Goal: Answer question/provide support

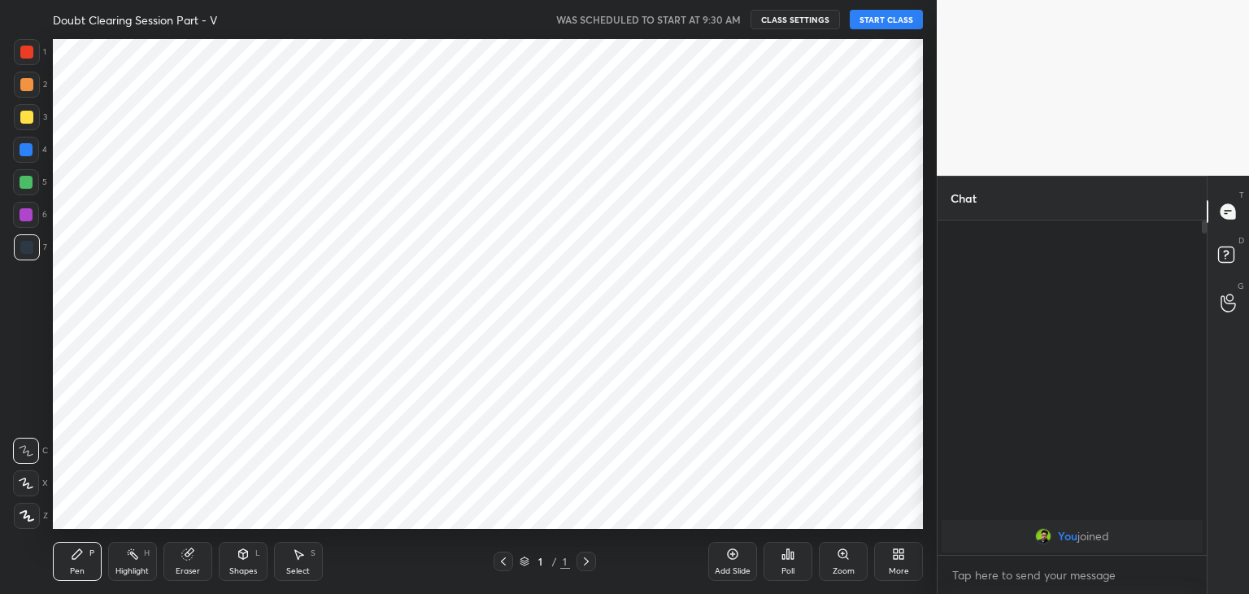
scroll to position [80824, 80443]
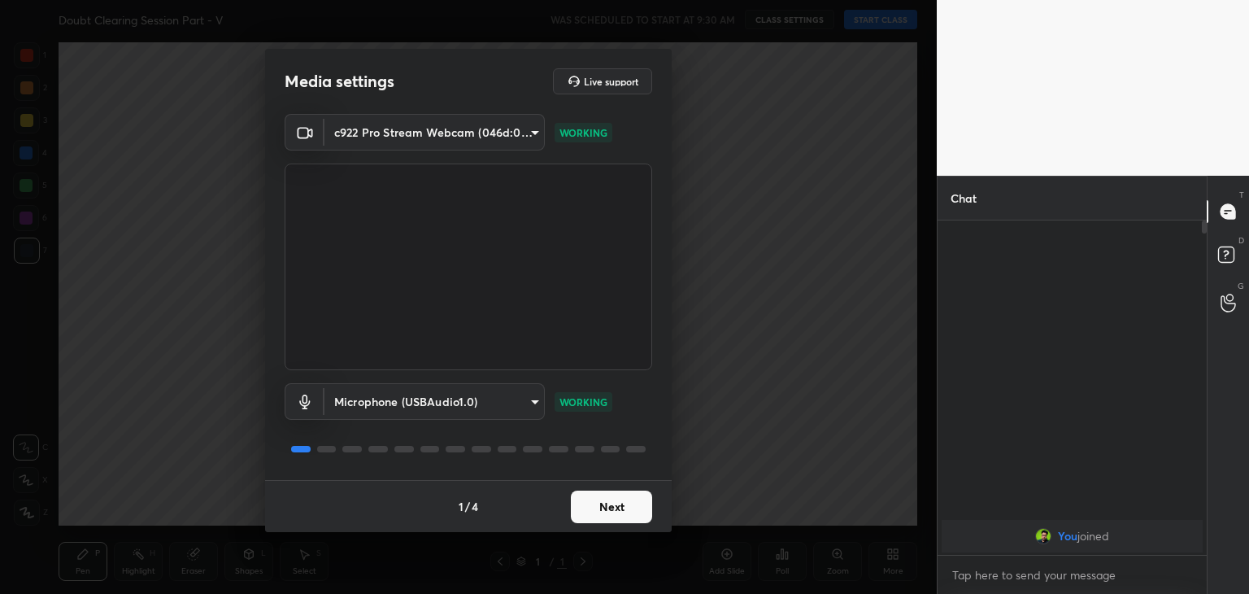
click at [609, 514] on button "Next" at bounding box center [611, 506] width 81 height 33
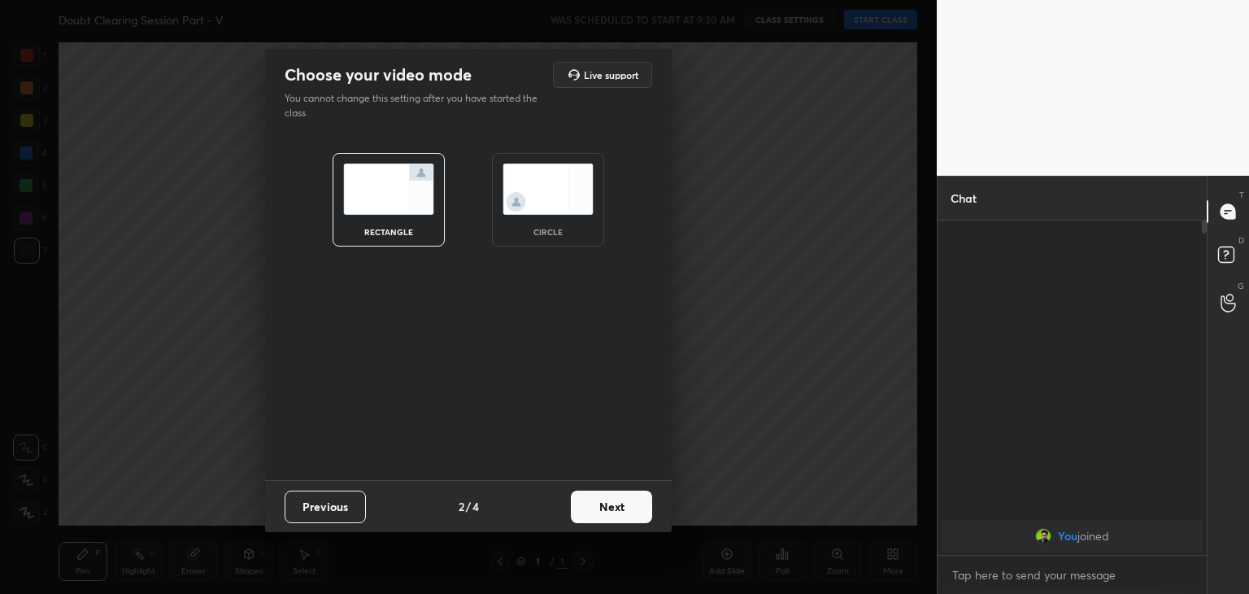
drag, startPoint x: 538, startPoint y: 227, endPoint x: 516, endPoint y: 234, distance: 23.1
click at [538, 228] on div "circle" at bounding box center [548, 232] width 65 height 8
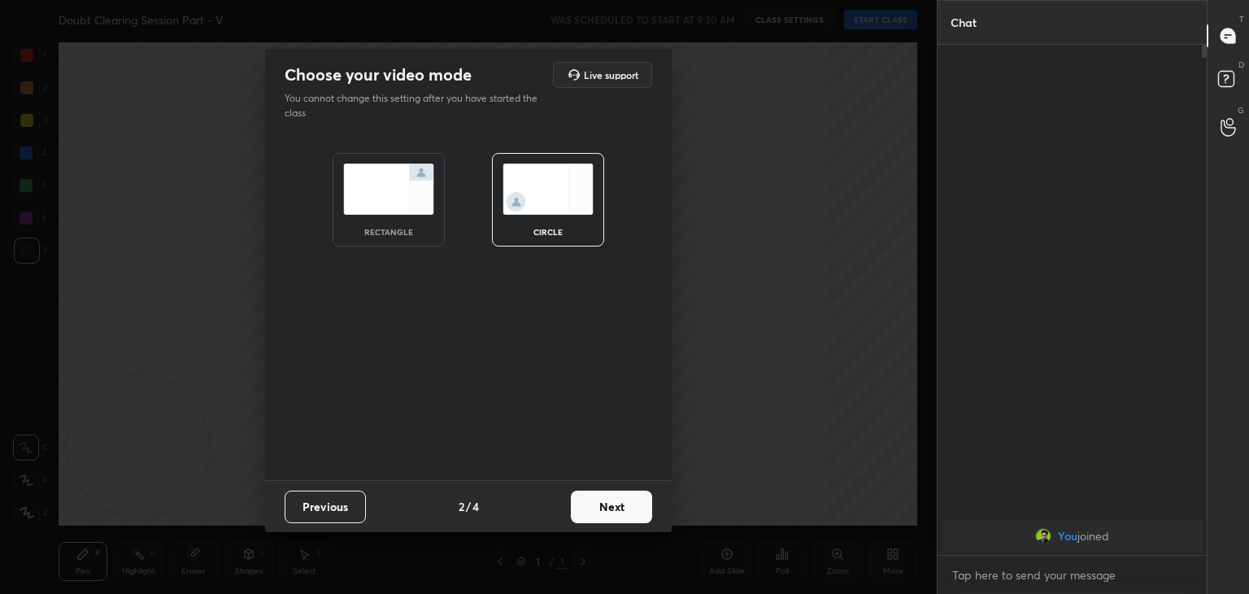
click at [615, 508] on button "Next" at bounding box center [611, 506] width 81 height 33
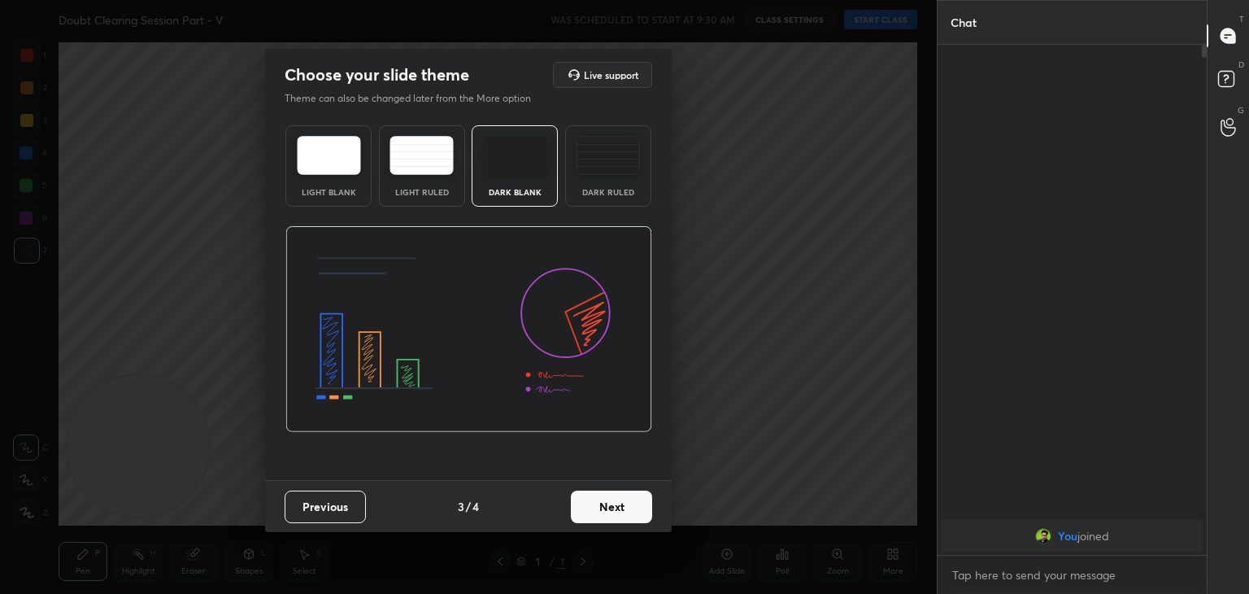
click at [614, 511] on button "Next" at bounding box center [611, 506] width 81 height 33
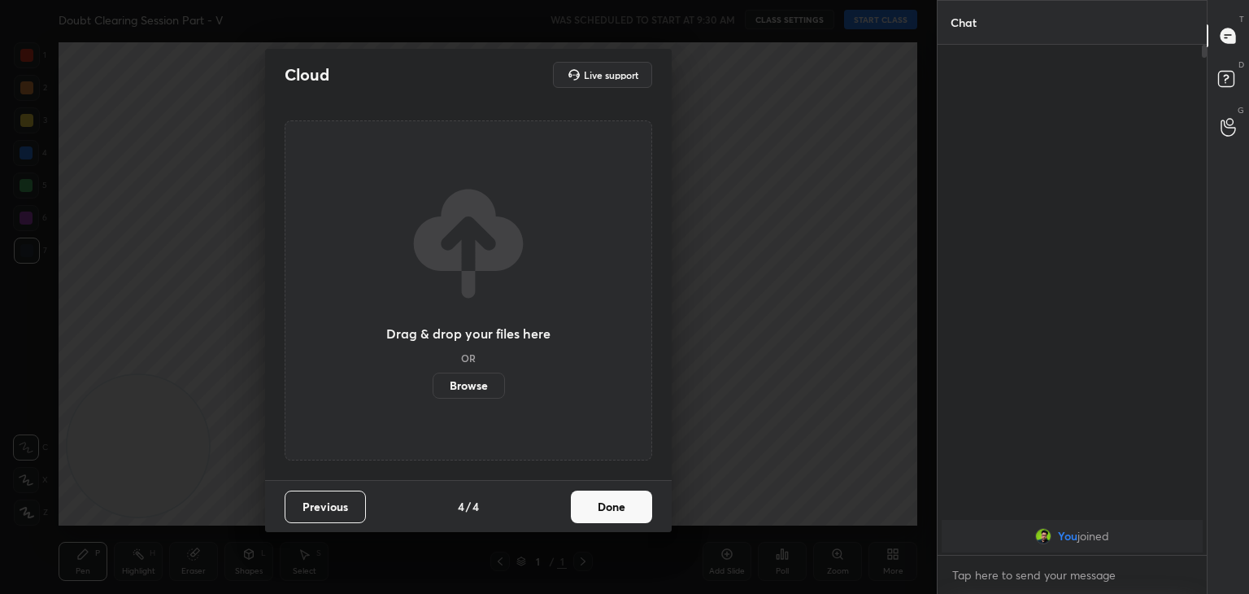
click at [614, 508] on button "Done" at bounding box center [611, 506] width 81 height 33
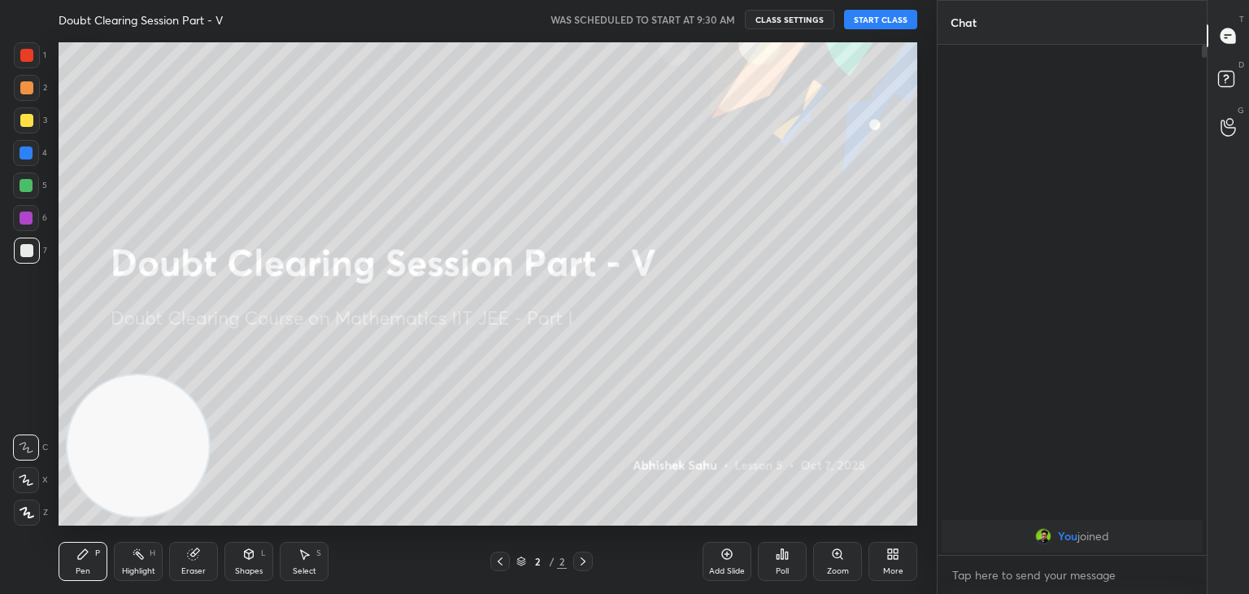
click at [885, 24] on button "START CLASS" at bounding box center [880, 20] width 73 height 20
click at [705, 25] on button "mute" at bounding box center [712, 20] width 59 height 20
click at [729, 558] on icon at bounding box center [727, 554] width 11 height 11
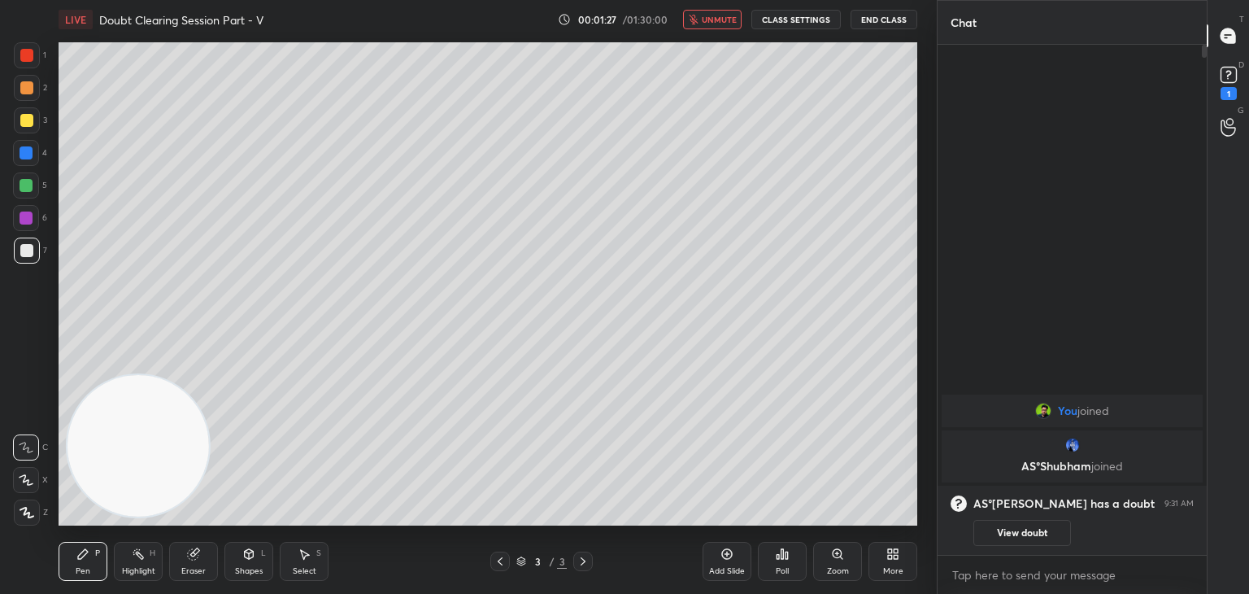
click at [711, 24] on span "unmute" at bounding box center [719, 19] width 35 height 11
drag, startPoint x: 496, startPoint y: 560, endPoint x: 515, endPoint y: 551, distance: 20.7
click at [497, 560] on icon at bounding box center [500, 561] width 13 height 13
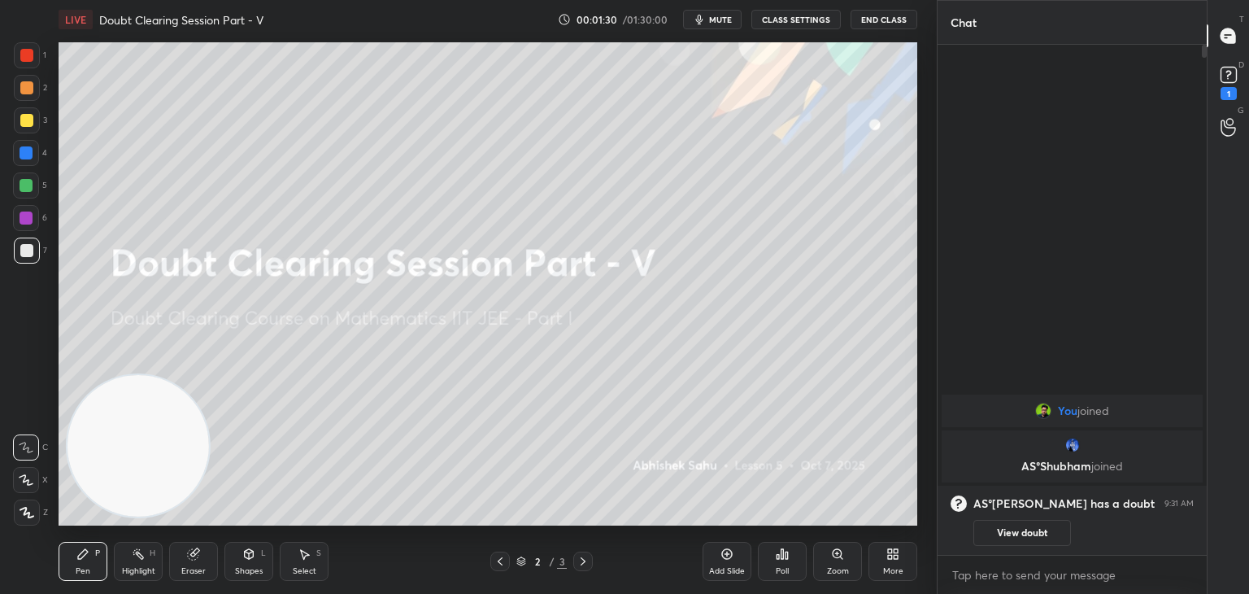
drag, startPoint x: 1035, startPoint y: 544, endPoint x: 1034, endPoint y: 514, distance: 30.1
click at [1032, 544] on button "View doubt" at bounding box center [1022, 533] width 98 height 26
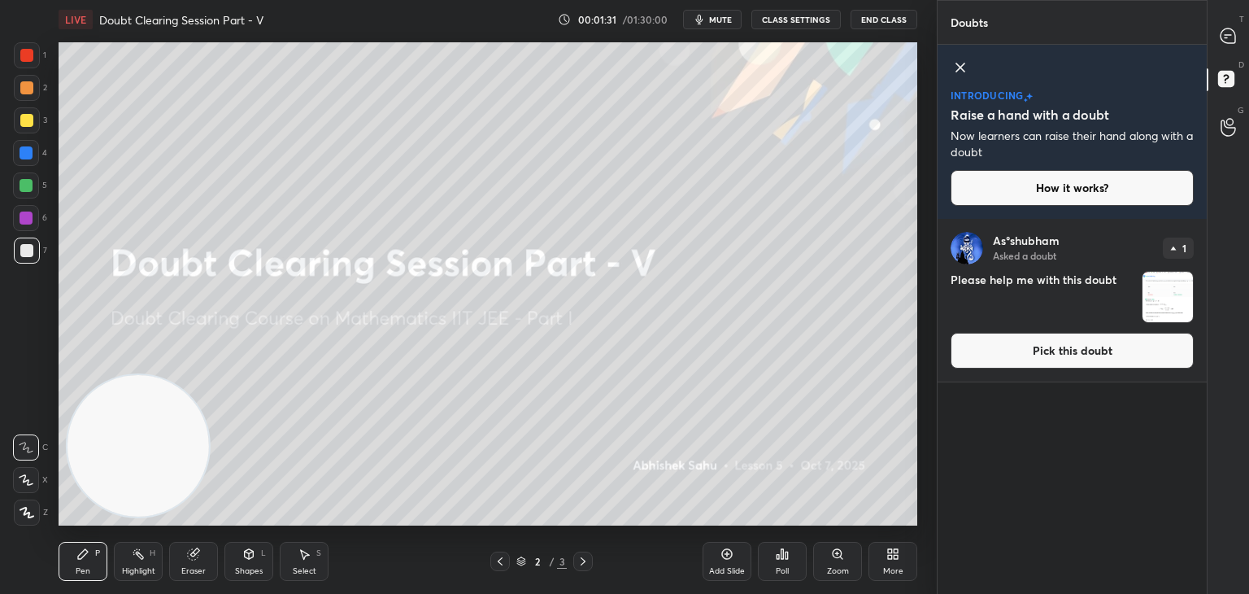
click at [956, 69] on icon at bounding box center [961, 68] width 20 height 20
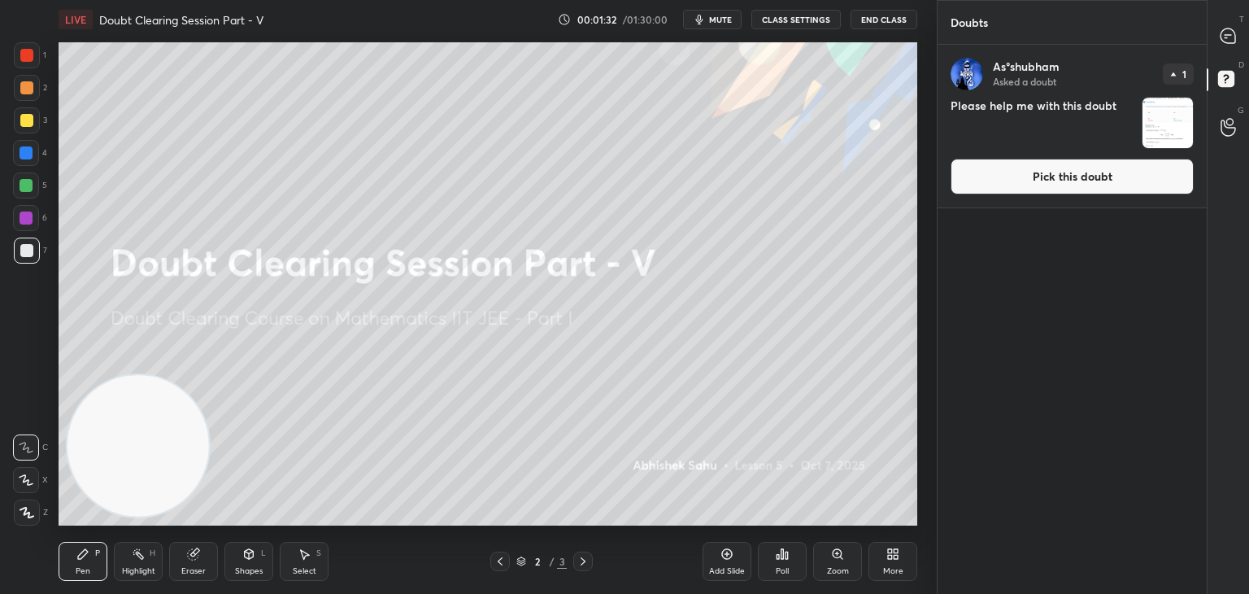
click at [1054, 186] on button "Pick this doubt" at bounding box center [1072, 177] width 243 height 36
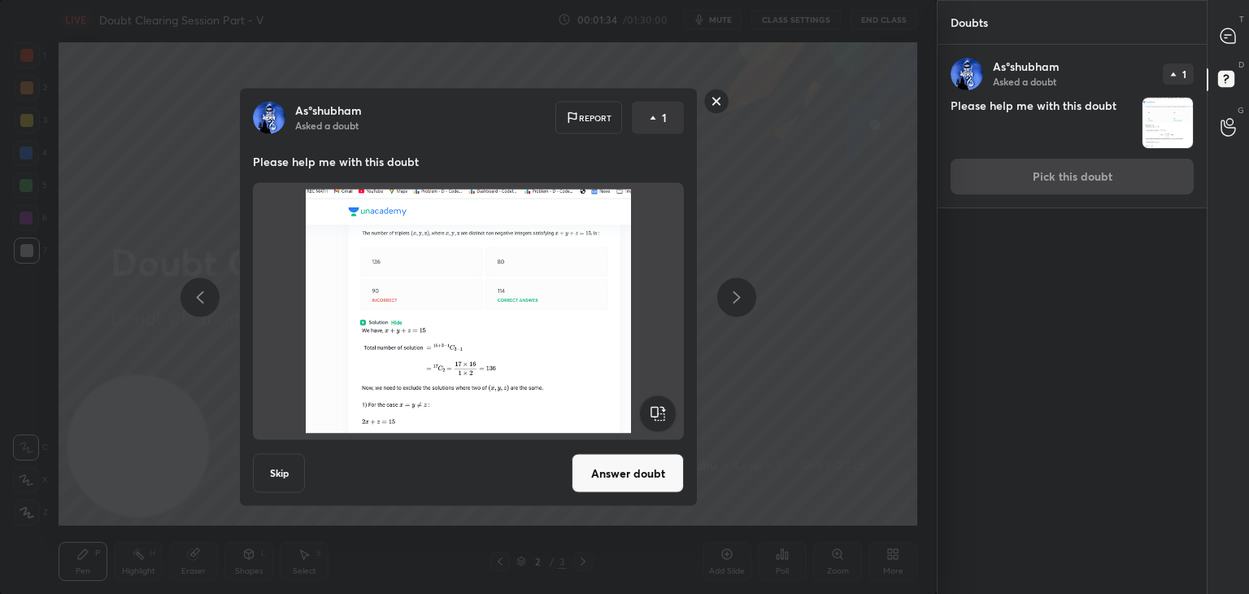
drag, startPoint x: 625, startPoint y: 459, endPoint x: 628, endPoint y: 451, distance: 8.5
click at [624, 459] on button "Answer doubt" at bounding box center [628, 473] width 112 height 39
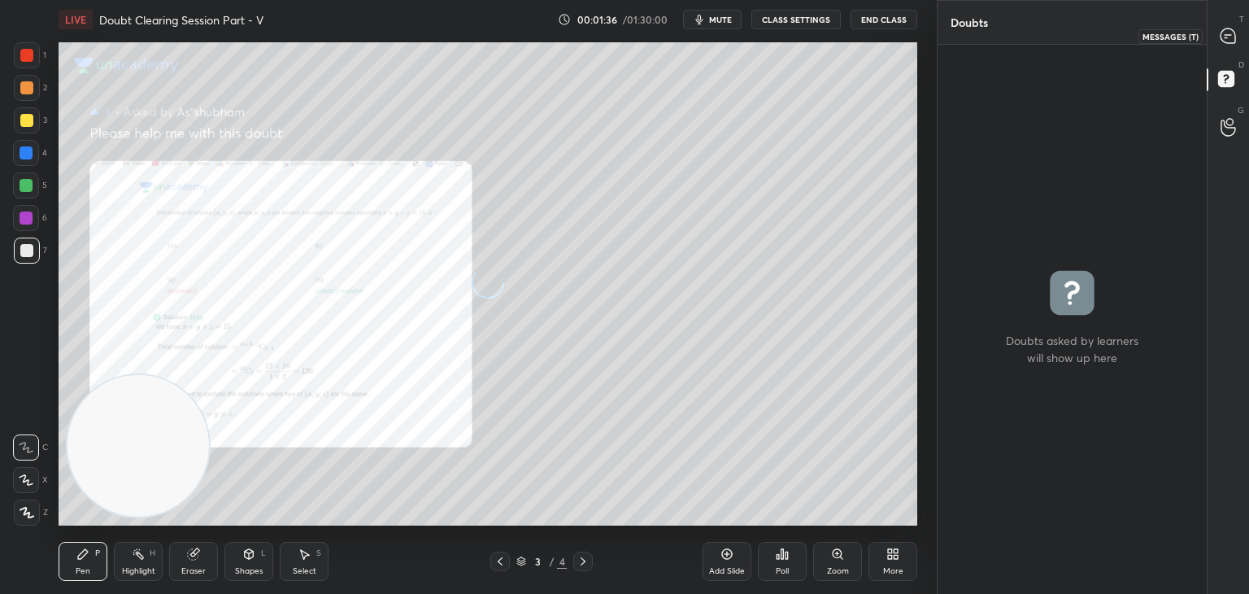
click at [1223, 46] on div at bounding box center [1228, 35] width 33 height 29
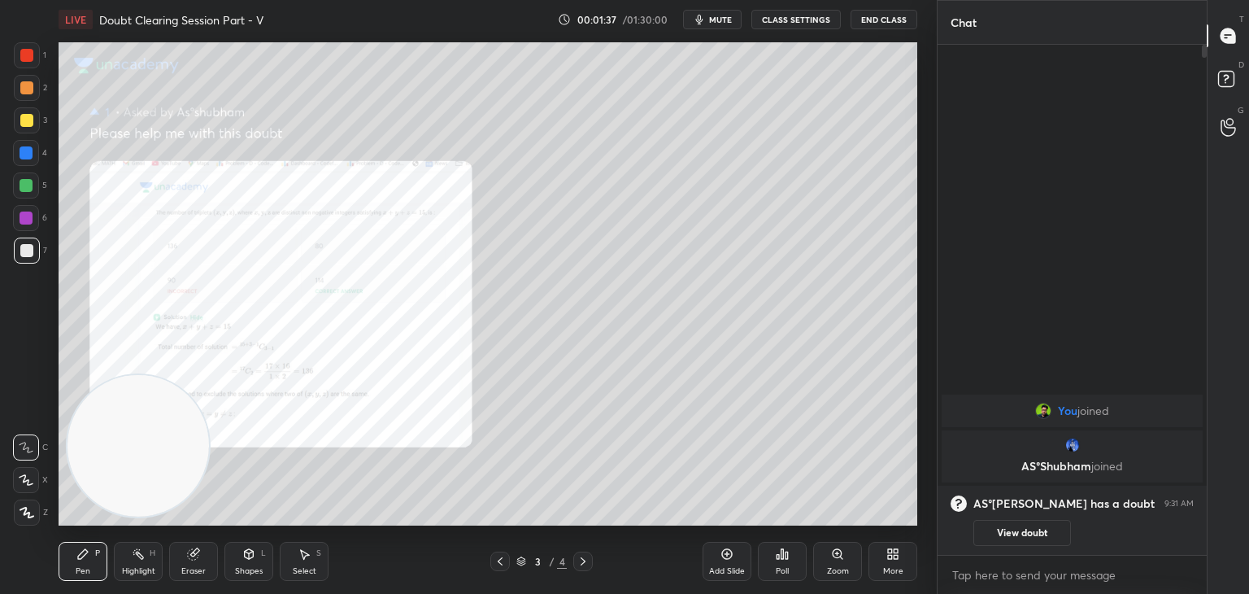
scroll to position [505, 264]
click at [1032, 529] on button "View doubt" at bounding box center [1022, 533] width 98 height 26
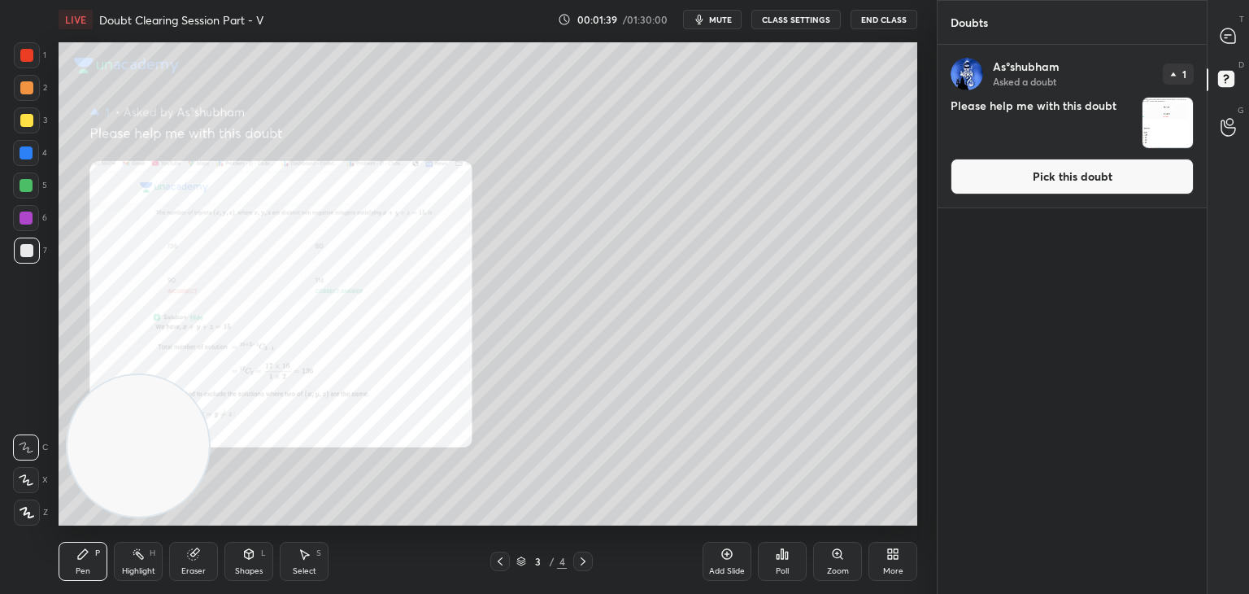
click at [1010, 198] on div "As°[PERSON_NAME] Asked a doubt 1 Please help me with this doubt Pick this doubt" at bounding box center [1072, 126] width 269 height 163
click at [1003, 189] on button "Pick this doubt" at bounding box center [1072, 177] width 243 height 36
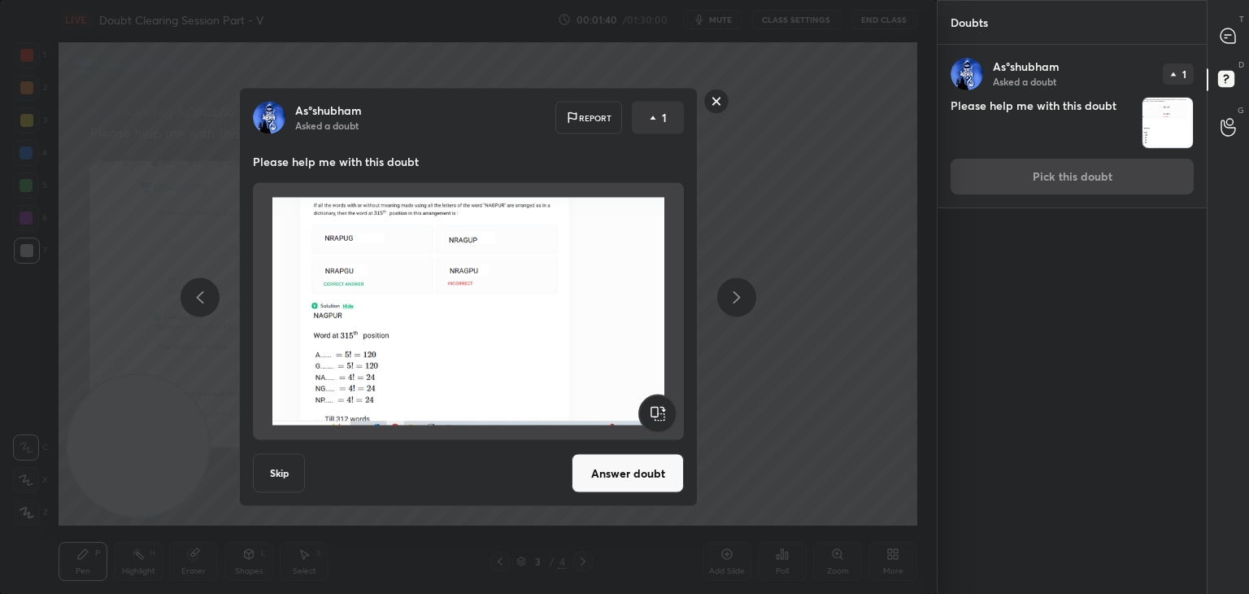
click at [630, 470] on button "Answer doubt" at bounding box center [628, 473] width 112 height 39
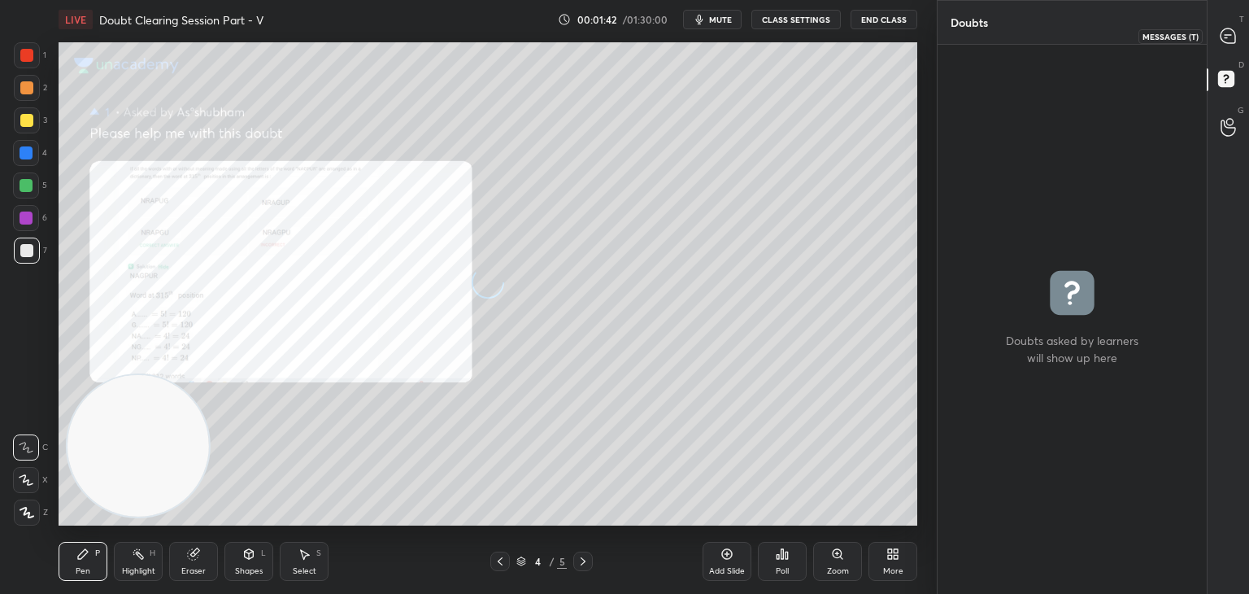
click at [1221, 33] on icon at bounding box center [1228, 35] width 15 height 15
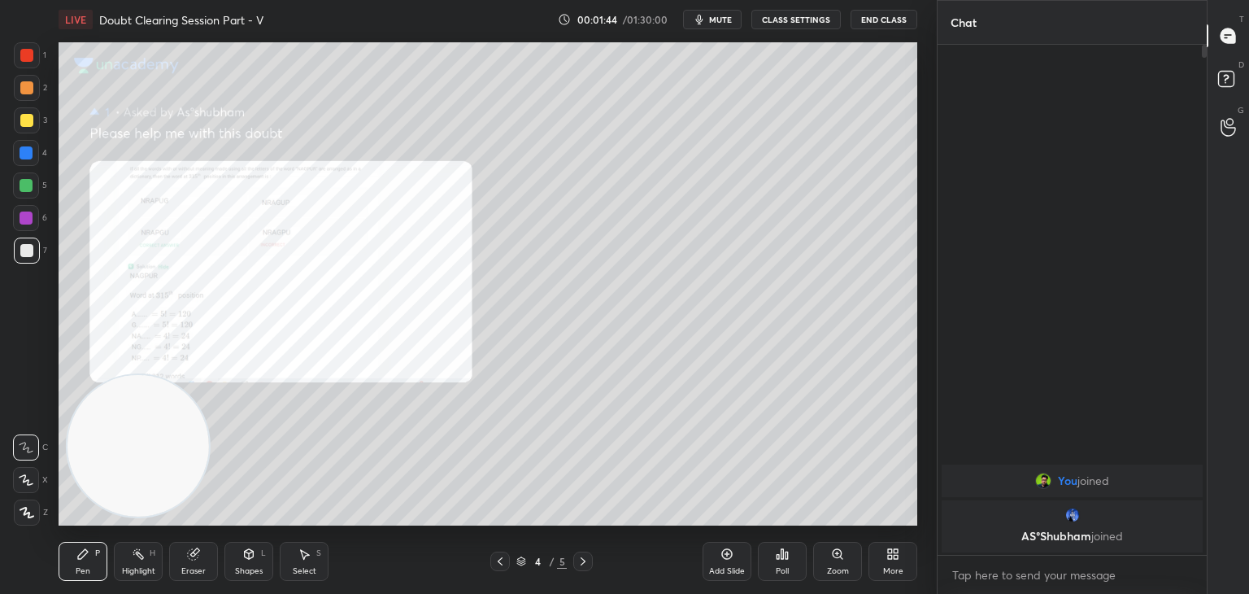
click at [503, 560] on icon at bounding box center [500, 561] width 13 height 13
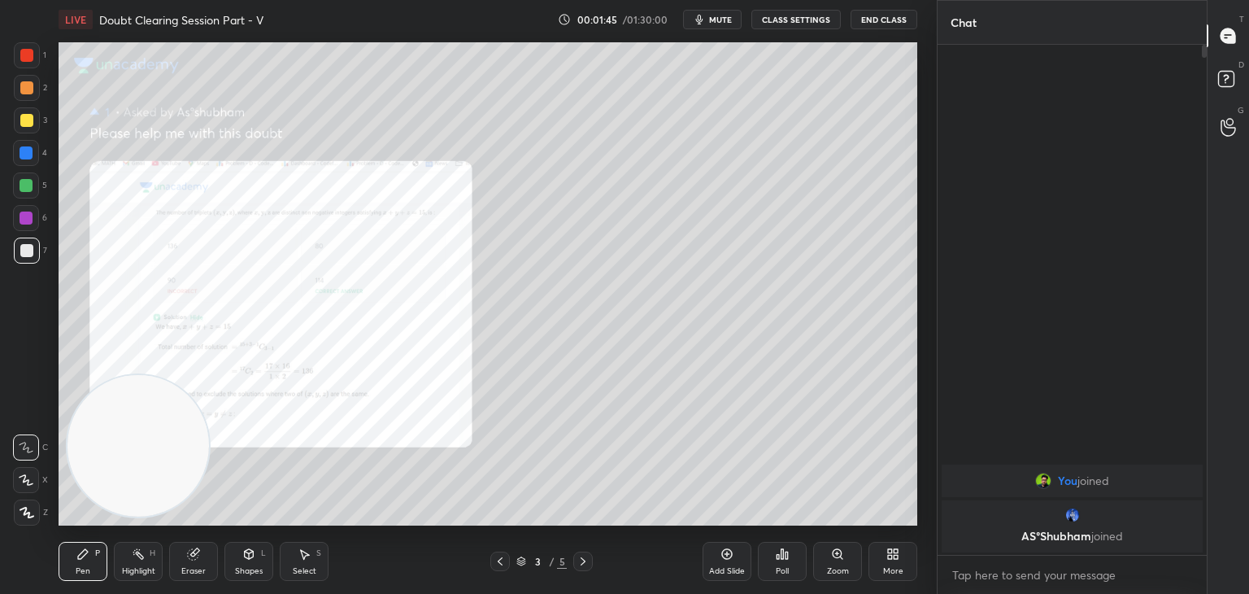
click at [831, 560] on icon at bounding box center [837, 553] width 13 height 13
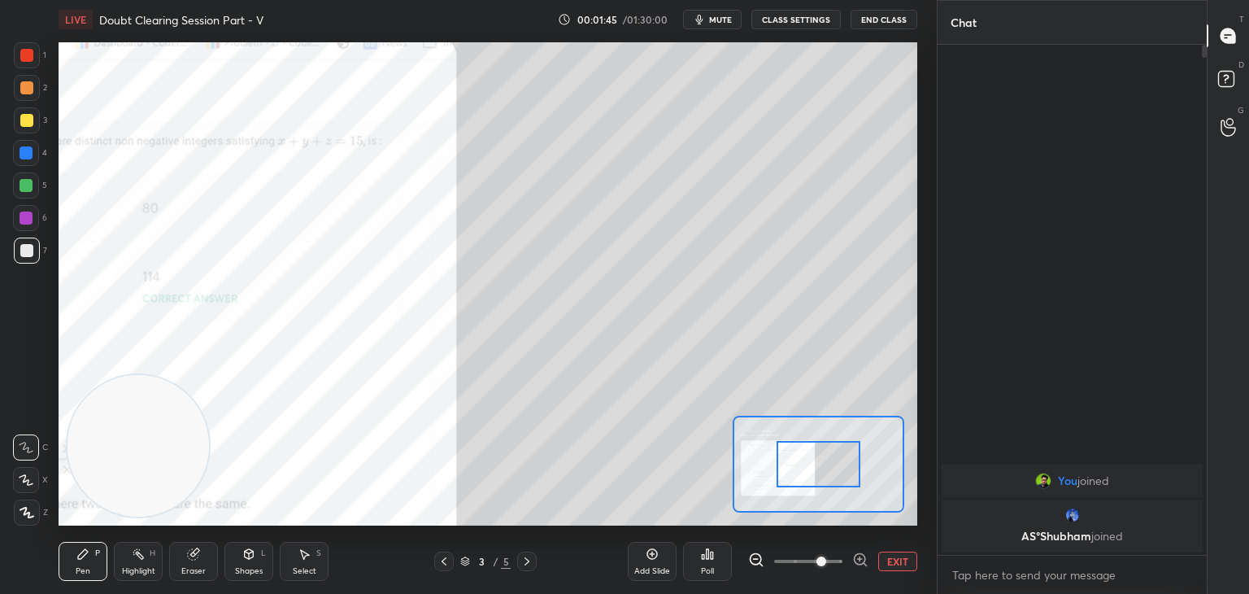
click at [825, 559] on span at bounding box center [808, 561] width 68 height 24
click at [826, 556] on span at bounding box center [821, 561] width 10 height 10
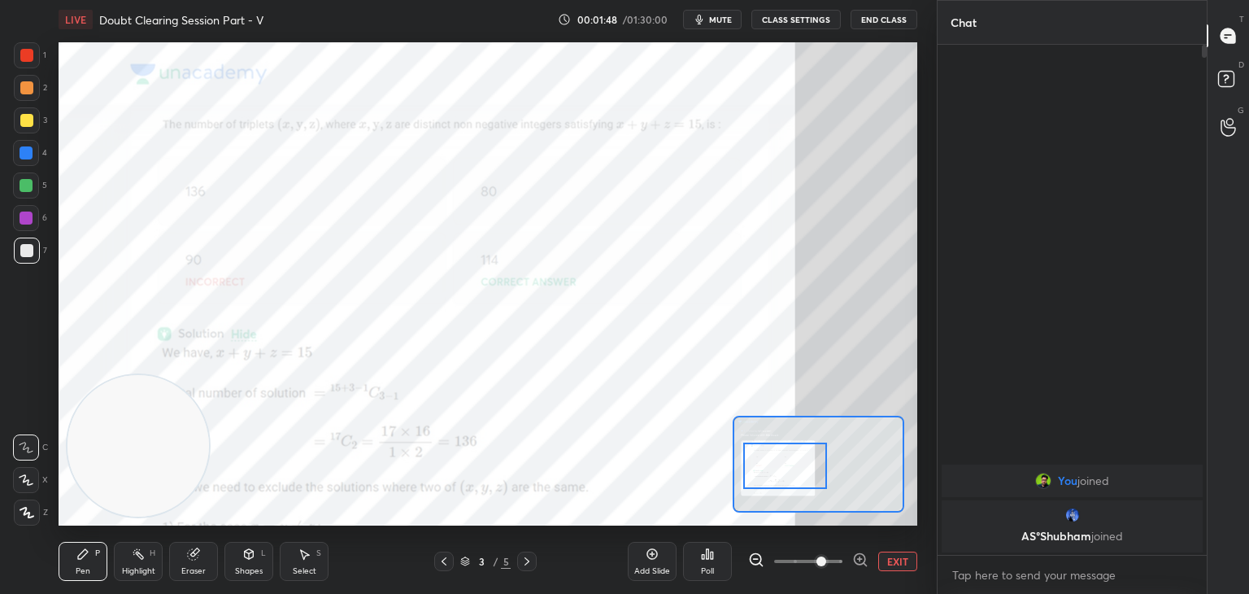
drag, startPoint x: 836, startPoint y: 463, endPoint x: 806, endPoint y: 465, distance: 30.2
click at [806, 465] on div at bounding box center [785, 465] width 85 height 46
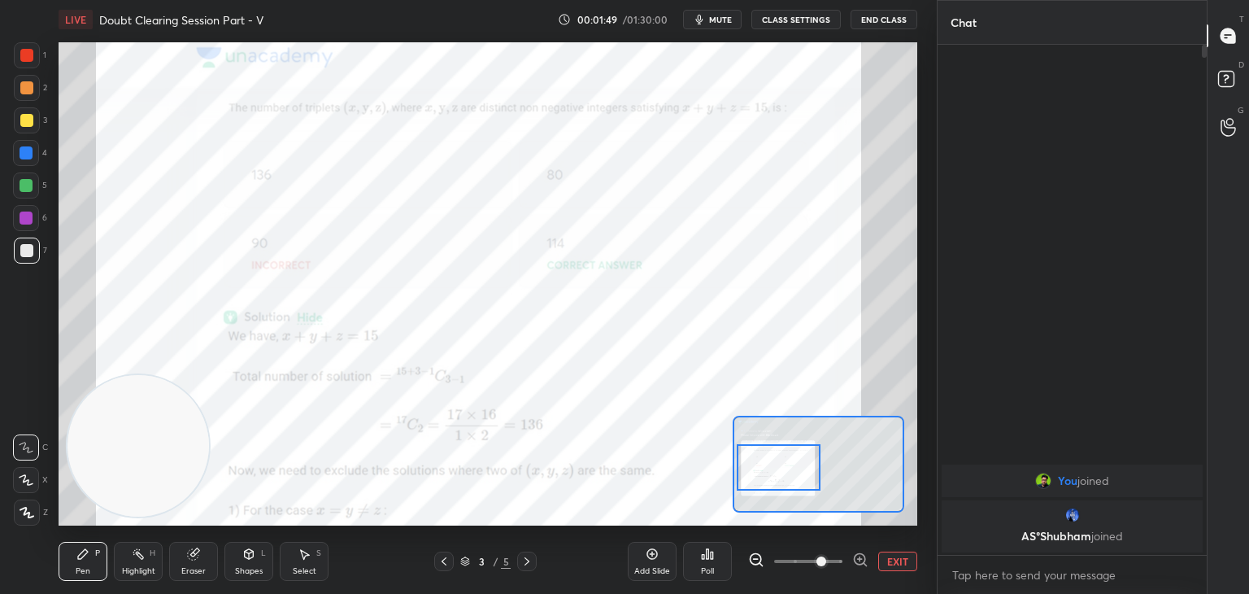
click at [810, 461] on div at bounding box center [779, 467] width 85 height 46
click at [20, 54] on div at bounding box center [26, 55] width 13 height 13
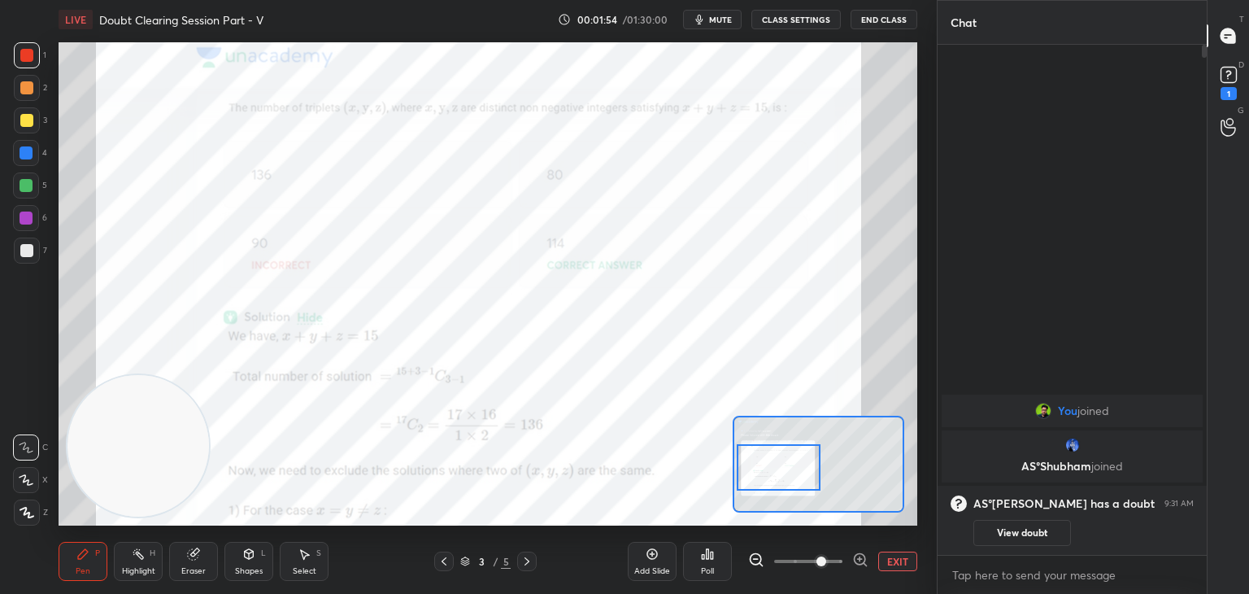
click at [524, 555] on icon at bounding box center [526, 561] width 13 height 13
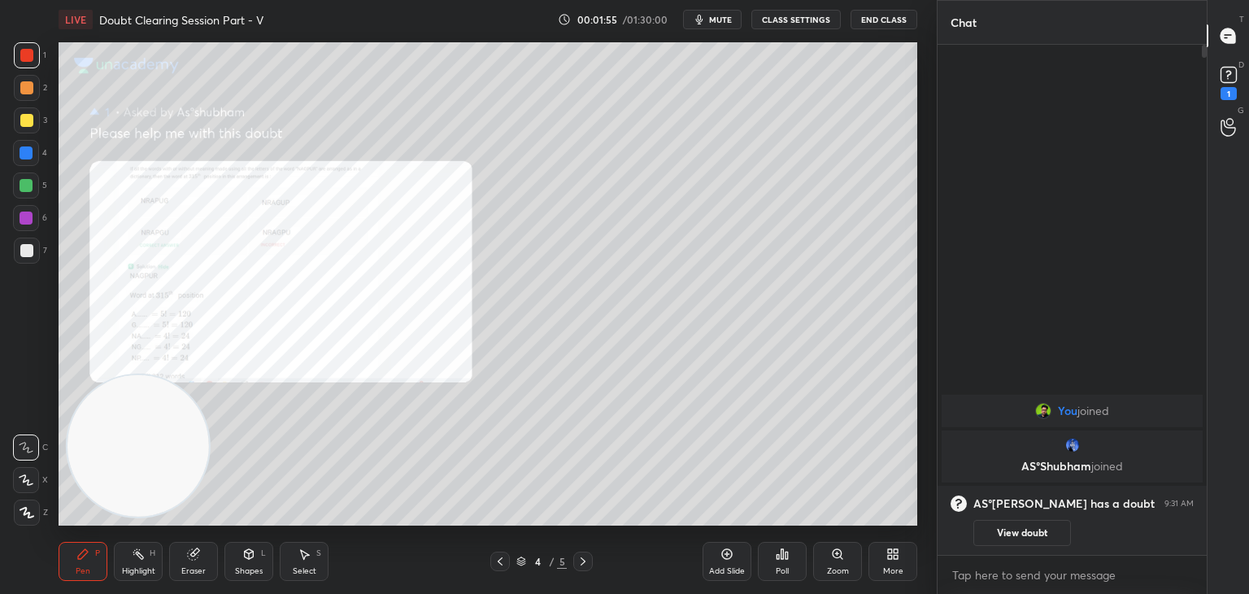
click at [1003, 537] on button "View doubt" at bounding box center [1022, 533] width 98 height 26
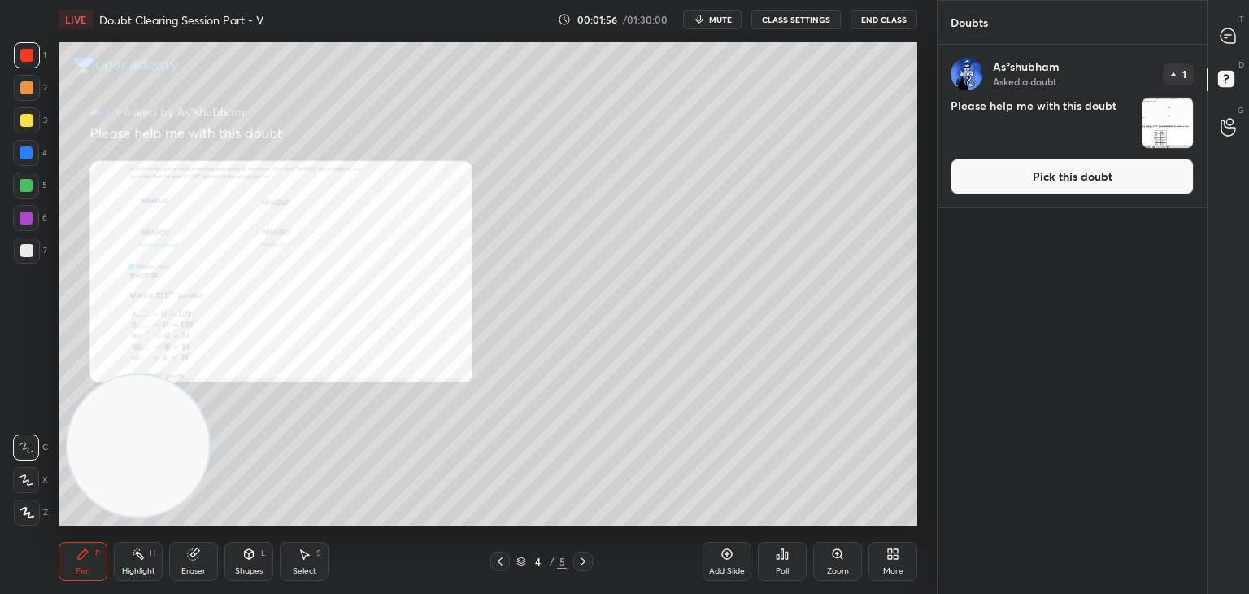
drag, startPoint x: 1031, startPoint y: 185, endPoint x: 1021, endPoint y: 180, distance: 10.9
click at [1028, 185] on button "Pick this doubt" at bounding box center [1072, 177] width 243 height 36
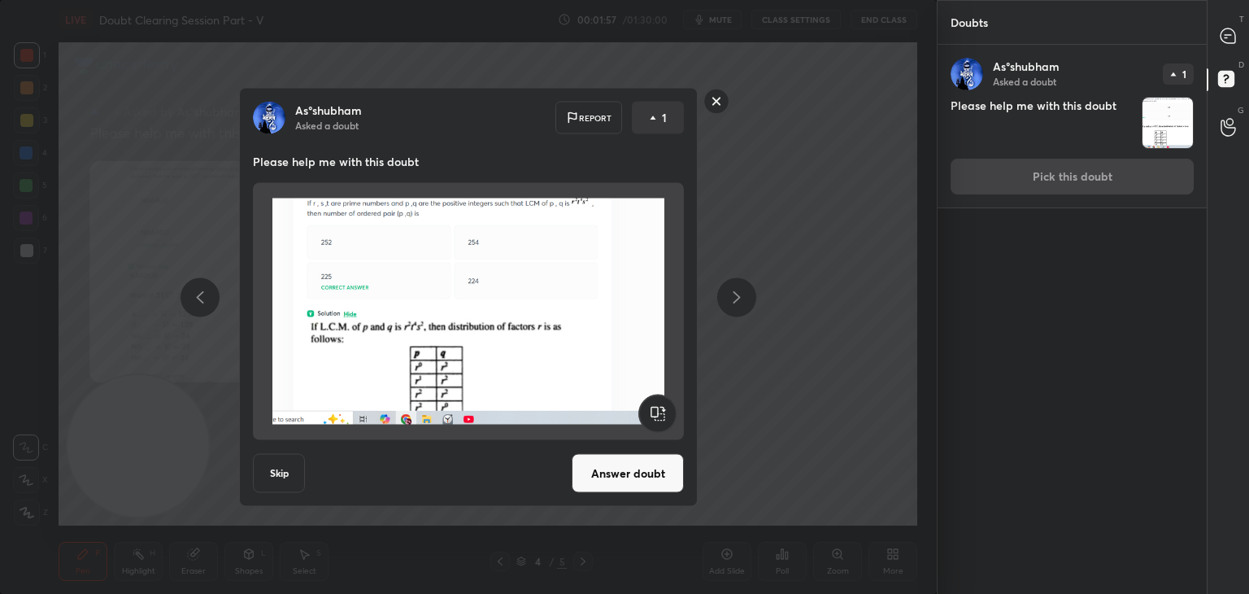
click at [603, 474] on button "Answer doubt" at bounding box center [628, 473] width 112 height 39
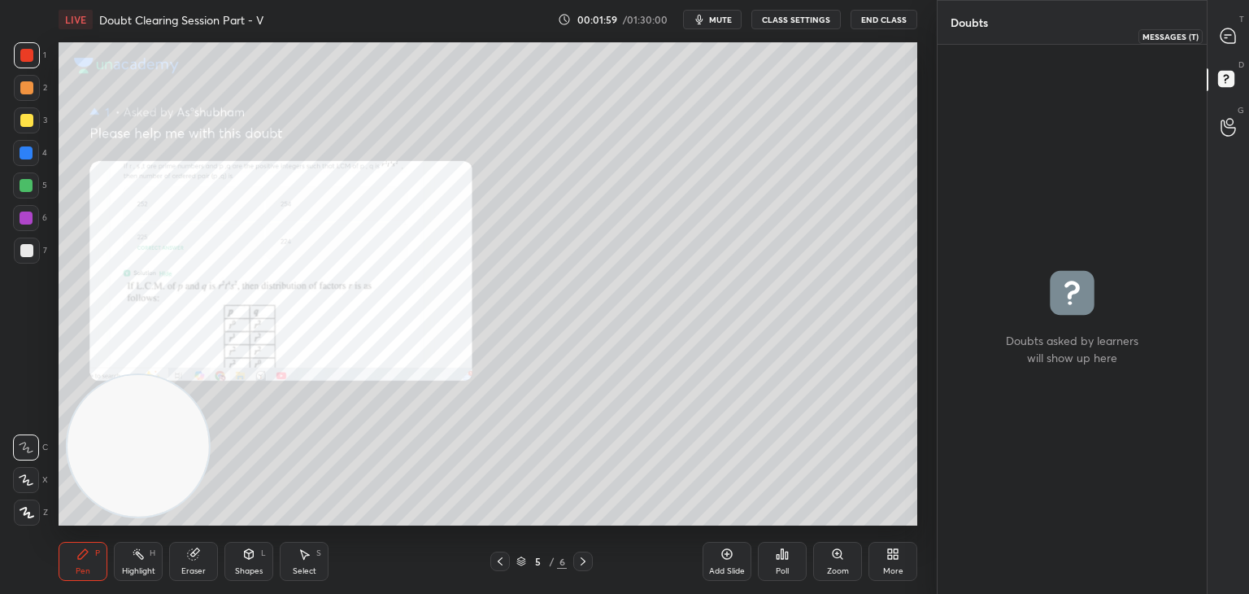
click at [1234, 45] on div at bounding box center [1228, 35] width 33 height 29
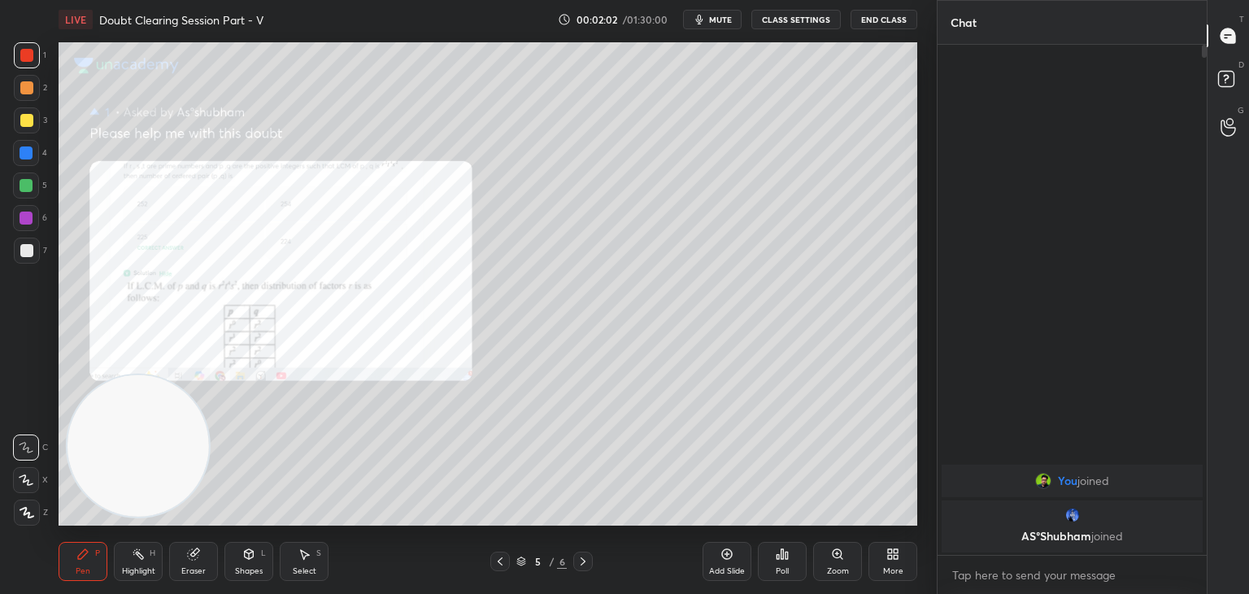
click at [498, 557] on icon at bounding box center [500, 561] width 13 height 13
click at [500, 555] on icon at bounding box center [500, 561] width 13 height 13
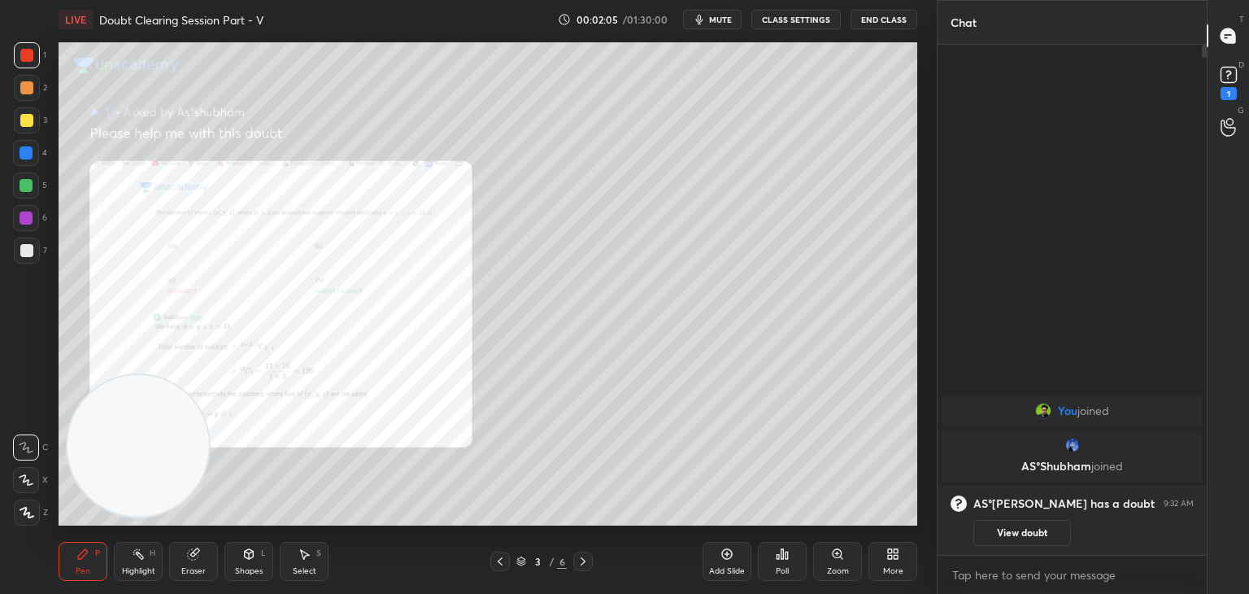
click at [584, 554] on div at bounding box center [583, 561] width 20 height 20
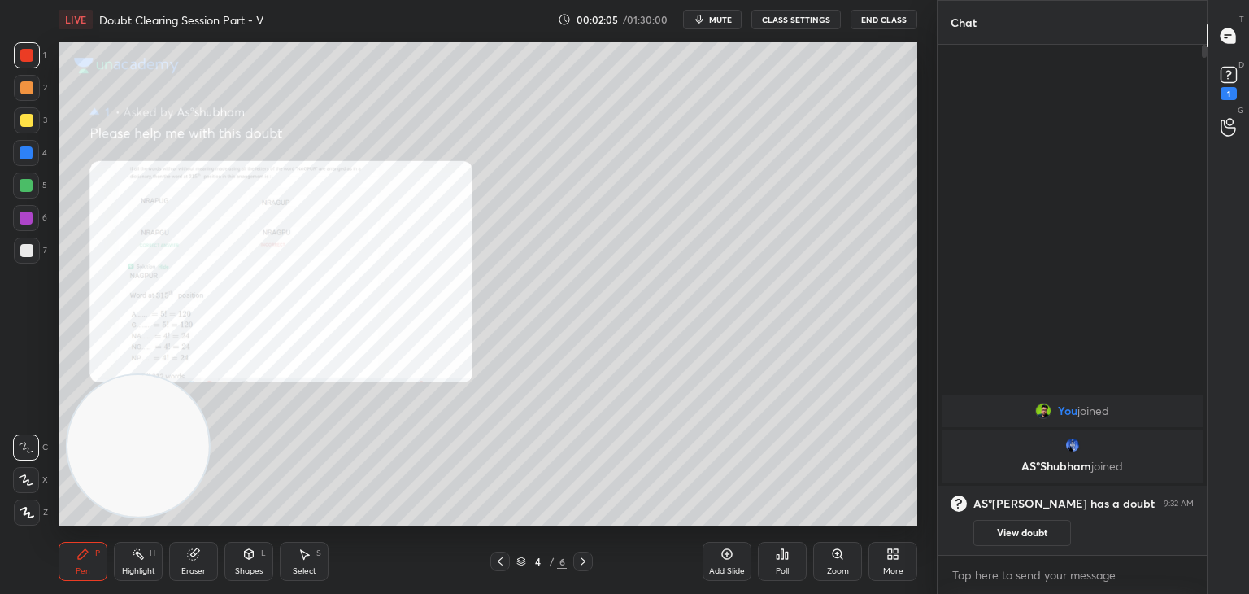
click at [585, 557] on icon at bounding box center [583, 561] width 13 height 13
click at [585, 559] on icon at bounding box center [583, 561] width 13 height 13
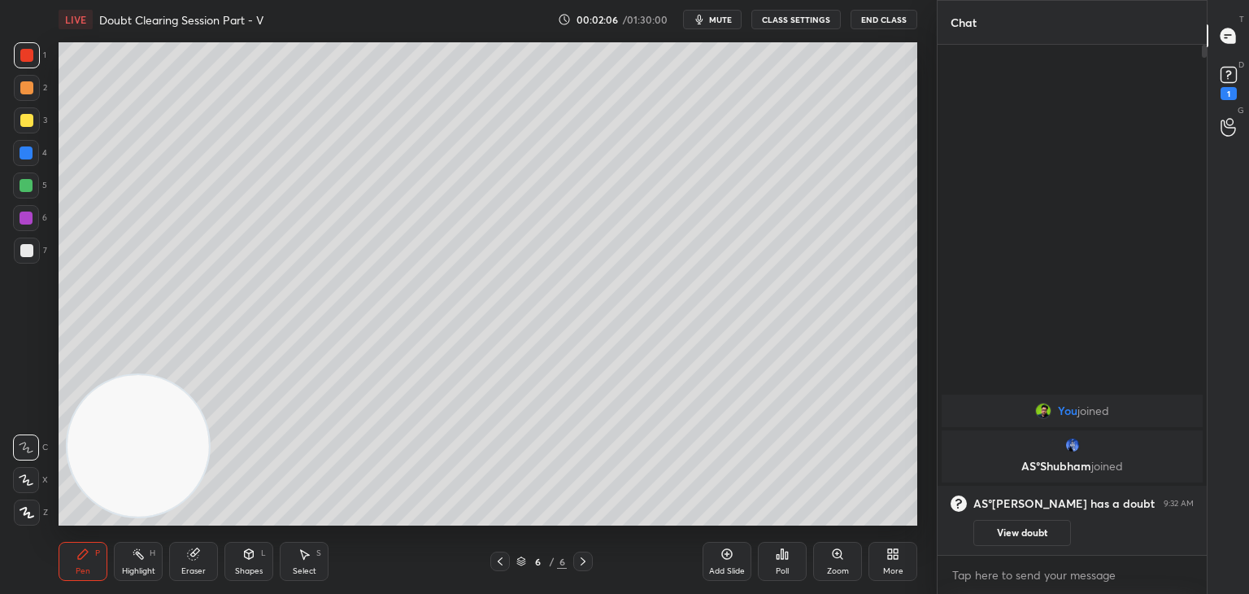
click at [504, 560] on icon at bounding box center [500, 561] width 13 height 13
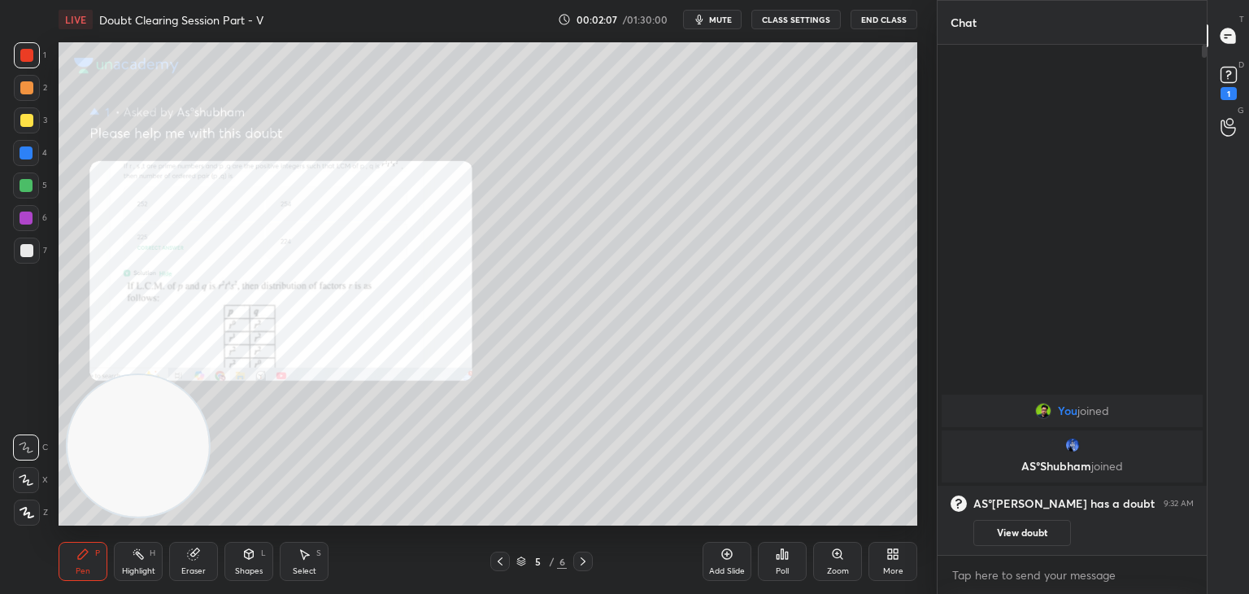
click at [995, 530] on button "View doubt" at bounding box center [1022, 533] width 98 height 26
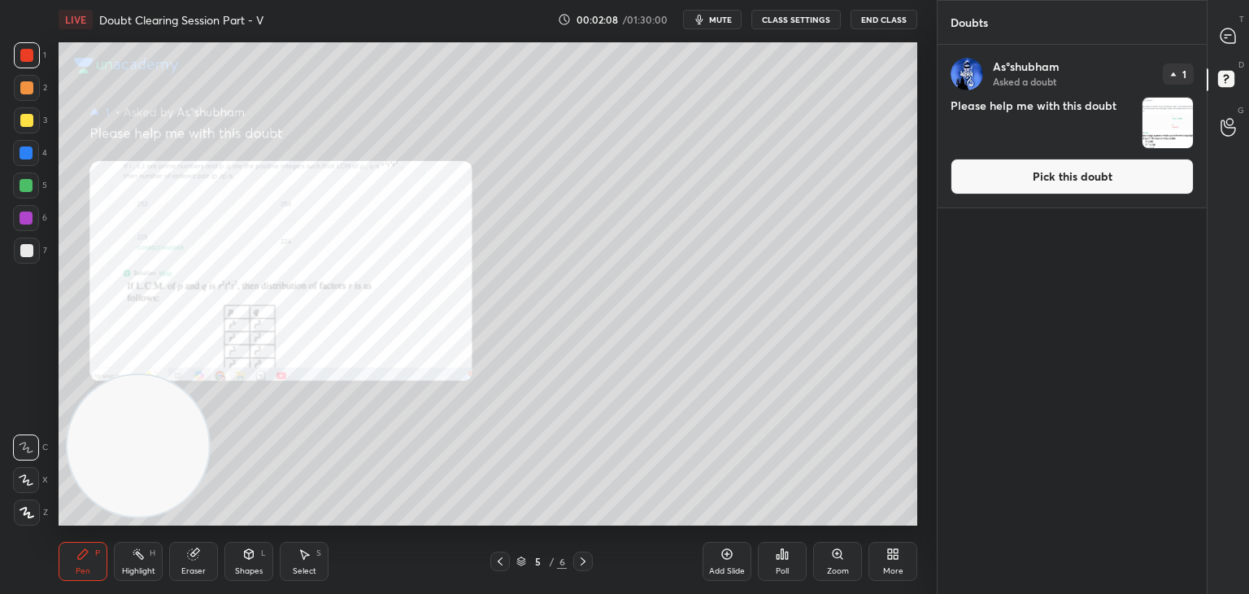
drag, startPoint x: 1040, startPoint y: 173, endPoint x: 1024, endPoint y: 174, distance: 16.3
click at [1038, 173] on button "Pick this doubt" at bounding box center [1072, 177] width 243 height 36
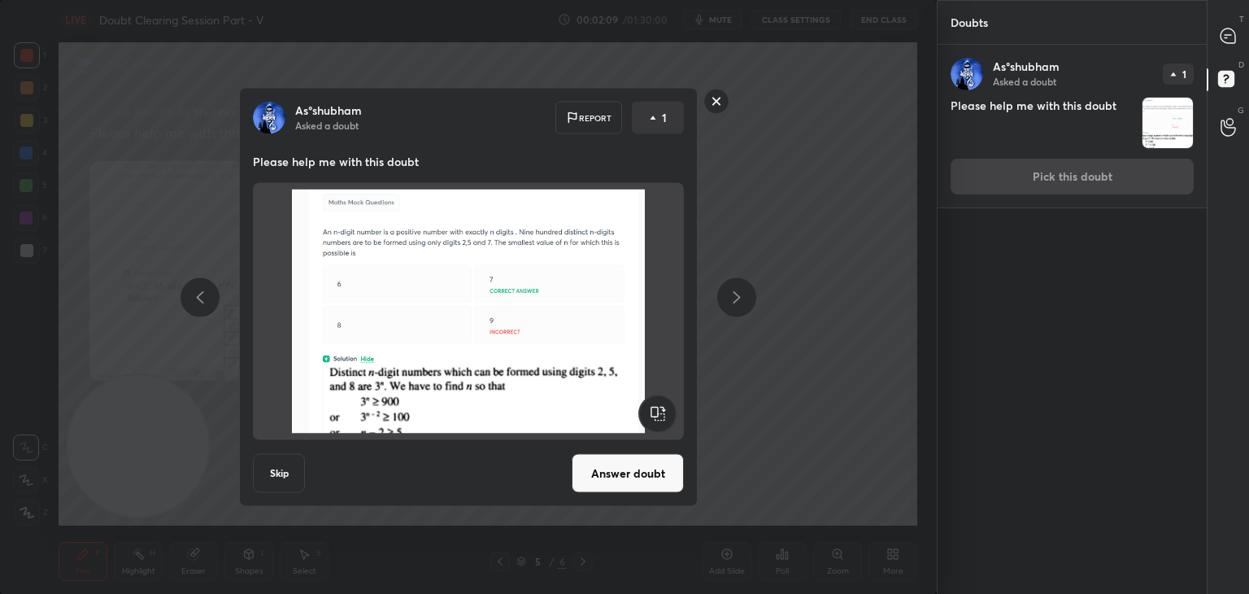
click at [608, 484] on button "Answer doubt" at bounding box center [628, 473] width 112 height 39
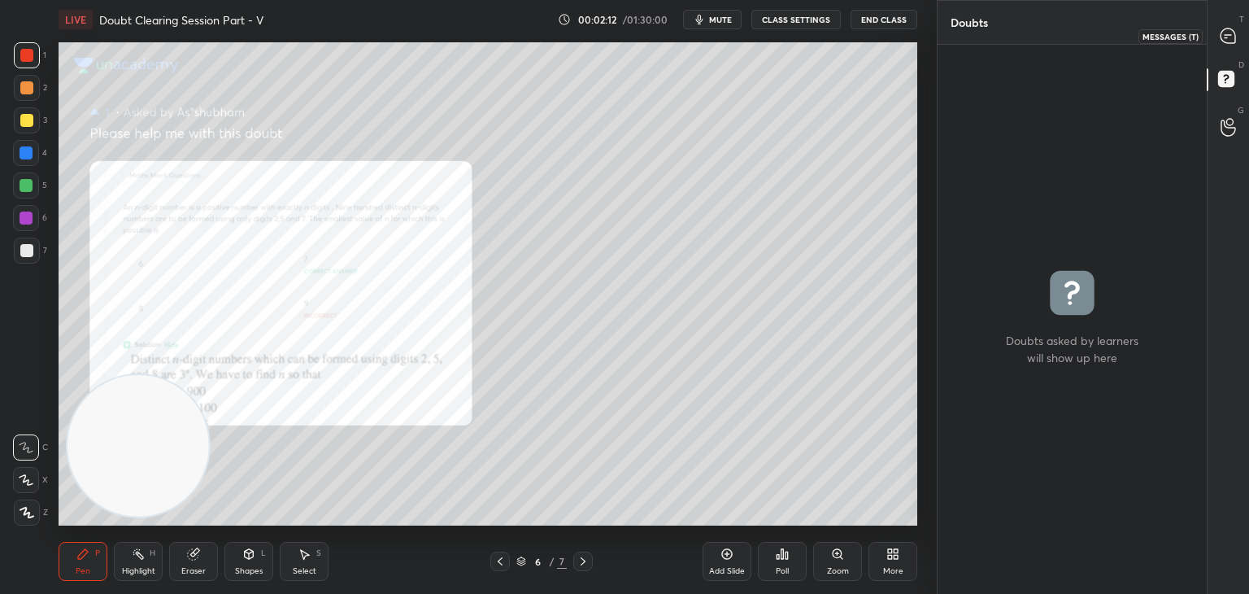
click at [1228, 41] on icon at bounding box center [1228, 35] width 15 height 15
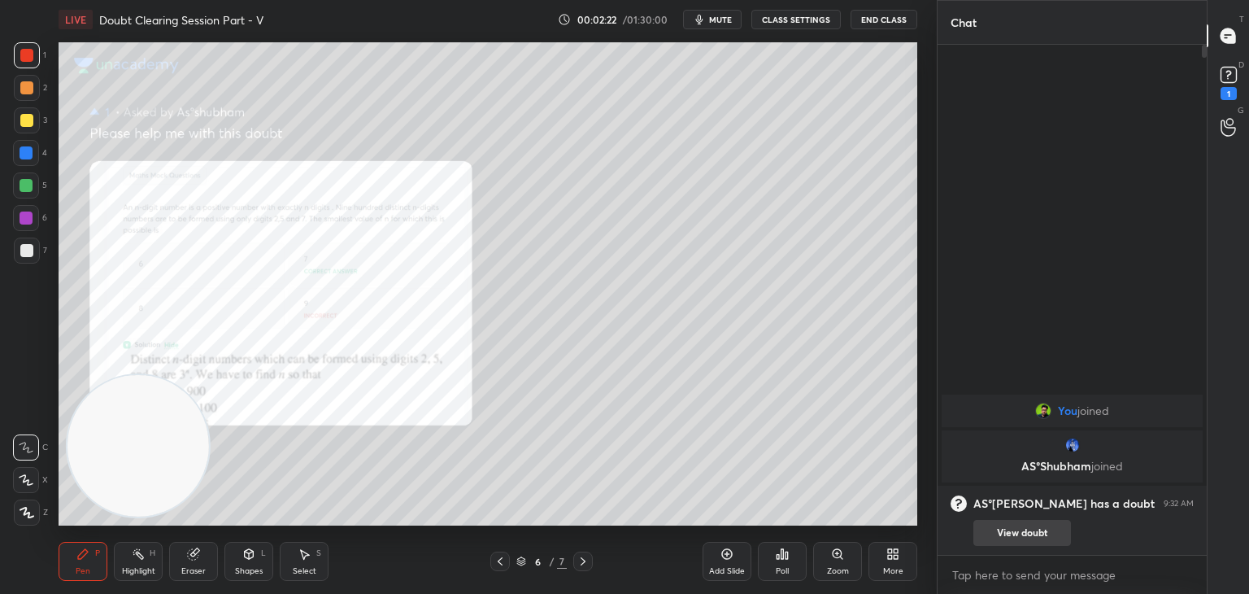
drag, startPoint x: 1026, startPoint y: 531, endPoint x: 1015, endPoint y: 526, distance: 12.4
click at [1024, 529] on button "View doubt" at bounding box center [1022, 533] width 98 height 26
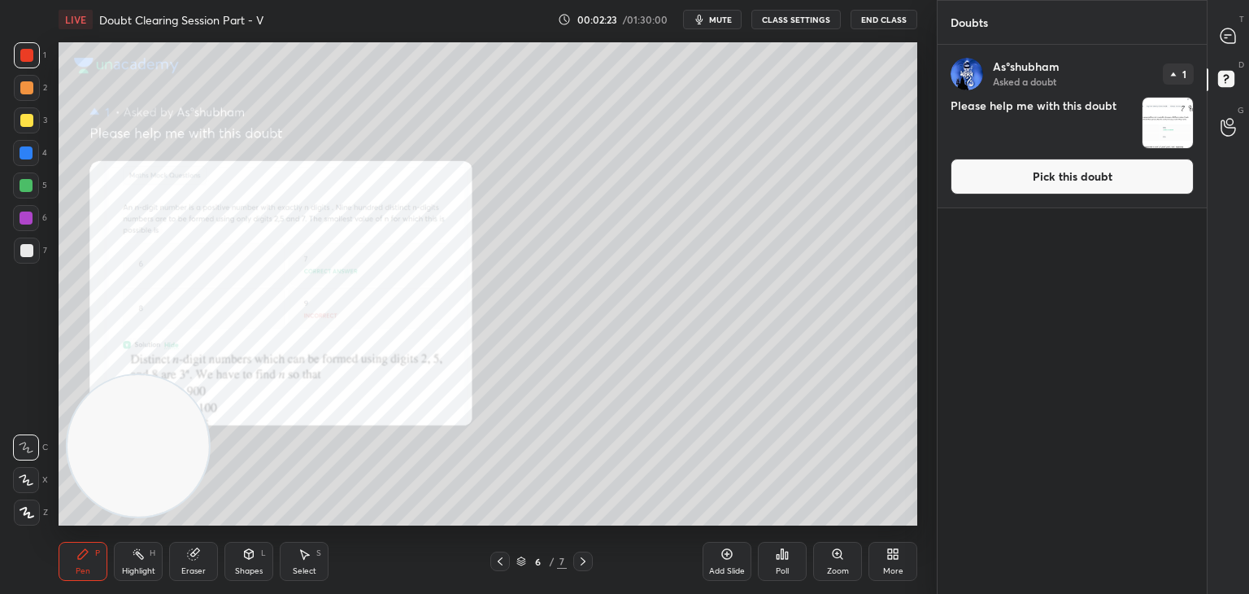
click at [1038, 180] on button "Pick this doubt" at bounding box center [1072, 177] width 243 height 36
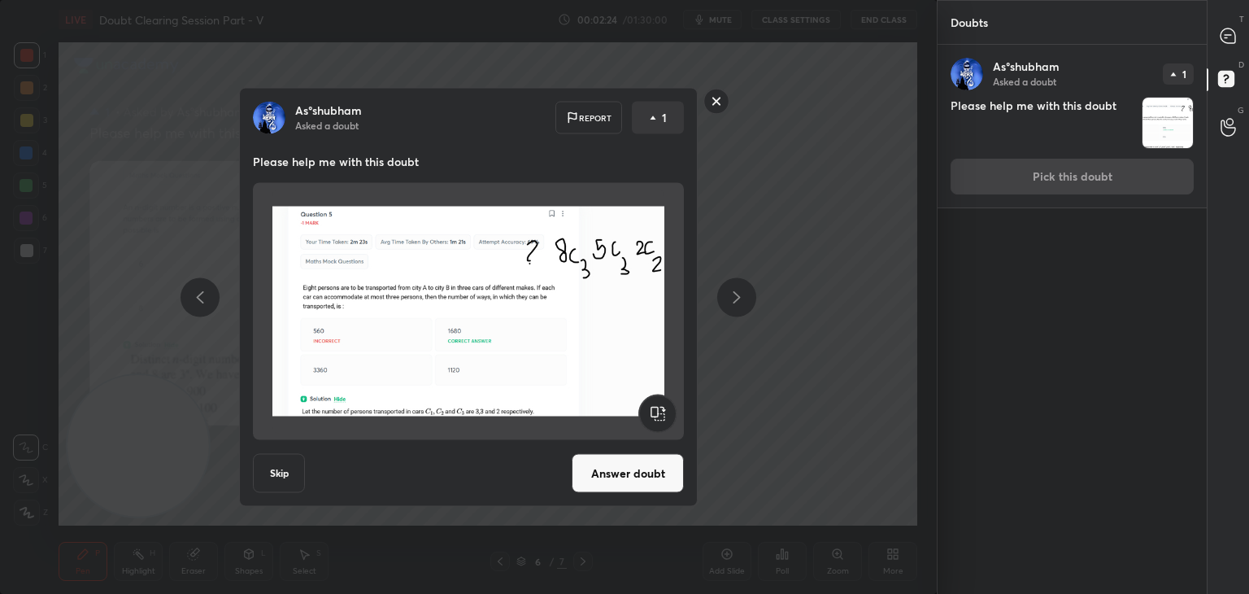
click at [636, 476] on button "Answer doubt" at bounding box center [628, 473] width 112 height 39
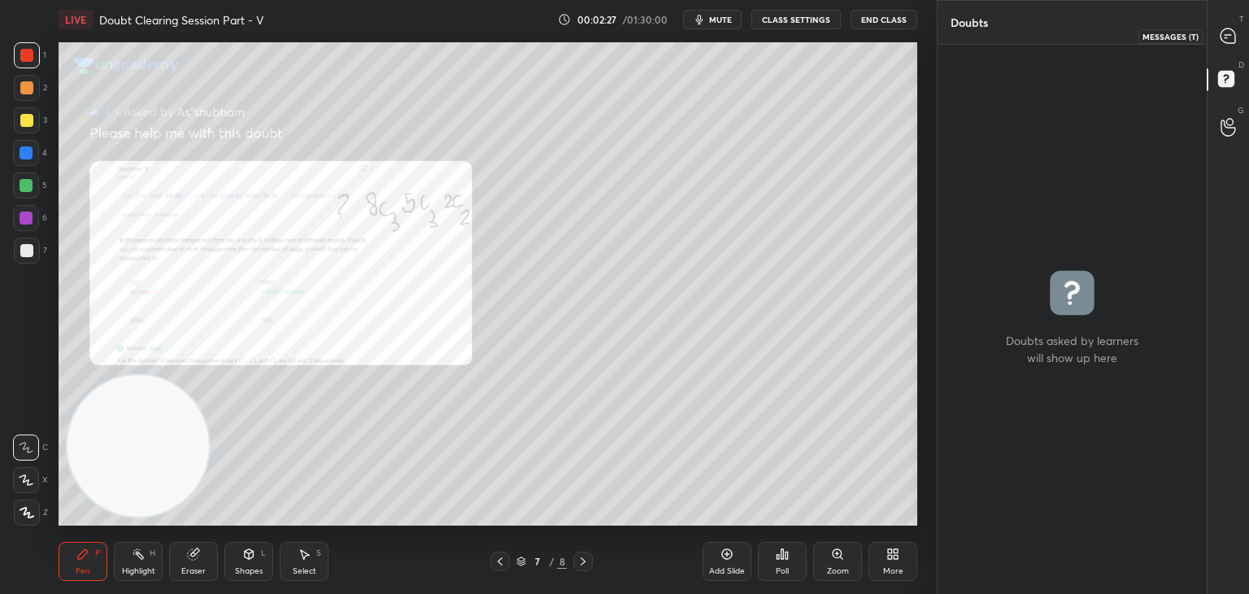
drag, startPoint x: 1221, startPoint y: 52, endPoint x: 1210, endPoint y: 50, distance: 10.7
click at [1220, 51] on div "T Messages (T)" at bounding box center [1228, 36] width 41 height 46
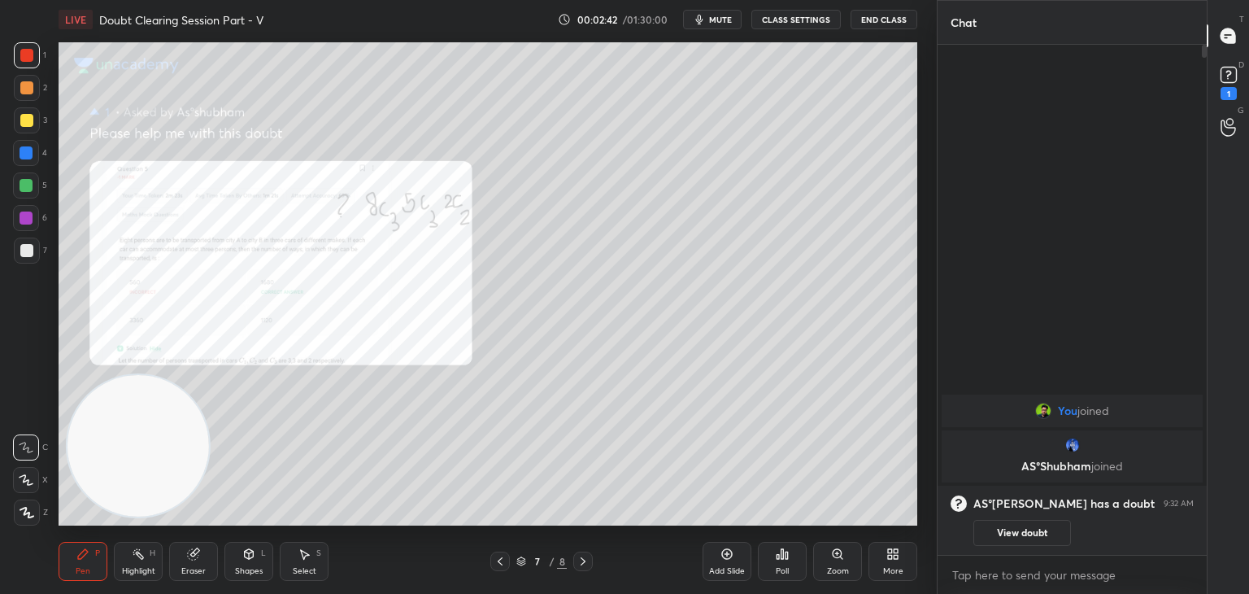
drag, startPoint x: 1016, startPoint y: 541, endPoint x: 1015, endPoint y: 521, distance: 19.5
click at [1012, 532] on button "View doubt" at bounding box center [1022, 533] width 98 height 26
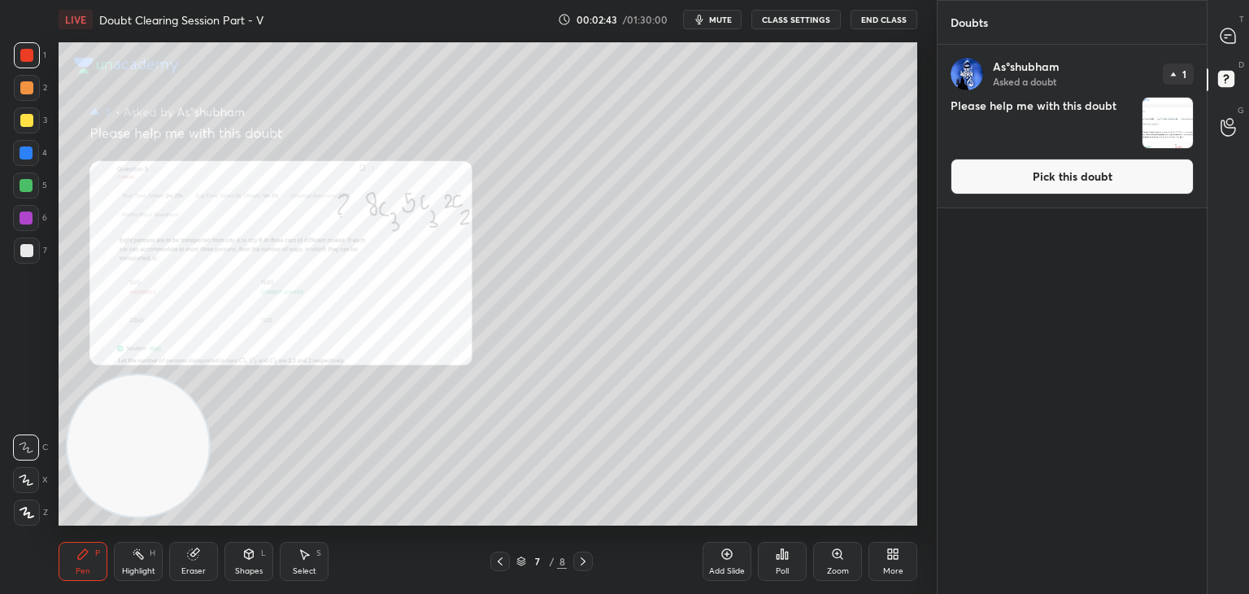
click at [1071, 173] on button "Pick this doubt" at bounding box center [1072, 177] width 243 height 36
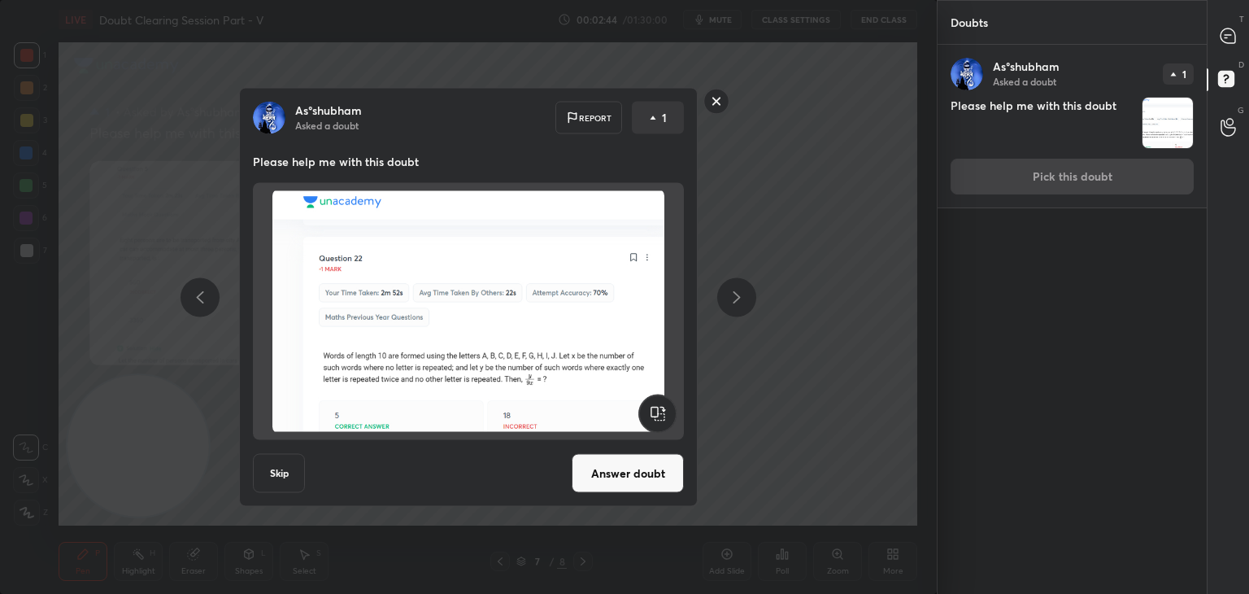
drag, startPoint x: 615, startPoint y: 476, endPoint x: 621, endPoint y: 465, distance: 12.4
click at [616, 476] on button "Answer doubt" at bounding box center [628, 473] width 112 height 39
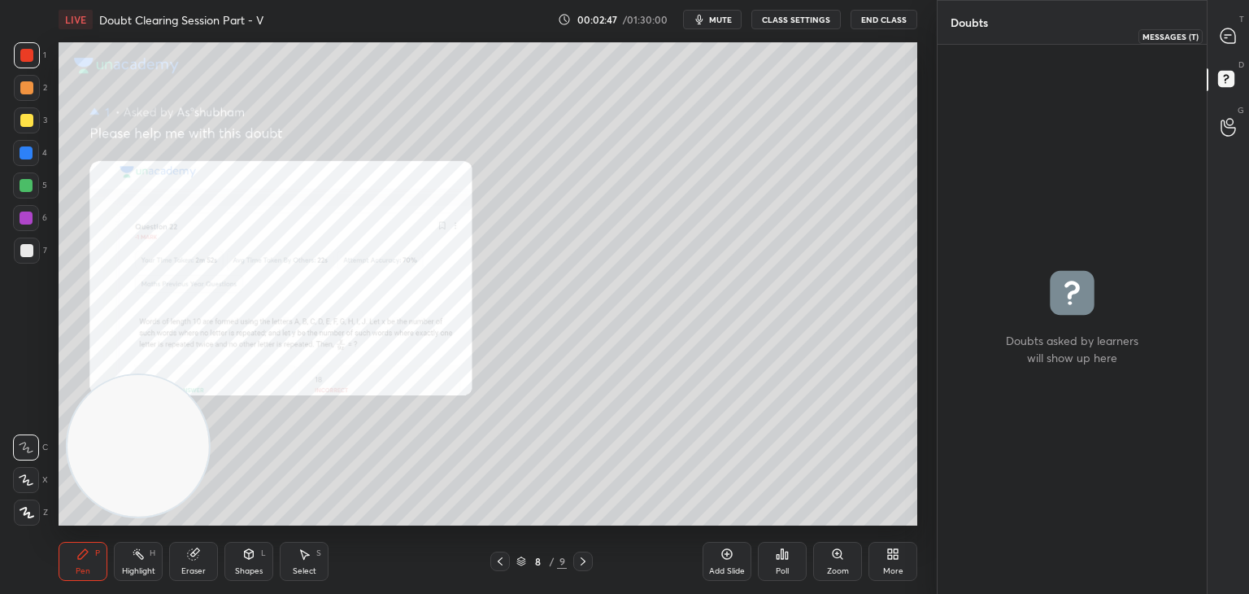
click at [1221, 43] on div at bounding box center [1228, 35] width 33 height 29
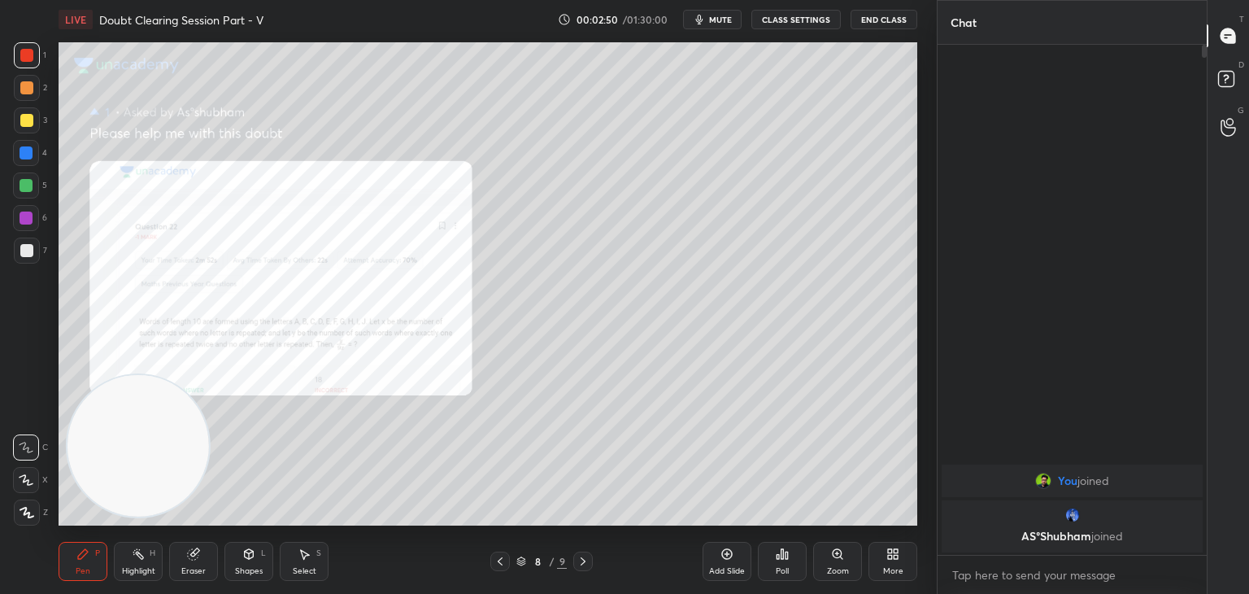
click at [494, 569] on div "Pen P Highlight H Eraser Shapes L Select S 8 / 9 Add Slide Poll Zoom More" at bounding box center [488, 561] width 859 height 65
click at [496, 566] on icon at bounding box center [500, 561] width 13 height 13
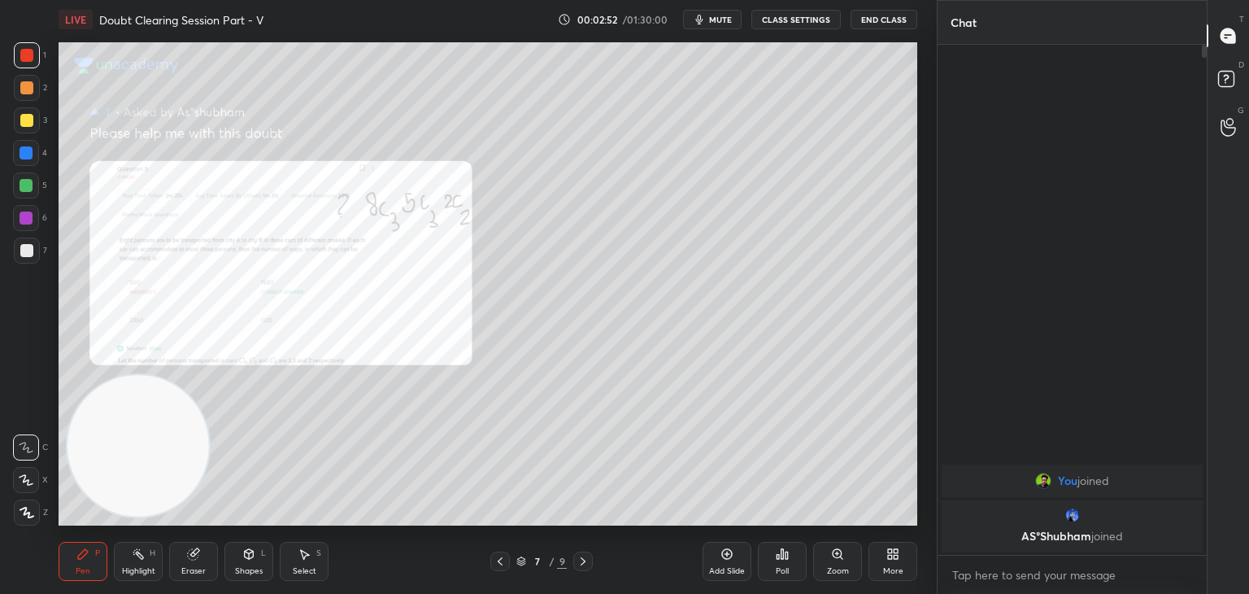
click at [579, 559] on icon at bounding box center [583, 561] width 13 height 13
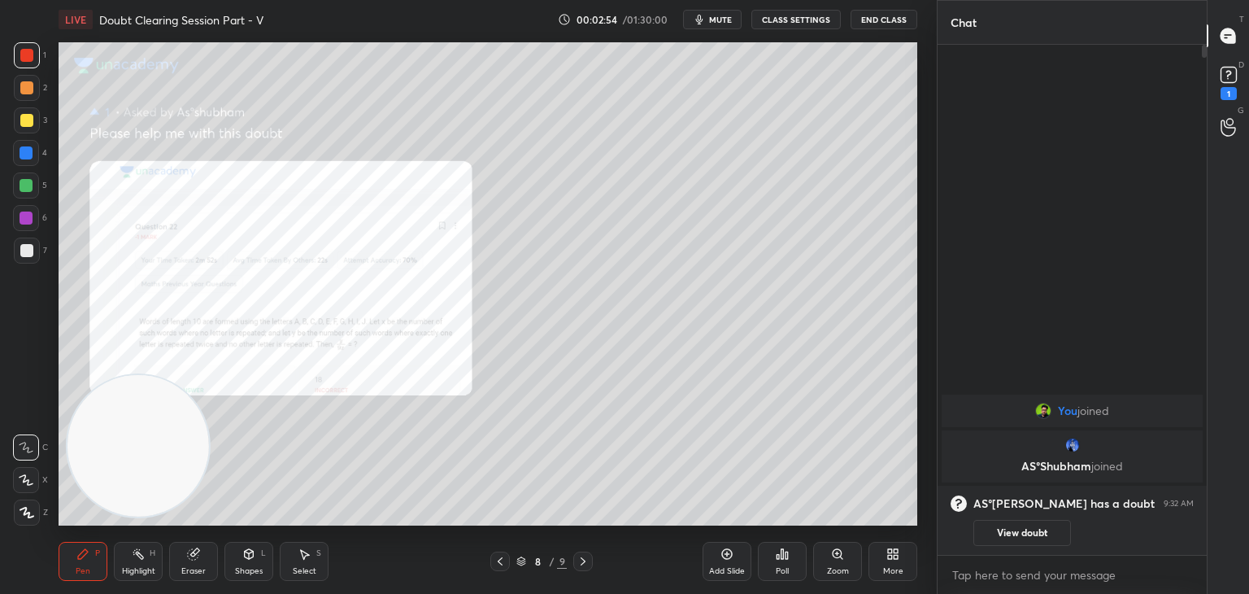
click at [989, 521] on button "View doubt" at bounding box center [1022, 533] width 98 height 26
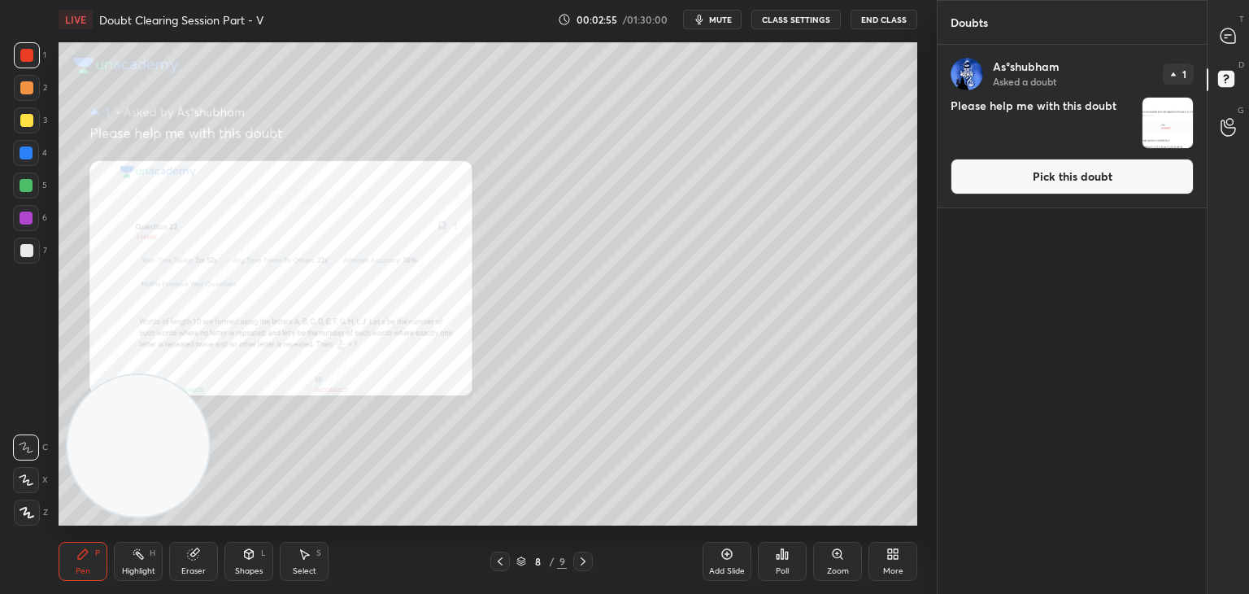
click at [1051, 175] on button "Pick this doubt" at bounding box center [1072, 177] width 243 height 36
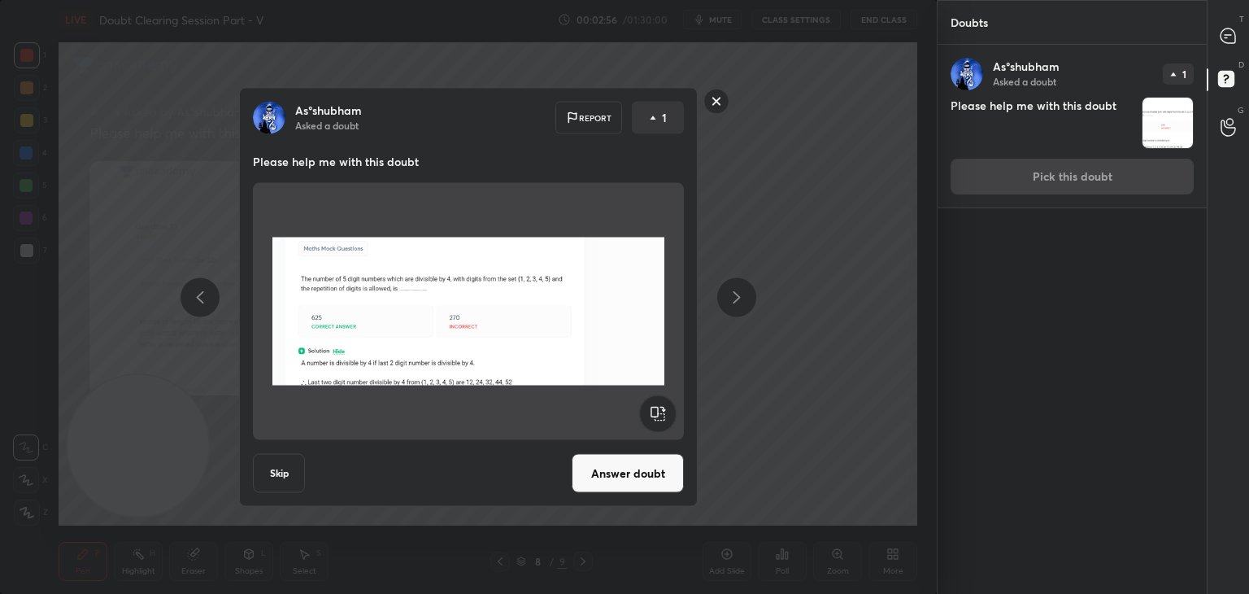
click at [627, 472] on button "Answer doubt" at bounding box center [628, 473] width 112 height 39
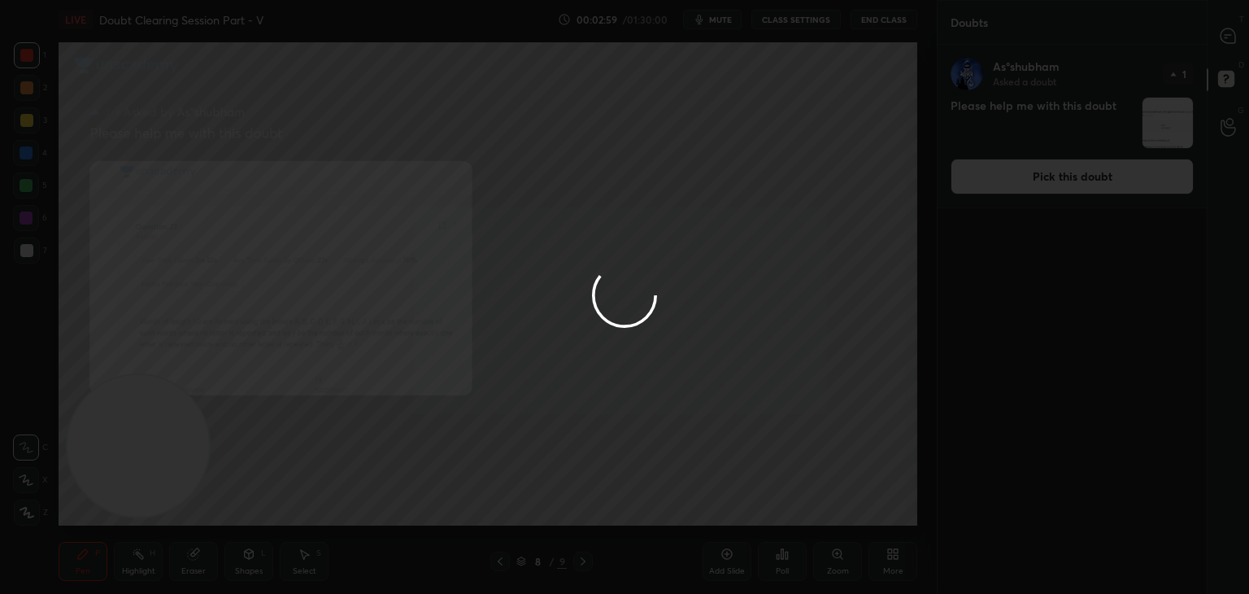
click at [1220, 43] on div at bounding box center [624, 297] width 1249 height 594
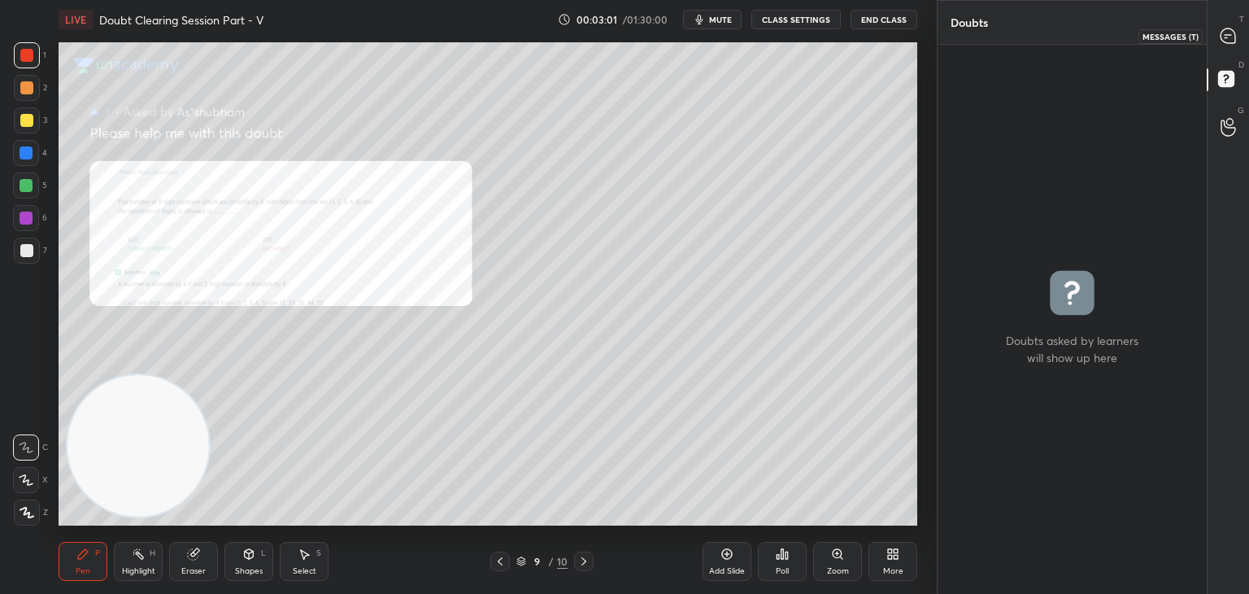
drag, startPoint x: 1225, startPoint y: 41, endPoint x: 1216, endPoint y: 41, distance: 9.0
click at [1226, 41] on icon at bounding box center [1228, 36] width 17 height 17
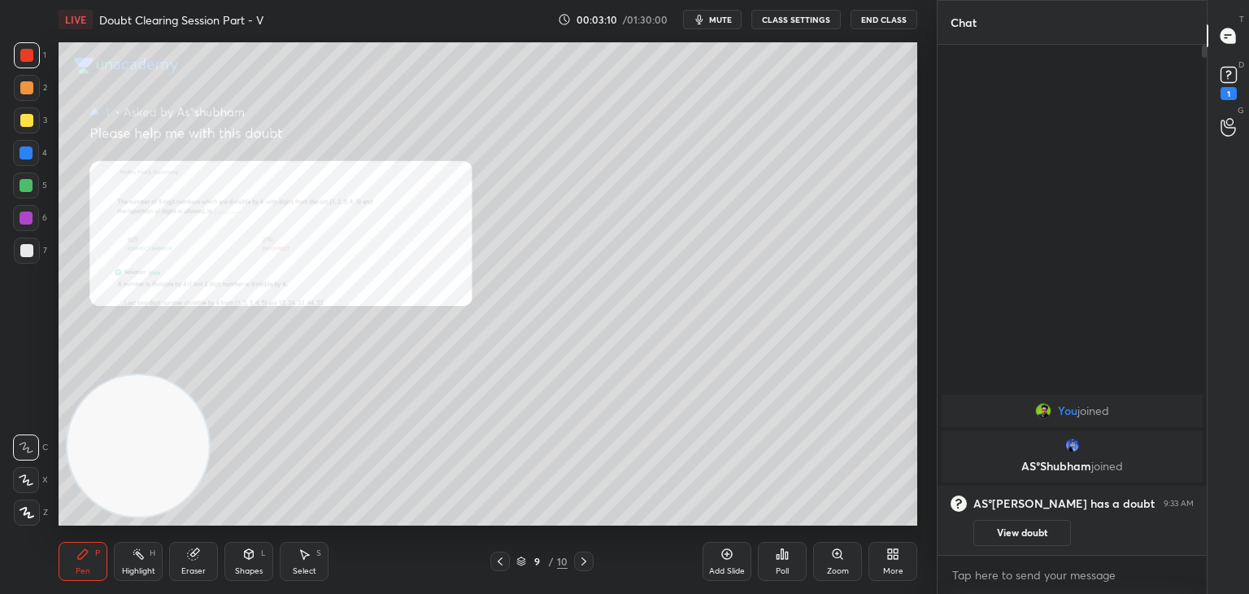
drag, startPoint x: 1012, startPoint y: 539, endPoint x: 1020, endPoint y: 516, distance: 24.9
click at [1012, 537] on button "View doubt" at bounding box center [1022, 533] width 98 height 26
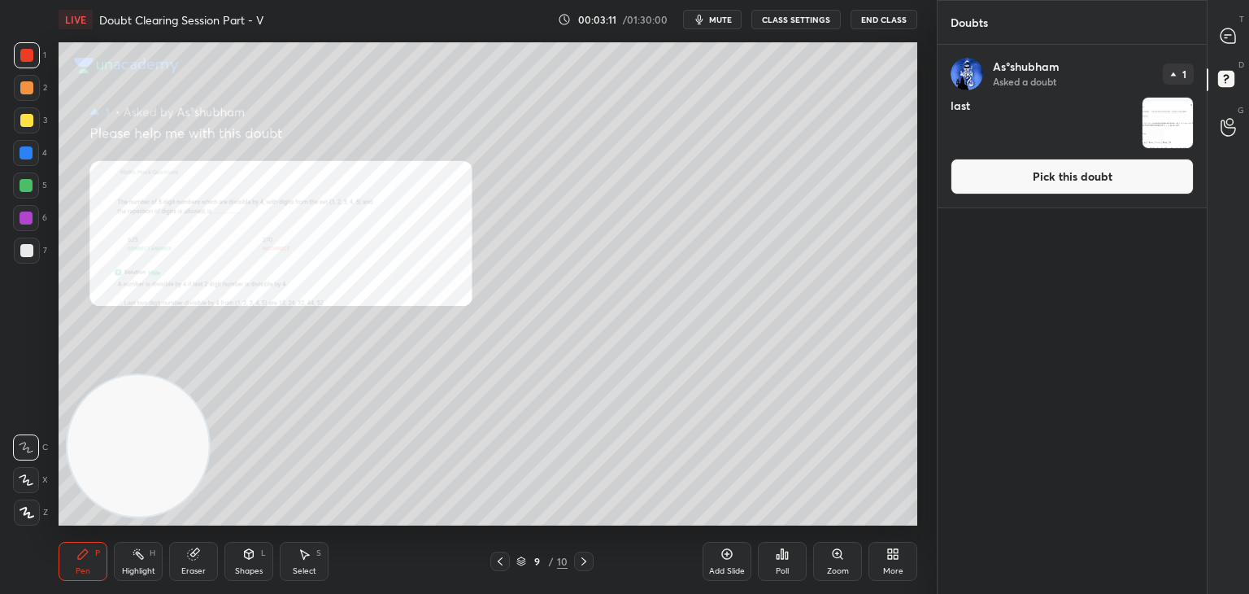
click at [1016, 169] on button "Pick this doubt" at bounding box center [1072, 177] width 243 height 36
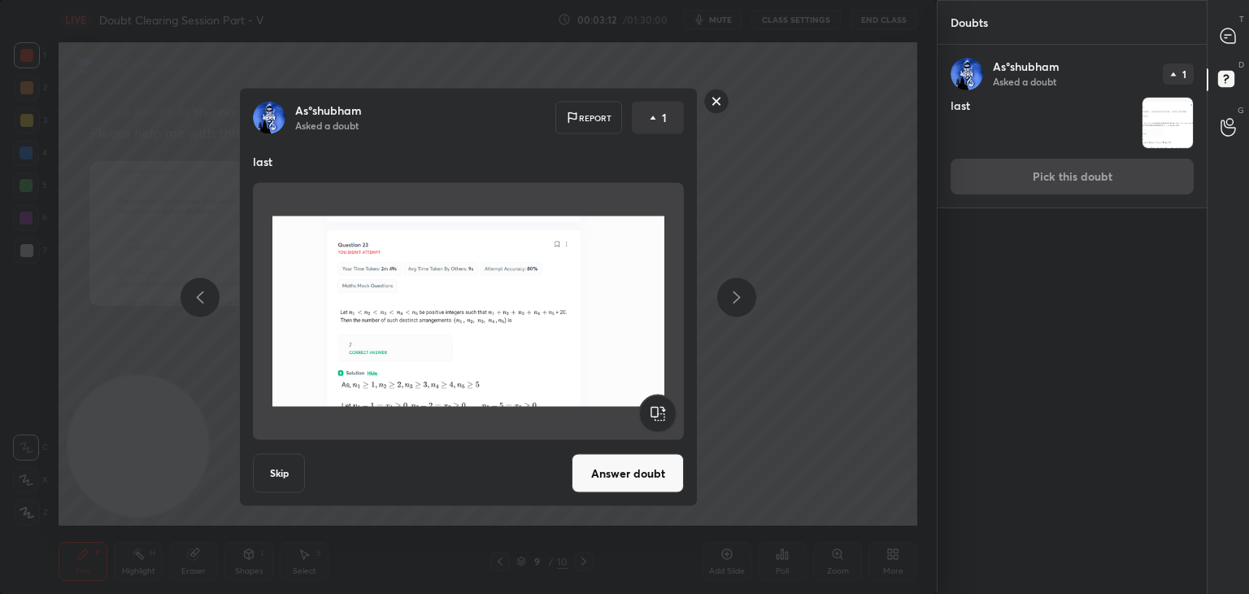
click at [603, 485] on button "Answer doubt" at bounding box center [628, 473] width 112 height 39
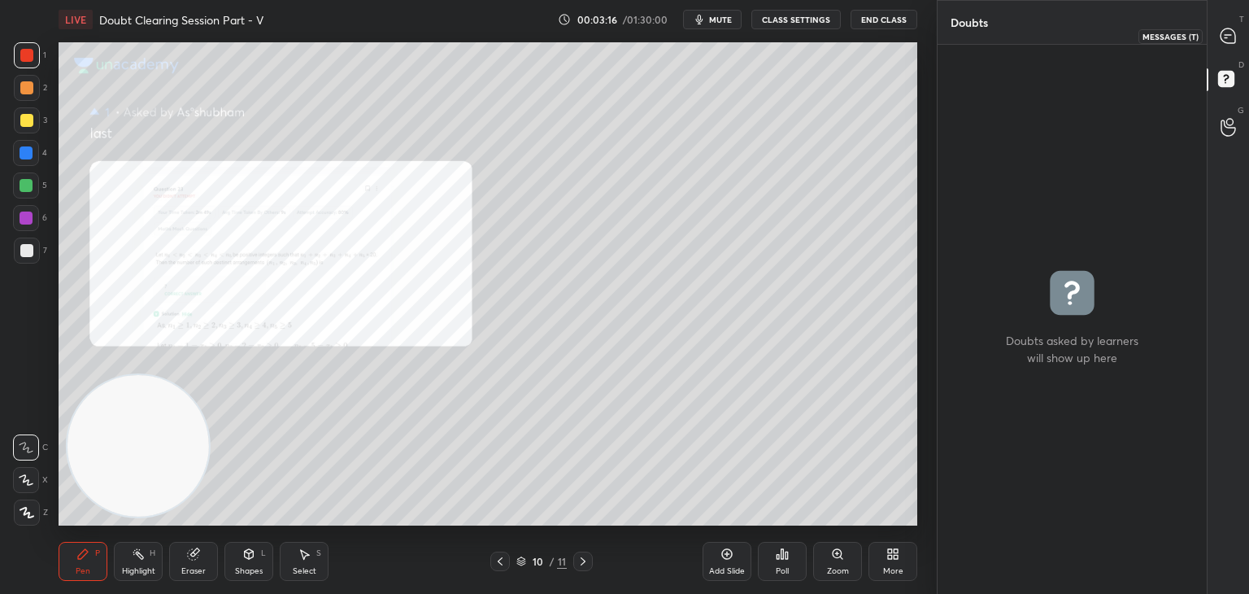
click at [1225, 43] on div at bounding box center [1228, 35] width 33 height 29
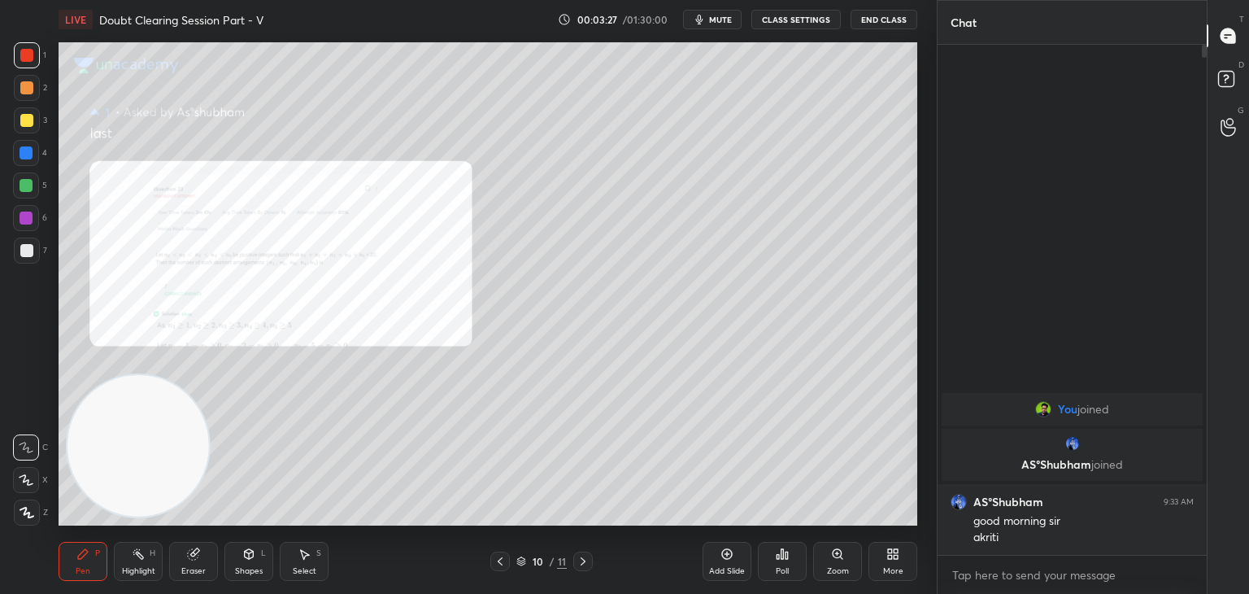
click at [494, 567] on icon at bounding box center [500, 561] width 13 height 13
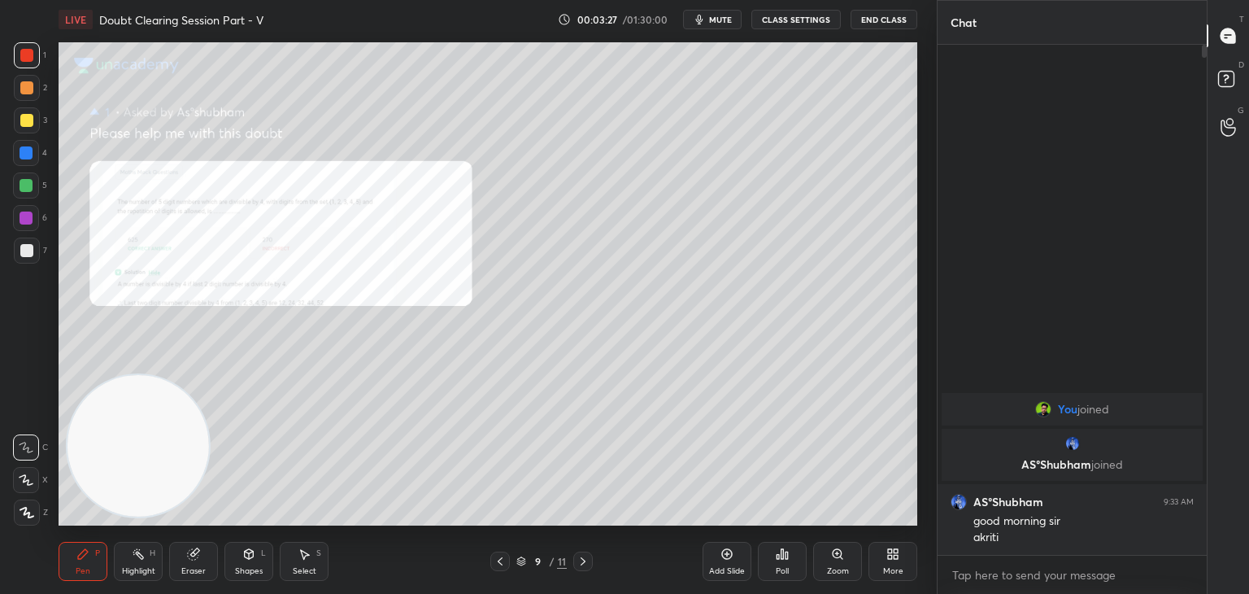
click at [495, 564] on icon at bounding box center [500, 561] width 13 height 13
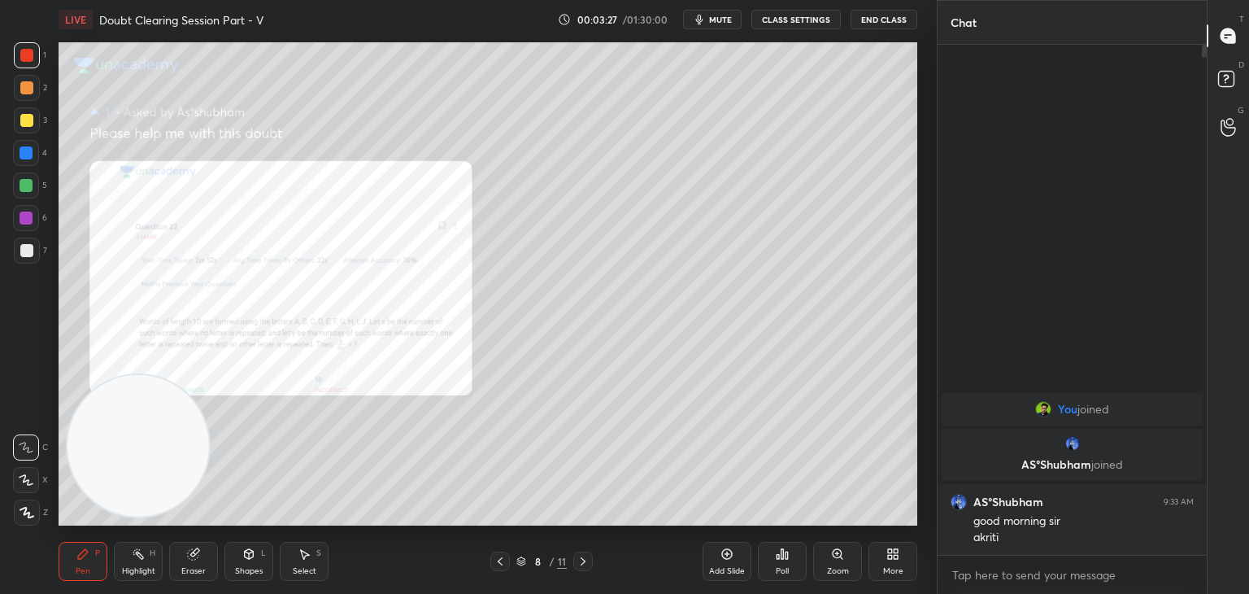
click at [496, 564] on icon at bounding box center [500, 561] width 13 height 13
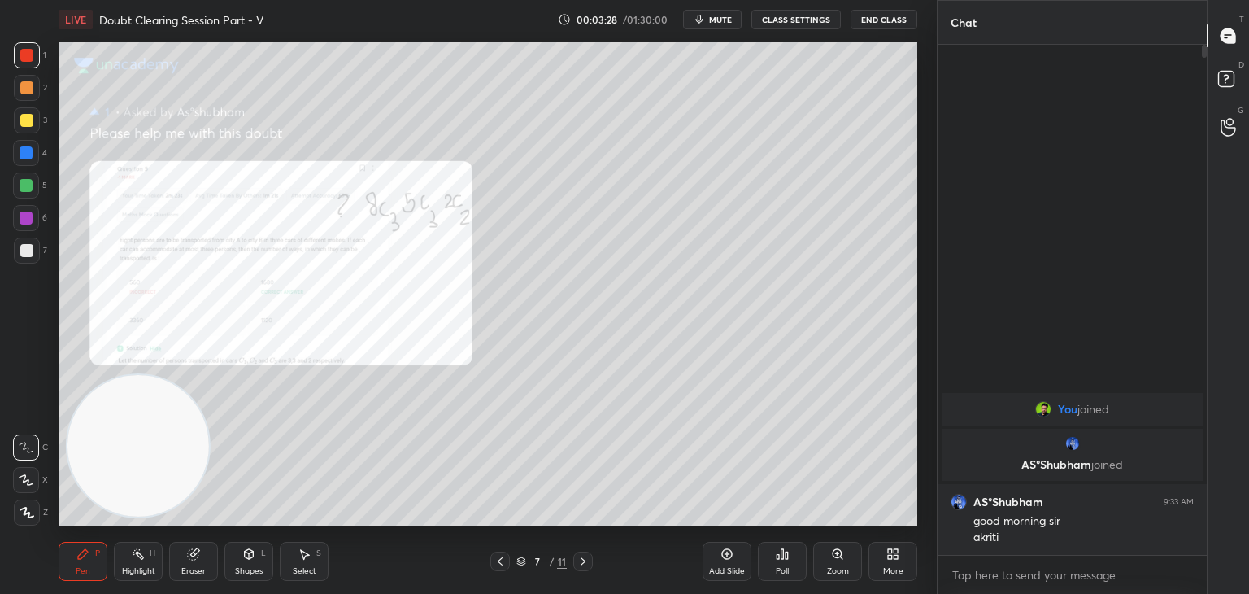
click at [497, 563] on icon at bounding box center [500, 561] width 13 height 13
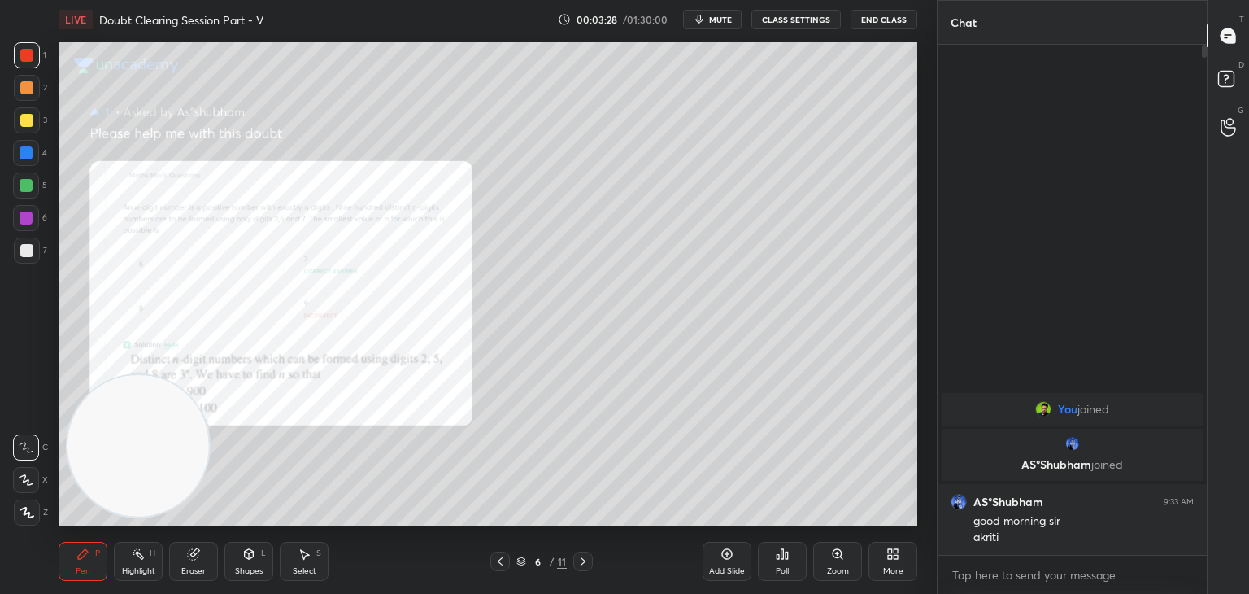
click at [497, 564] on icon at bounding box center [500, 561] width 13 height 13
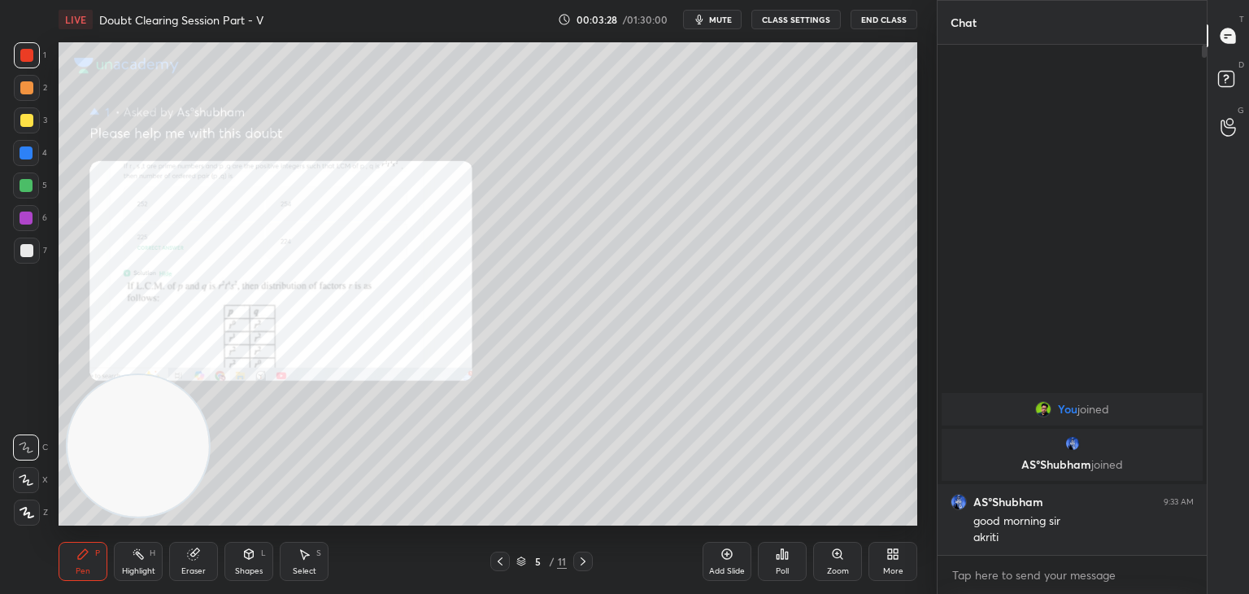
click at [497, 564] on icon at bounding box center [500, 561] width 13 height 13
click at [501, 563] on icon at bounding box center [500, 561] width 13 height 13
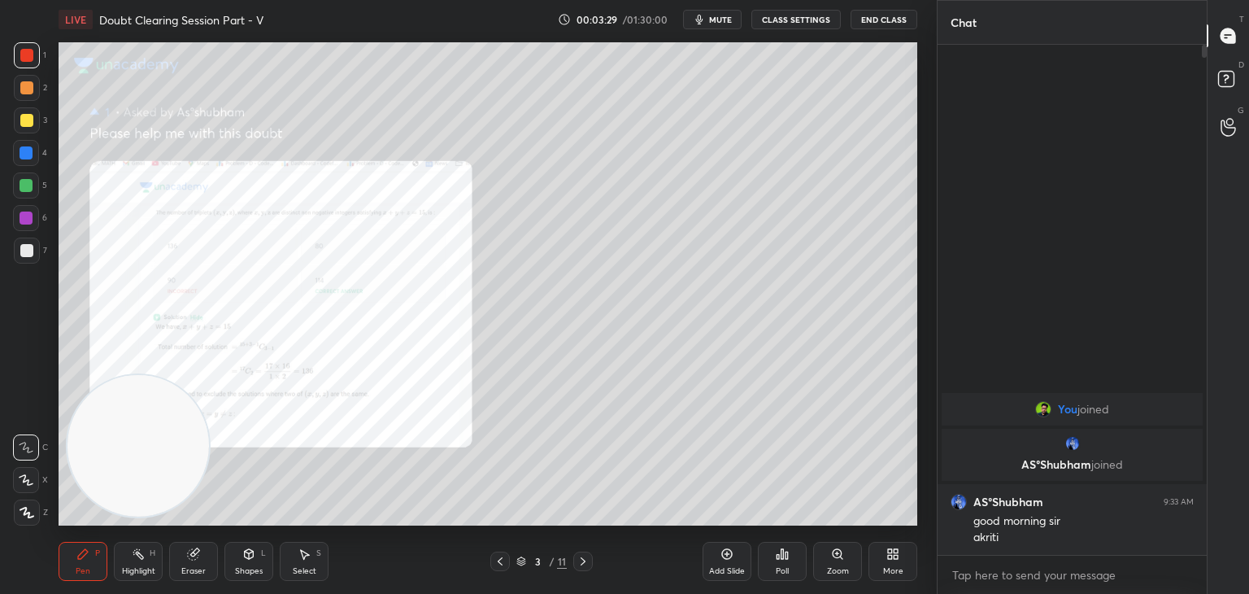
click at [501, 564] on icon at bounding box center [500, 561] width 13 height 13
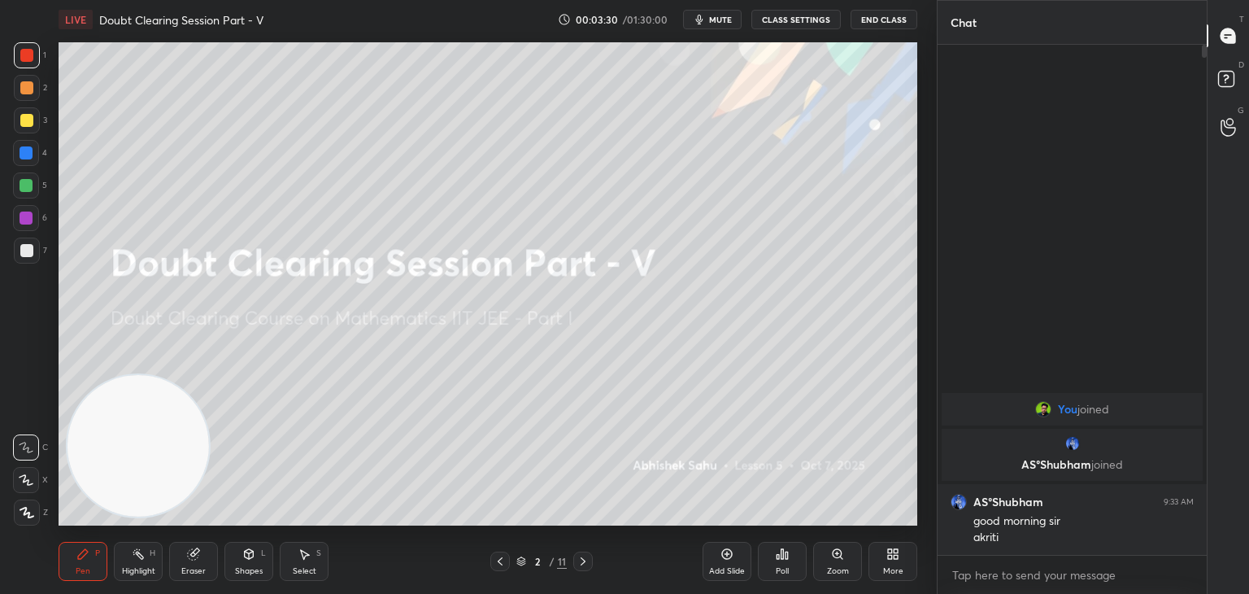
click at [583, 555] on icon at bounding box center [583, 561] width 13 height 13
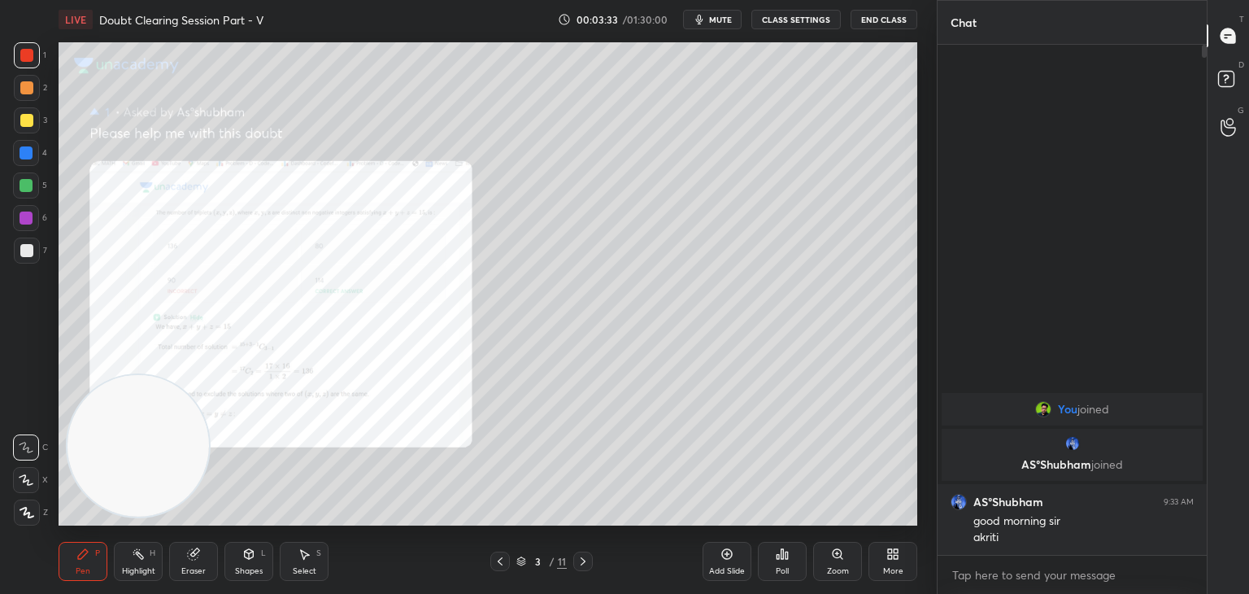
click at [841, 564] on div "Zoom" at bounding box center [837, 561] width 49 height 39
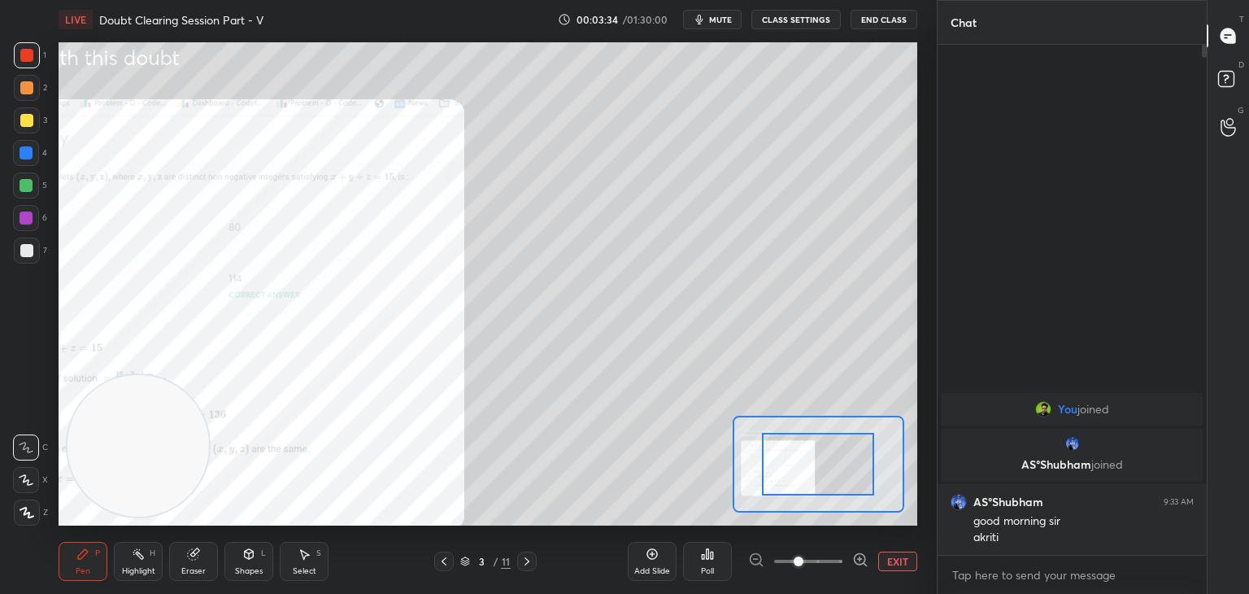
click at [826, 568] on span at bounding box center [808, 561] width 68 height 24
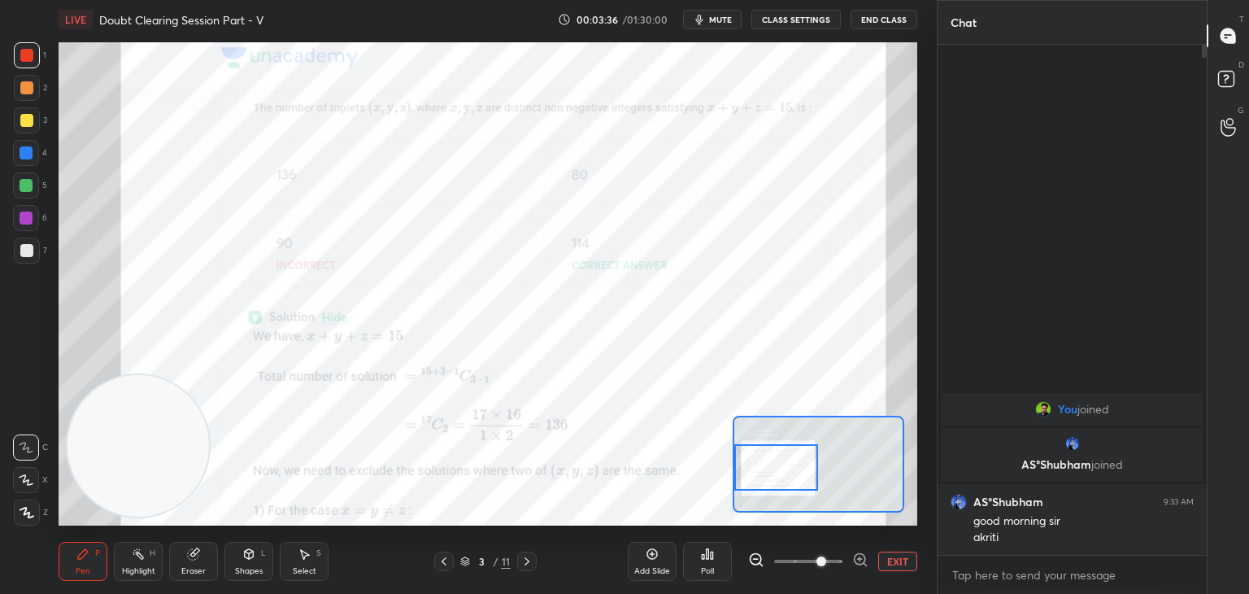
drag, startPoint x: 803, startPoint y: 469, endPoint x: 776, endPoint y: 470, distance: 27.7
click at [776, 470] on div at bounding box center [776, 467] width 85 height 46
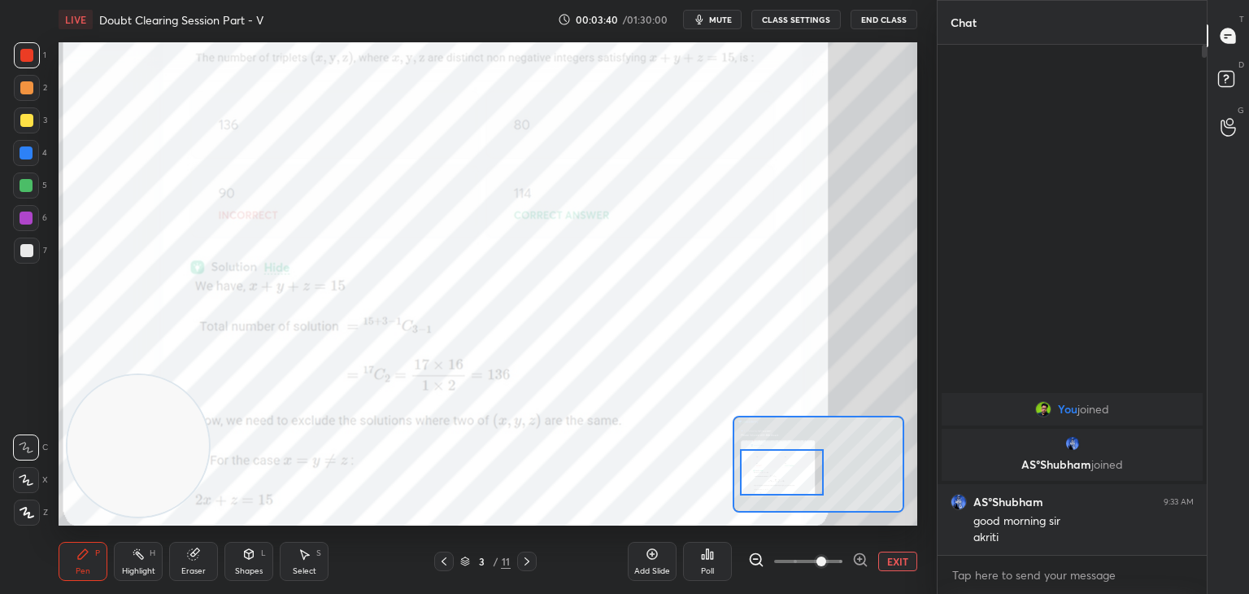
click at [787, 463] on div at bounding box center [782, 472] width 85 height 46
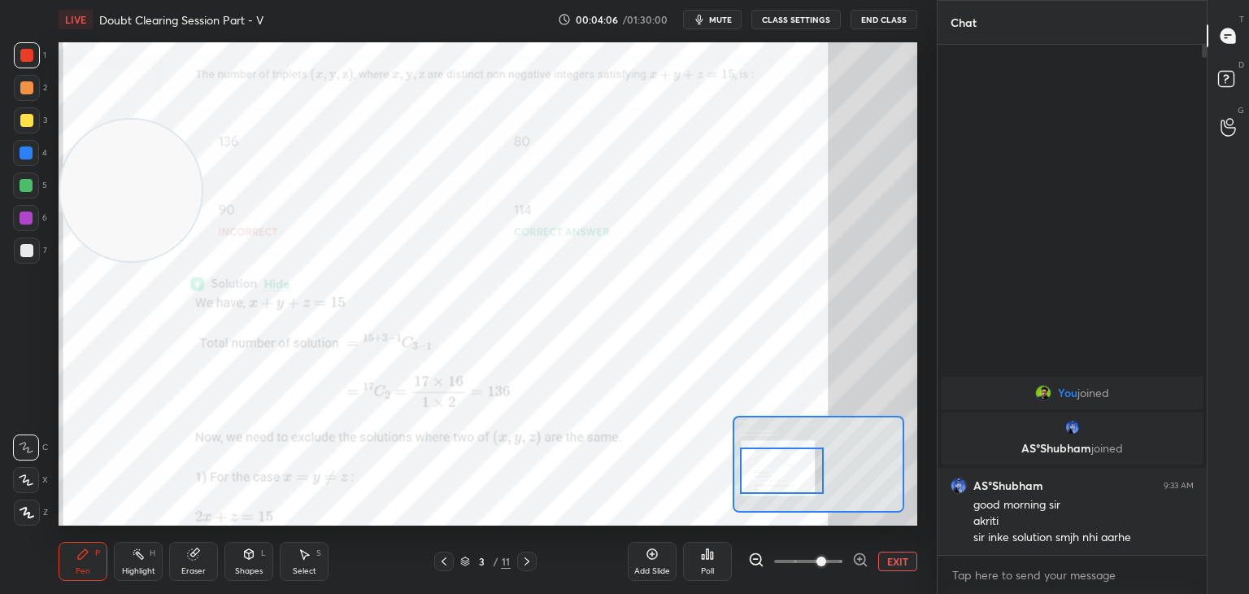
drag, startPoint x: 123, startPoint y: 379, endPoint x: 36, endPoint y: 55, distance: 335.1
click at [42, 33] on div "1 2 3 4 5 6 7 C X Z C X Z E E Erase all H H LIVE Doubt Clearing Session Part - …" at bounding box center [462, 297] width 924 height 594
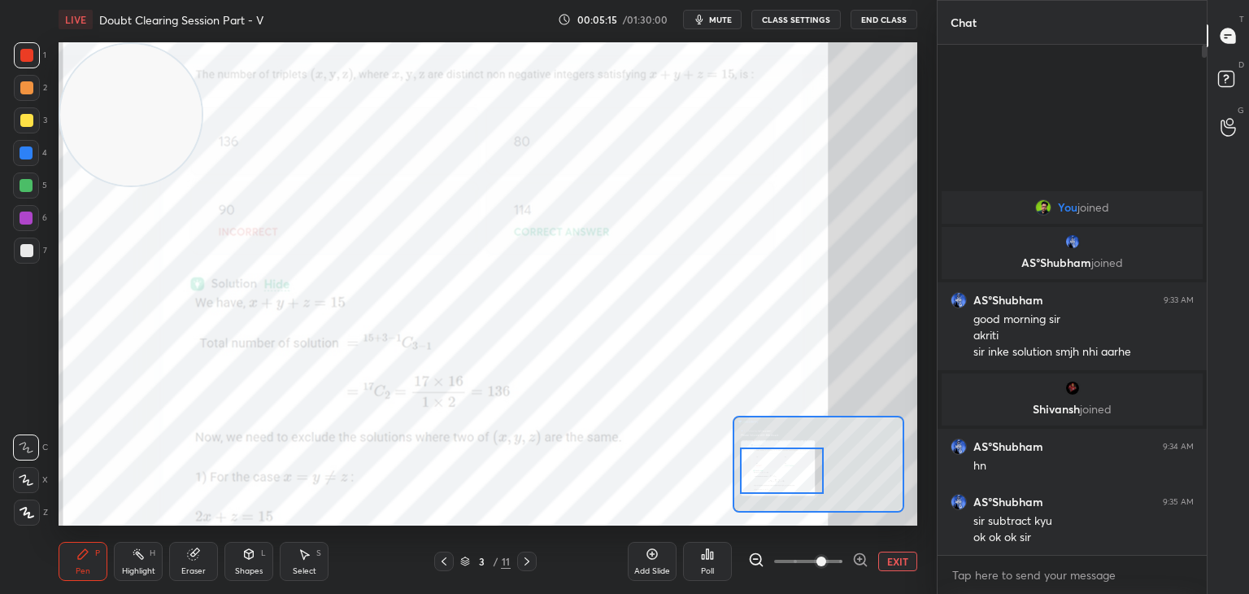
click at [523, 559] on icon at bounding box center [526, 561] width 13 height 13
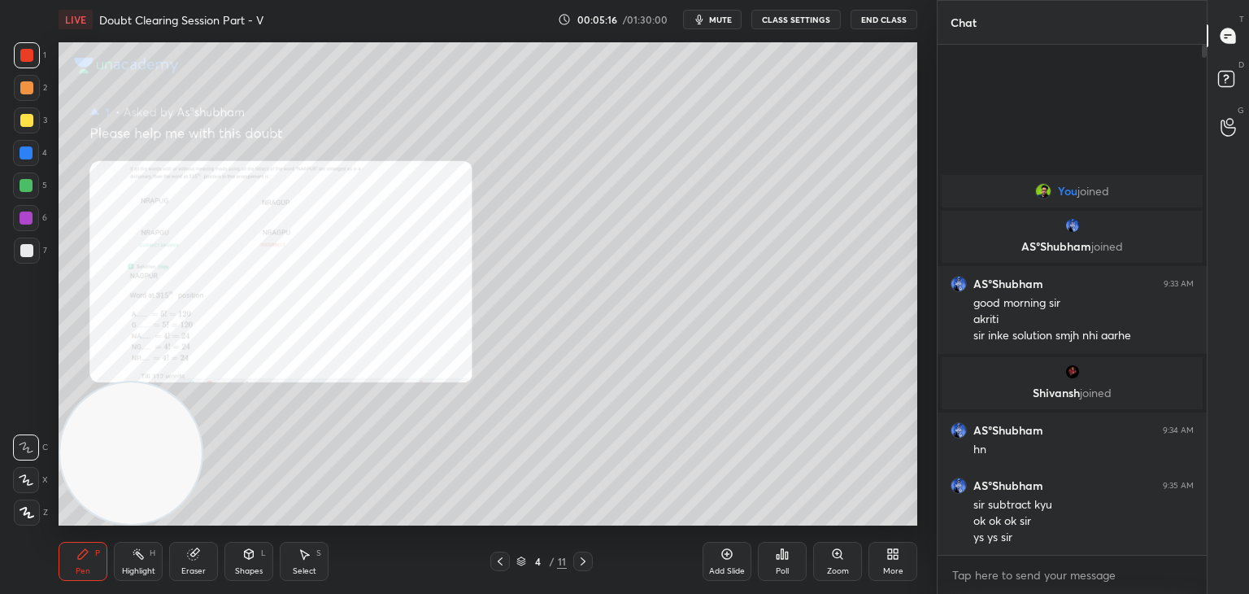
drag, startPoint x: 148, startPoint y: 151, endPoint x: 111, endPoint y: 592, distance: 442.3
click at [102, 583] on div "LIVE Doubt Clearing Session Part - V 00:05:16 / 01:30:00 mute CLASS SETTINGS En…" at bounding box center [488, 297] width 872 height 594
click at [826, 552] on div "Zoom" at bounding box center [837, 561] width 49 height 39
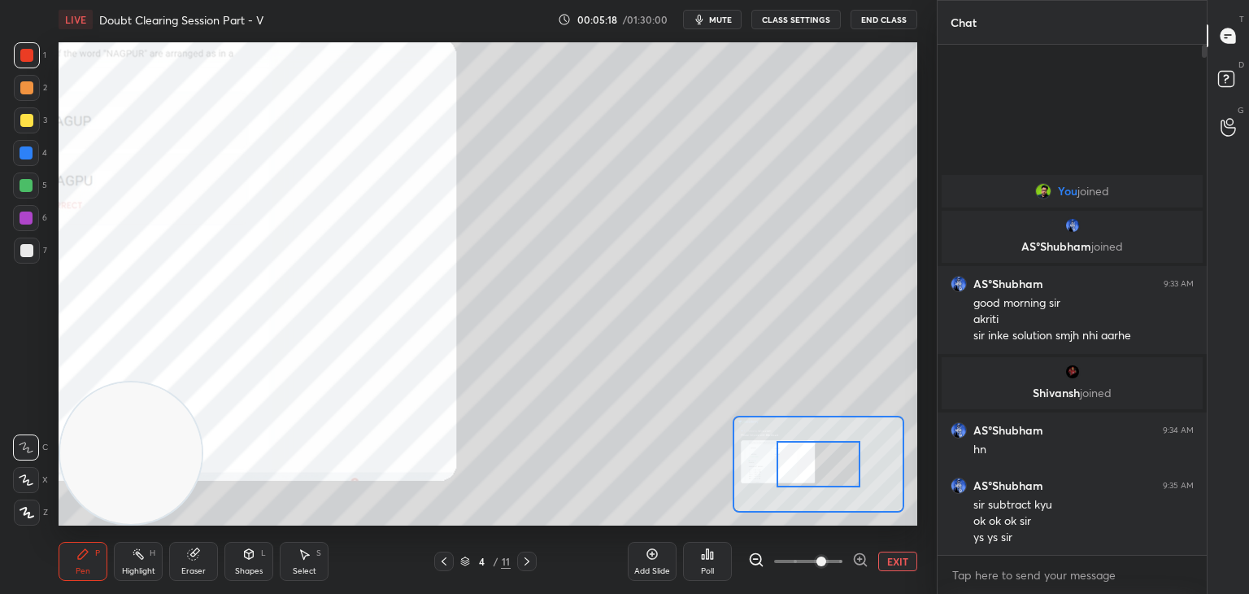
click at [824, 558] on span at bounding box center [808, 561] width 68 height 24
click at [825, 559] on span at bounding box center [821, 561] width 10 height 10
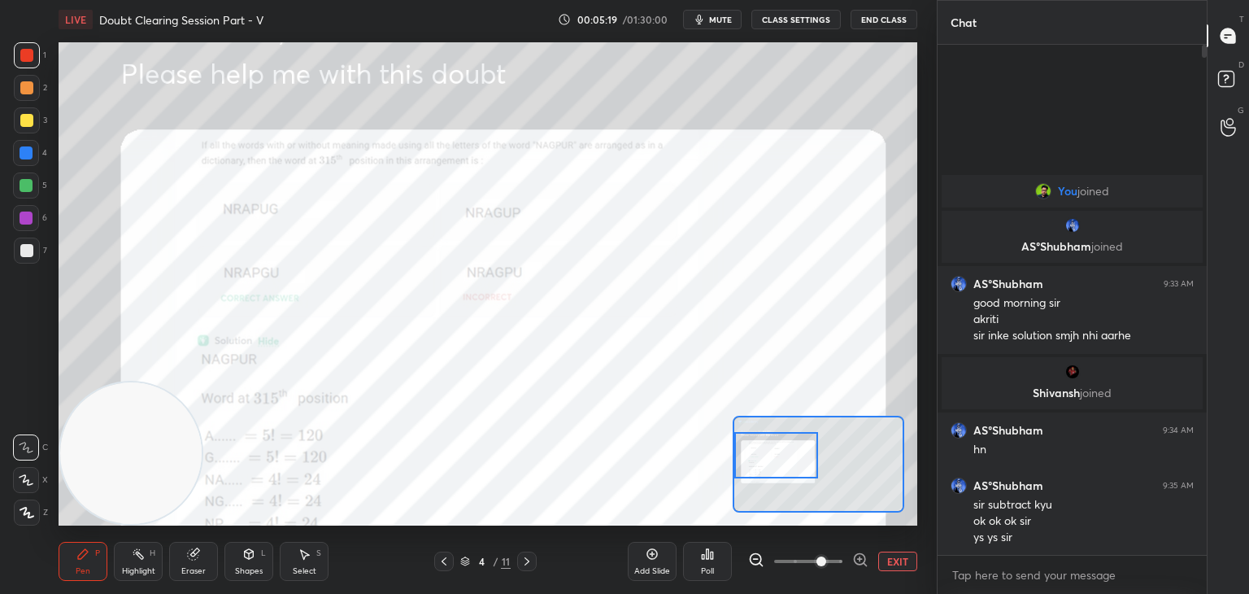
drag, startPoint x: 810, startPoint y: 463, endPoint x: 771, endPoint y: 460, distance: 39.1
click at [772, 460] on div at bounding box center [776, 455] width 85 height 46
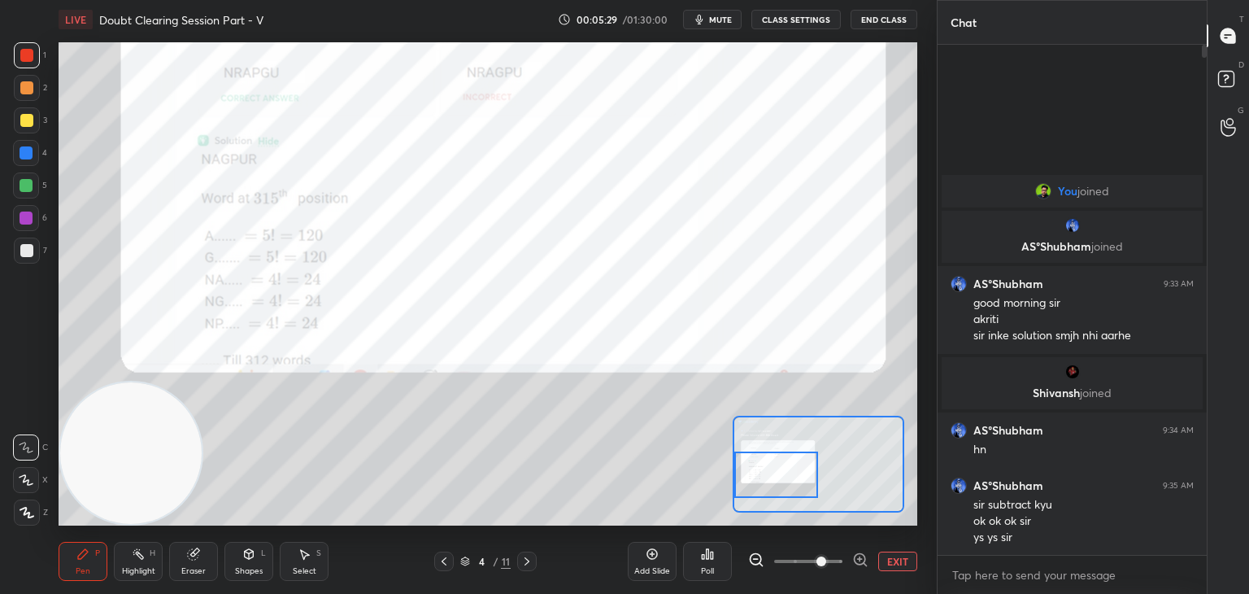
drag, startPoint x: 783, startPoint y: 462, endPoint x: 770, endPoint y: 478, distance: 20.8
click at [775, 480] on div at bounding box center [776, 474] width 85 height 46
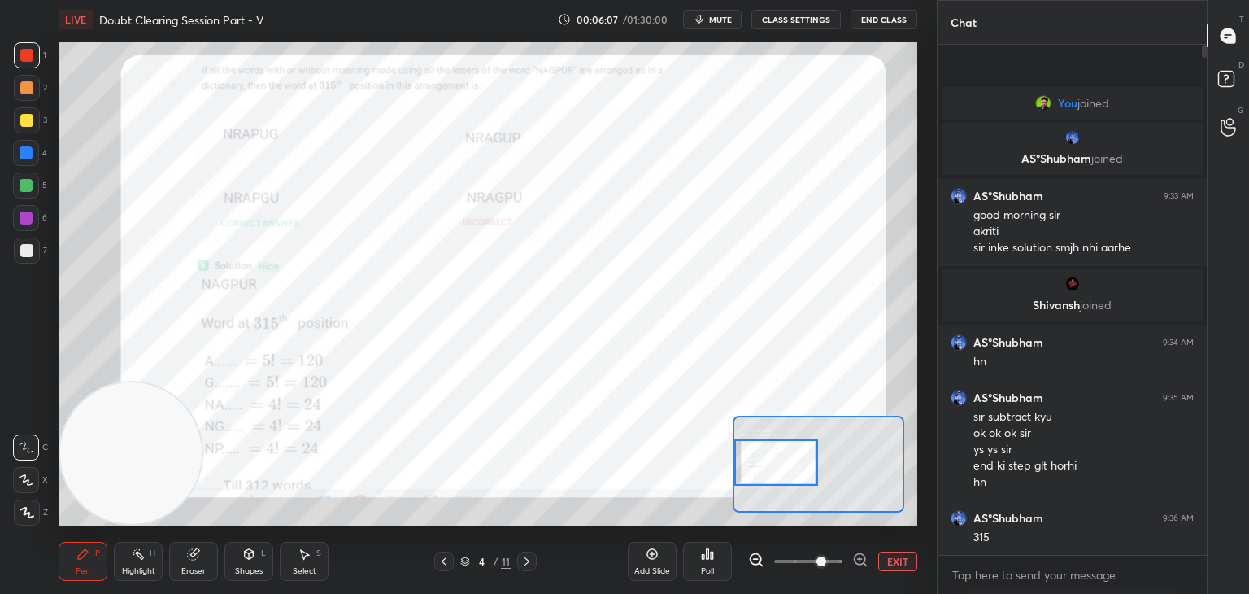
drag, startPoint x: 768, startPoint y: 466, endPoint x: 769, endPoint y: 456, distance: 9.9
click at [769, 456] on div at bounding box center [776, 462] width 85 height 46
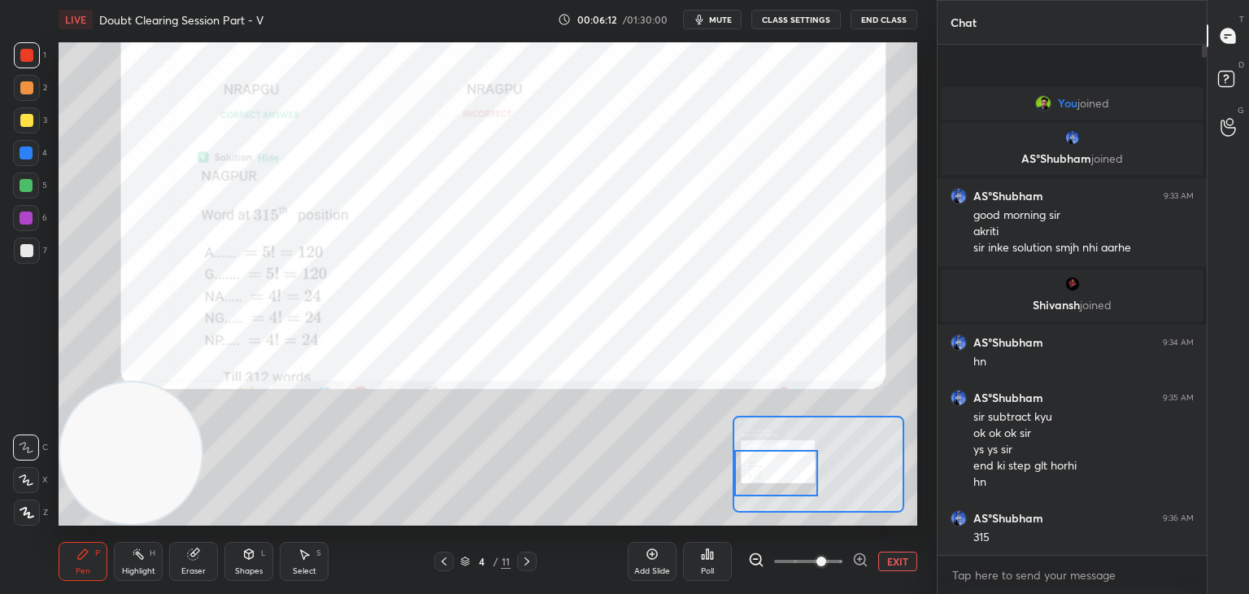
drag, startPoint x: 781, startPoint y: 462, endPoint x: 774, endPoint y: 473, distance: 13.1
click at [775, 473] on div at bounding box center [776, 473] width 85 height 46
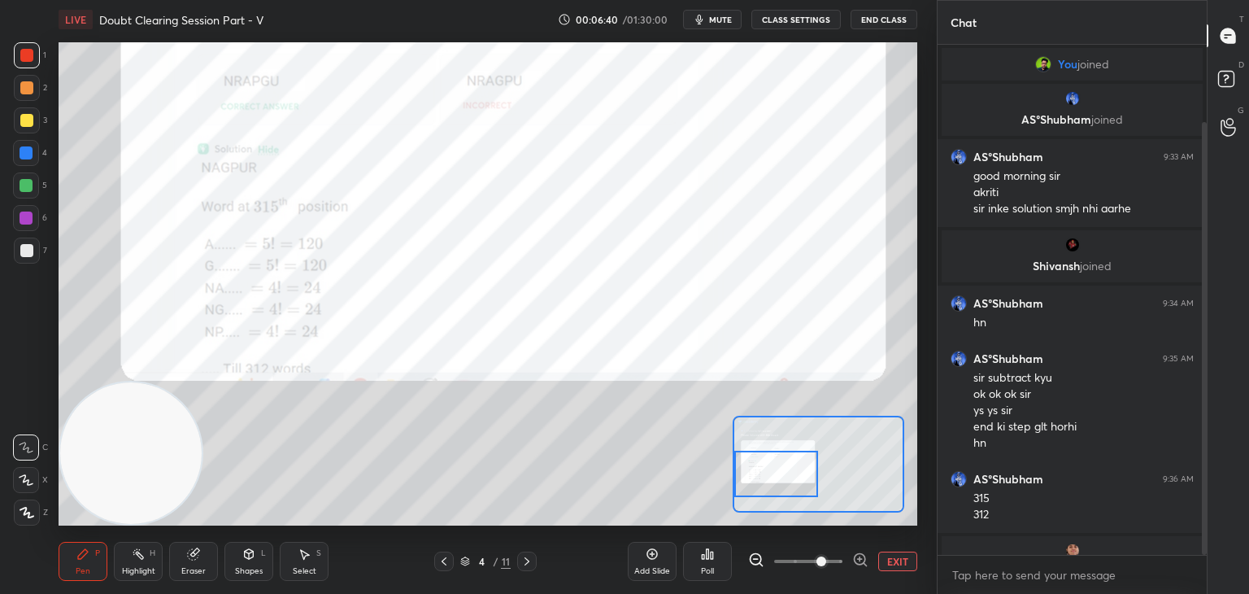
scroll to position [91, 0]
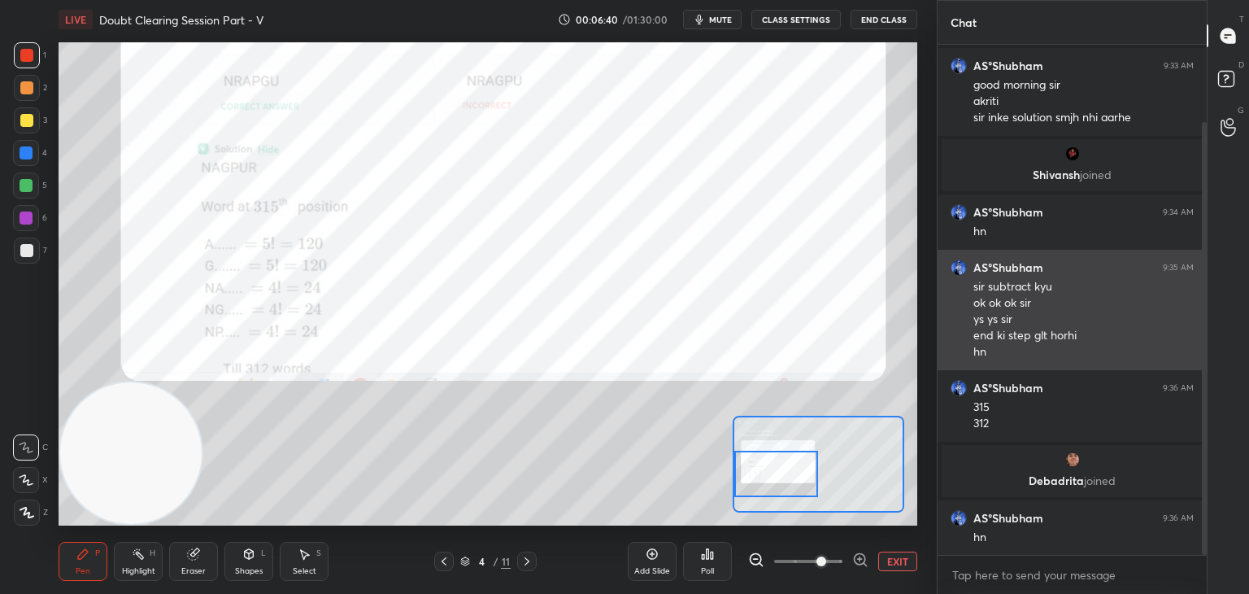
drag, startPoint x: 1203, startPoint y: 213, endPoint x: 1196, endPoint y: 258, distance: 45.3
click at [1196, 258] on div "You joined AS°[PERSON_NAME] joined AS°[PERSON_NAME] 9:33 AM good morning sir [P…" at bounding box center [1072, 300] width 269 height 510
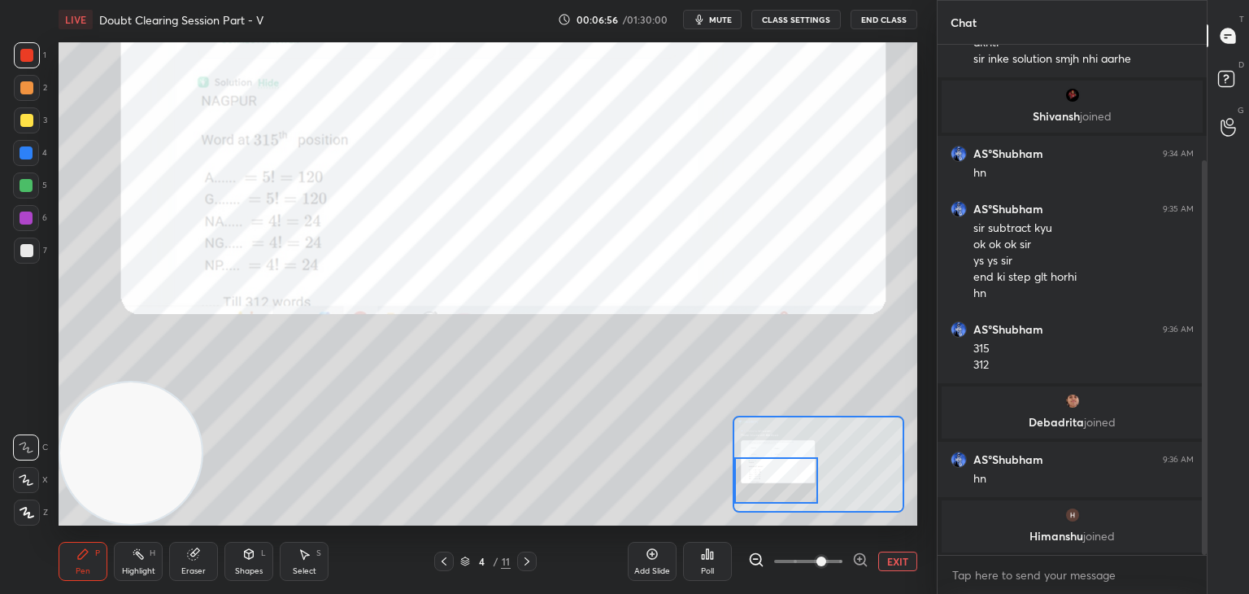
drag, startPoint x: 786, startPoint y: 463, endPoint x: 774, endPoint y: 469, distance: 13.8
click at [776, 472] on div at bounding box center [776, 480] width 85 height 46
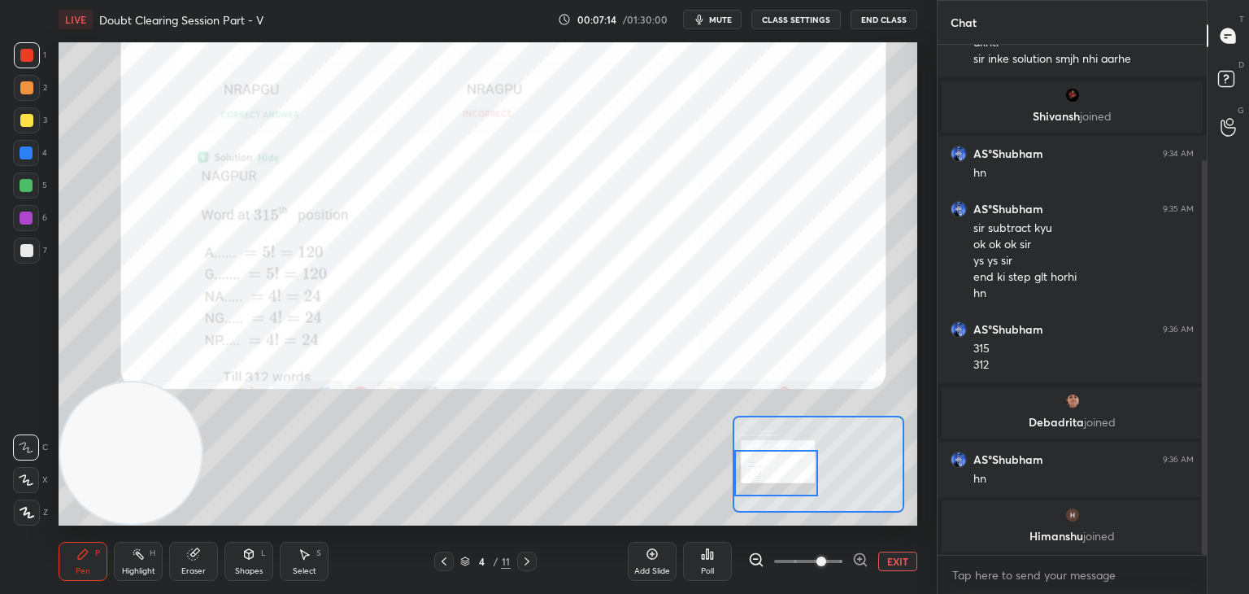
click at [779, 462] on div at bounding box center [776, 473] width 85 height 46
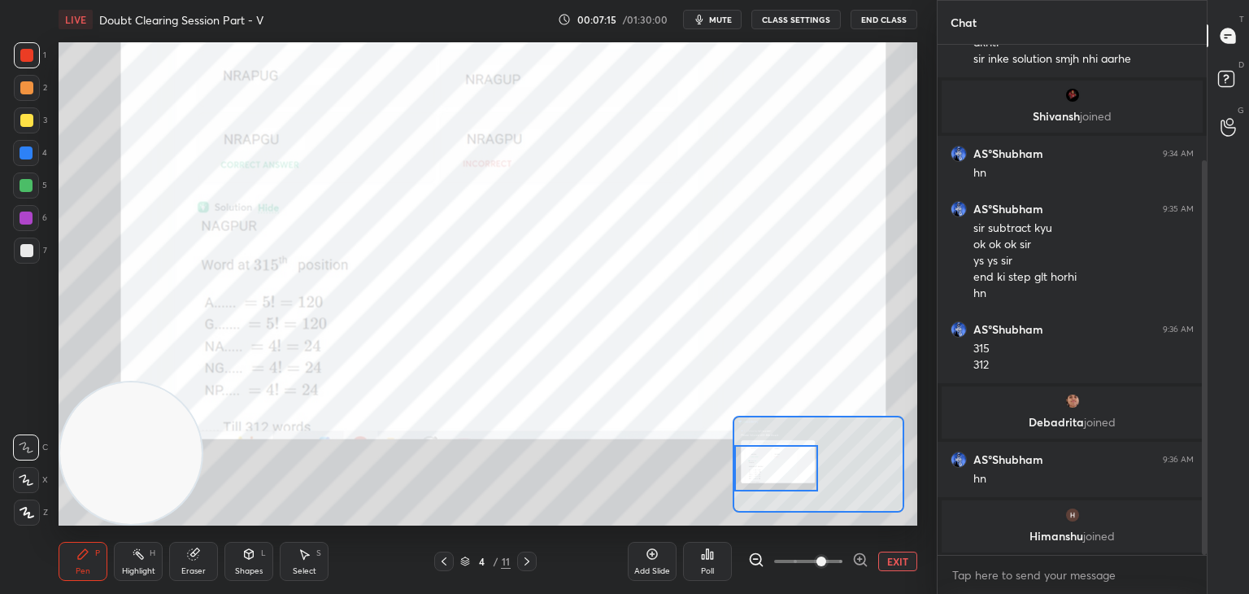
click at [777, 464] on div at bounding box center [776, 468] width 85 height 46
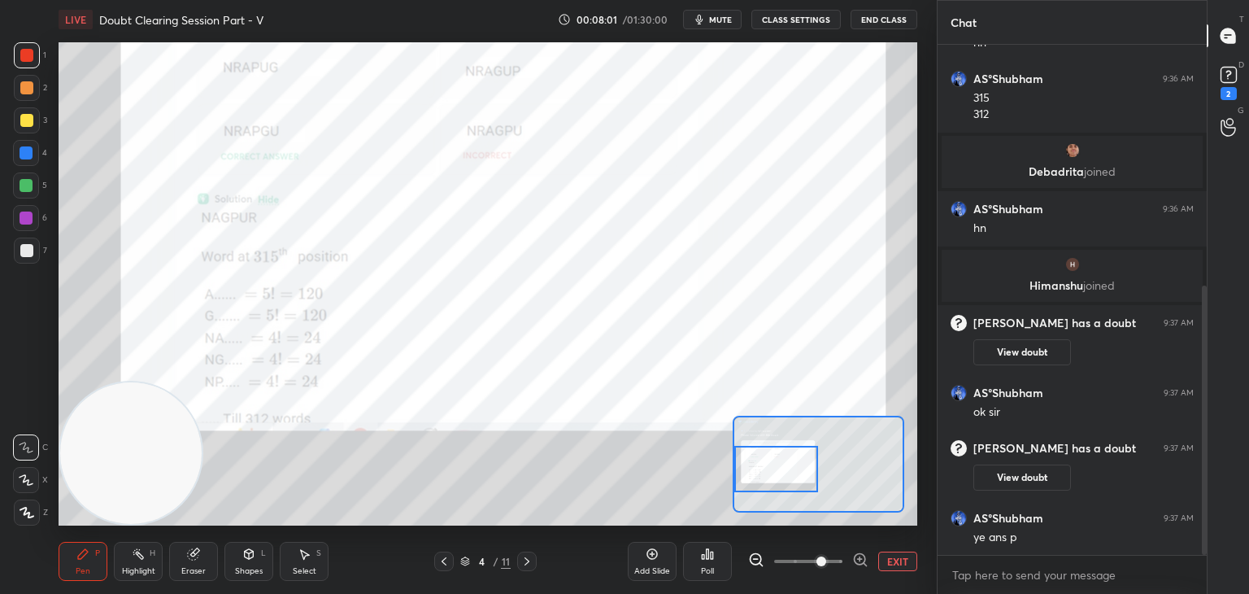
scroll to position [455, 0]
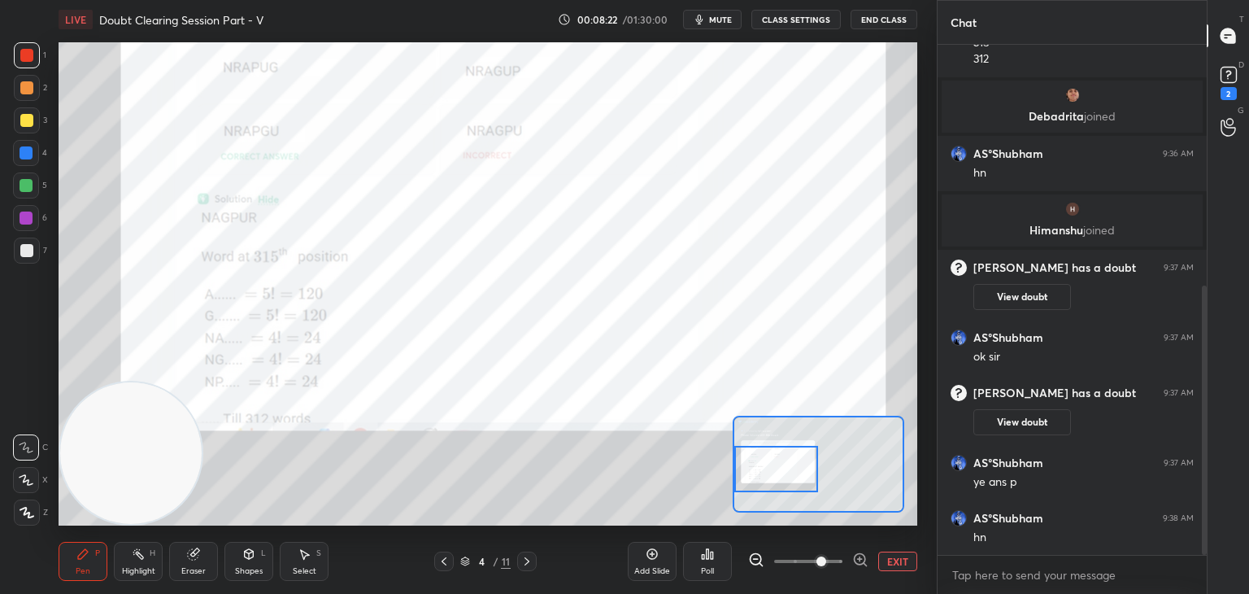
click at [526, 562] on icon at bounding box center [526, 561] width 13 height 13
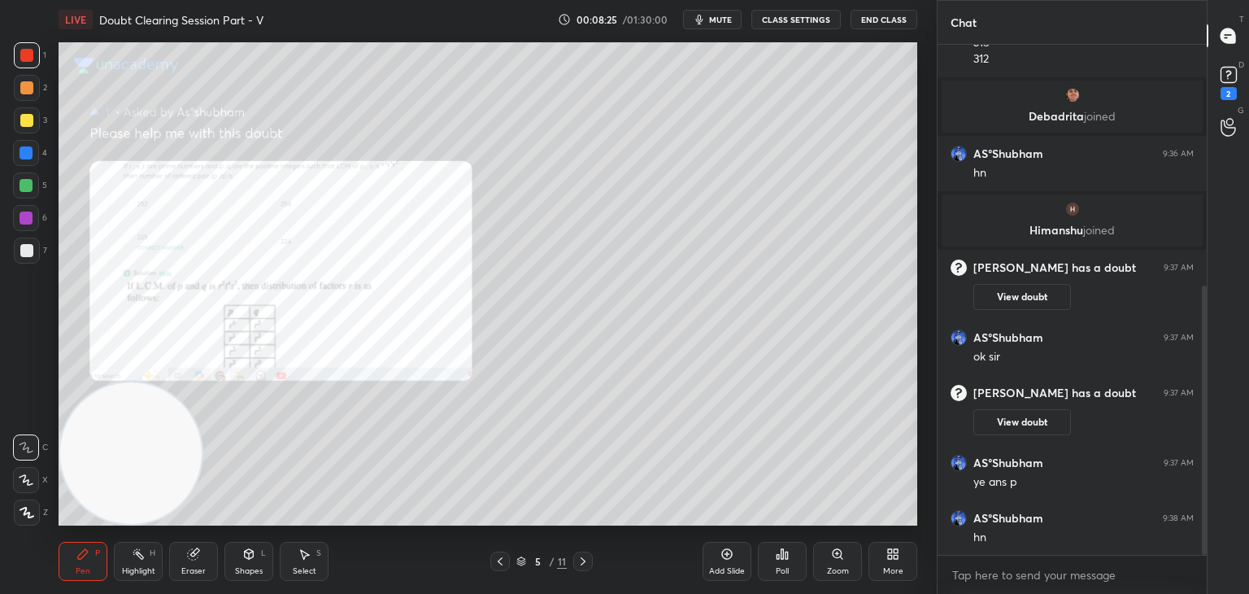
click at [831, 546] on div "Zoom" at bounding box center [837, 561] width 49 height 39
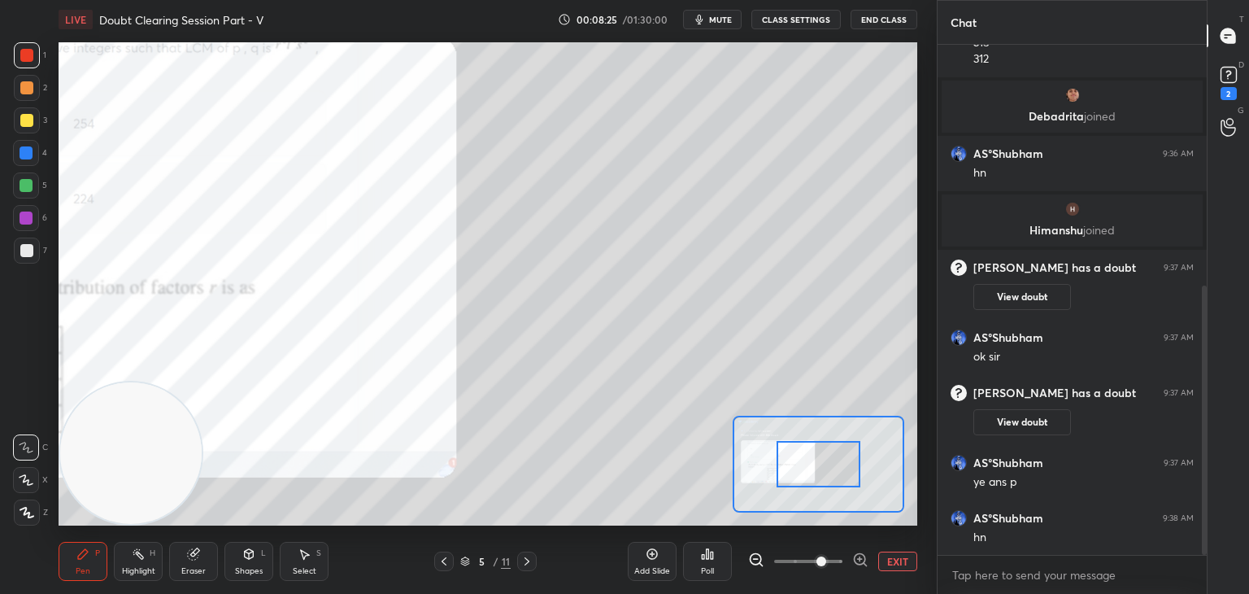
click at [825, 555] on span at bounding box center [808, 561] width 68 height 24
click at [826, 556] on span at bounding box center [821, 561] width 10 height 10
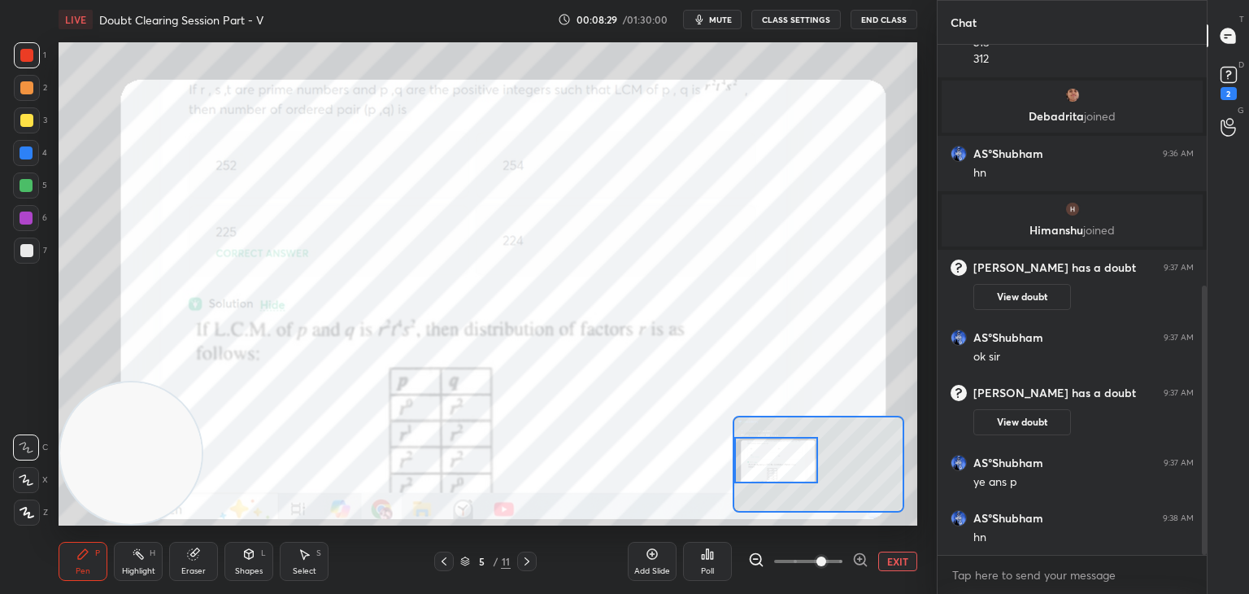
drag, startPoint x: 800, startPoint y: 463, endPoint x: 759, endPoint y: 469, distance: 41.9
click at [759, 469] on div at bounding box center [776, 460] width 85 height 46
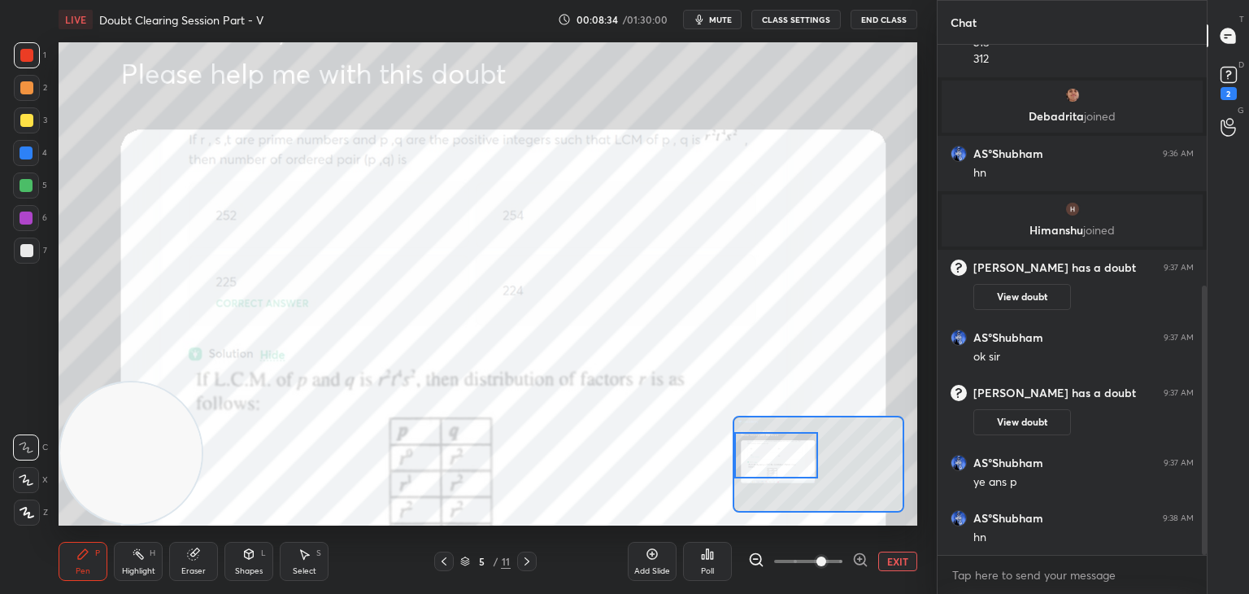
click at [771, 450] on div at bounding box center [776, 455] width 85 height 46
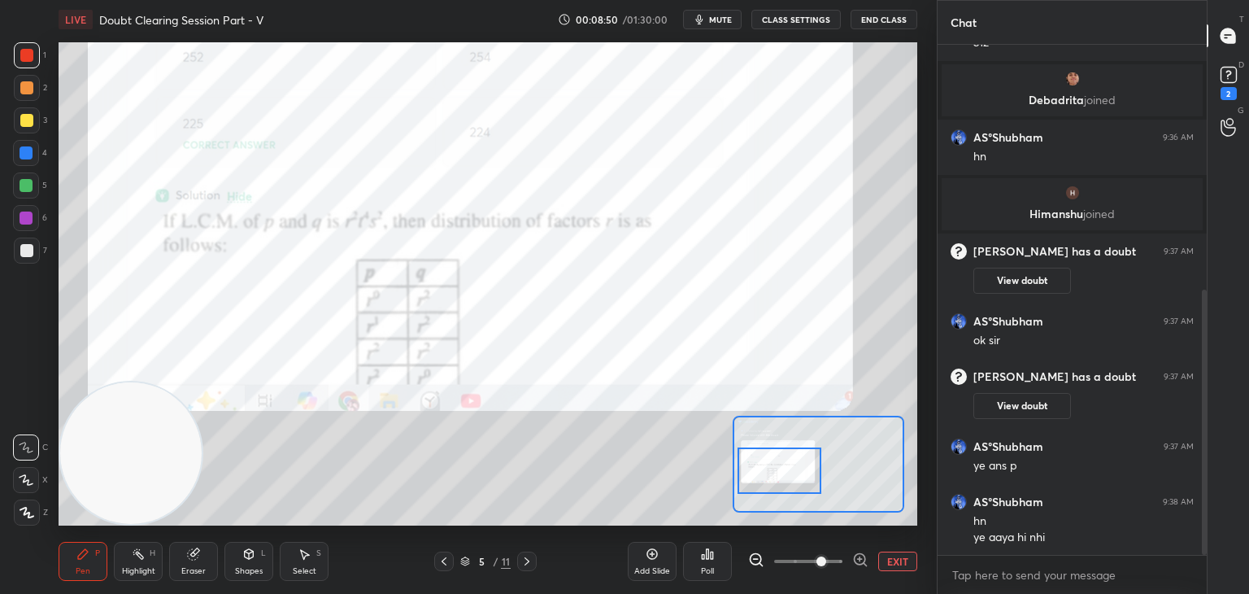
drag, startPoint x: 781, startPoint y: 453, endPoint x: 781, endPoint y: 463, distance: 9.8
click at [784, 468] on div at bounding box center [780, 470] width 85 height 46
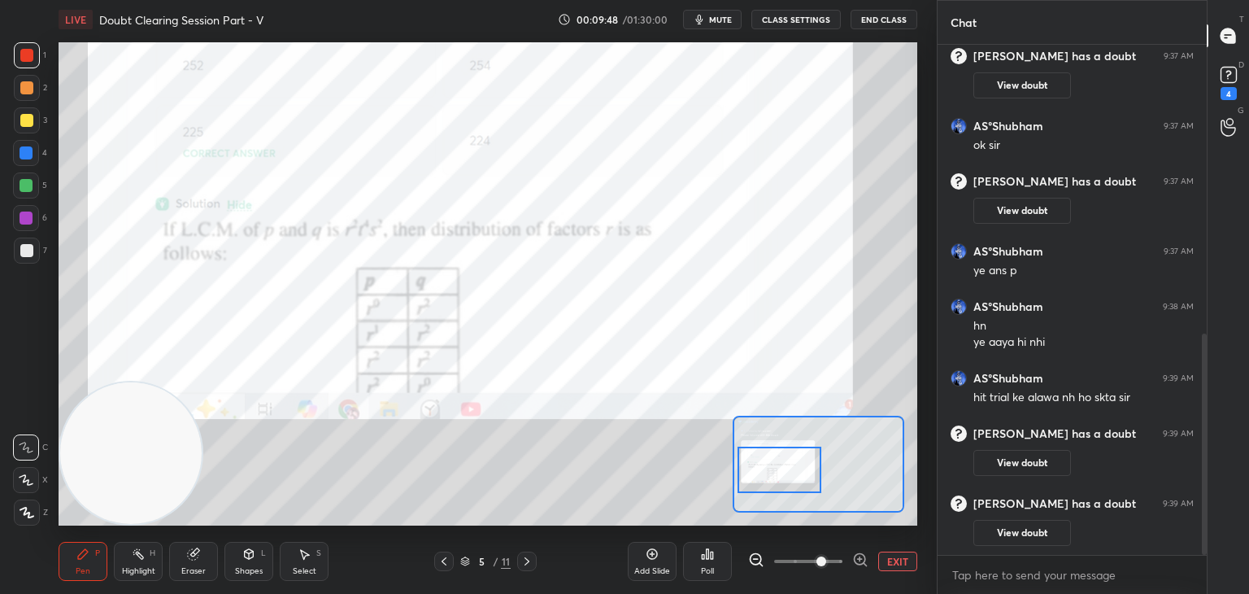
scroll to position [722, 0]
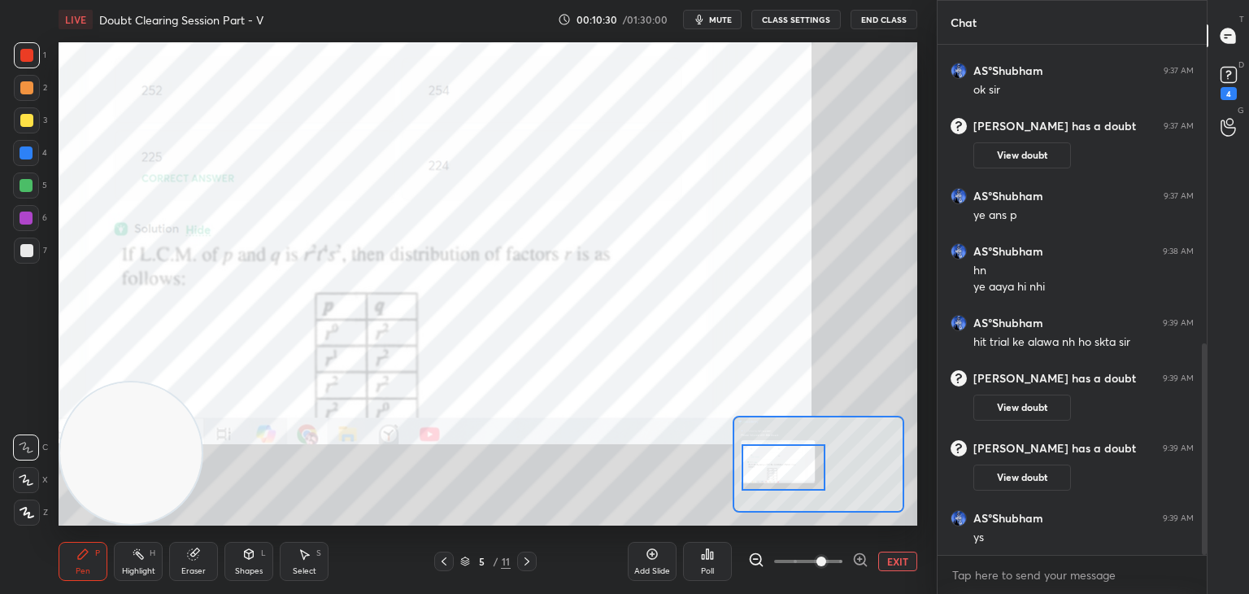
click at [805, 455] on div at bounding box center [784, 467] width 85 height 46
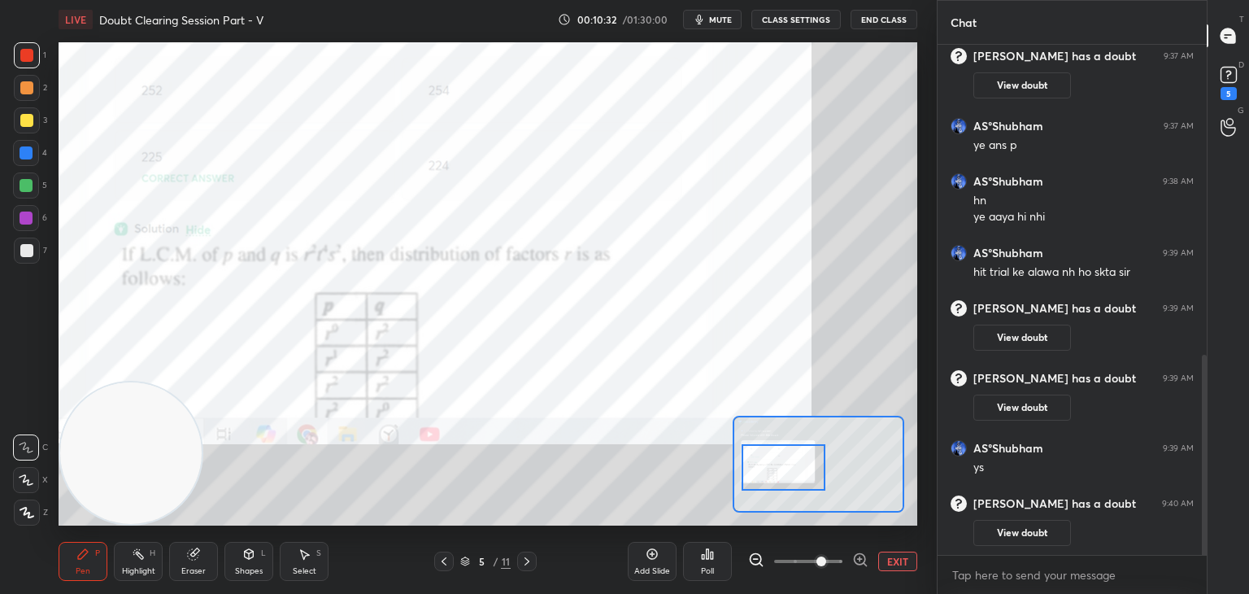
click at [524, 560] on icon at bounding box center [526, 561] width 13 height 13
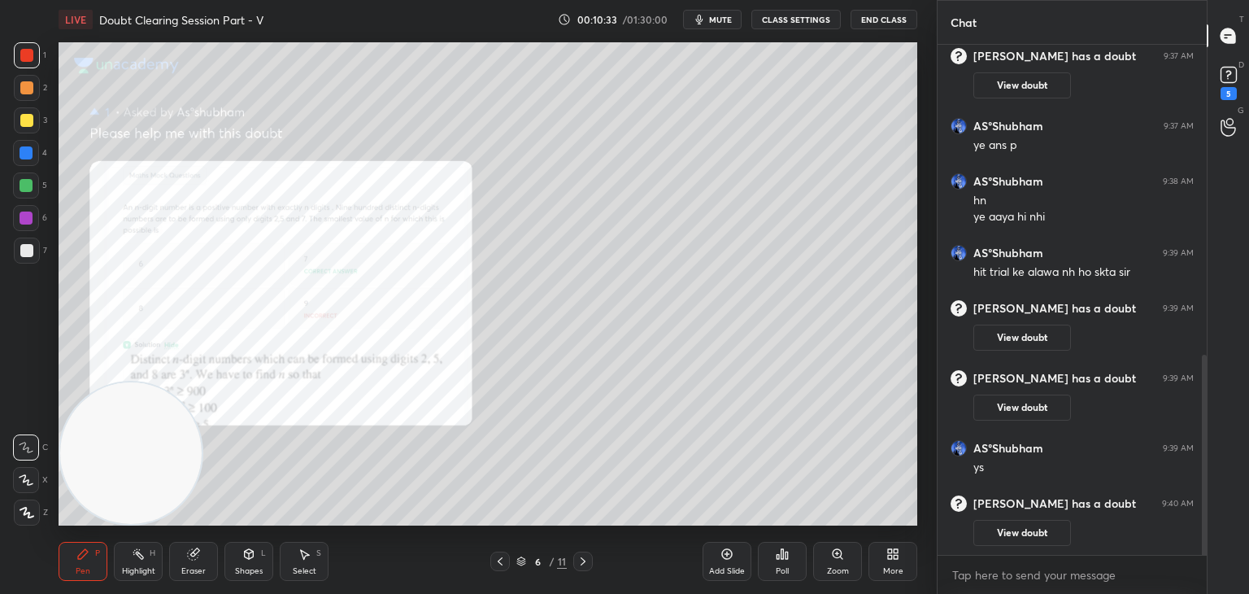
click at [496, 564] on icon at bounding box center [500, 561] width 13 height 13
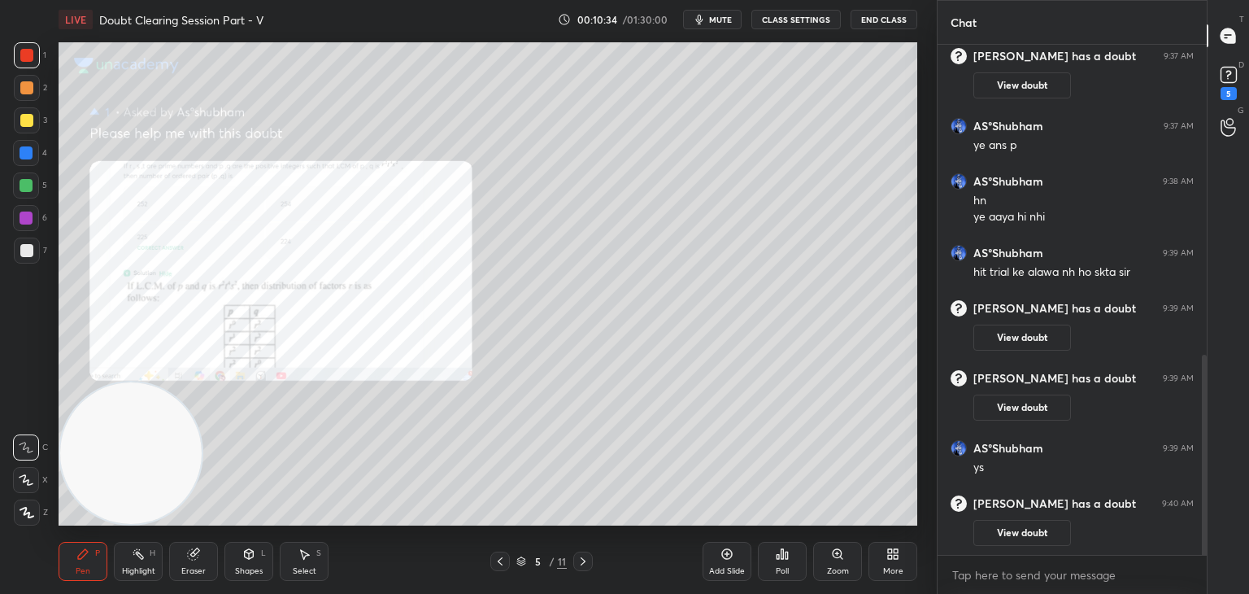
click at [815, 564] on div "Zoom" at bounding box center [837, 561] width 49 height 39
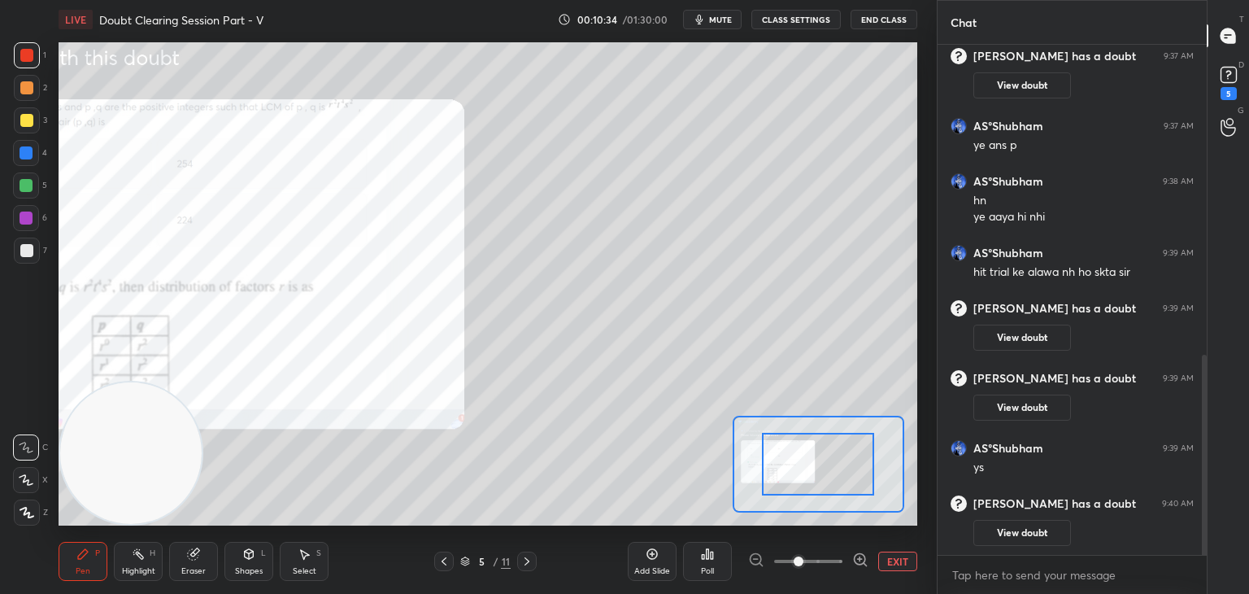
click at [815, 564] on span at bounding box center [808, 561] width 68 height 24
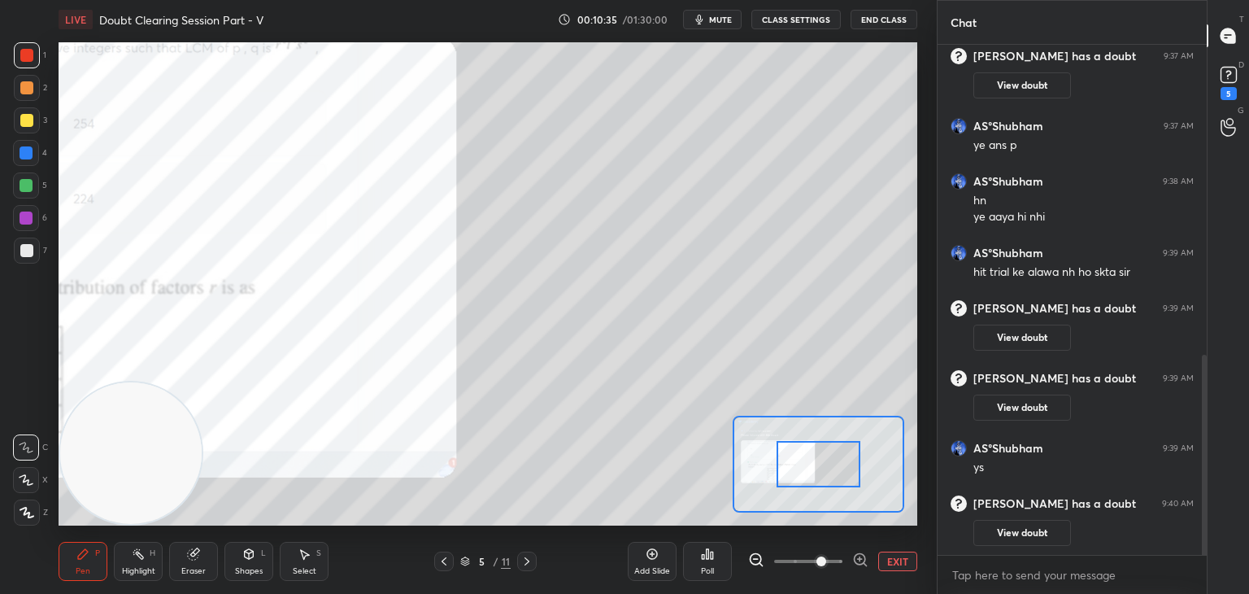
click at [816, 563] on span at bounding box center [821, 561] width 10 height 10
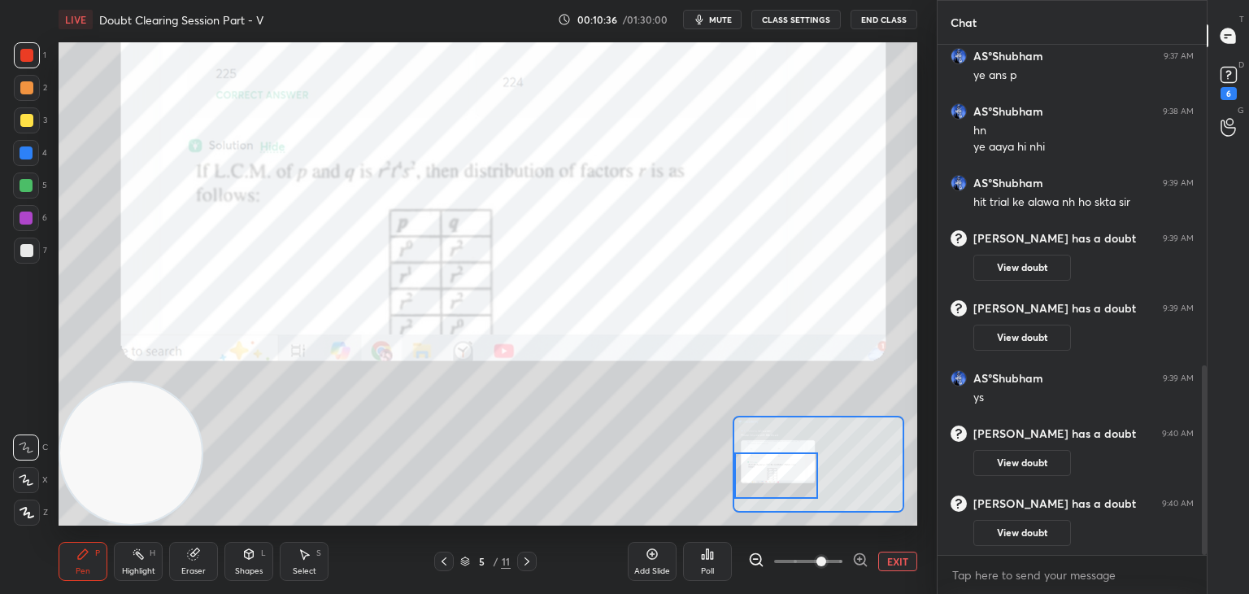
drag, startPoint x: 805, startPoint y: 463, endPoint x: 745, endPoint y: 455, distance: 60.8
click at [746, 475] on div at bounding box center [776, 475] width 85 height 46
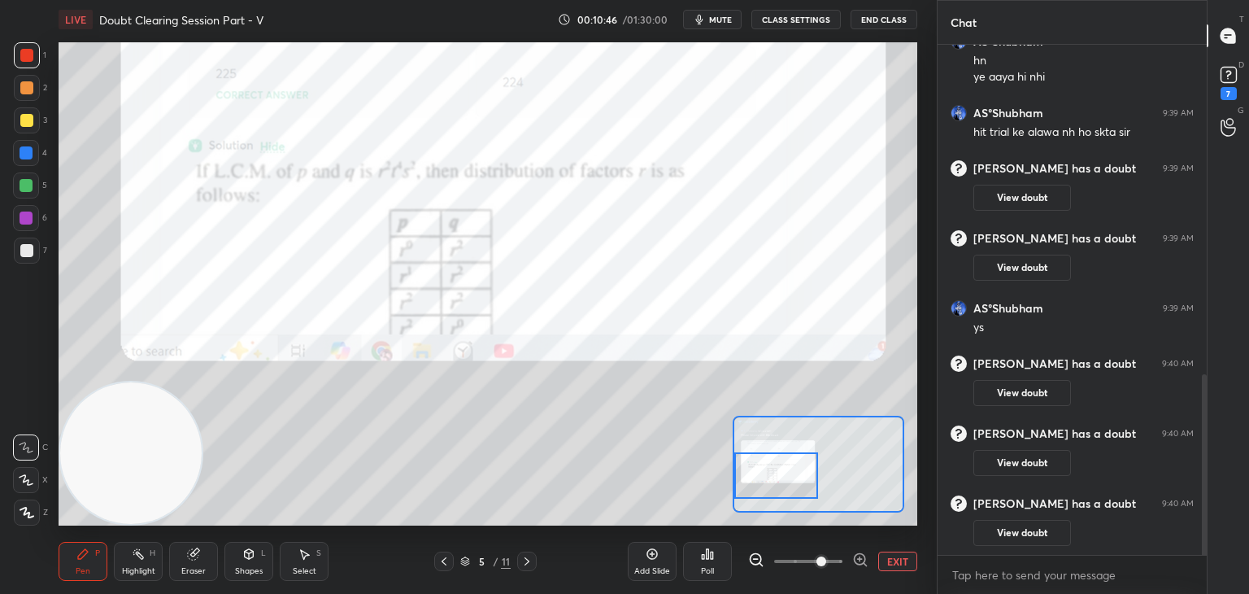
scroll to position [987, 0]
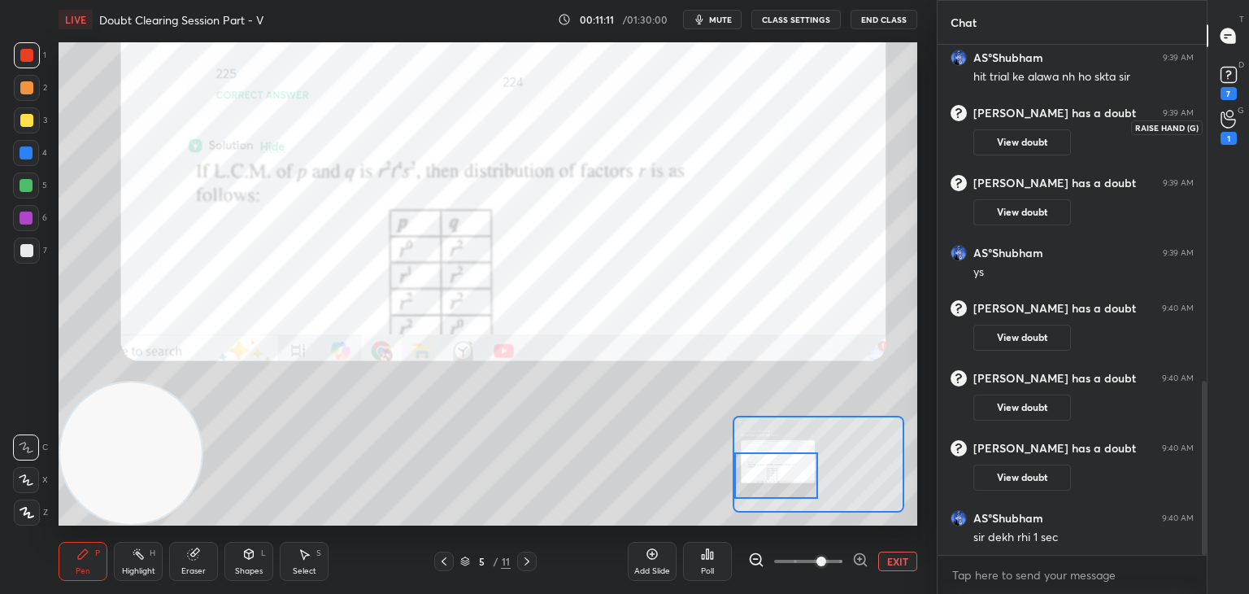
drag, startPoint x: 1226, startPoint y: 124, endPoint x: 1213, endPoint y: 124, distance: 13.0
click at [1225, 122] on icon at bounding box center [1228, 119] width 15 height 19
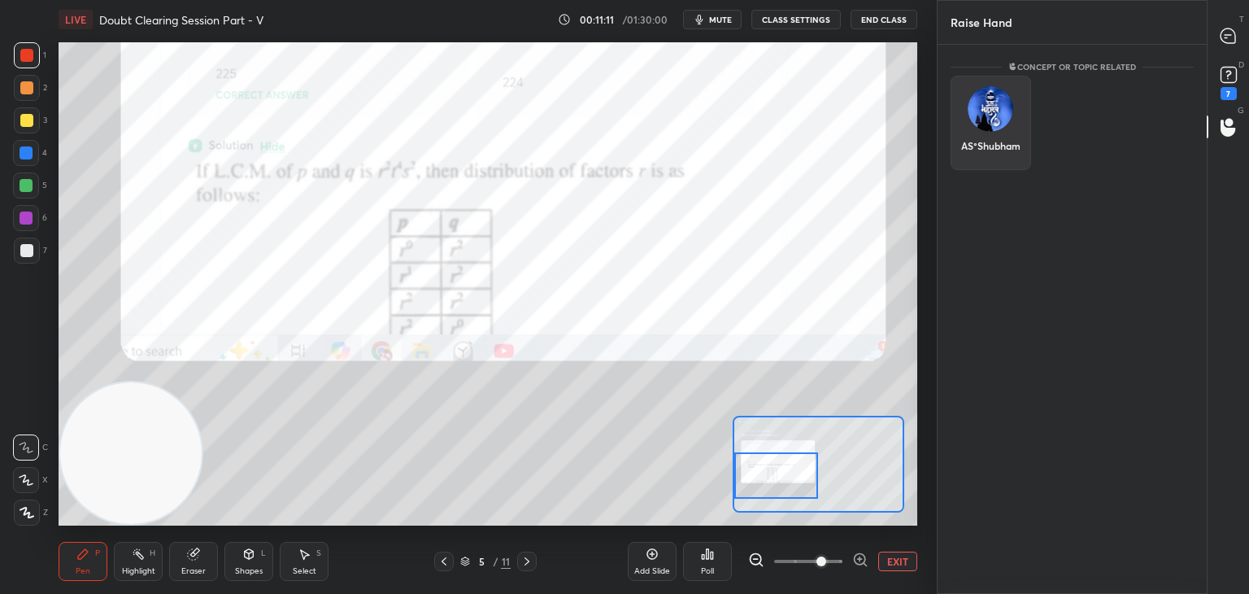
click at [973, 125] on div "AS°Shubham" at bounding box center [991, 123] width 81 height 94
click at [972, 155] on button "INVITE" at bounding box center [991, 156] width 66 height 21
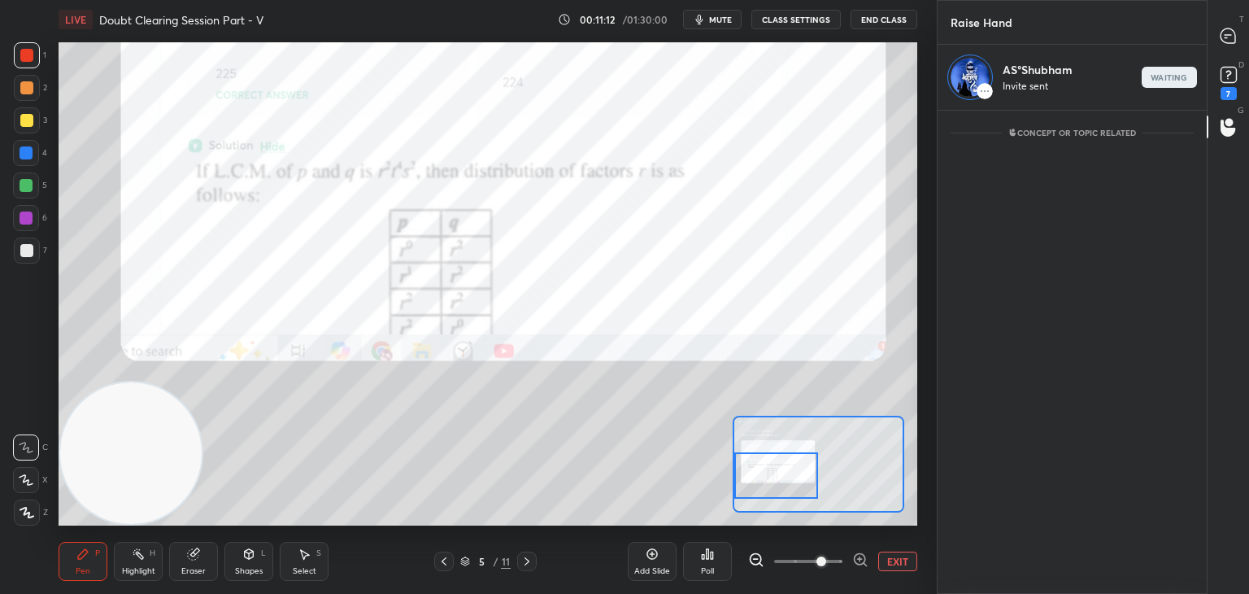
scroll to position [6, 5]
click at [1220, 41] on icon at bounding box center [1228, 36] width 17 height 17
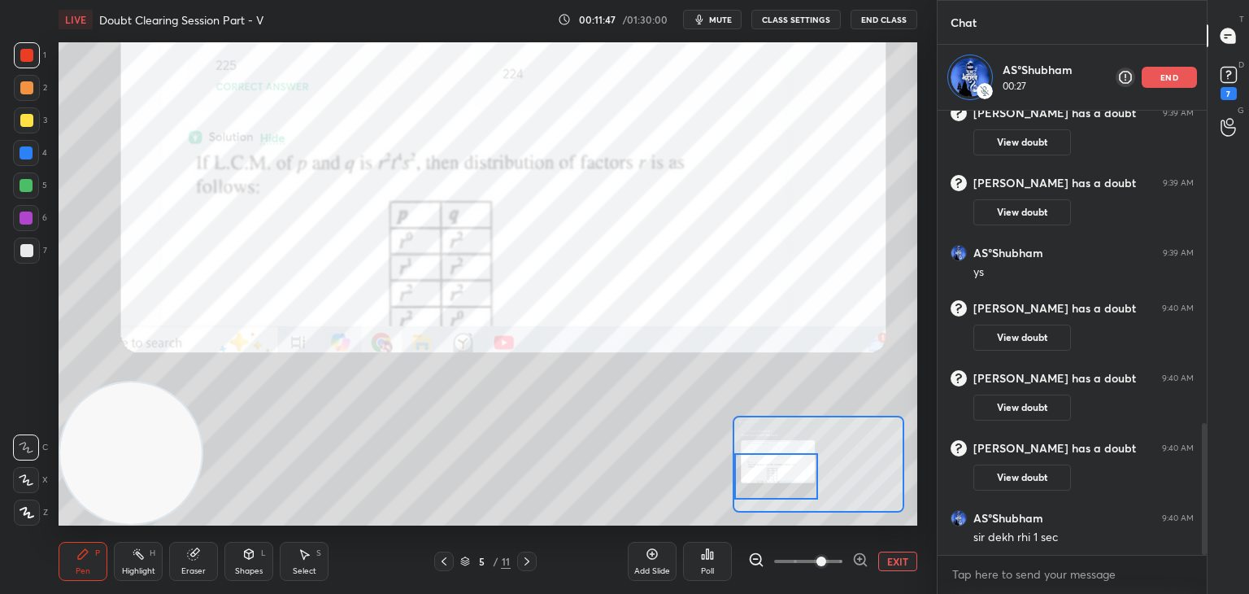
drag, startPoint x: 783, startPoint y: 465, endPoint x: 771, endPoint y: 472, distance: 14.2
click at [772, 475] on div at bounding box center [776, 476] width 85 height 46
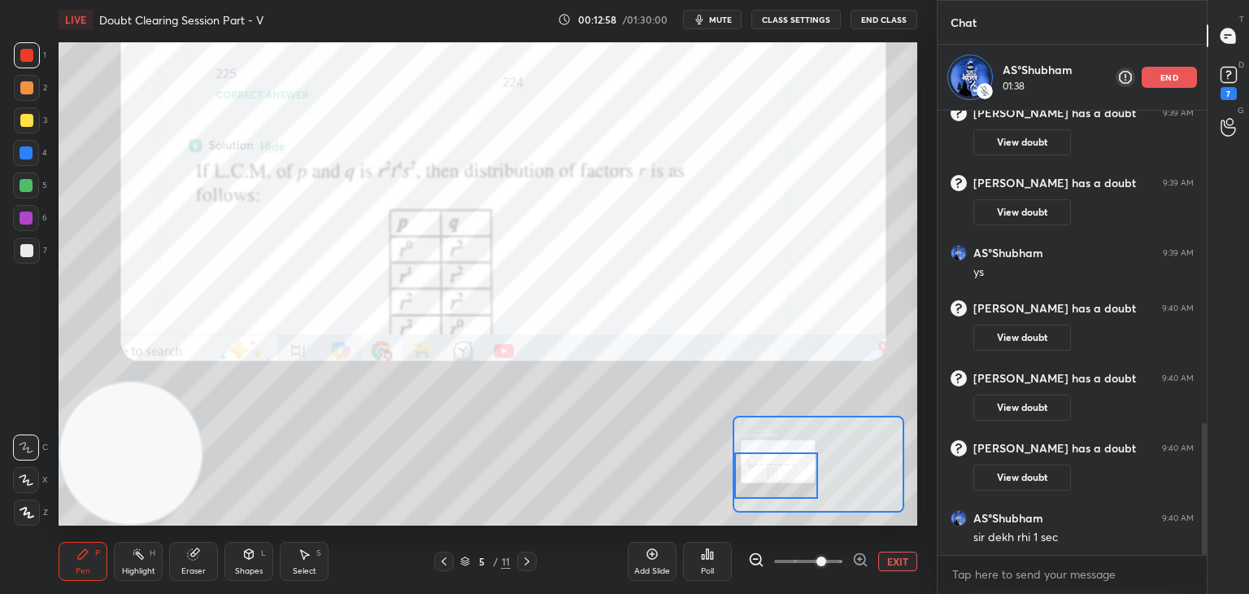
drag, startPoint x: 784, startPoint y: 473, endPoint x: 776, endPoint y: 480, distance: 10.4
click at [778, 479] on div at bounding box center [776, 475] width 85 height 46
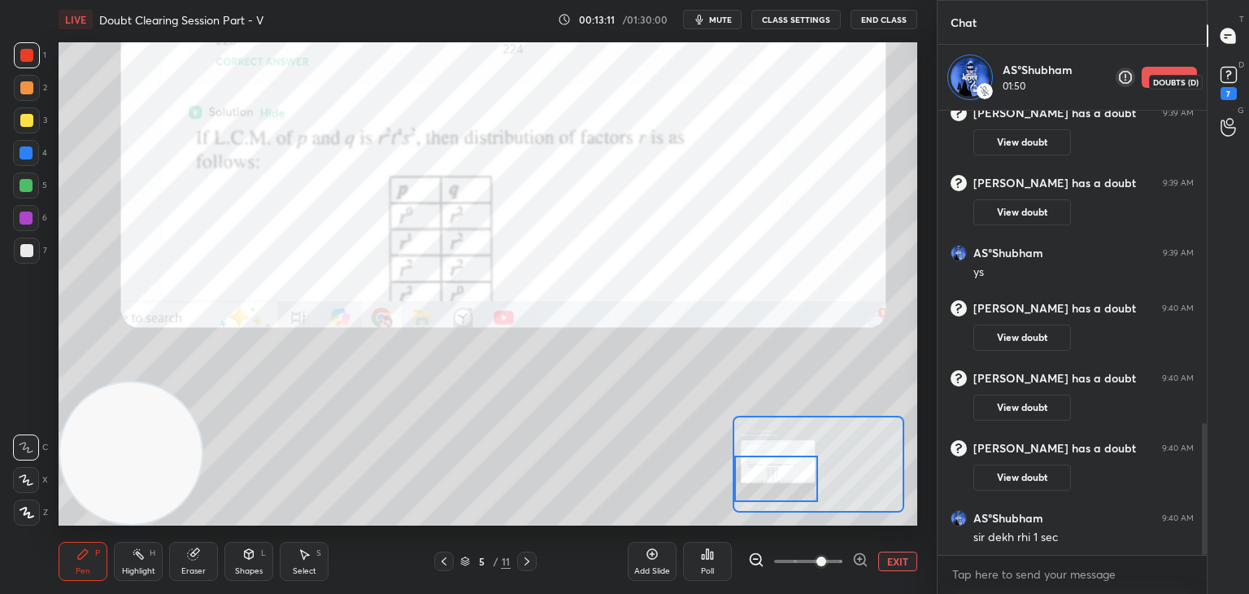
click at [1226, 90] on div "7" at bounding box center [1229, 93] width 16 height 13
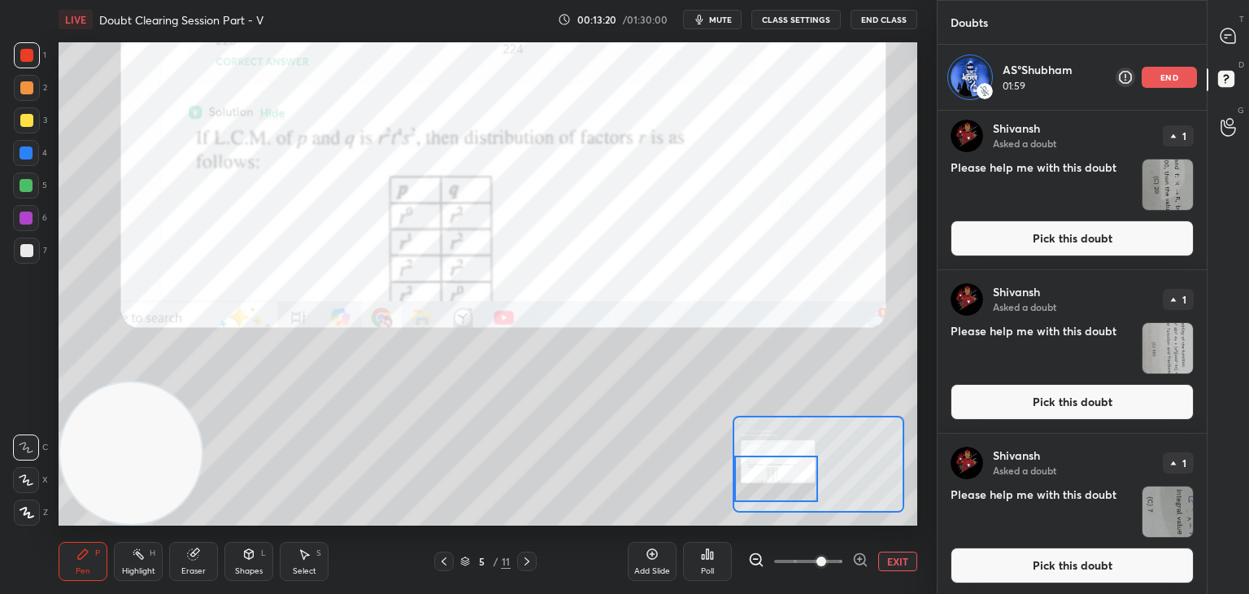
scroll to position [0, 0]
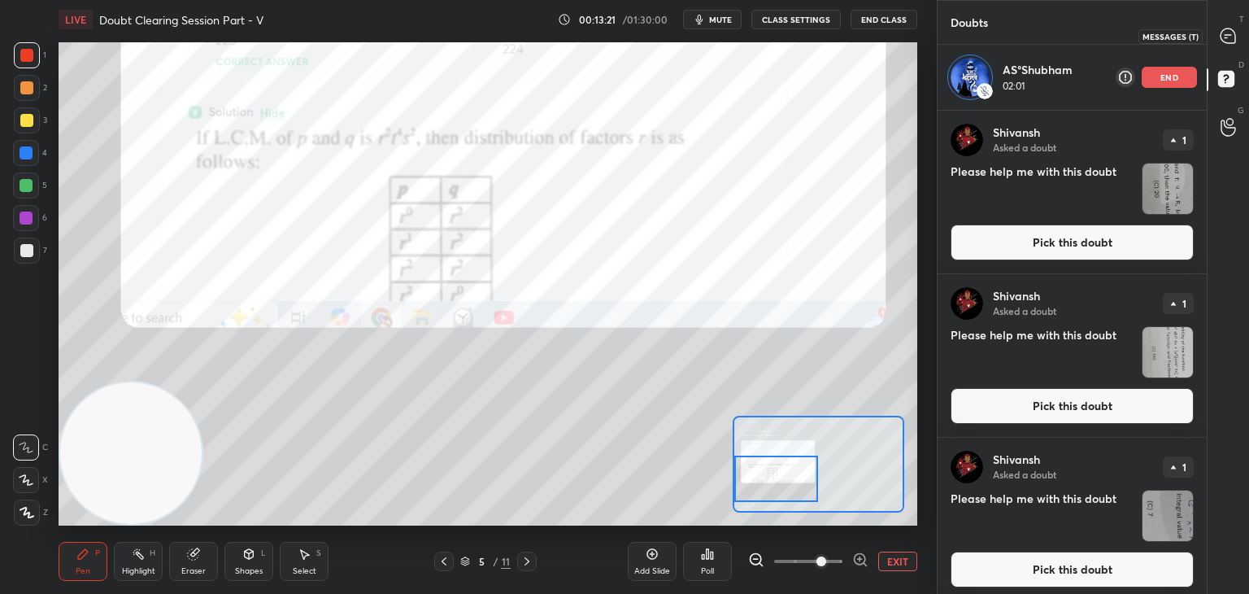
click at [1236, 40] on icon at bounding box center [1228, 36] width 17 height 17
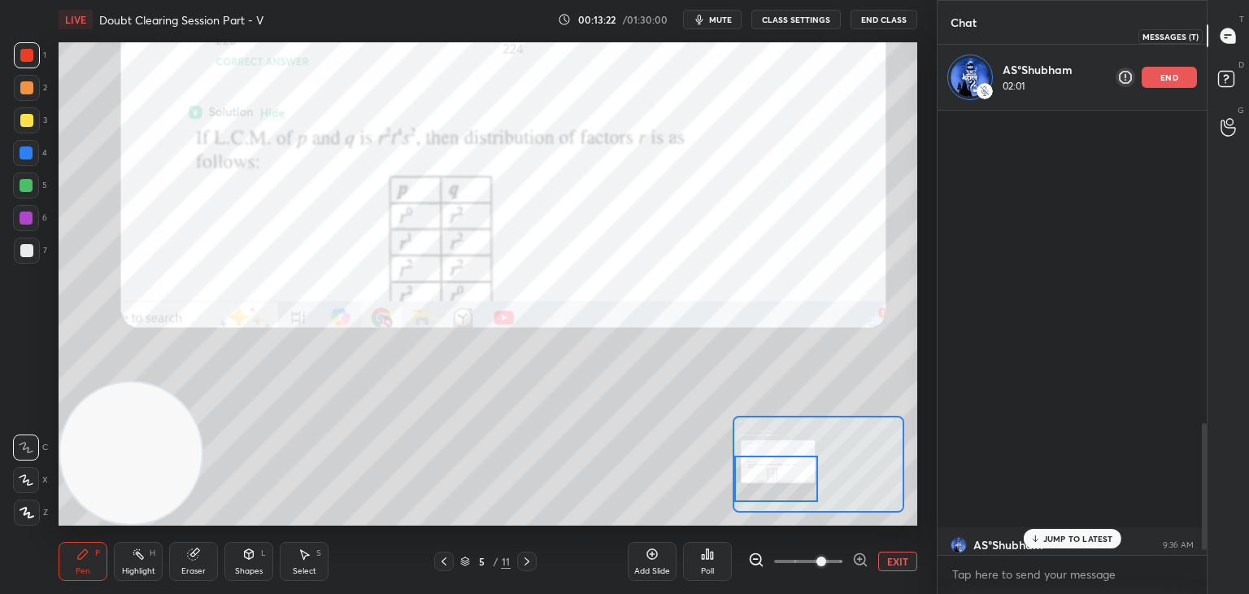
scroll to position [439, 264]
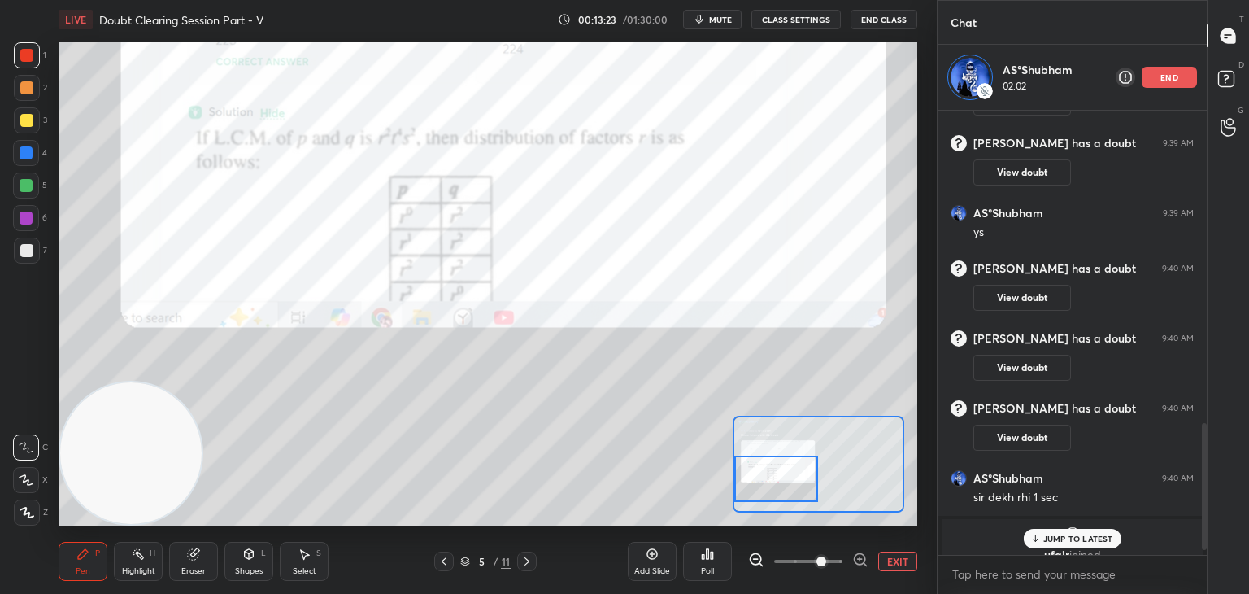
click at [1061, 534] on p "JUMP TO LATEST" at bounding box center [1078, 538] width 70 height 10
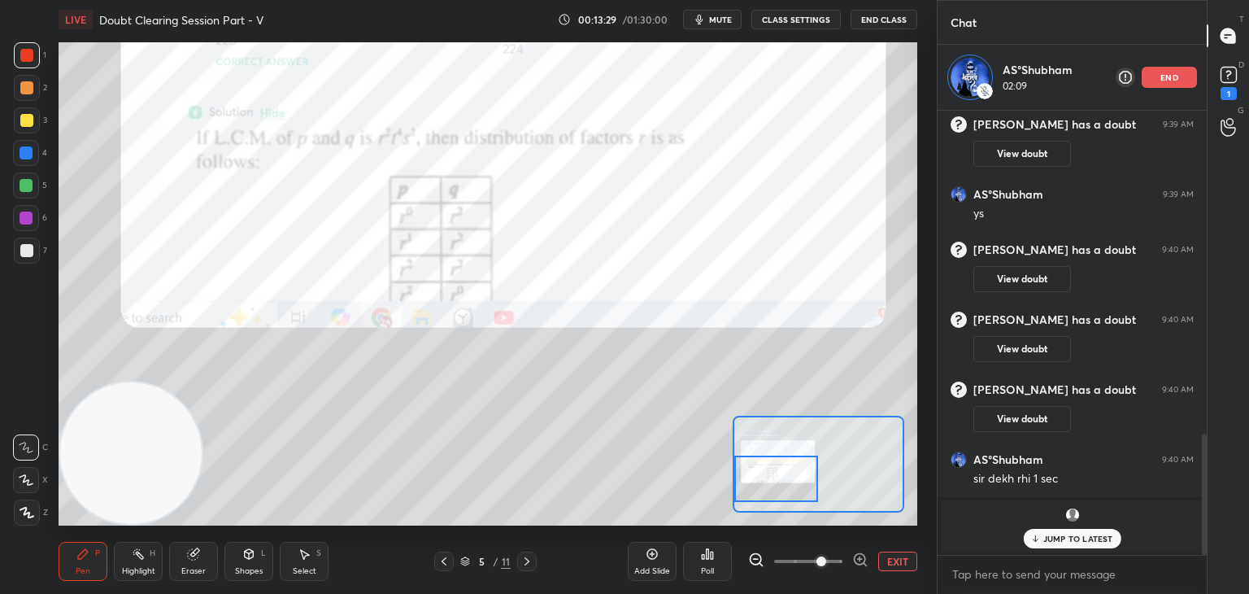
scroll to position [1181, 0]
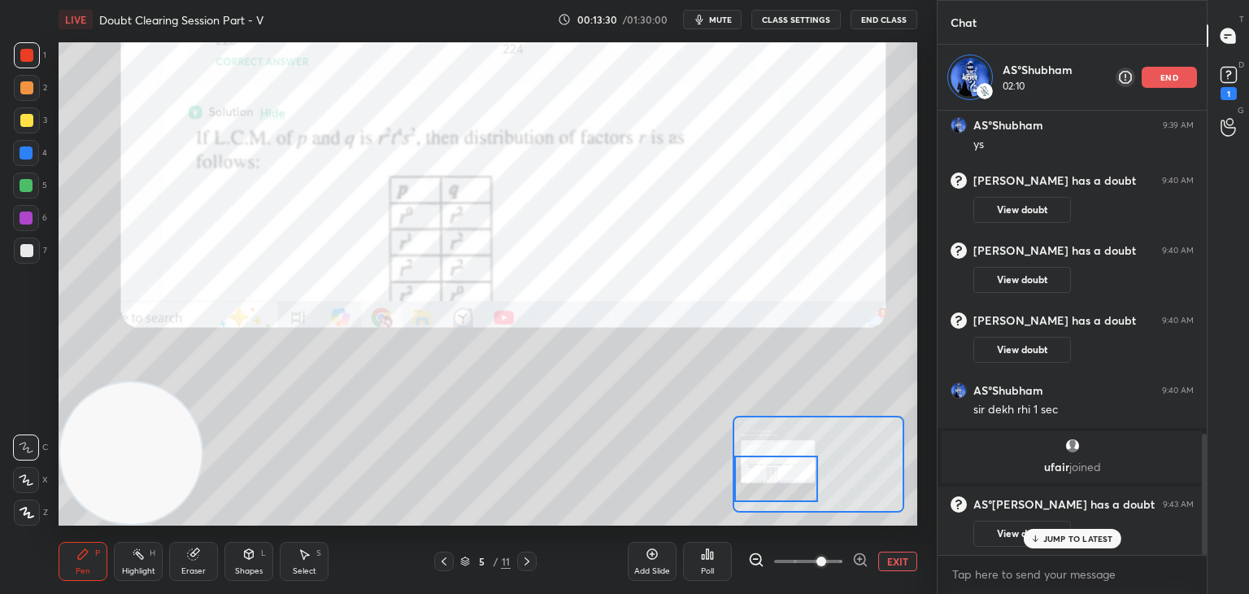
click at [1012, 531] on button "View doubt" at bounding box center [1022, 533] width 98 height 26
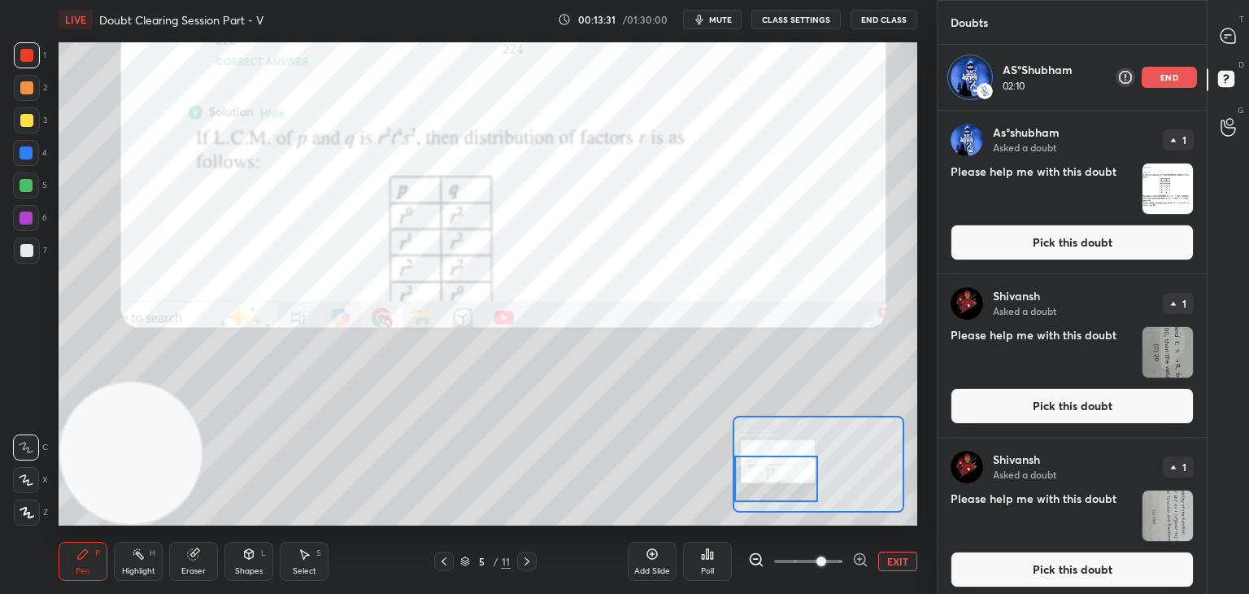
click at [1011, 230] on button "Pick this doubt" at bounding box center [1072, 242] width 243 height 36
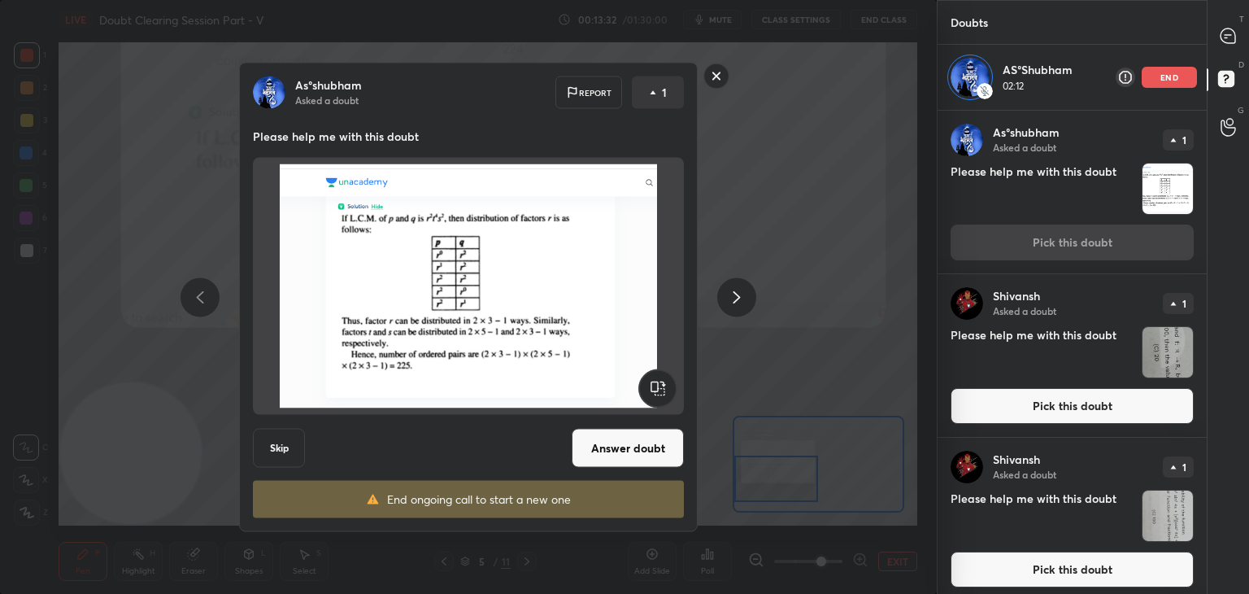
drag, startPoint x: 616, startPoint y: 434, endPoint x: 619, endPoint y: 424, distance: 11.1
click at [616, 434] on button "Answer doubt" at bounding box center [628, 448] width 112 height 39
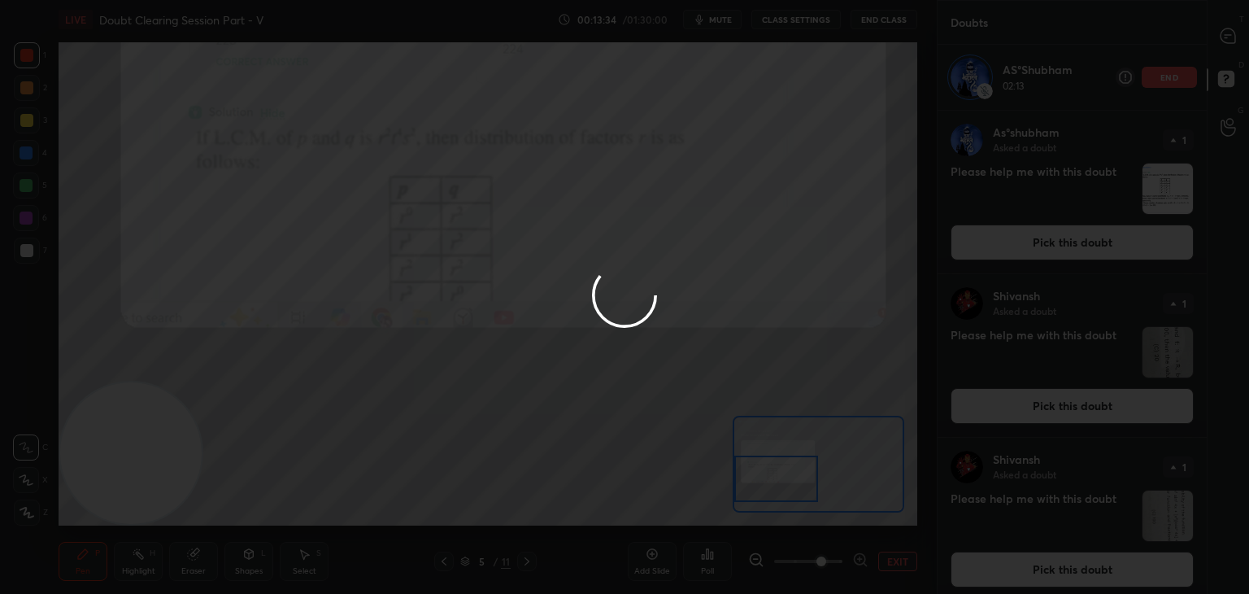
click at [1219, 38] on div at bounding box center [624, 297] width 1249 height 594
click at [1221, 38] on div at bounding box center [624, 297] width 1249 height 594
click at [1223, 37] on div at bounding box center [624, 297] width 1249 height 594
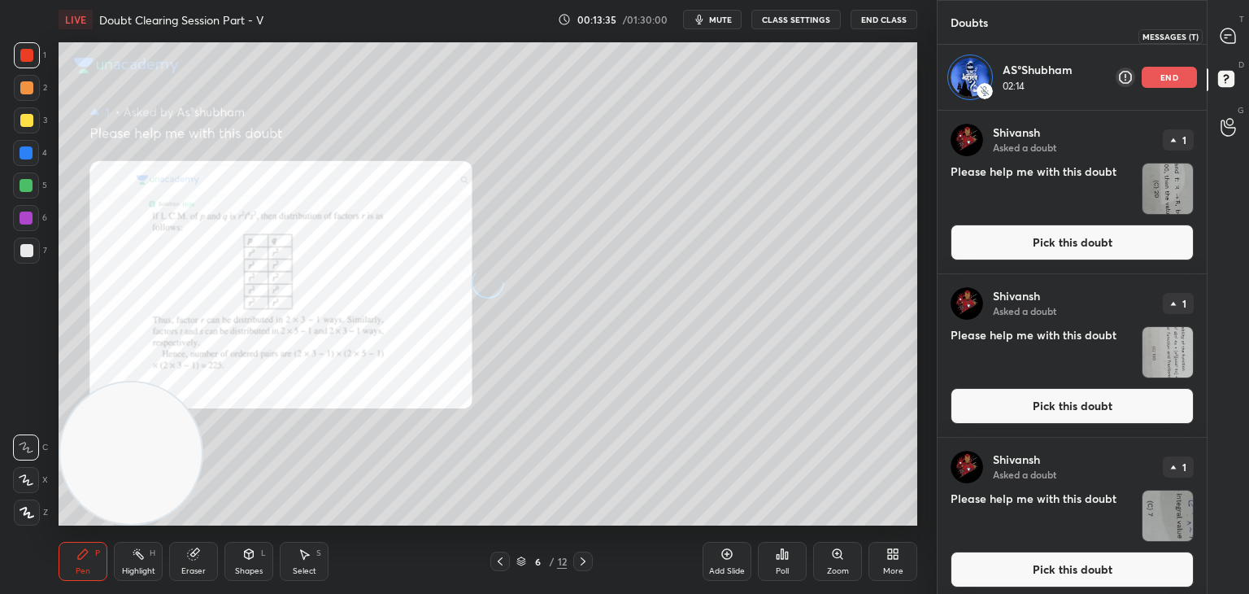
click at [1226, 36] on icon at bounding box center [1228, 35] width 15 height 15
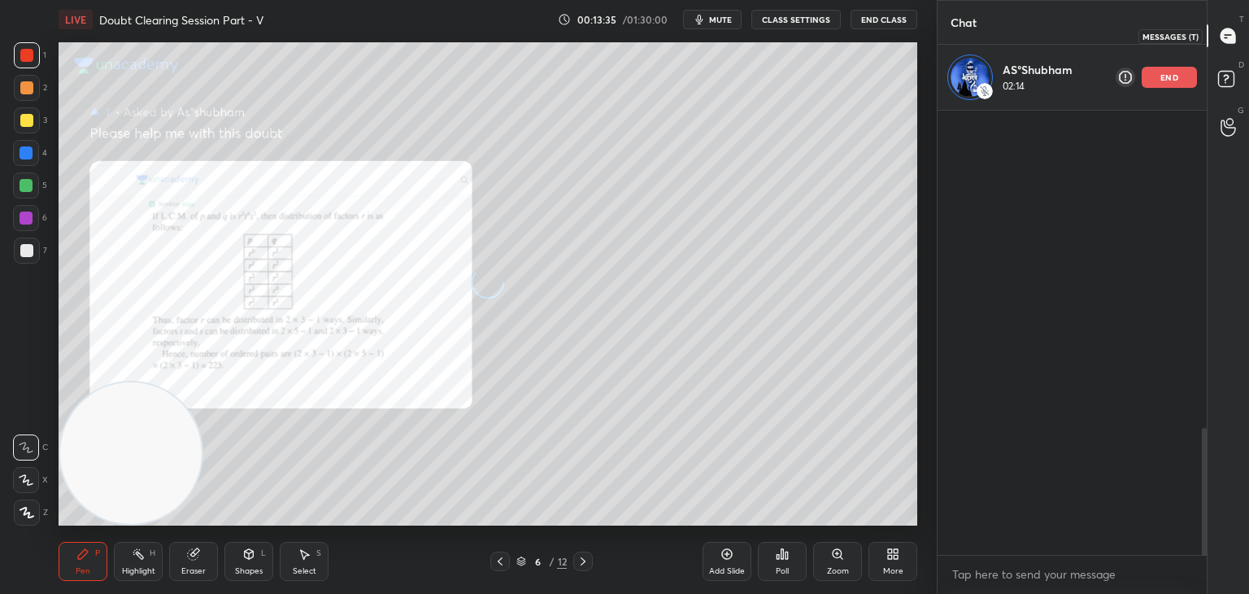
scroll to position [439, 264]
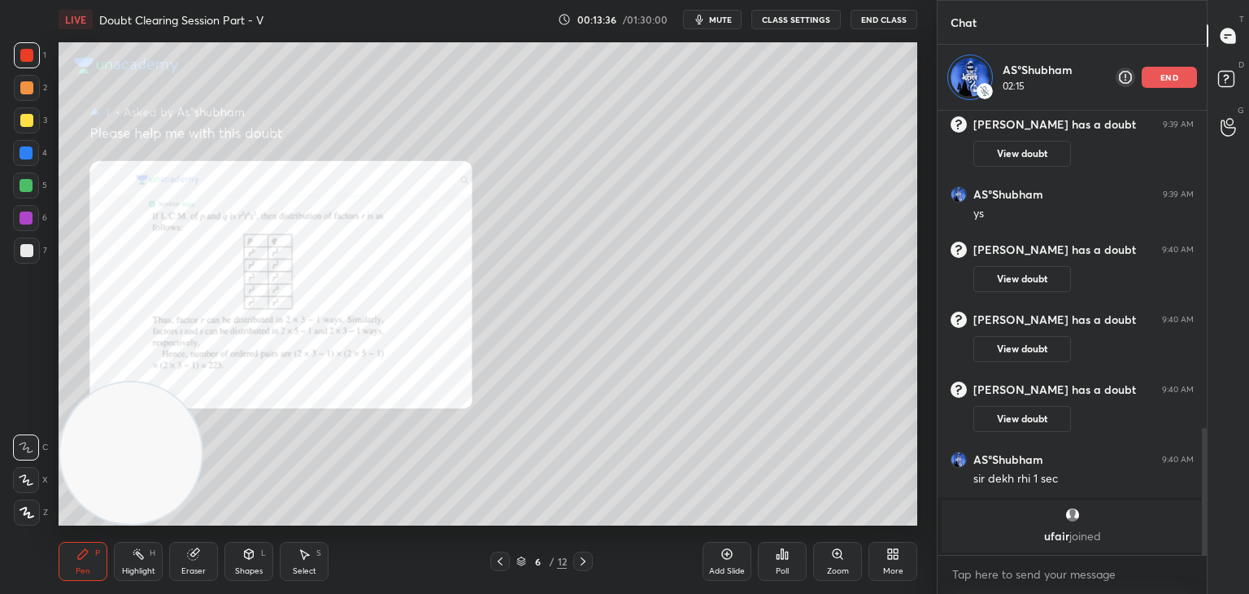
click at [820, 568] on div "Zoom" at bounding box center [837, 561] width 49 height 39
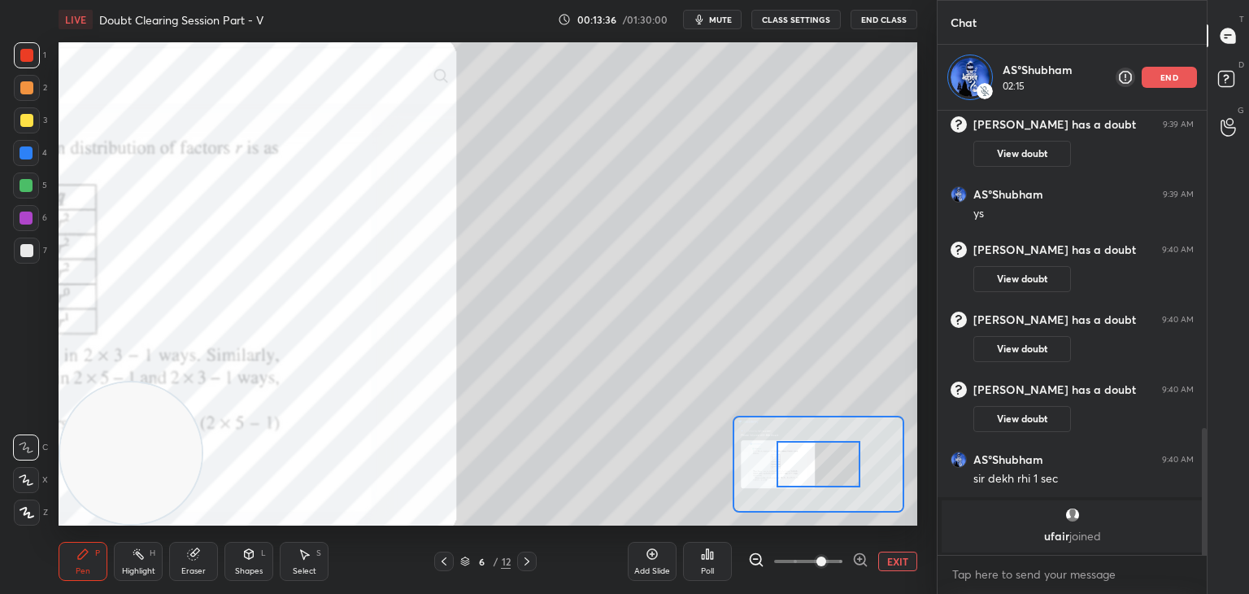
click at [817, 568] on span at bounding box center [808, 561] width 68 height 24
click at [820, 566] on span at bounding box center [821, 561] width 10 height 10
click at [826, 566] on span at bounding box center [821, 561] width 10 height 10
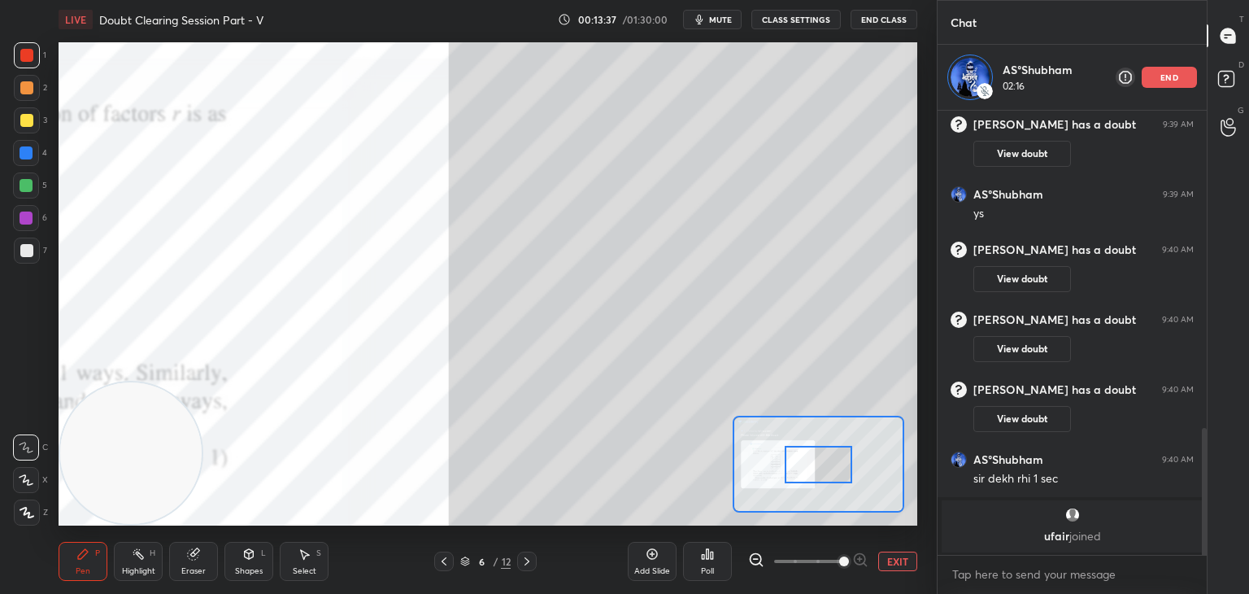
click at [839, 564] on span at bounding box center [844, 561] width 10 height 10
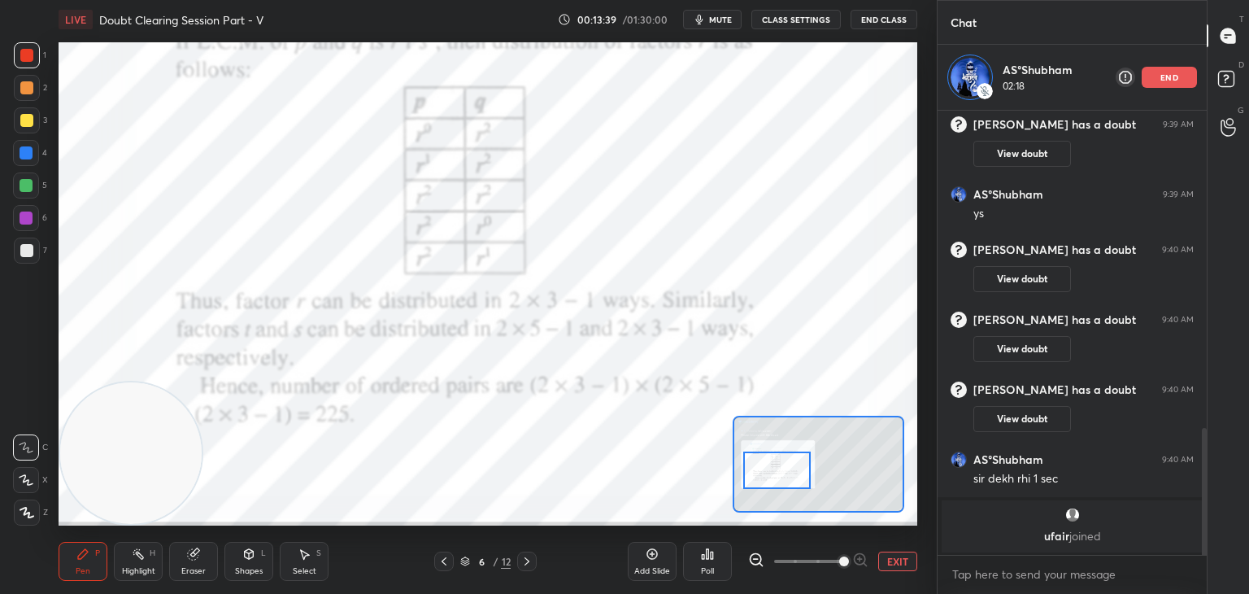
drag, startPoint x: 822, startPoint y: 463, endPoint x: 779, endPoint y: 457, distance: 43.5
click at [790, 468] on div at bounding box center [776, 469] width 67 height 37
click at [33, 59] on div at bounding box center [26, 55] width 13 height 13
click at [211, 541] on div "Pen P Highlight H Eraser Shapes L Select S 6 / 12 Add Slide Poll EXIT" at bounding box center [488, 561] width 859 height 65
click at [205, 542] on div "Eraser" at bounding box center [193, 561] width 49 height 39
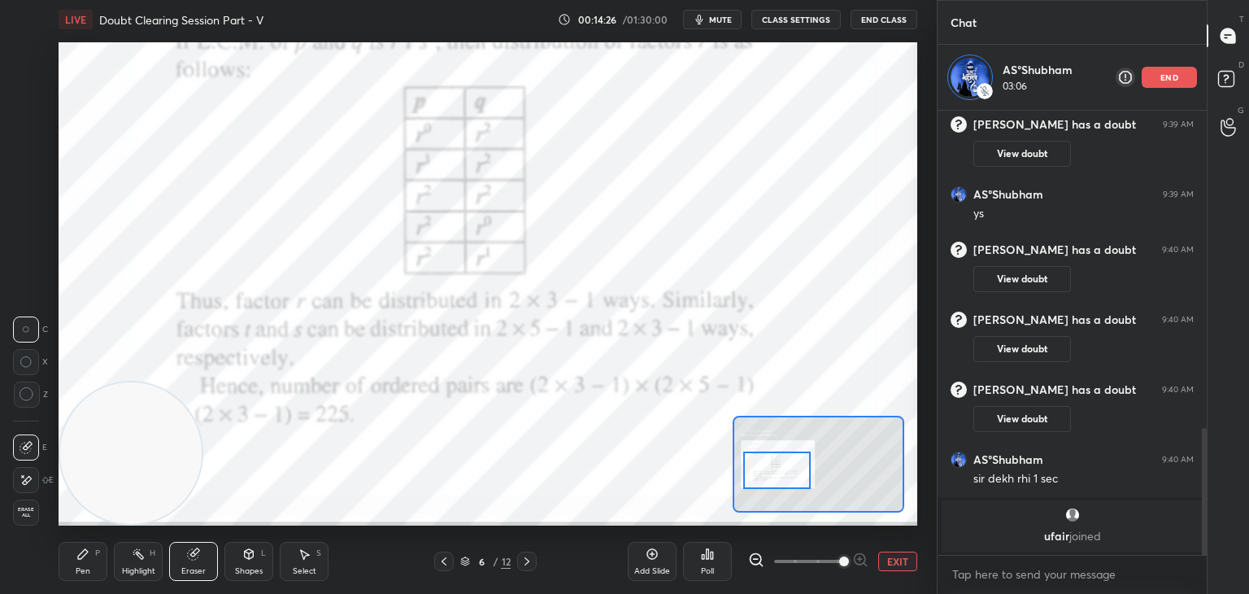
drag, startPoint x: 85, startPoint y: 564, endPoint x: 94, endPoint y: 544, distance: 22.2
click at [85, 564] on div "Pen P" at bounding box center [83, 561] width 49 height 39
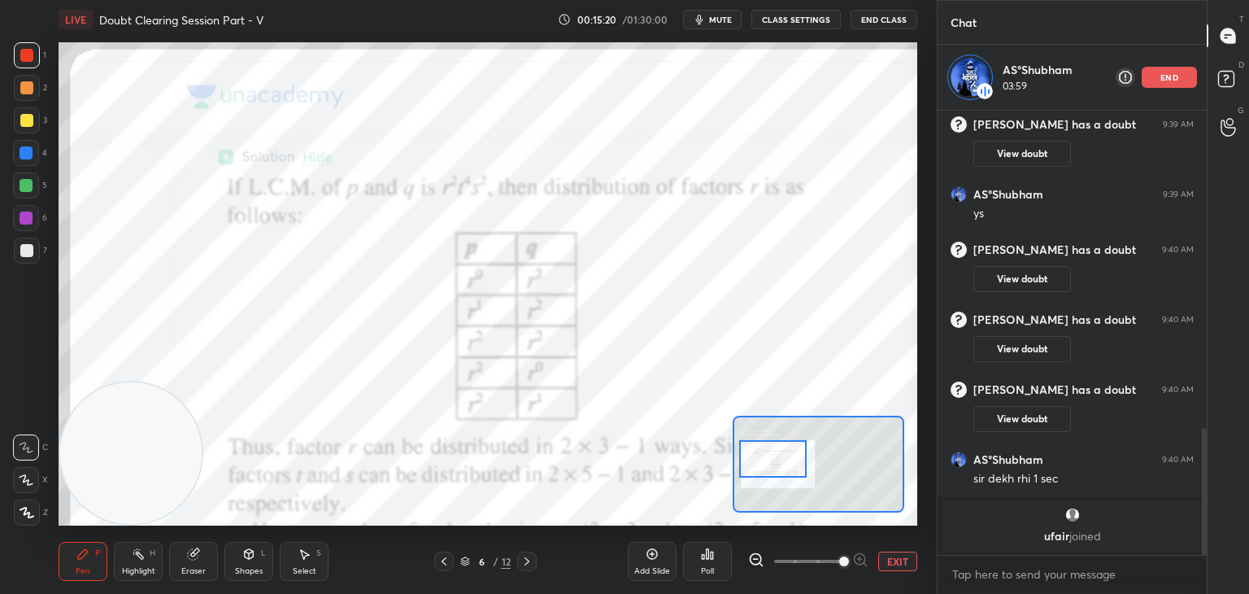
drag, startPoint x: 787, startPoint y: 469, endPoint x: 783, endPoint y: 459, distance: 10.6
click at [785, 461] on div at bounding box center [772, 458] width 67 height 37
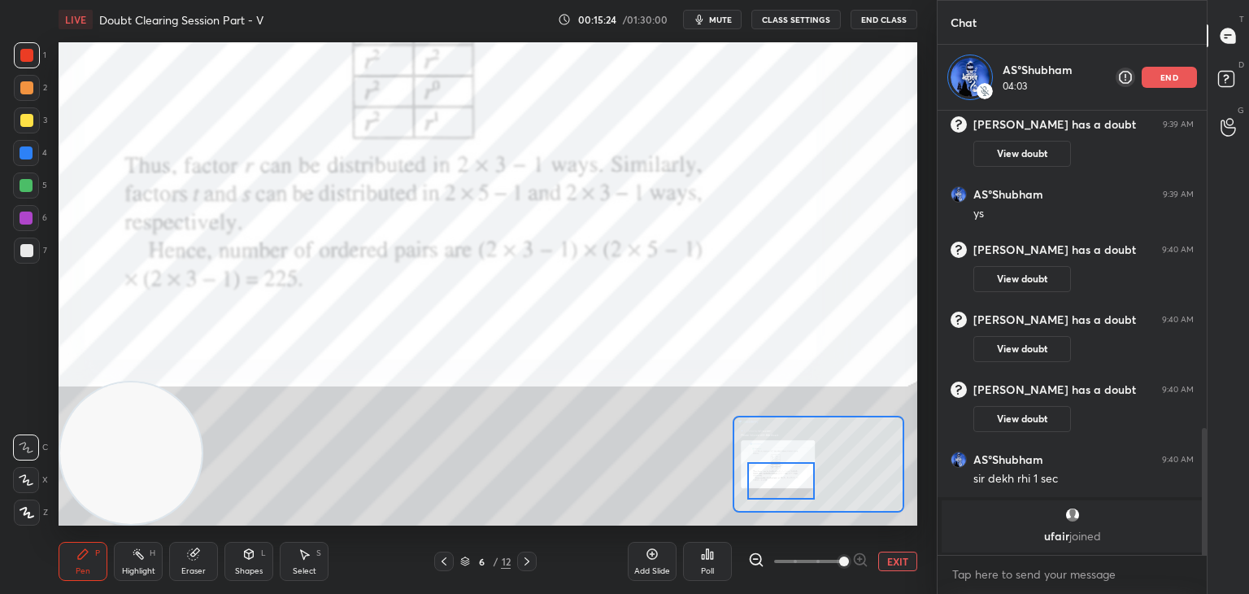
drag, startPoint x: 798, startPoint y: 482, endPoint x: 791, endPoint y: 474, distance: 10.4
click at [800, 488] on div at bounding box center [780, 480] width 67 height 37
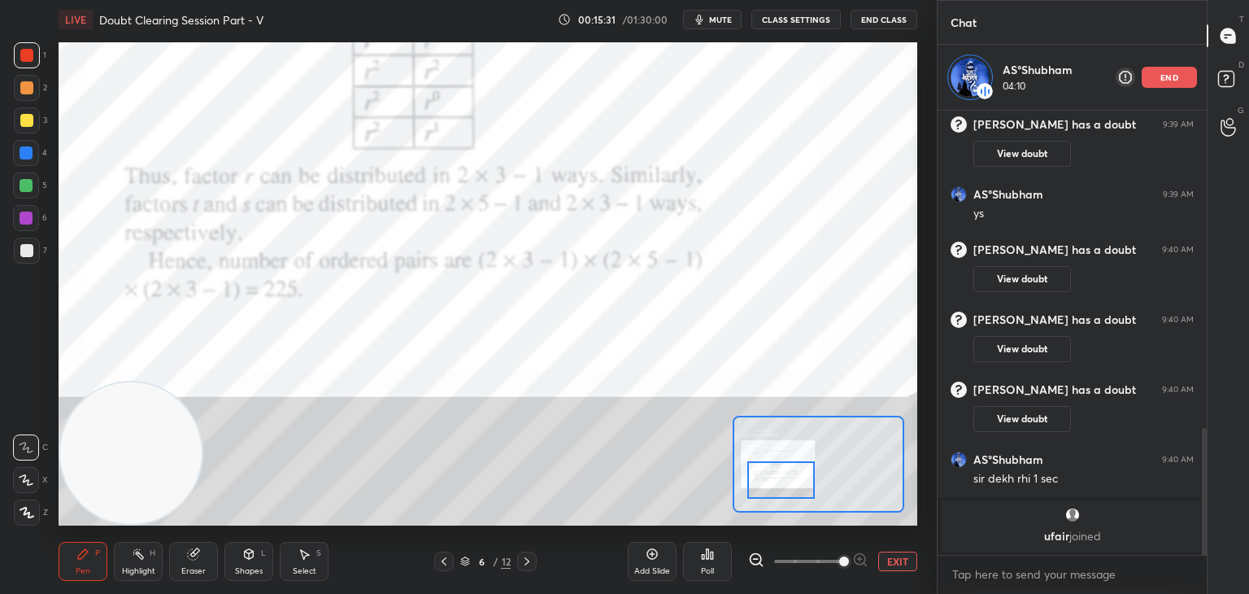
click at [520, 565] on icon at bounding box center [526, 561] width 13 height 13
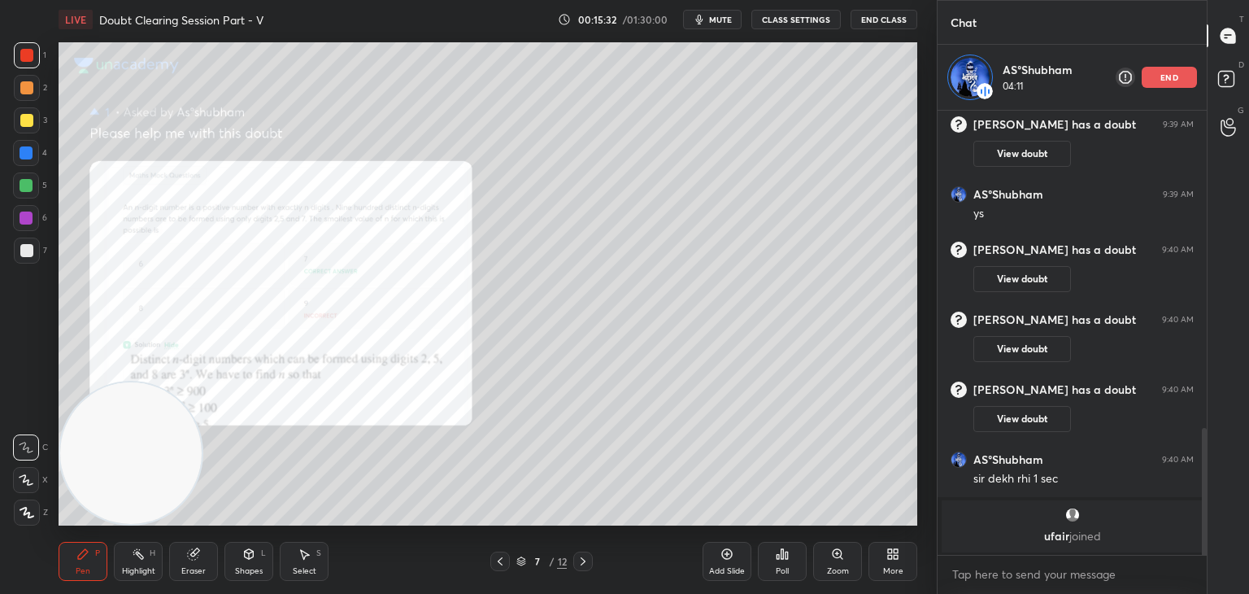
click at [812, 567] on div "Add Slide Poll Zoom More" at bounding box center [810, 561] width 215 height 91
click at [809, 570] on div "Add Slide Poll Zoom More" at bounding box center [810, 561] width 215 height 91
click at [810, 567] on div "Add Slide Poll Zoom More" at bounding box center [810, 561] width 215 height 91
click at [829, 564] on div "Zoom" at bounding box center [837, 561] width 49 height 39
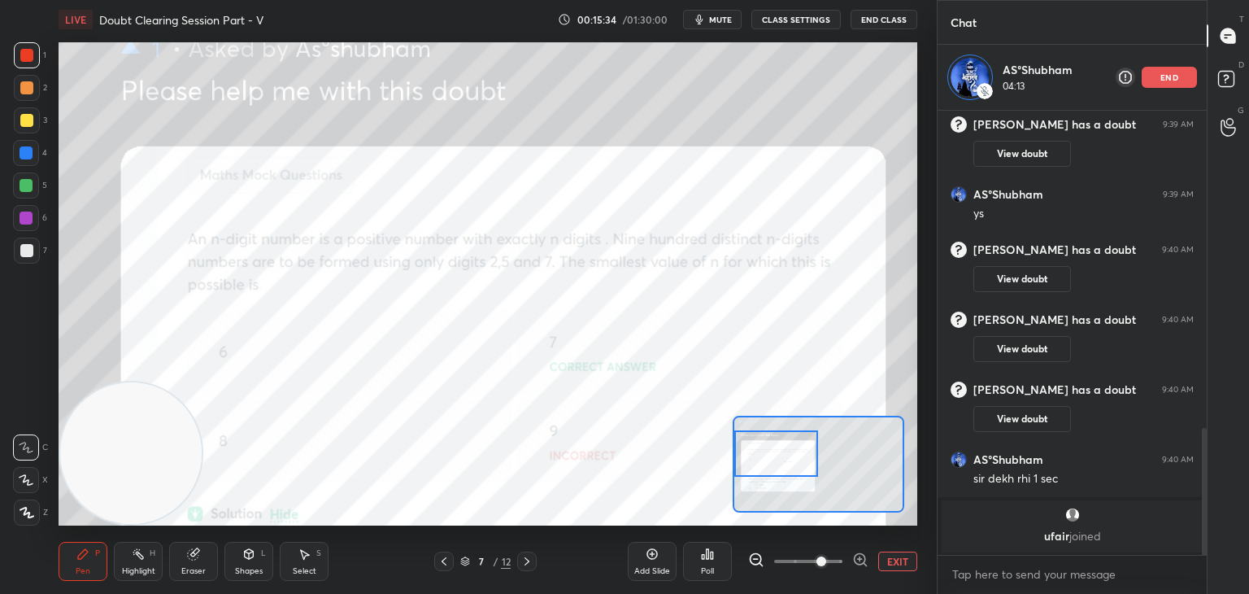
drag, startPoint x: 750, startPoint y: 450, endPoint x: 738, endPoint y: 447, distance: 11.8
click at [738, 447] on div at bounding box center [776, 453] width 85 height 46
click at [826, 561] on span at bounding box center [821, 561] width 10 height 10
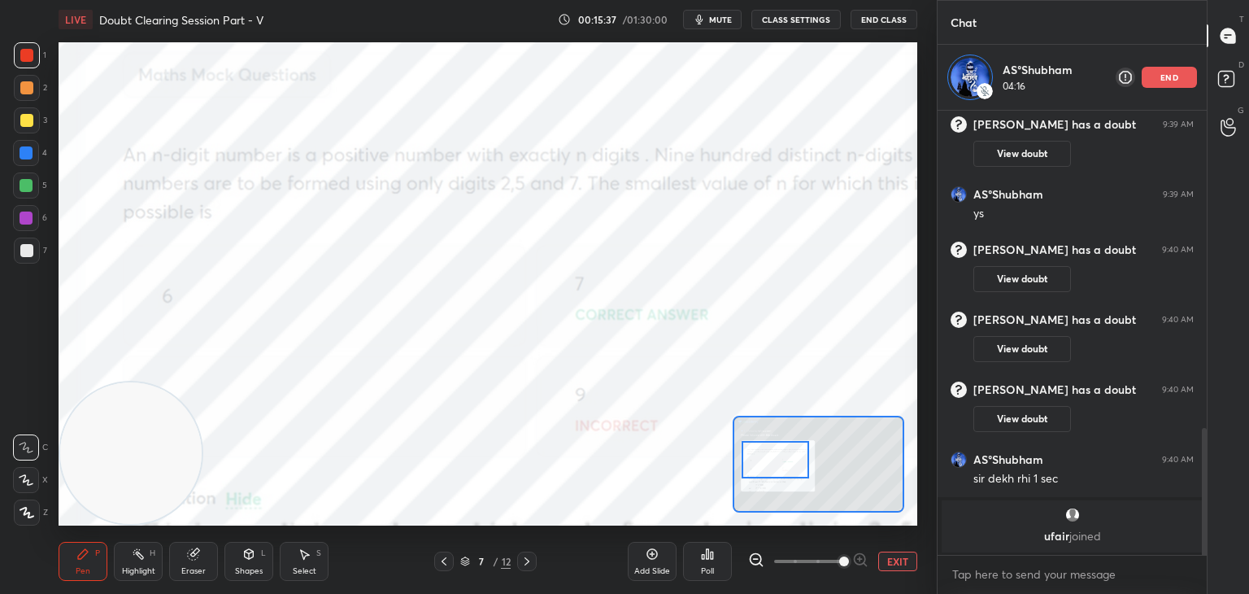
drag, startPoint x: 778, startPoint y: 485, endPoint x: 781, endPoint y: 466, distance: 19.7
click at [781, 466] on div at bounding box center [775, 459] width 67 height 37
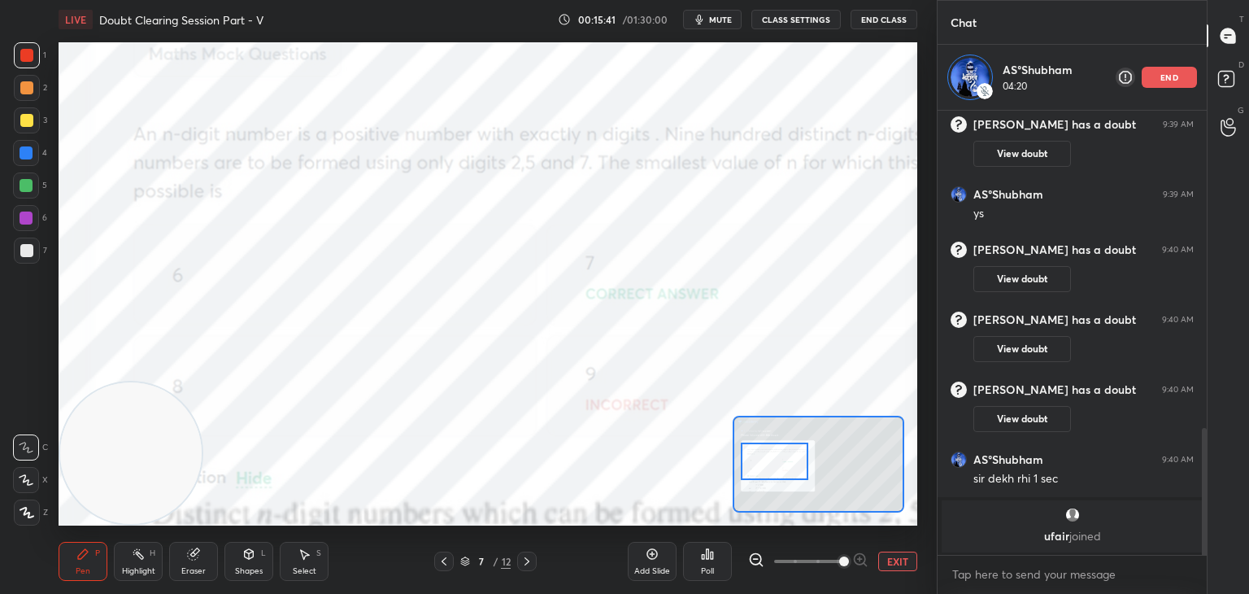
drag, startPoint x: 778, startPoint y: 463, endPoint x: 786, endPoint y: 489, distance: 27.3
click at [782, 480] on div at bounding box center [774, 460] width 67 height 37
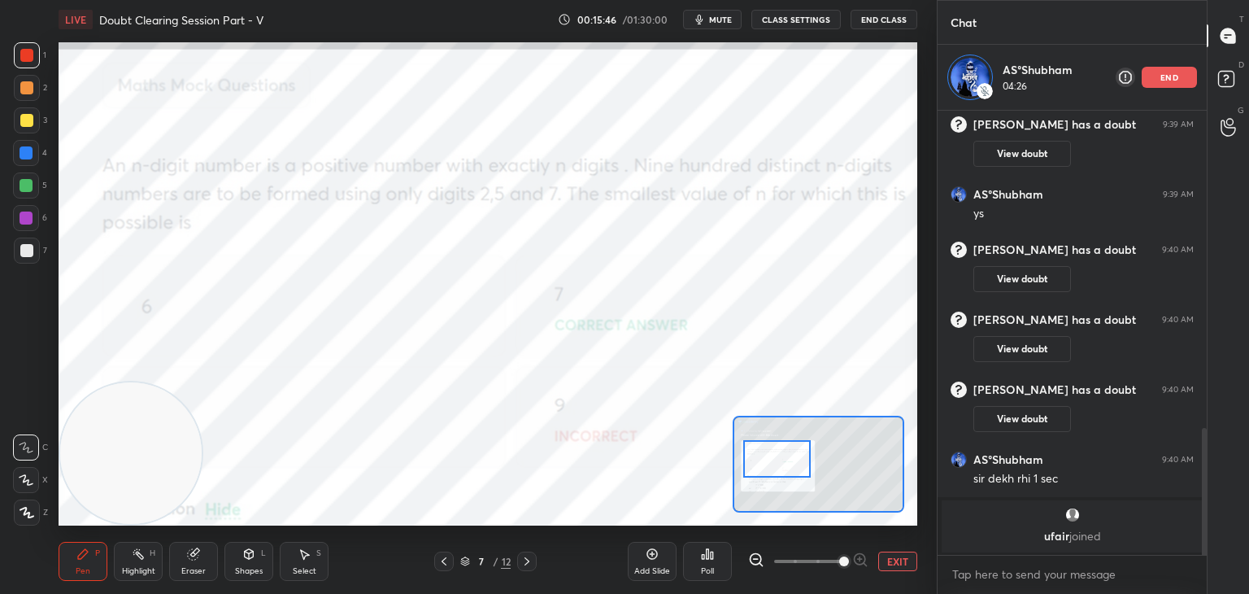
drag, startPoint x: 781, startPoint y: 490, endPoint x: 777, endPoint y: 454, distance: 36.7
click at [777, 454] on div at bounding box center [776, 458] width 67 height 37
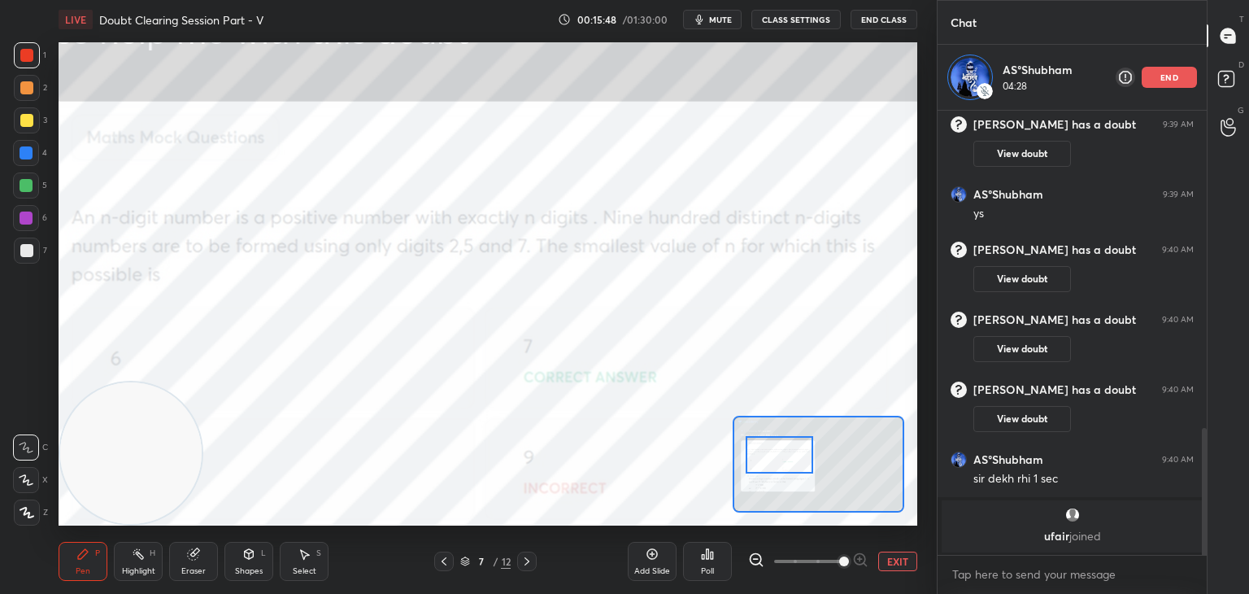
click at [779, 471] on div at bounding box center [779, 454] width 67 height 37
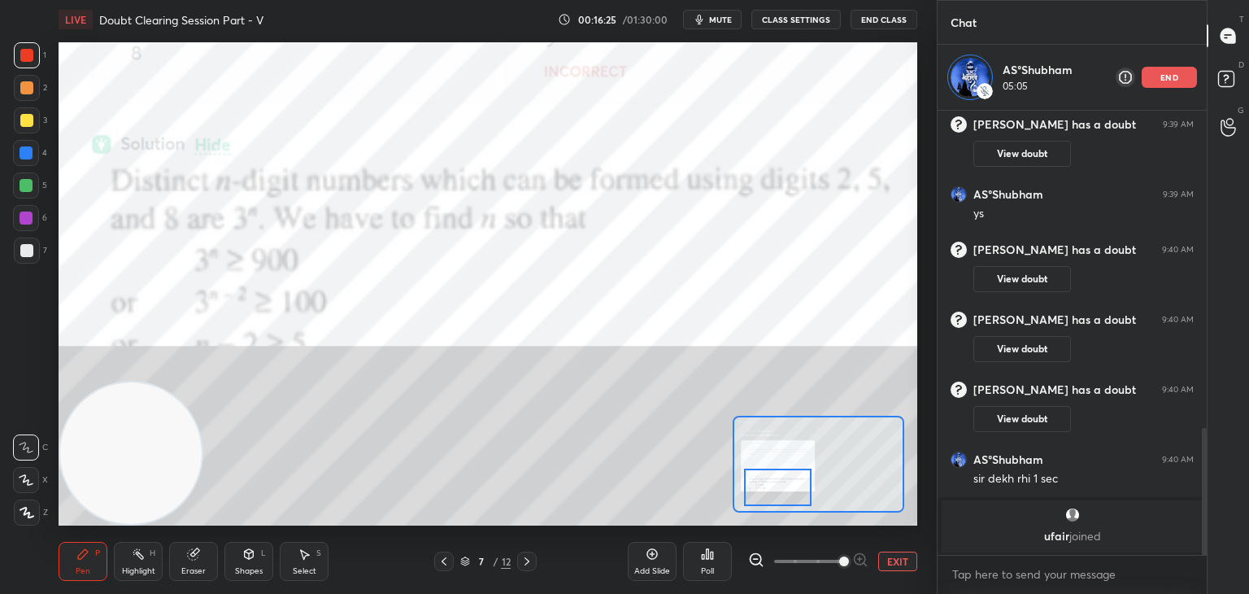
drag, startPoint x: 791, startPoint y: 459, endPoint x: 794, endPoint y: 498, distance: 39.1
click at [790, 485] on div at bounding box center [777, 486] width 67 height 37
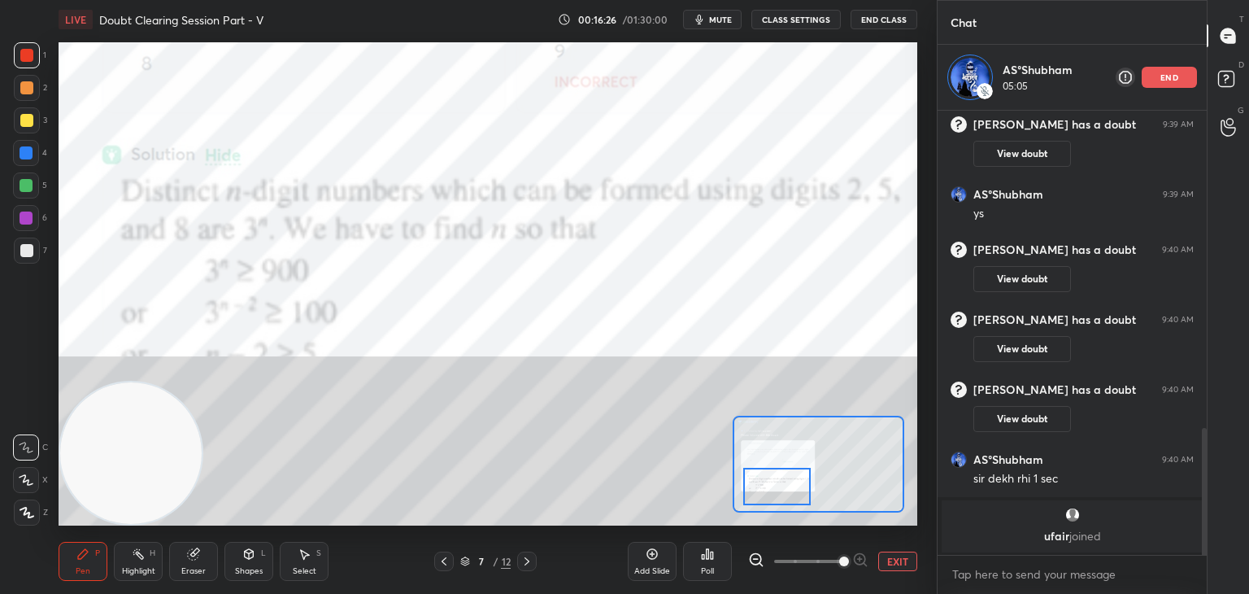
click at [823, 566] on span at bounding box center [808, 561] width 68 height 24
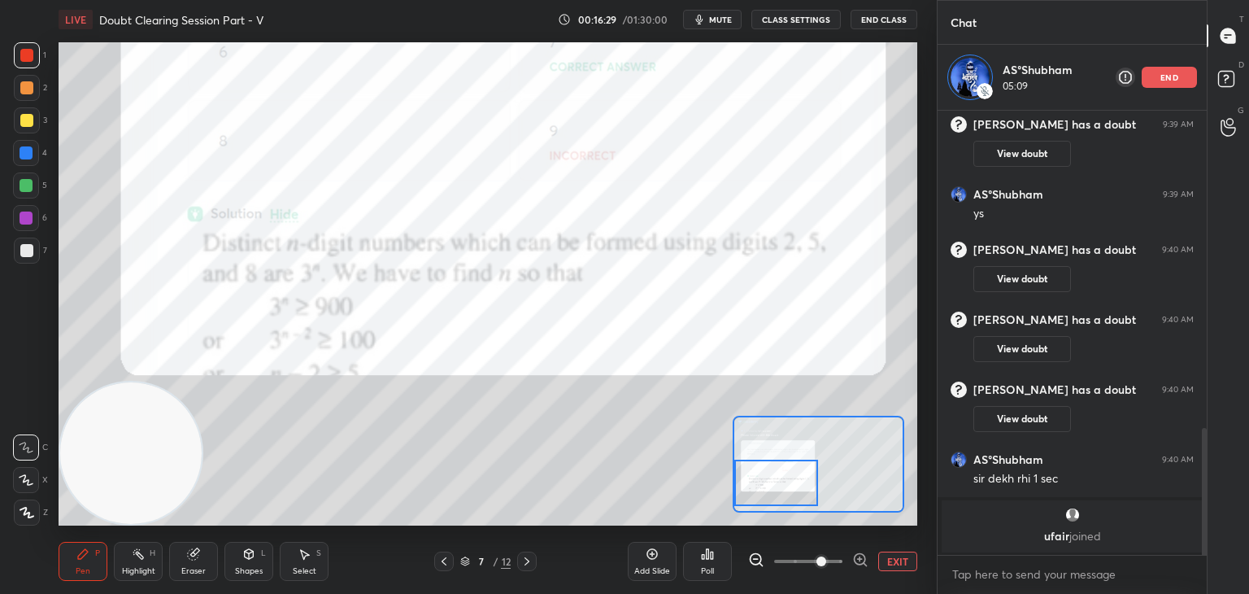
drag, startPoint x: 772, startPoint y: 471, endPoint x: 770, endPoint y: 485, distance: 14.8
click at [773, 488] on div at bounding box center [776, 482] width 85 height 46
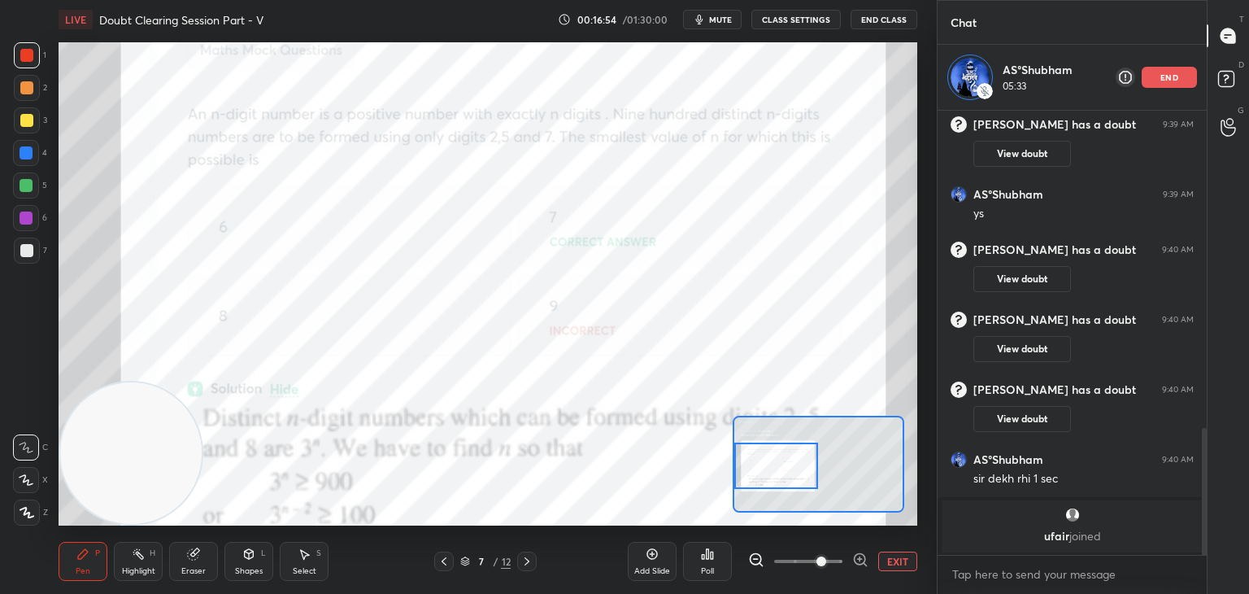
drag, startPoint x: 787, startPoint y: 464, endPoint x: 772, endPoint y: 448, distance: 22.4
click at [783, 459] on div at bounding box center [776, 465] width 85 height 46
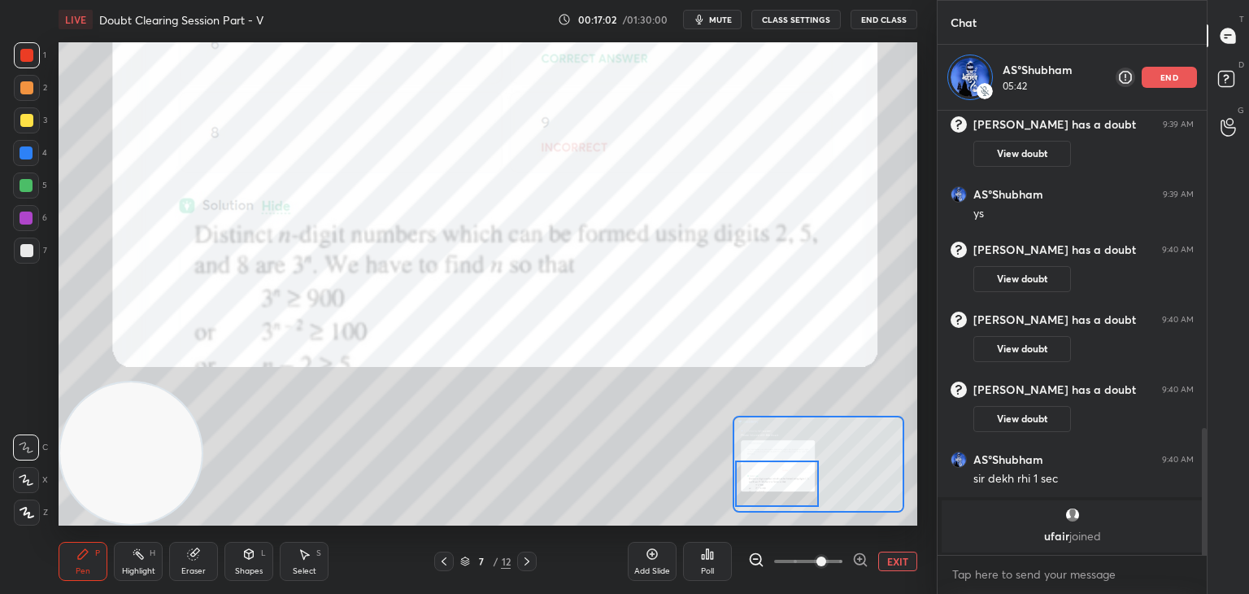
drag, startPoint x: 773, startPoint y: 462, endPoint x: 773, endPoint y: 481, distance: 18.7
click at [773, 481] on div at bounding box center [777, 483] width 85 height 46
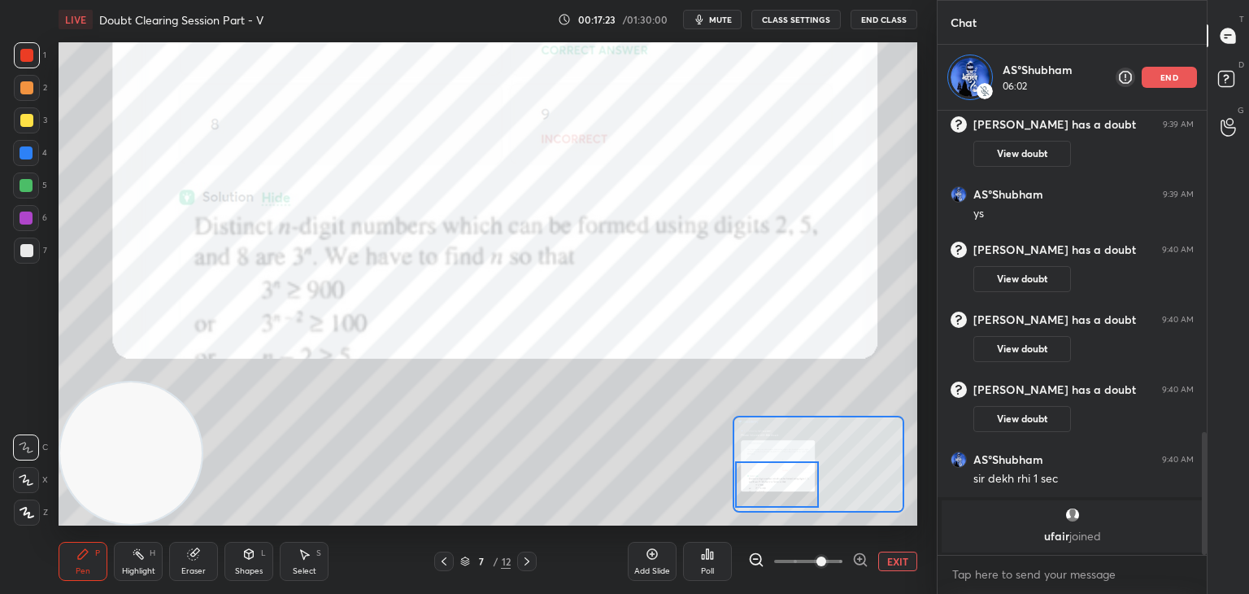
scroll to position [1167, 0]
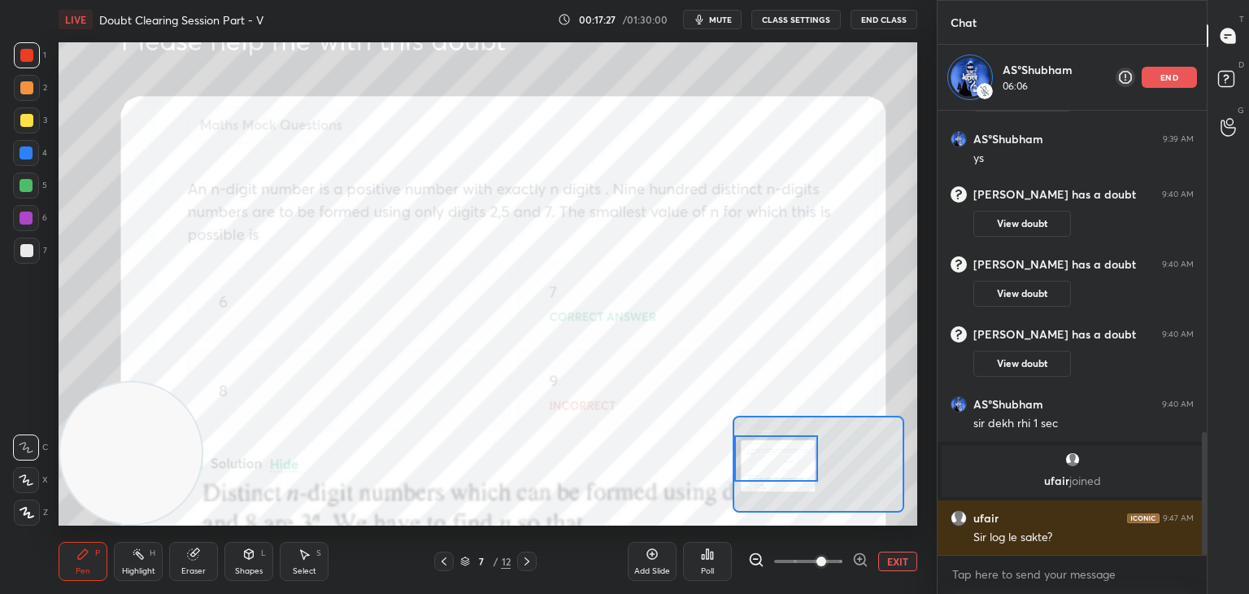
drag, startPoint x: 785, startPoint y: 479, endPoint x: 773, endPoint y: 456, distance: 25.8
click at [773, 456] on div at bounding box center [776, 458] width 85 height 46
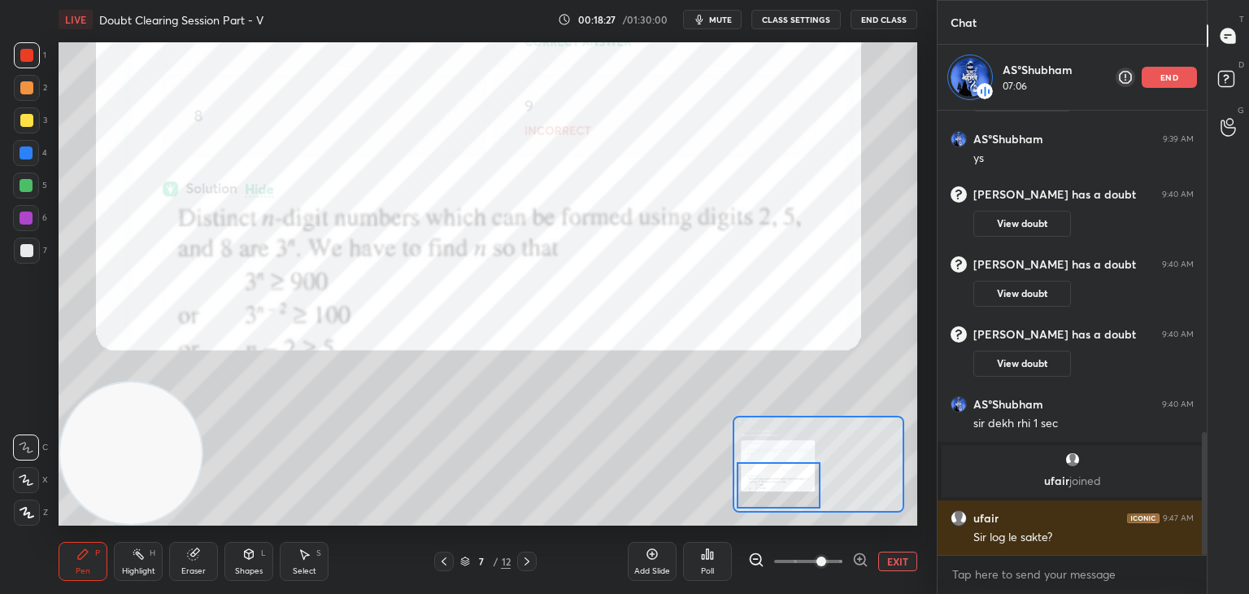
drag, startPoint x: 786, startPoint y: 455, endPoint x: 776, endPoint y: 463, distance: 12.9
click at [785, 482] on div at bounding box center [779, 485] width 85 height 46
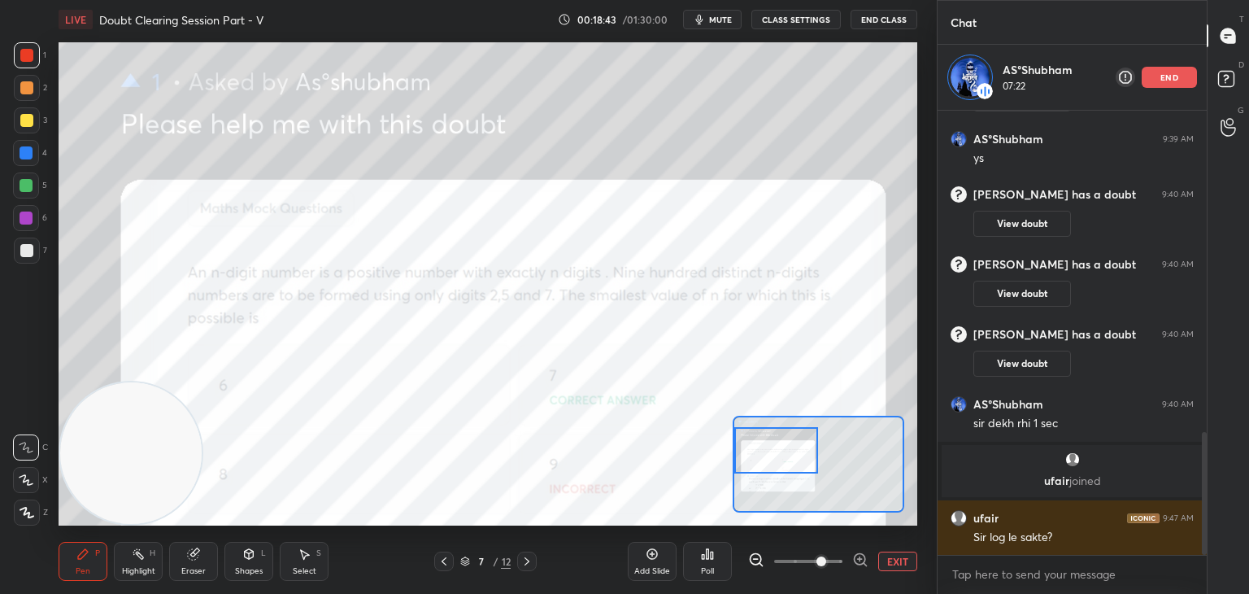
drag, startPoint x: 773, startPoint y: 486, endPoint x: 763, endPoint y: 511, distance: 27.3
click at [772, 451] on div at bounding box center [776, 450] width 85 height 46
click at [899, 567] on button "EXIT" at bounding box center [897, 561] width 39 height 20
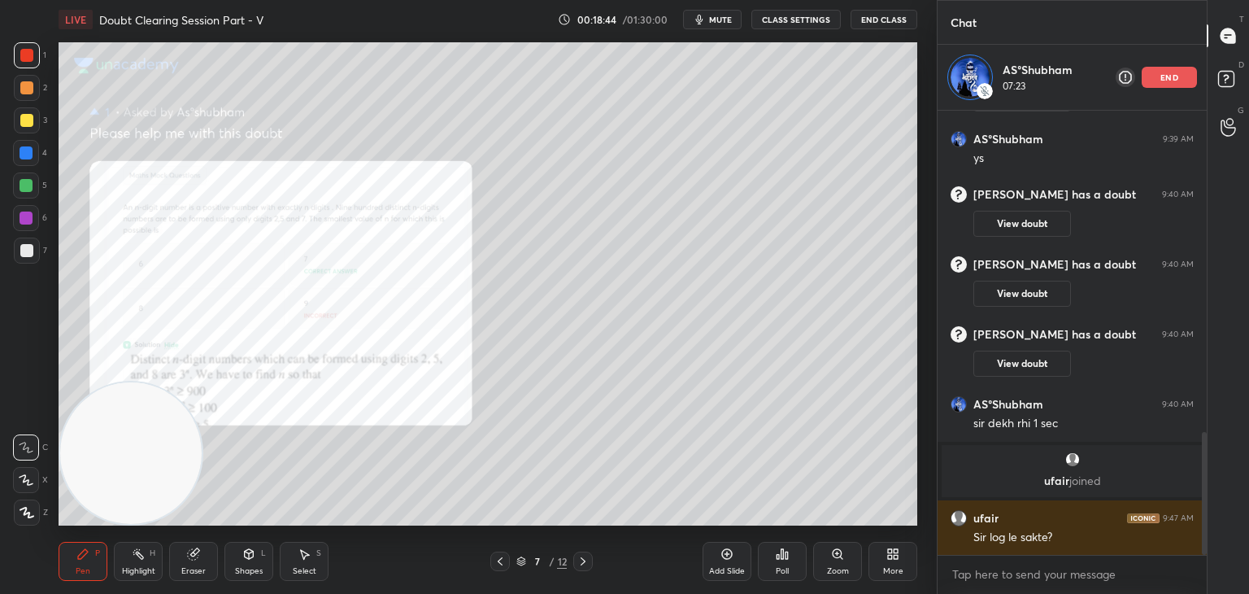
click at [581, 564] on icon at bounding box center [583, 561] width 13 height 13
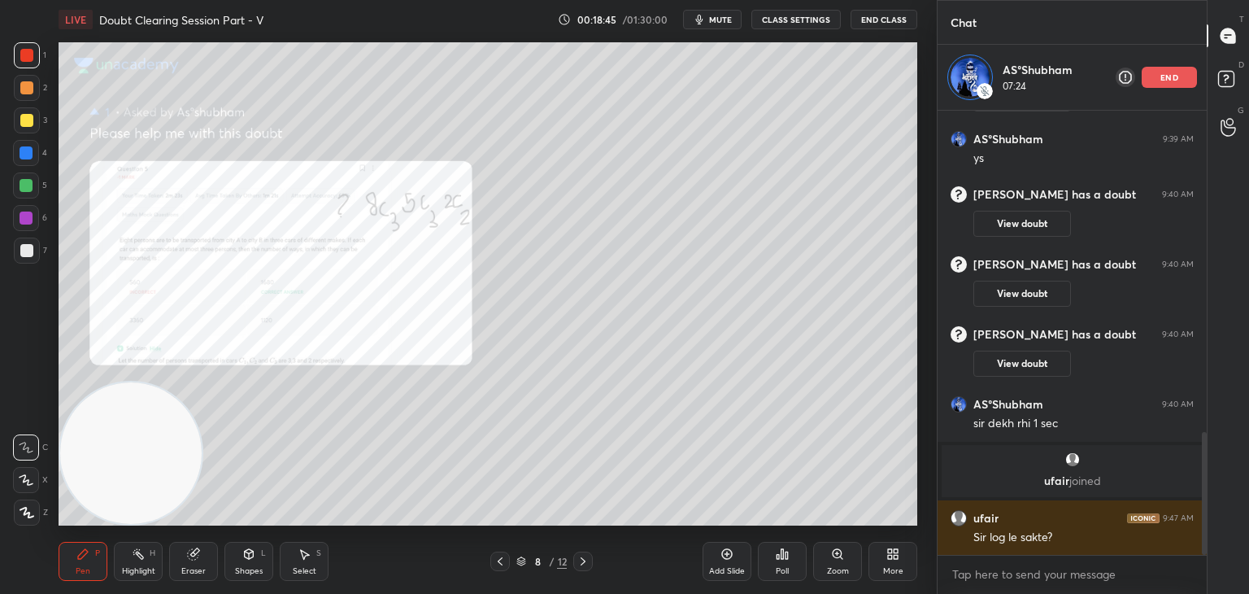
click at [838, 560] on div "Zoom" at bounding box center [837, 561] width 49 height 39
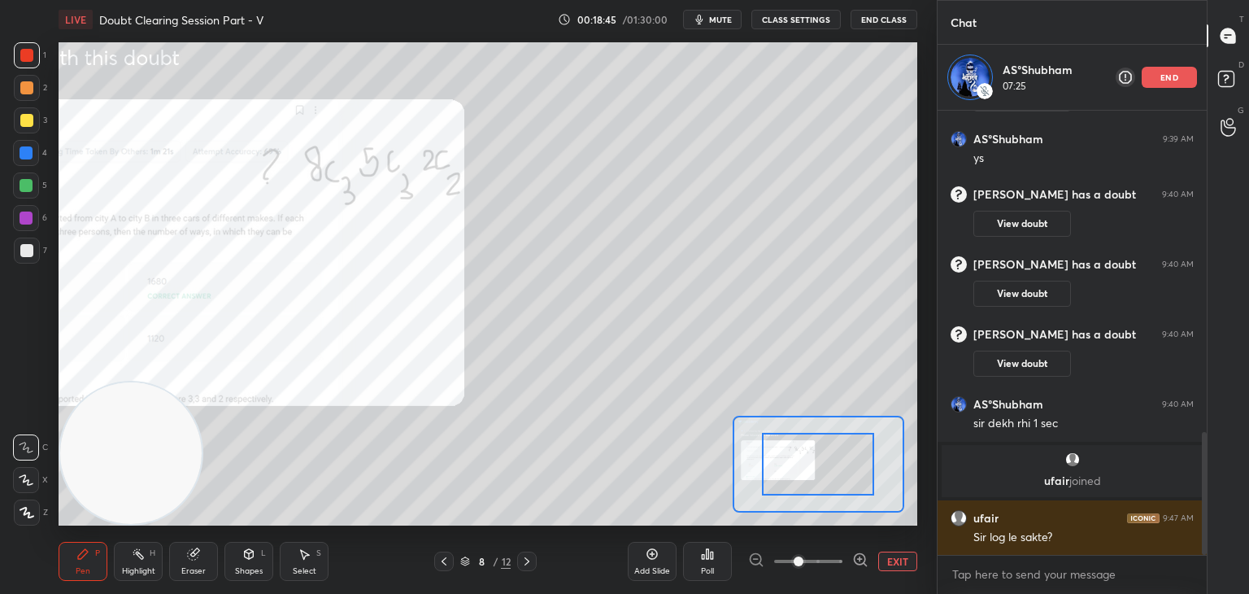
click at [828, 564] on span at bounding box center [808, 561] width 68 height 24
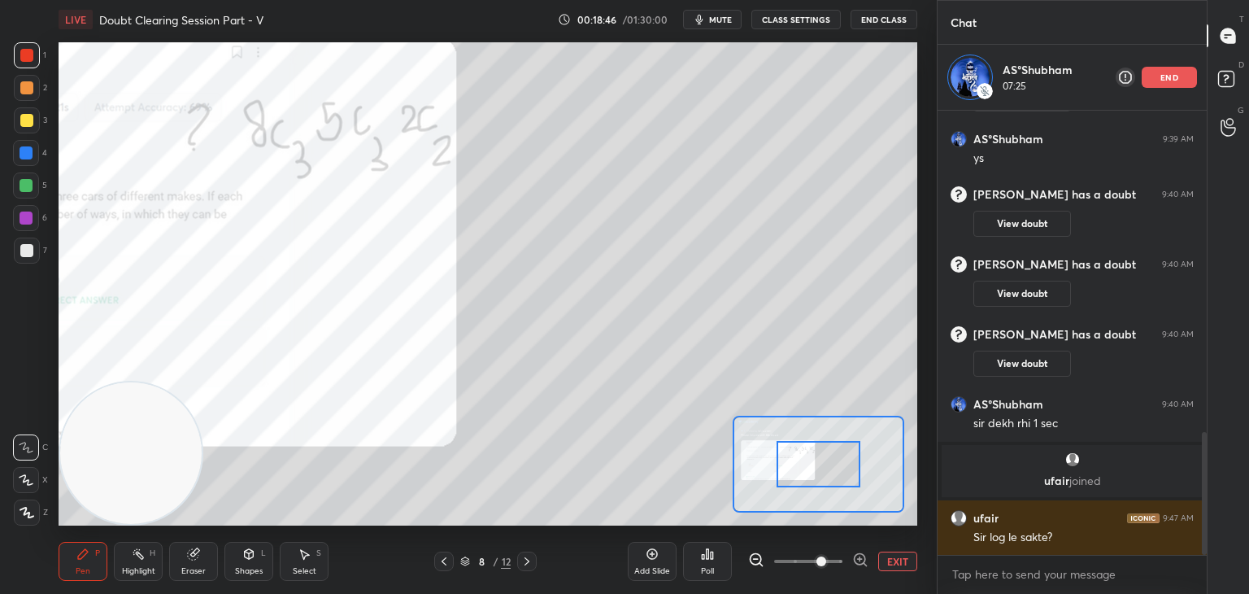
drag, startPoint x: 826, startPoint y: 564, endPoint x: 820, endPoint y: 539, distance: 25.8
click at [824, 563] on span at bounding box center [821, 561] width 10 height 10
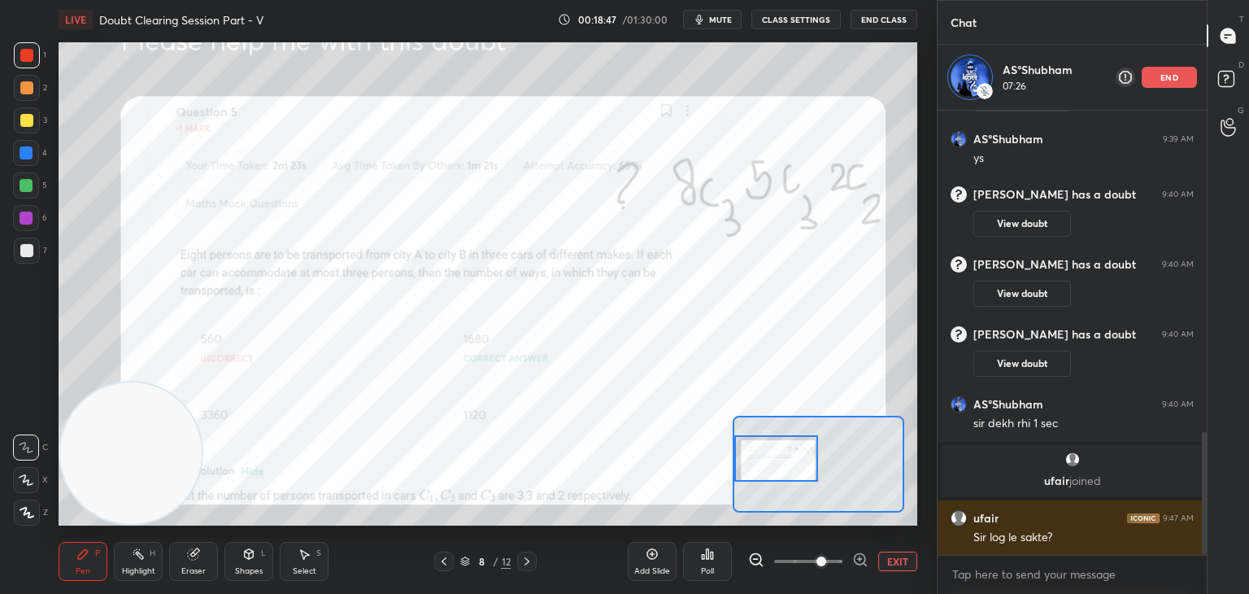
drag, startPoint x: 833, startPoint y: 477, endPoint x: 759, endPoint y: 466, distance: 74.7
click at [768, 471] on div at bounding box center [776, 458] width 85 height 46
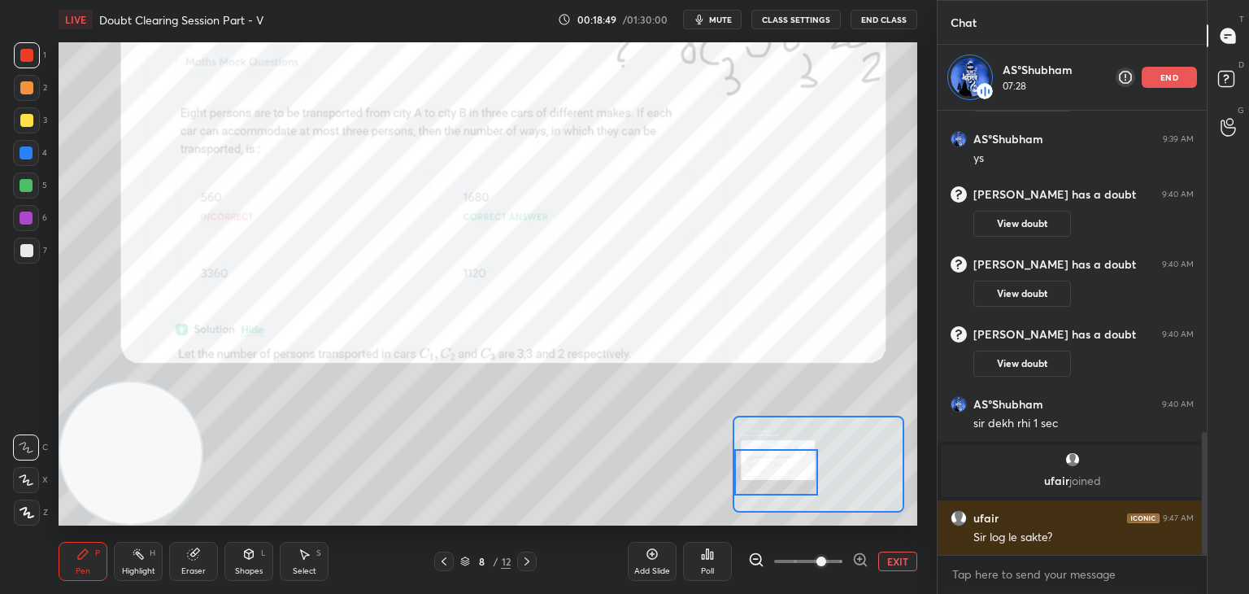
drag, startPoint x: 776, startPoint y: 466, endPoint x: 774, endPoint y: 480, distance: 13.9
click at [774, 480] on div at bounding box center [776, 472] width 85 height 46
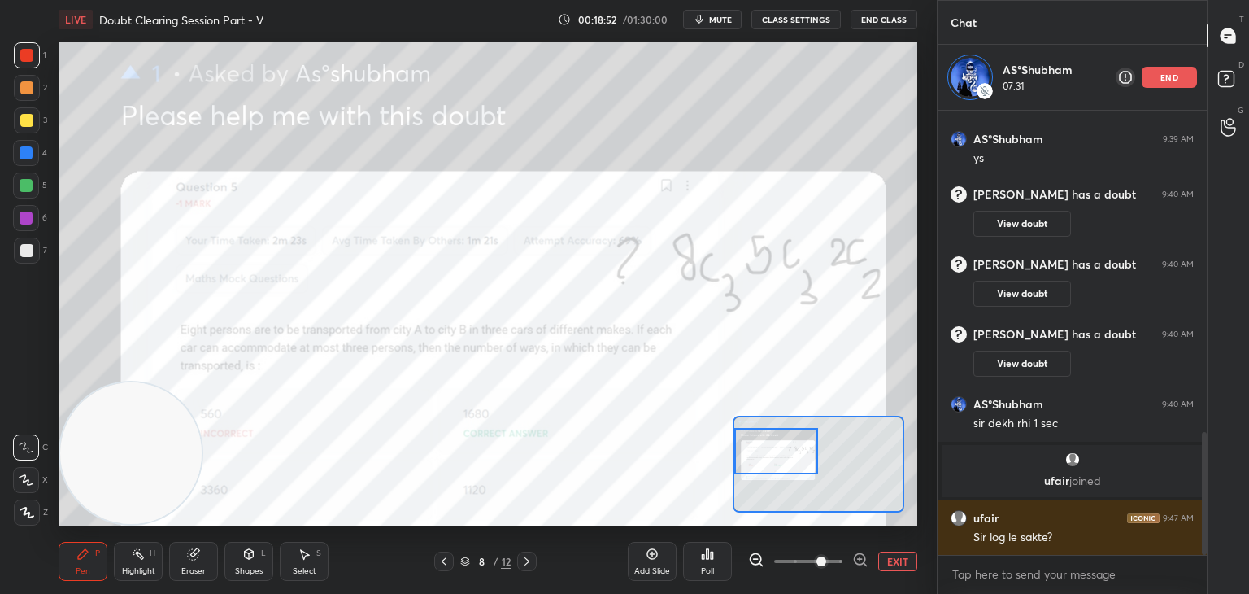
drag, startPoint x: 800, startPoint y: 475, endPoint x: 787, endPoint y: 453, distance: 25.5
click at [790, 454] on div at bounding box center [776, 451] width 85 height 46
click at [826, 564] on span at bounding box center [821, 561] width 10 height 10
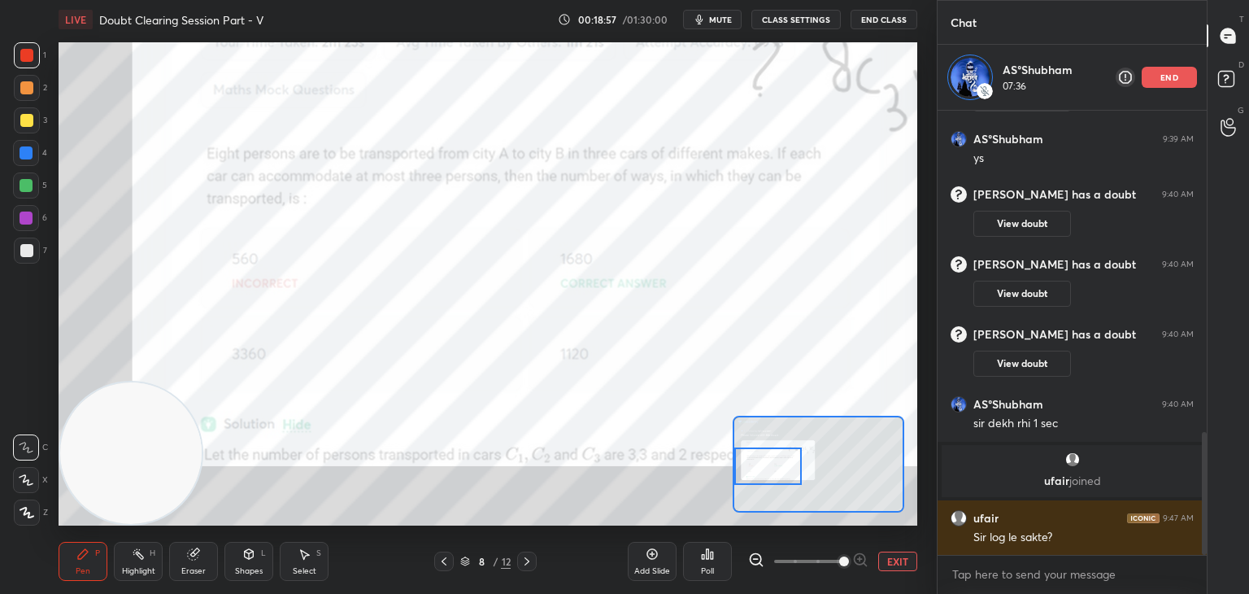
drag, startPoint x: 804, startPoint y: 453, endPoint x: 791, endPoint y: 468, distance: 20.2
click at [791, 468] on div at bounding box center [767, 465] width 67 height 37
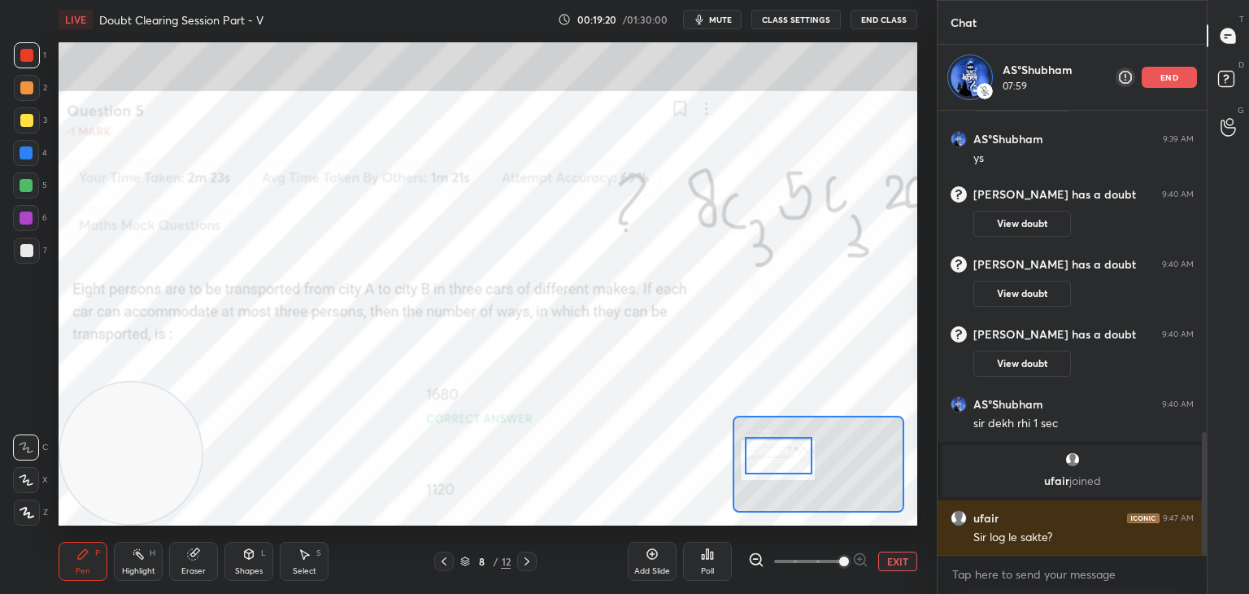
drag, startPoint x: 780, startPoint y: 463, endPoint x: 790, endPoint y: 451, distance: 15.6
click at [790, 451] on div at bounding box center [778, 455] width 67 height 37
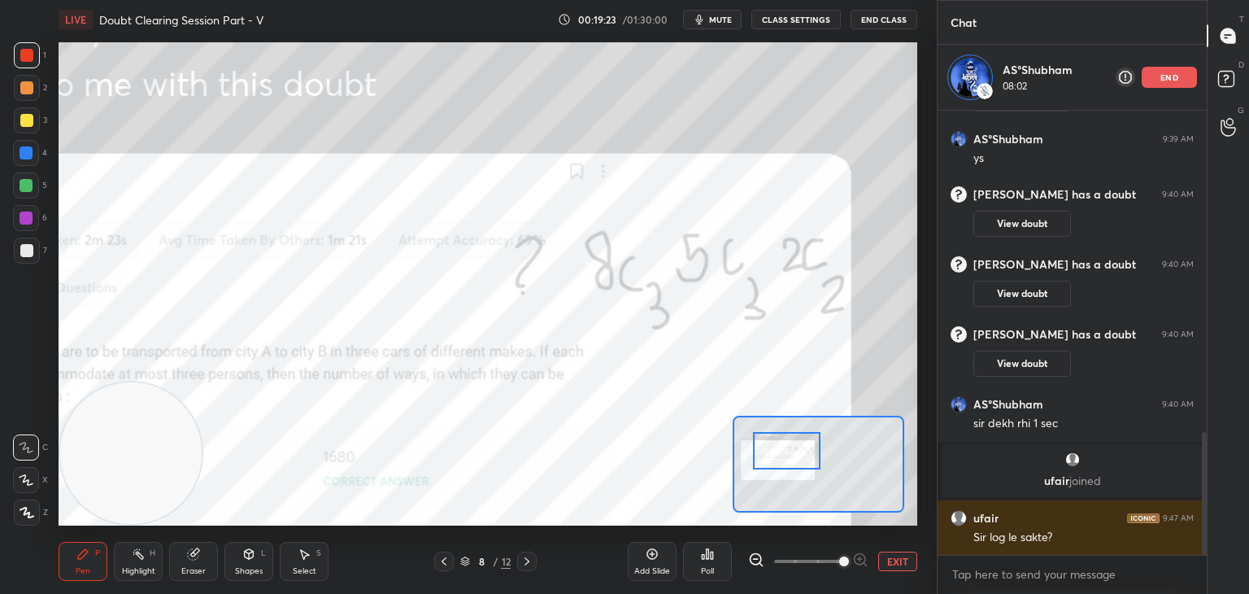
click at [781, 450] on div at bounding box center [786, 450] width 67 height 37
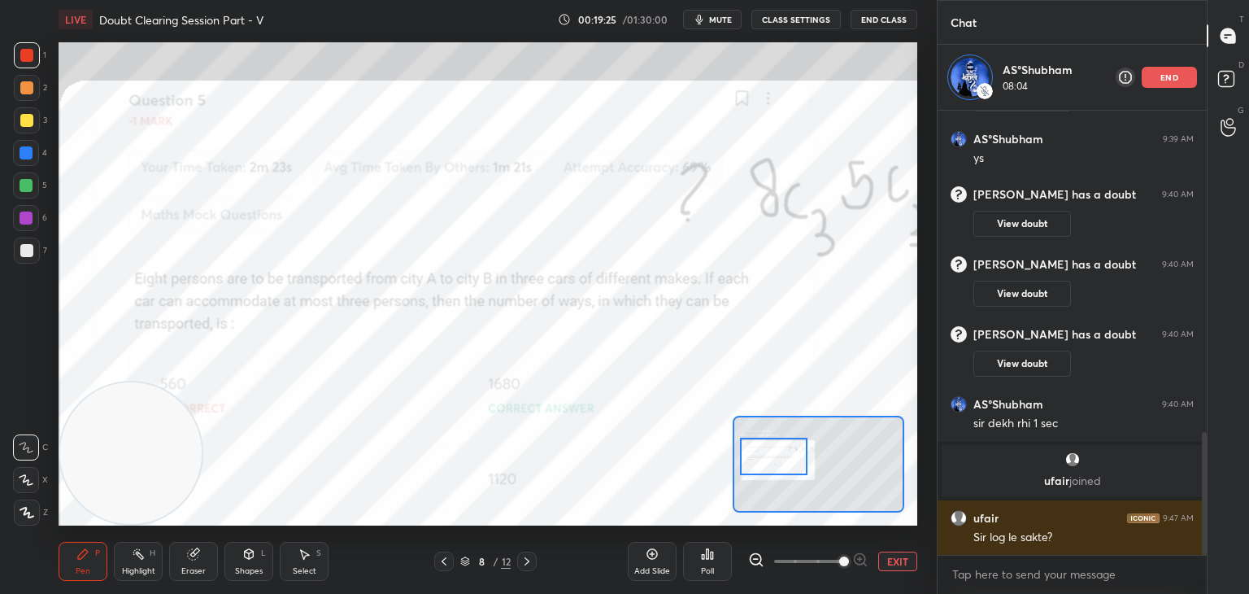
click at [768, 459] on div at bounding box center [773, 455] width 67 height 37
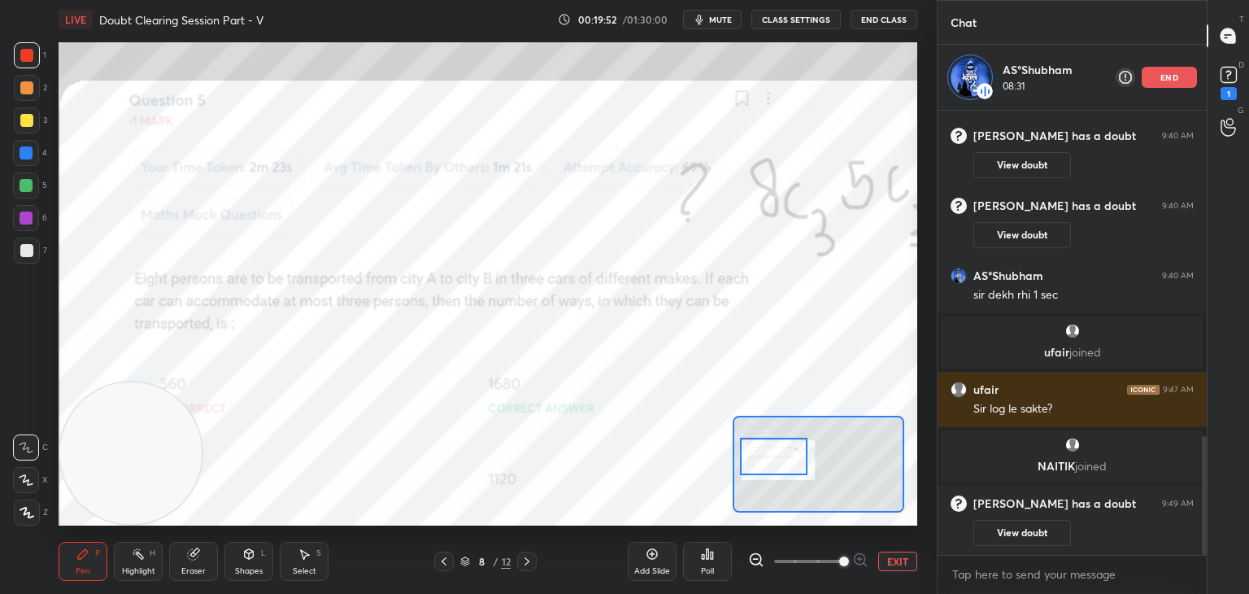
scroll to position [1216, 0]
click at [896, 563] on button "EXIT" at bounding box center [897, 561] width 39 height 20
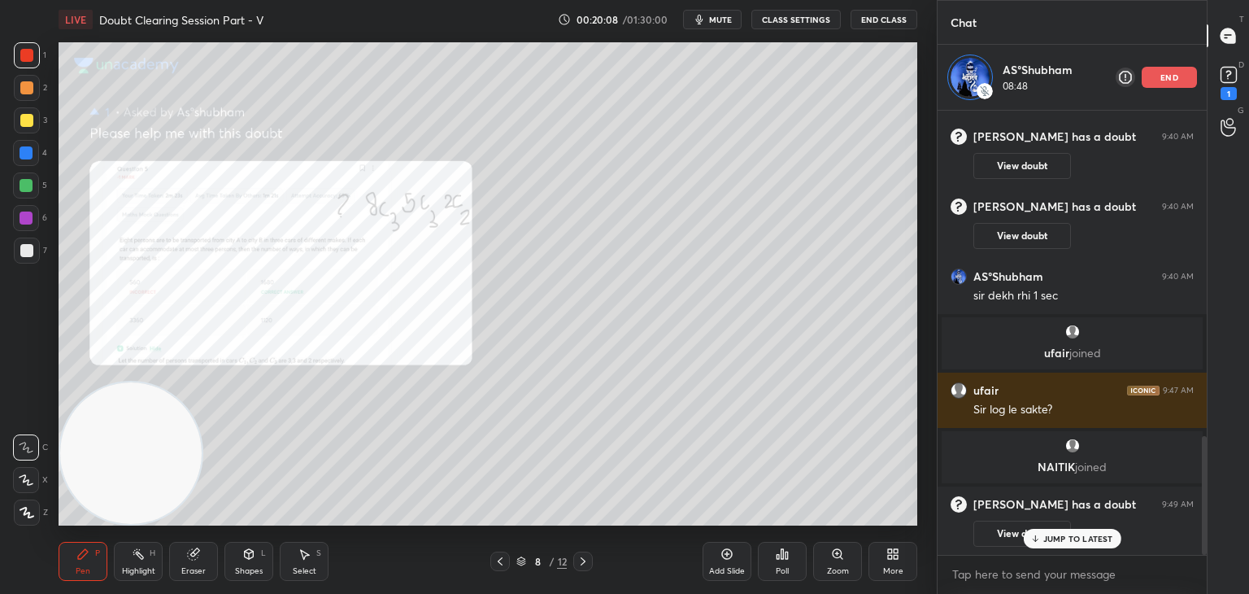
click at [26, 121] on div at bounding box center [26, 120] width 13 height 13
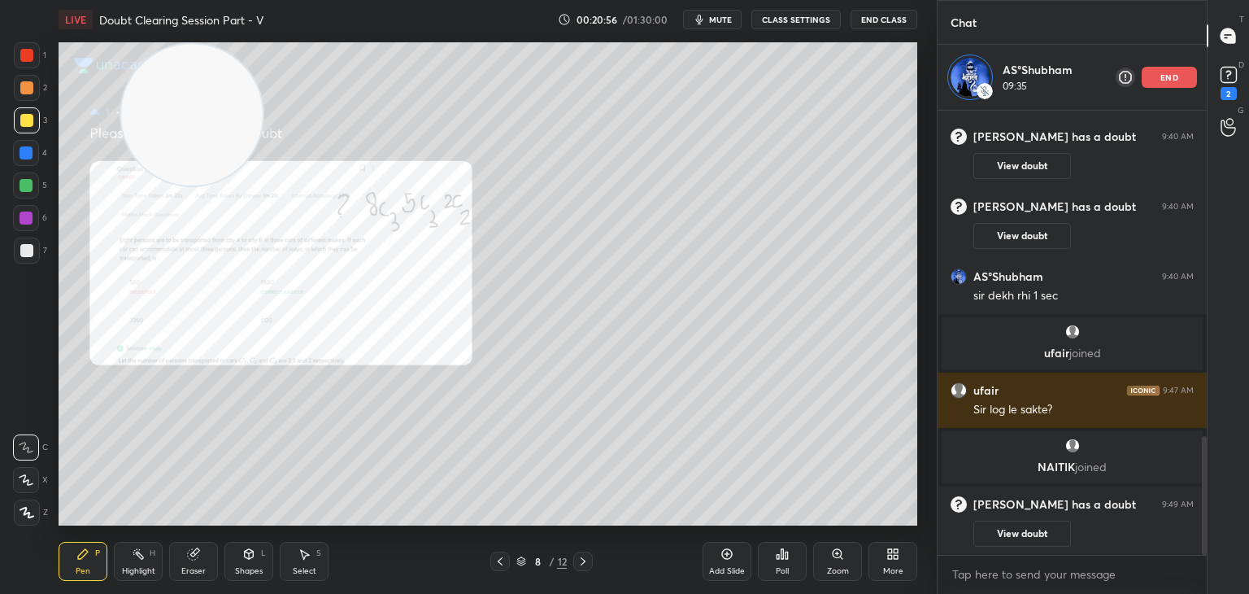
drag, startPoint x: 111, startPoint y: 381, endPoint x: 169, endPoint y: 65, distance: 320.9
click at [171, 62] on video at bounding box center [191, 114] width 141 height 141
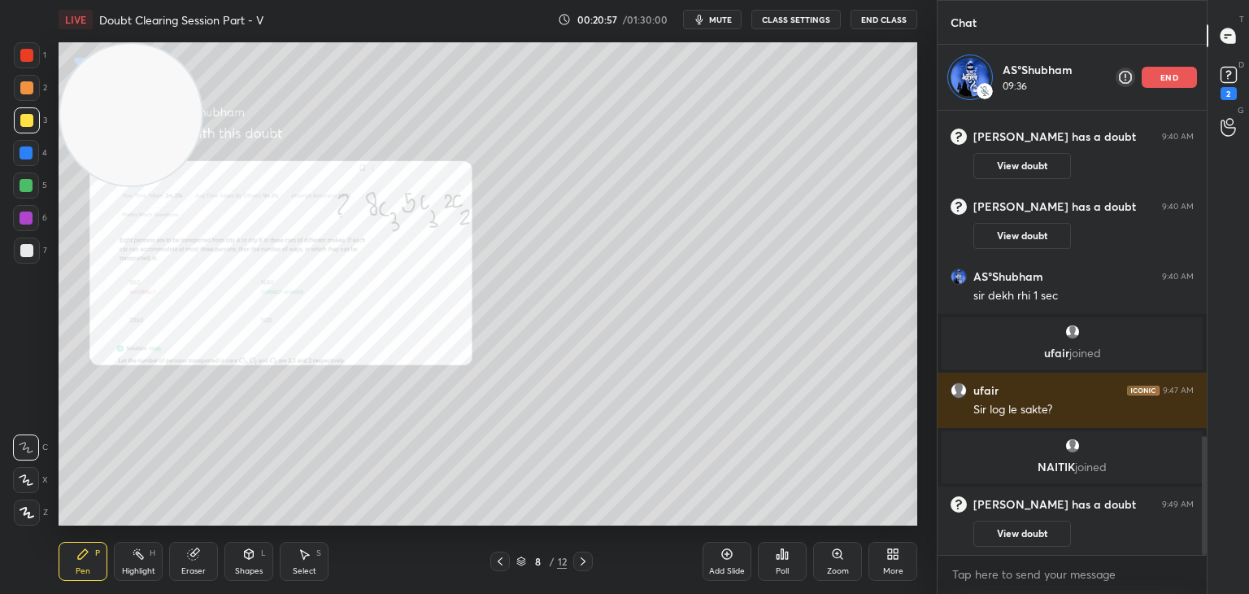
drag, startPoint x: 141, startPoint y: 89, endPoint x: 120, endPoint y: 82, distance: 22.1
click at [120, 81] on video at bounding box center [130, 114] width 141 height 141
click at [842, 559] on div "Zoom" at bounding box center [837, 561] width 49 height 39
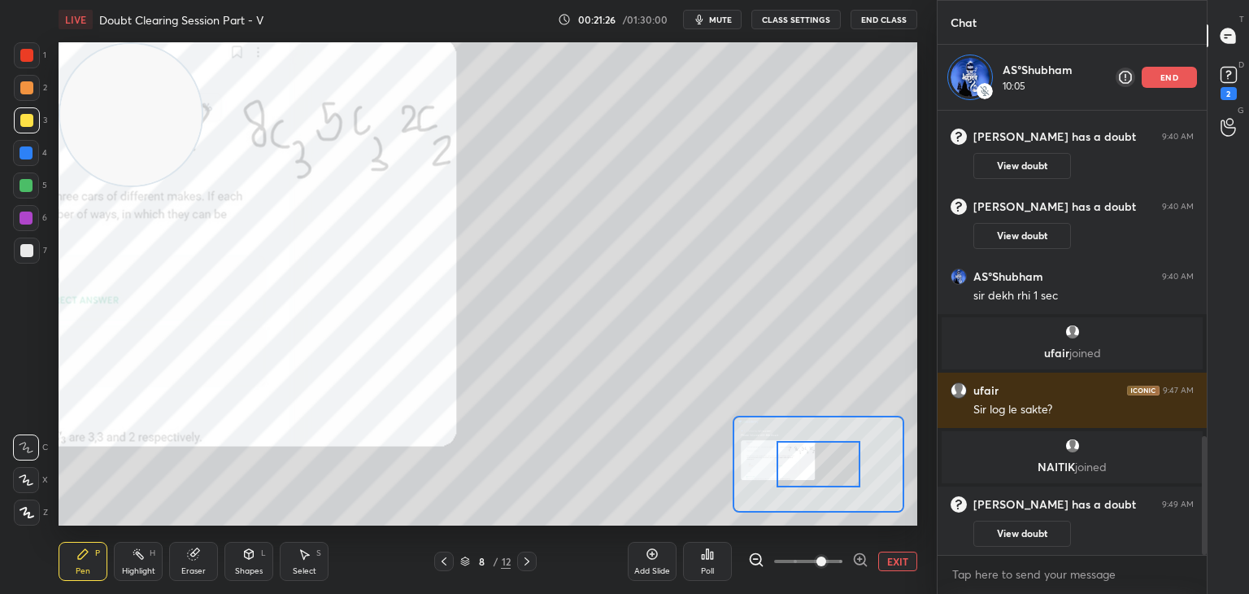
drag, startPoint x: 827, startPoint y: 566, endPoint x: 820, endPoint y: 554, distance: 14.2
click at [824, 564] on span at bounding box center [821, 561] width 10 height 10
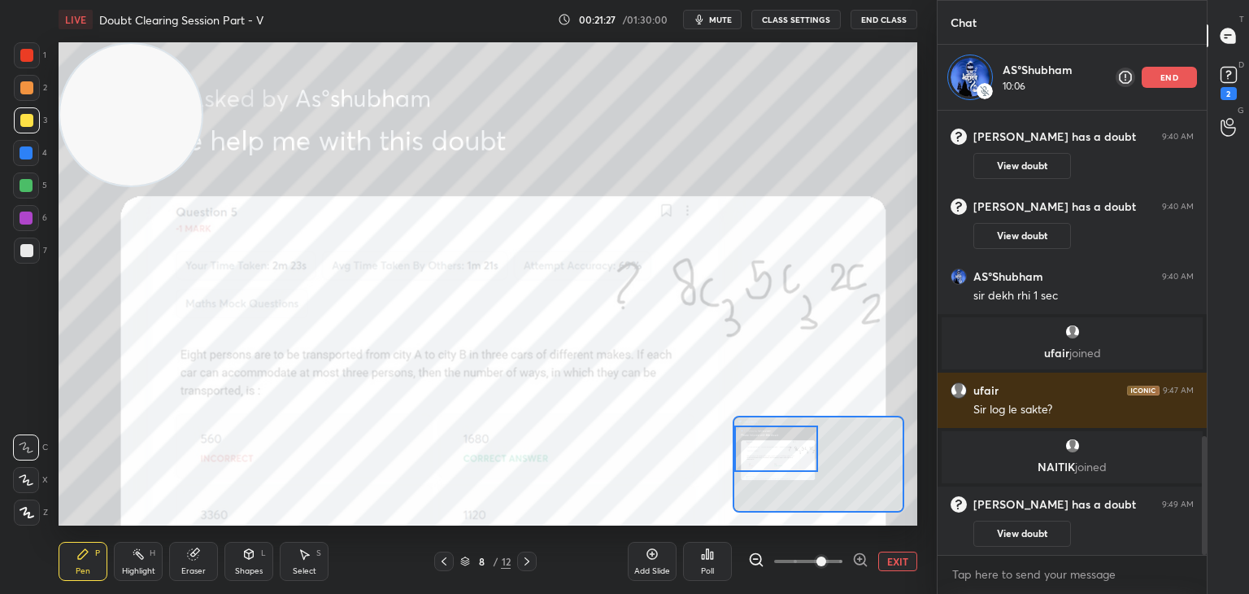
drag, startPoint x: 791, startPoint y: 439, endPoint x: 760, endPoint y: 438, distance: 30.9
click at [765, 440] on div at bounding box center [776, 448] width 85 height 46
click at [901, 563] on button "EXIT" at bounding box center [897, 561] width 39 height 20
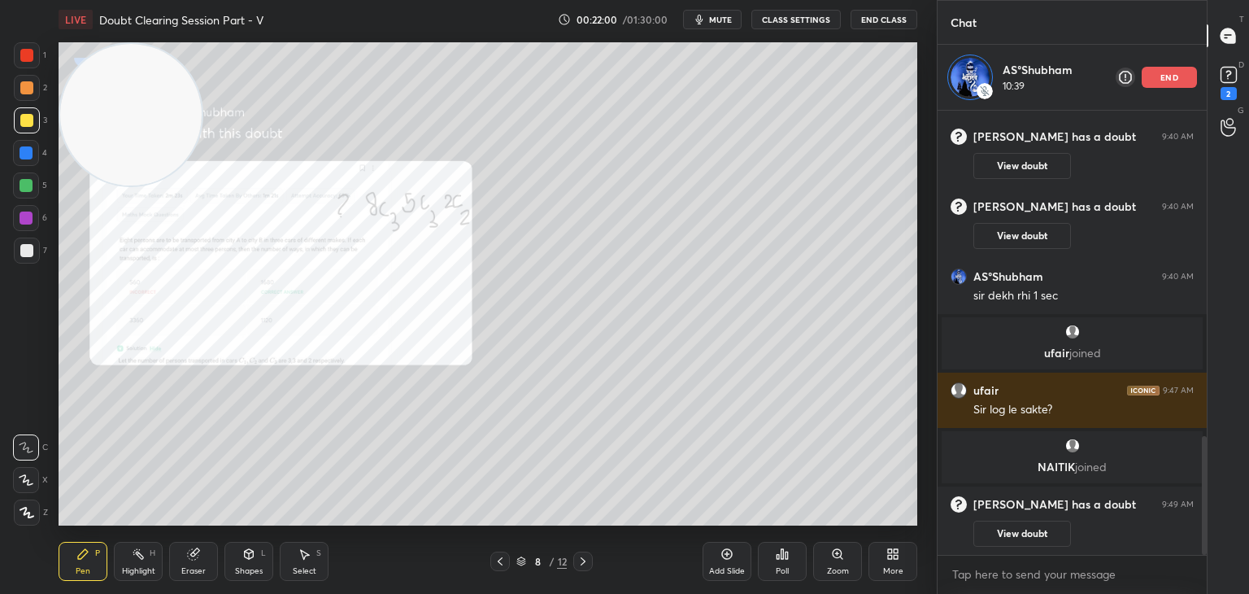
click at [578, 560] on icon at bounding box center [583, 561] width 13 height 13
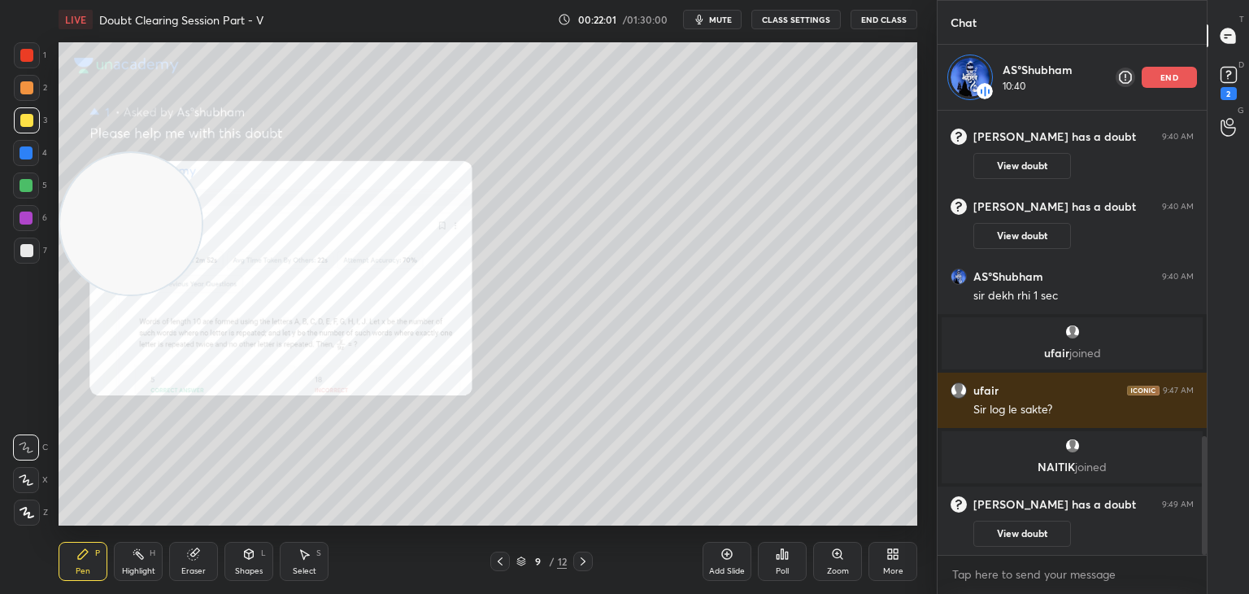
drag, startPoint x: 133, startPoint y: 175, endPoint x: 94, endPoint y: 628, distance: 454.6
click at [94, 0] on html "1 2 3 4 5 6 7 C X Z C X Z E E Erase all H H LIVE Doubt Clearing Session Part - …" at bounding box center [624, 0] width 1249 height 0
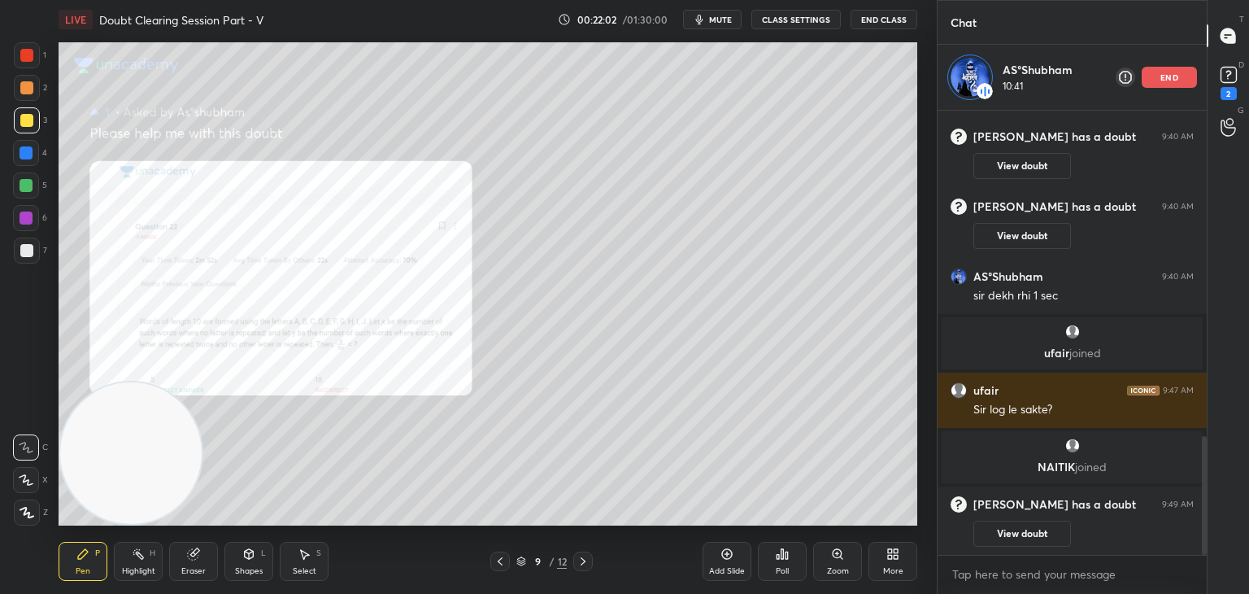
click at [843, 567] on div "Zoom" at bounding box center [838, 571] width 22 height 8
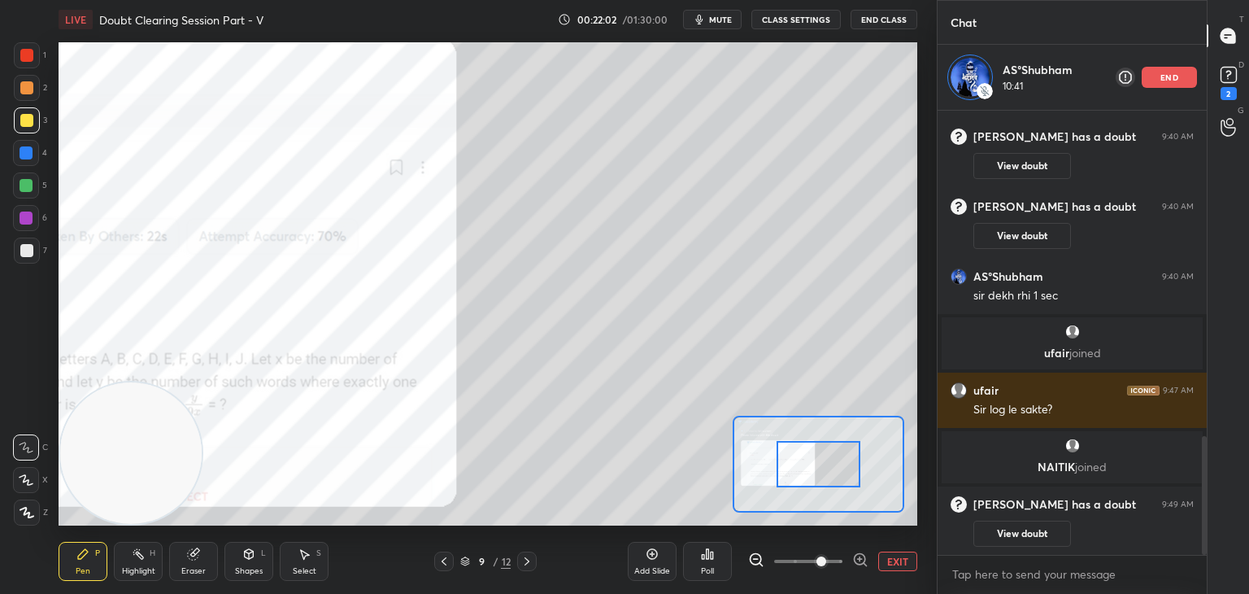
click at [823, 564] on span at bounding box center [821, 561] width 10 height 10
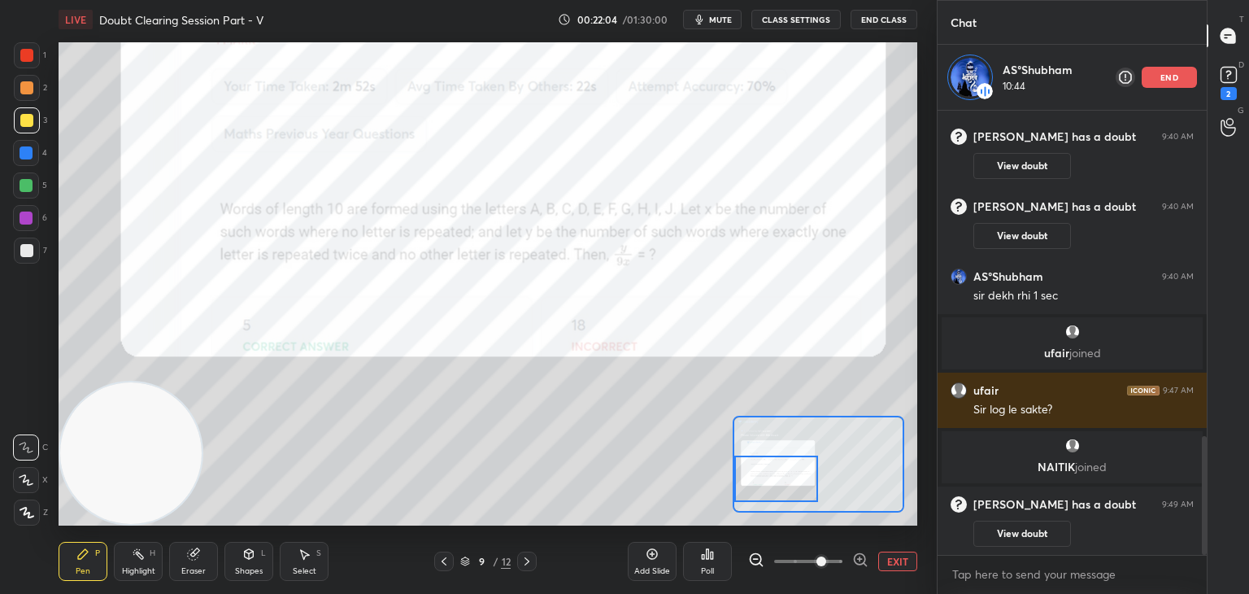
drag, startPoint x: 843, startPoint y: 473, endPoint x: 768, endPoint y: 490, distance: 76.6
click at [771, 490] on div at bounding box center [776, 478] width 85 height 46
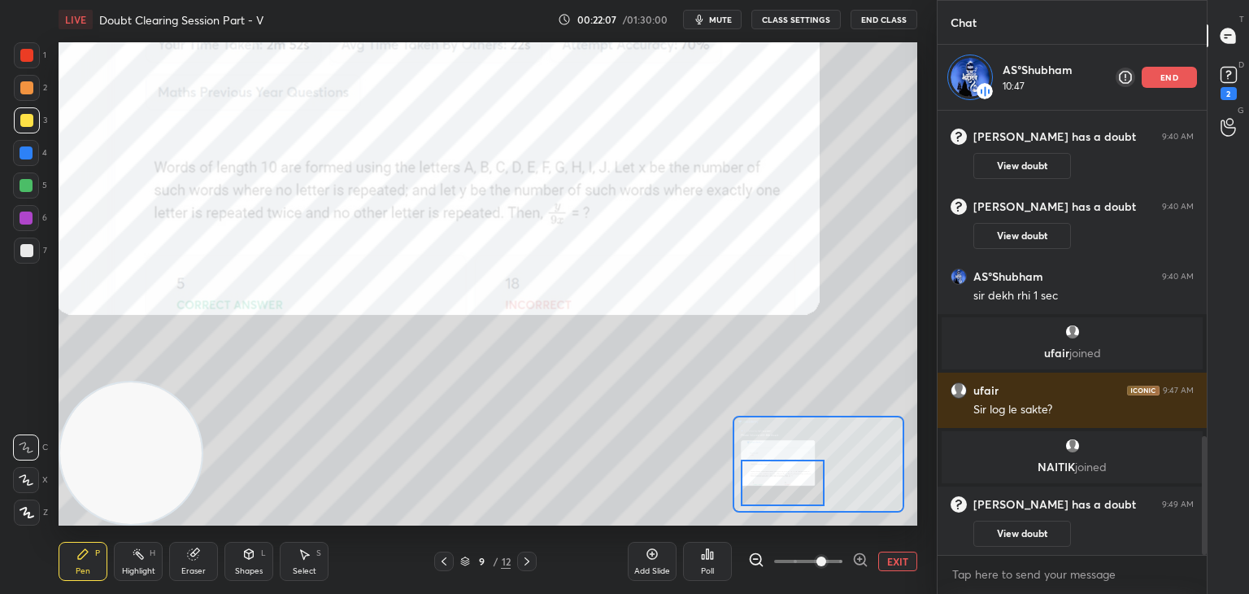
click at [791, 484] on div at bounding box center [783, 482] width 85 height 46
click at [23, 54] on div at bounding box center [26, 55] width 13 height 13
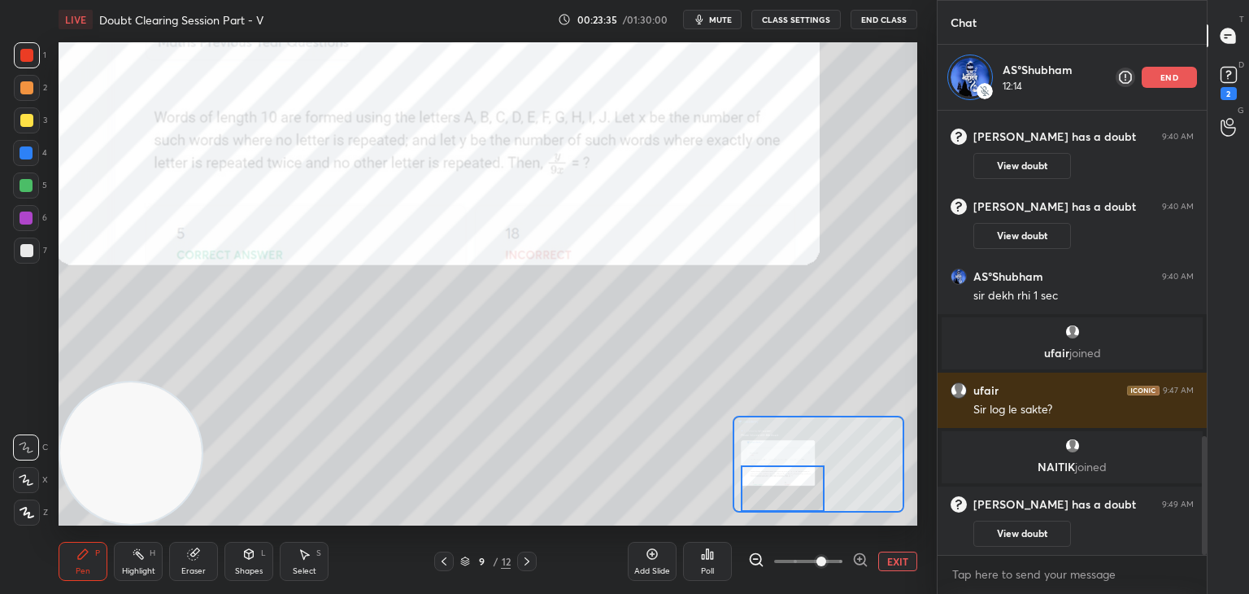
drag, startPoint x: 771, startPoint y: 485, endPoint x: 764, endPoint y: 468, distance: 17.5
click at [771, 486] on div at bounding box center [783, 488] width 85 height 46
click at [26, 250] on div at bounding box center [26, 250] width 13 height 13
click at [778, 482] on div at bounding box center [784, 488] width 85 height 46
click at [195, 557] on icon at bounding box center [193, 553] width 13 height 13
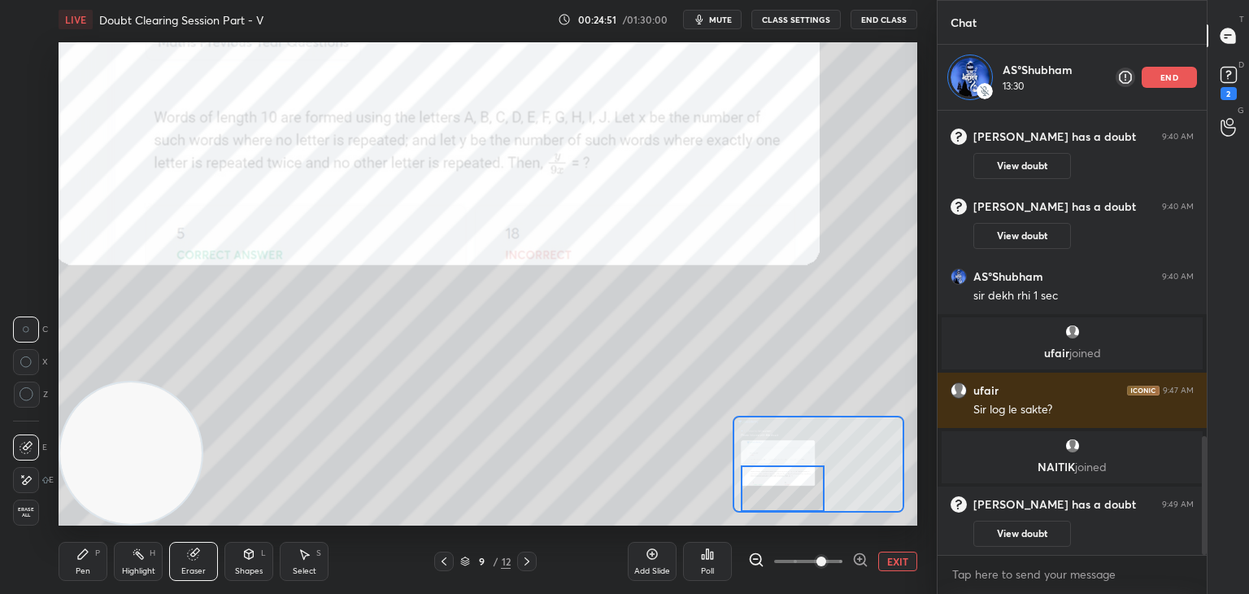
click at [93, 558] on div "Pen P" at bounding box center [83, 561] width 49 height 39
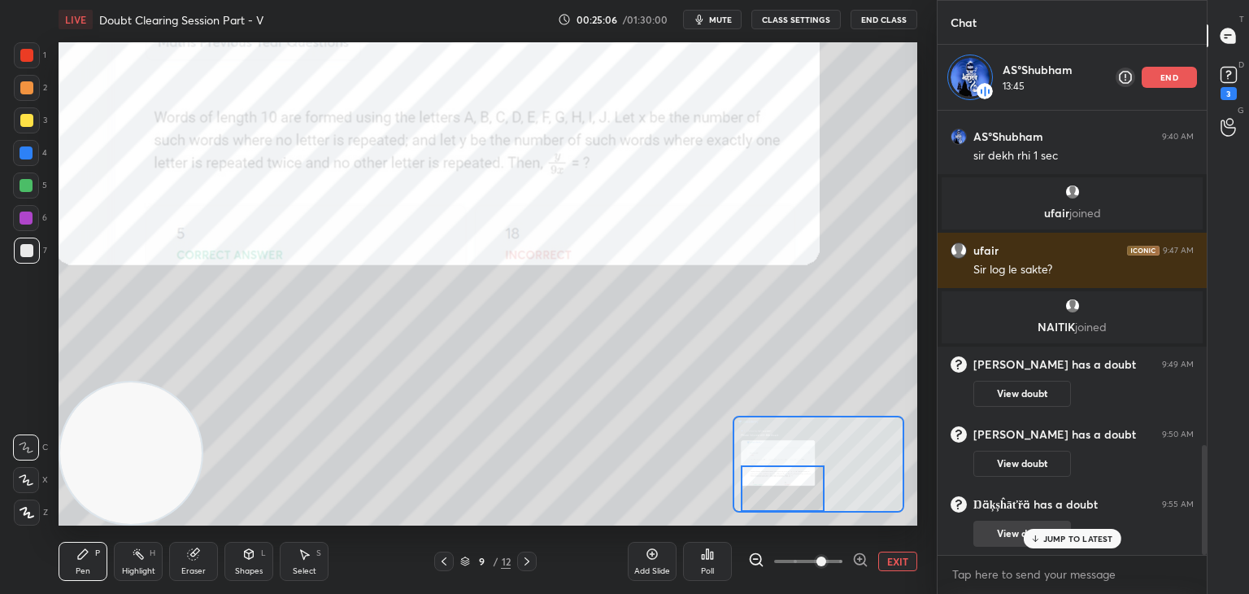
drag, startPoint x: 1059, startPoint y: 538, endPoint x: 1039, endPoint y: 531, distance: 20.8
click at [1058, 538] on p "JUMP TO LATEST" at bounding box center [1078, 538] width 70 height 10
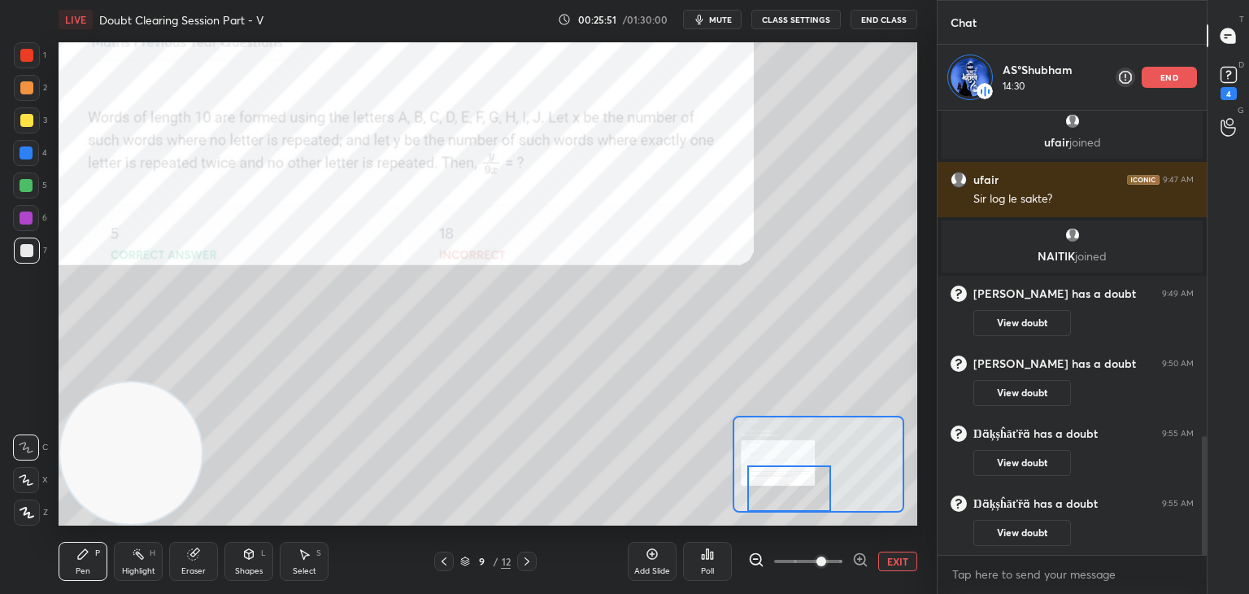
drag, startPoint x: 774, startPoint y: 490, endPoint x: 781, endPoint y: 496, distance: 9.2
click at [781, 496] on div at bounding box center [789, 488] width 85 height 46
click at [523, 560] on icon at bounding box center [526, 561] width 13 height 13
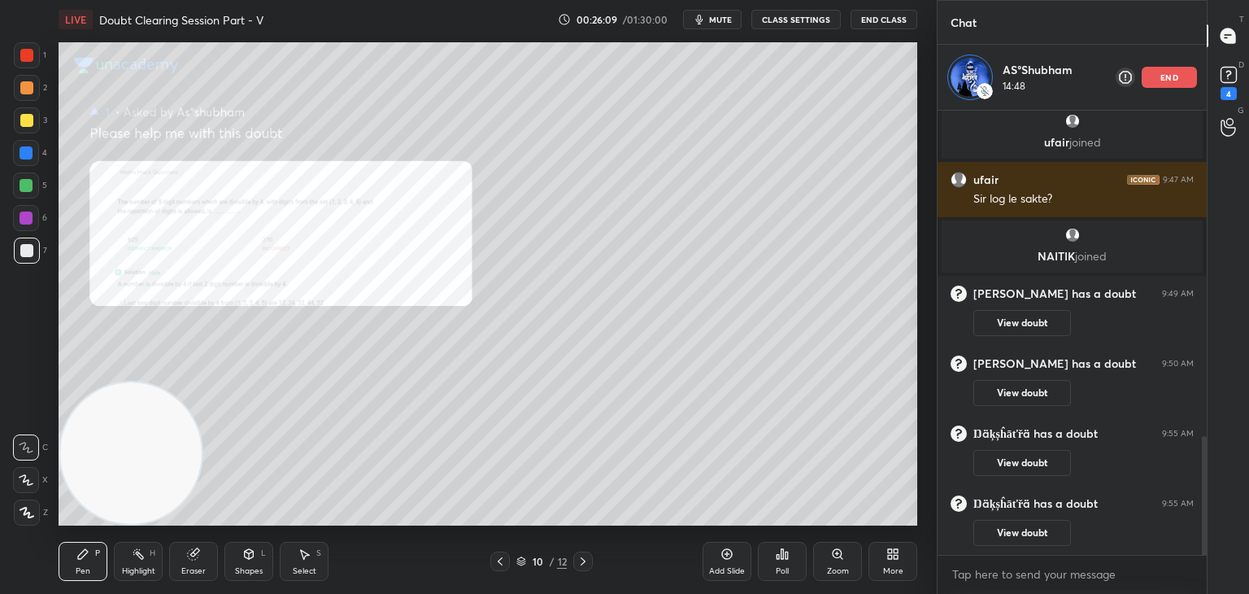
click at [582, 563] on icon at bounding box center [583, 561] width 13 height 13
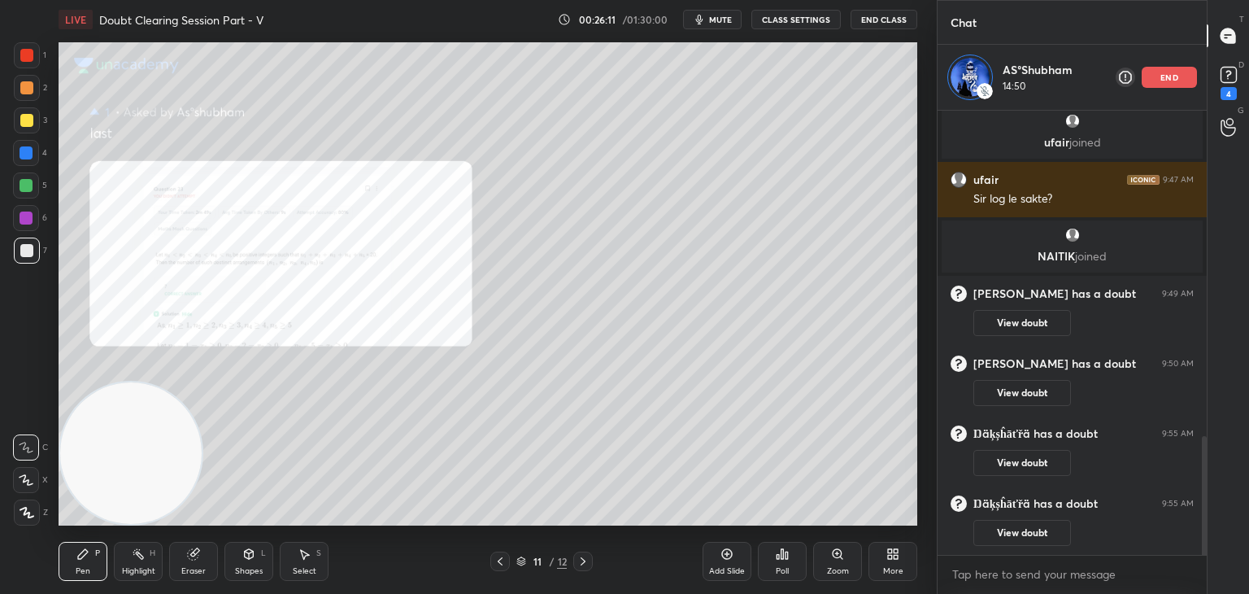
click at [502, 564] on icon at bounding box center [500, 561] width 13 height 13
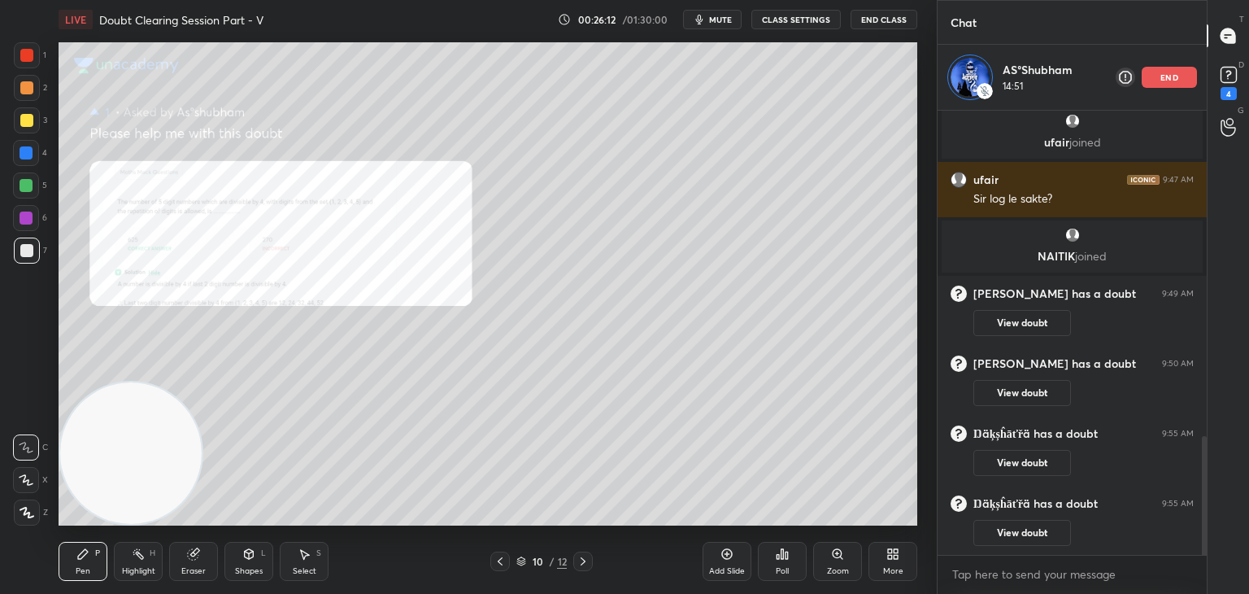
click at [825, 557] on div "Zoom" at bounding box center [837, 561] width 49 height 39
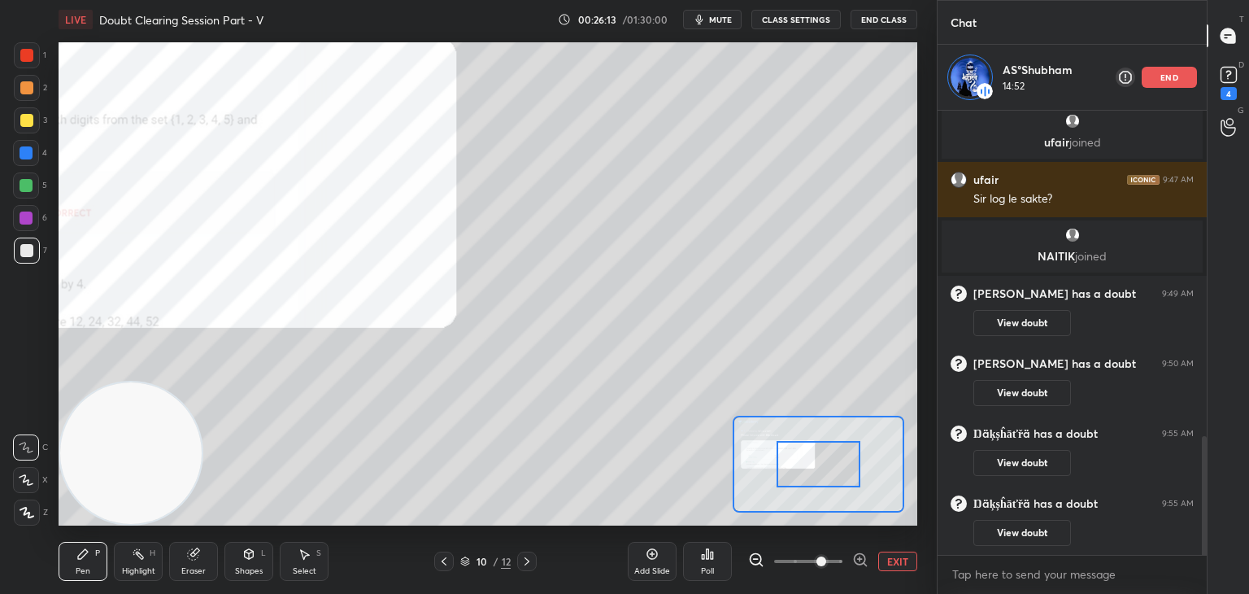
click at [827, 563] on span at bounding box center [808, 561] width 68 height 24
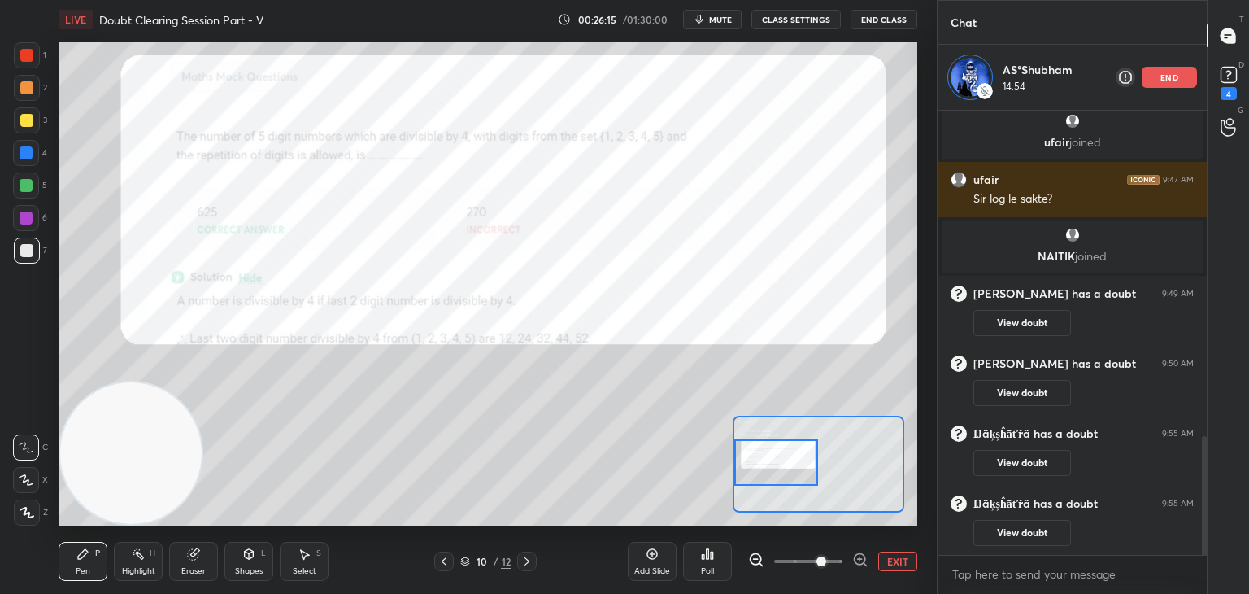
drag, startPoint x: 831, startPoint y: 459, endPoint x: 778, endPoint y: 458, distance: 52.9
click at [778, 458] on div at bounding box center [776, 462] width 85 height 46
click at [838, 564] on span at bounding box center [808, 561] width 68 height 24
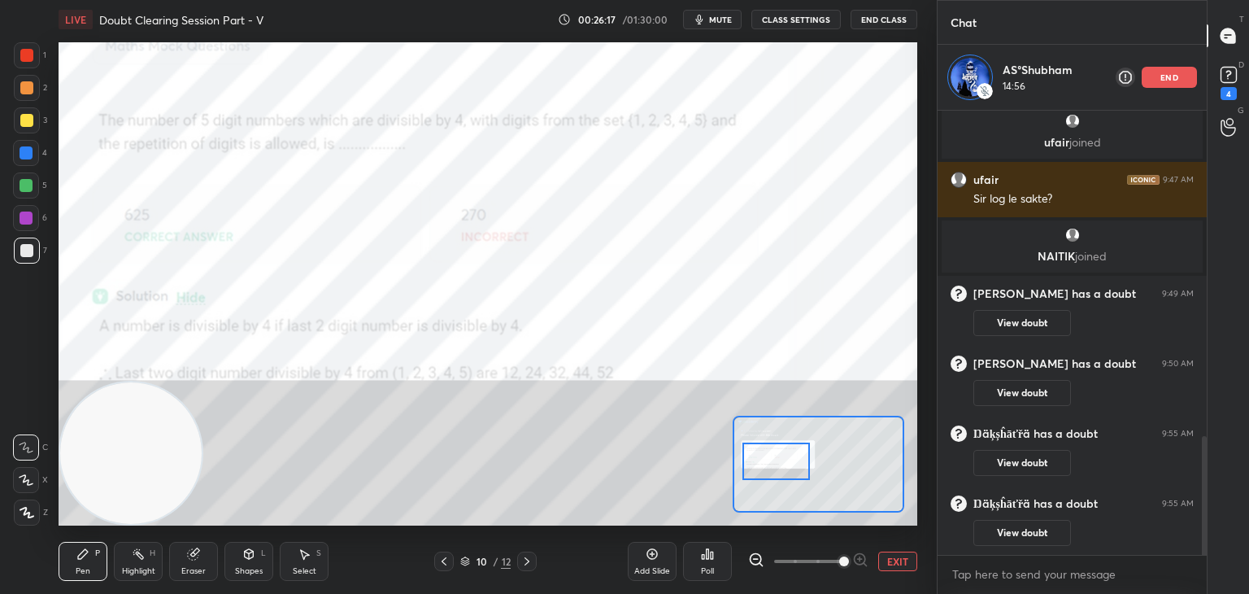
click at [781, 463] on div at bounding box center [775, 460] width 67 height 37
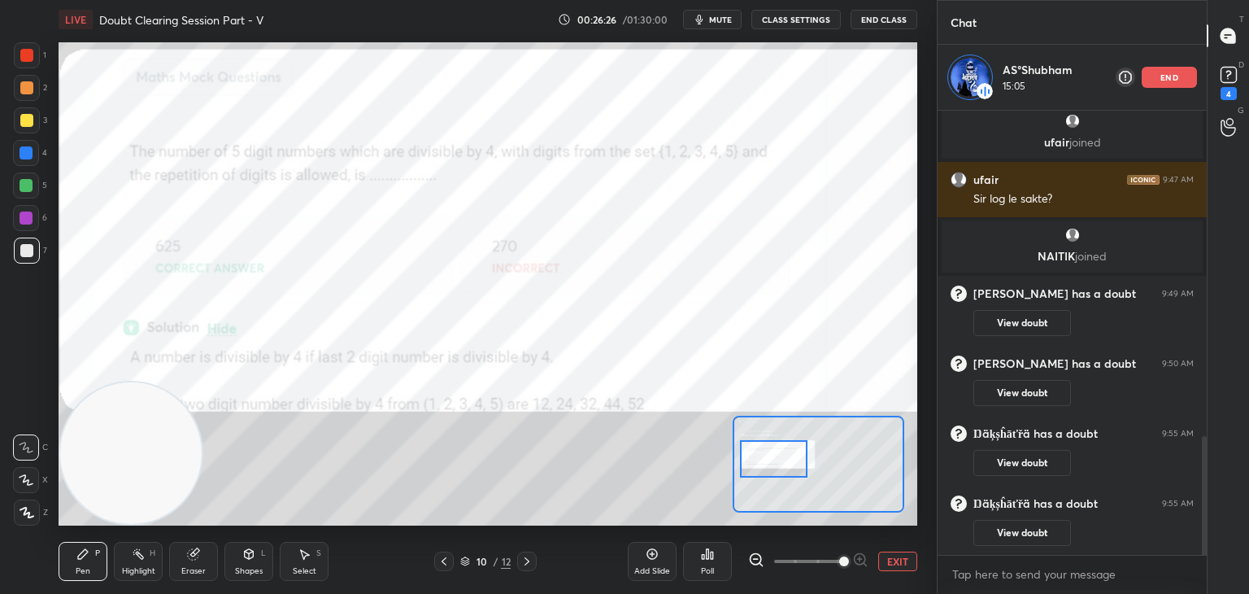
click at [543, 564] on div "10 / 12" at bounding box center [485, 561] width 285 height 20
click at [529, 559] on icon at bounding box center [526, 561] width 13 height 13
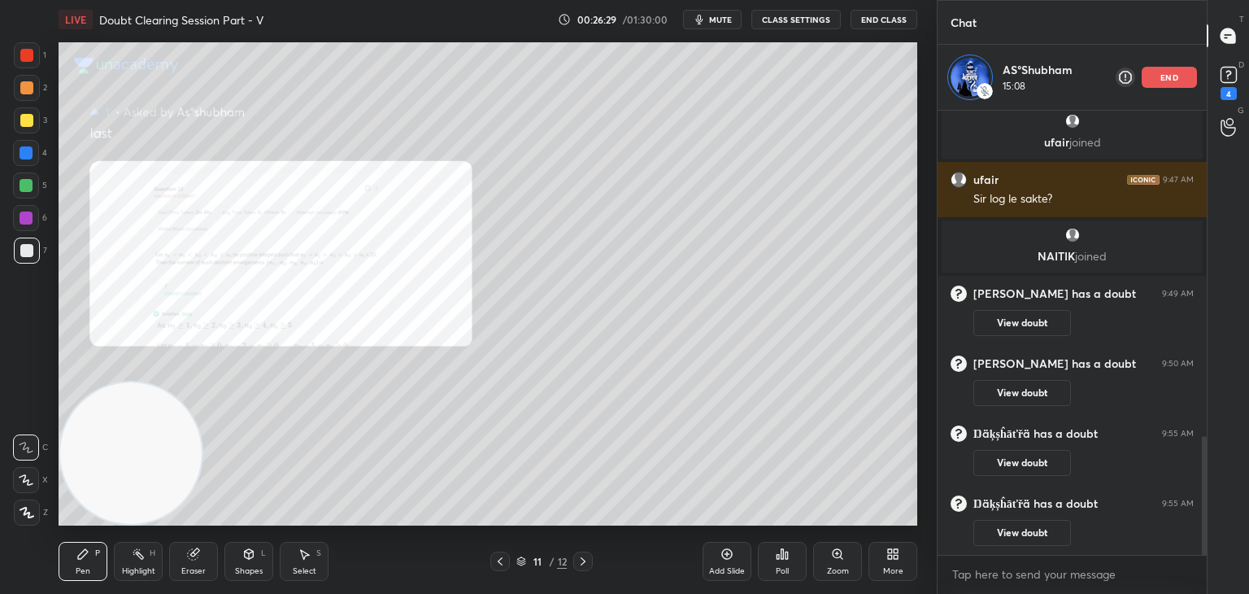
click at [585, 562] on icon at bounding box center [583, 561] width 13 height 13
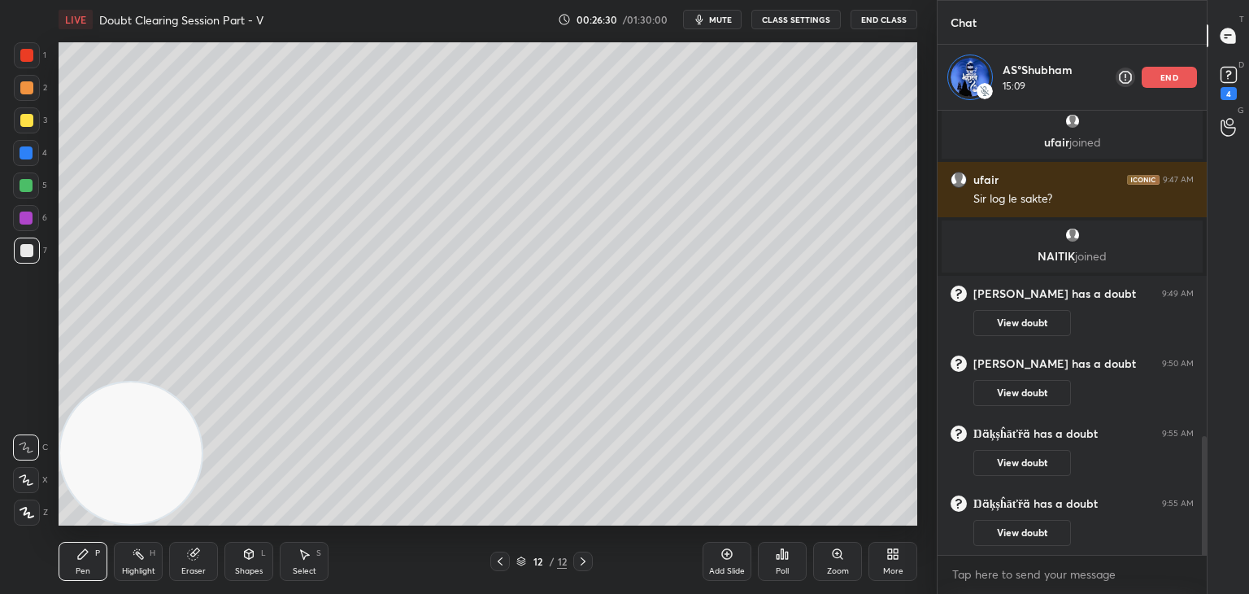
click at [497, 564] on icon at bounding box center [500, 561] width 13 height 13
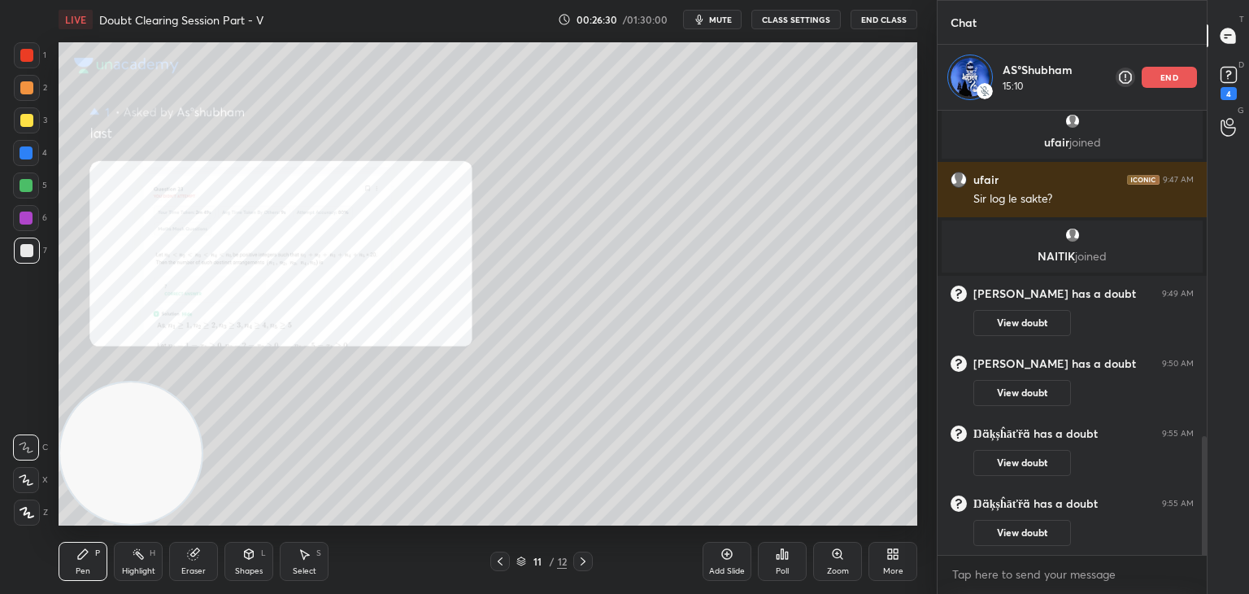
click at [835, 563] on div "Zoom" at bounding box center [837, 561] width 49 height 39
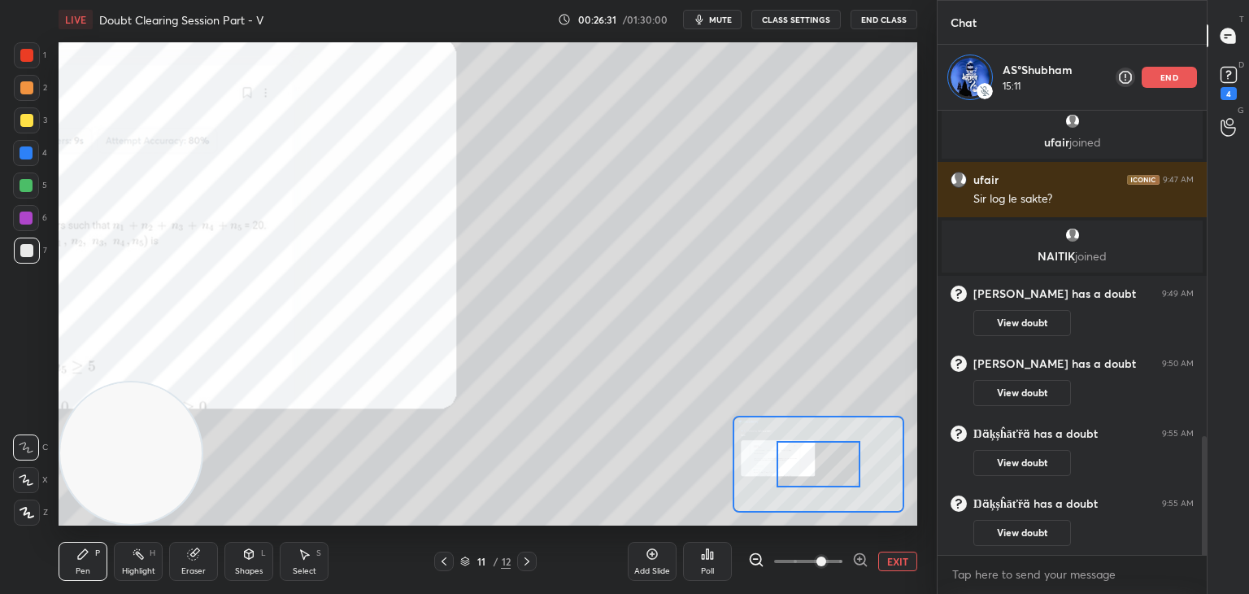
drag, startPoint x: 826, startPoint y: 570, endPoint x: 828, endPoint y: 551, distance: 18.8
click at [824, 568] on span at bounding box center [808, 561] width 68 height 24
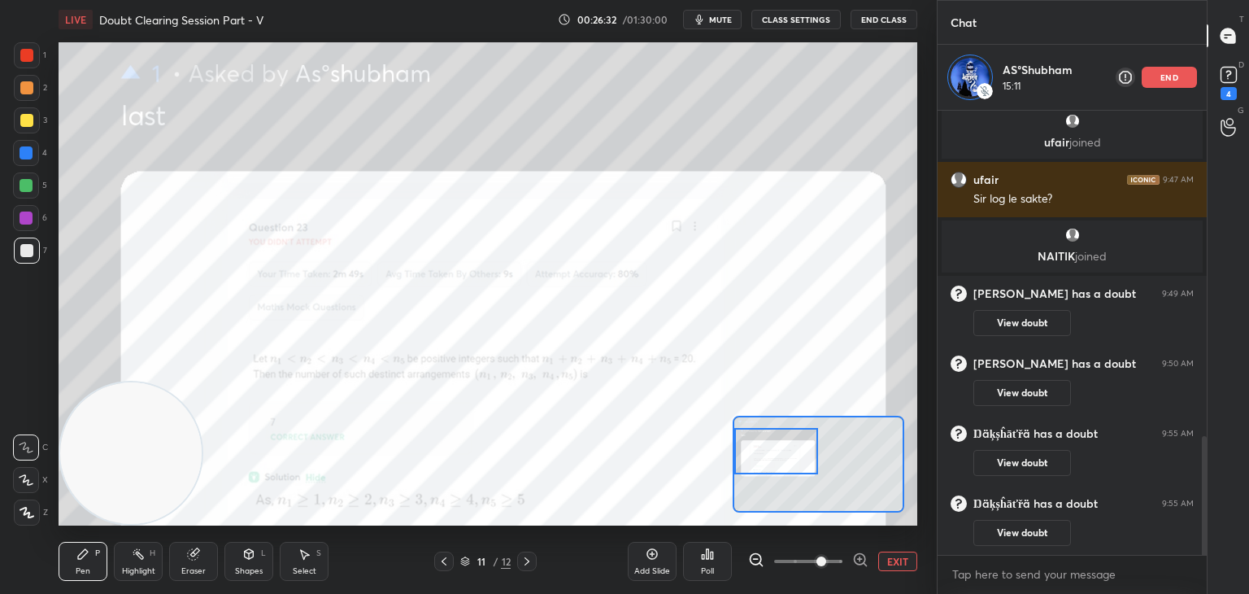
drag, startPoint x: 821, startPoint y: 451, endPoint x: 735, endPoint y: 440, distance: 86.9
click at [742, 442] on div at bounding box center [776, 451] width 85 height 46
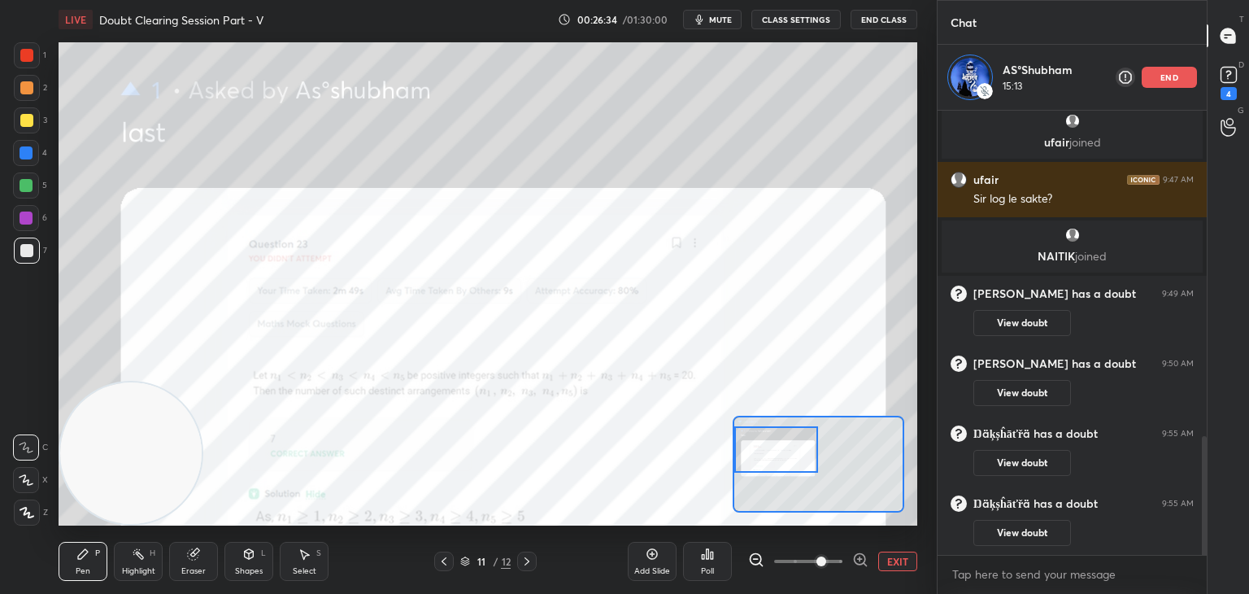
click at [826, 566] on span at bounding box center [821, 561] width 10 height 10
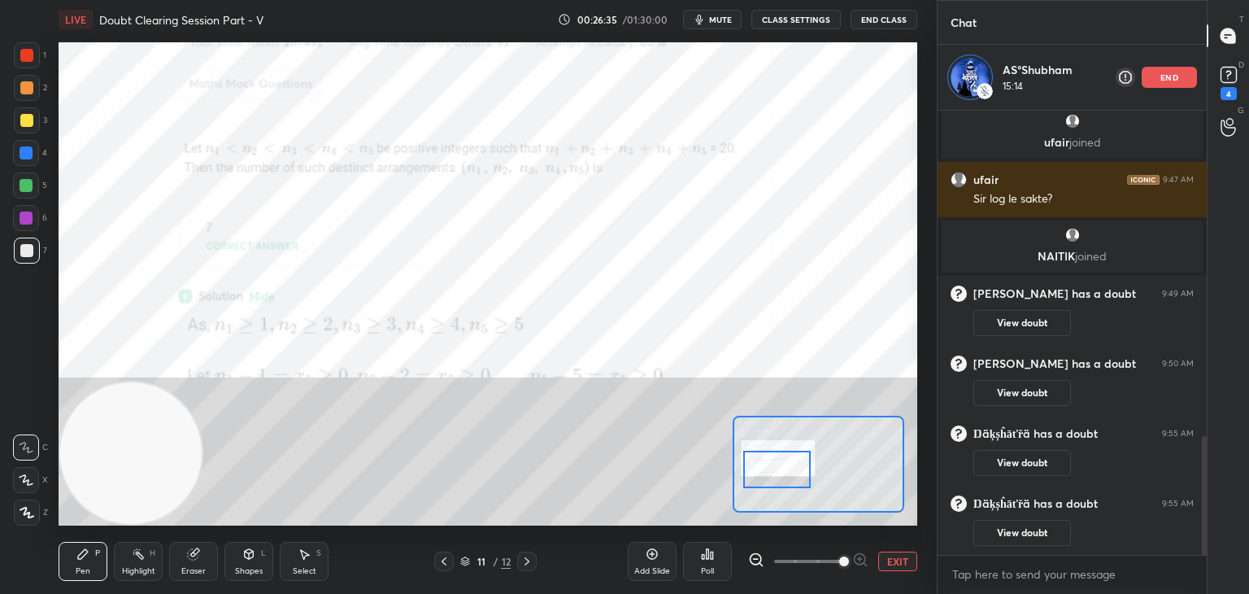
drag, startPoint x: 786, startPoint y: 455, endPoint x: 770, endPoint y: 449, distance: 17.5
click at [787, 474] on div at bounding box center [776, 468] width 67 height 37
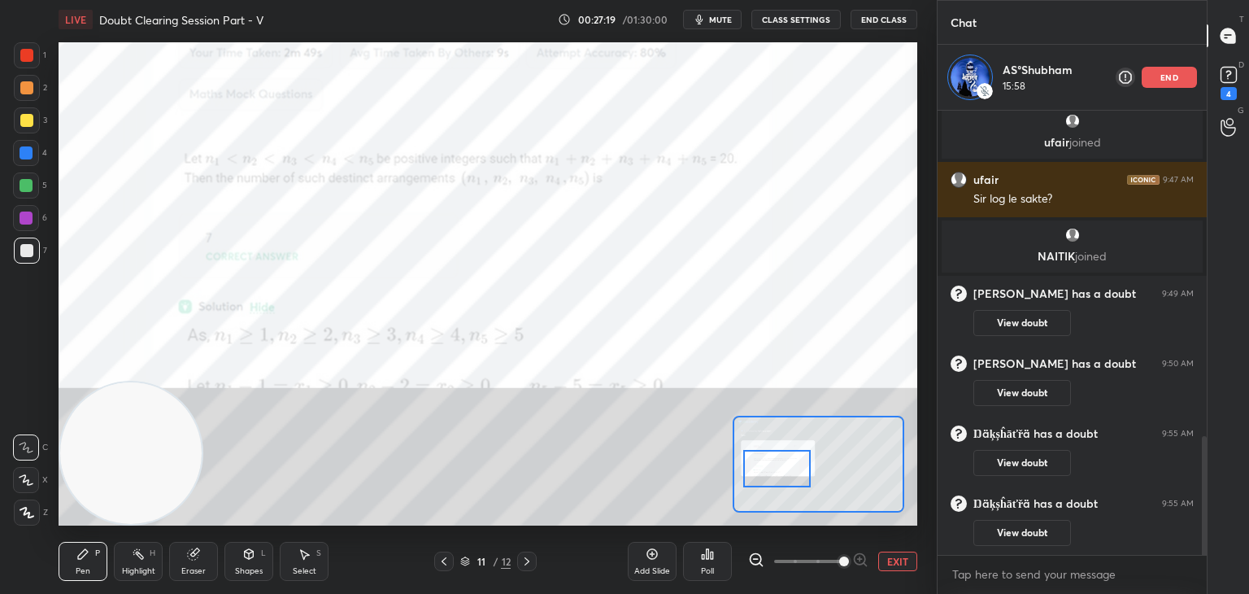
click at [33, 52] on div at bounding box center [27, 55] width 26 height 26
click at [194, 553] on icon at bounding box center [193, 553] width 13 height 13
click at [85, 547] on icon at bounding box center [82, 553] width 13 height 13
click at [886, 550] on div "Add Slide Poll EXIT" at bounding box center [772, 561] width 289 height 91
click at [889, 551] on button "EXIT" at bounding box center [897, 561] width 39 height 20
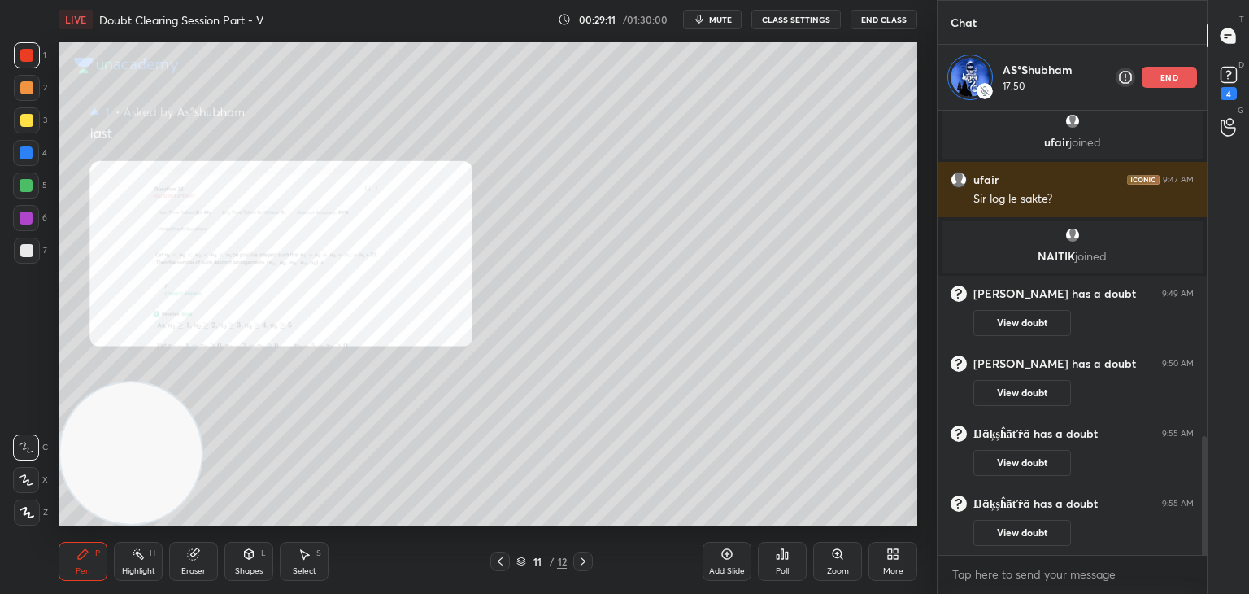
click at [187, 548] on div "Eraser" at bounding box center [193, 561] width 49 height 39
click at [79, 564] on div "Pen P" at bounding box center [83, 561] width 49 height 39
click at [1215, 87] on div "4" at bounding box center [1228, 81] width 33 height 29
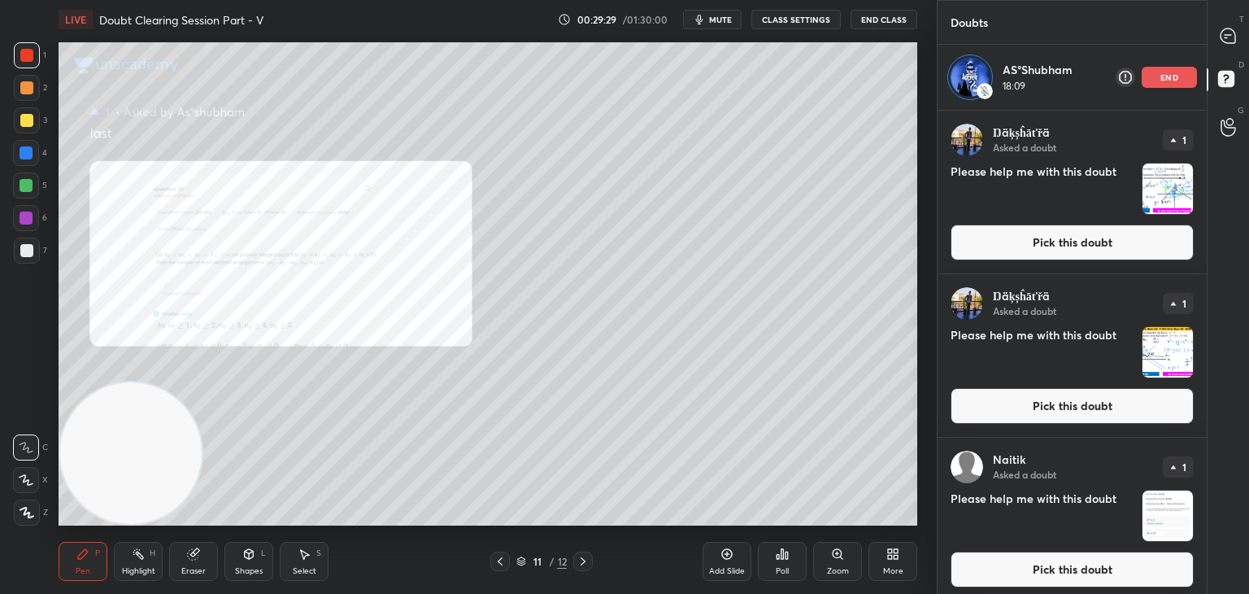
drag, startPoint x: 1210, startPoint y: 141, endPoint x: 1199, endPoint y: 336, distance: 195.5
click at [1199, 337] on div "Doubts AS°[PERSON_NAME] 18:09 end Enable hand raising Enable raise hand to spea…" at bounding box center [1093, 297] width 312 height 594
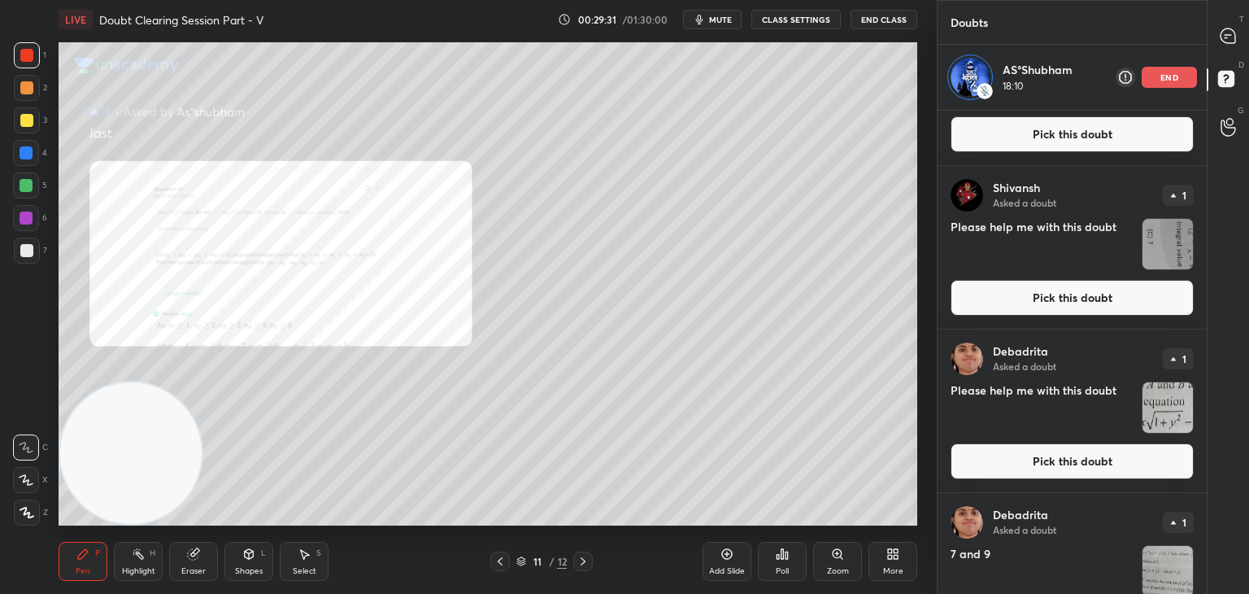
scroll to position [1314, 0]
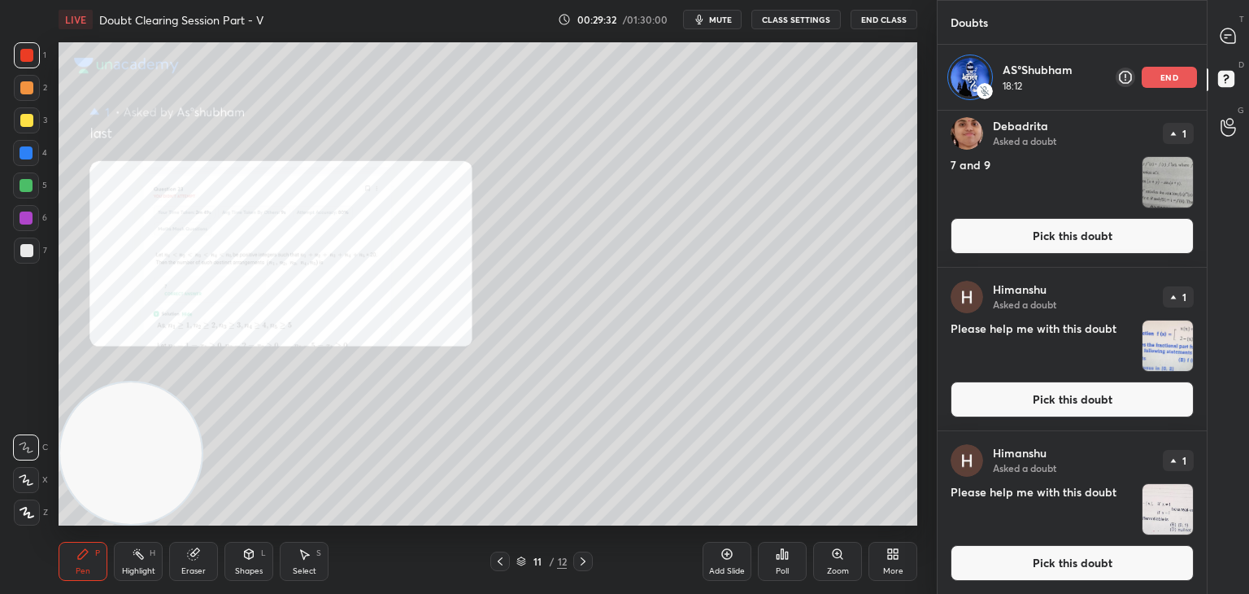
drag, startPoint x: 1064, startPoint y: 567, endPoint x: 1050, endPoint y: 562, distance: 15.4
click at [1061, 564] on button "Pick this doubt" at bounding box center [1072, 563] width 243 height 36
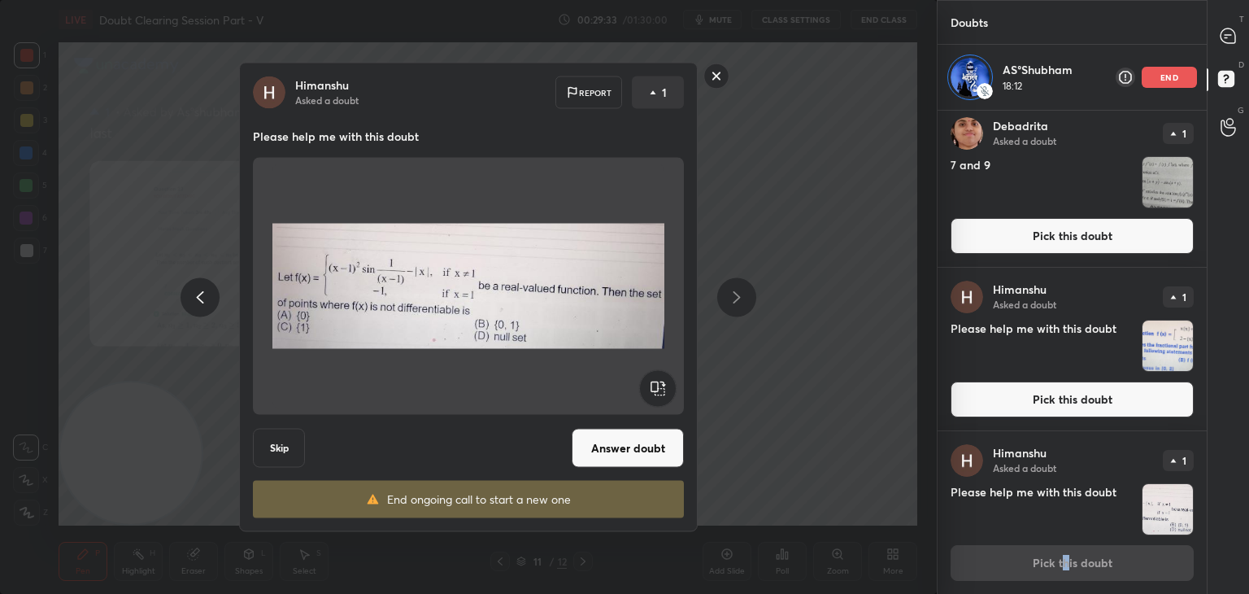
click at [646, 457] on button "Answer doubt" at bounding box center [628, 448] width 112 height 39
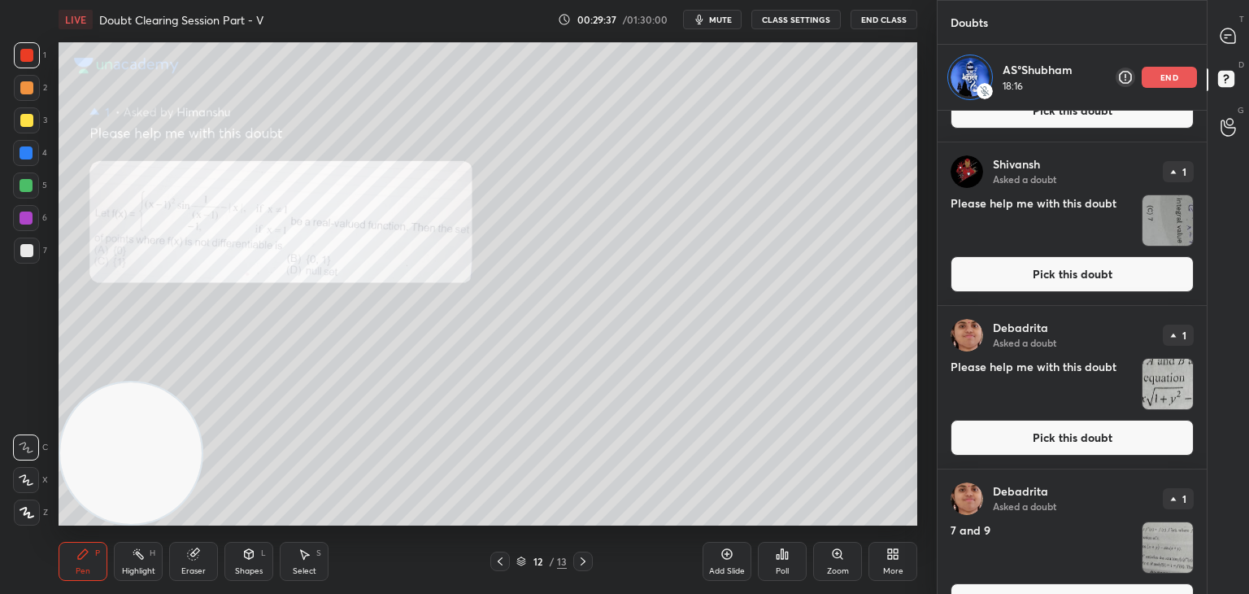
scroll to position [1151, 0]
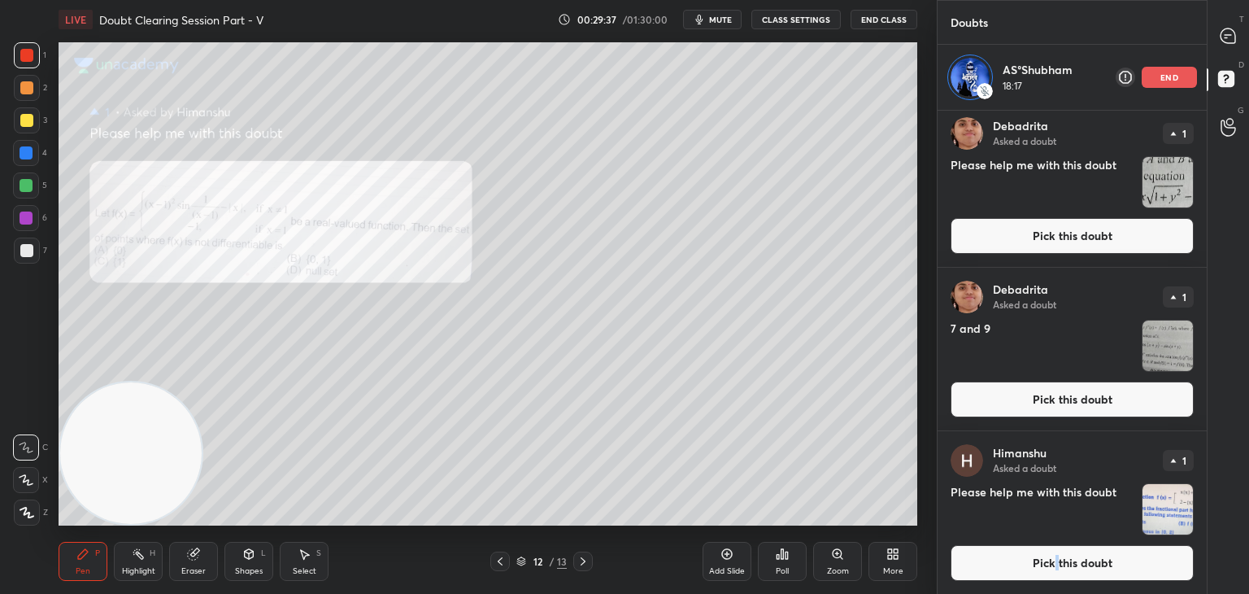
click at [1052, 557] on button "Pick this doubt" at bounding box center [1072, 563] width 243 height 36
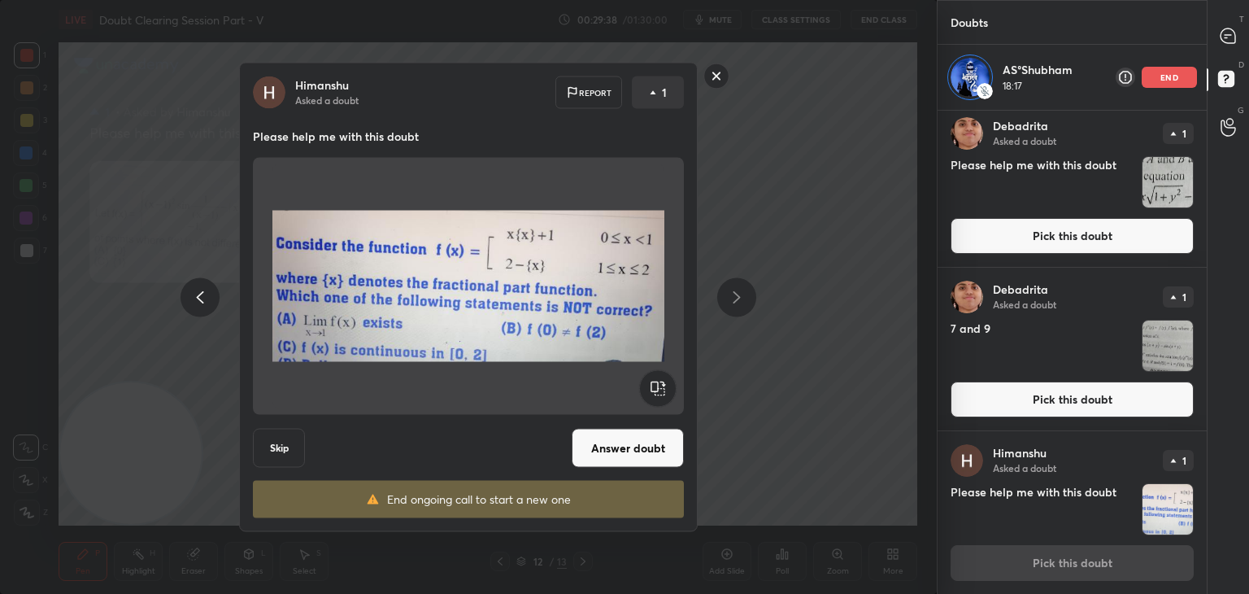
click at [659, 447] on button "Answer doubt" at bounding box center [628, 448] width 112 height 39
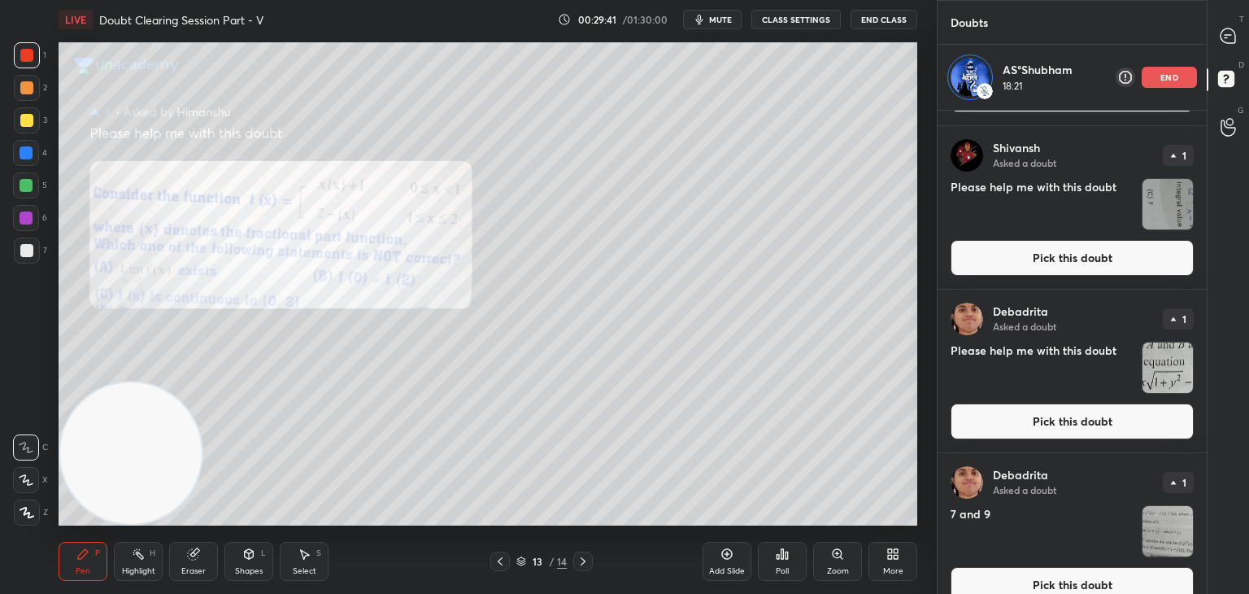
scroll to position [986, 0]
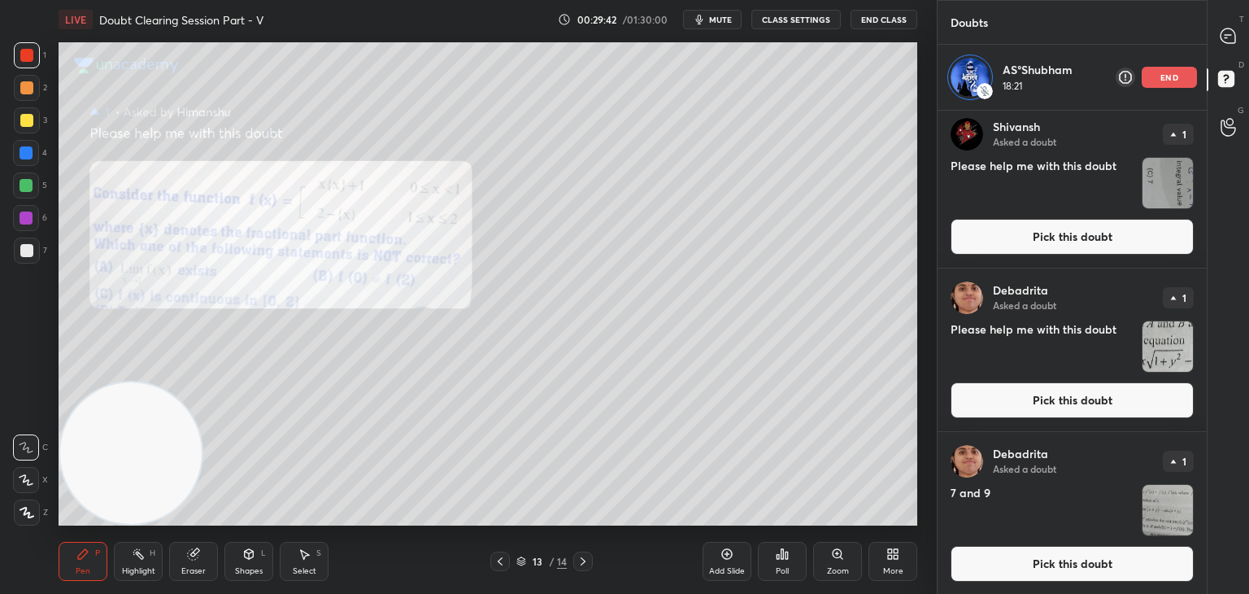
click at [1054, 558] on button "Pick this doubt" at bounding box center [1072, 564] width 243 height 36
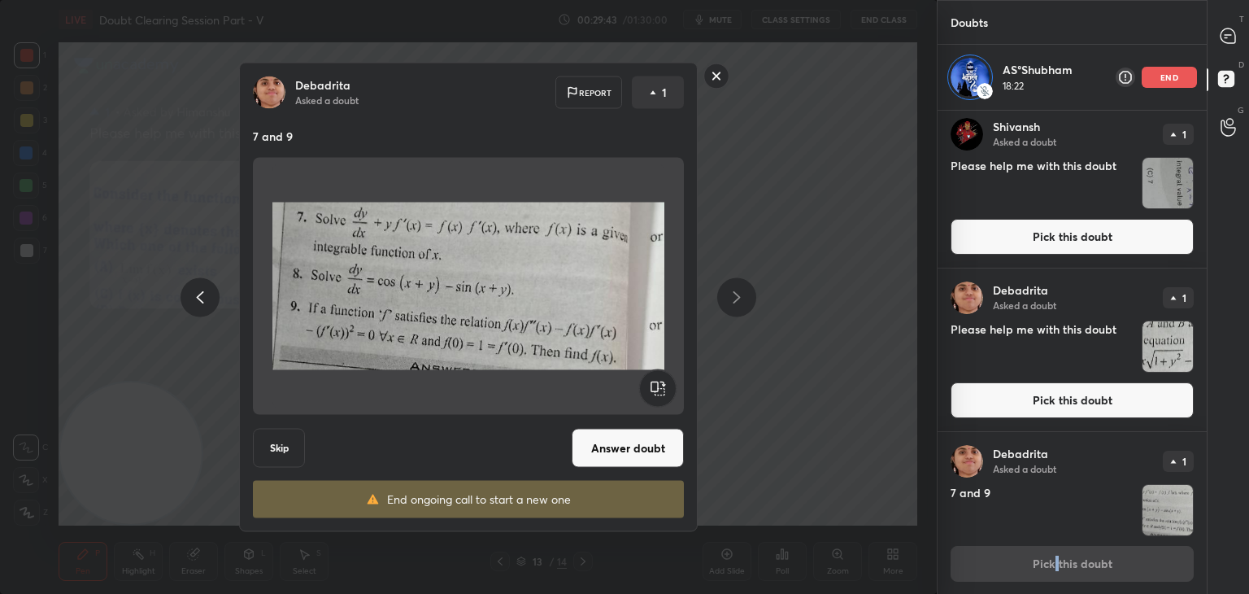
click at [631, 446] on button "Answer doubt" at bounding box center [628, 448] width 112 height 39
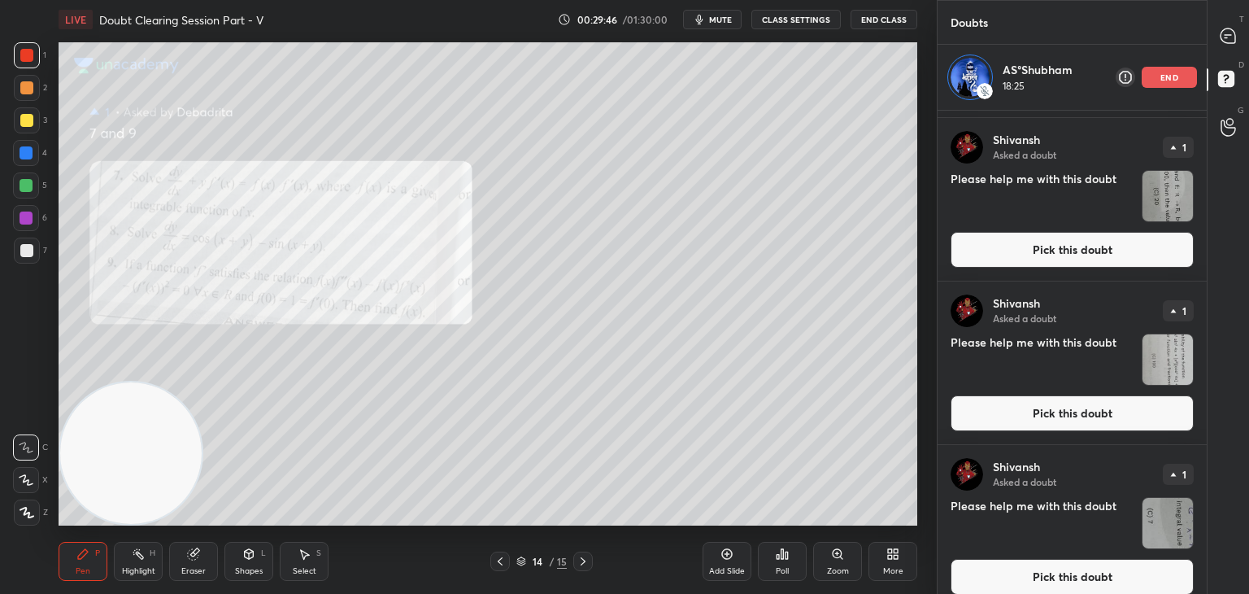
scroll to position [823, 0]
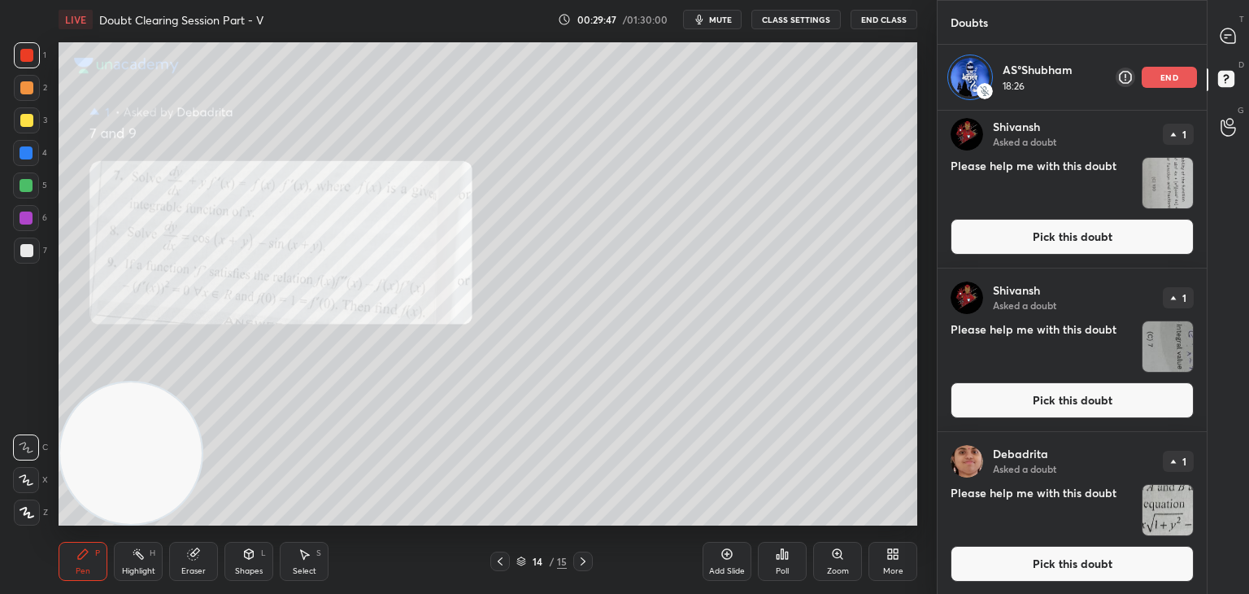
click at [1064, 570] on button "Pick this doubt" at bounding box center [1072, 564] width 243 height 36
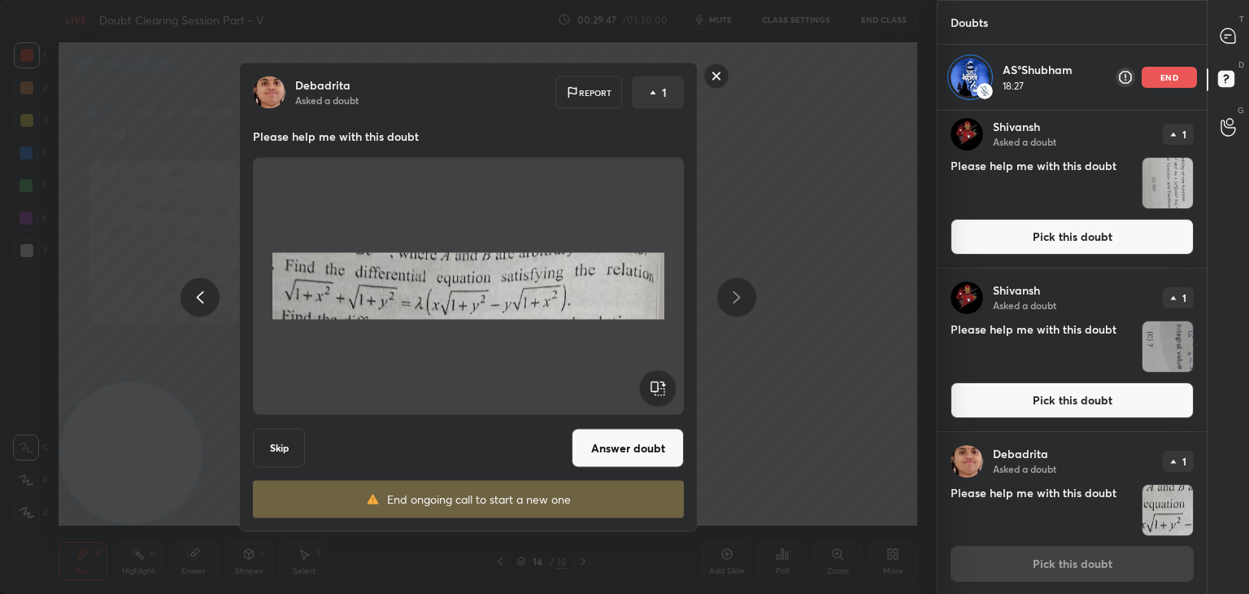
drag, startPoint x: 647, startPoint y: 441, endPoint x: 655, endPoint y: 438, distance: 8.5
click at [646, 438] on button "Answer doubt" at bounding box center [628, 448] width 112 height 39
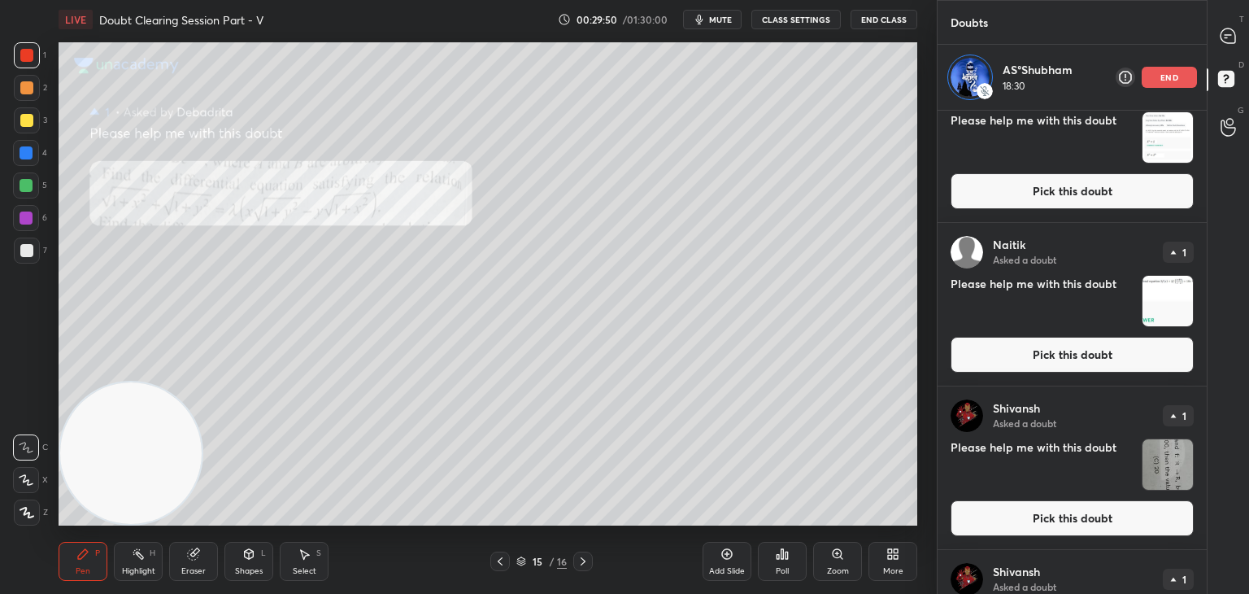
scroll to position [660, 0]
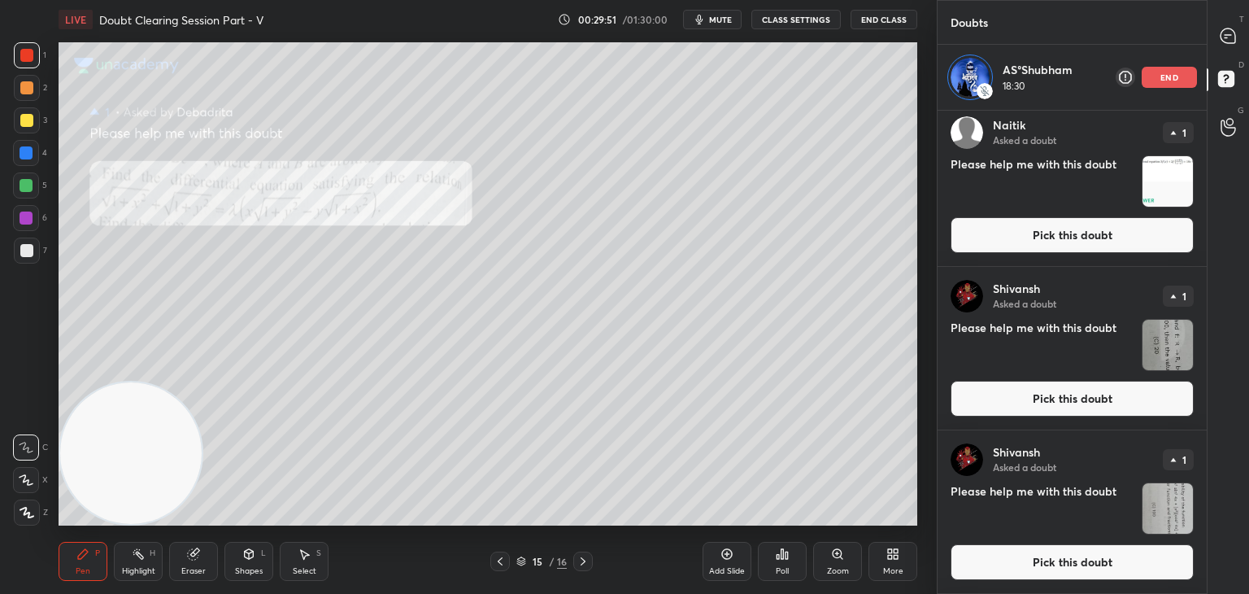
click at [1041, 560] on button "Pick this doubt" at bounding box center [1072, 562] width 243 height 36
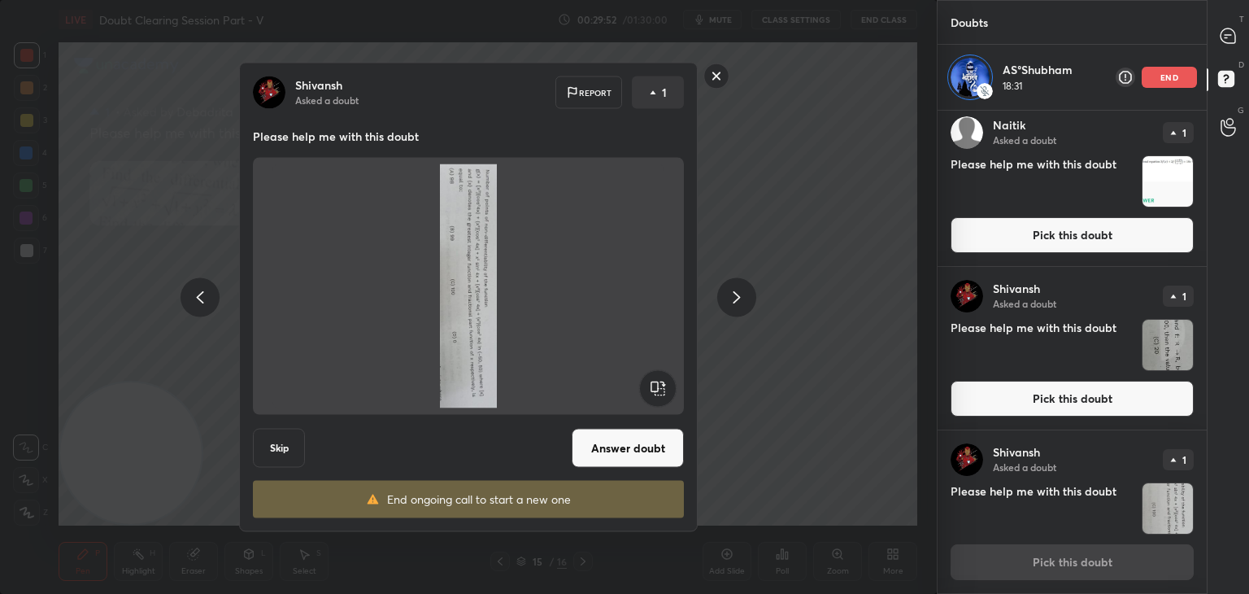
click at [655, 390] on rect at bounding box center [657, 388] width 37 height 37
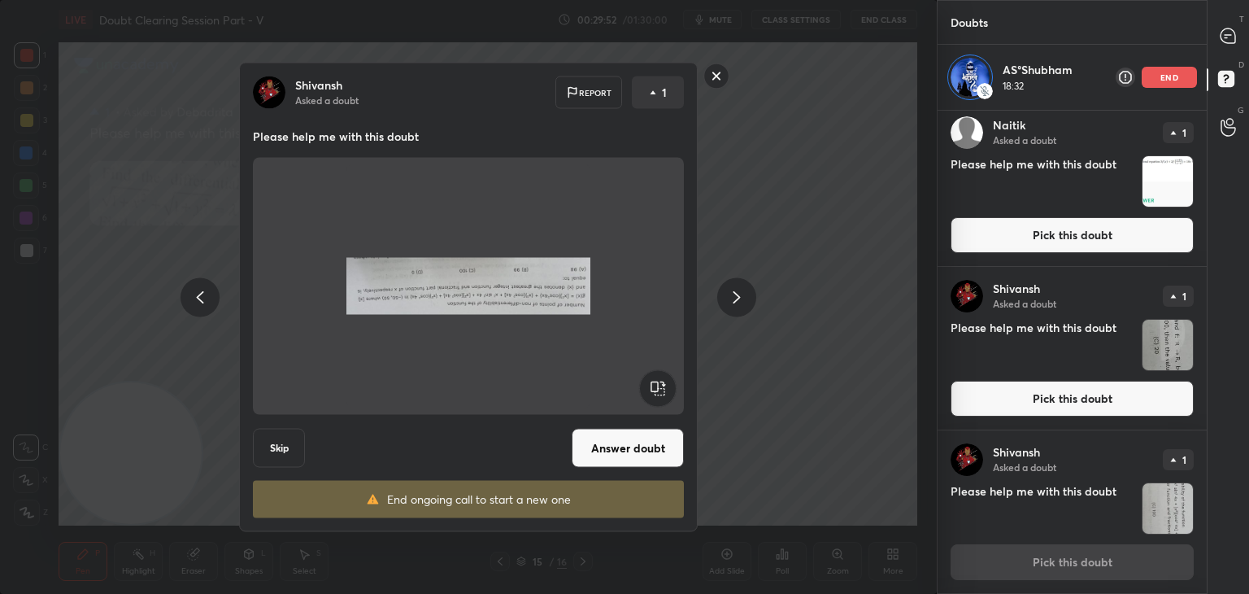
click at [654, 389] on rect at bounding box center [657, 388] width 37 height 37
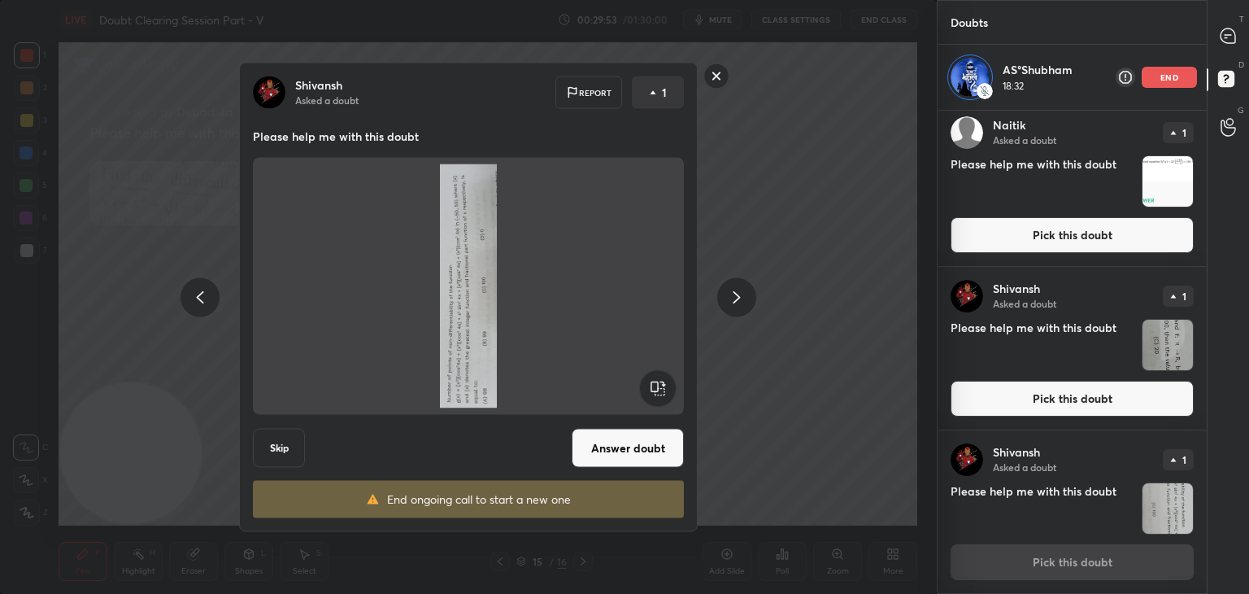
drag, startPoint x: 655, startPoint y: 391, endPoint x: 631, endPoint y: 407, distance: 28.6
click at [653, 391] on rect at bounding box center [657, 388] width 37 height 37
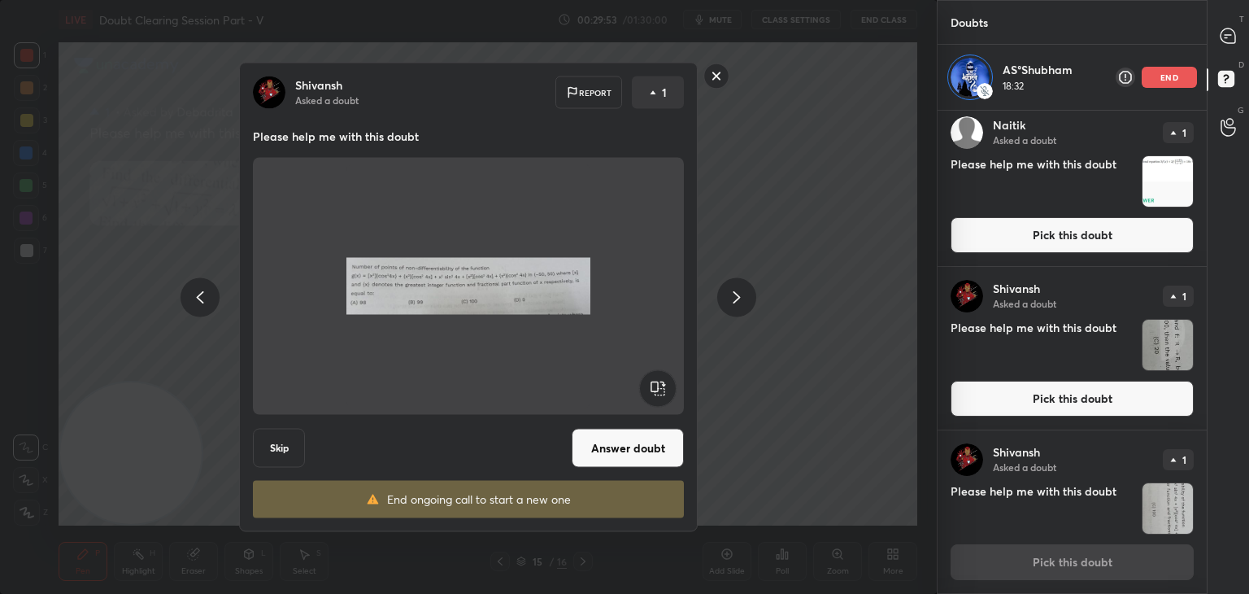
click at [609, 433] on button "Answer doubt" at bounding box center [628, 448] width 112 height 39
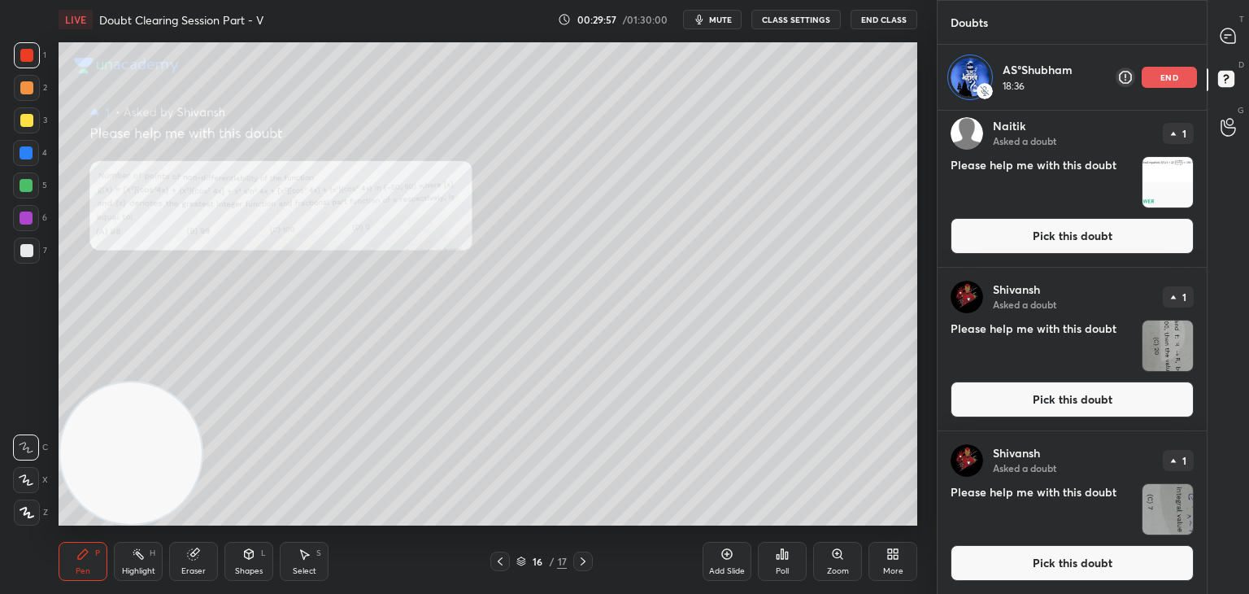
click at [1083, 573] on button "Pick this doubt" at bounding box center [1072, 563] width 243 height 36
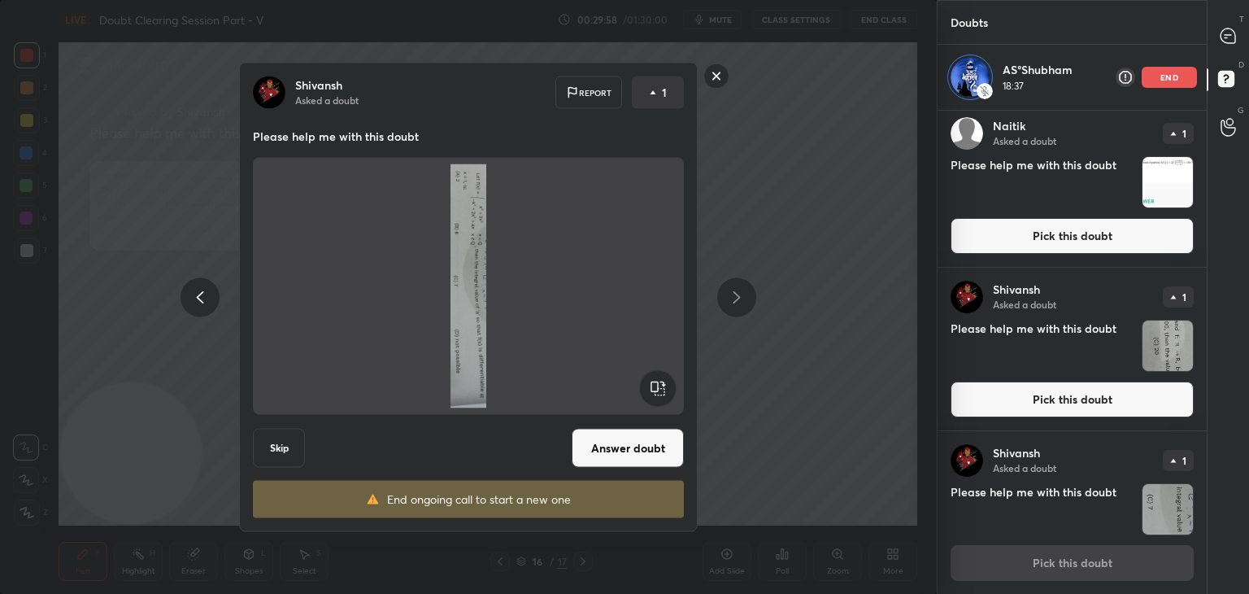
click at [651, 385] on rect at bounding box center [657, 388] width 37 height 37
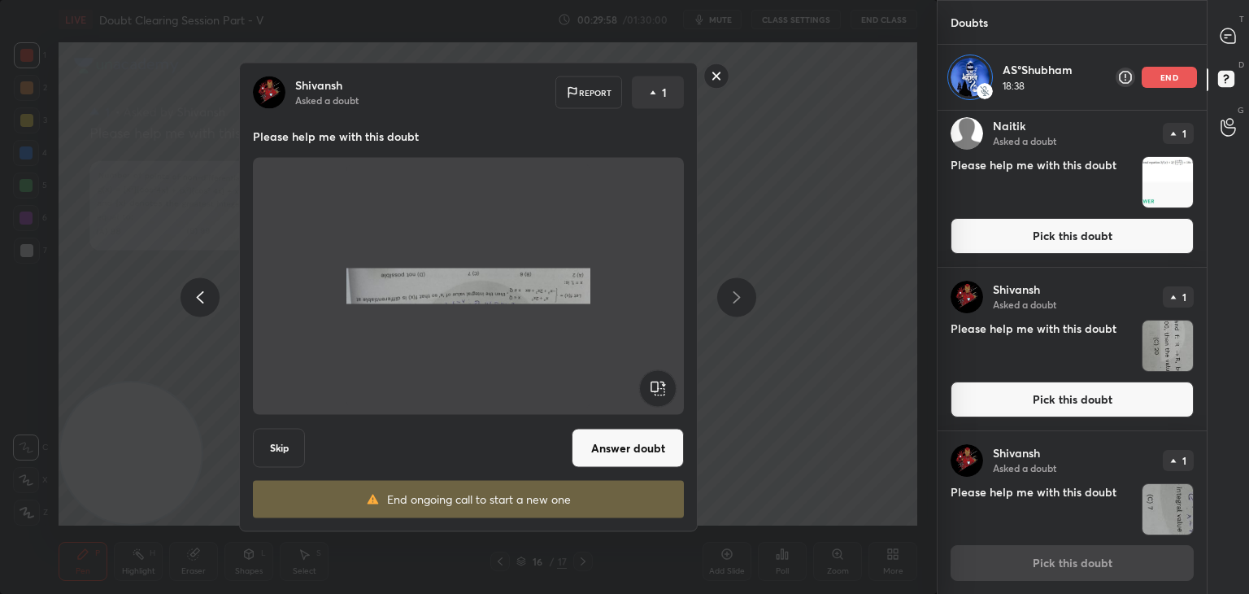
click at [652, 388] on rect at bounding box center [657, 388] width 37 height 37
click at [651, 389] on rect at bounding box center [657, 388] width 37 height 37
click at [619, 437] on button "Answer doubt" at bounding box center [628, 448] width 112 height 39
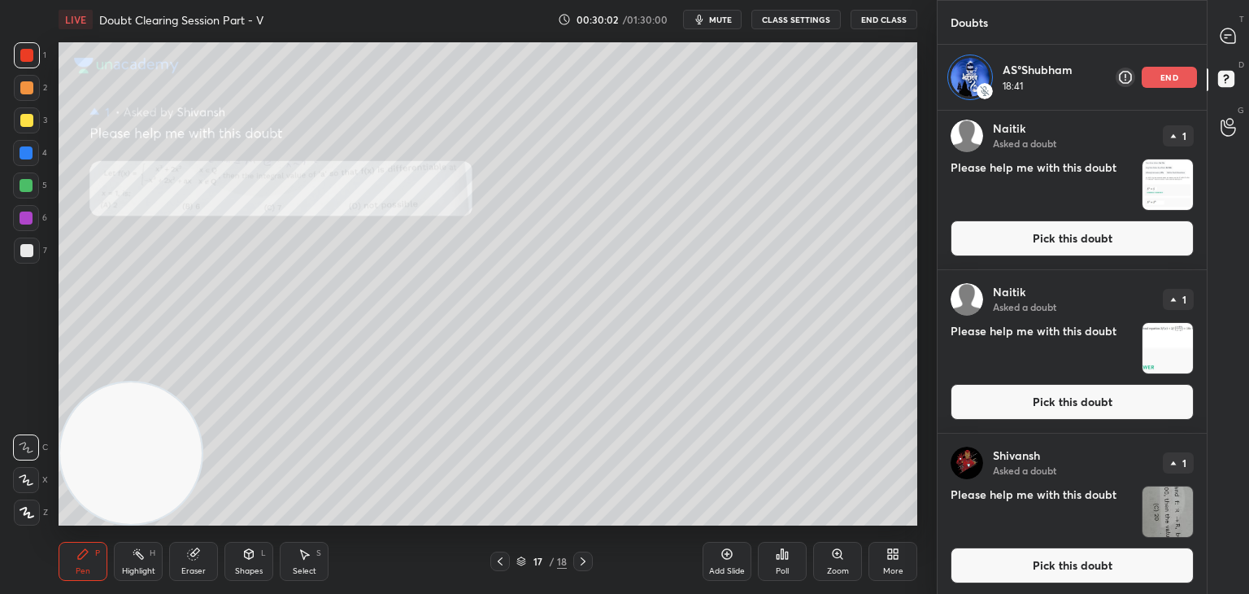
scroll to position [497, 0]
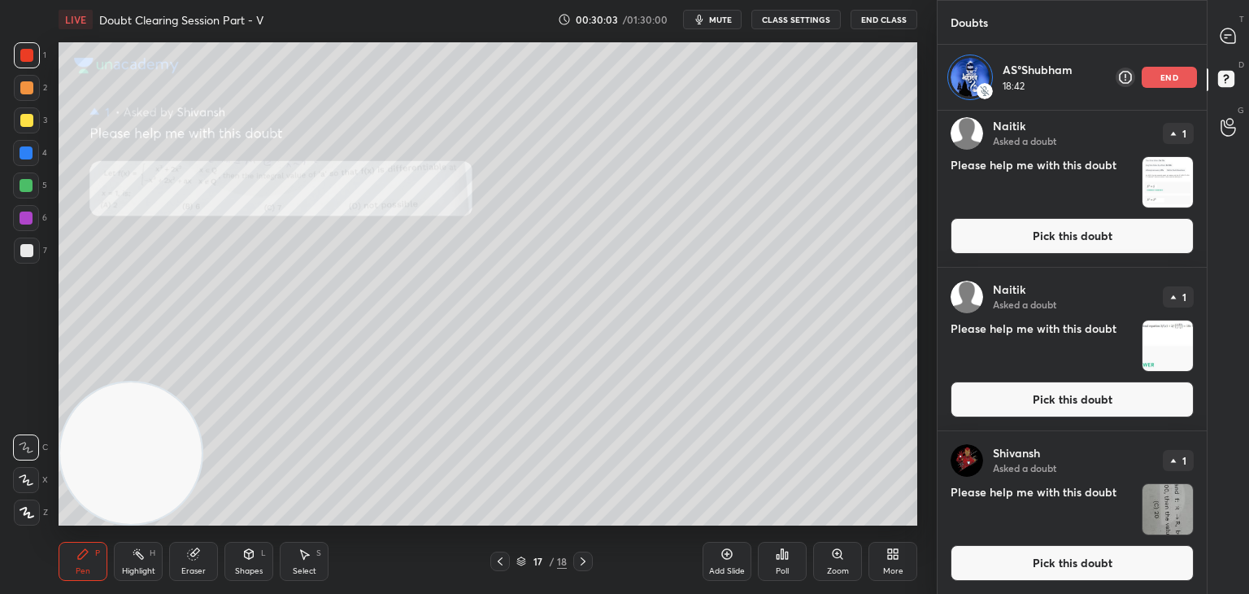
click at [1049, 567] on button "Pick this doubt" at bounding box center [1072, 563] width 243 height 36
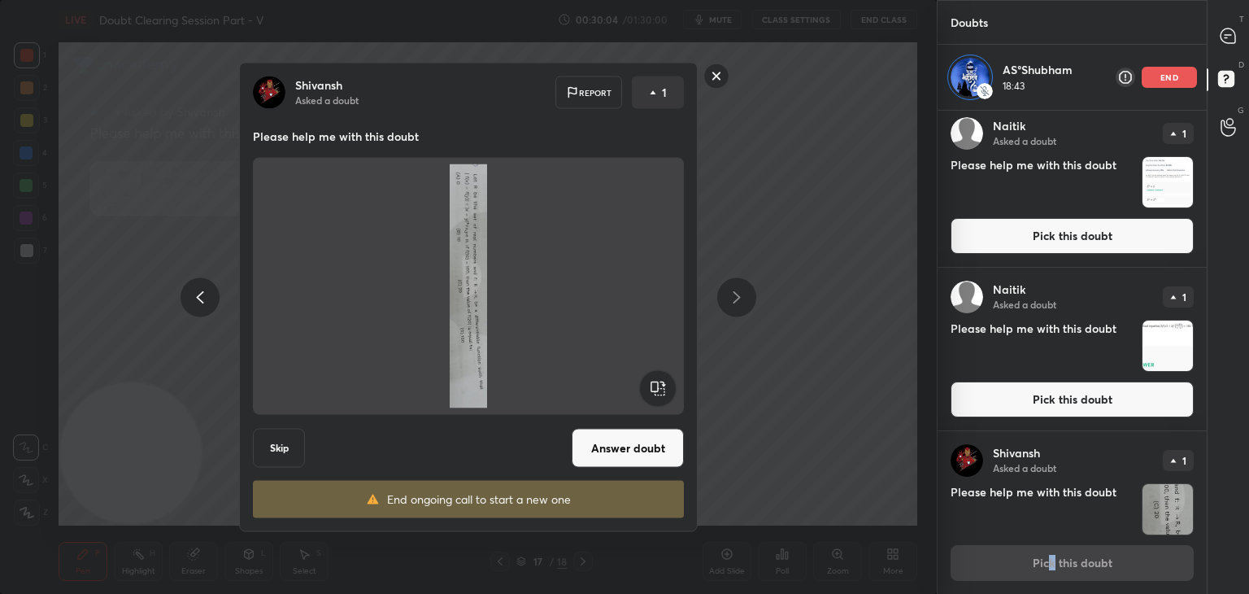
click at [660, 388] on rect at bounding box center [657, 388] width 37 height 37
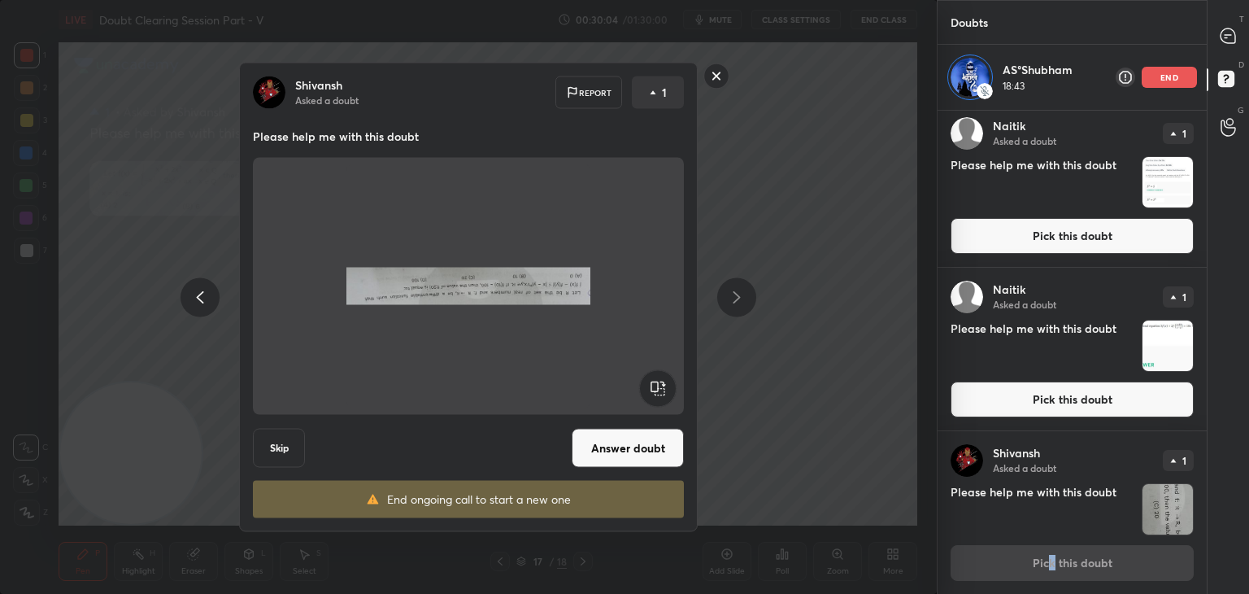
click at [657, 391] on rect at bounding box center [657, 388] width 37 height 37
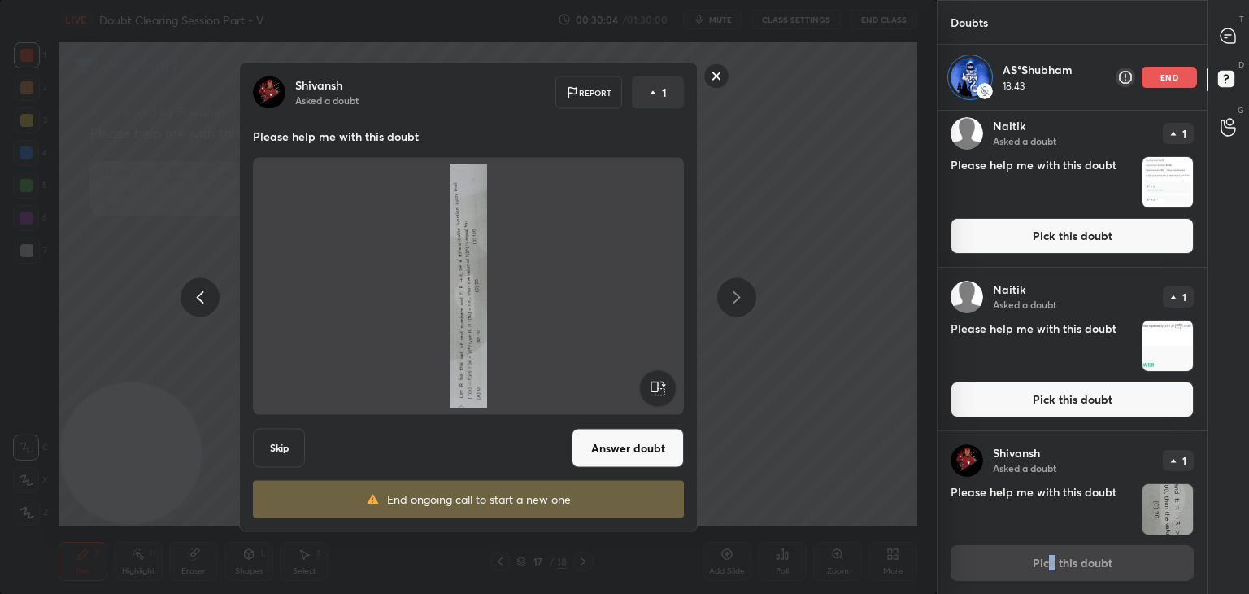
drag, startPoint x: 654, startPoint y: 394, endPoint x: 638, endPoint y: 412, distance: 24.8
click at [652, 394] on rect at bounding box center [657, 388] width 37 height 37
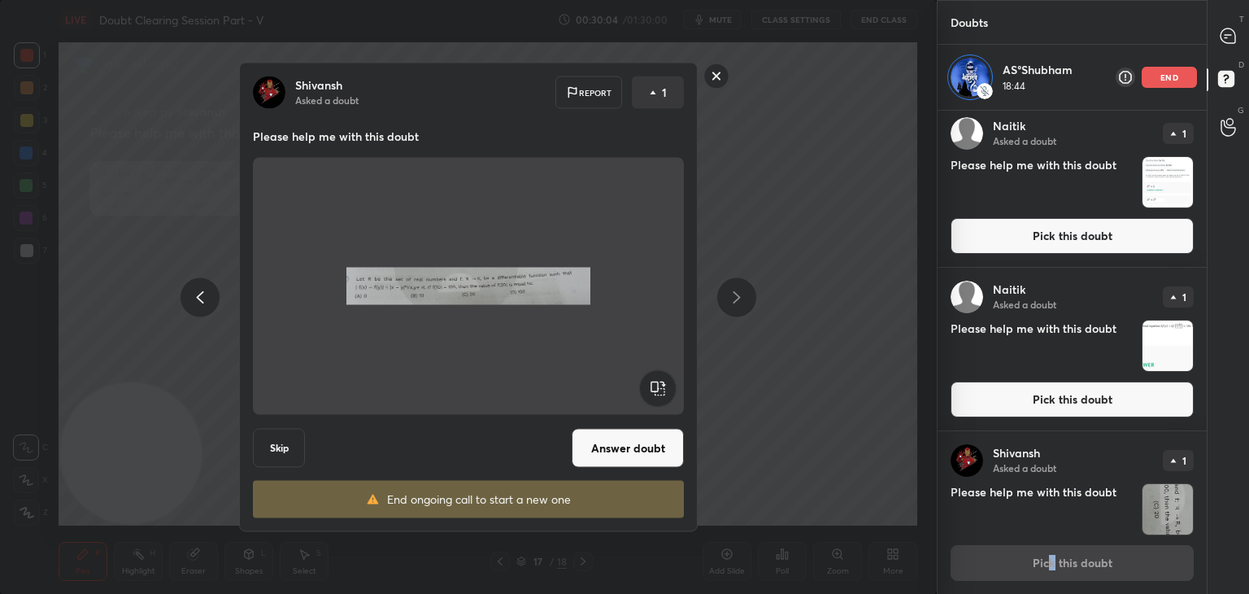
click at [610, 446] on button "Answer doubt" at bounding box center [628, 448] width 112 height 39
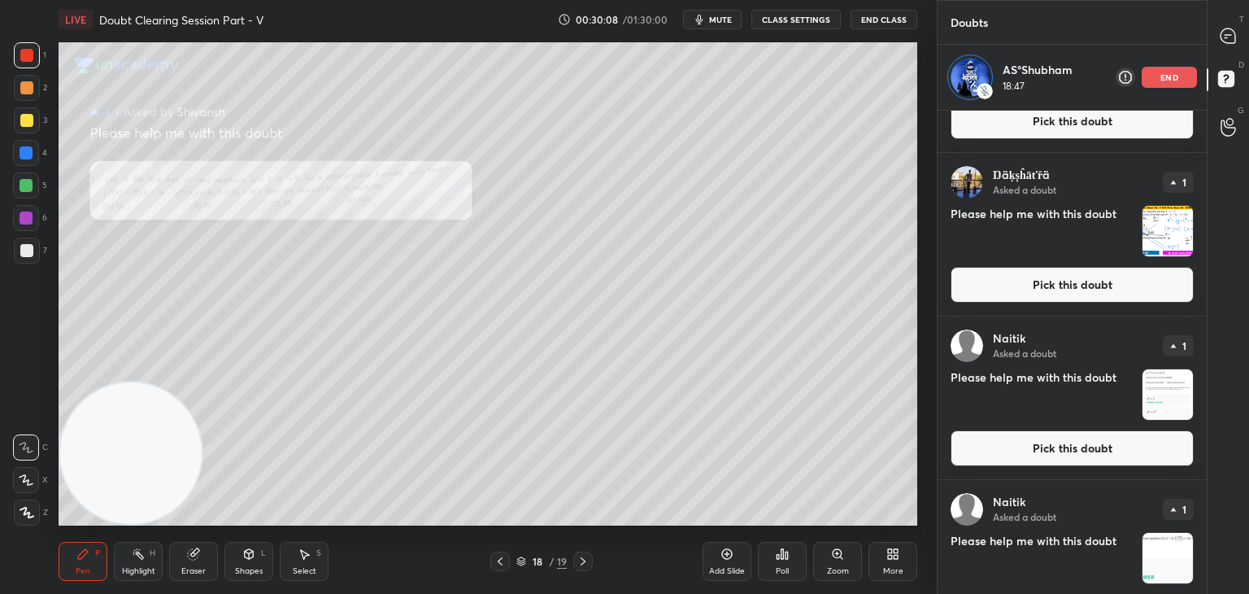
scroll to position [333, 0]
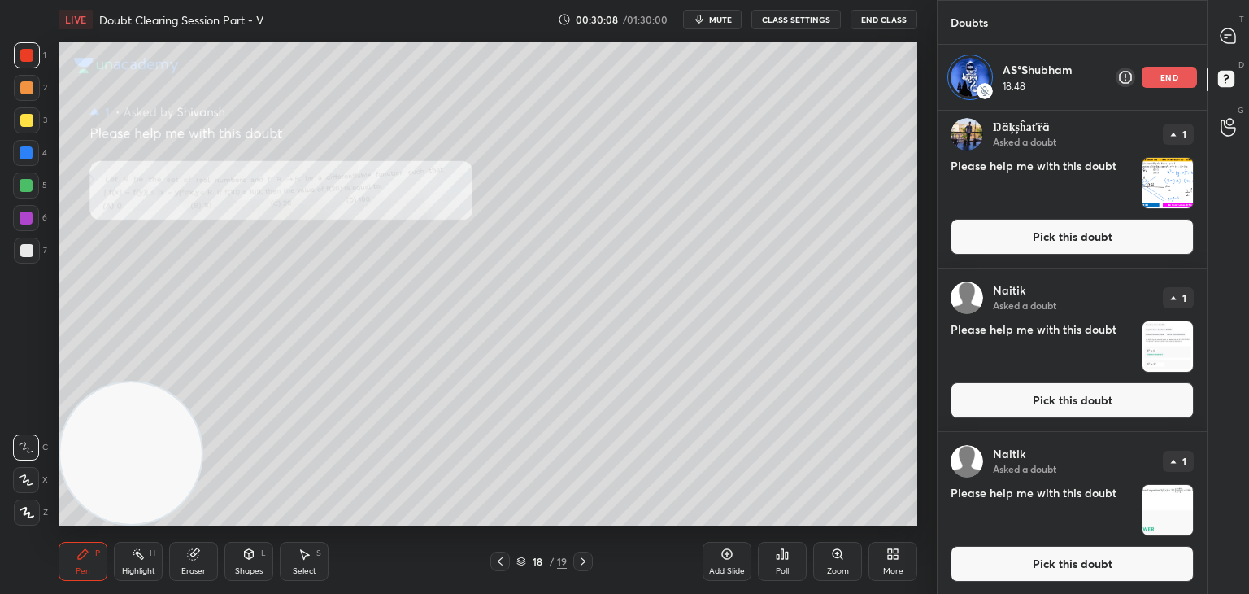
click at [1051, 560] on button "Pick this doubt" at bounding box center [1072, 564] width 243 height 36
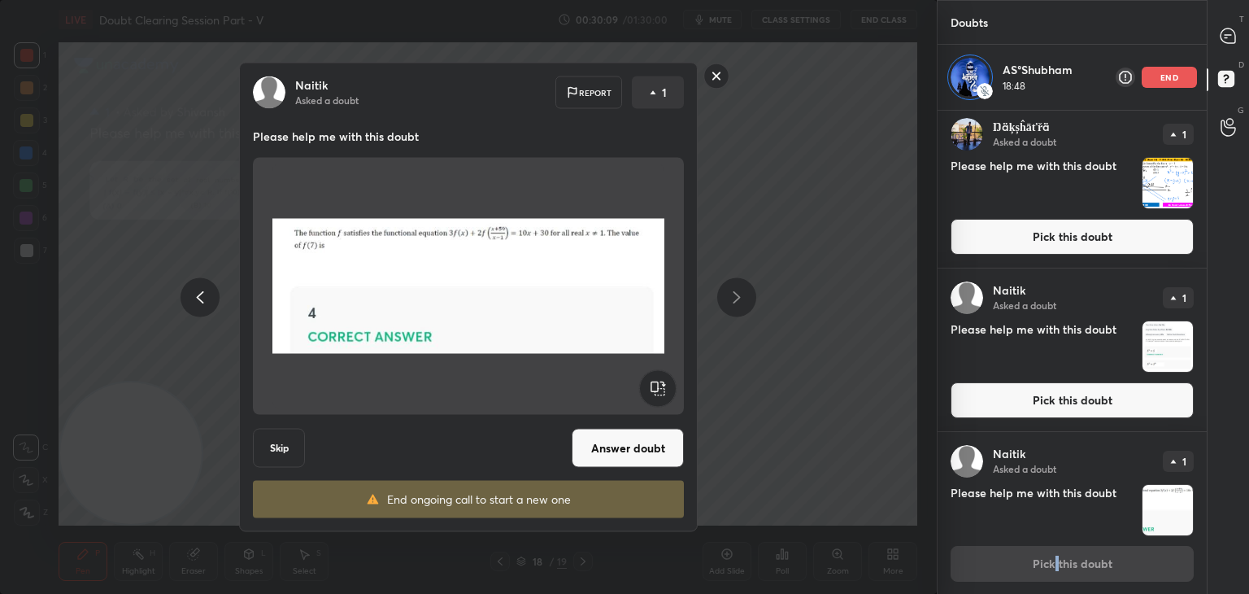
drag, startPoint x: 635, startPoint y: 444, endPoint x: 653, endPoint y: 434, distance: 20.4
click at [635, 443] on button "Answer doubt" at bounding box center [628, 448] width 112 height 39
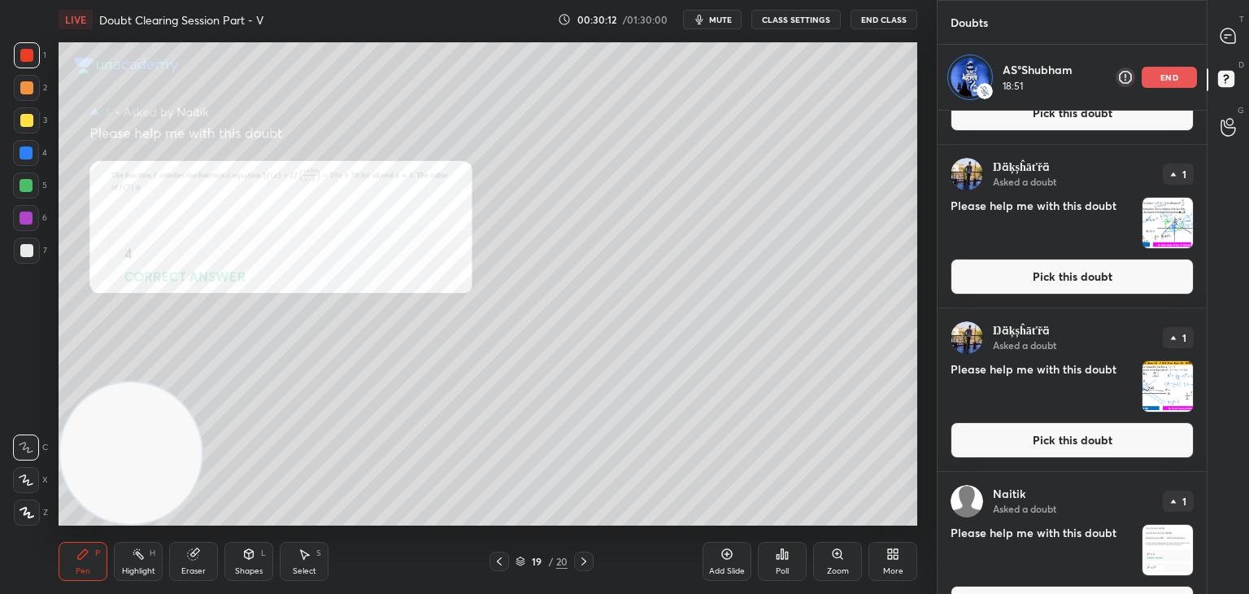
scroll to position [169, 0]
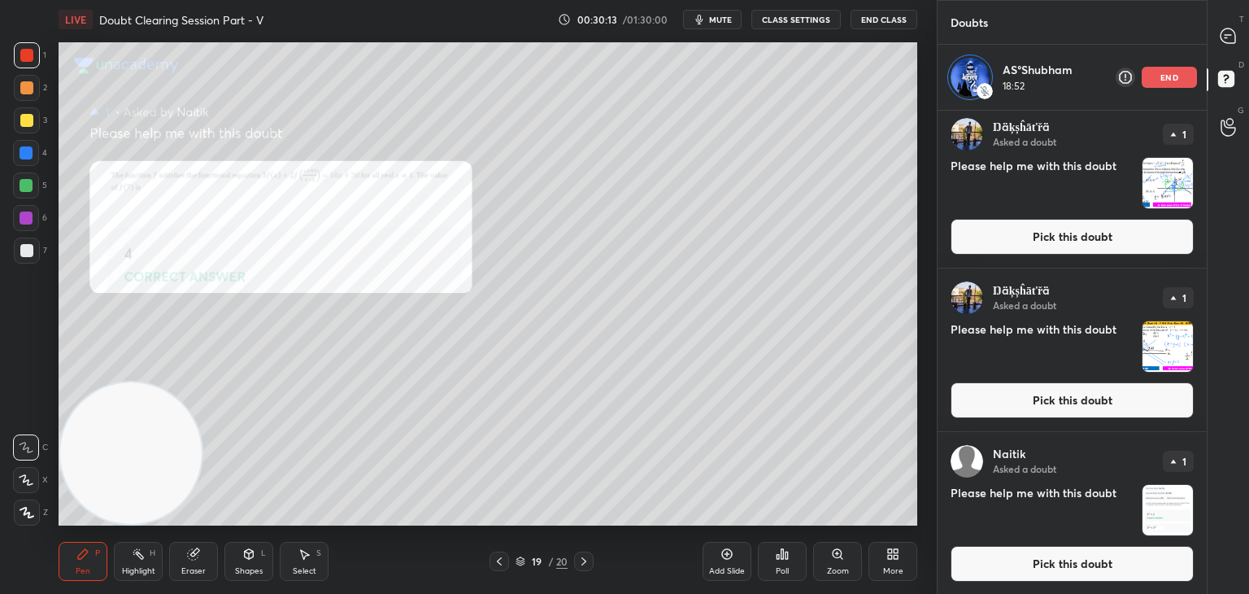
click at [1043, 555] on button "Pick this doubt" at bounding box center [1072, 564] width 243 height 36
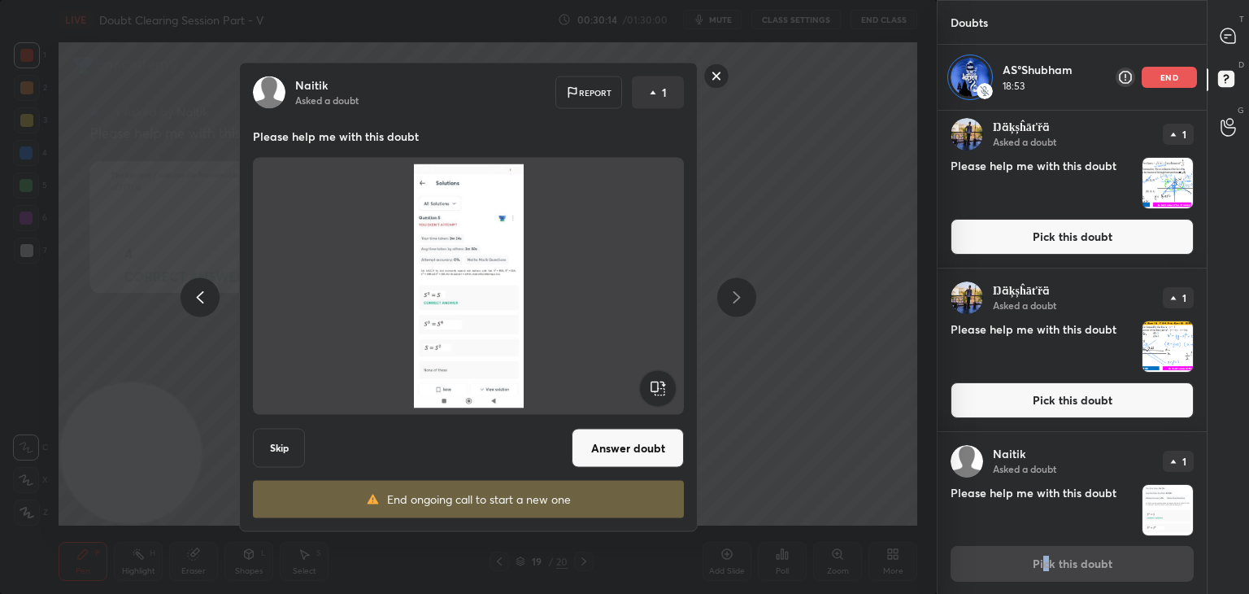
drag, startPoint x: 629, startPoint y: 440, endPoint x: 641, endPoint y: 431, distance: 14.5
click at [628, 440] on button "Answer doubt" at bounding box center [628, 448] width 112 height 39
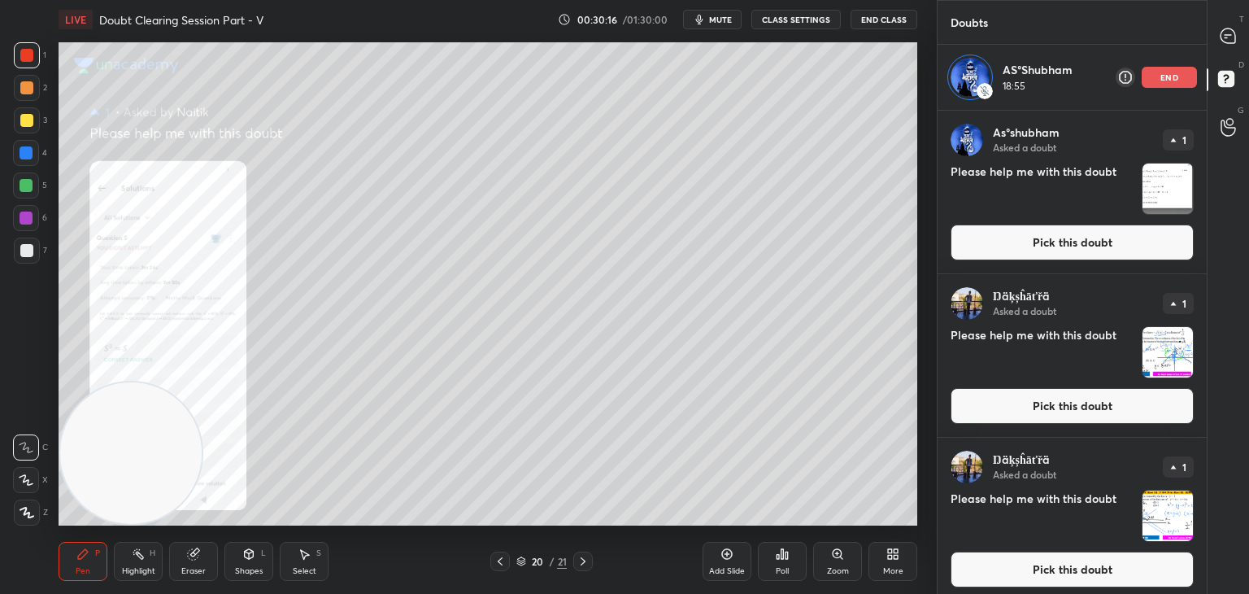
scroll to position [7, 0]
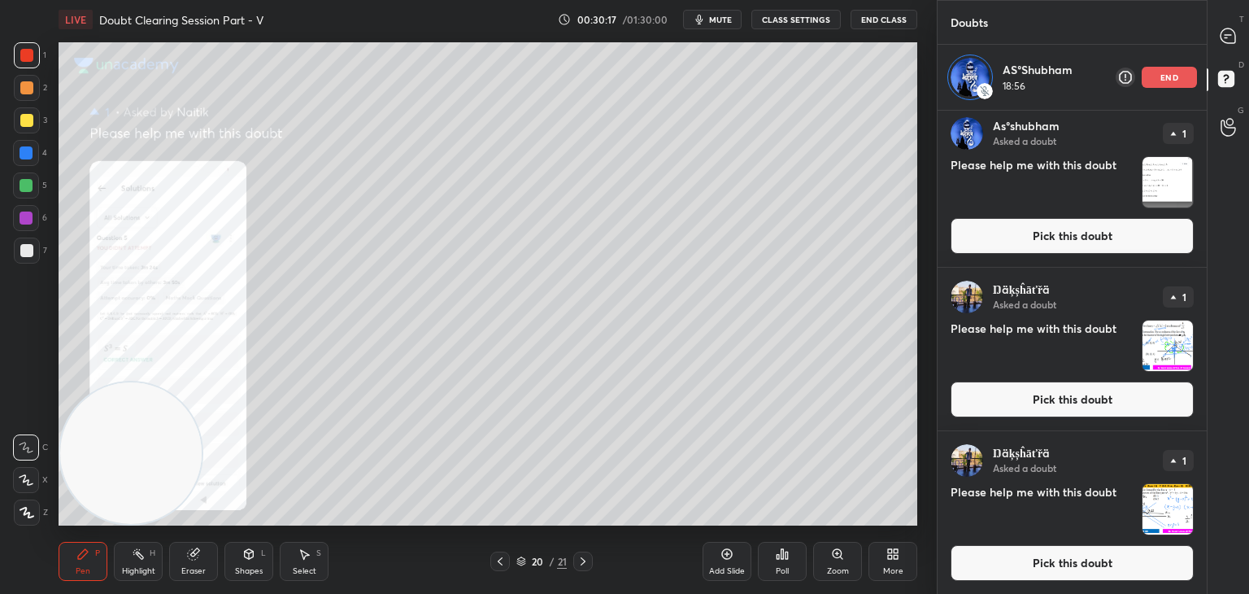
click at [1041, 555] on button "Pick this doubt" at bounding box center [1072, 563] width 243 height 36
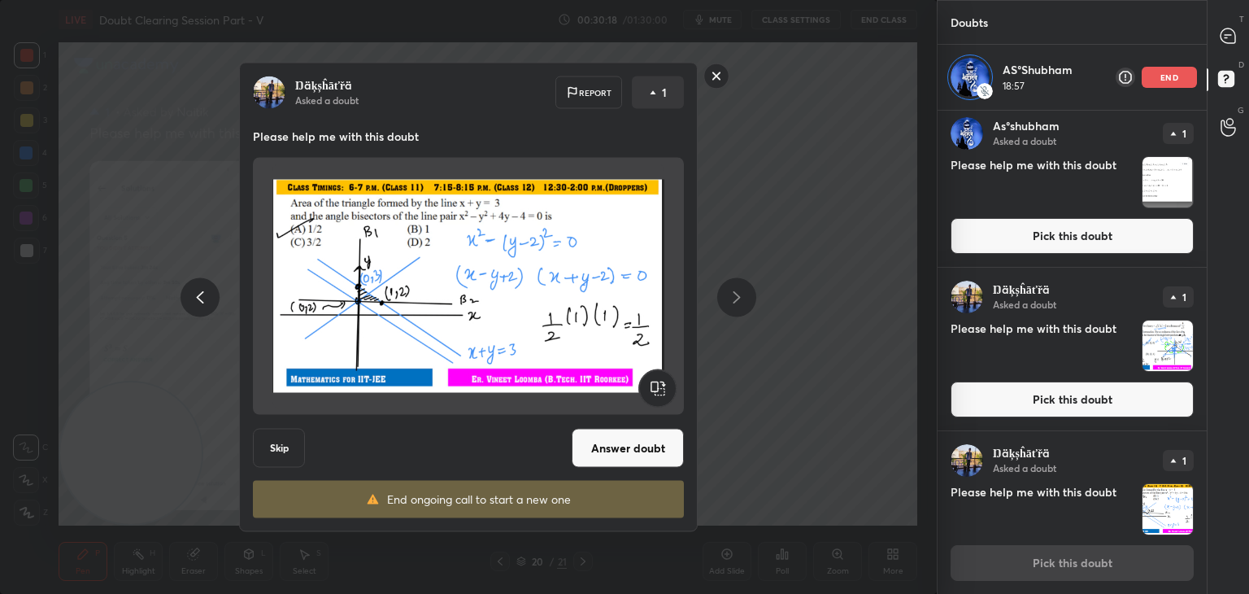
click at [613, 450] on button "Answer doubt" at bounding box center [628, 448] width 112 height 39
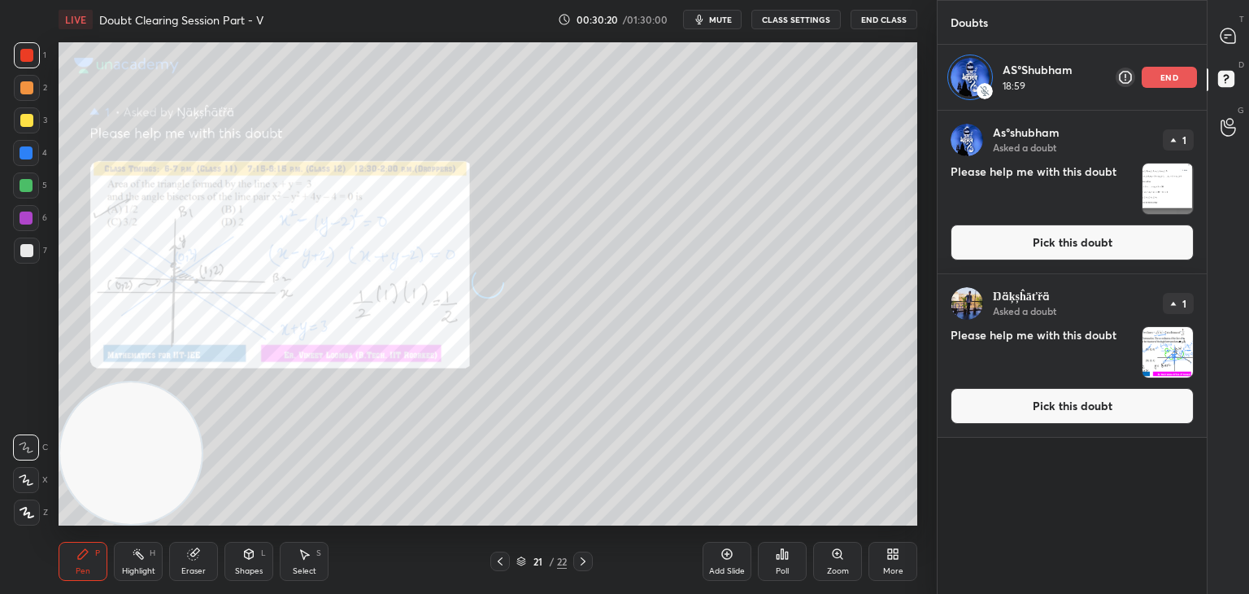
click at [1043, 408] on button "Pick this doubt" at bounding box center [1072, 406] width 243 height 36
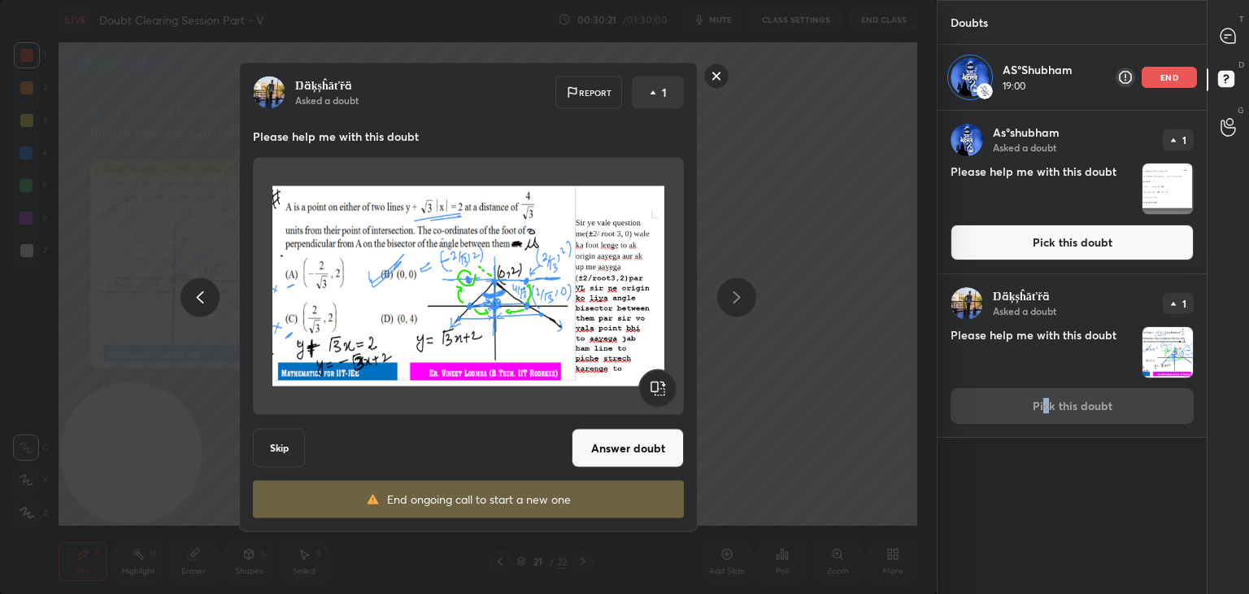
click at [644, 453] on button "Answer doubt" at bounding box center [628, 448] width 112 height 39
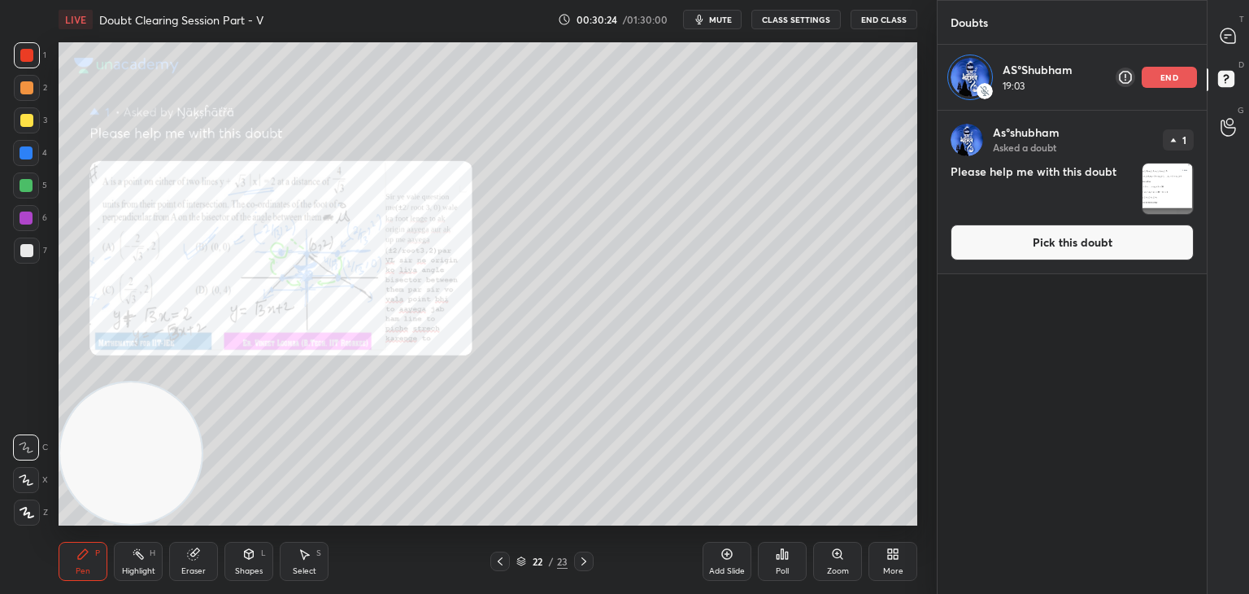
click at [502, 567] on icon at bounding box center [500, 561] width 13 height 13
click at [501, 568] on div at bounding box center [500, 561] width 20 height 20
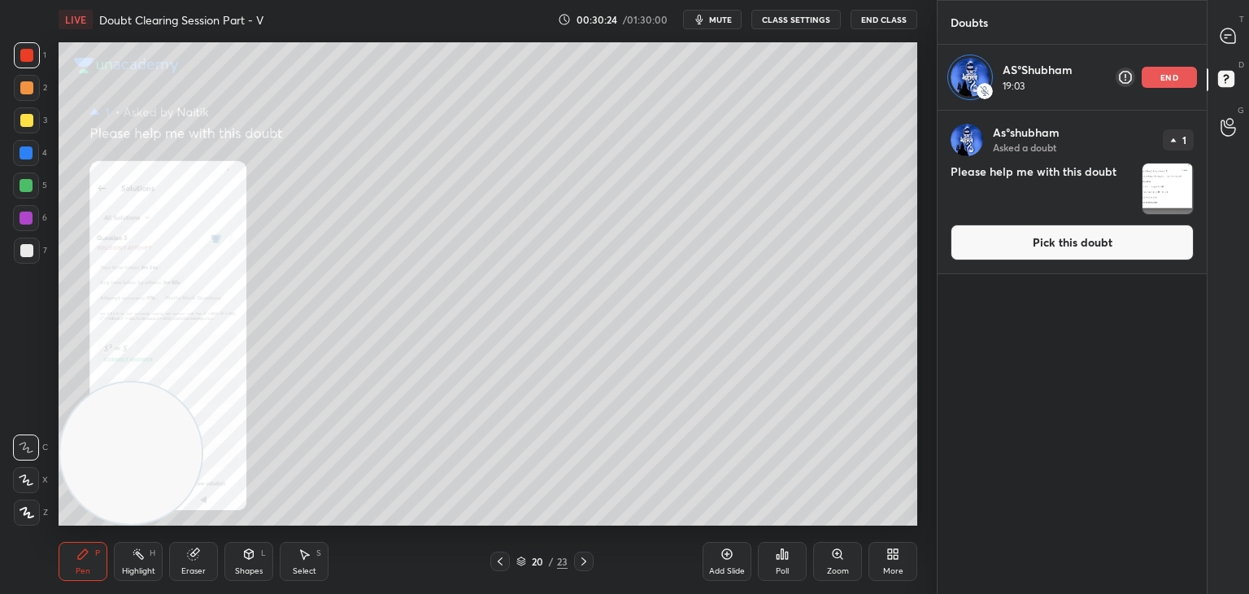
click at [502, 568] on div at bounding box center [500, 561] width 20 height 20
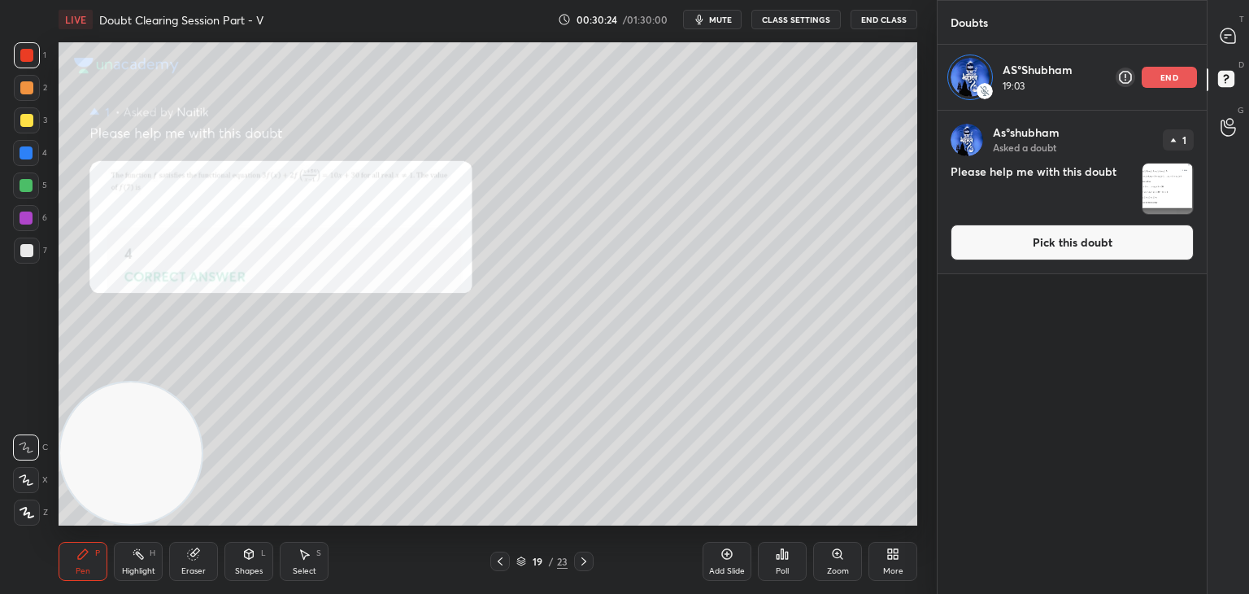
click at [502, 566] on icon at bounding box center [500, 561] width 13 height 13
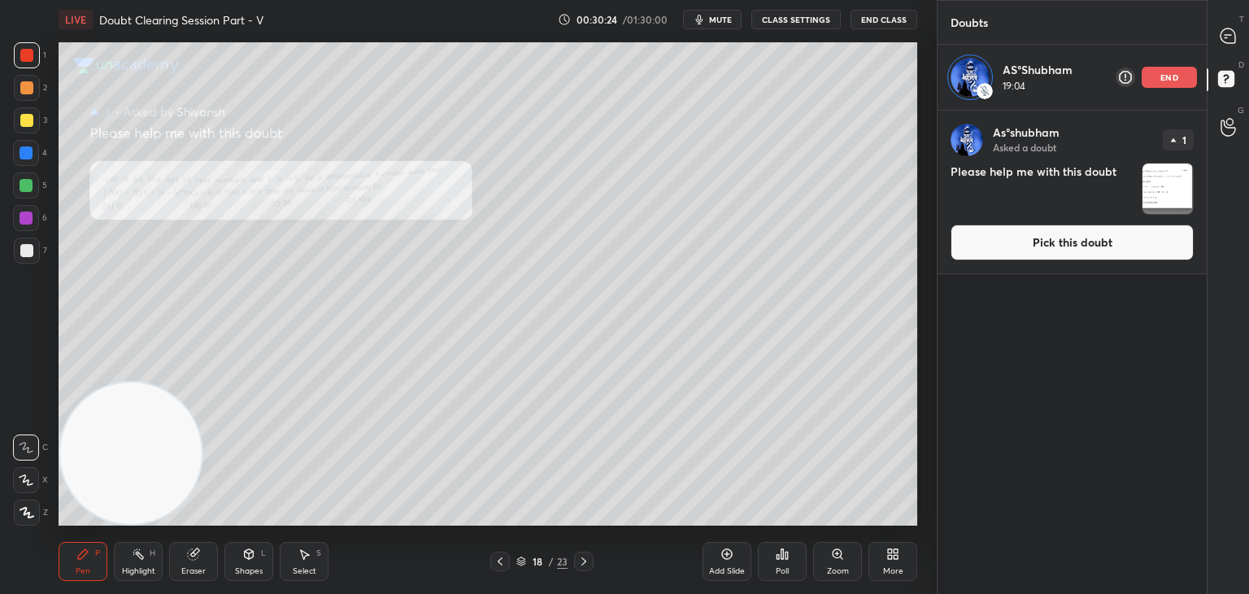
click at [498, 564] on icon at bounding box center [500, 561] width 13 height 13
click at [498, 560] on icon at bounding box center [500, 561] width 13 height 13
click at [498, 557] on icon at bounding box center [500, 561] width 13 height 13
click at [498, 556] on icon at bounding box center [500, 561] width 13 height 13
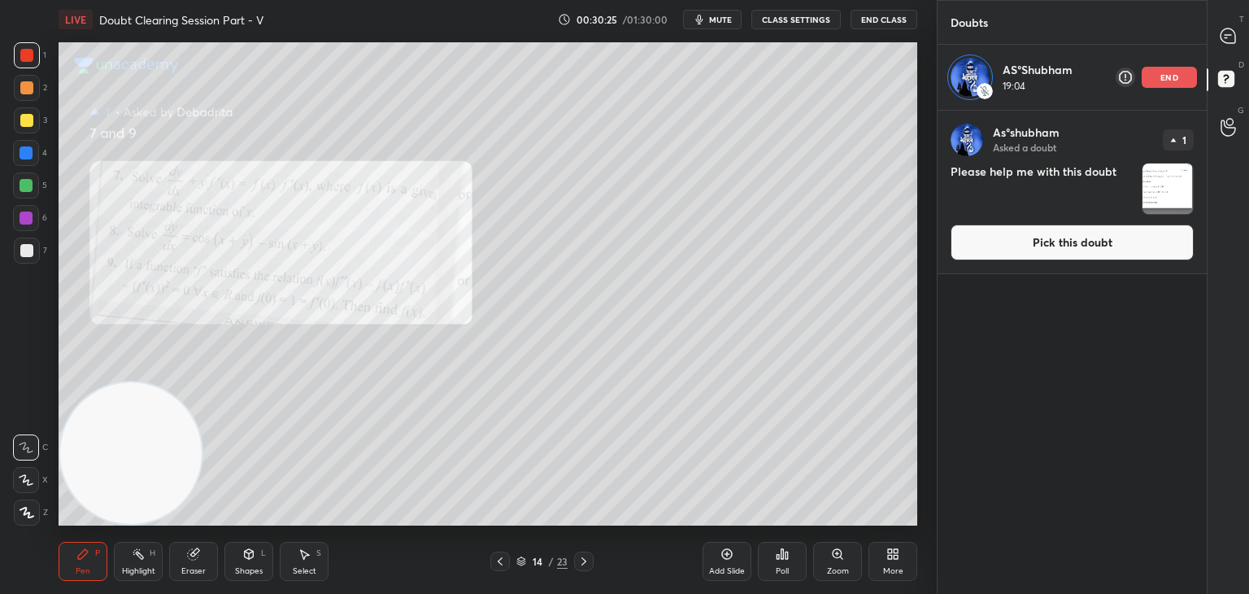
click at [498, 556] on icon at bounding box center [500, 561] width 13 height 13
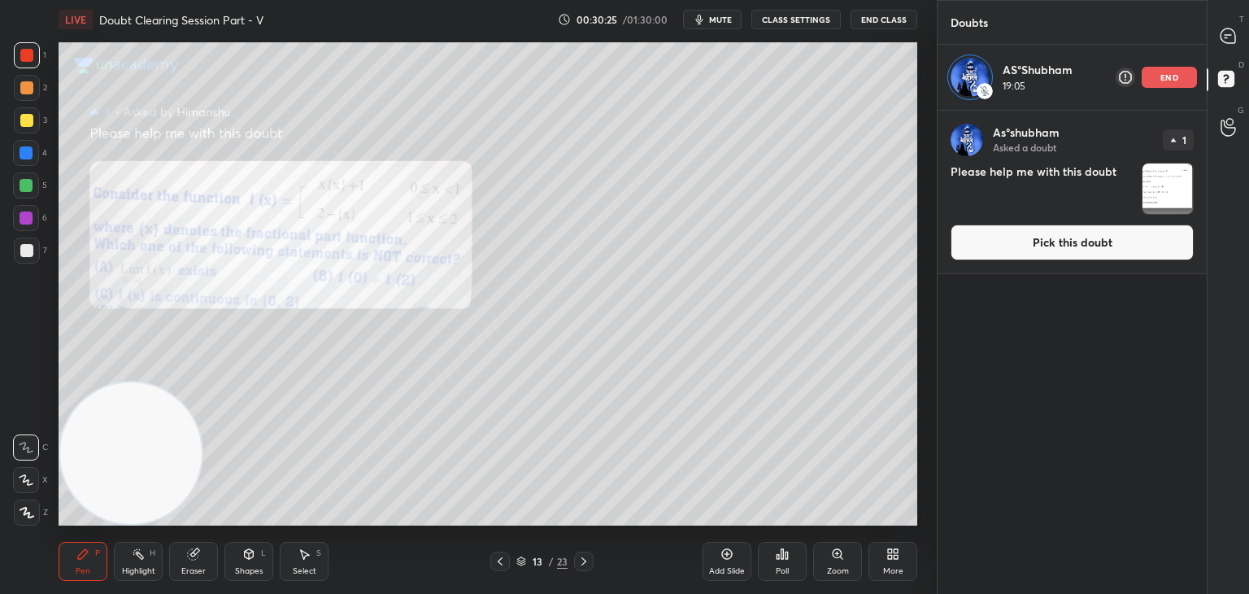
click at [498, 557] on icon at bounding box center [500, 561] width 13 height 13
click at [496, 558] on icon at bounding box center [500, 561] width 13 height 13
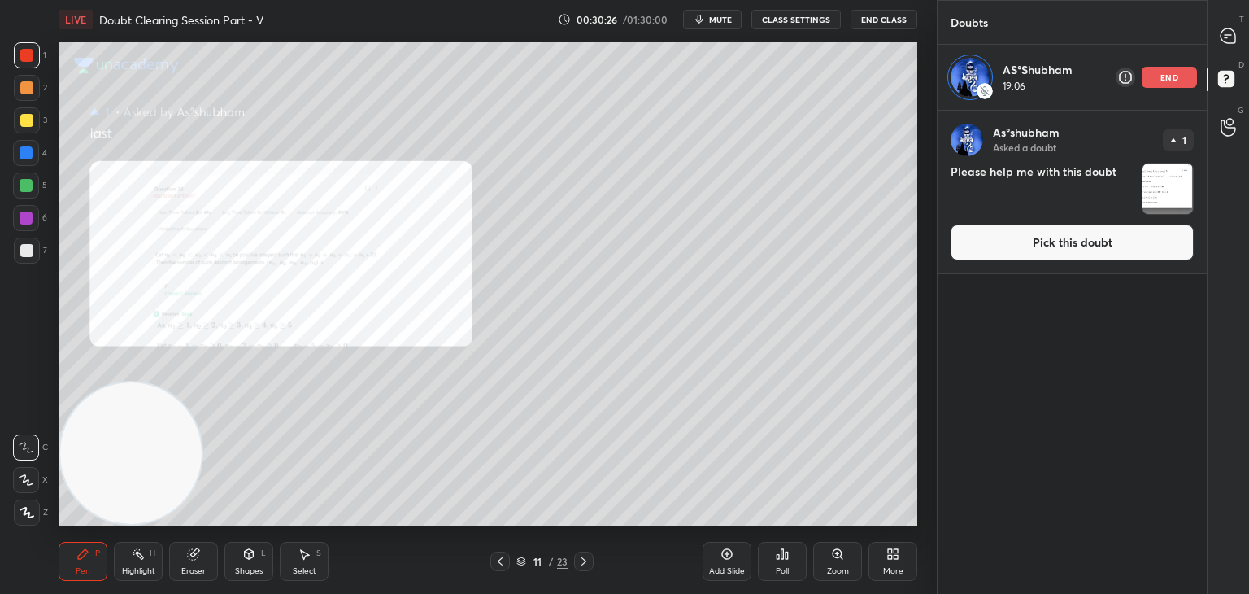
click at [494, 562] on icon at bounding box center [500, 561] width 13 height 13
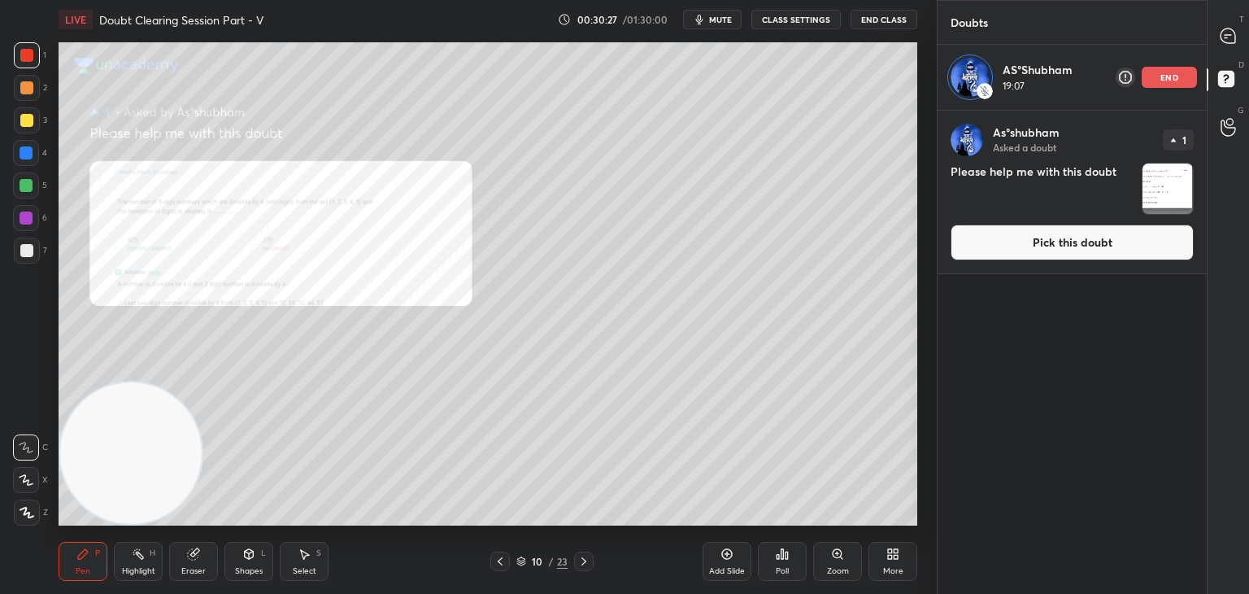
click at [583, 561] on icon at bounding box center [583, 561] width 13 height 13
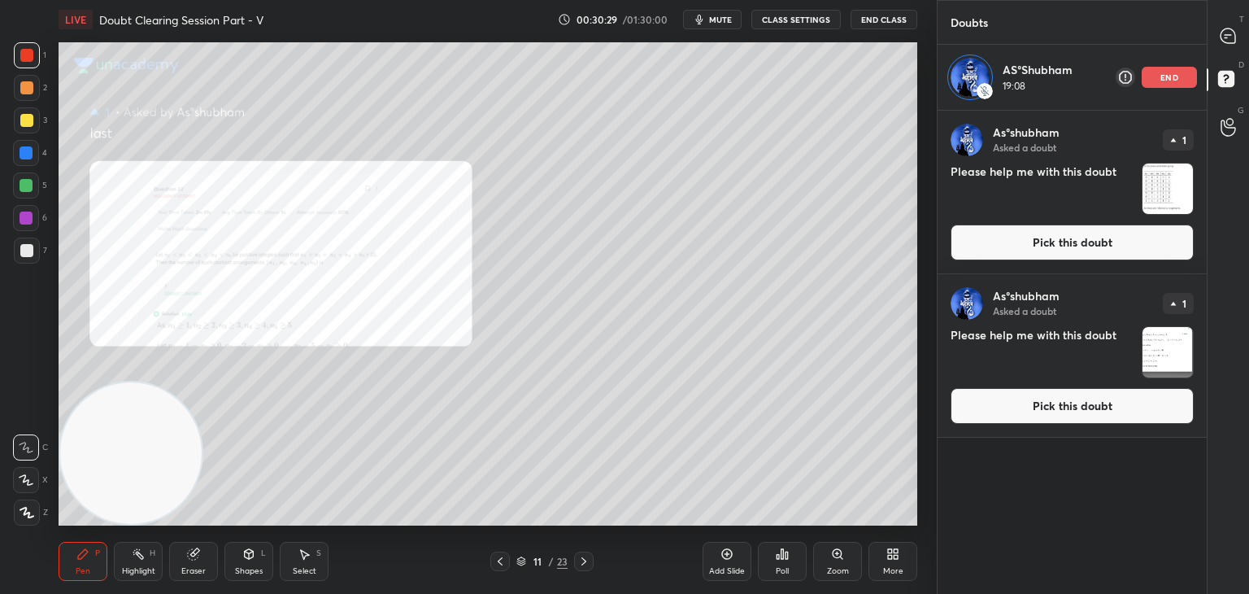
click at [1038, 409] on button "Pick this doubt" at bounding box center [1072, 406] width 243 height 36
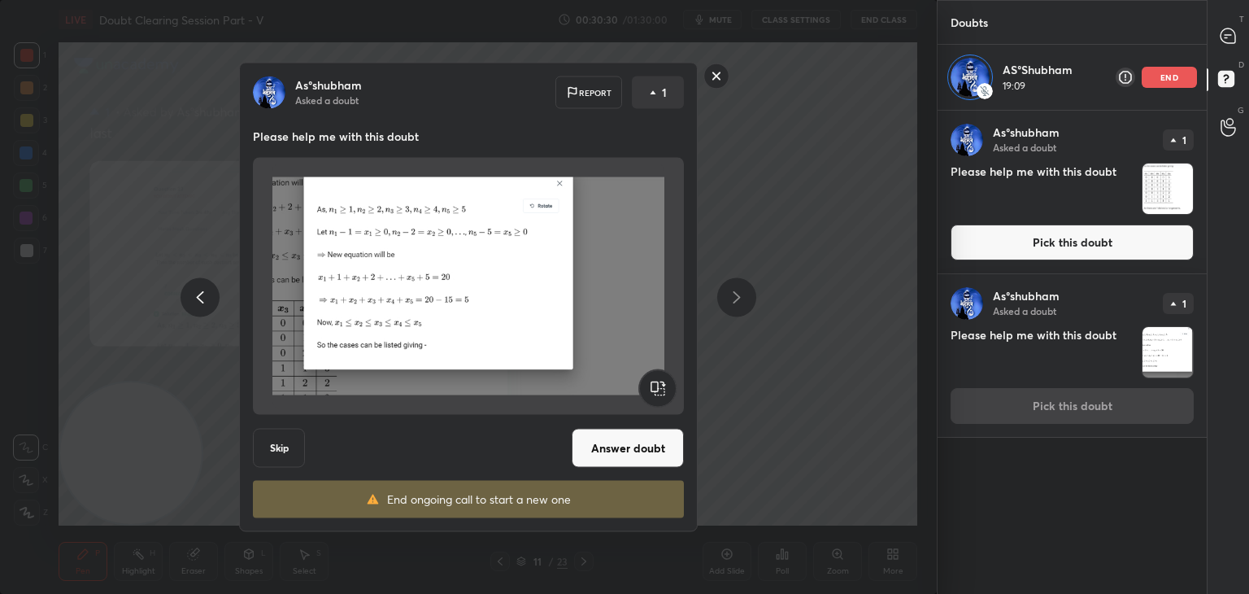
drag, startPoint x: 624, startPoint y: 438, endPoint x: 633, endPoint y: 433, distance: 10.2
click at [624, 437] on button "Answer doubt" at bounding box center [628, 448] width 112 height 39
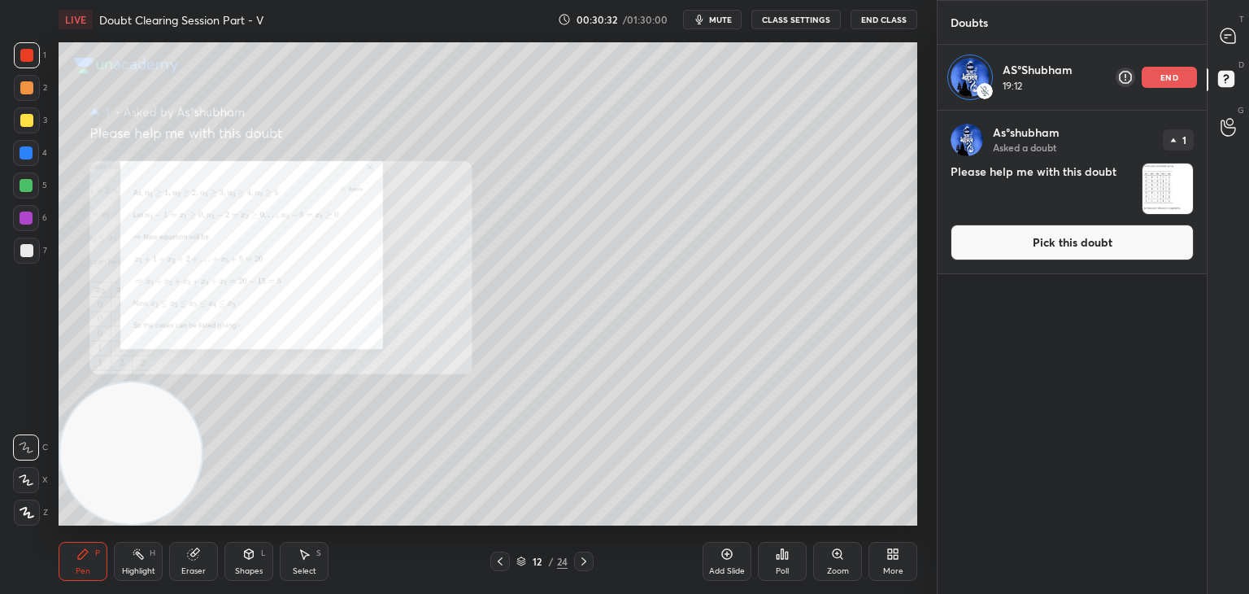
click at [1067, 243] on button "Pick this doubt" at bounding box center [1072, 242] width 243 height 36
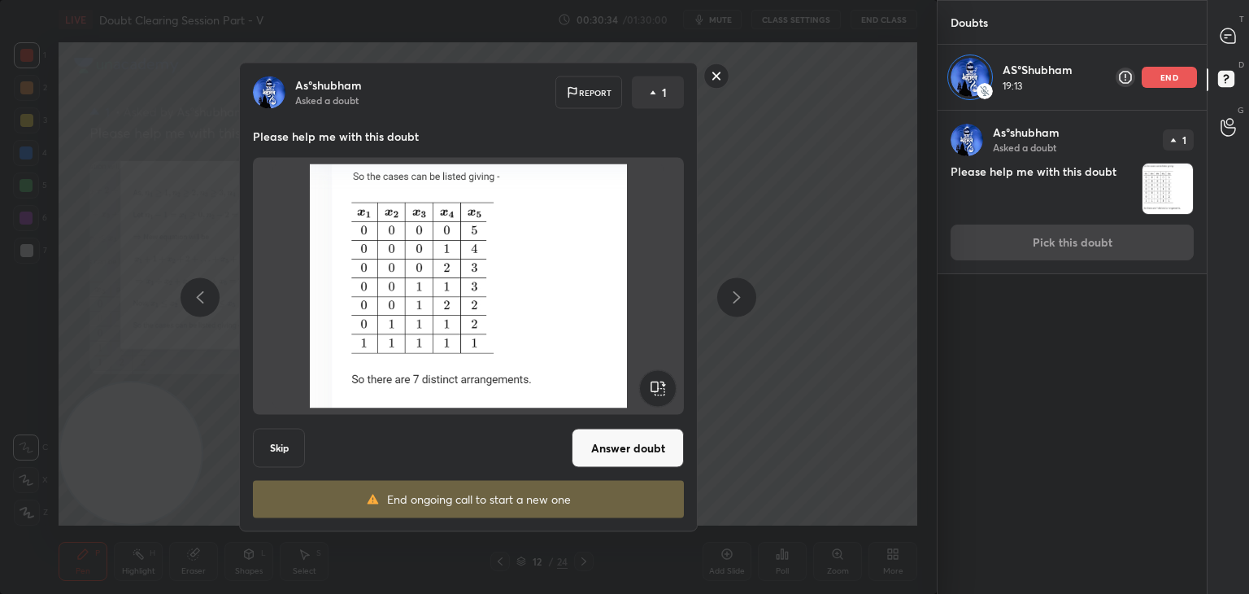
drag, startPoint x: 624, startPoint y: 456, endPoint x: 610, endPoint y: 440, distance: 21.9
click at [624, 456] on button "Answer doubt" at bounding box center [628, 448] width 112 height 39
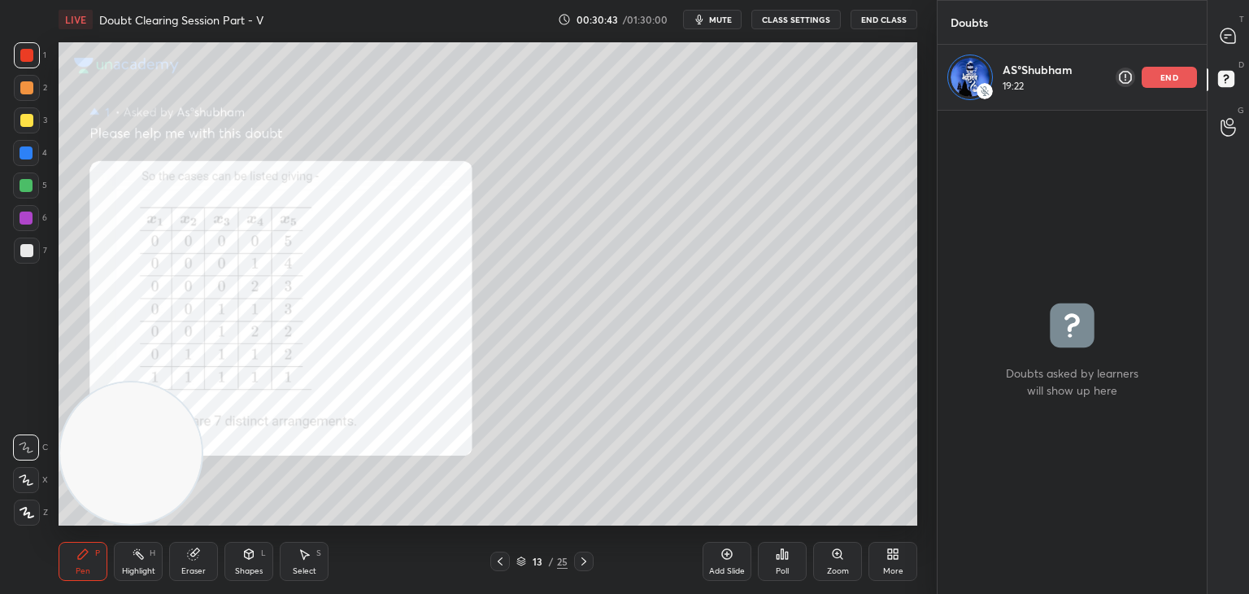
drag, startPoint x: 498, startPoint y: 557, endPoint x: 517, endPoint y: 548, distance: 21.5
click at [496, 558] on icon at bounding box center [500, 561] width 13 height 13
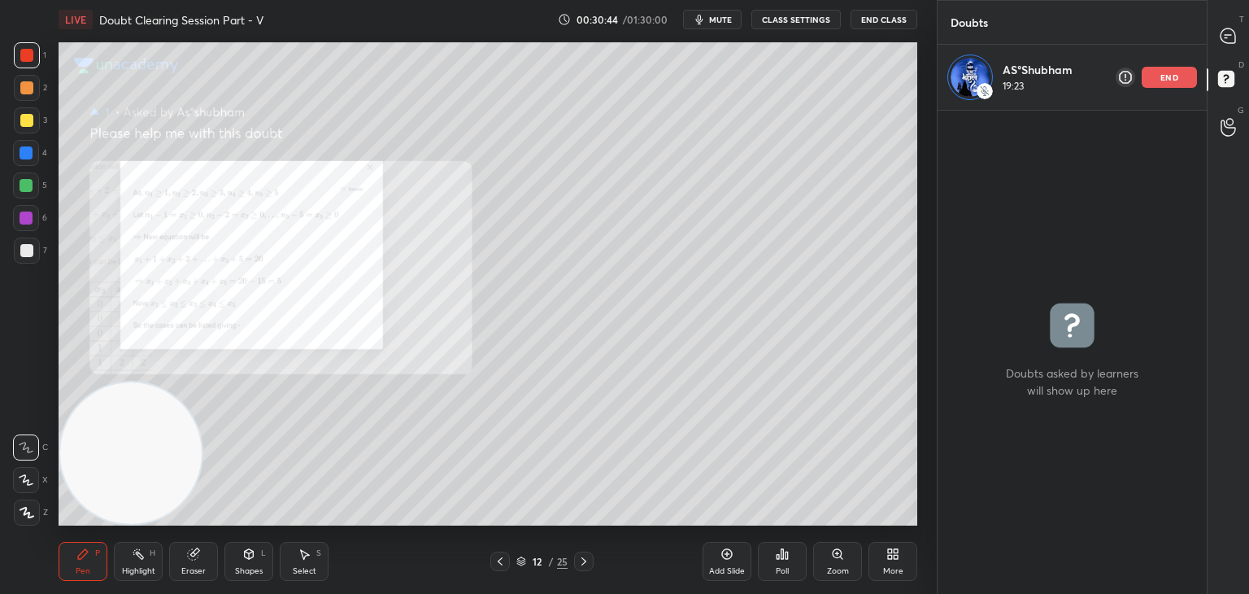
click at [833, 555] on icon at bounding box center [837, 553] width 9 height 9
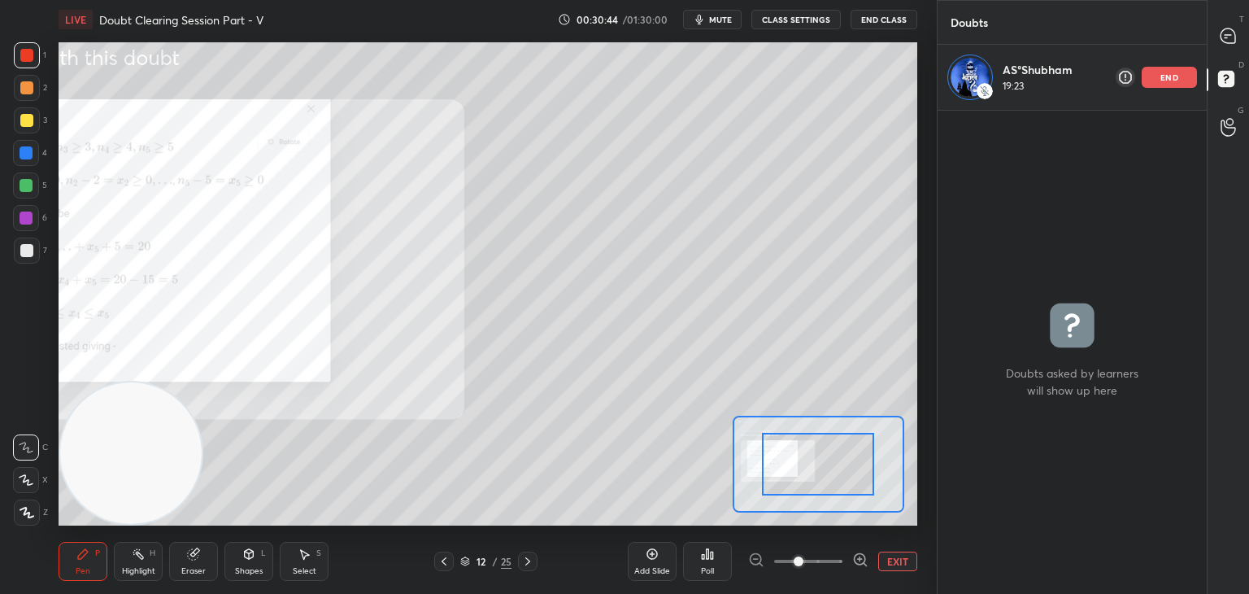
click at [829, 559] on span at bounding box center [808, 561] width 68 height 24
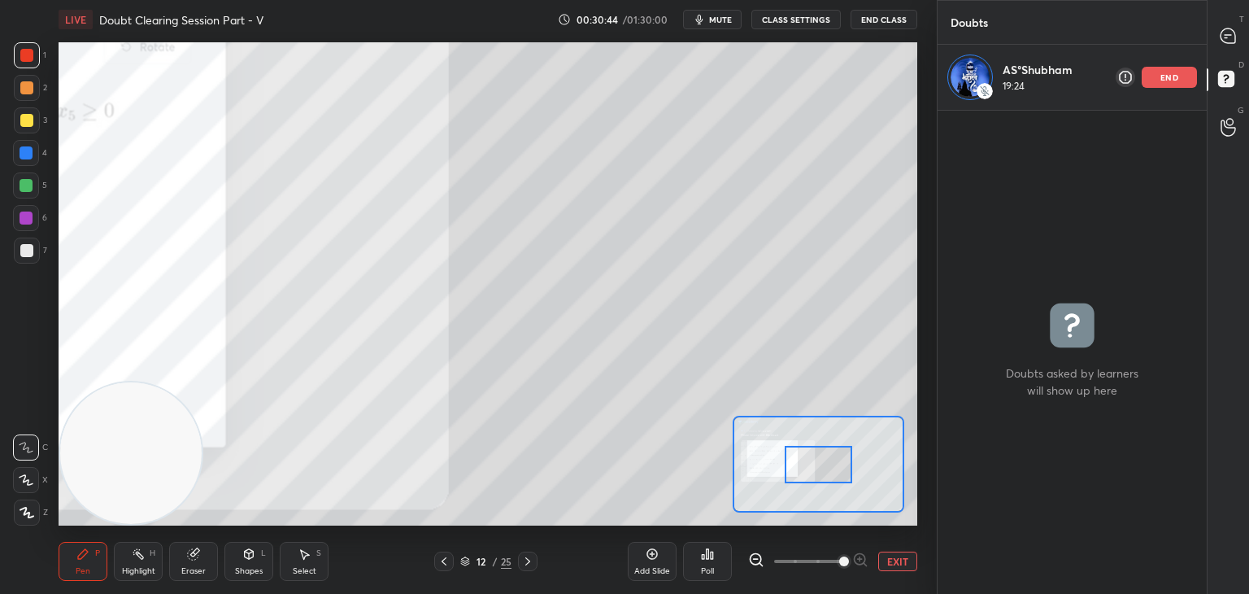
drag, startPoint x: 832, startPoint y: 559, endPoint x: 828, endPoint y: 550, distance: 9.8
click at [839, 558] on span at bounding box center [844, 561] width 10 height 10
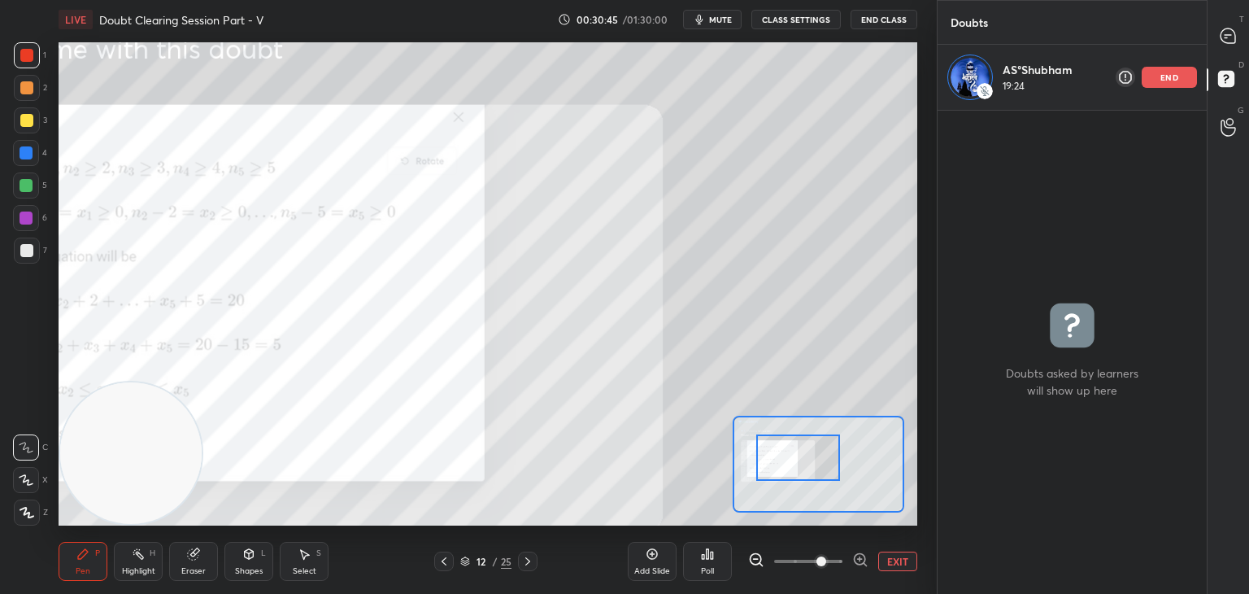
drag, startPoint x: 838, startPoint y: 463, endPoint x: 810, endPoint y: 439, distance: 36.9
click at [803, 456] on div at bounding box center [798, 457] width 85 height 46
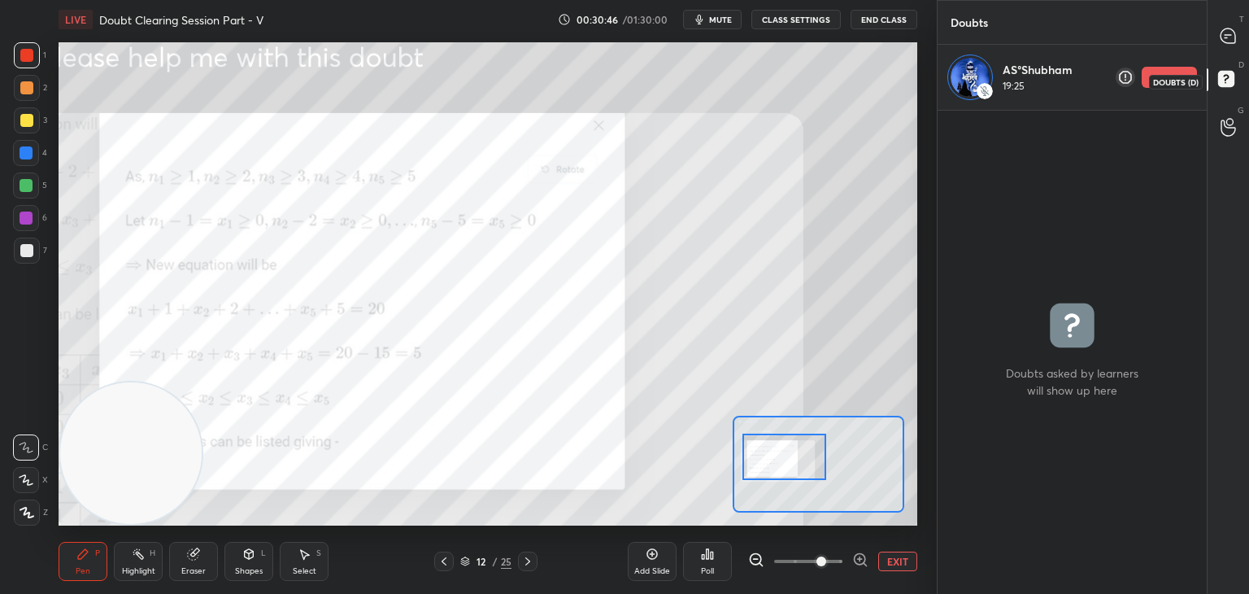
drag, startPoint x: 1223, startPoint y: 44, endPoint x: 1214, endPoint y: 42, distance: 9.1
click at [1225, 43] on div at bounding box center [1228, 35] width 33 height 29
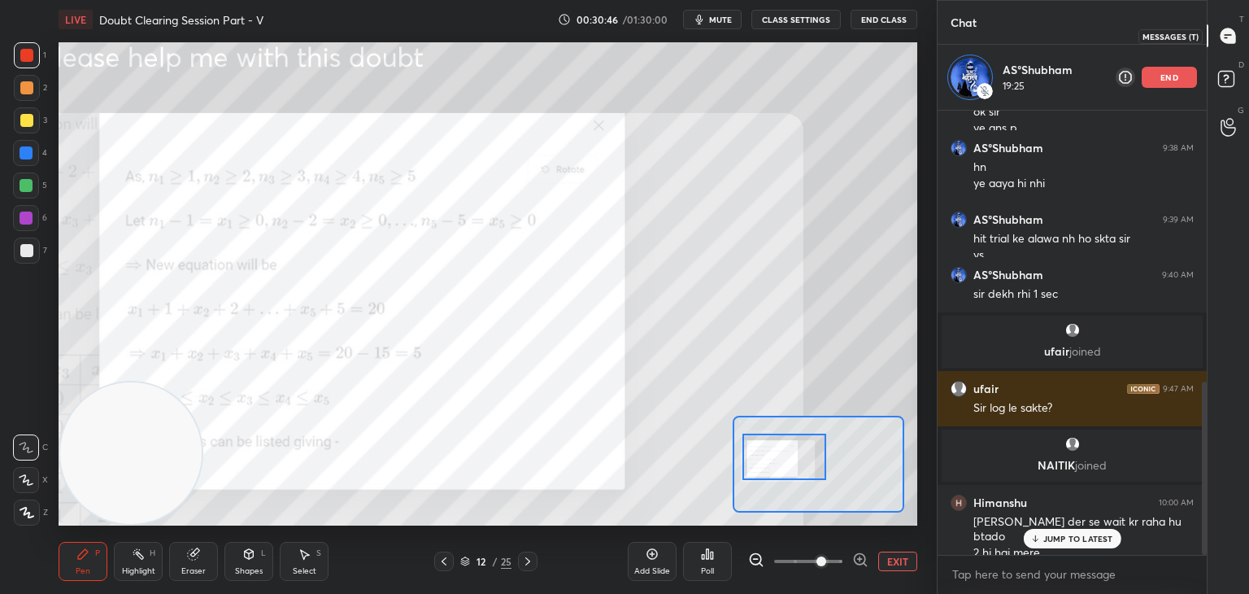
scroll to position [439, 264]
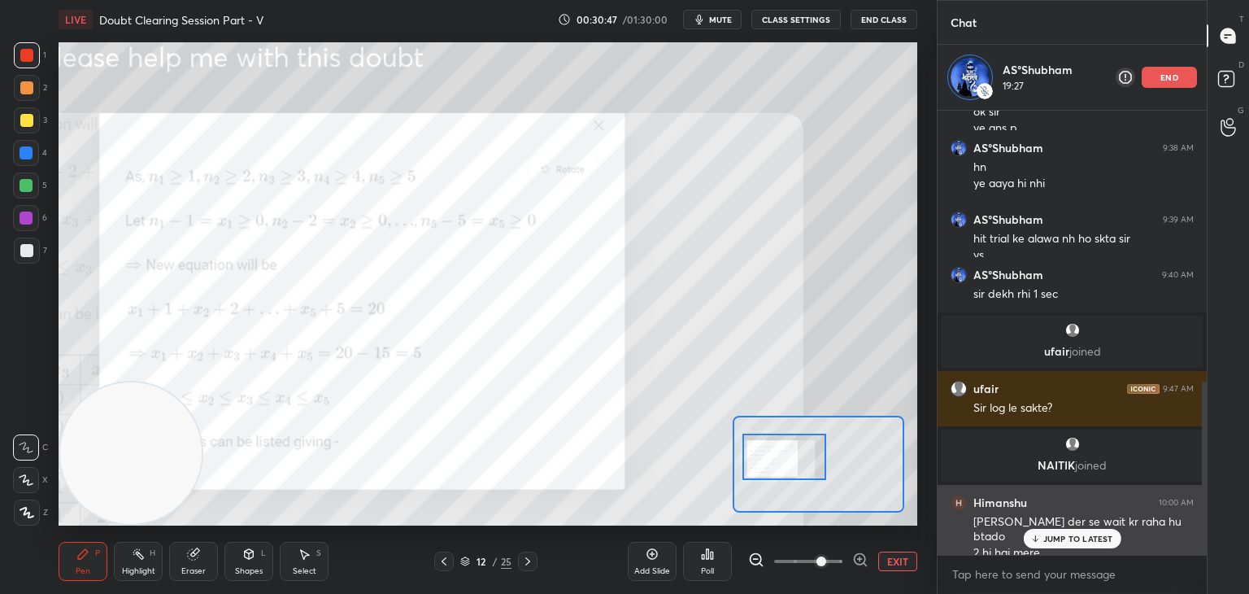
drag, startPoint x: 1080, startPoint y: 544, endPoint x: 1070, endPoint y: 544, distance: 9.8
click at [1076, 542] on div "JUMP TO LATEST" at bounding box center [1072, 539] width 98 height 20
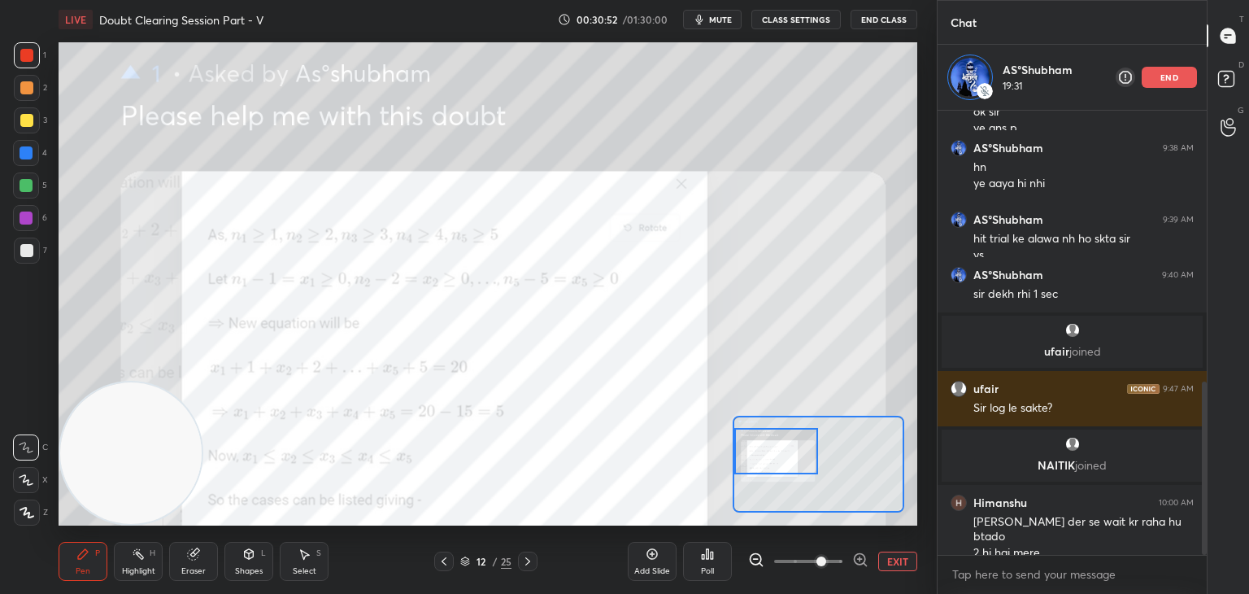
drag, startPoint x: 789, startPoint y: 457, endPoint x: 781, endPoint y: 446, distance: 13.3
click at [785, 450] on div at bounding box center [776, 451] width 85 height 46
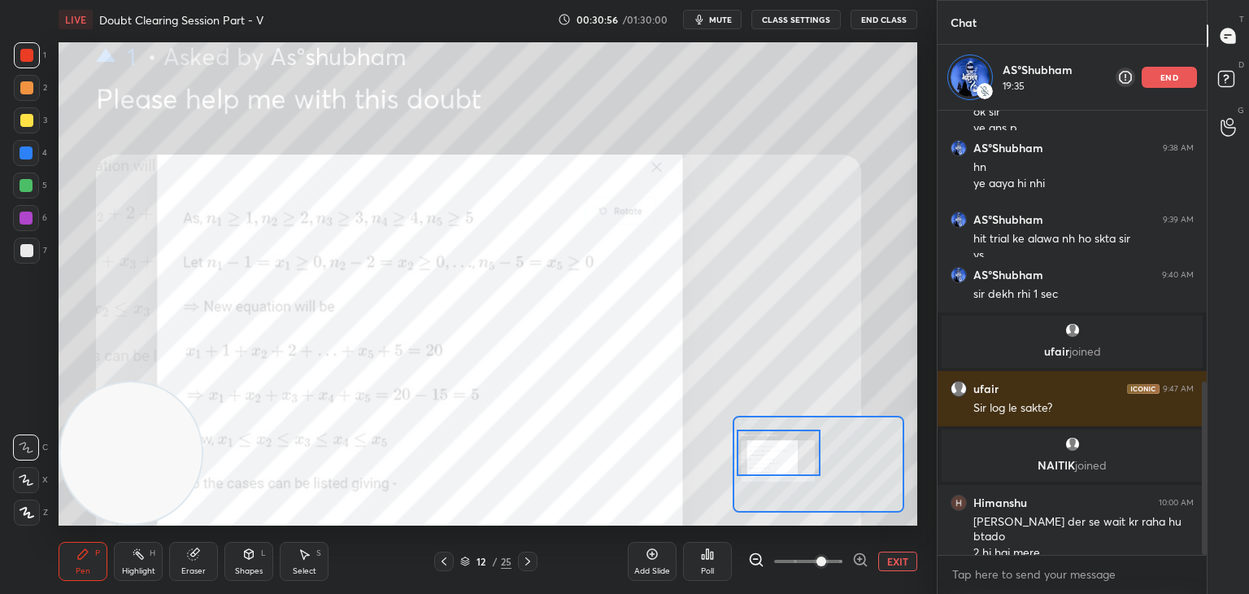
click at [785, 465] on div at bounding box center [779, 452] width 85 height 46
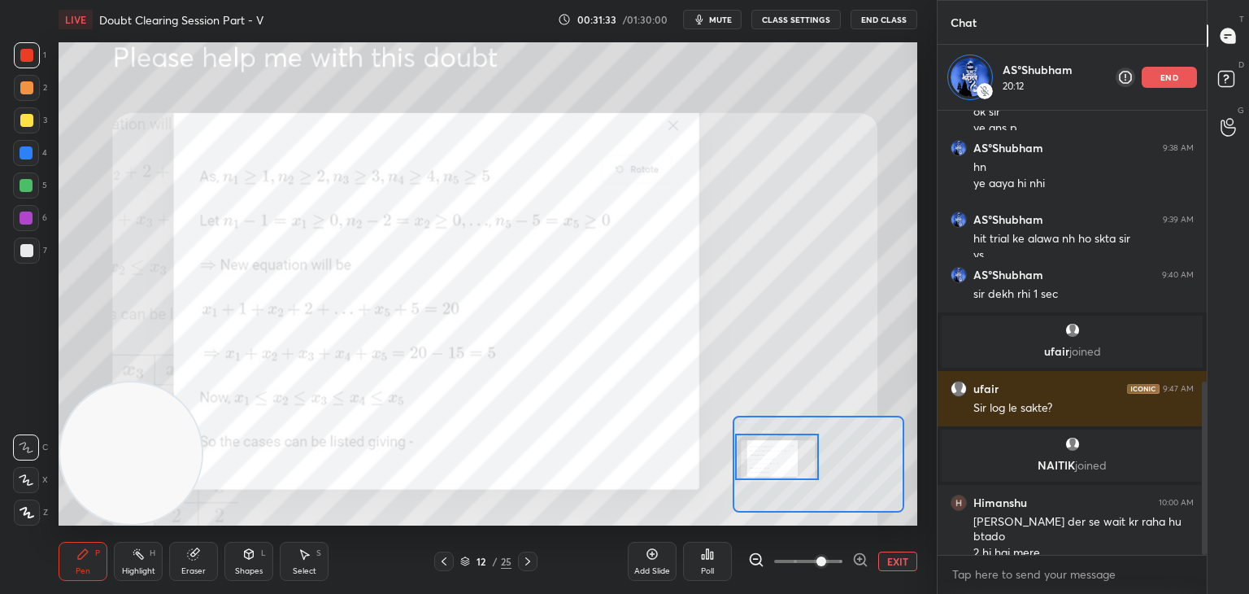
click at [906, 560] on button "EXIT" at bounding box center [897, 561] width 39 height 20
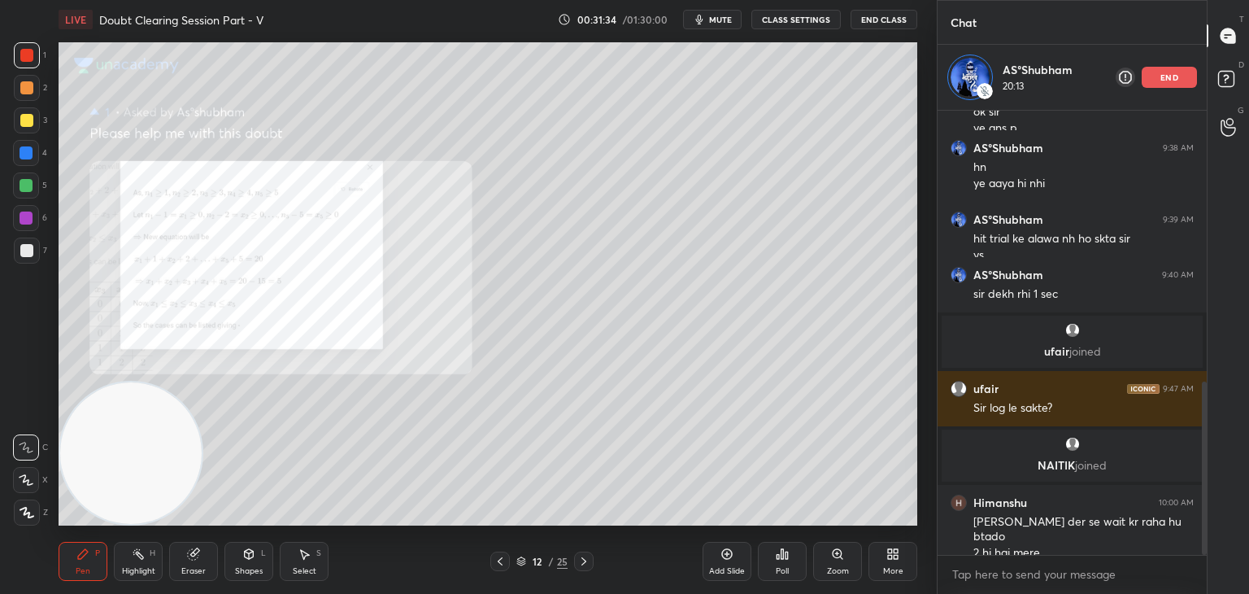
click at [498, 563] on icon at bounding box center [500, 561] width 13 height 13
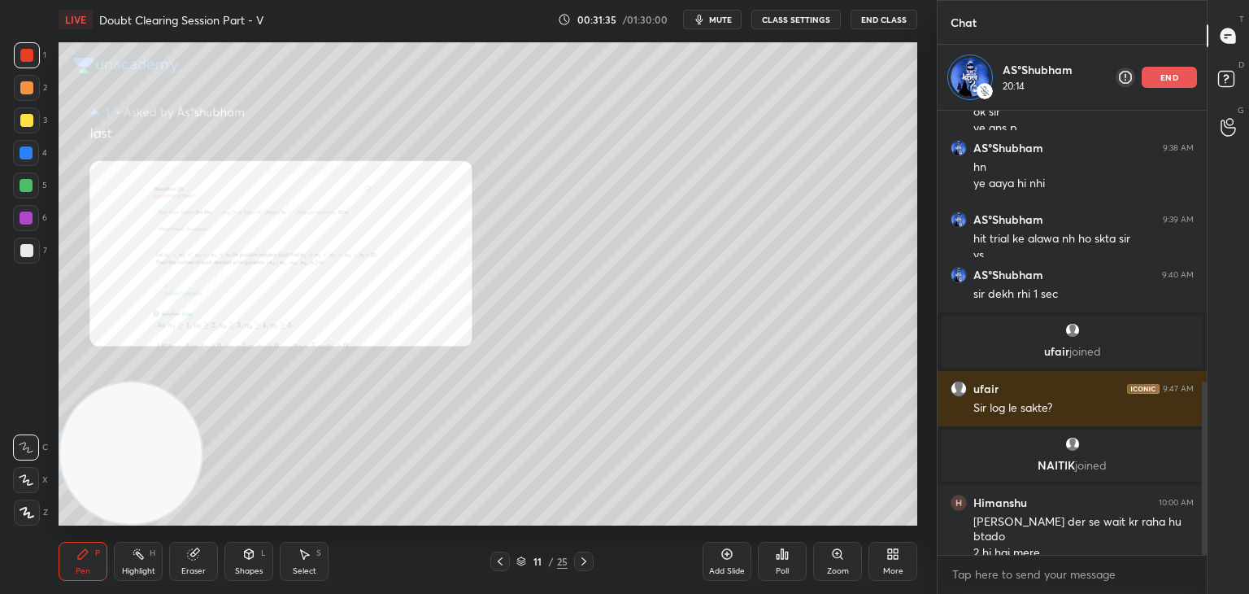
click at [838, 564] on div "Zoom" at bounding box center [837, 561] width 49 height 39
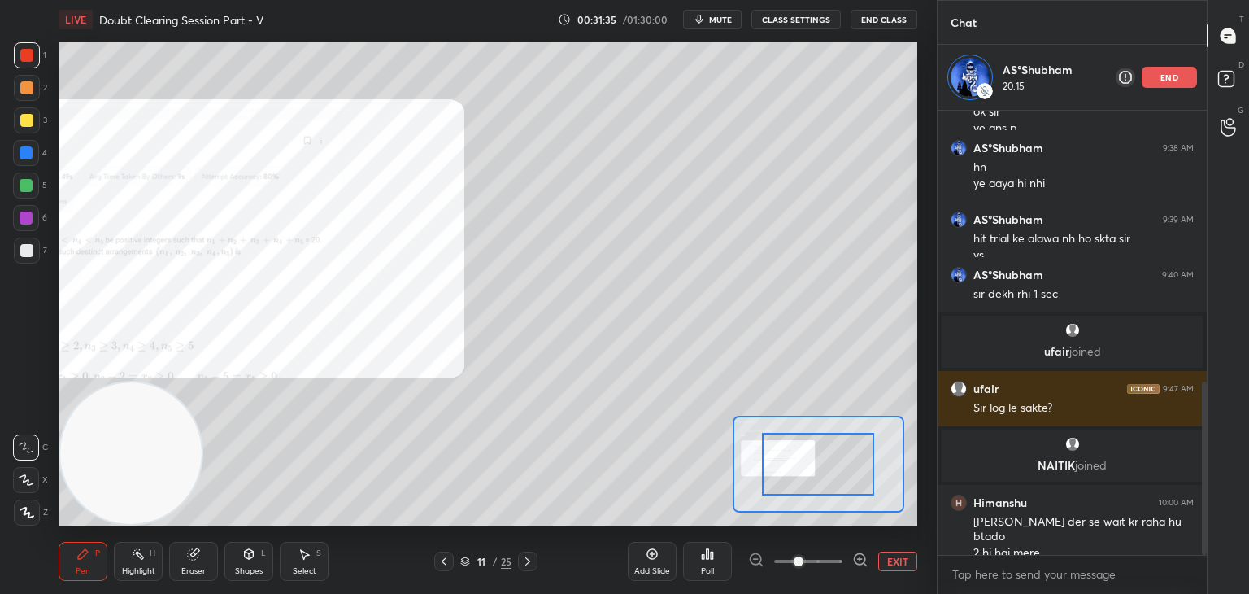
click at [833, 565] on span at bounding box center [808, 561] width 68 height 24
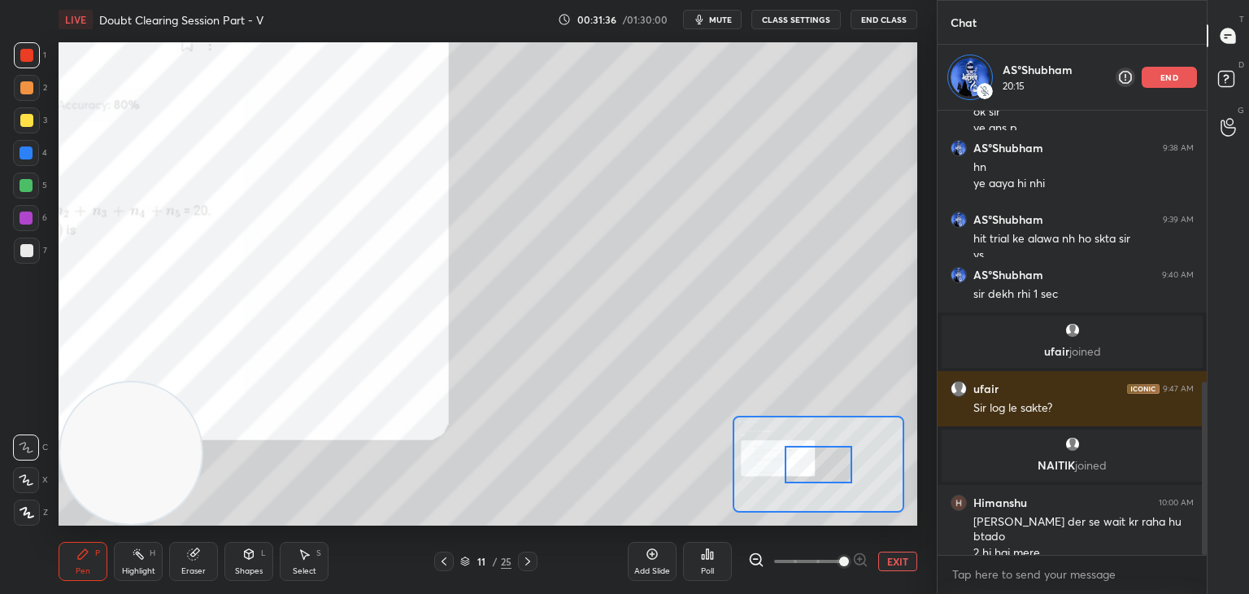
click at [840, 566] on span at bounding box center [844, 561] width 10 height 10
click at [843, 565] on span at bounding box center [844, 561] width 10 height 10
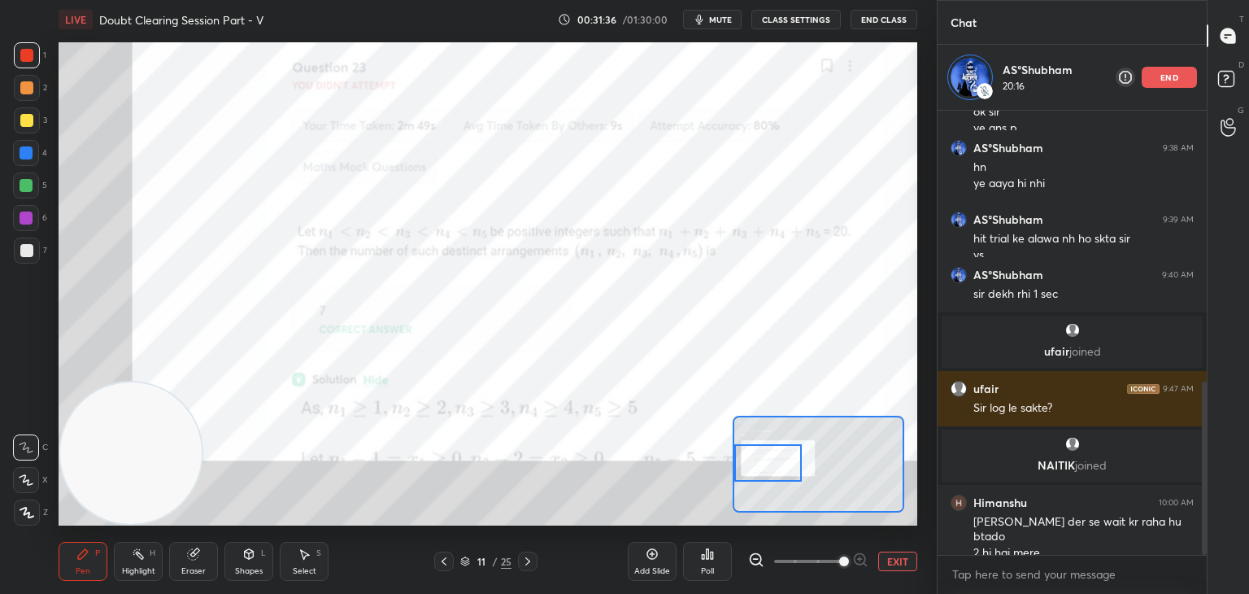
drag, startPoint x: 824, startPoint y: 464, endPoint x: 768, endPoint y: 456, distance: 56.7
click at [772, 463] on div at bounding box center [767, 462] width 67 height 37
click at [888, 560] on button "EXIT" at bounding box center [897, 561] width 39 height 20
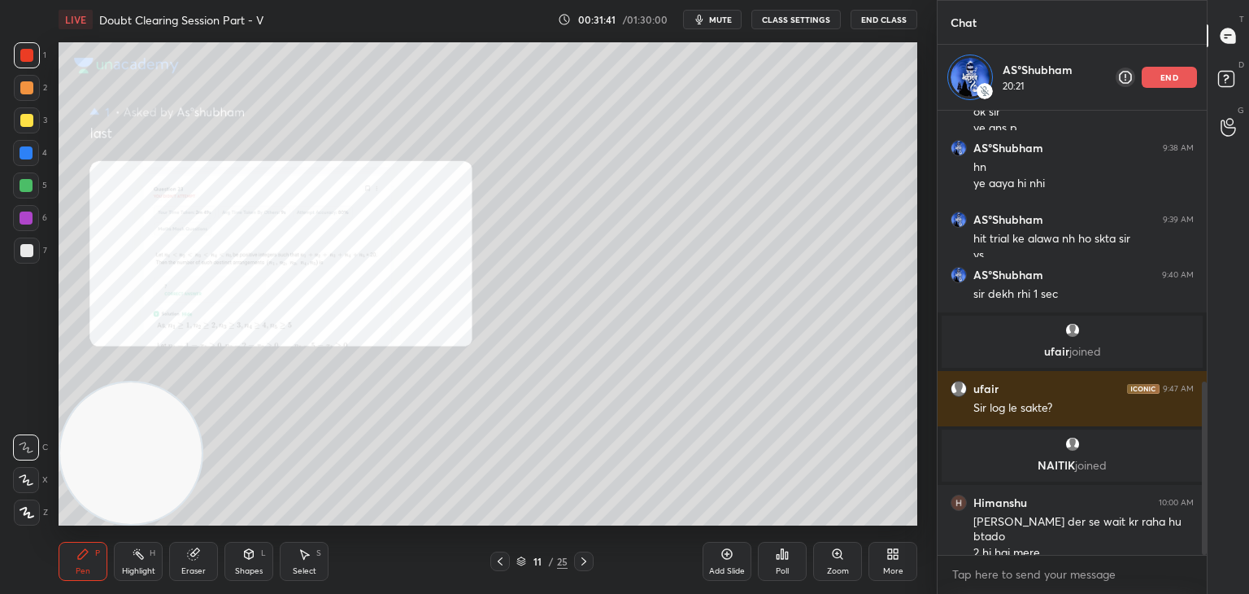
click at [823, 561] on div "Zoom" at bounding box center [837, 561] width 49 height 39
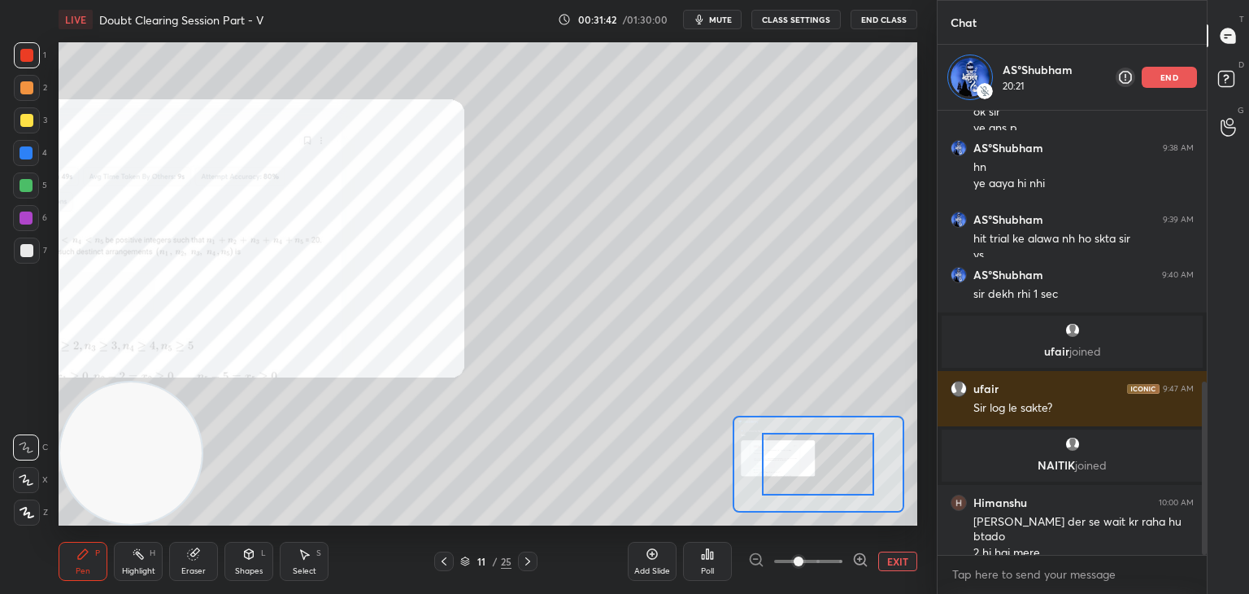
click at [826, 560] on span at bounding box center [808, 561] width 68 height 24
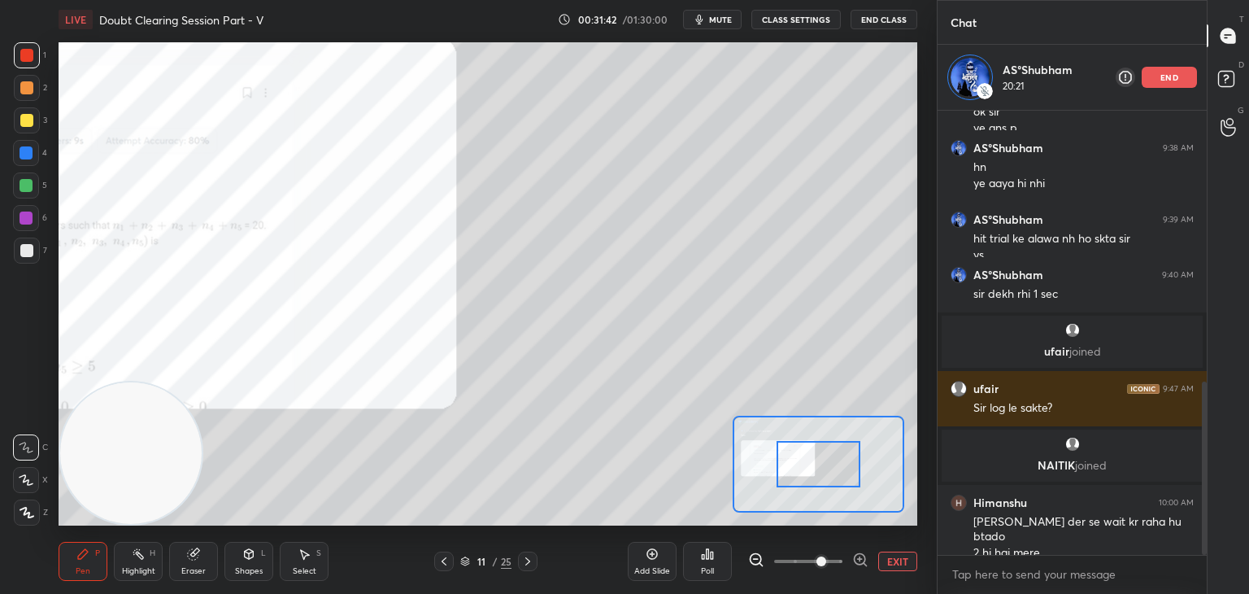
drag, startPoint x: 833, startPoint y: 562, endPoint x: 839, endPoint y: 553, distance: 11.1
click at [826, 560] on span at bounding box center [821, 561] width 10 height 10
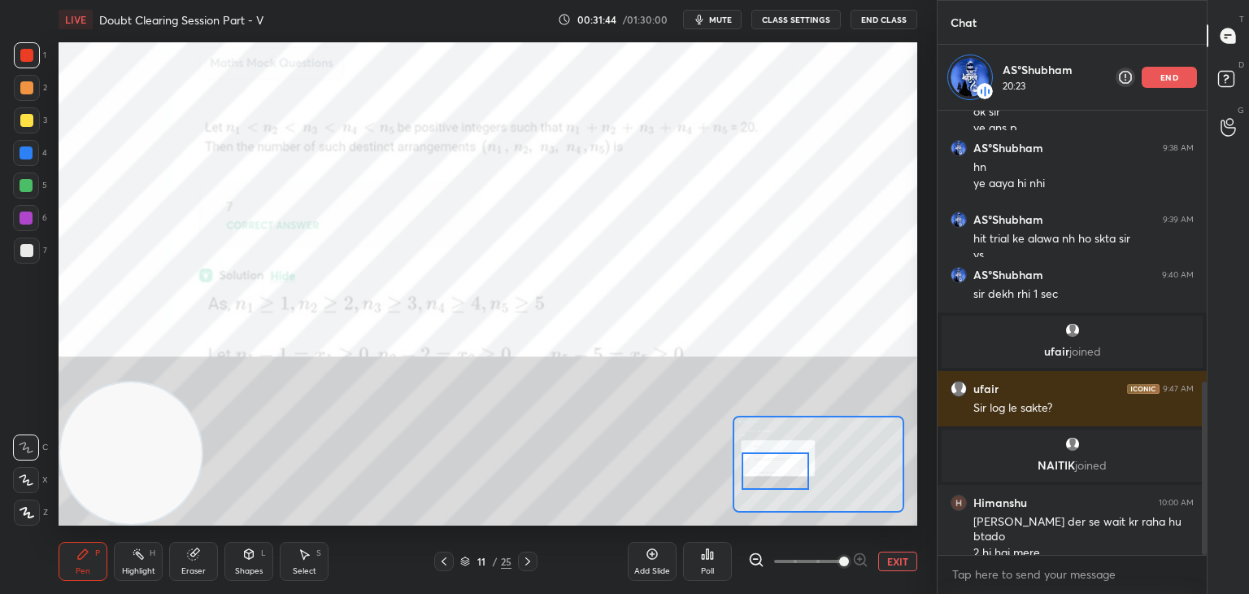
drag, startPoint x: 825, startPoint y: 456, endPoint x: 801, endPoint y: 461, distance: 24.9
click at [805, 464] on div at bounding box center [775, 470] width 67 height 37
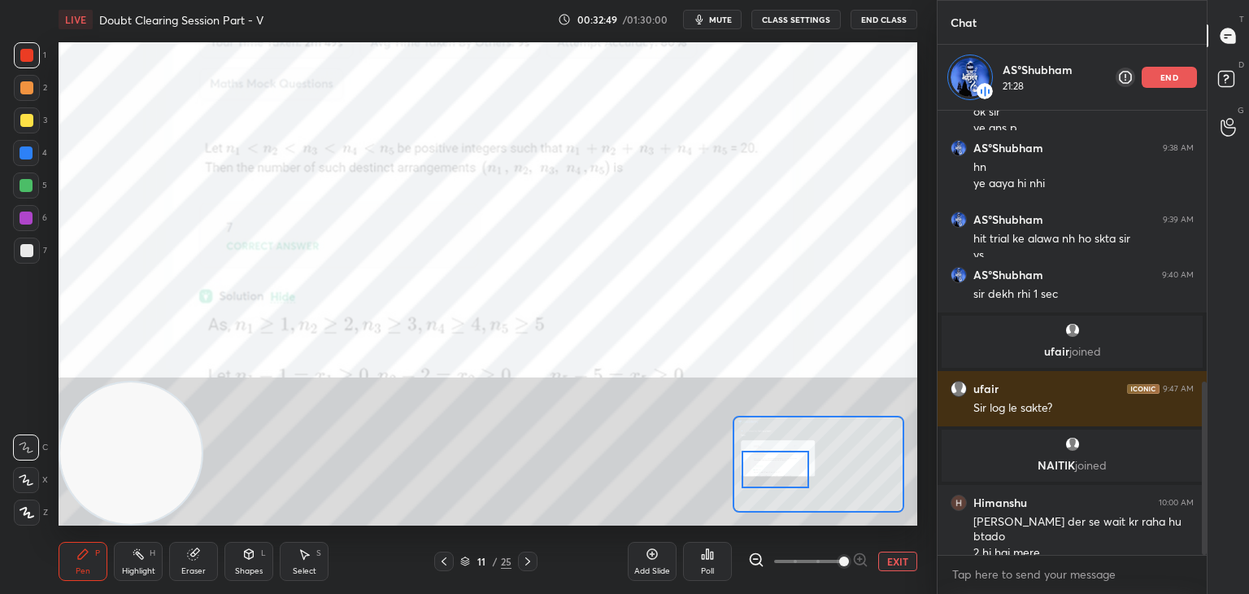
drag, startPoint x: 887, startPoint y: 560, endPoint x: 864, endPoint y: 560, distance: 22.8
click at [886, 559] on button "EXIT" at bounding box center [897, 561] width 39 height 20
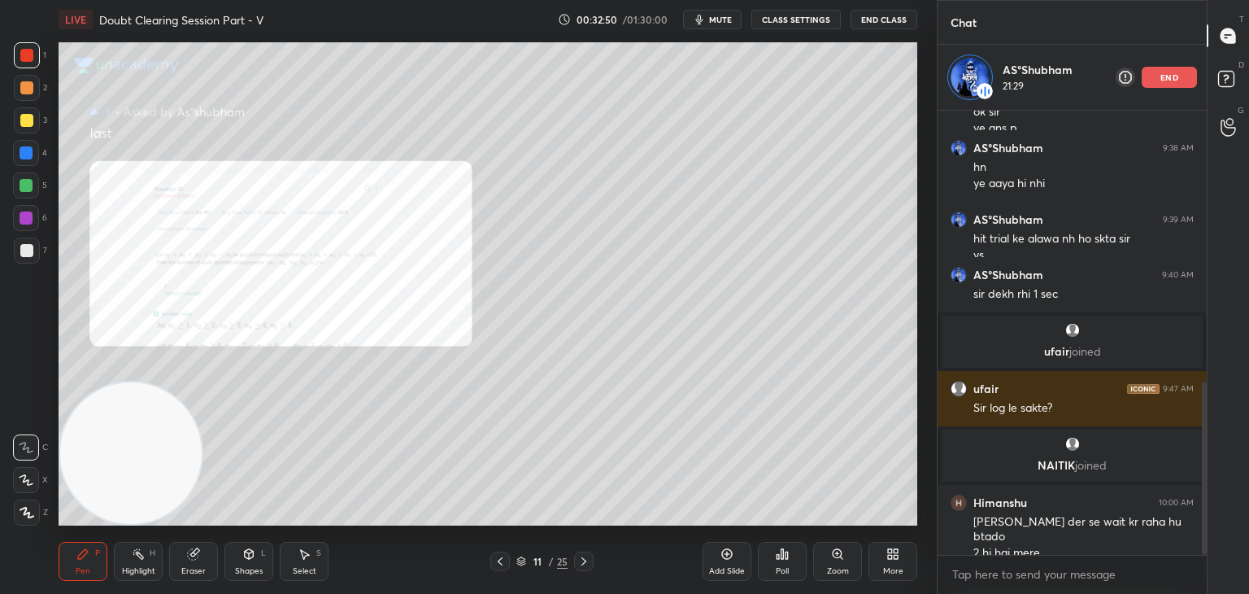
click at [581, 555] on icon at bounding box center [583, 561] width 13 height 13
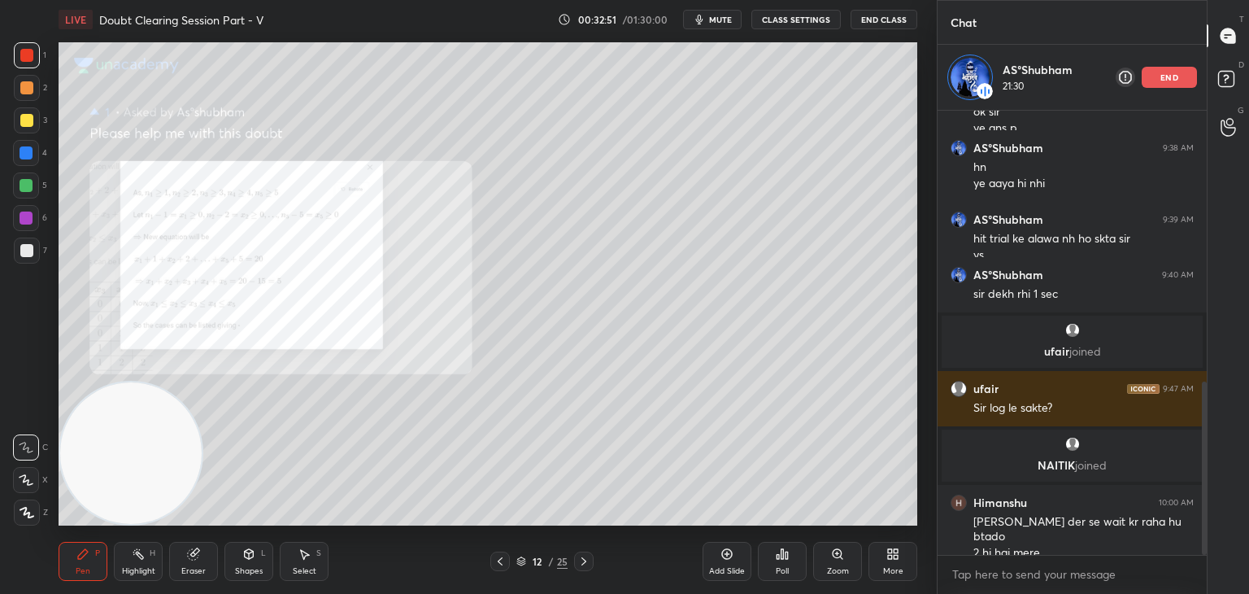
click at [582, 564] on icon at bounding box center [583, 561] width 13 height 13
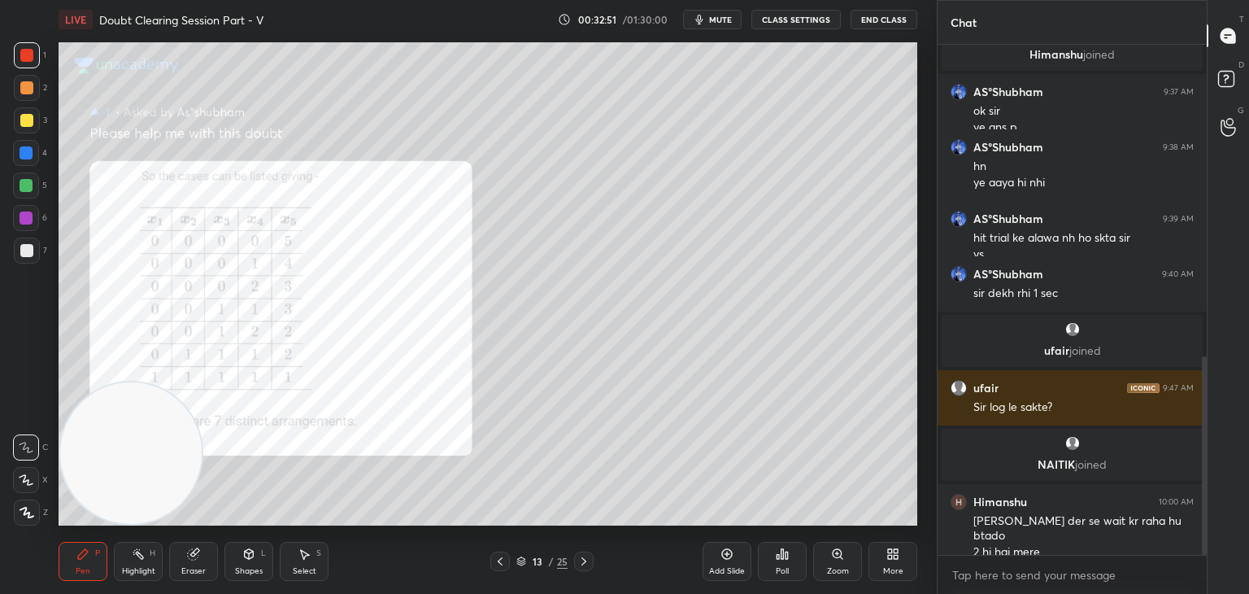
scroll to position [631, 0]
click at [577, 564] on icon at bounding box center [583, 561] width 13 height 13
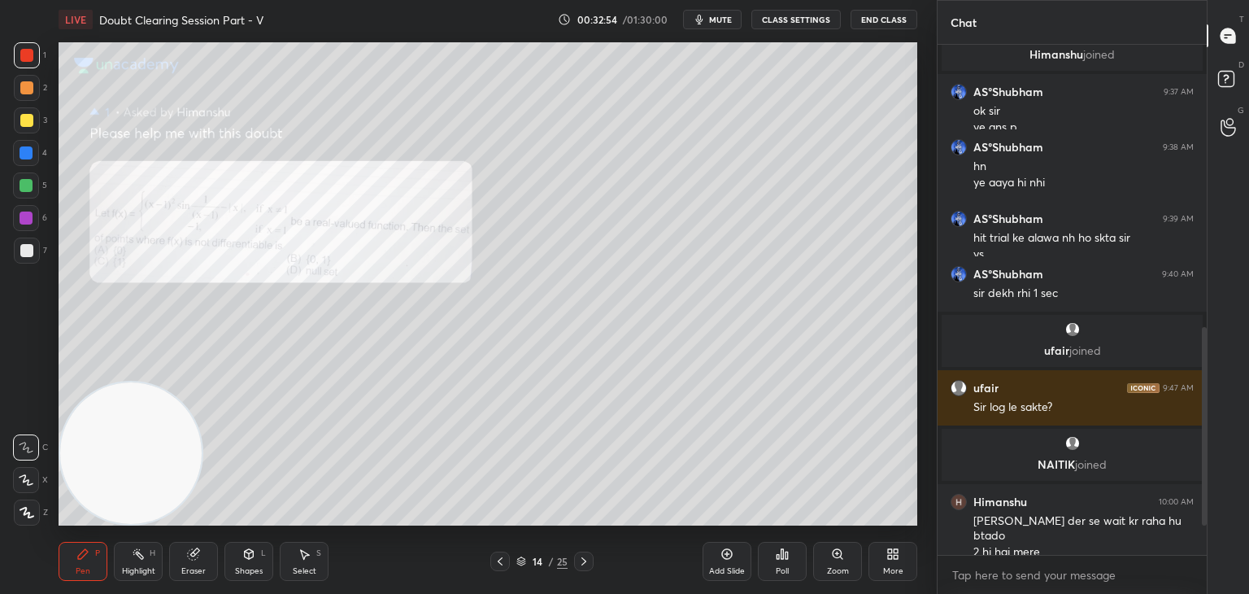
click at [851, 561] on div "Zoom" at bounding box center [837, 561] width 49 height 39
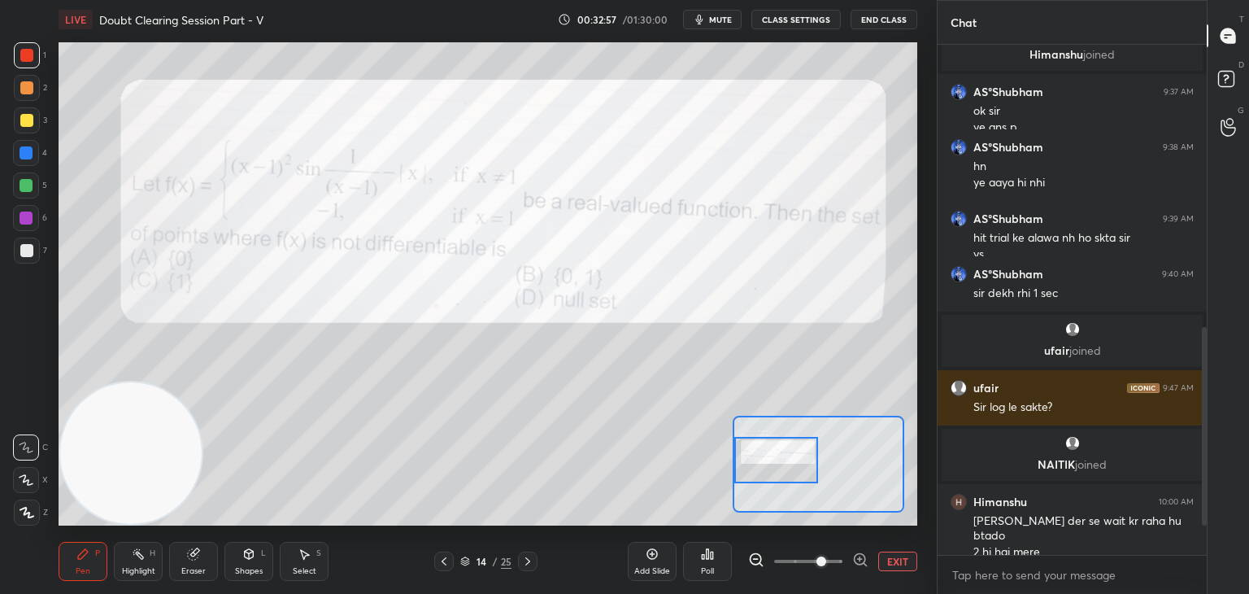
drag, startPoint x: 842, startPoint y: 466, endPoint x: 781, endPoint y: 464, distance: 60.2
click at [781, 464] on div at bounding box center [776, 460] width 85 height 46
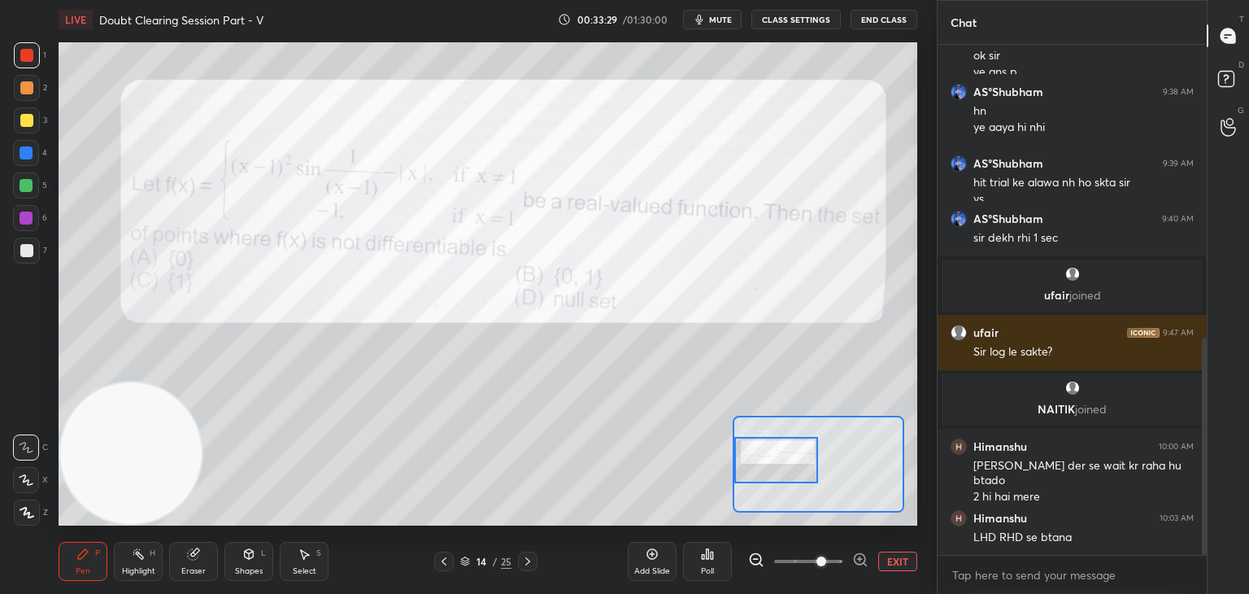
scroll to position [703, 0]
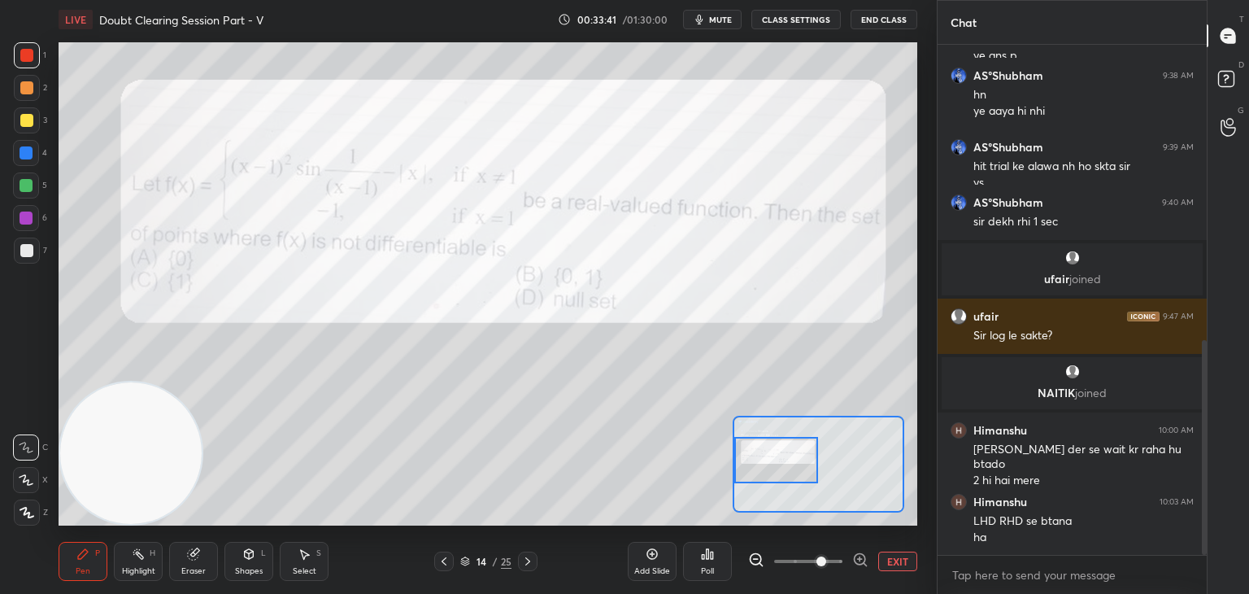
click at [894, 552] on button "EXIT" at bounding box center [897, 561] width 39 height 20
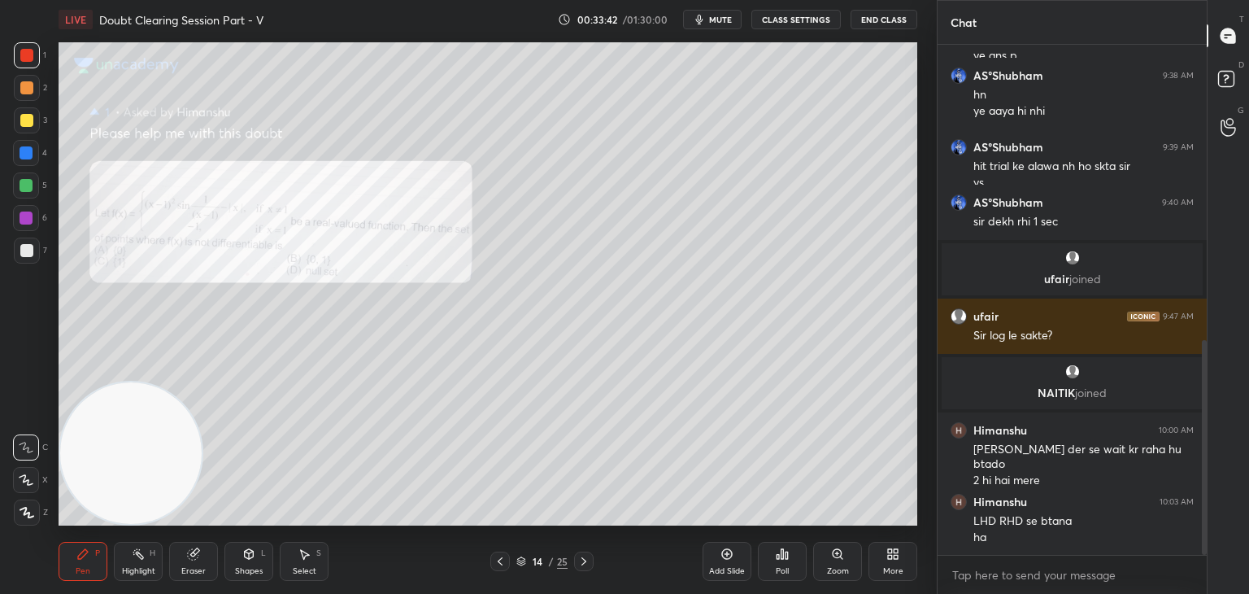
click at [30, 128] on div at bounding box center [27, 120] width 26 height 26
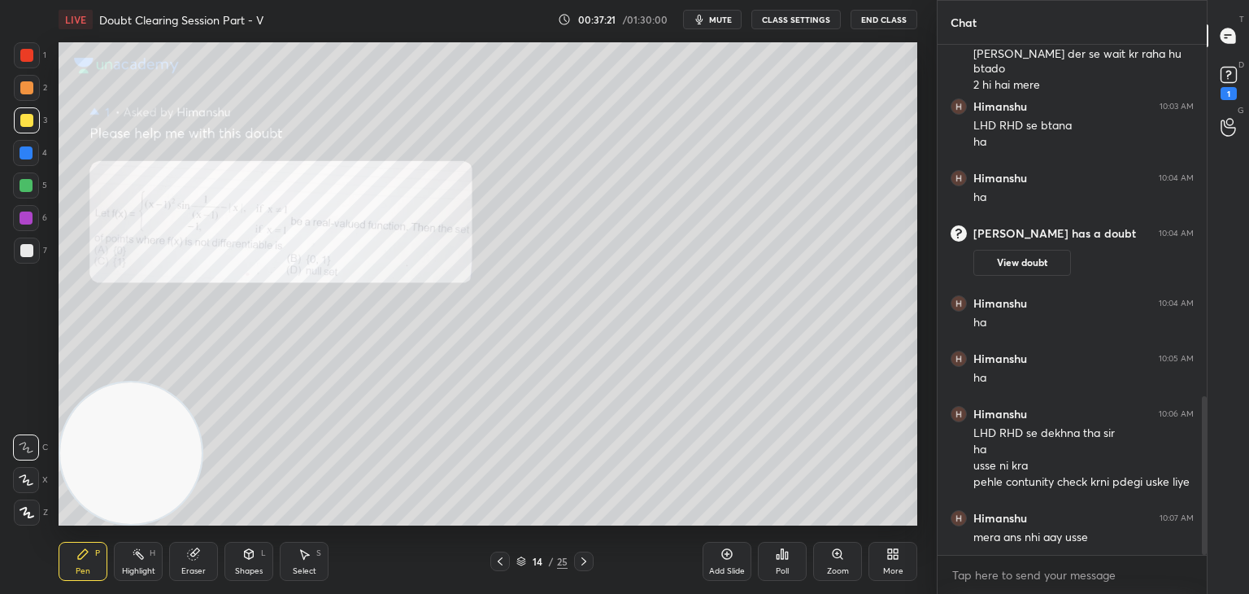
scroll to position [1147, 0]
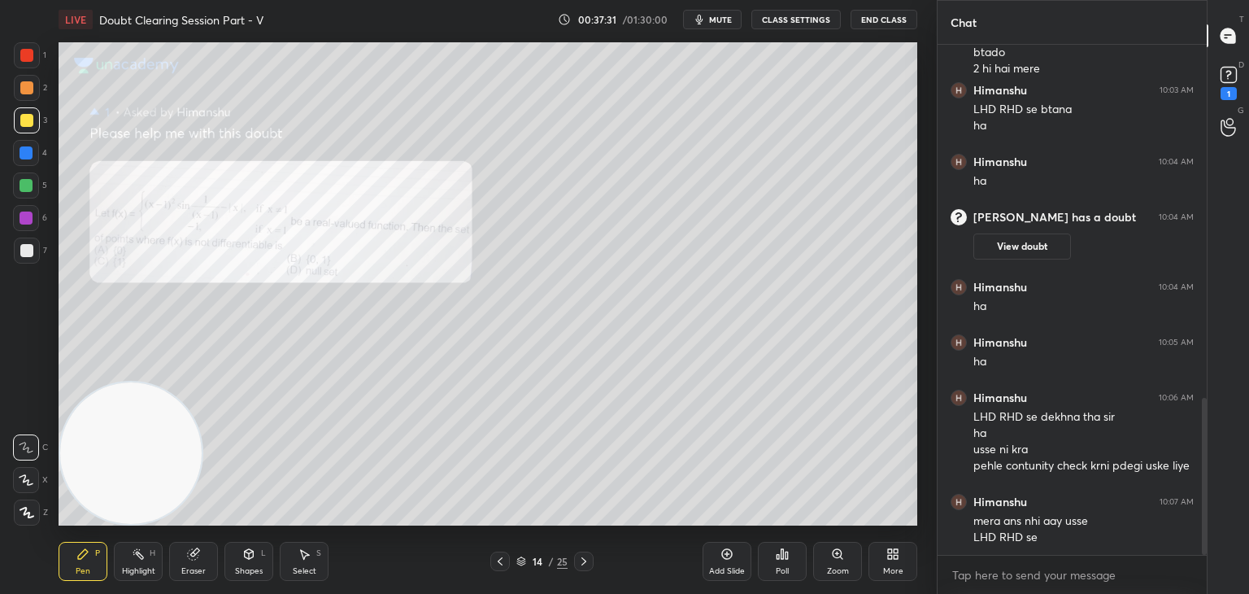
click at [726, 17] on span "mute" at bounding box center [720, 19] width 23 height 11
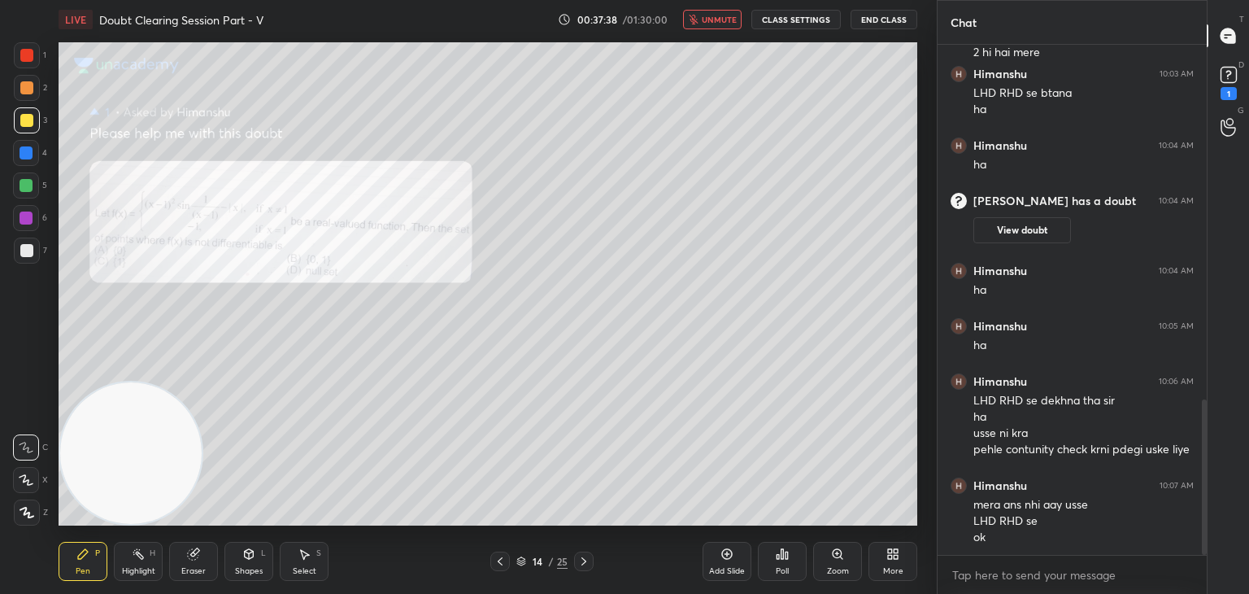
click at [729, 16] on span "unmute" at bounding box center [719, 19] width 35 height 11
click at [20, 250] on div at bounding box center [26, 250] width 13 height 13
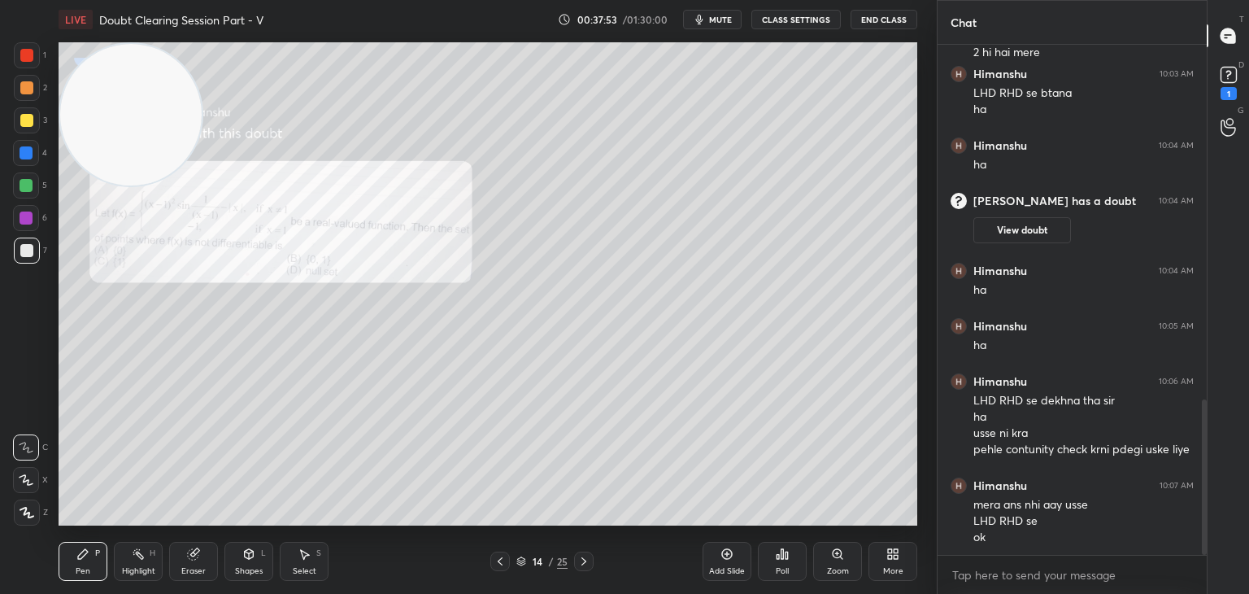
drag, startPoint x: 89, startPoint y: 443, endPoint x: 92, endPoint y: 115, distance: 328.5
click at [91, 17] on div "LIVE Doubt Clearing Session Part - V 00:37:53 / 01:30:00 mute CLASS SETTINGS En…" at bounding box center [488, 297] width 872 height 594
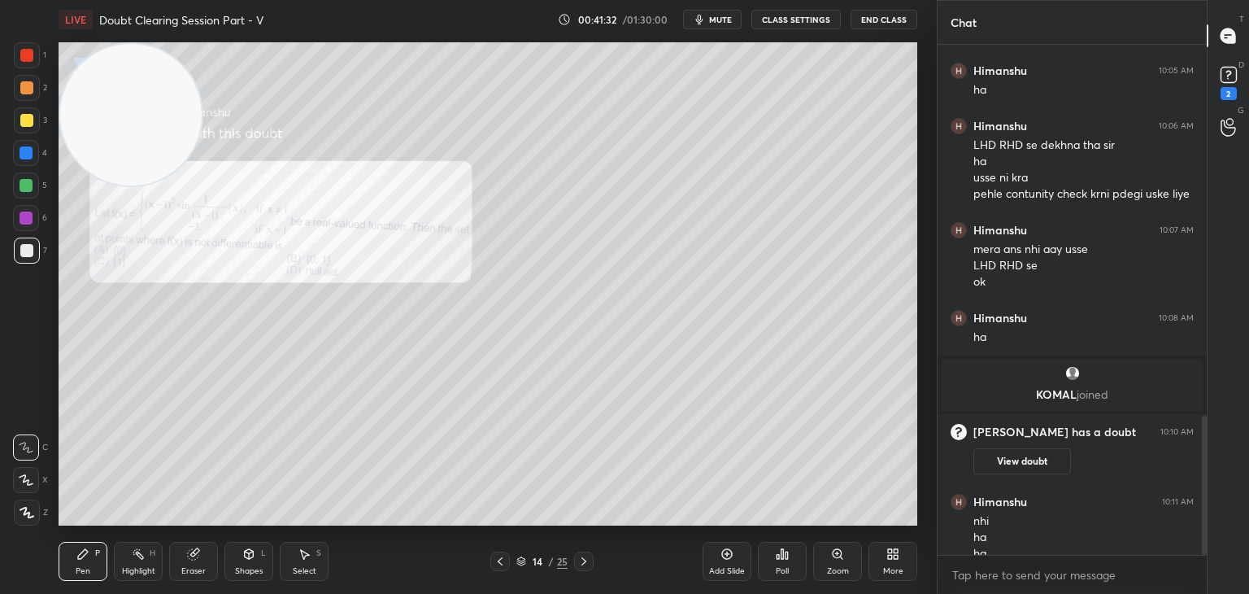
scroll to position [1356, 0]
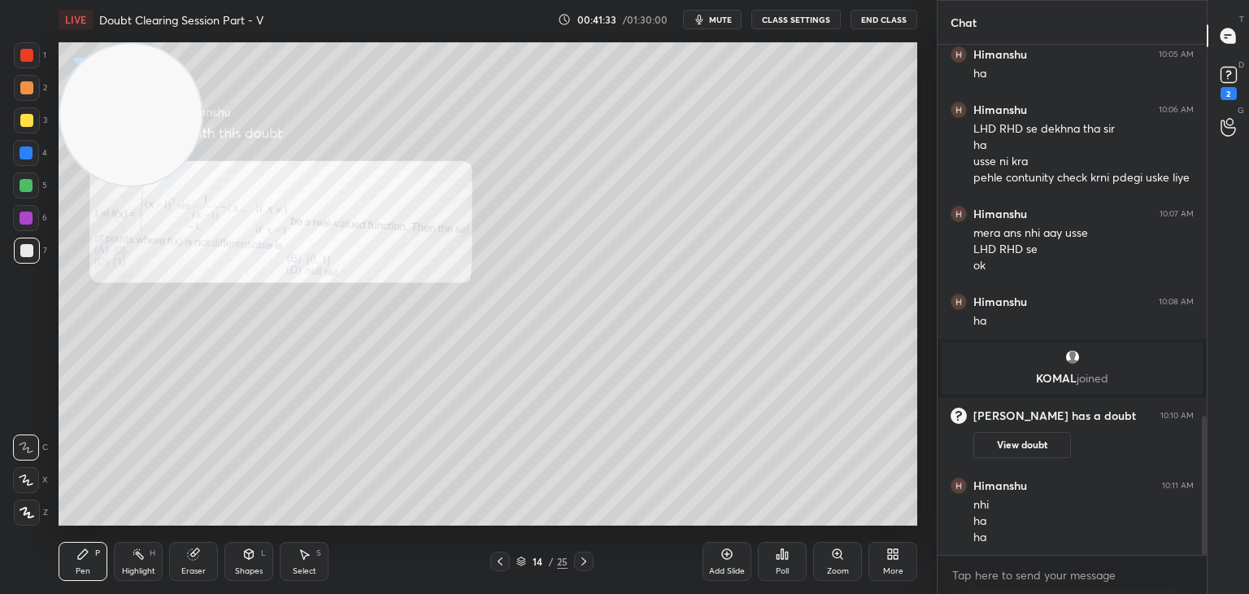
drag, startPoint x: 582, startPoint y: 564, endPoint x: 576, endPoint y: 528, distance: 36.4
click at [582, 564] on icon at bounding box center [583, 561] width 13 height 13
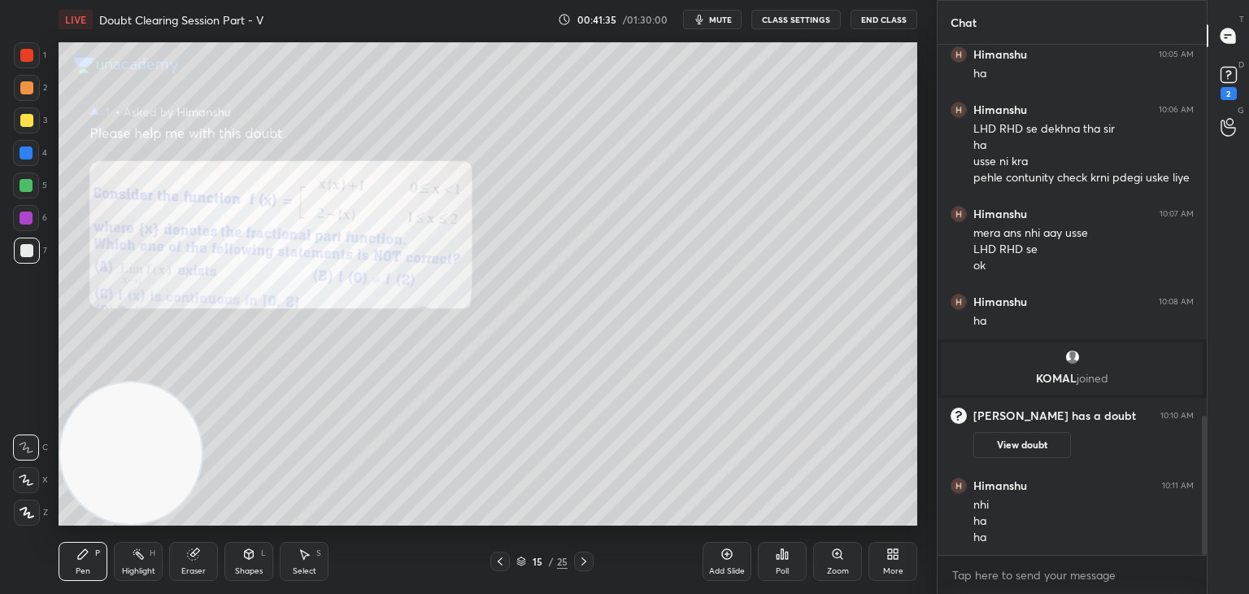
drag, startPoint x: 183, startPoint y: 137, endPoint x: 124, endPoint y: 573, distance: 439.8
click at [111, 554] on div "LIVE Doubt Clearing Session Part - V 00:41:35 / 01:30:00 mute CLASS SETTINGS En…" at bounding box center [488, 297] width 872 height 594
click at [836, 555] on icon at bounding box center [837, 553] width 9 height 9
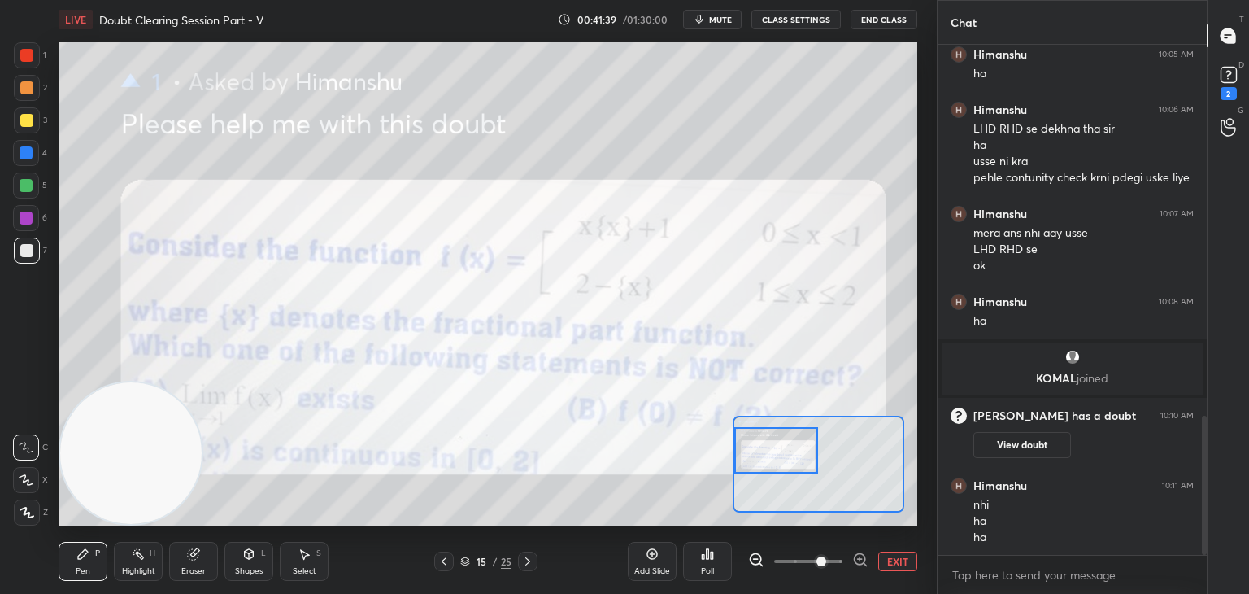
drag, startPoint x: 807, startPoint y: 468, endPoint x: 759, endPoint y: 469, distance: 48.0
click at [761, 469] on div at bounding box center [776, 450] width 85 height 46
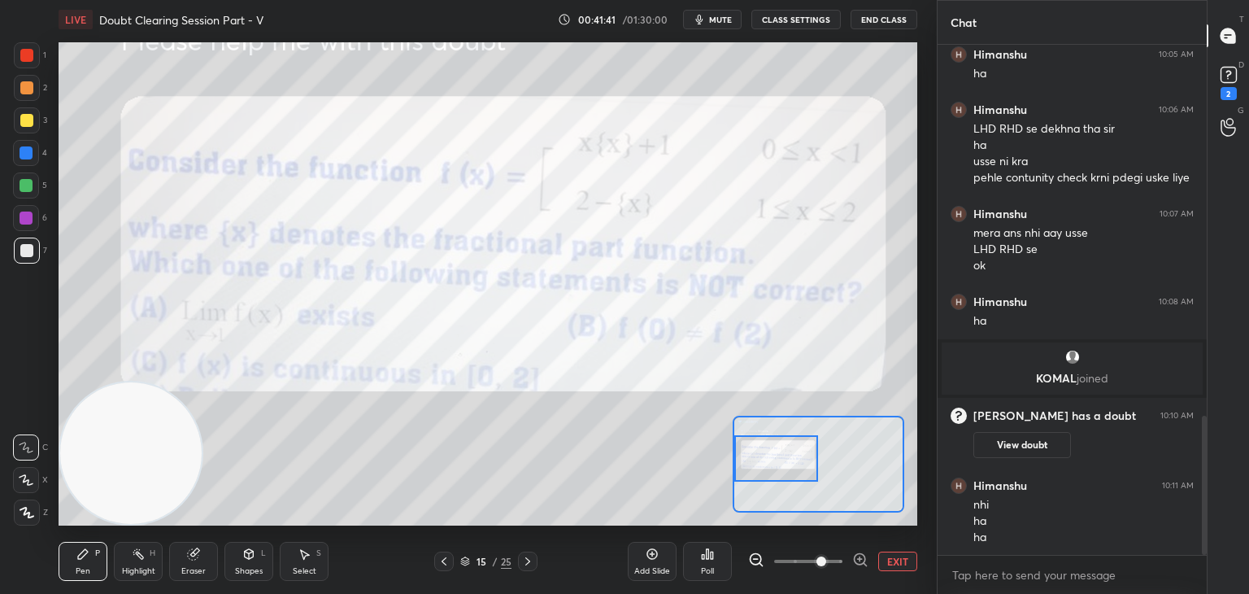
click at [780, 446] on div at bounding box center [776, 458] width 85 height 46
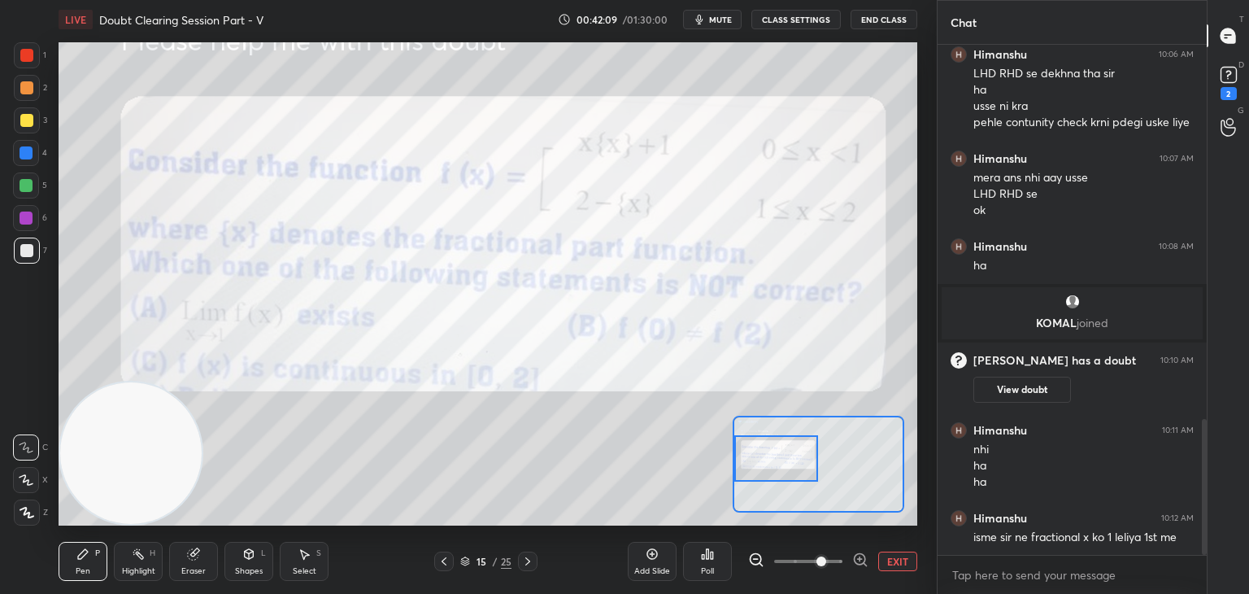
click at [24, 55] on div at bounding box center [26, 55] width 13 height 13
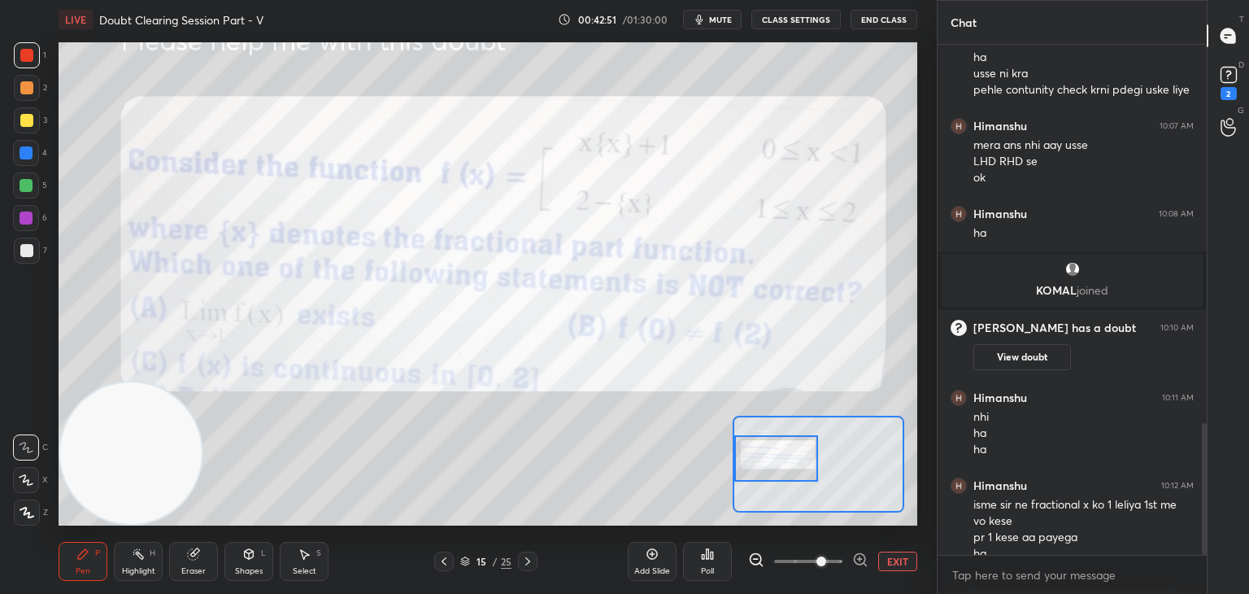
scroll to position [1460, 0]
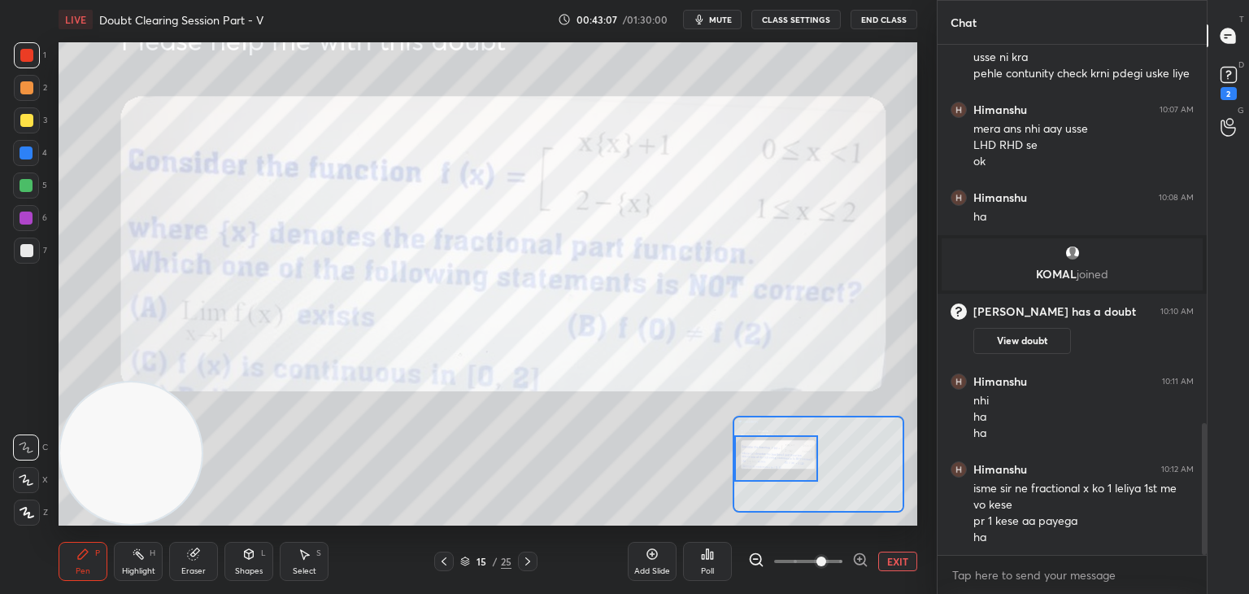
drag, startPoint x: 207, startPoint y: 544, endPoint x: 218, endPoint y: 529, distance: 18.5
click at [204, 547] on div "Eraser" at bounding box center [193, 561] width 49 height 39
click at [96, 547] on div "Pen P" at bounding box center [83, 561] width 49 height 39
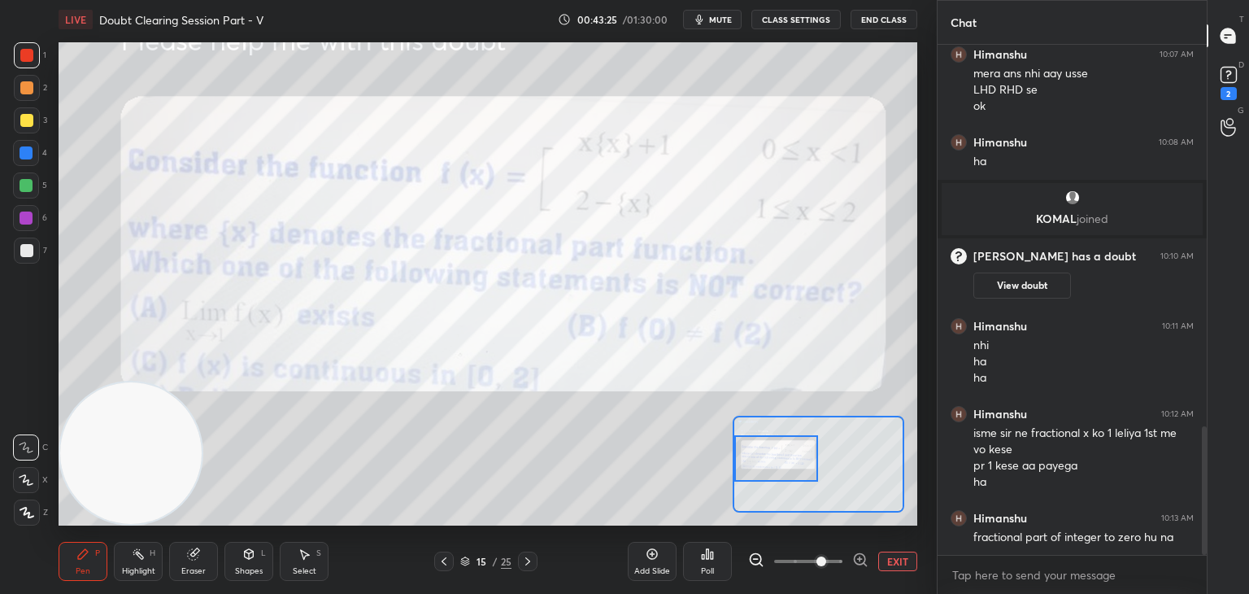
scroll to position [1532, 0]
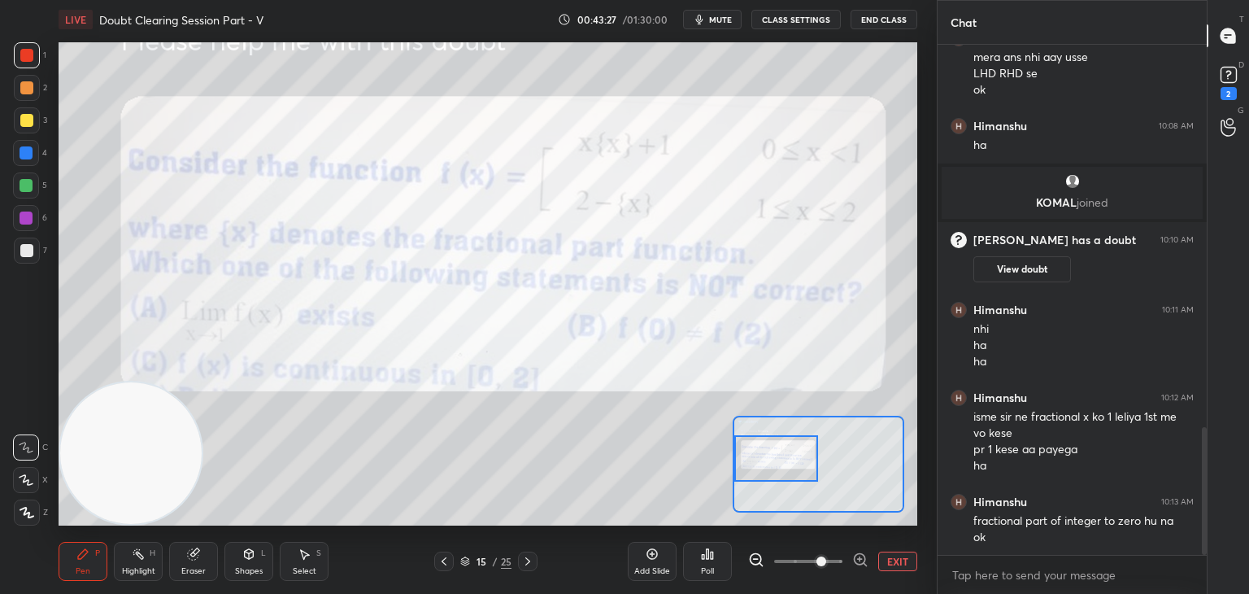
click at [189, 543] on div "Eraser" at bounding box center [193, 561] width 49 height 39
click at [89, 556] on div "Pen P" at bounding box center [83, 561] width 49 height 39
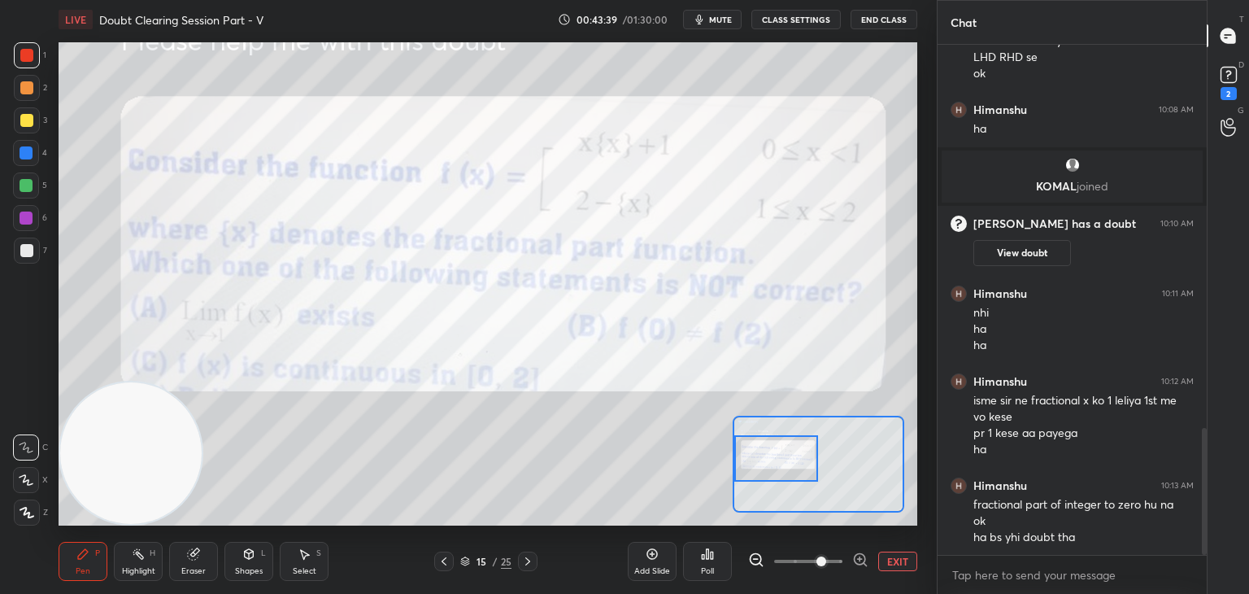
click at [524, 560] on icon at bounding box center [527, 561] width 13 height 13
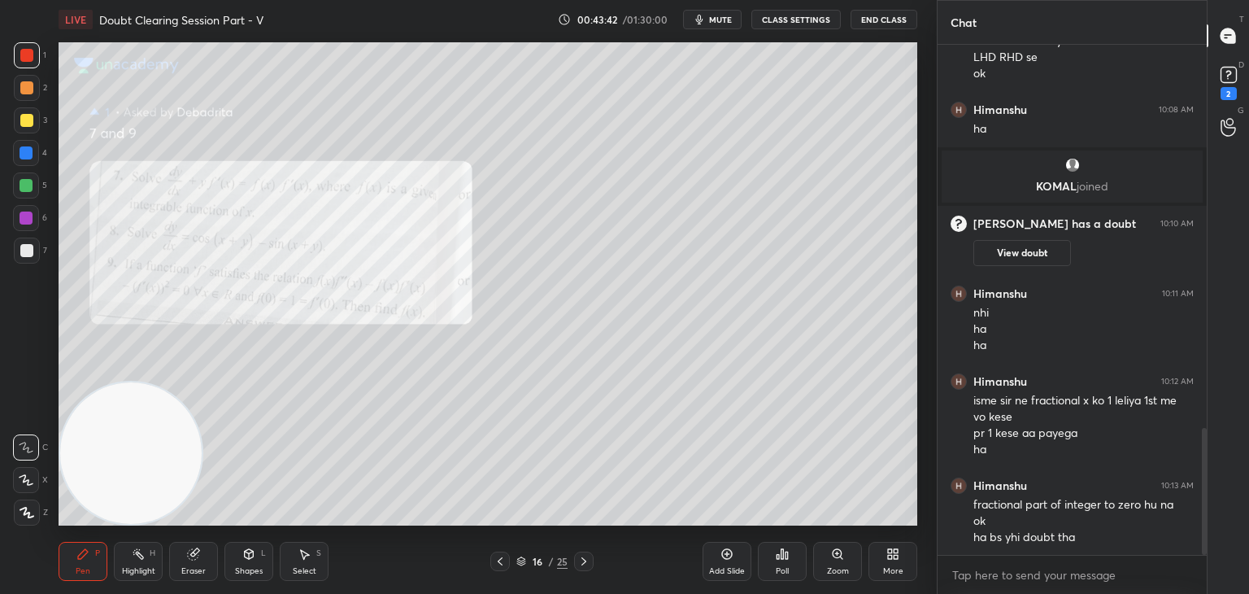
drag, startPoint x: 31, startPoint y: 112, endPoint x: 46, endPoint y: 115, distance: 15.6
click at [29, 115] on div at bounding box center [27, 120] width 26 height 26
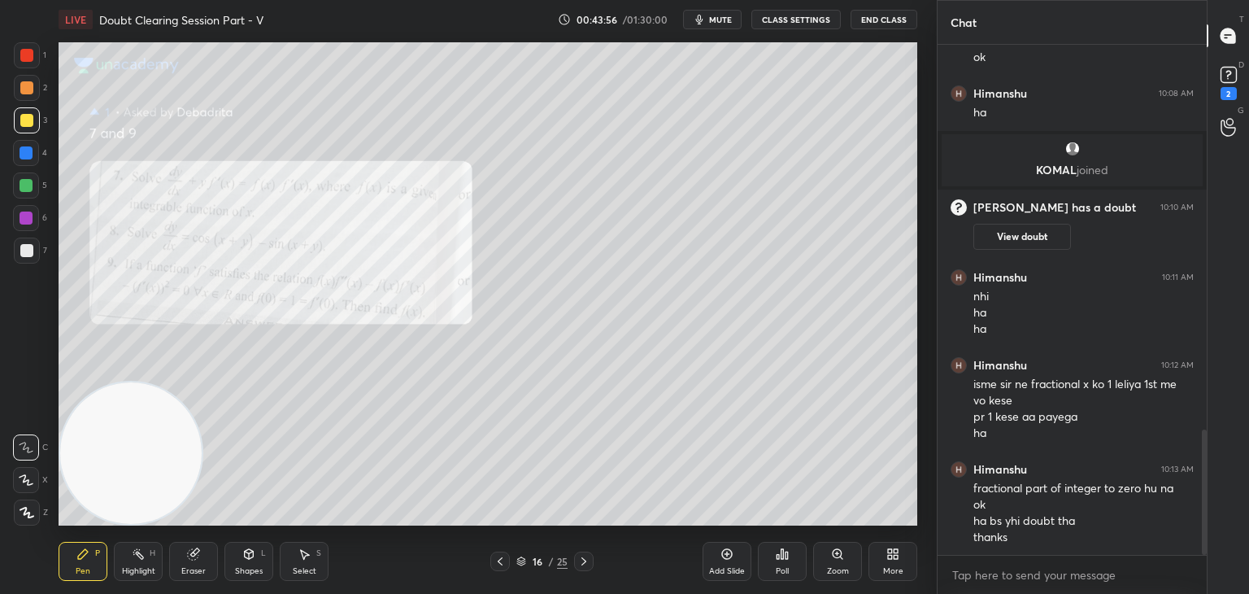
drag, startPoint x: 580, startPoint y: 559, endPoint x: 573, endPoint y: 528, distance: 31.6
click at [579, 557] on icon at bounding box center [583, 561] width 13 height 13
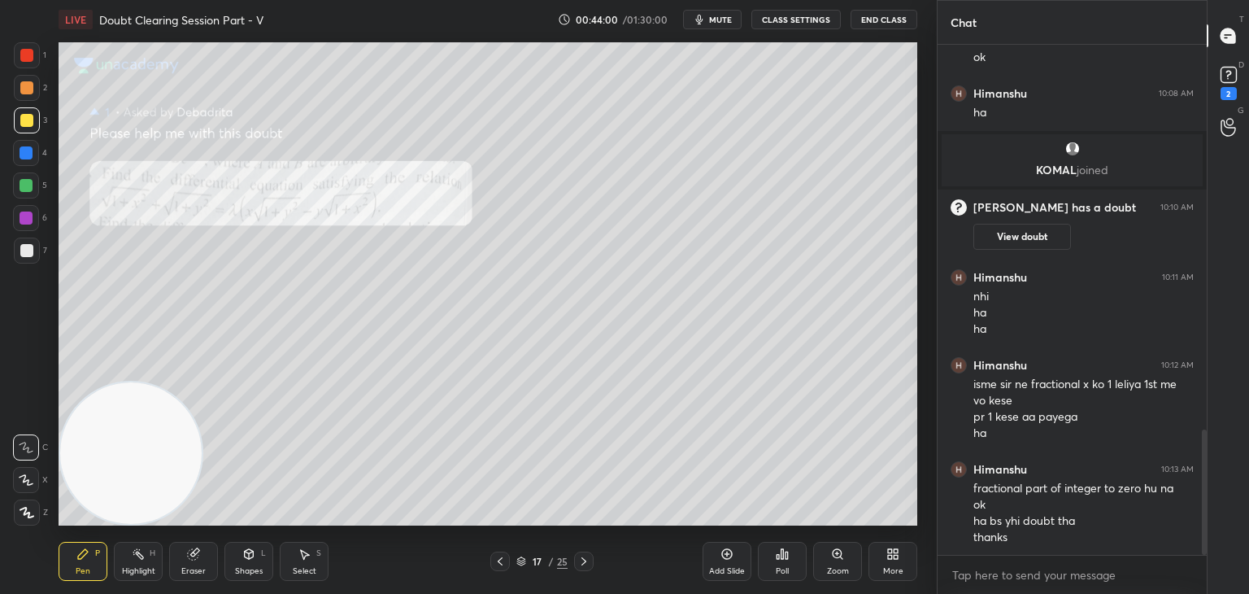
click at [575, 563] on div at bounding box center [584, 561] width 20 height 20
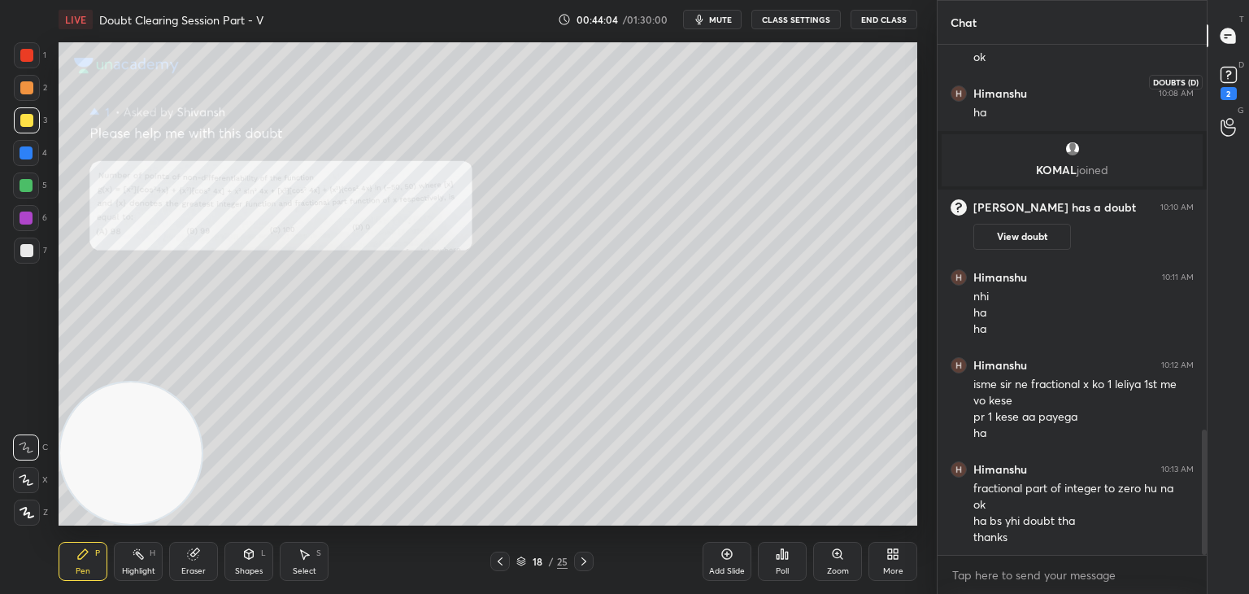
click at [1237, 94] on div "2" at bounding box center [1228, 81] width 24 height 37
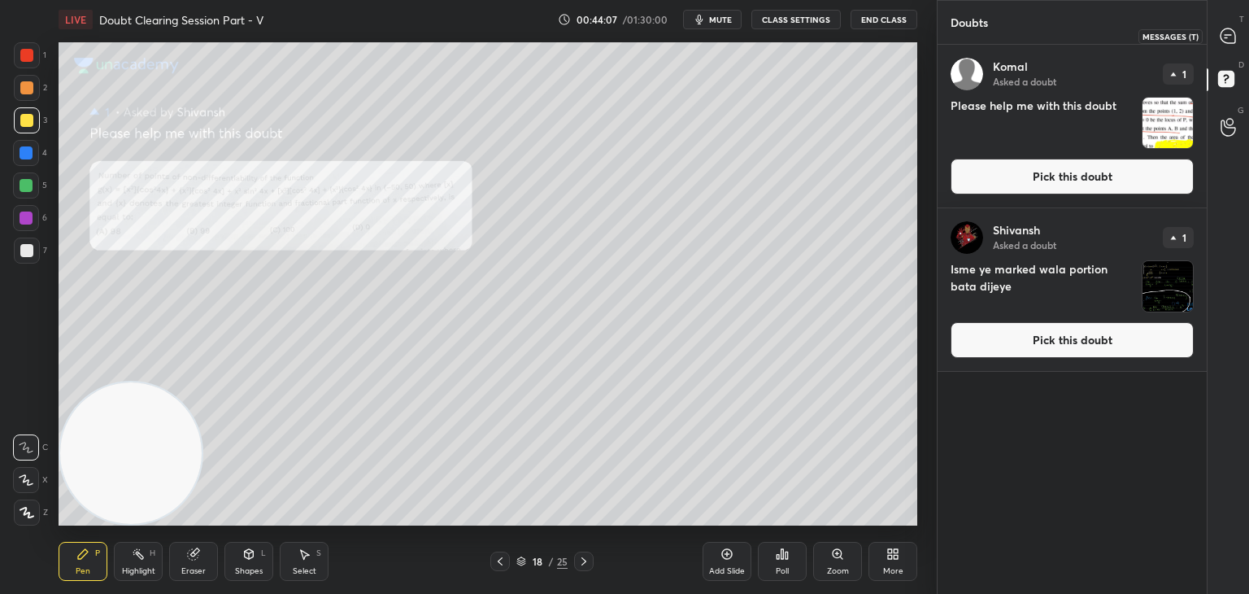
click at [1233, 40] on icon at bounding box center [1228, 35] width 15 height 15
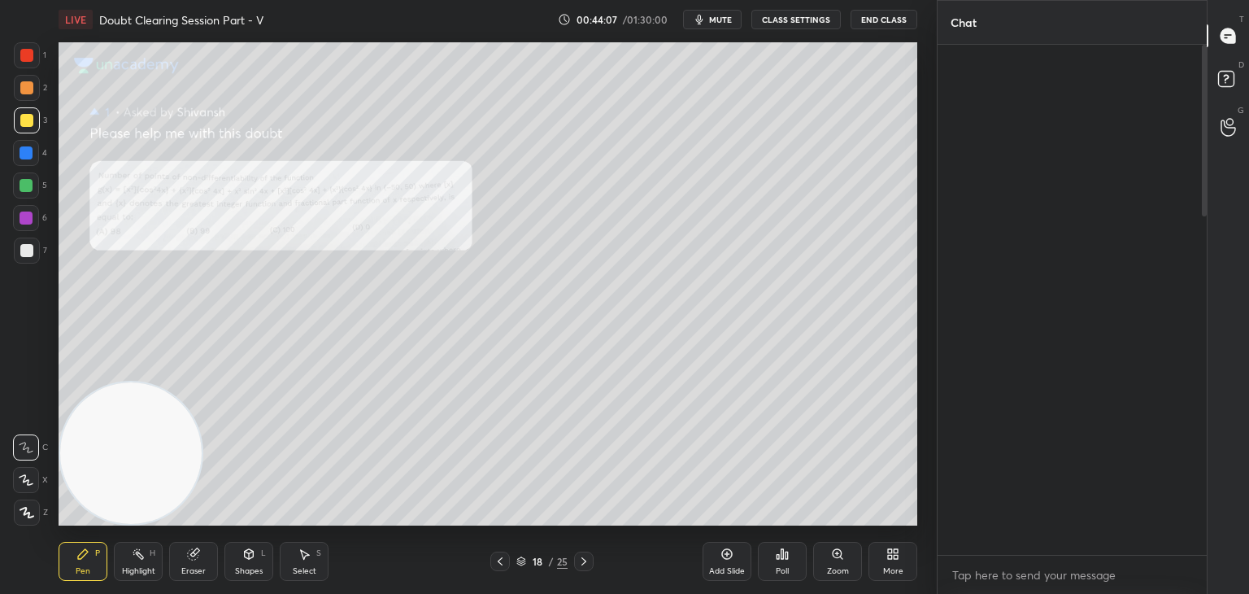
scroll to position [505, 264]
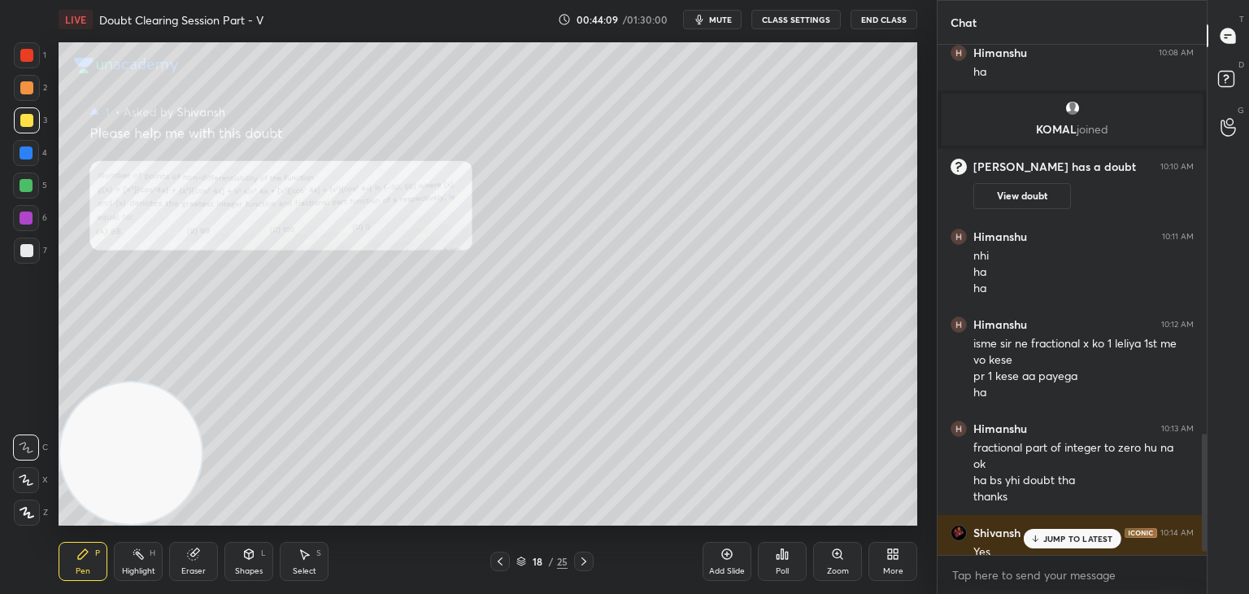
click at [1054, 536] on p "JUMP TO LATEST" at bounding box center [1078, 538] width 70 height 10
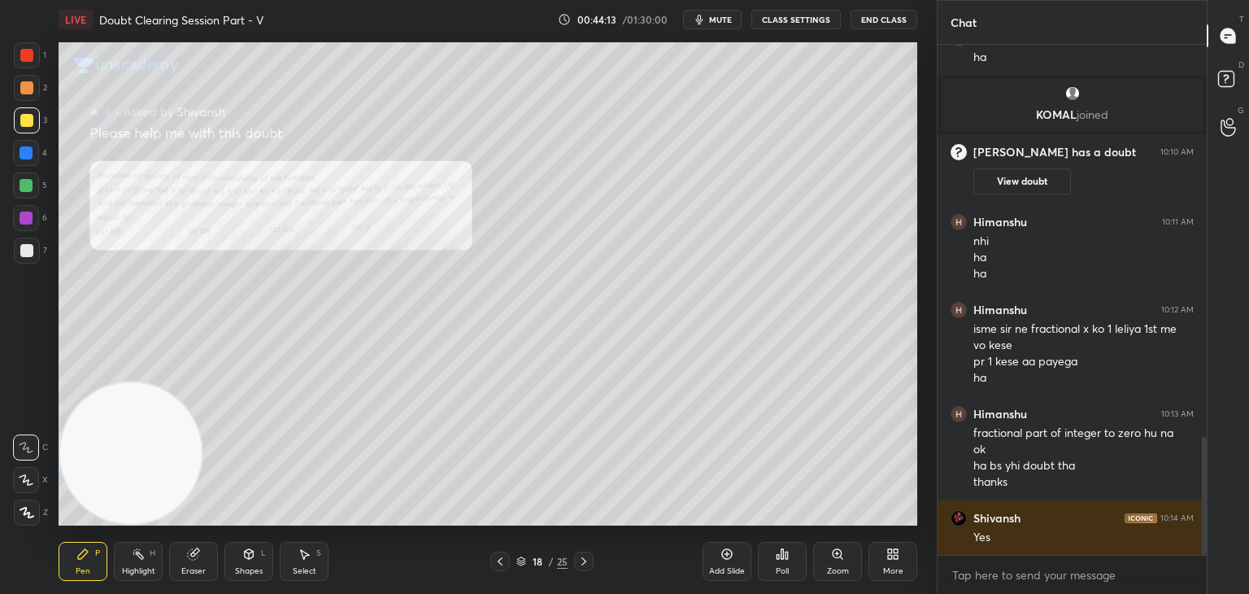
click at [833, 562] on div "Zoom" at bounding box center [837, 561] width 49 height 39
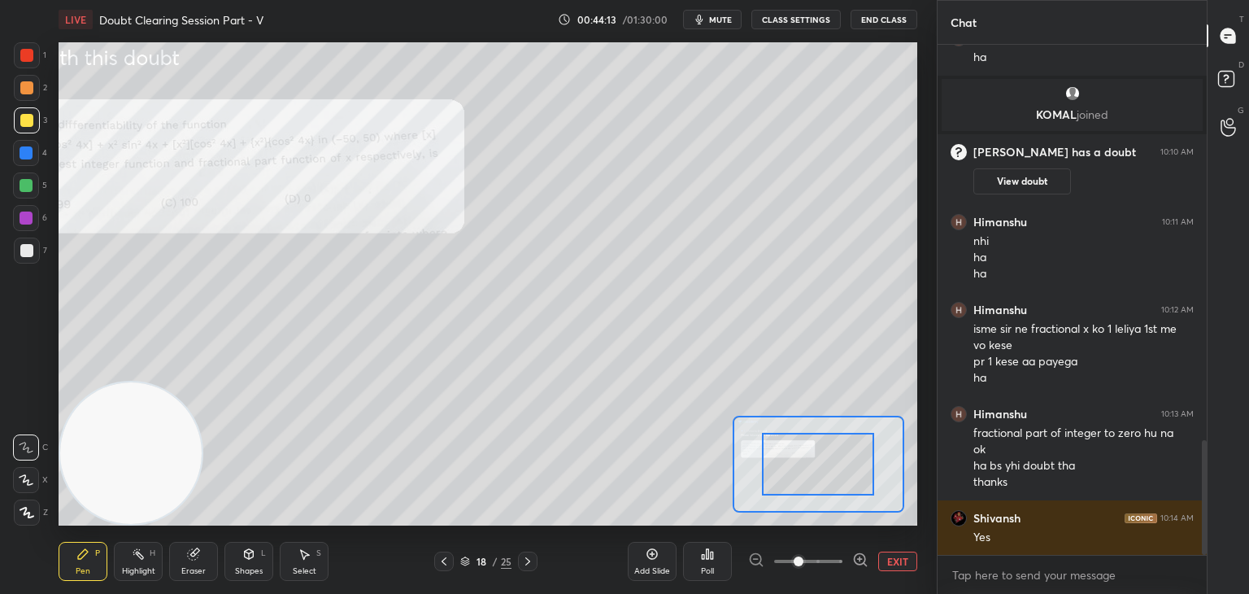
scroll to position [1753, 0]
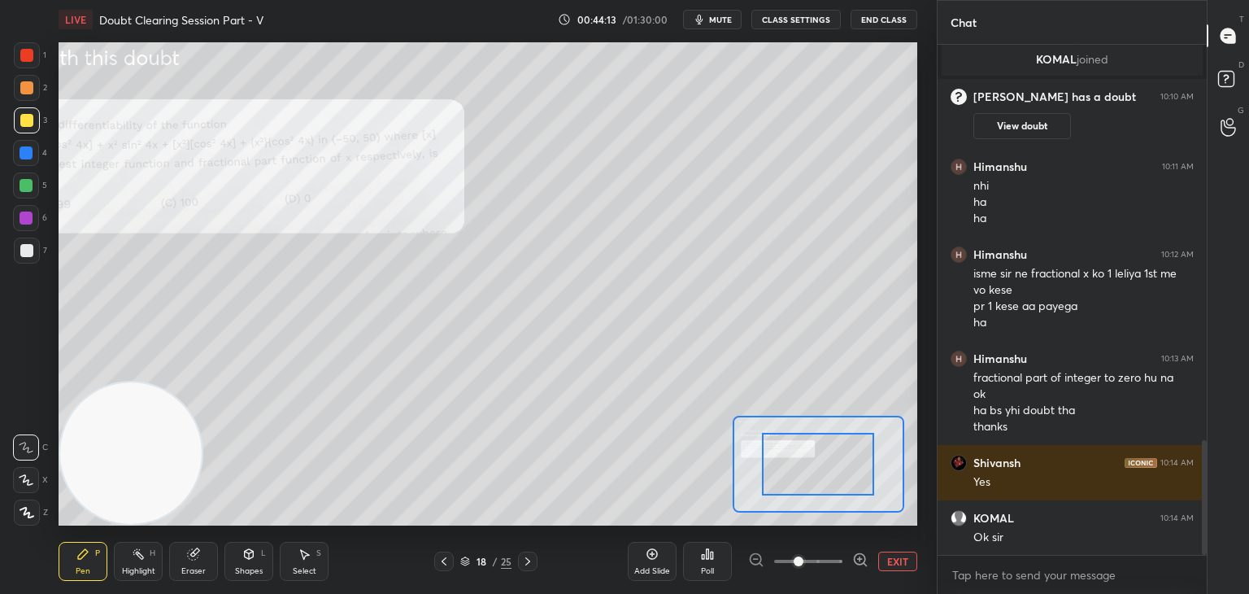
click at [832, 561] on span at bounding box center [808, 561] width 68 height 24
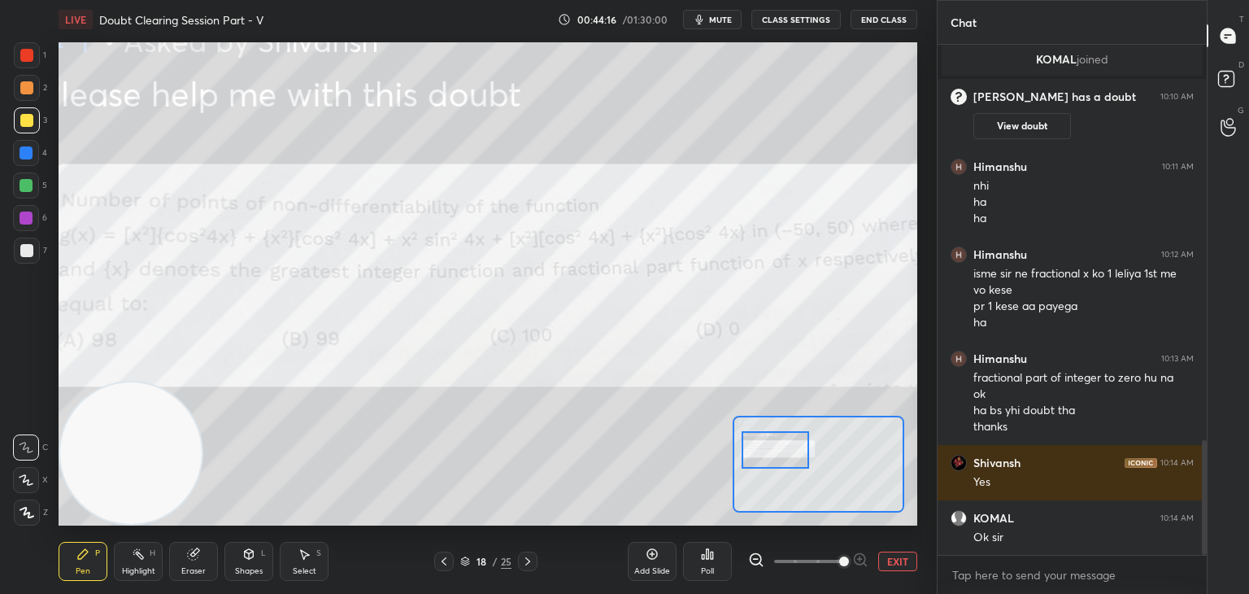
drag, startPoint x: 830, startPoint y: 456, endPoint x: 797, endPoint y: 463, distance: 34.0
click at [790, 443] on div at bounding box center [775, 449] width 67 height 37
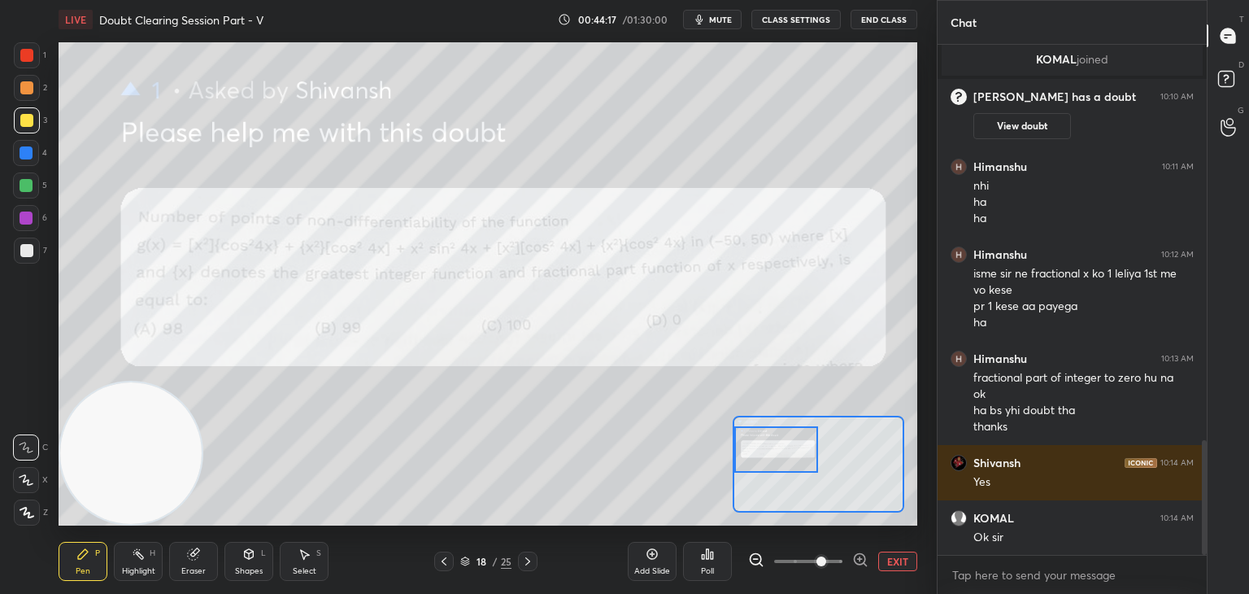
click at [824, 558] on span at bounding box center [821, 561] width 10 height 10
click at [890, 557] on button "EXIT" at bounding box center [897, 561] width 39 height 20
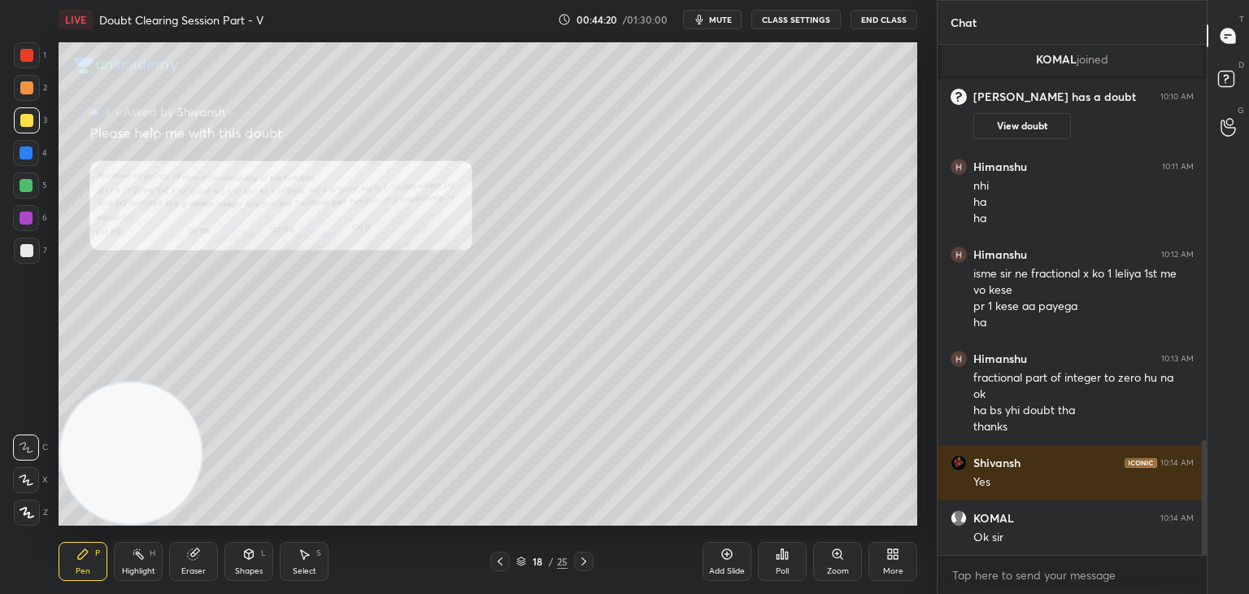
click at [582, 564] on icon at bounding box center [583, 561] width 13 height 13
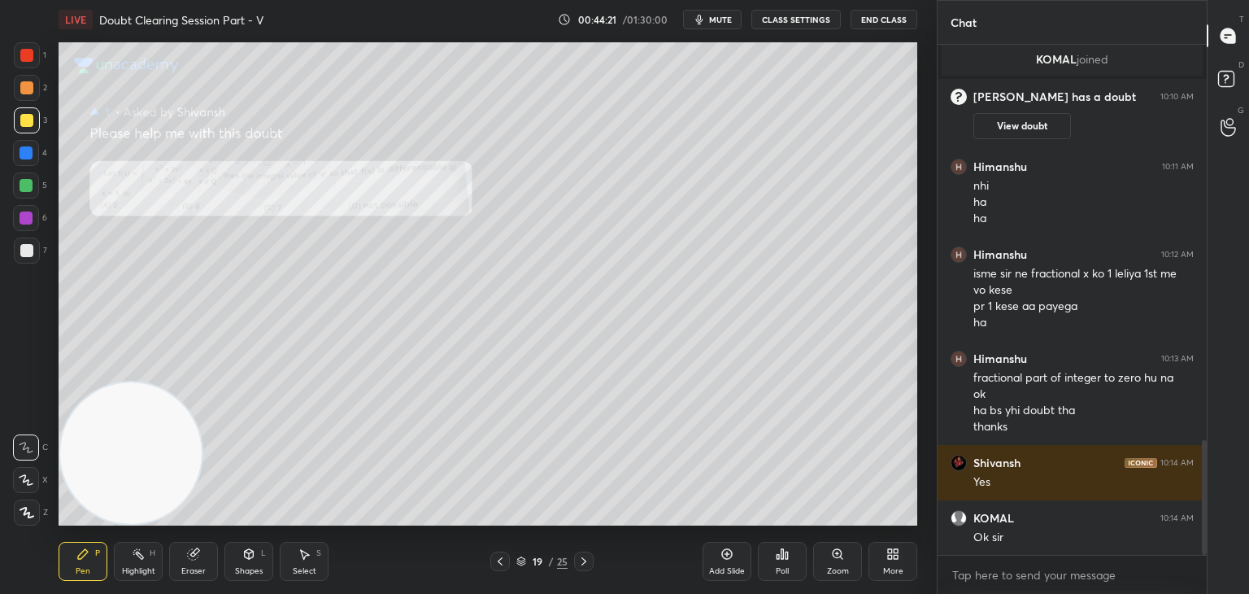
click at [585, 564] on icon at bounding box center [583, 561] width 13 height 13
click at [585, 563] on icon at bounding box center [583, 561] width 13 height 13
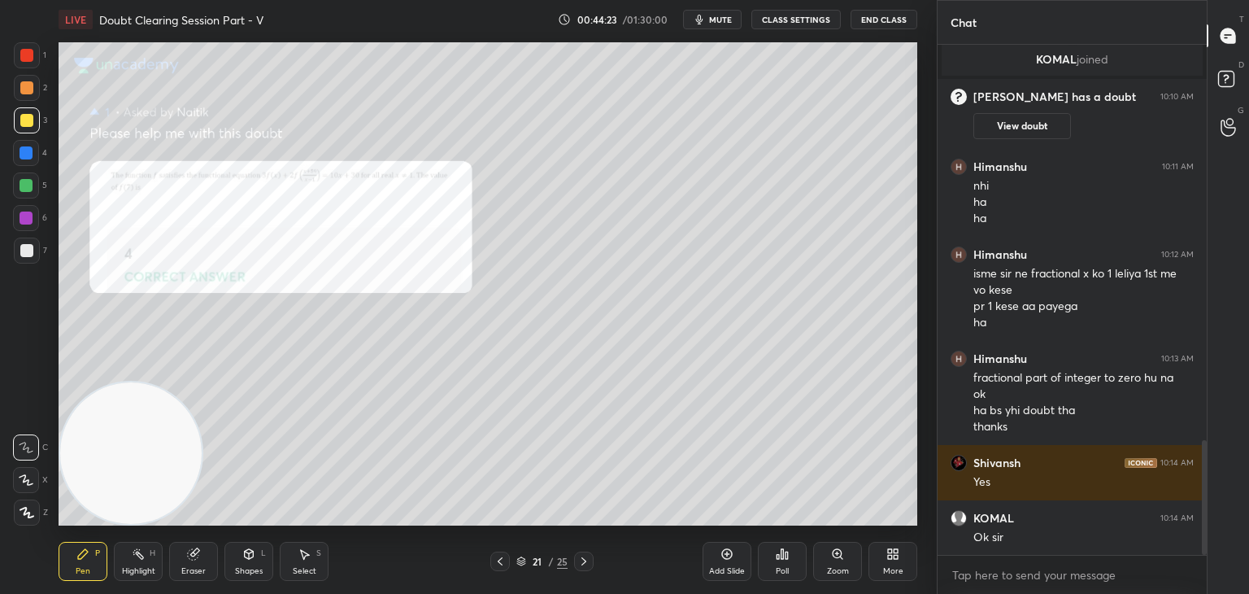
click at [586, 562] on icon at bounding box center [583, 561] width 13 height 13
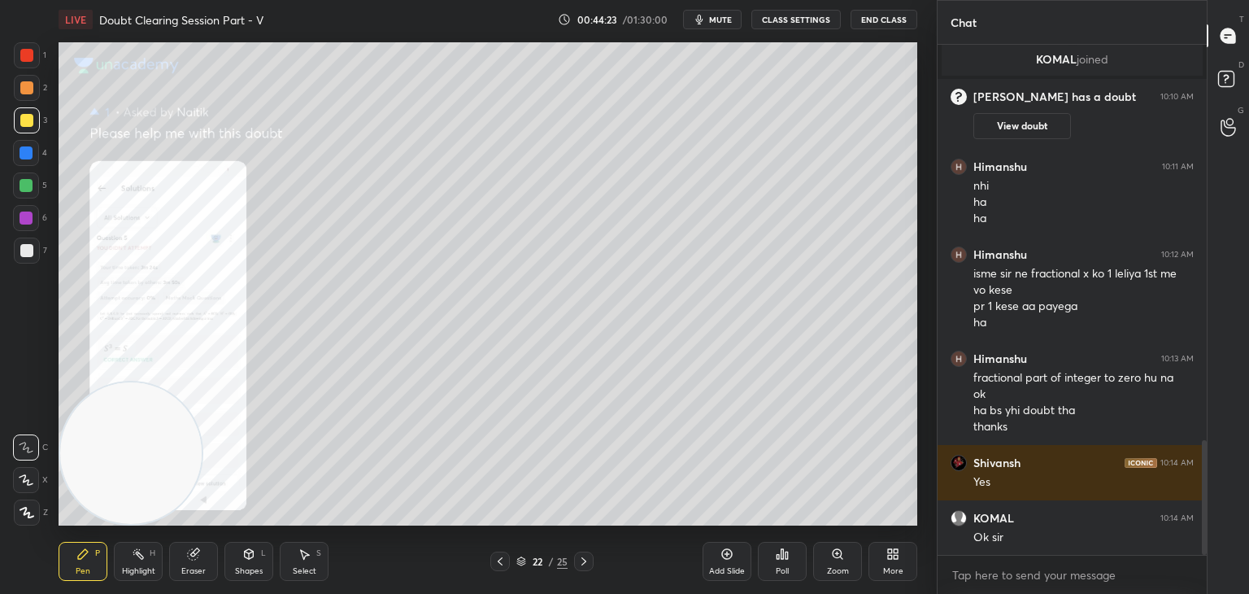
click at [586, 562] on icon at bounding box center [583, 561] width 13 height 13
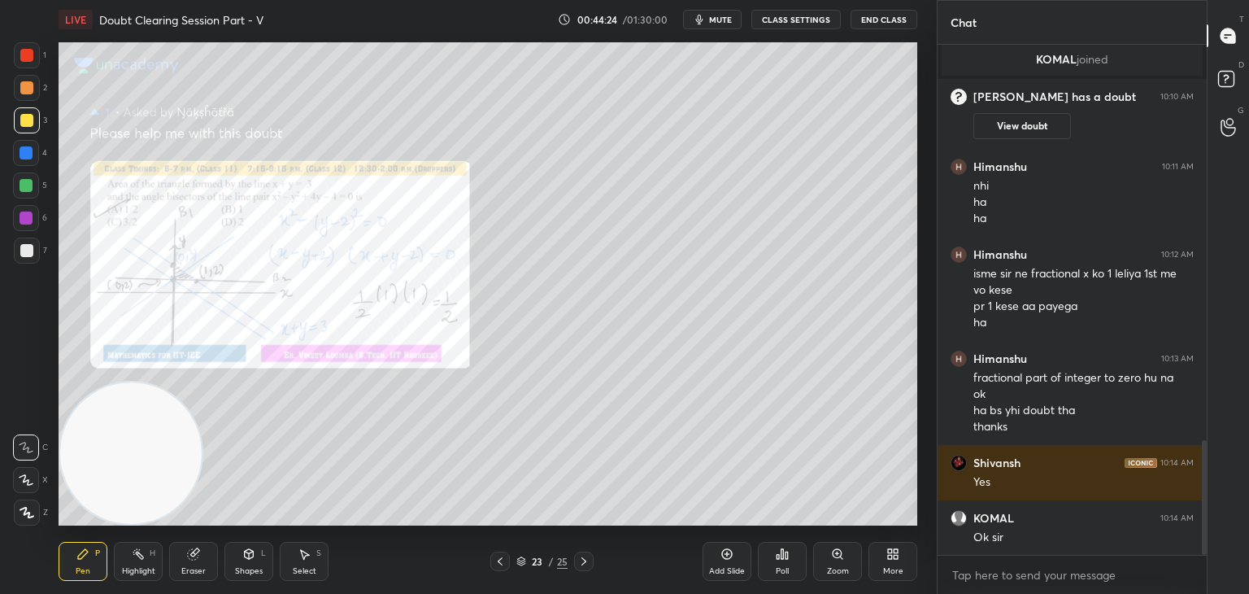
click at [586, 563] on icon at bounding box center [583, 561] width 13 height 13
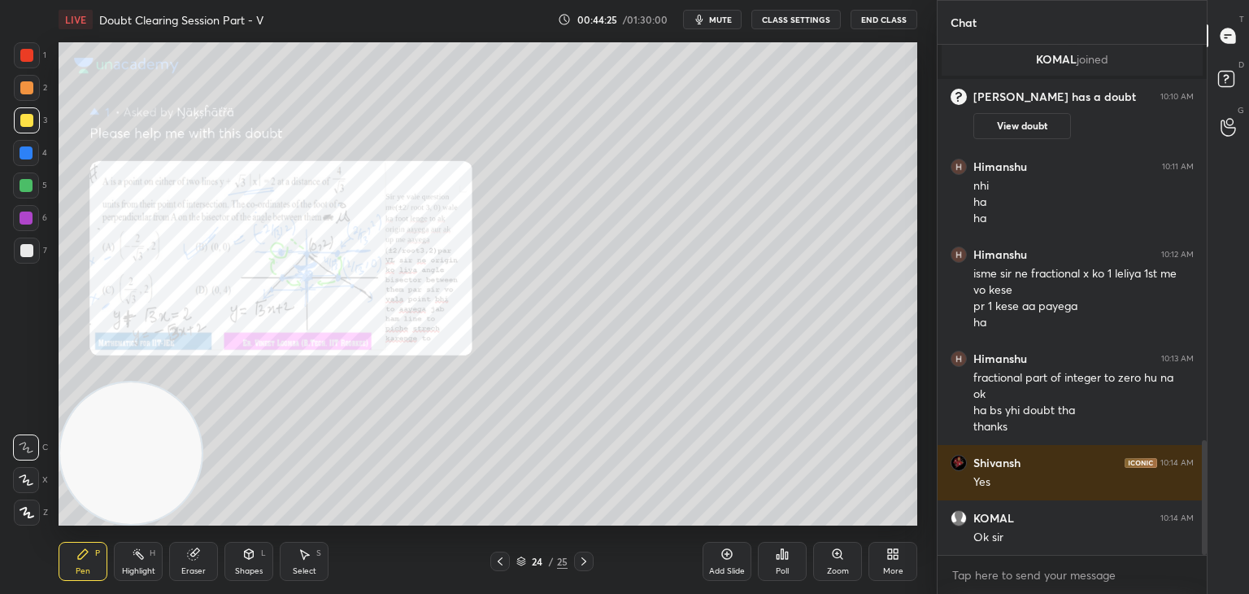
click at [587, 562] on icon at bounding box center [583, 561] width 13 height 13
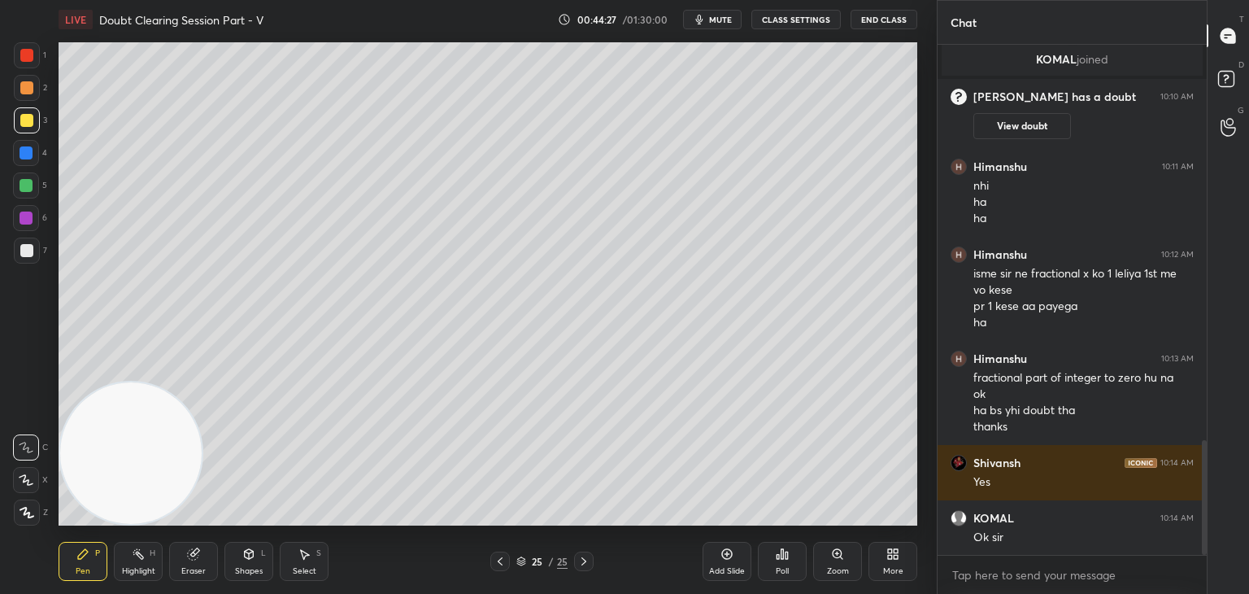
click at [491, 553] on div at bounding box center [500, 561] width 20 height 20
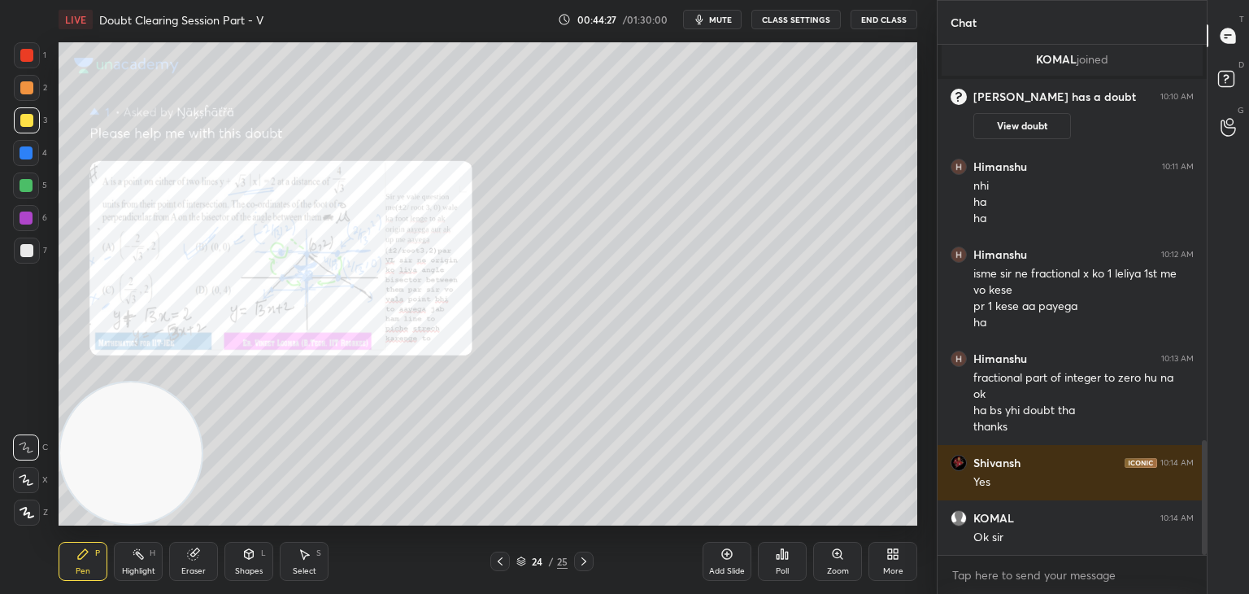
click at [497, 563] on icon at bounding box center [500, 561] width 13 height 13
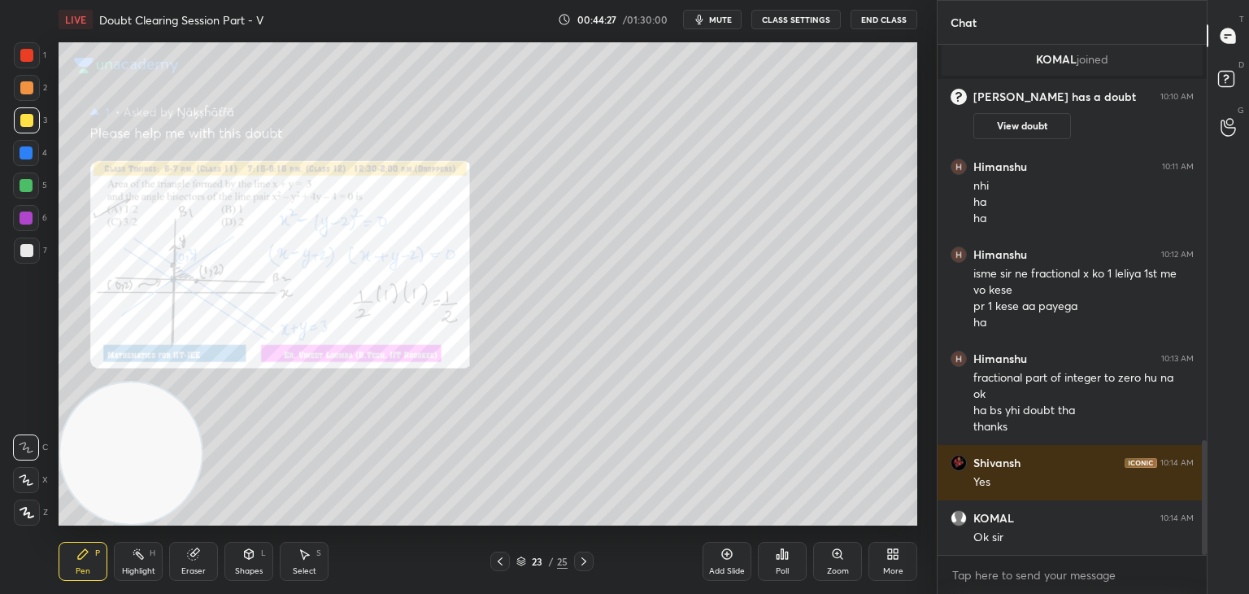
click at [497, 564] on icon at bounding box center [500, 561] width 13 height 13
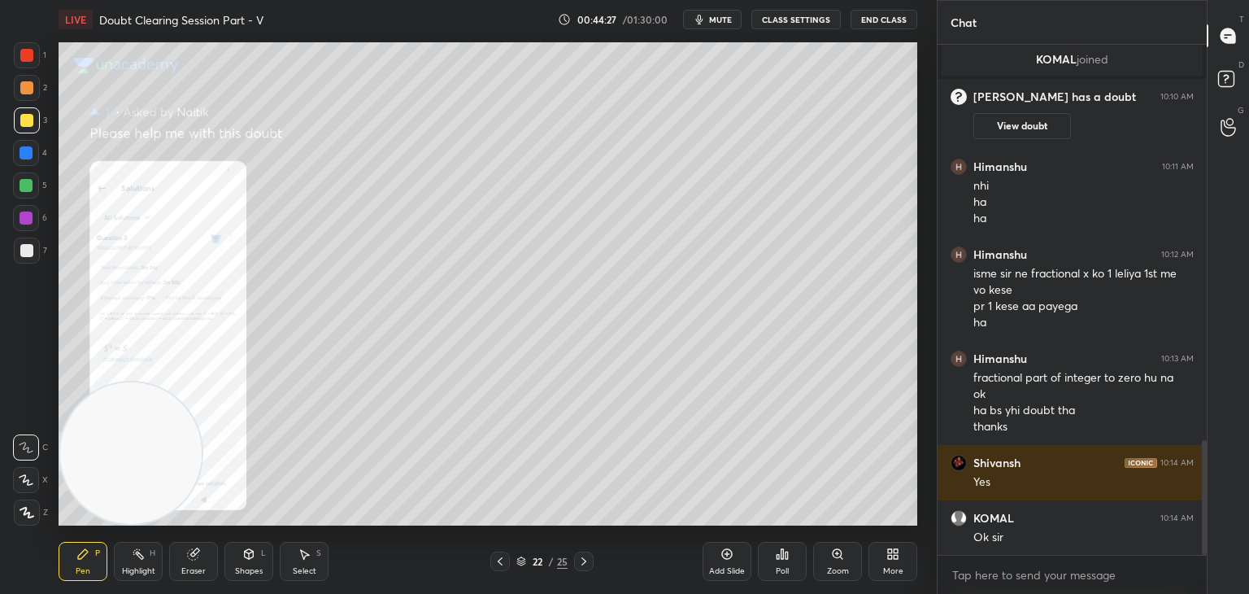
click at [498, 564] on icon at bounding box center [500, 561] width 13 height 13
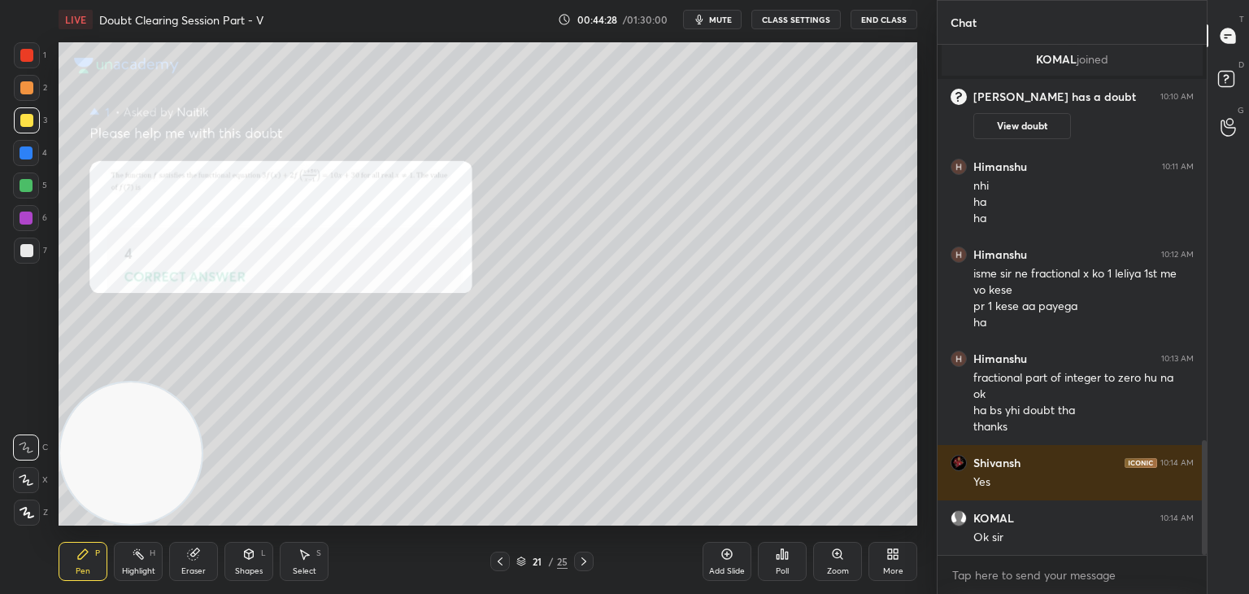
click at [499, 564] on icon at bounding box center [500, 561] width 13 height 13
click at [500, 566] on icon at bounding box center [500, 561] width 13 height 13
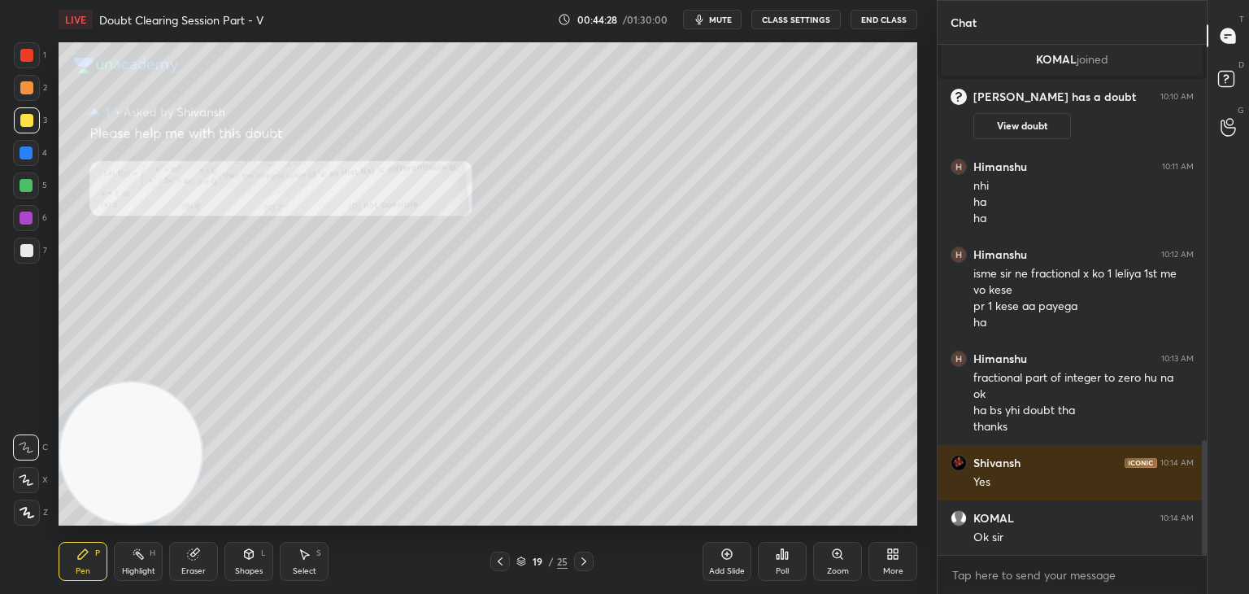
click at [501, 567] on icon at bounding box center [500, 561] width 13 height 13
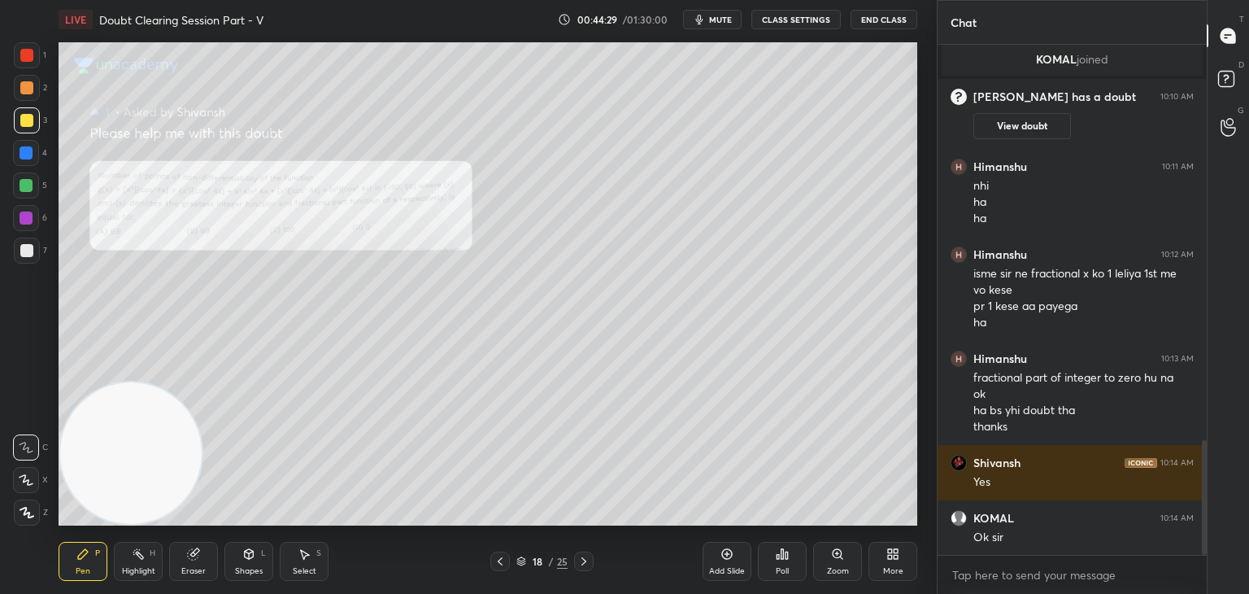
click at [504, 570] on div at bounding box center [500, 561] width 20 height 20
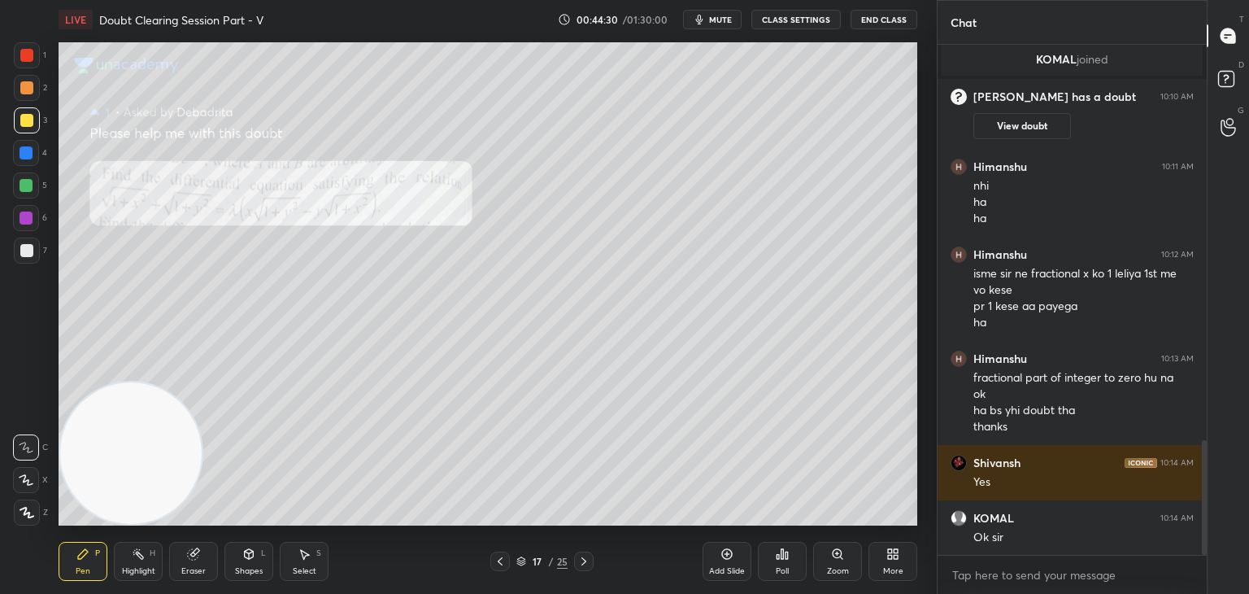
click at [577, 562] on div at bounding box center [584, 561] width 20 height 20
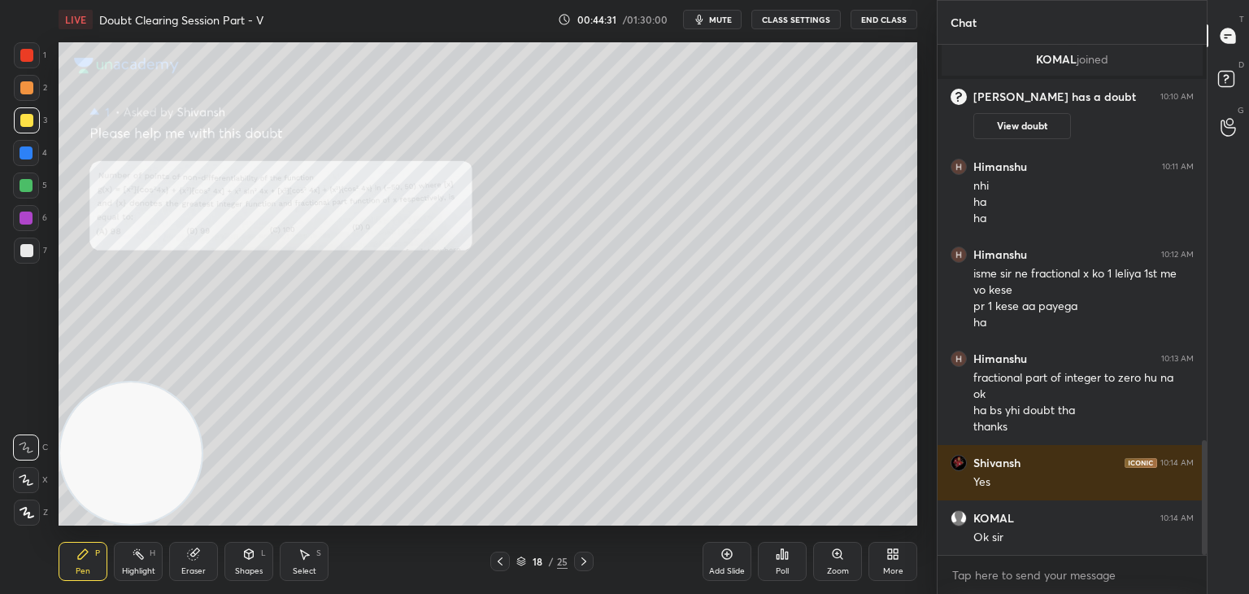
click at [831, 551] on icon at bounding box center [837, 553] width 13 height 13
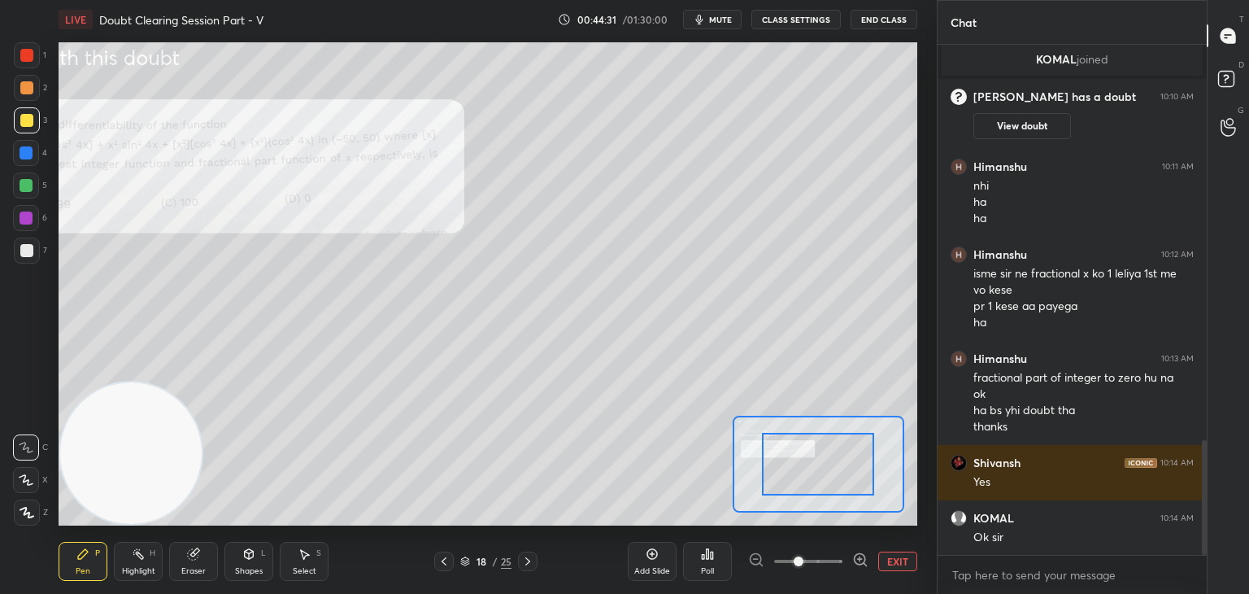
click at [816, 559] on span at bounding box center [808, 561] width 68 height 24
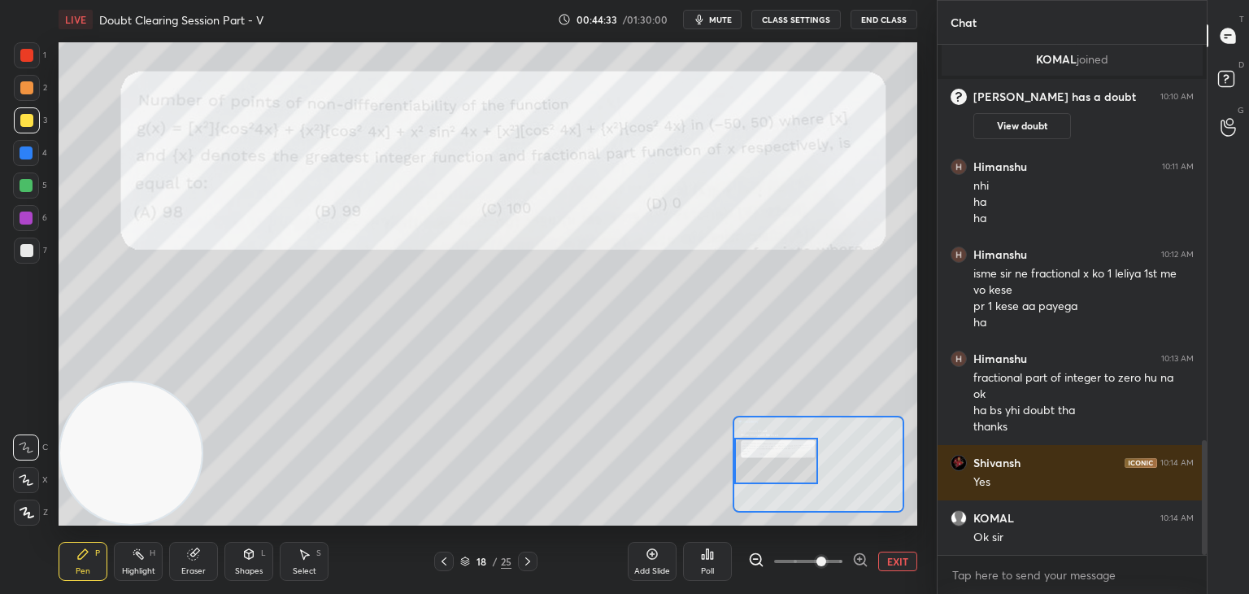
scroll to position [1808, 0]
drag, startPoint x: 803, startPoint y: 453, endPoint x: 784, endPoint y: 455, distance: 19.6
click at [784, 455] on div at bounding box center [776, 460] width 85 height 46
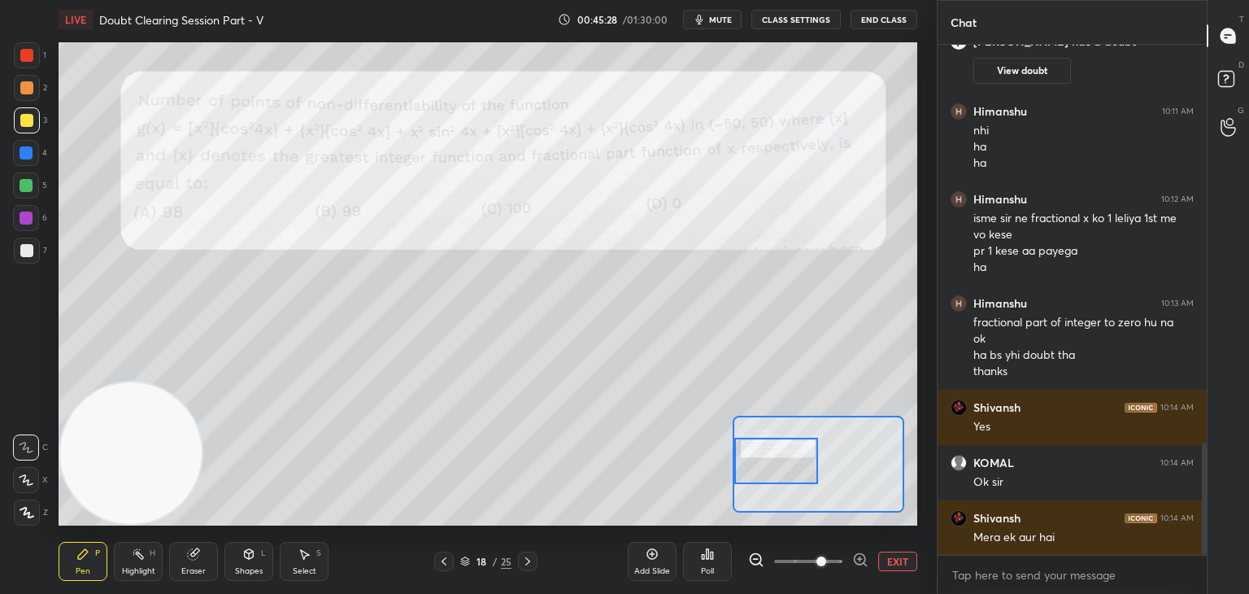
click at [23, 250] on div at bounding box center [26, 250] width 13 height 13
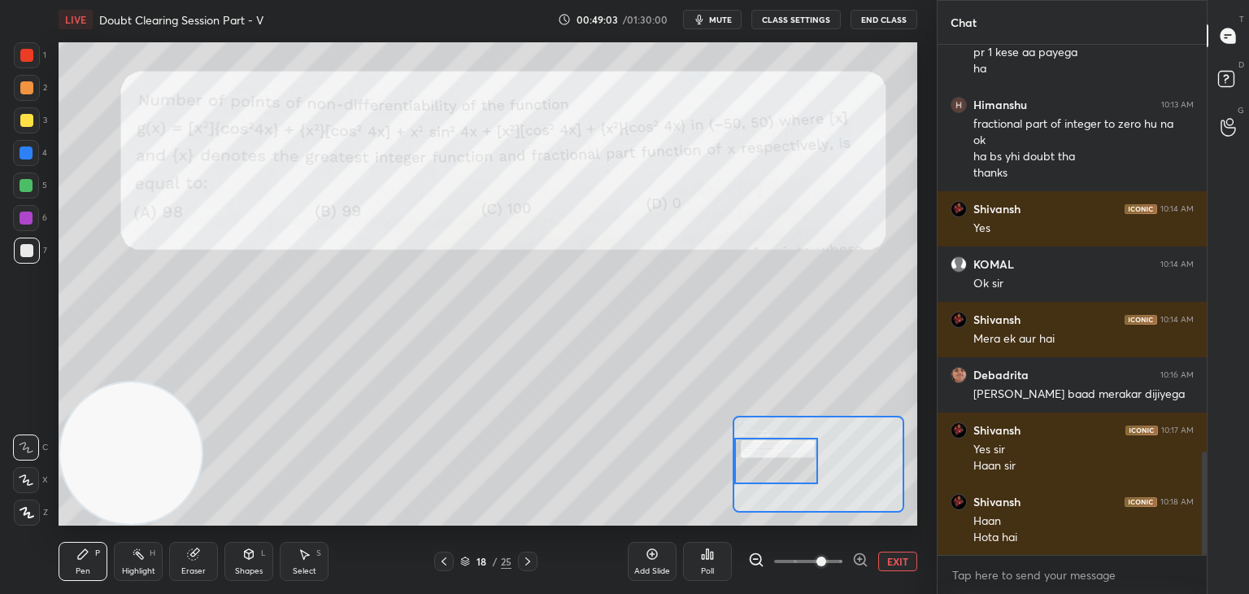
scroll to position [2062, 0]
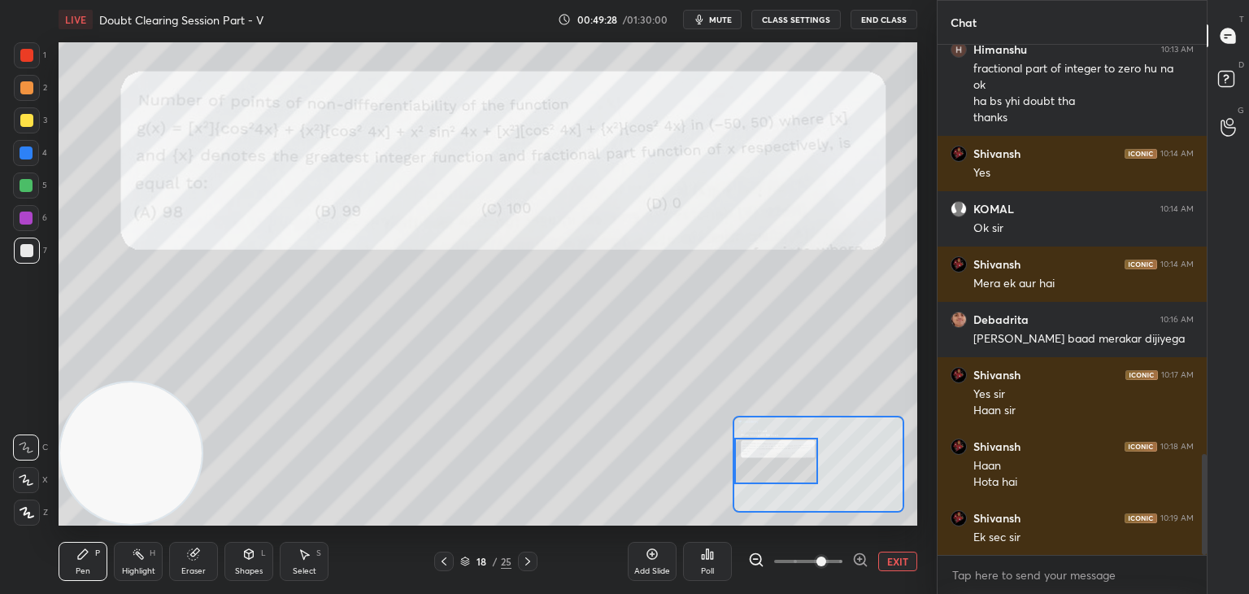
click at [525, 564] on icon at bounding box center [527, 561] width 13 height 13
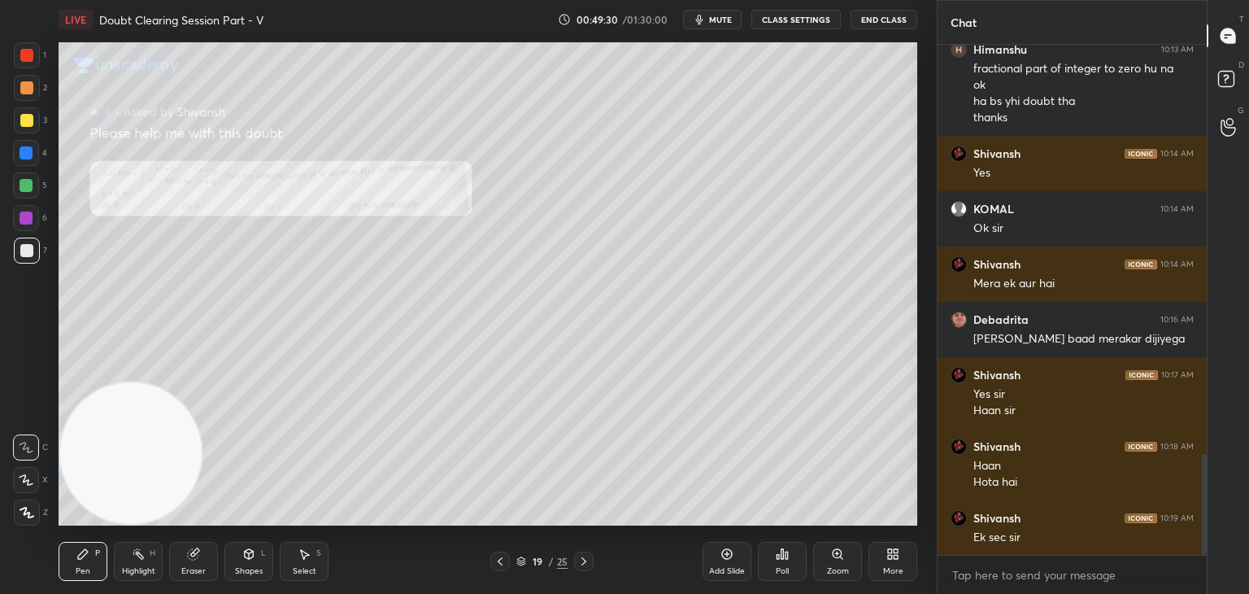
click at [827, 561] on div "Zoom" at bounding box center [837, 561] width 49 height 39
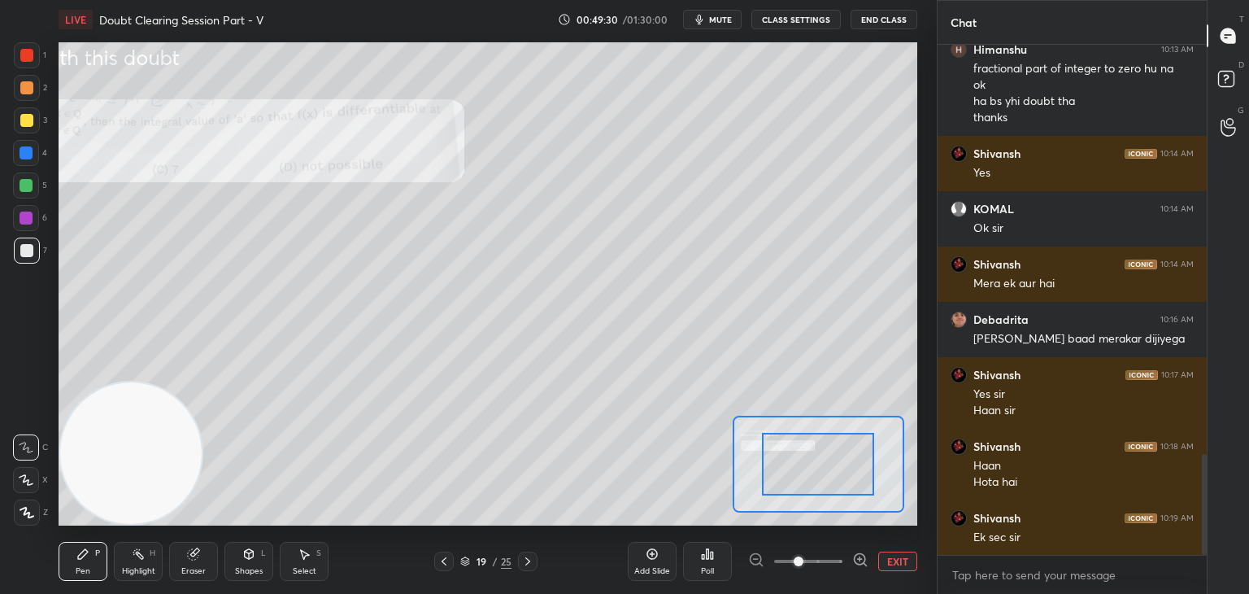
click at [825, 566] on span at bounding box center [808, 561] width 68 height 24
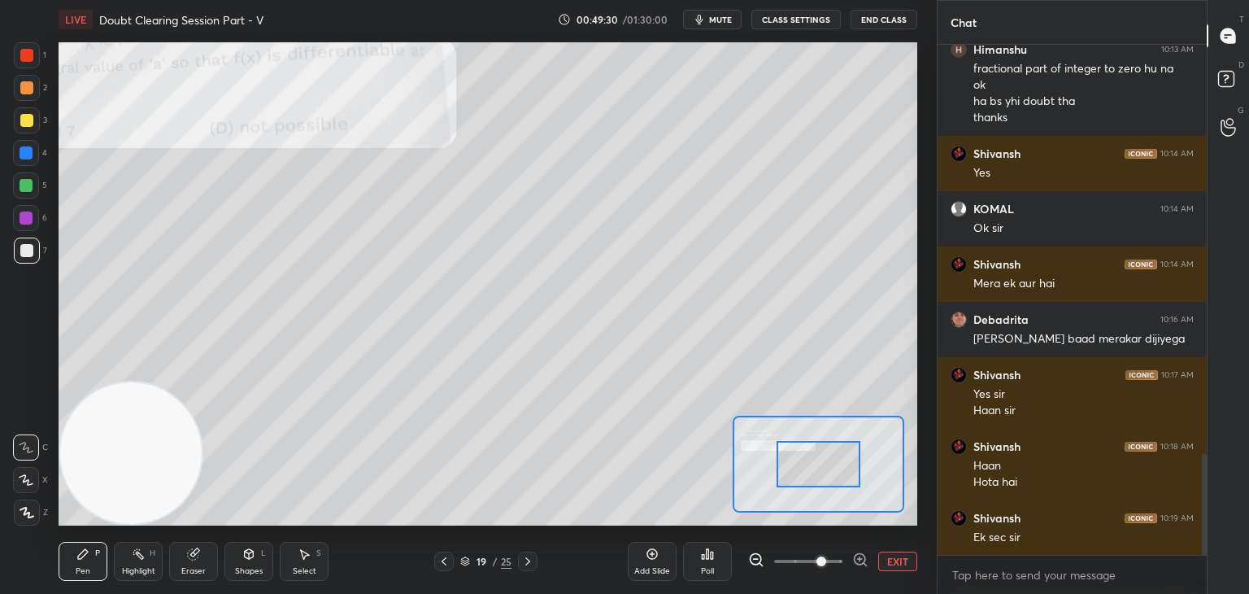
click at [826, 566] on span at bounding box center [821, 561] width 10 height 10
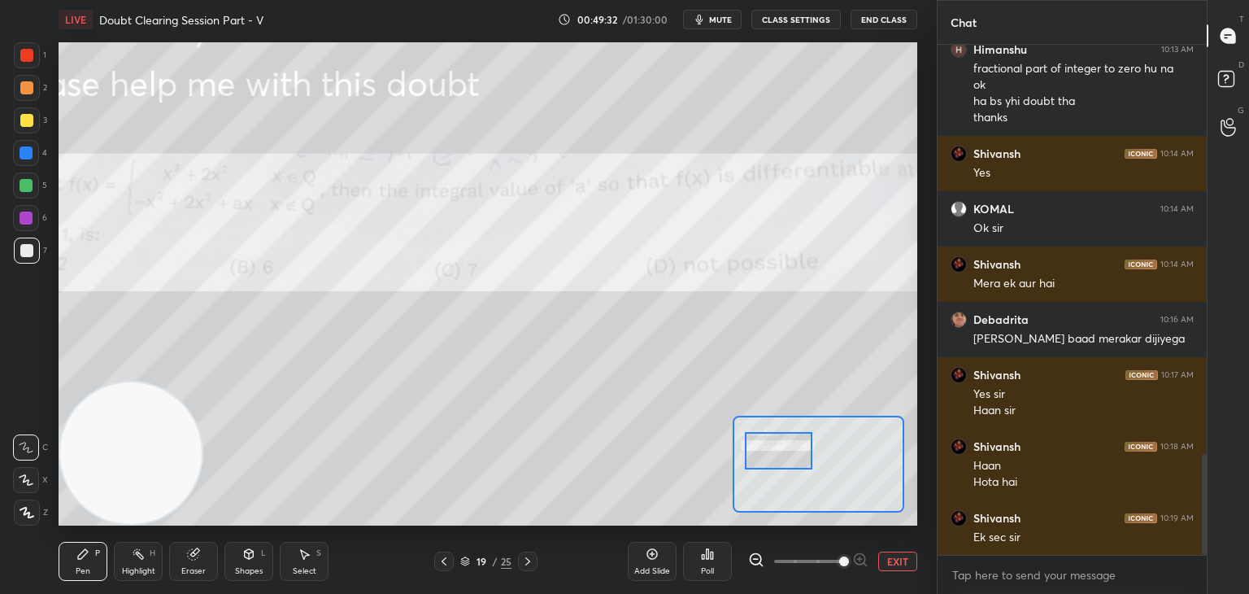
drag, startPoint x: 826, startPoint y: 472, endPoint x: 785, endPoint y: 456, distance: 44.3
click at [787, 458] on div at bounding box center [778, 450] width 67 height 37
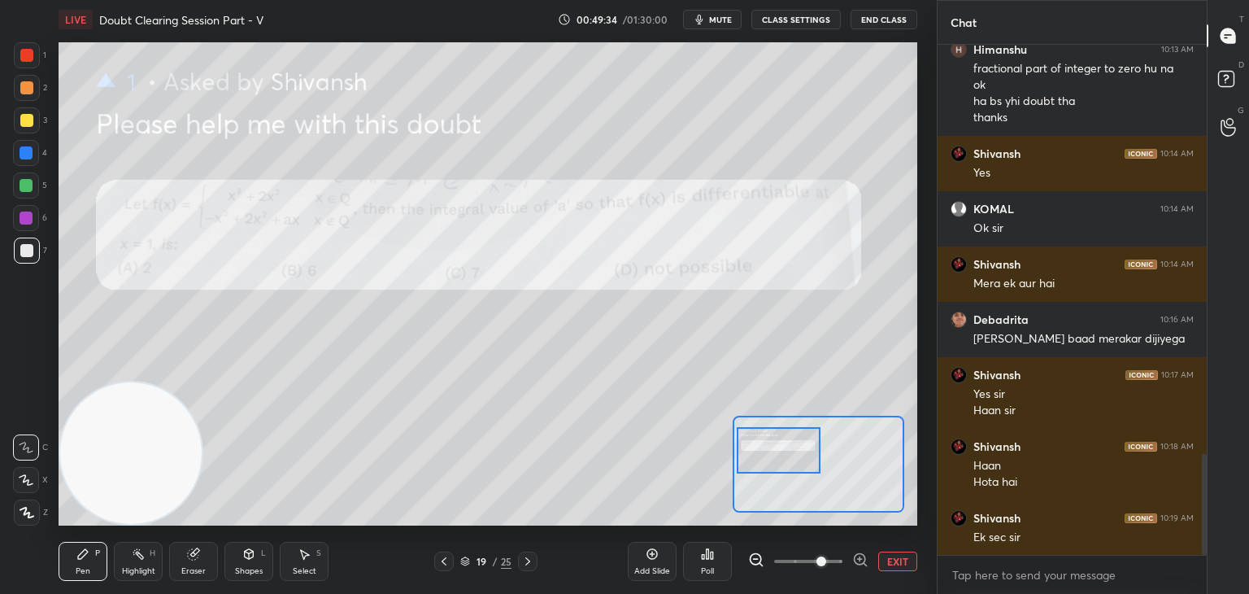
click at [822, 561] on span at bounding box center [808, 561] width 68 height 24
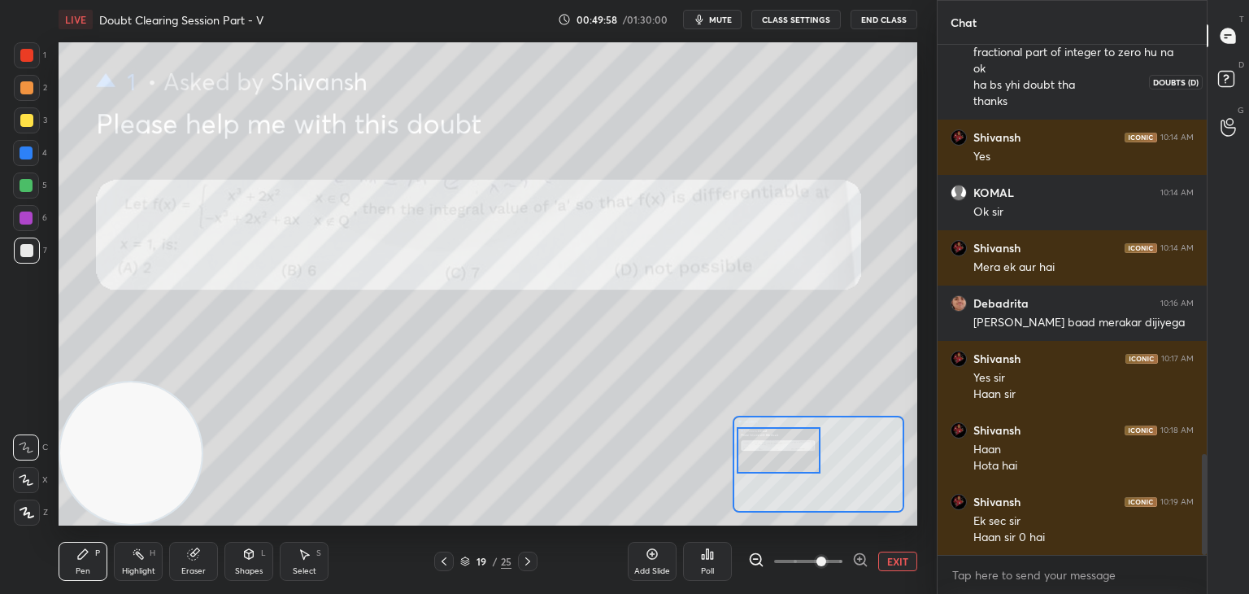
click at [1214, 89] on div "D Doubts (D)" at bounding box center [1228, 82] width 41 height 46
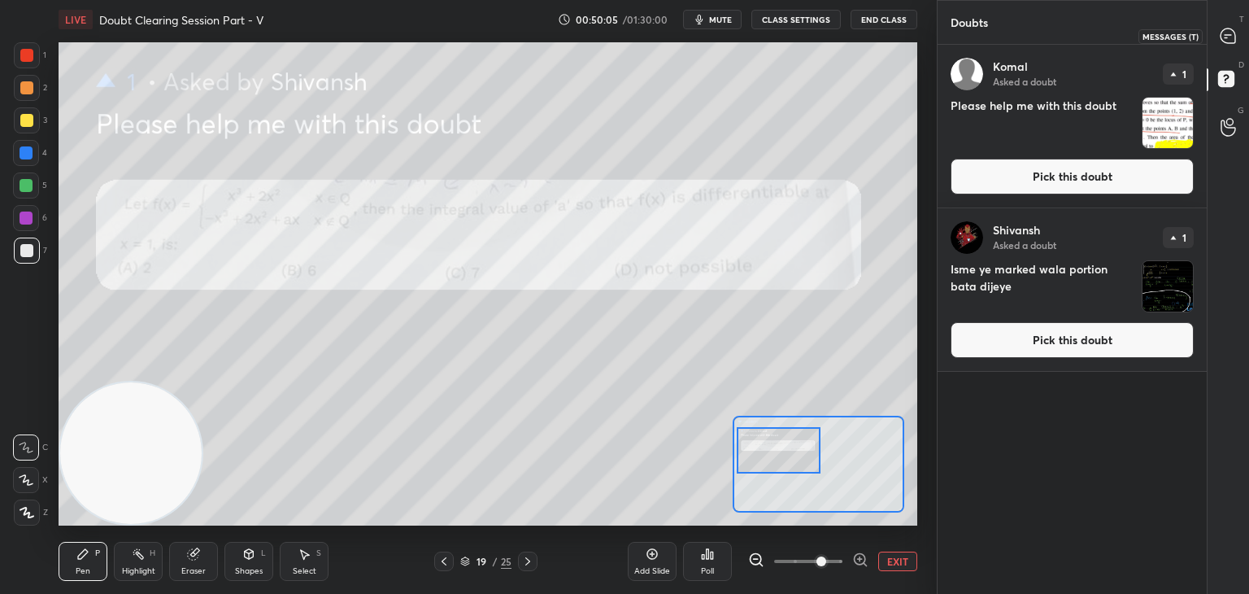
drag, startPoint x: 1223, startPoint y: 43, endPoint x: 1215, endPoint y: 42, distance: 8.2
click at [1216, 43] on div at bounding box center [1228, 35] width 33 height 29
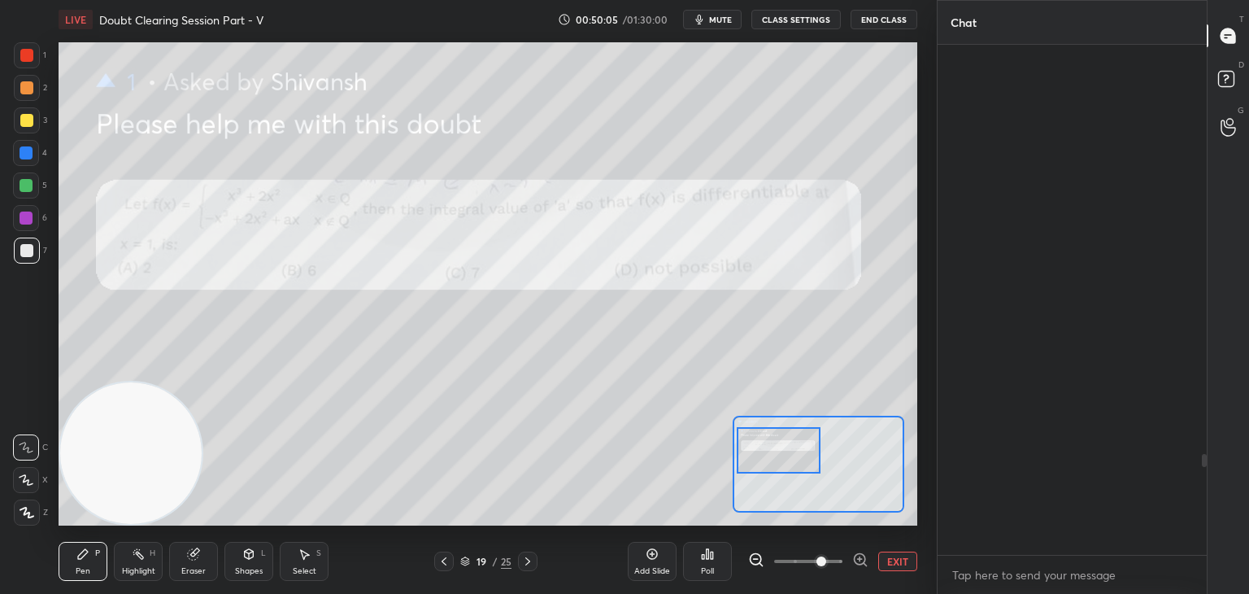
scroll to position [505, 264]
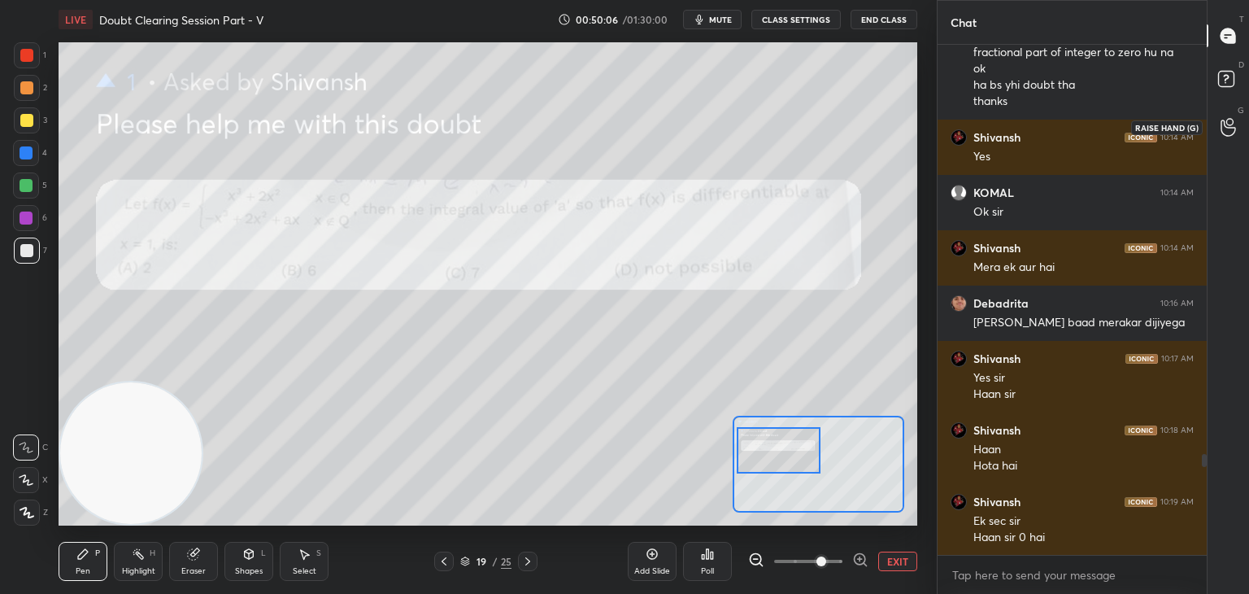
drag, startPoint x: 1229, startPoint y: 128, endPoint x: 1239, endPoint y: 96, distance: 33.4
click at [1229, 128] on icon at bounding box center [1228, 127] width 15 height 19
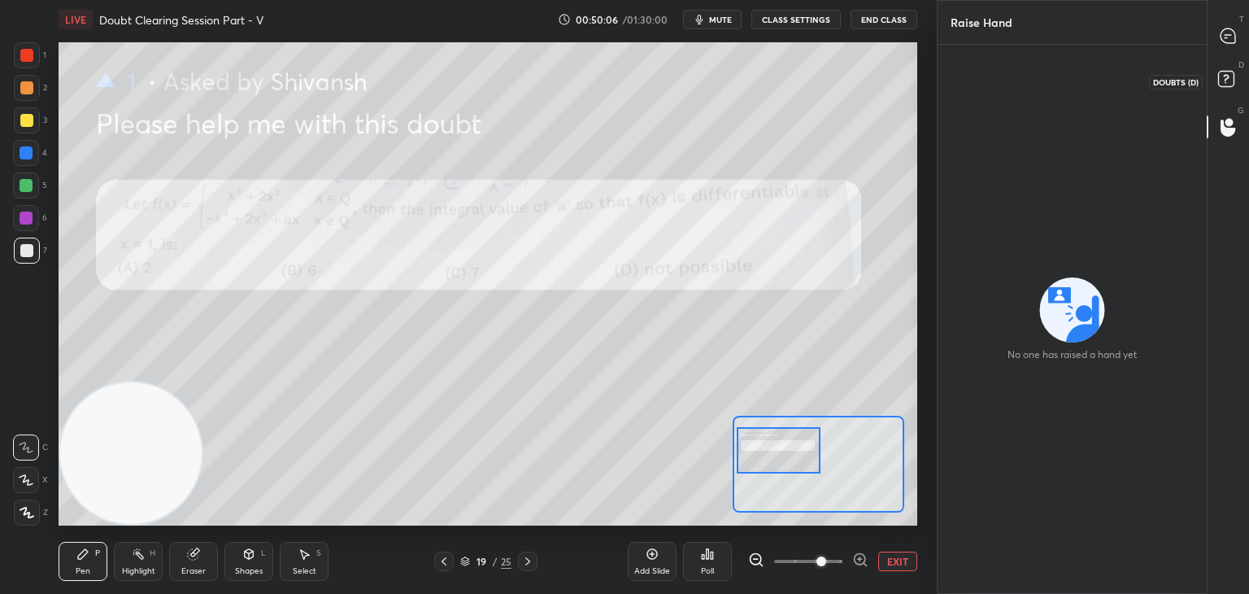
drag, startPoint x: 1233, startPoint y: 83, endPoint x: 1239, endPoint y: 76, distance: 9.2
click at [1232, 82] on rect at bounding box center [1225, 79] width 15 height 15
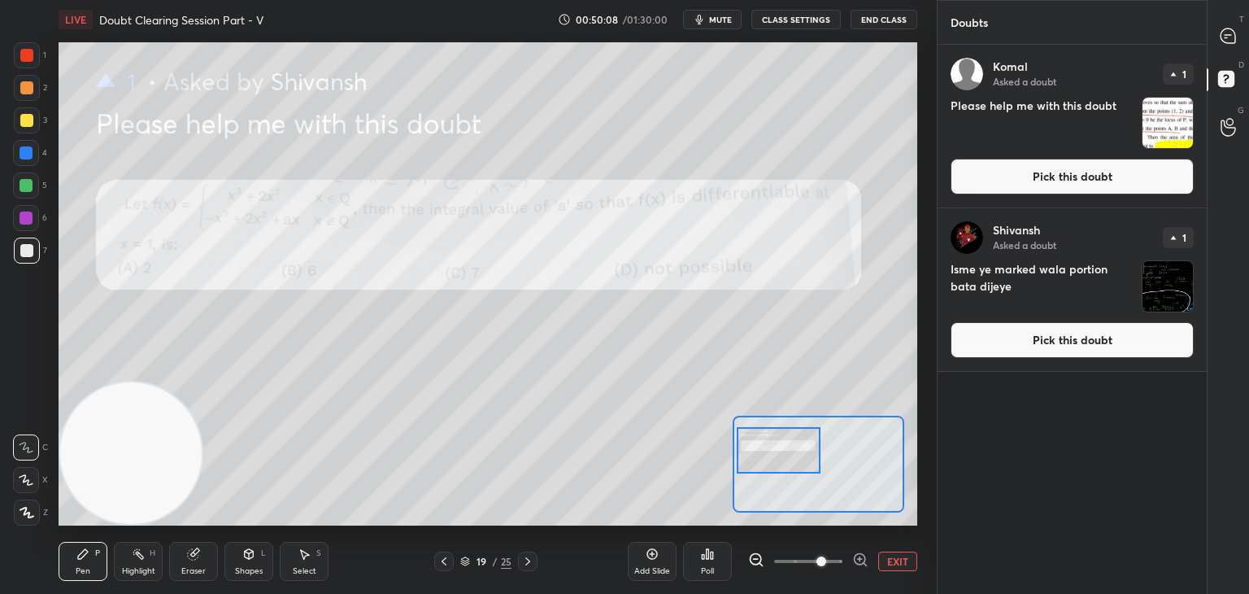
click at [1057, 173] on button "Pick this doubt" at bounding box center [1072, 177] width 243 height 36
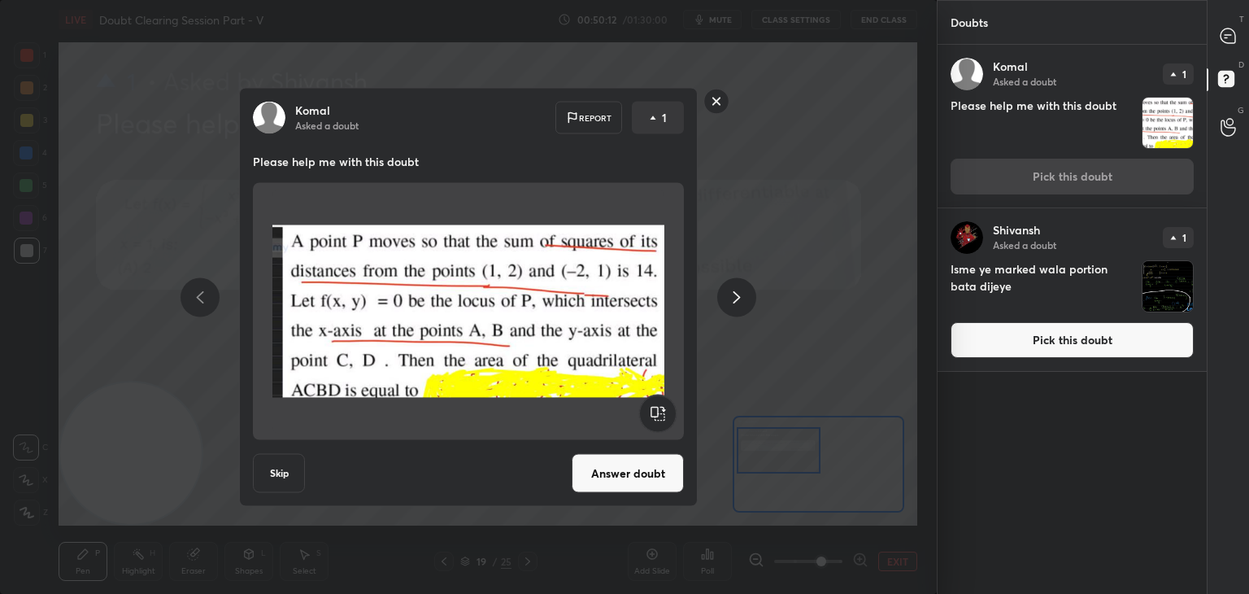
click at [725, 103] on rect at bounding box center [716, 101] width 25 height 25
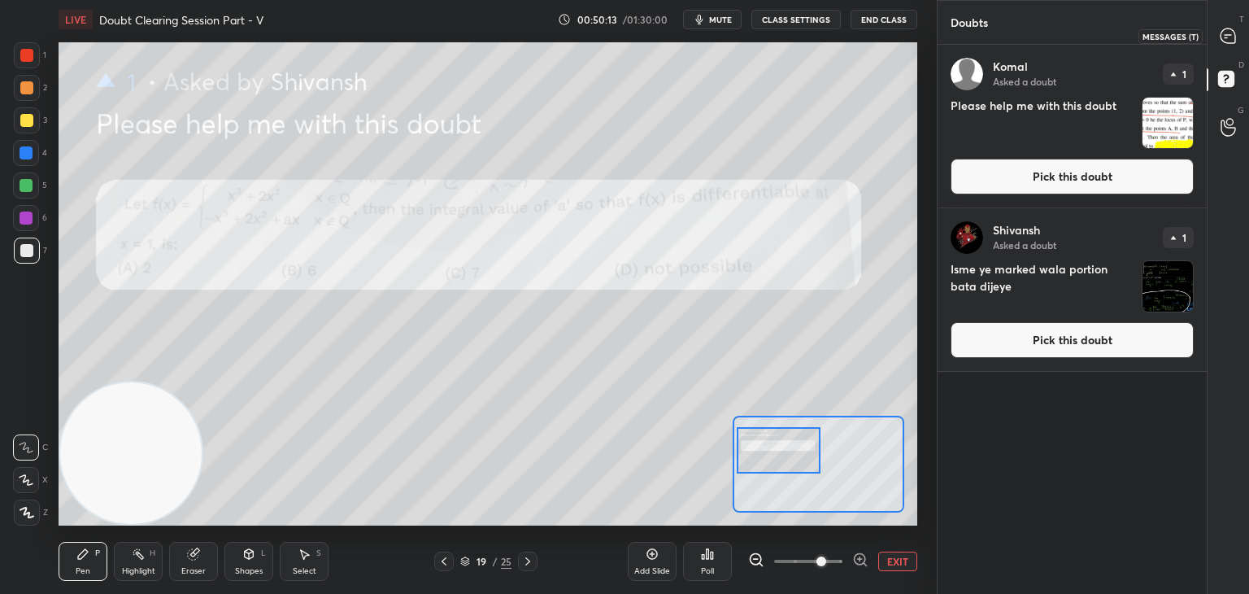
click at [1227, 37] on icon at bounding box center [1228, 35] width 15 height 15
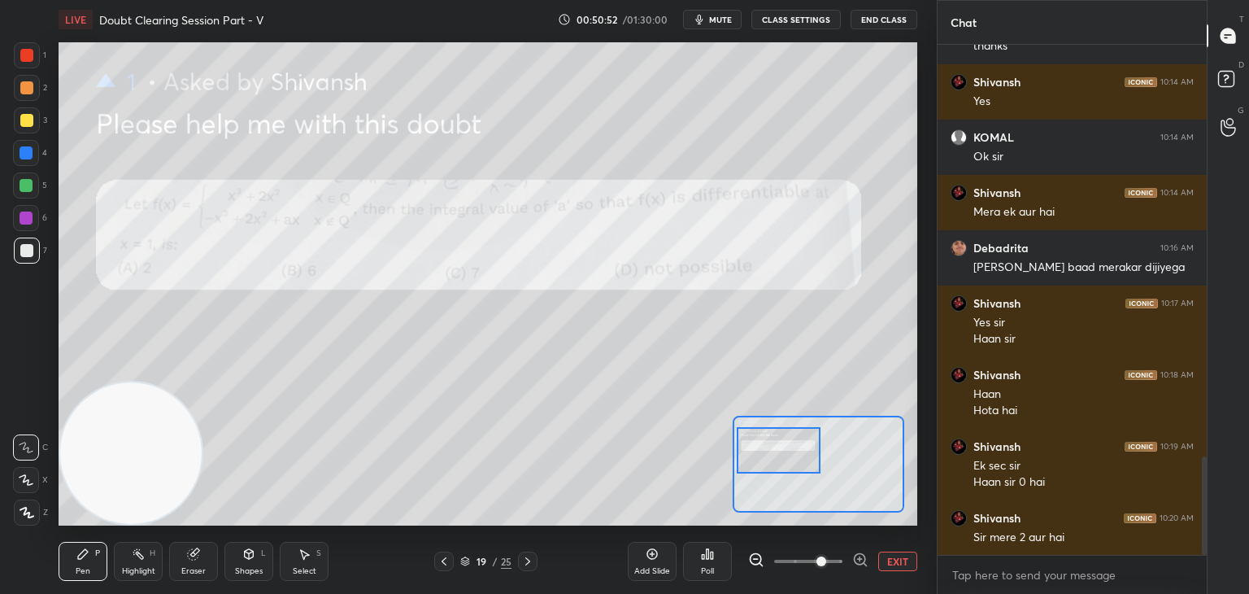
scroll to position [2189, 0]
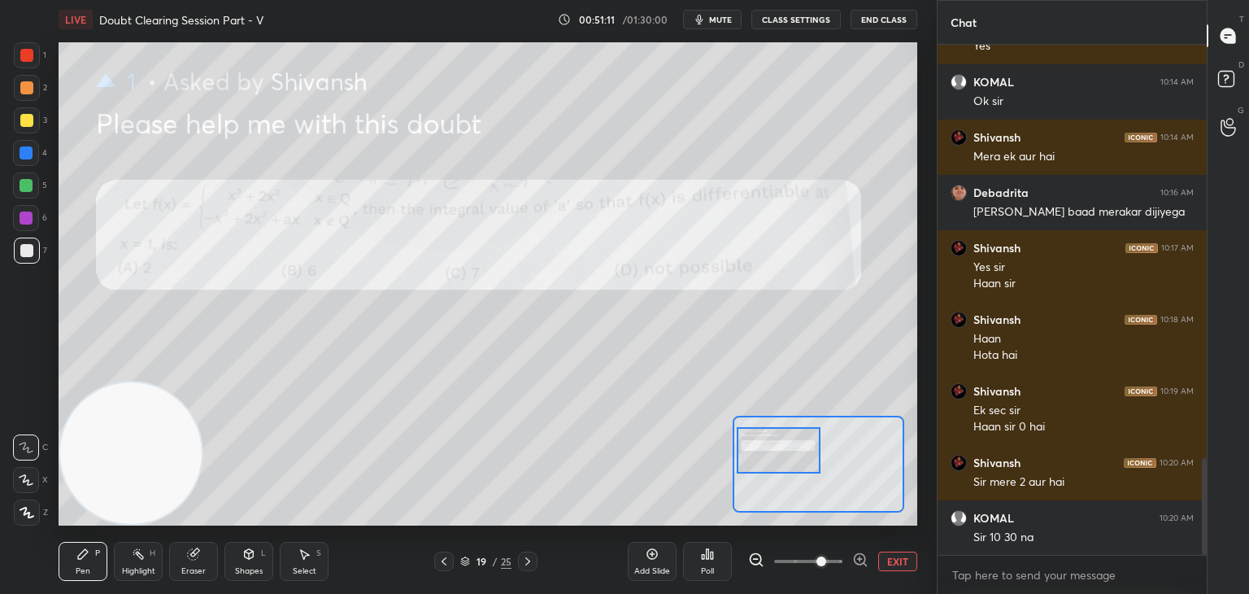
click at [194, 568] on div "Eraser" at bounding box center [193, 571] width 24 height 8
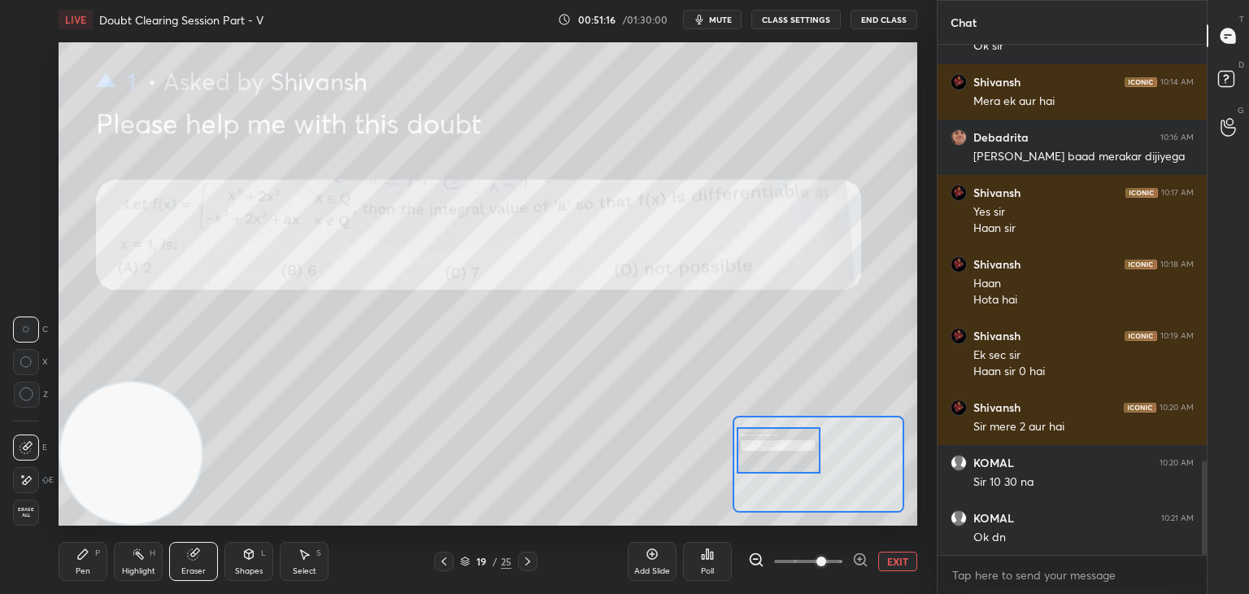
click at [88, 567] on div "Pen" at bounding box center [83, 571] width 15 height 8
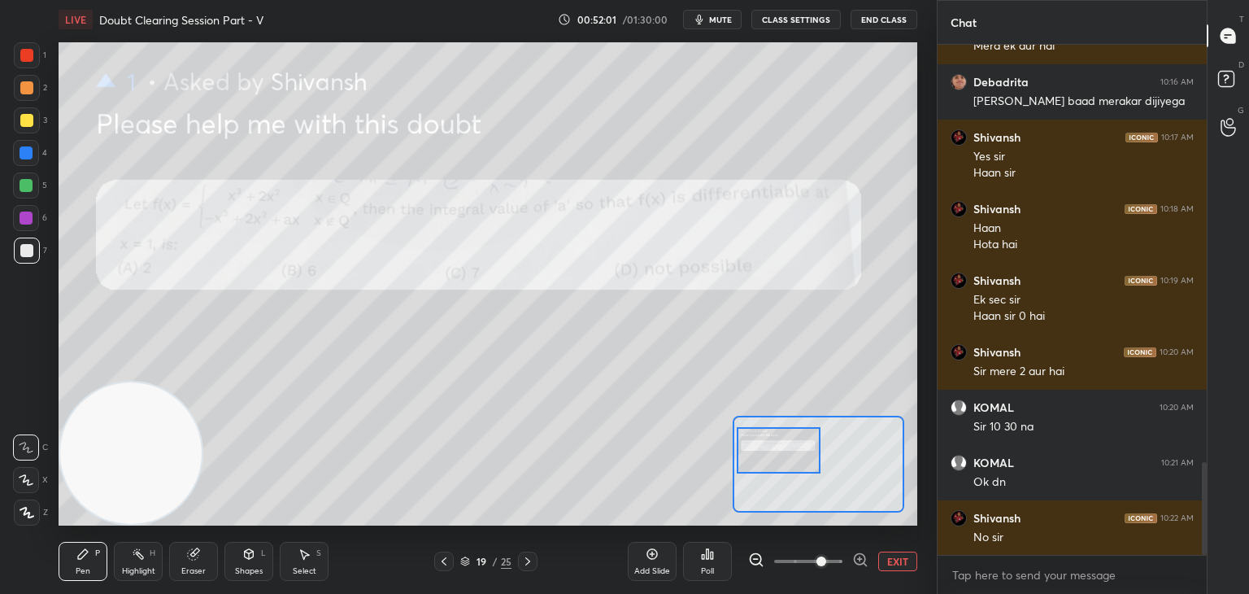
scroll to position [2316, 0]
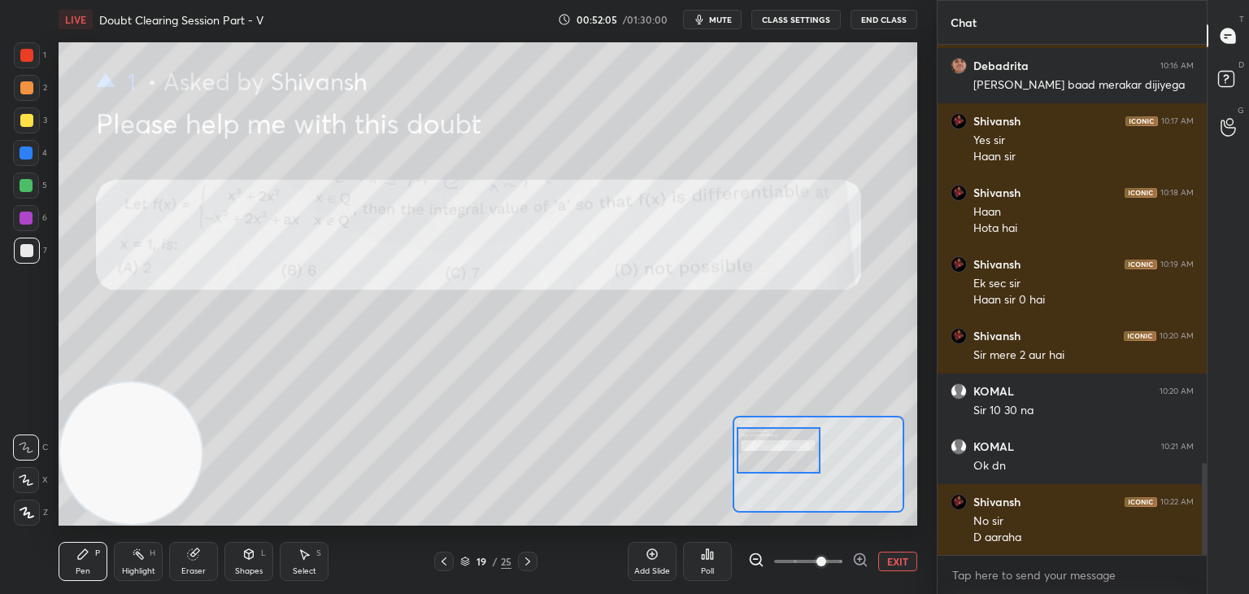
drag, startPoint x: 164, startPoint y: 545, endPoint x: 162, endPoint y: 555, distance: 10.8
click at [161, 552] on div "Pen P Highlight H Eraser Shapes L Select S" at bounding box center [201, 561] width 285 height 39
click at [190, 554] on icon at bounding box center [193, 553] width 13 height 13
click at [33, 510] on span "Erase all" at bounding box center [26, 512] width 24 height 11
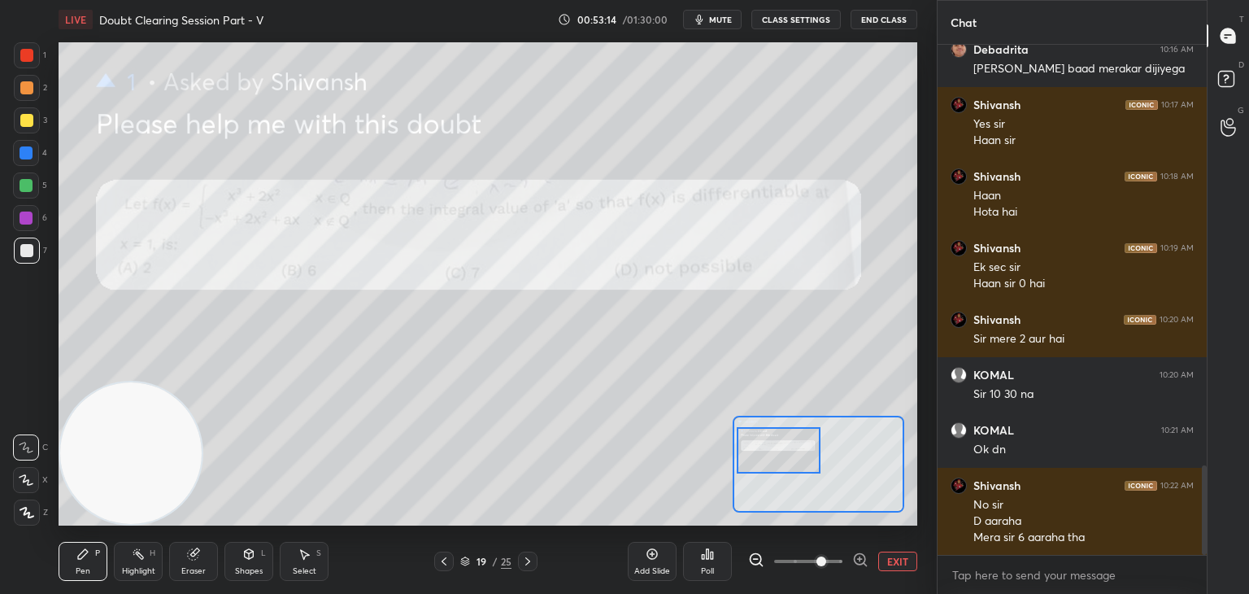
scroll to position [2387, 0]
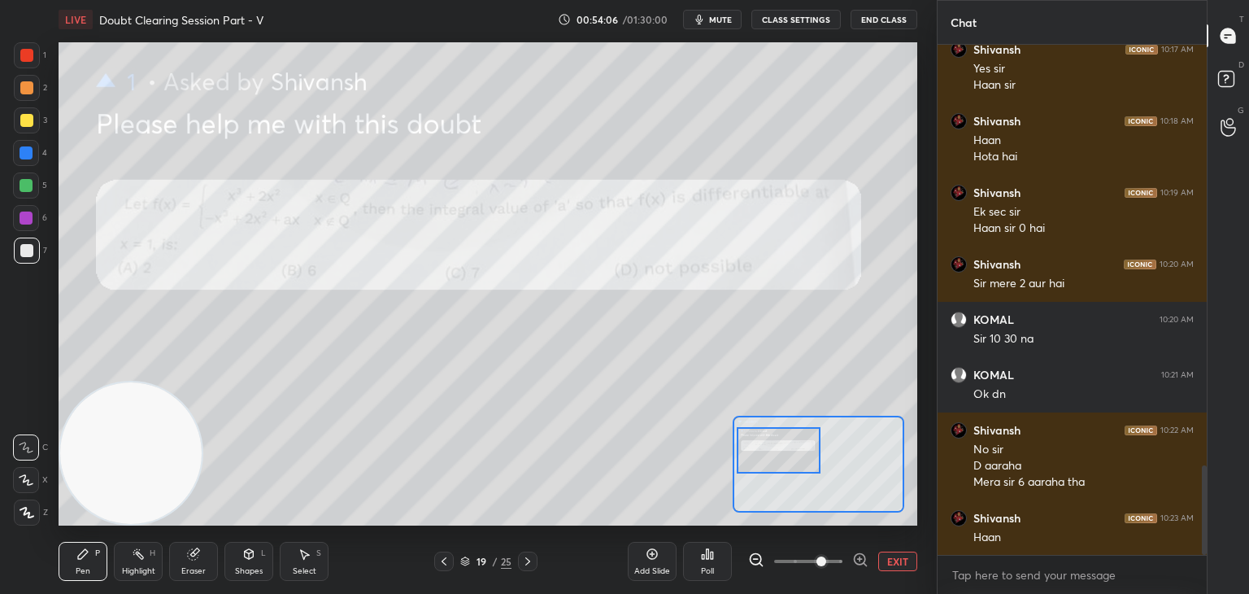
drag, startPoint x: 203, startPoint y: 555, endPoint x: 202, endPoint y: 526, distance: 29.3
click at [202, 555] on div "Eraser" at bounding box center [193, 561] width 49 height 39
drag, startPoint x: 85, startPoint y: 570, endPoint x: 95, endPoint y: 553, distance: 19.7
click at [85, 568] on div "Pen" at bounding box center [83, 571] width 15 height 8
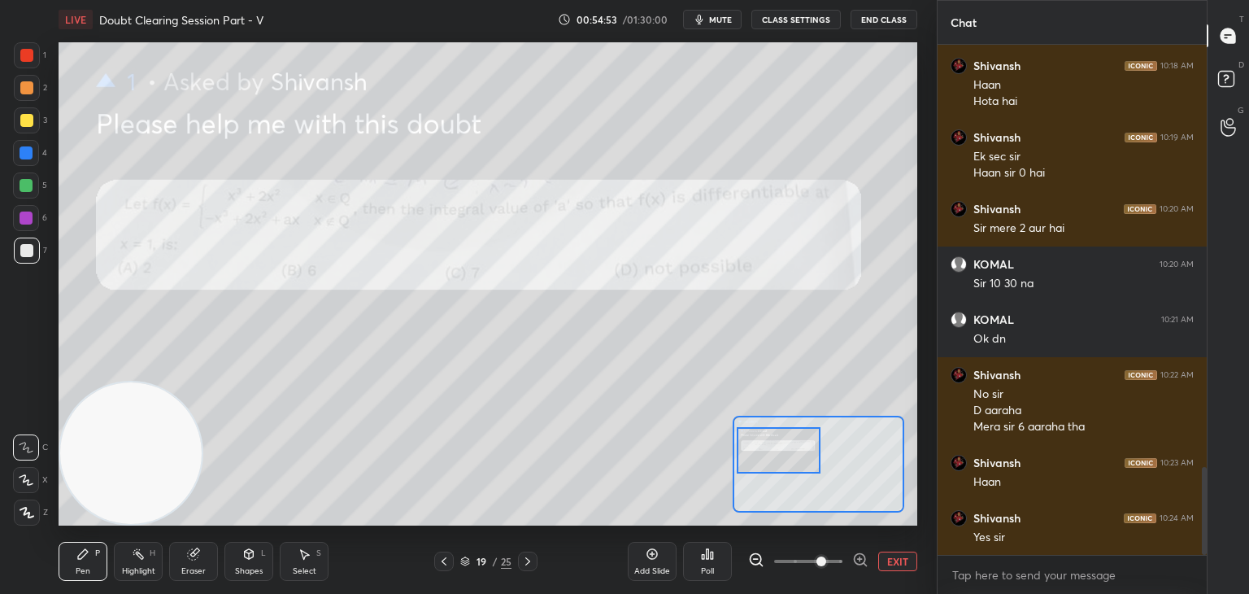
drag, startPoint x: 205, startPoint y: 554, endPoint x: 211, endPoint y: 530, distance: 24.5
click at [202, 557] on div "Eraser" at bounding box center [193, 561] width 49 height 39
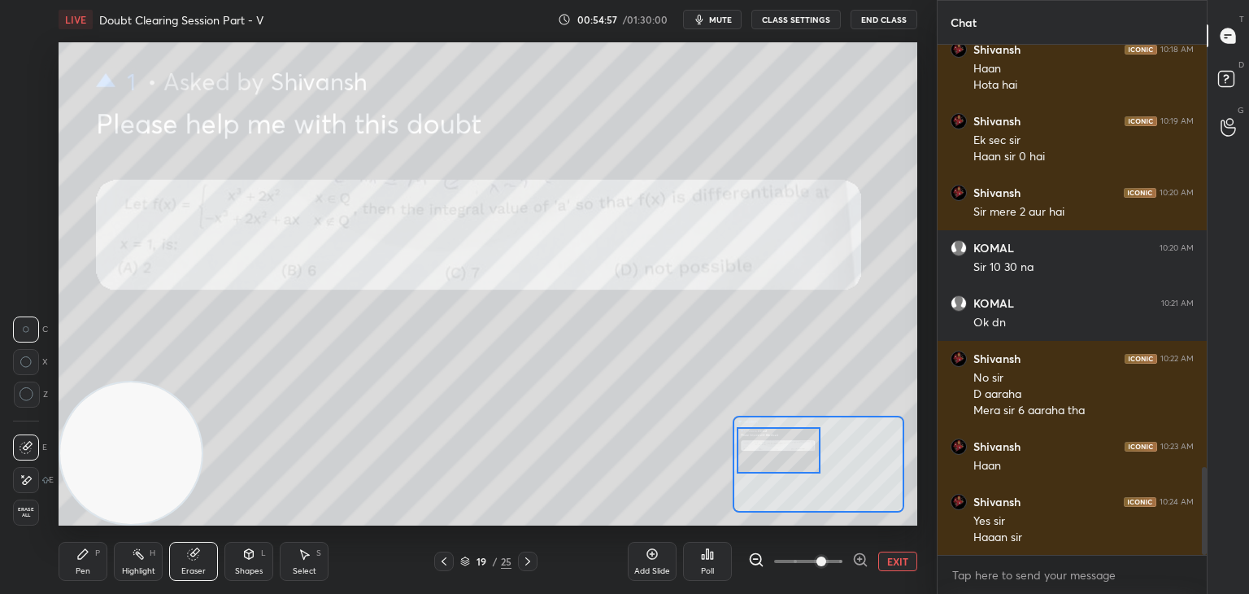
click at [87, 550] on icon at bounding box center [82, 553] width 13 height 13
click at [526, 561] on icon at bounding box center [527, 561] width 13 height 13
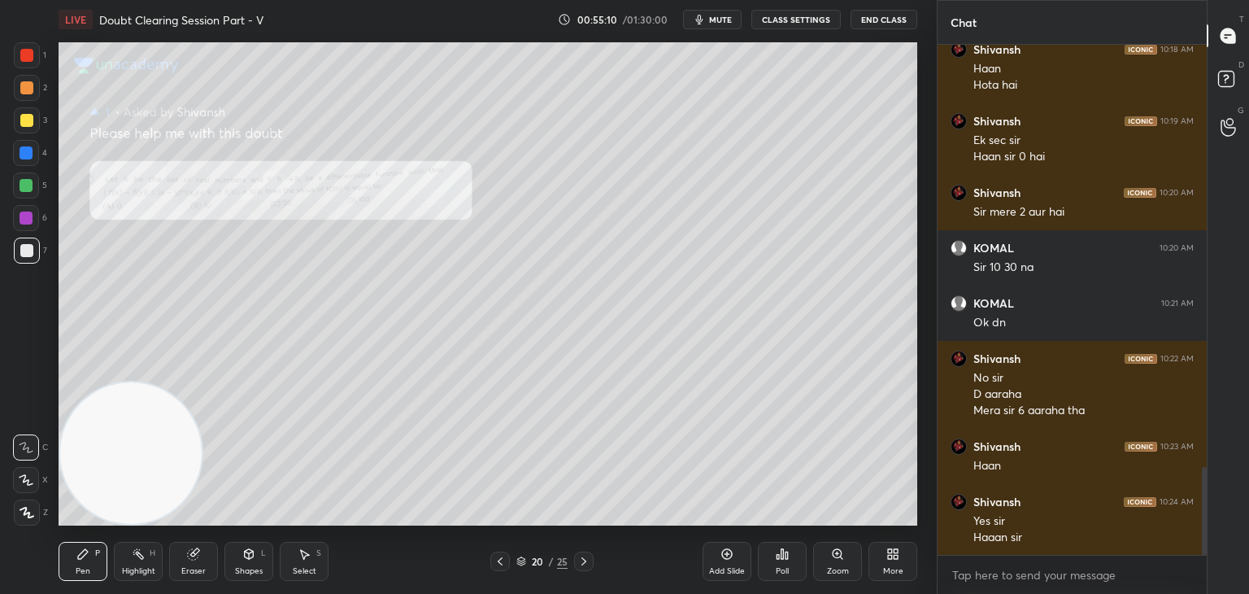
click at [836, 550] on icon at bounding box center [837, 553] width 13 height 13
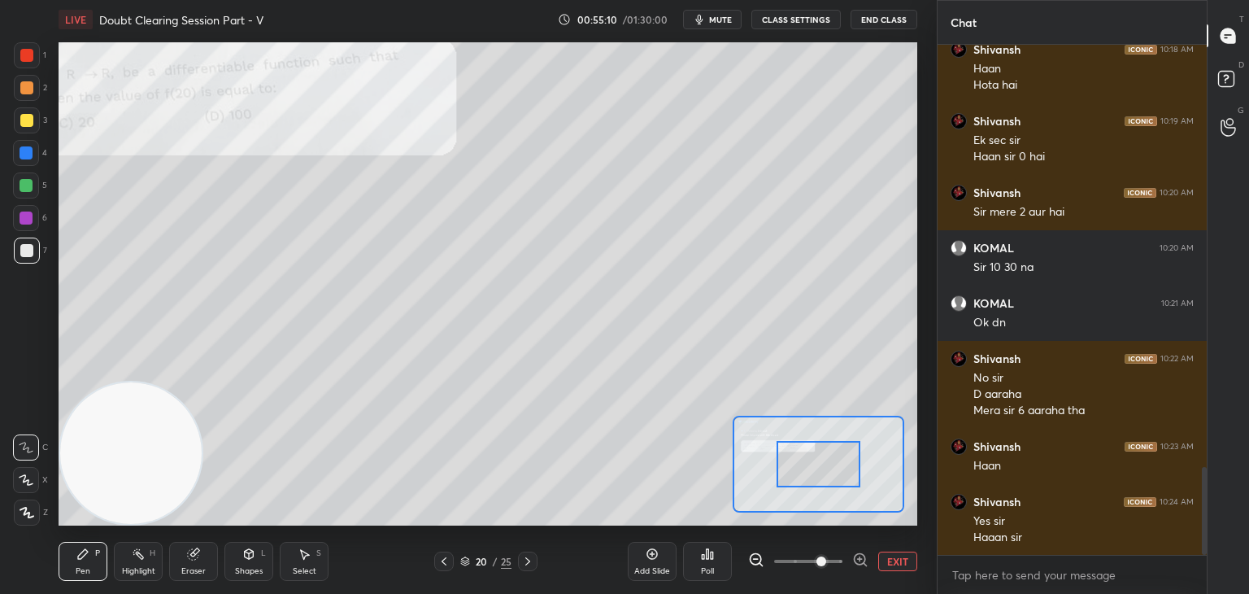
click at [827, 554] on span at bounding box center [808, 561] width 68 height 24
click at [825, 556] on span at bounding box center [821, 561] width 10 height 10
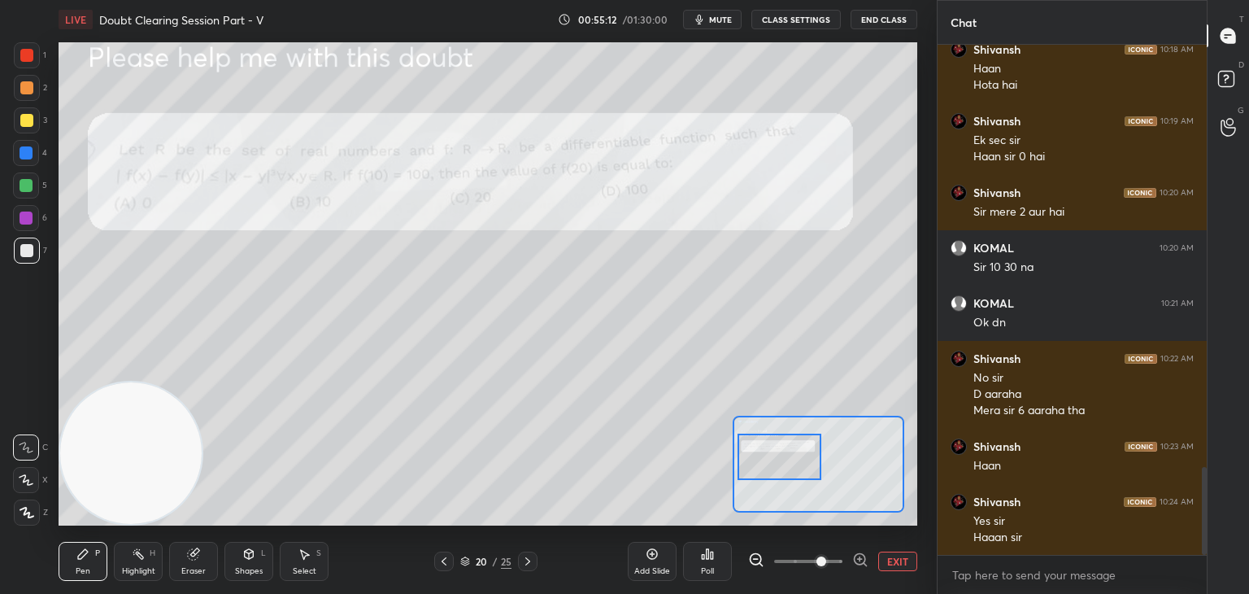
drag, startPoint x: 823, startPoint y: 465, endPoint x: 795, endPoint y: 464, distance: 27.7
click at [798, 464] on div at bounding box center [780, 456] width 85 height 46
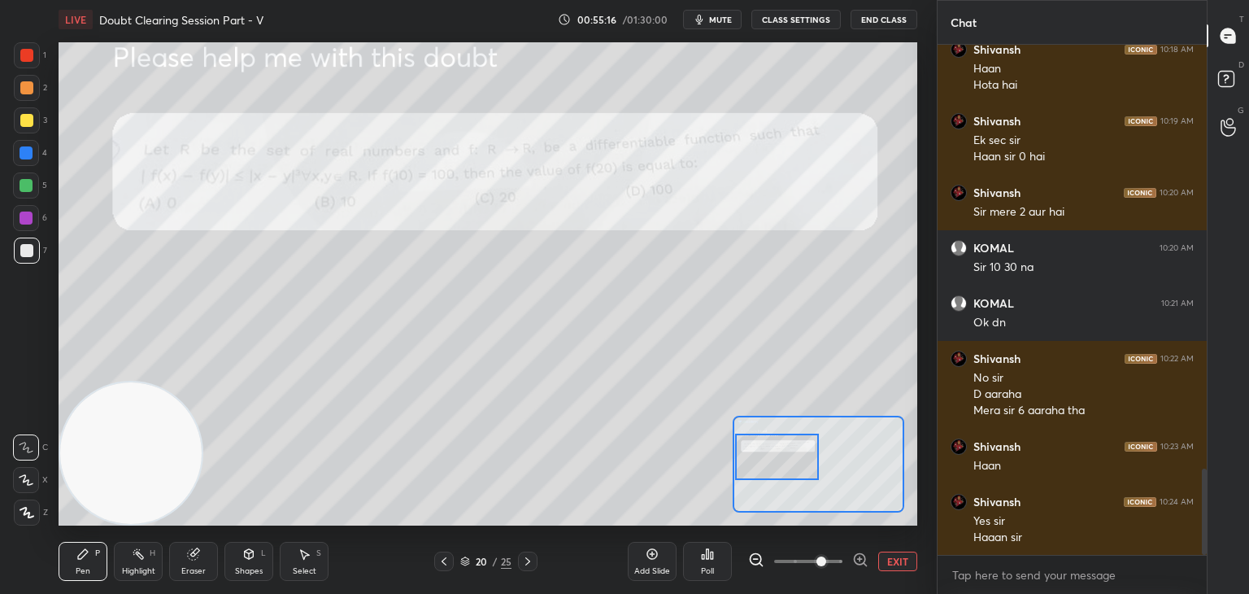
scroll to position [2514, 0]
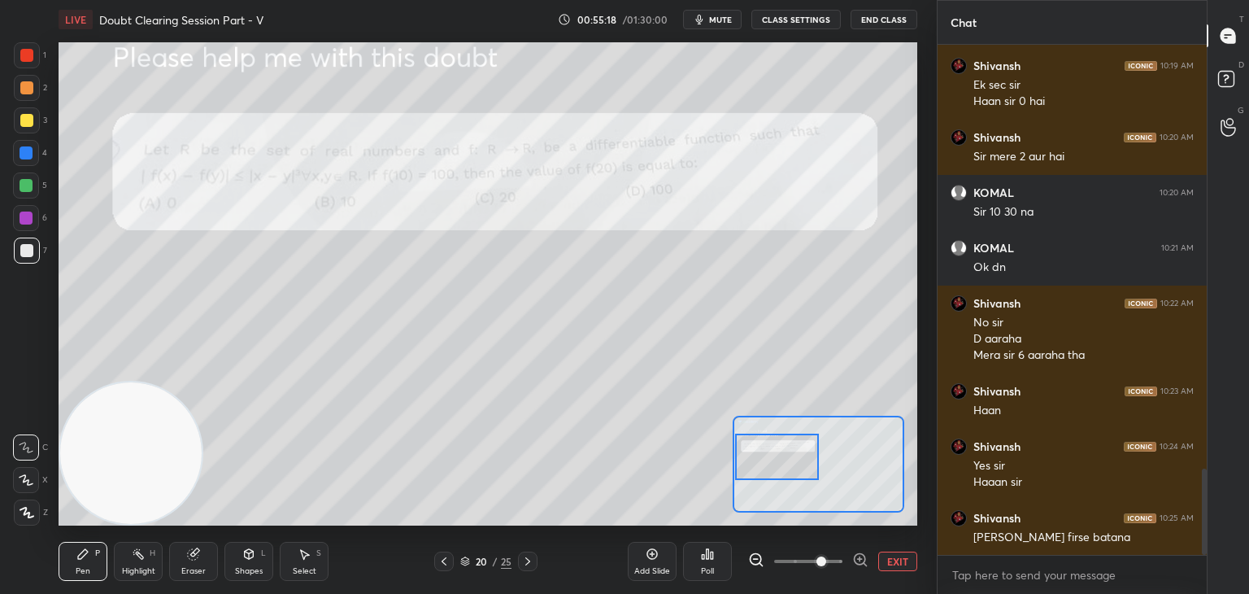
click at [441, 564] on icon at bounding box center [443, 561] width 13 height 13
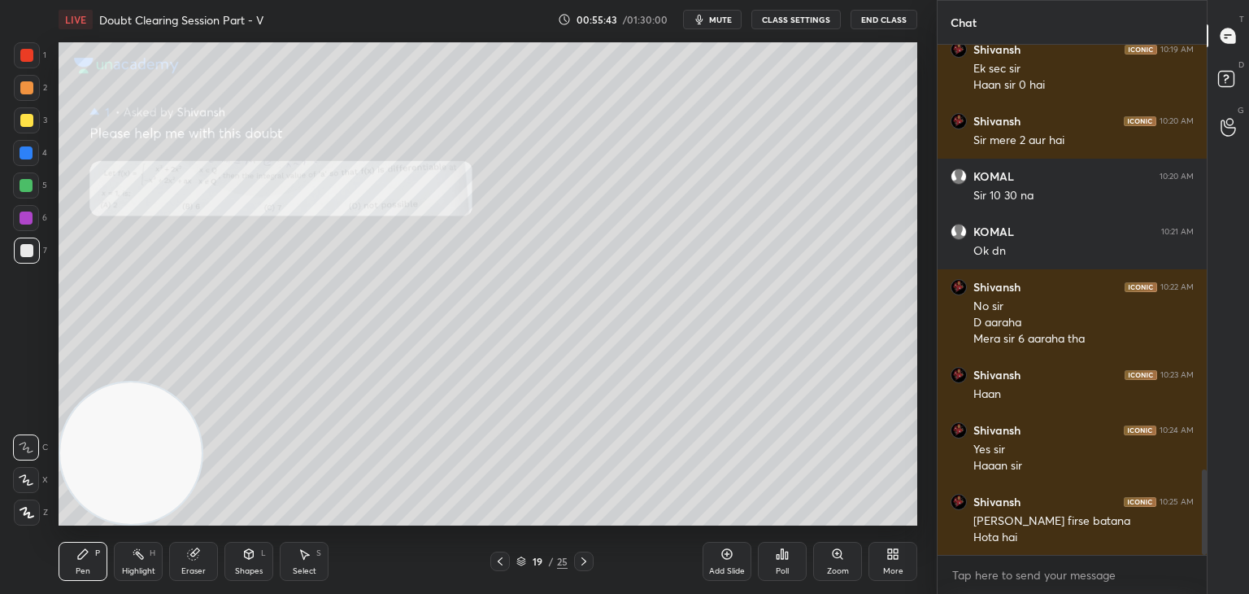
scroll to position [2547, 0]
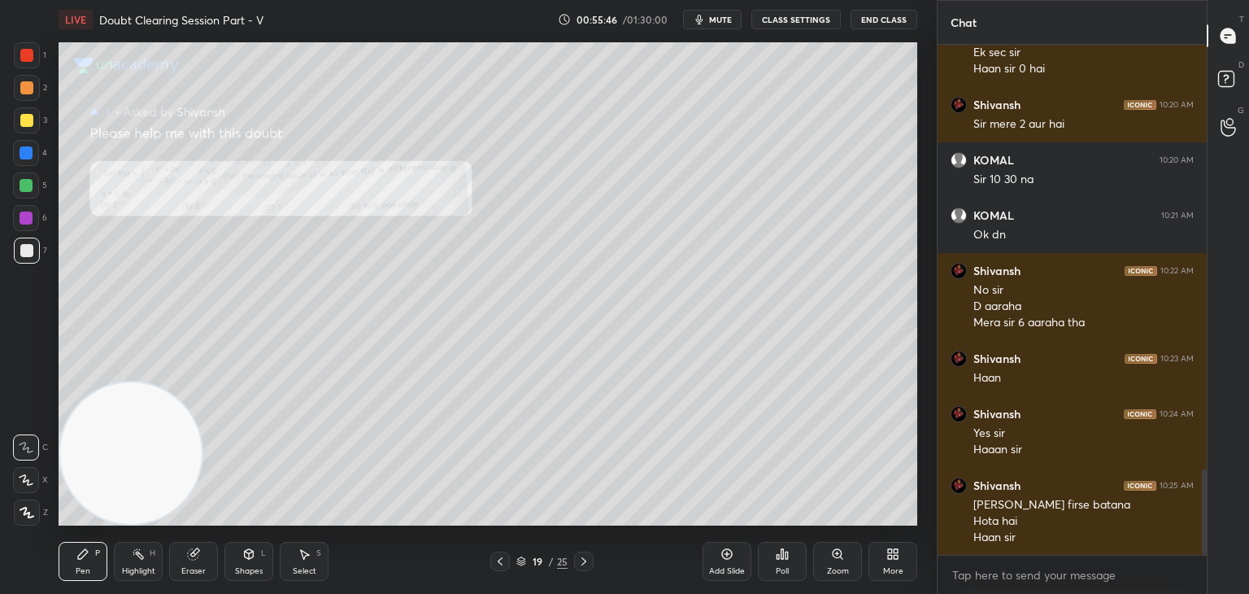
click at [579, 560] on icon at bounding box center [583, 561] width 13 height 13
click at [821, 559] on div "Zoom" at bounding box center [837, 561] width 49 height 39
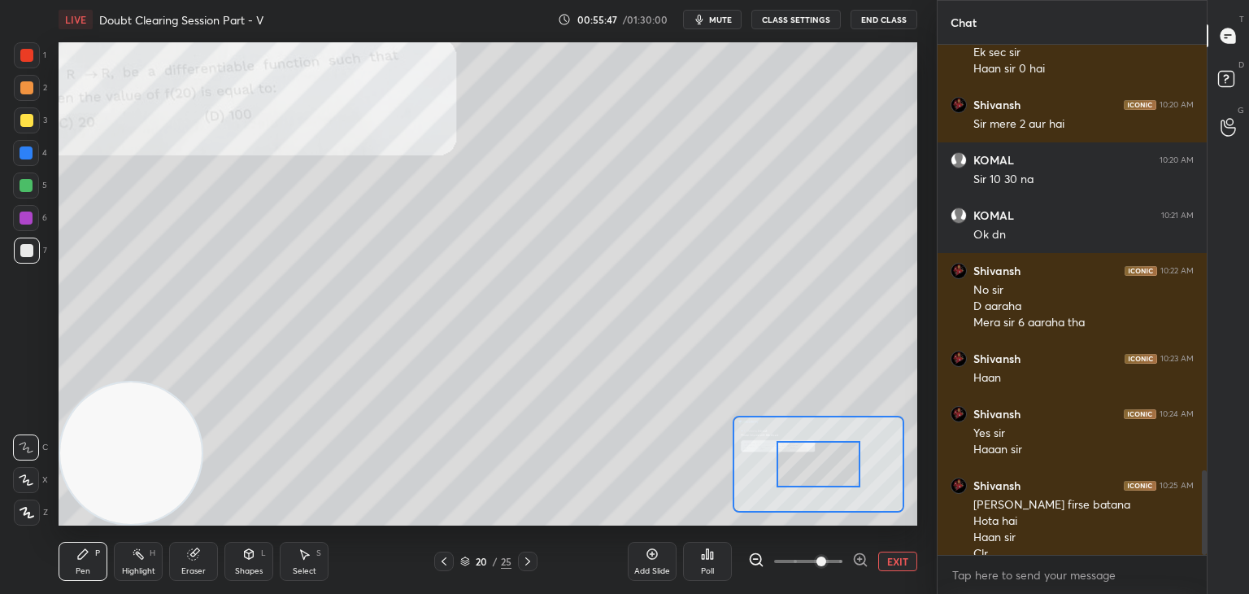
scroll to position [2563, 0]
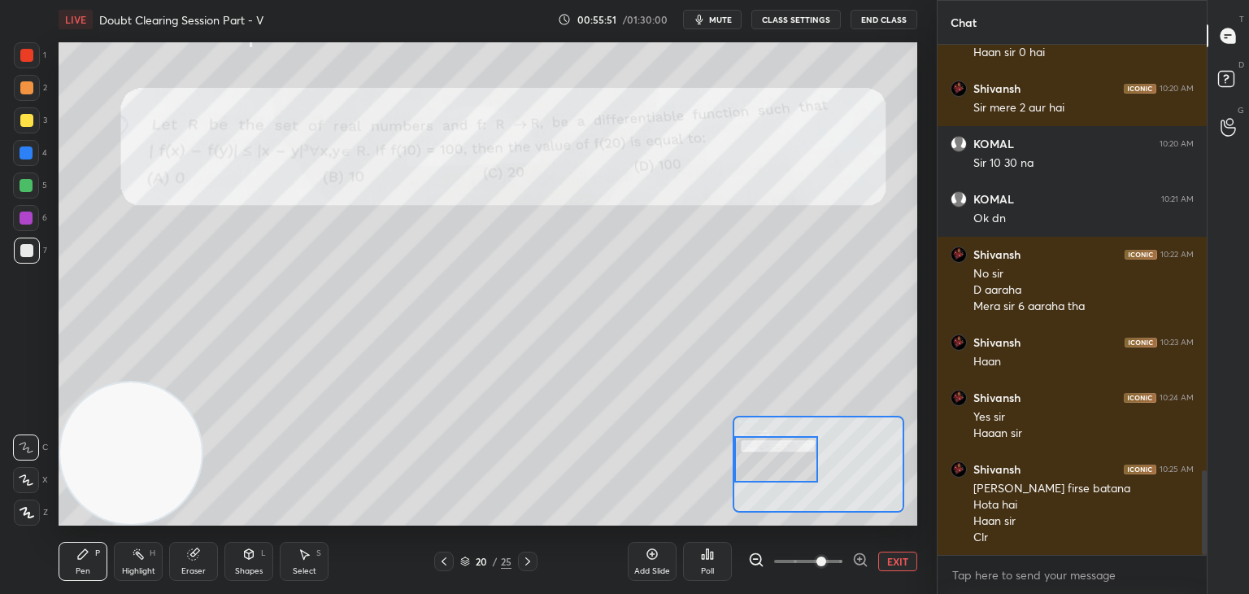
drag, startPoint x: 821, startPoint y: 466, endPoint x: 777, endPoint y: 462, distance: 44.1
click at [777, 462] on div at bounding box center [776, 459] width 85 height 46
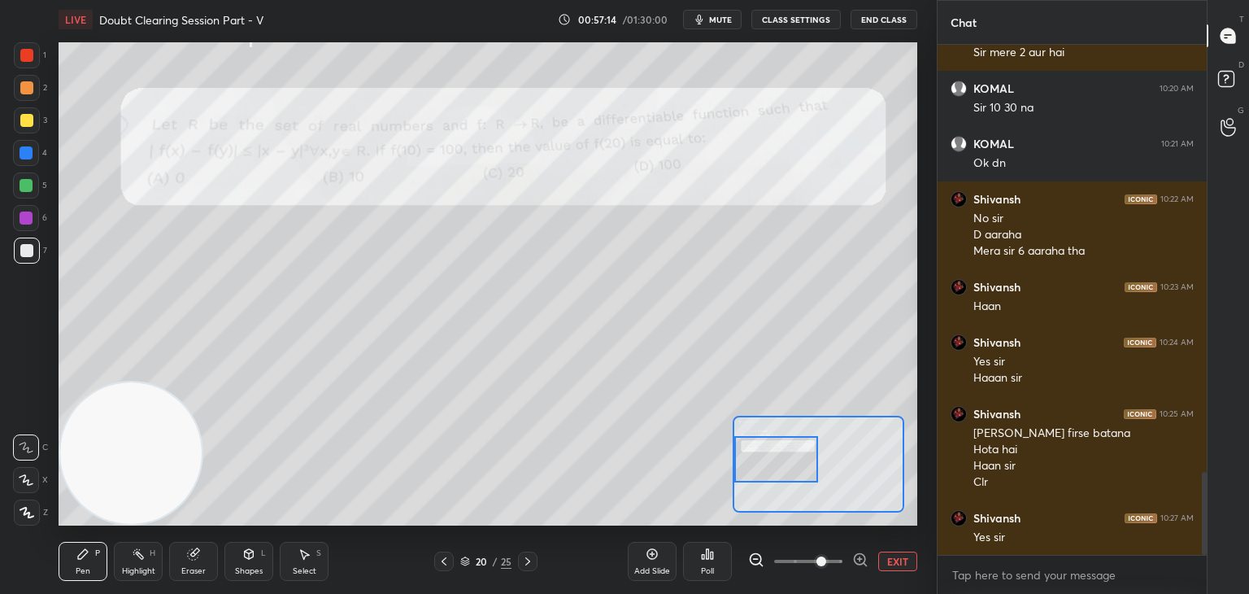
scroll to position [2635, 0]
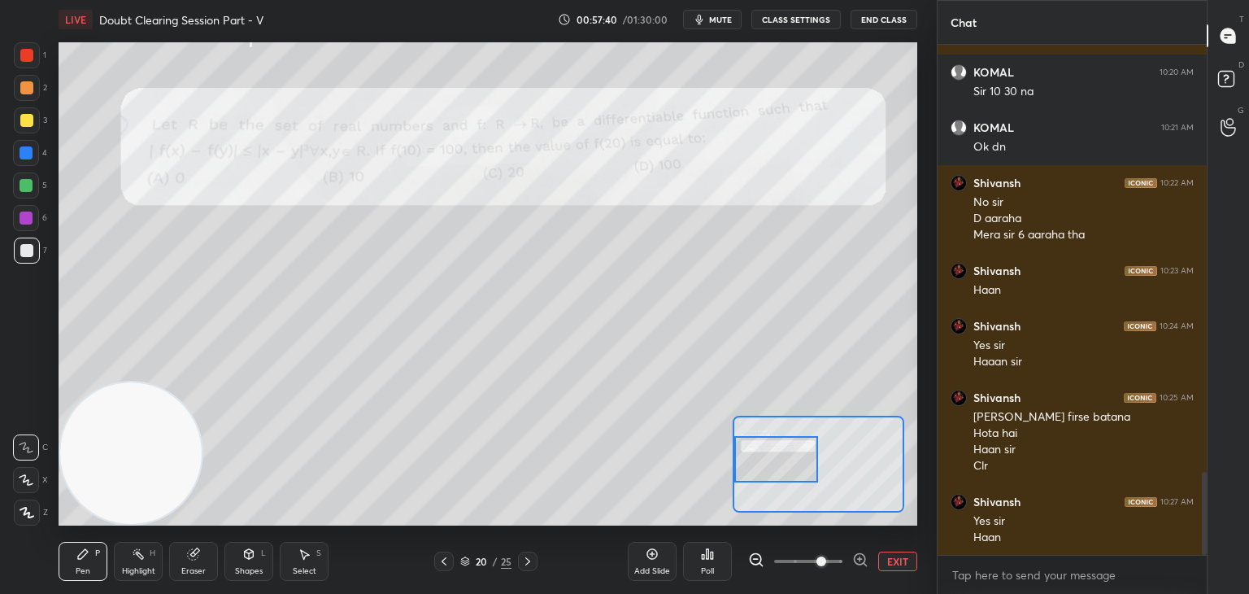
click at [521, 563] on icon at bounding box center [527, 561] width 13 height 13
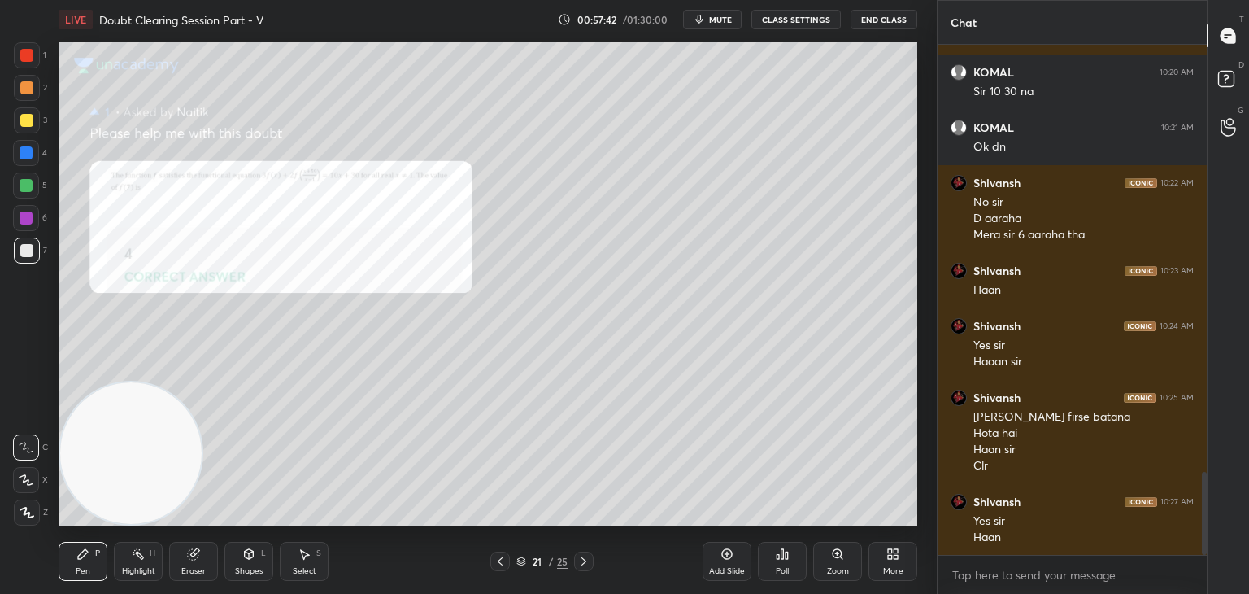
click at [498, 562] on icon at bounding box center [500, 561] width 13 height 13
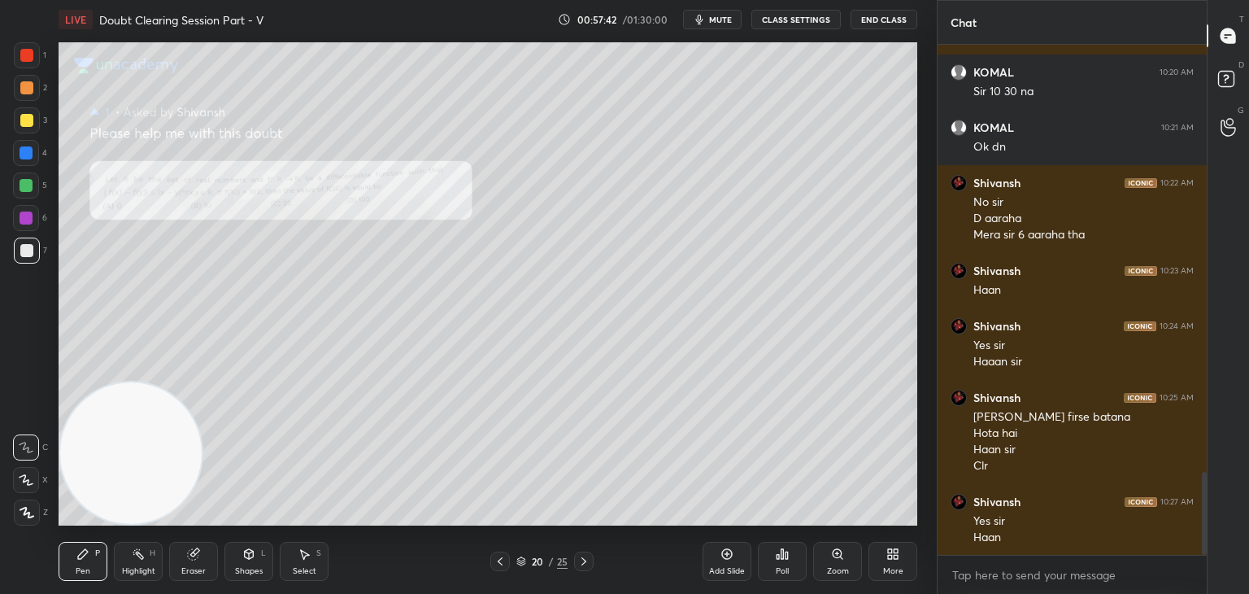
click at [497, 563] on icon at bounding box center [500, 561] width 13 height 13
click at [496, 563] on icon at bounding box center [500, 561] width 13 height 13
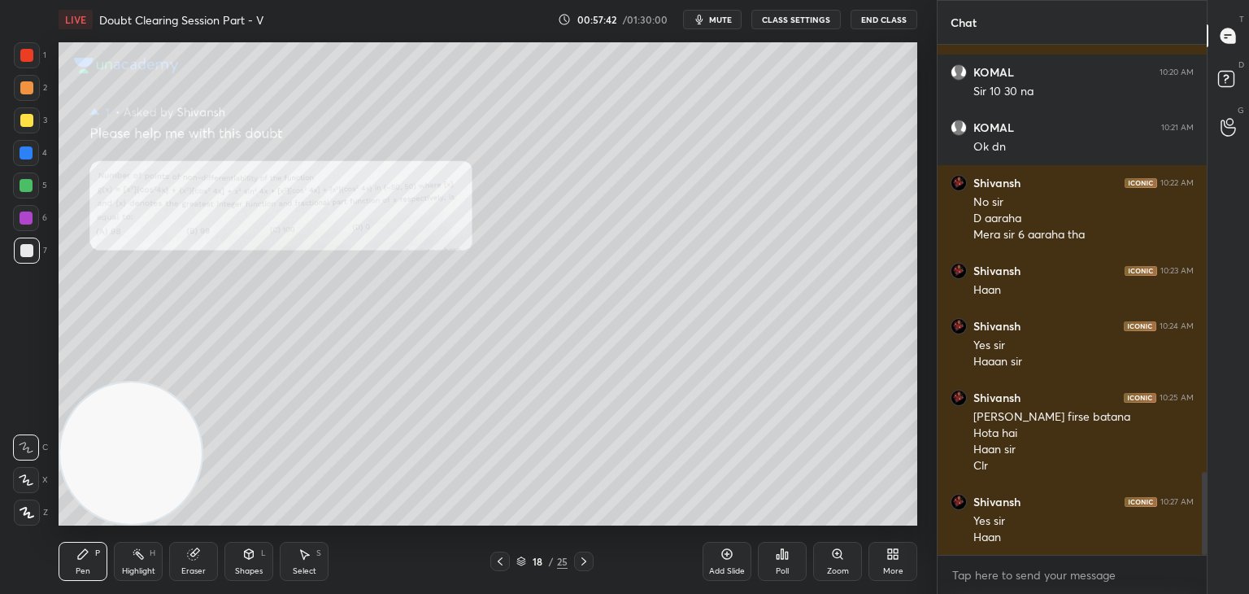
click at [496, 563] on icon at bounding box center [500, 561] width 13 height 13
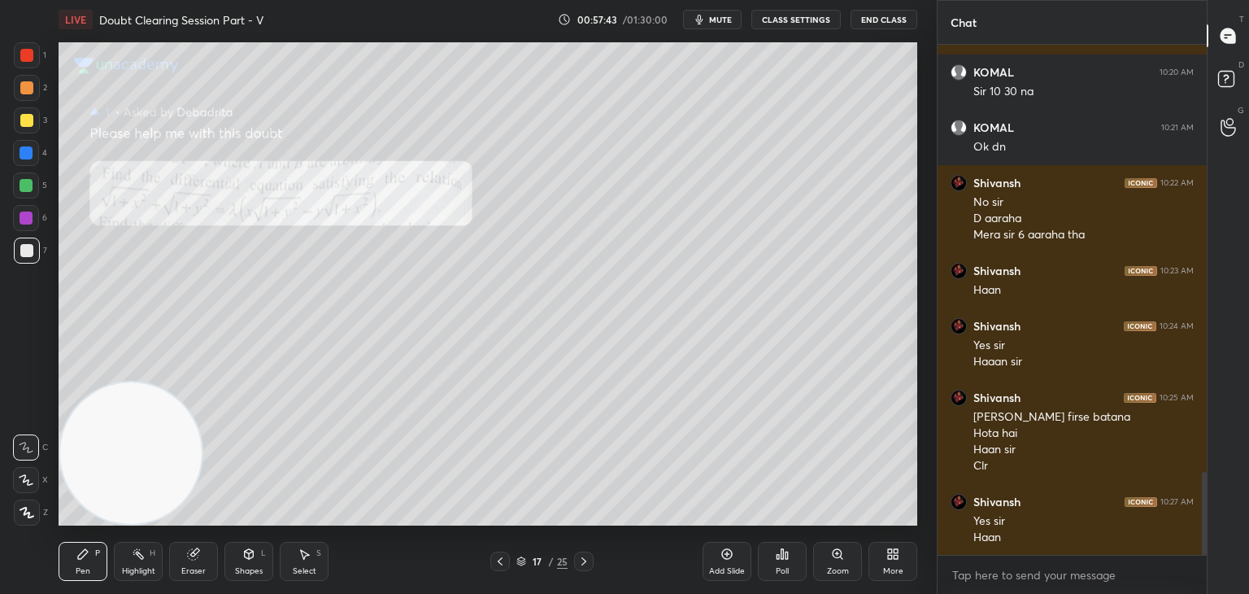
click at [496, 563] on icon at bounding box center [500, 561] width 13 height 13
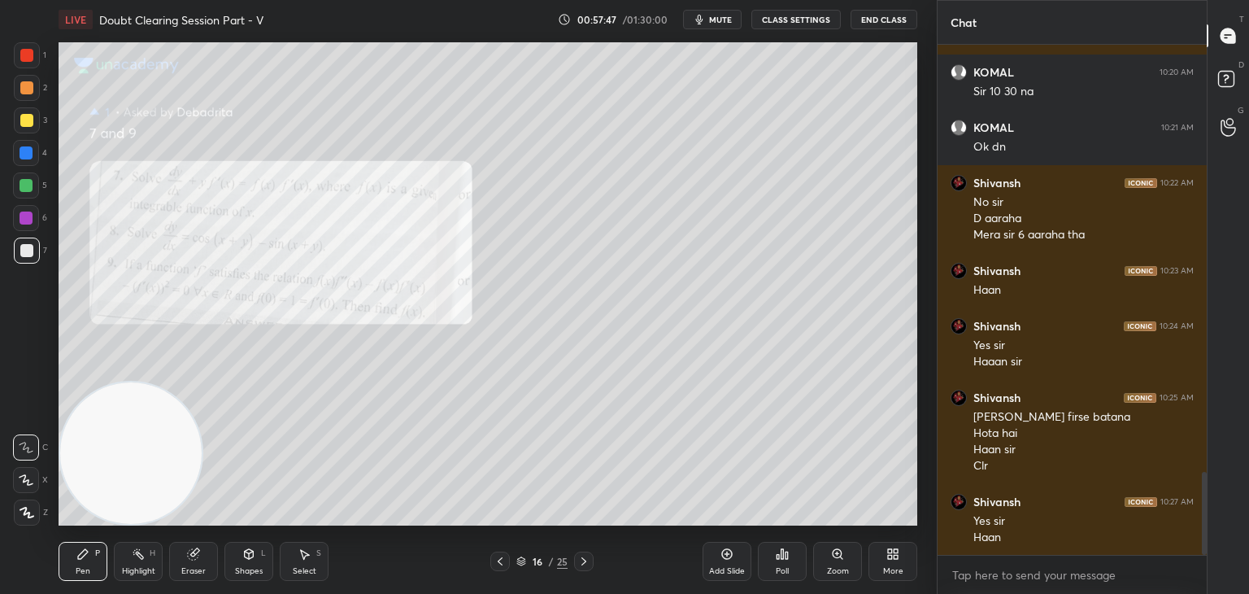
click at [825, 551] on div "Zoom" at bounding box center [837, 561] width 49 height 39
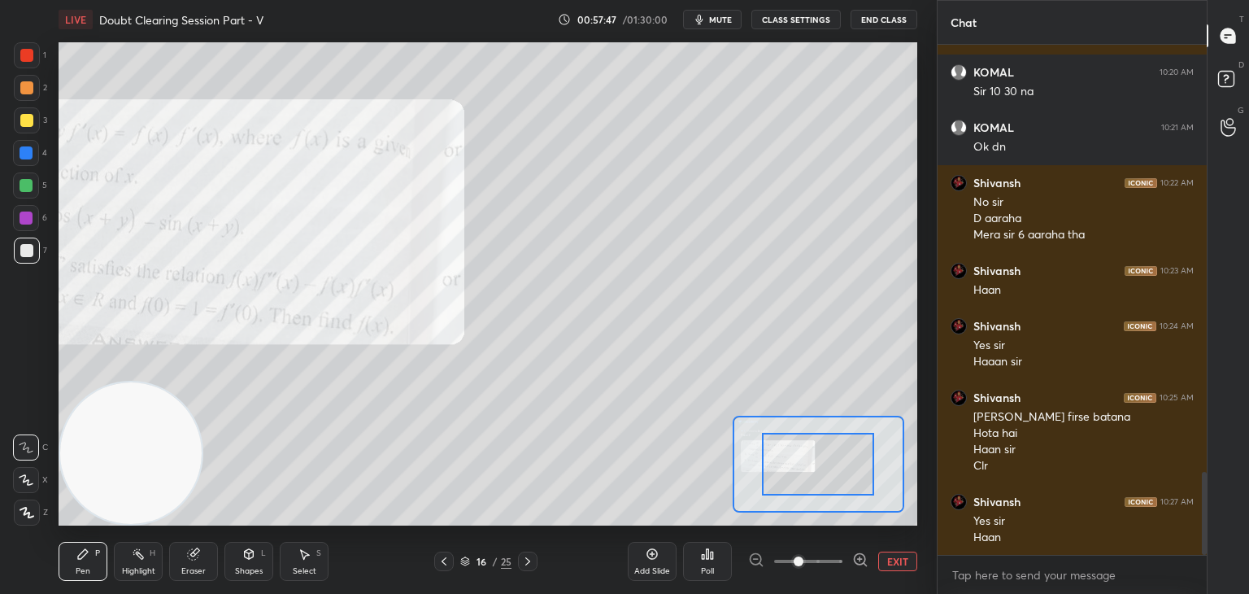
click at [821, 554] on span at bounding box center [808, 561] width 68 height 24
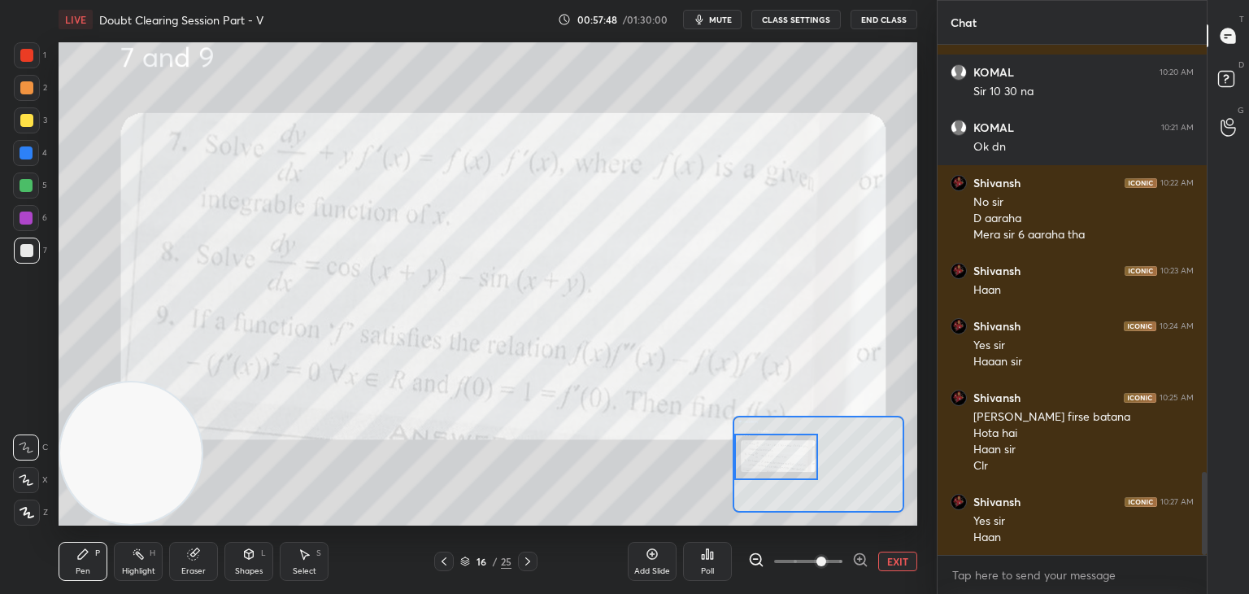
drag, startPoint x: 827, startPoint y: 450, endPoint x: 745, endPoint y: 443, distance: 82.4
click at [745, 443] on div at bounding box center [776, 456] width 85 height 46
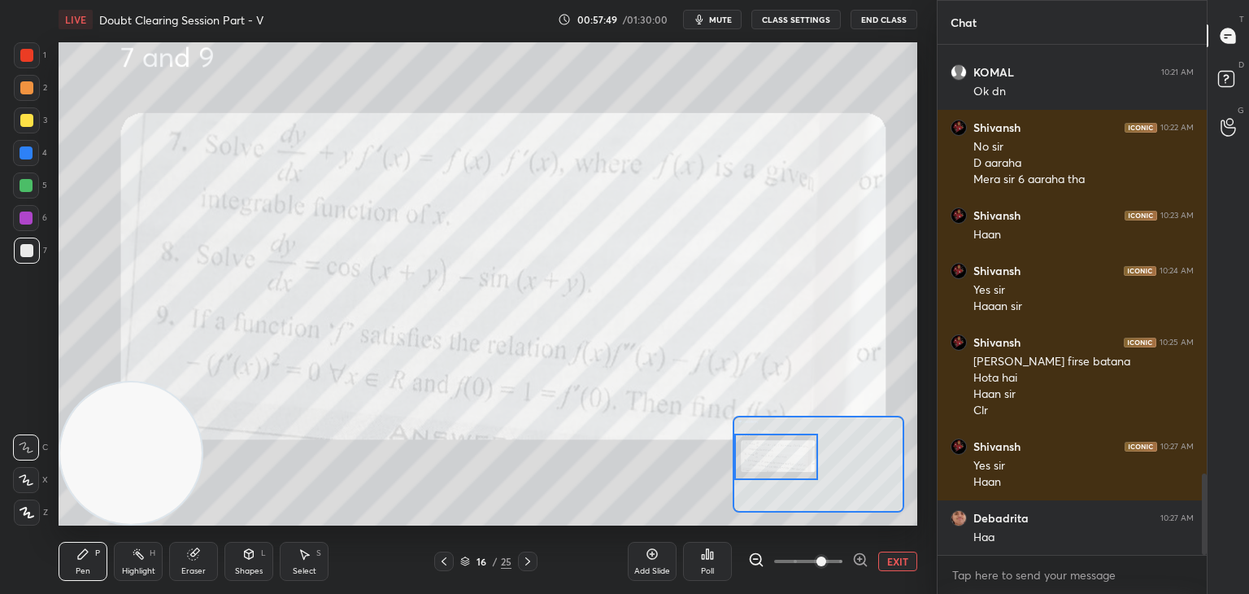
click at [799, 564] on span at bounding box center [808, 561] width 68 height 24
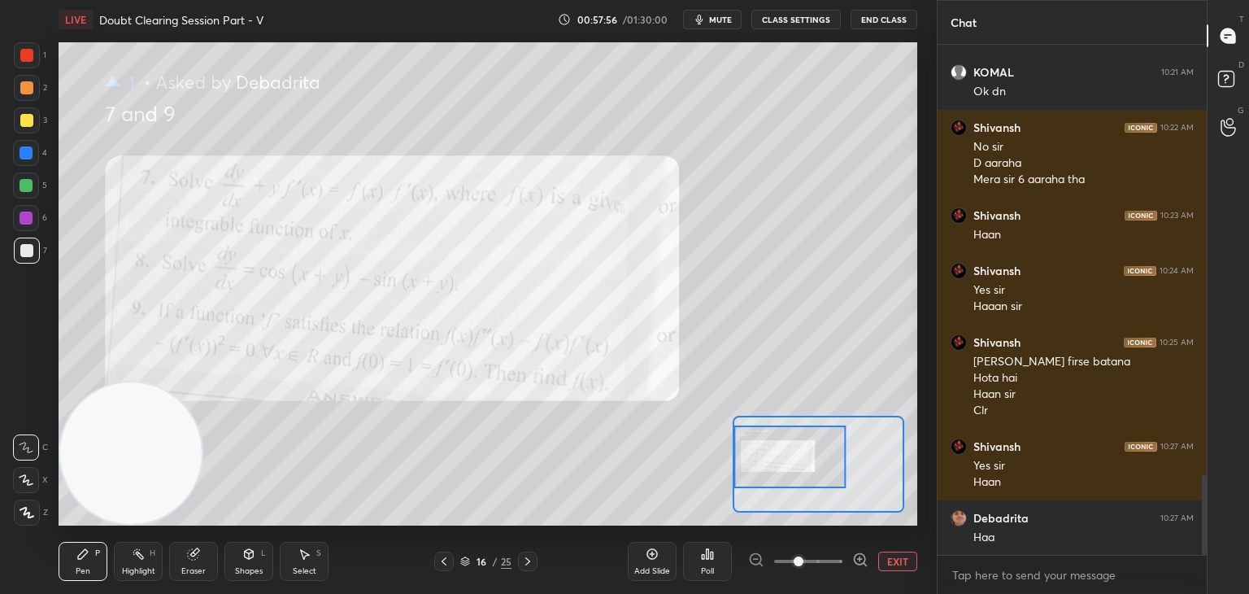
scroll to position [2745, 0]
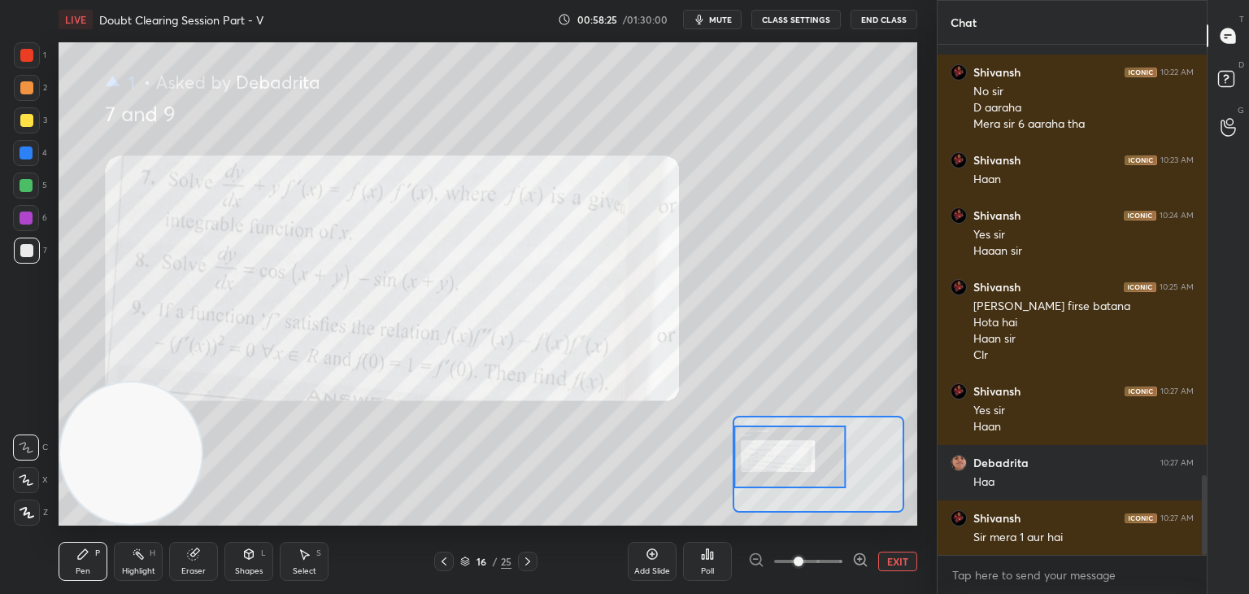
click at [888, 560] on button "EXIT" at bounding box center [897, 561] width 39 height 20
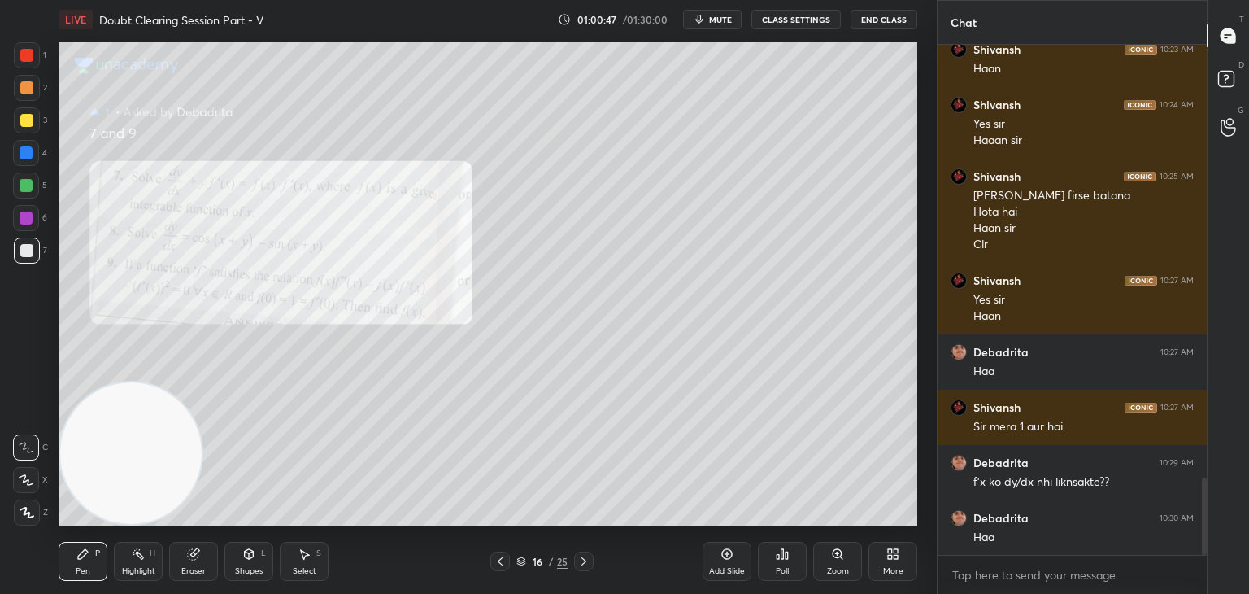
scroll to position [2914, 0]
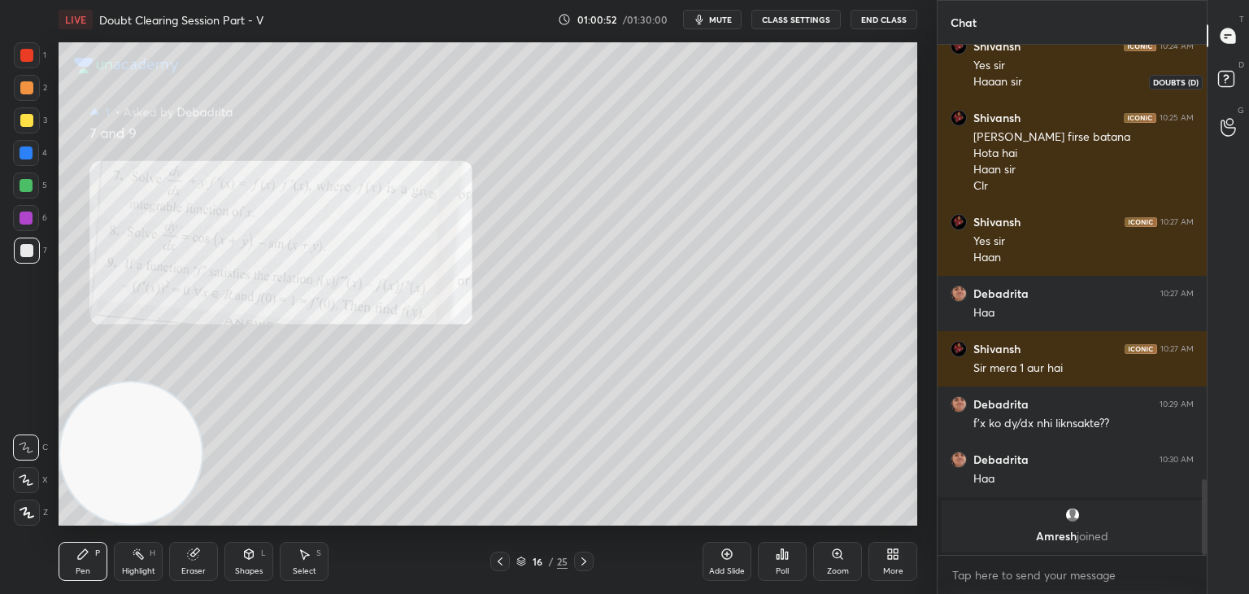
click at [1236, 76] on icon at bounding box center [1228, 81] width 29 height 29
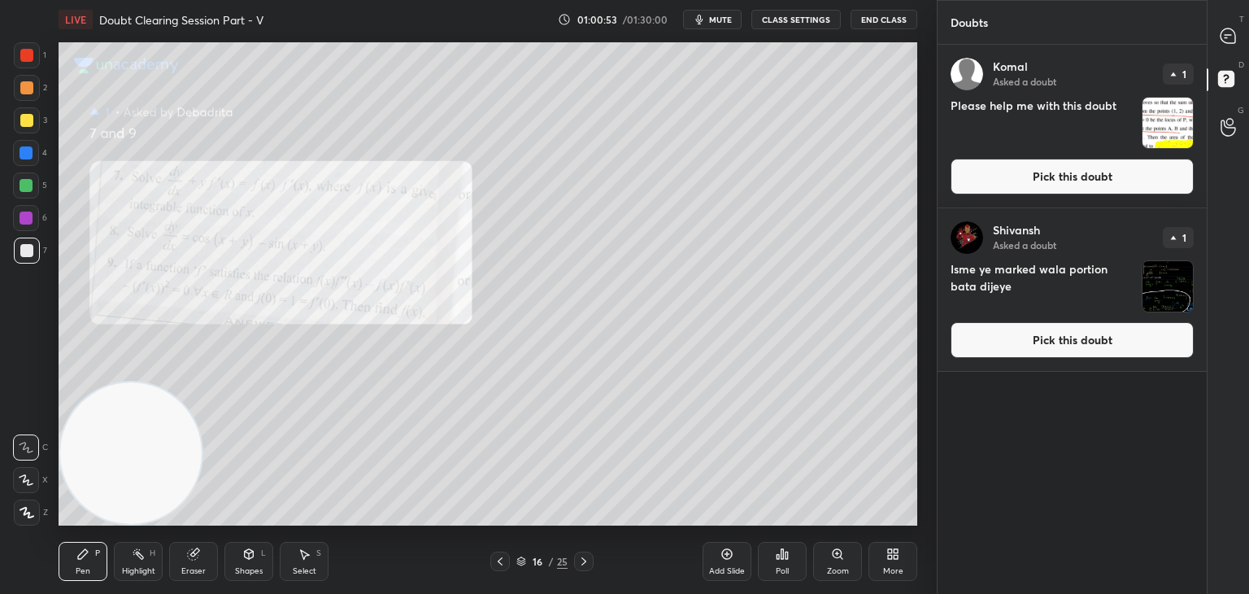
click at [1034, 348] on button "Pick this doubt" at bounding box center [1072, 340] width 243 height 36
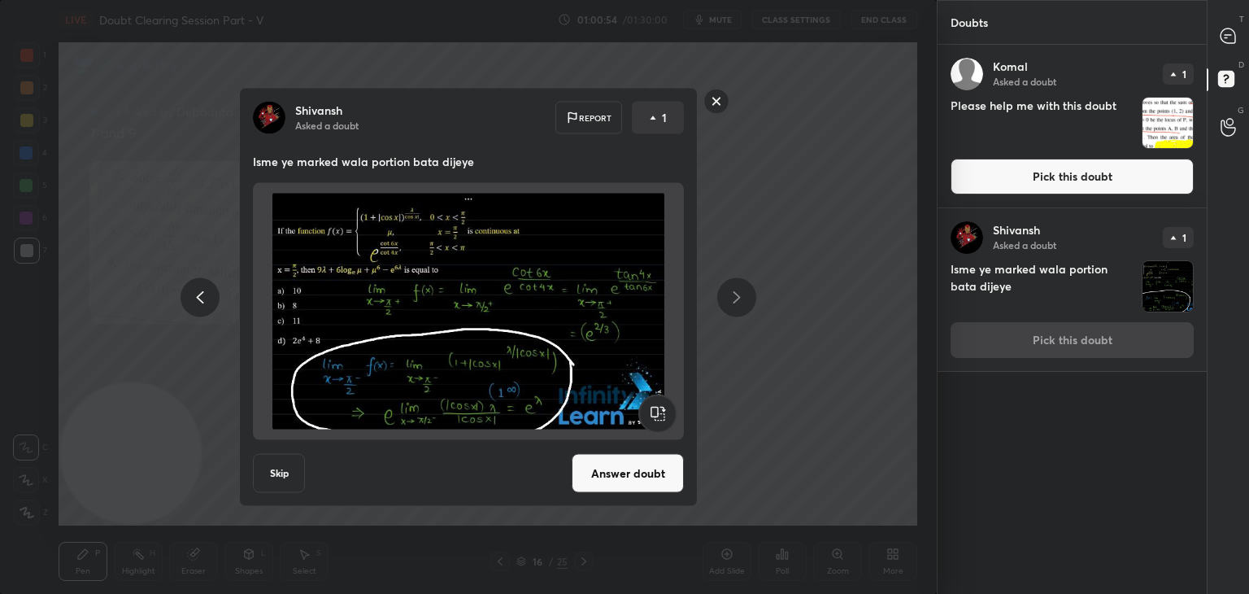
drag, startPoint x: 628, startPoint y: 460, endPoint x: 655, endPoint y: 450, distance: 28.6
click at [626, 460] on button "Answer doubt" at bounding box center [628, 473] width 112 height 39
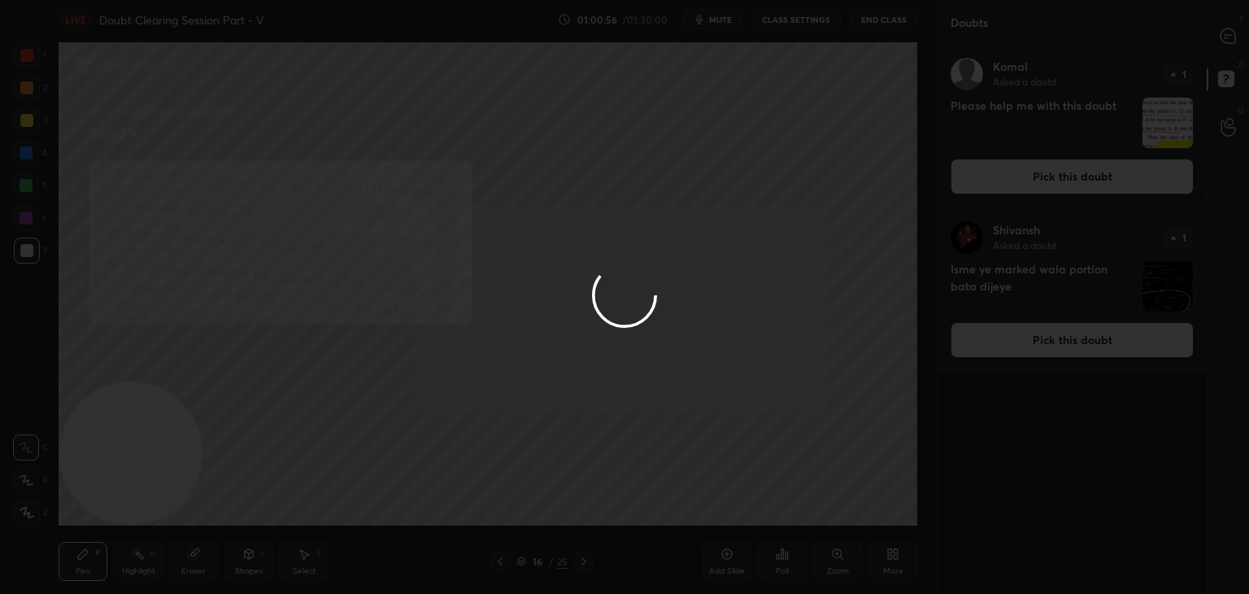
click at [1233, 37] on icon at bounding box center [1228, 35] width 15 height 15
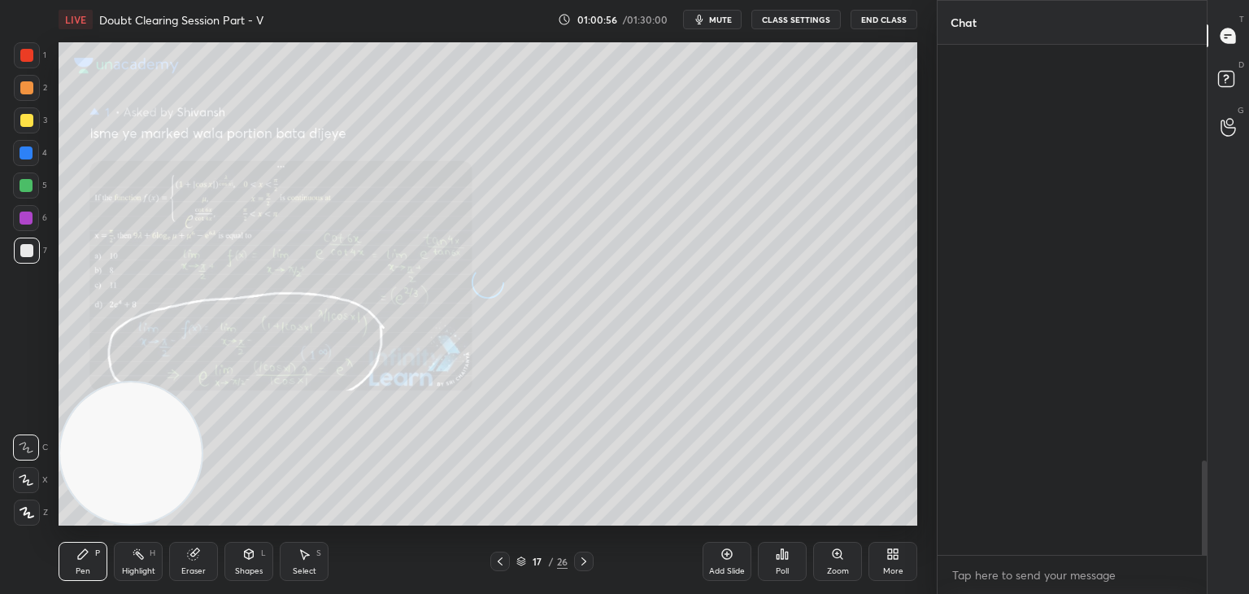
scroll to position [505, 264]
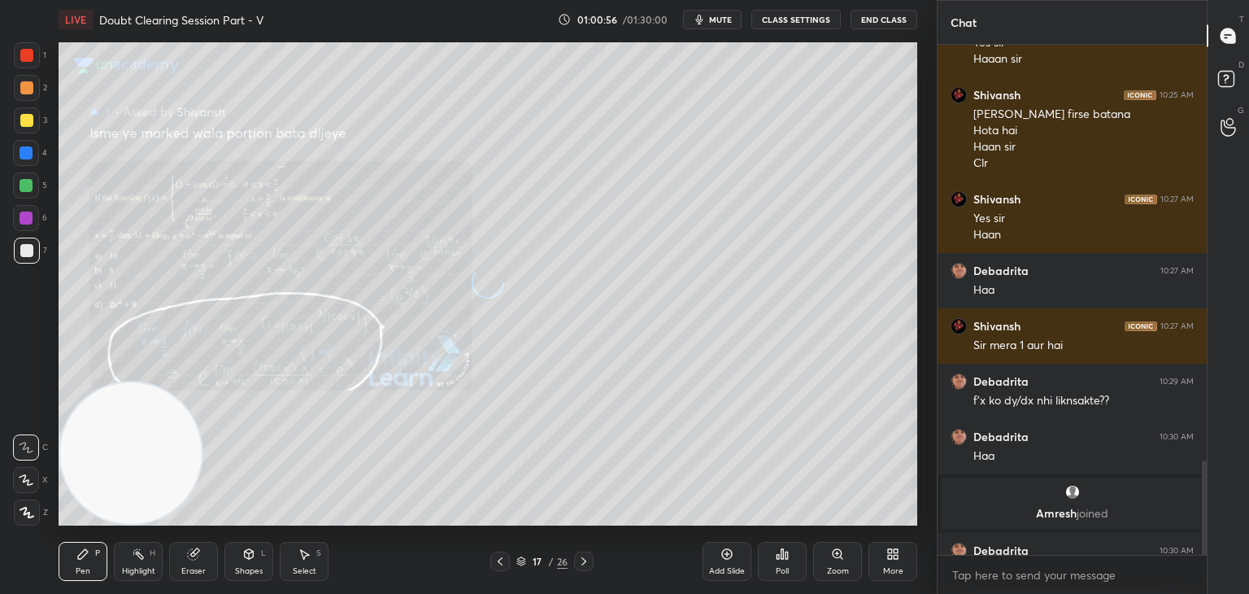
click at [1229, 37] on icon at bounding box center [1228, 35] width 15 height 15
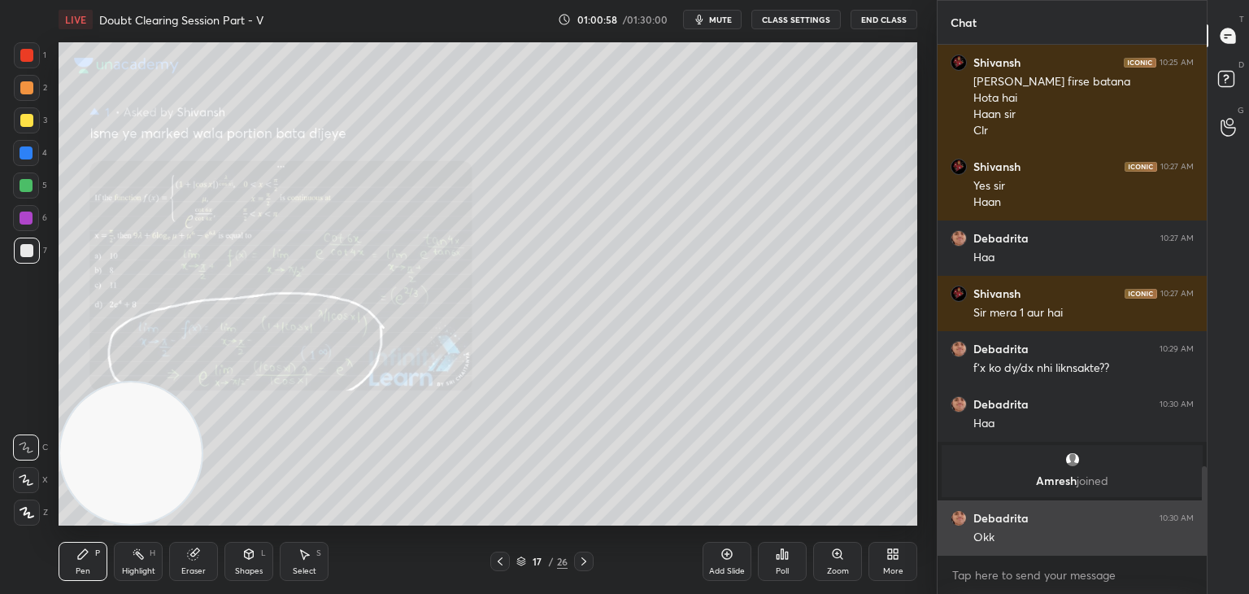
drag, startPoint x: 1203, startPoint y: 469, endPoint x: 1181, endPoint y: 544, distance: 78.2
click at [1203, 546] on div at bounding box center [1204, 510] width 5 height 89
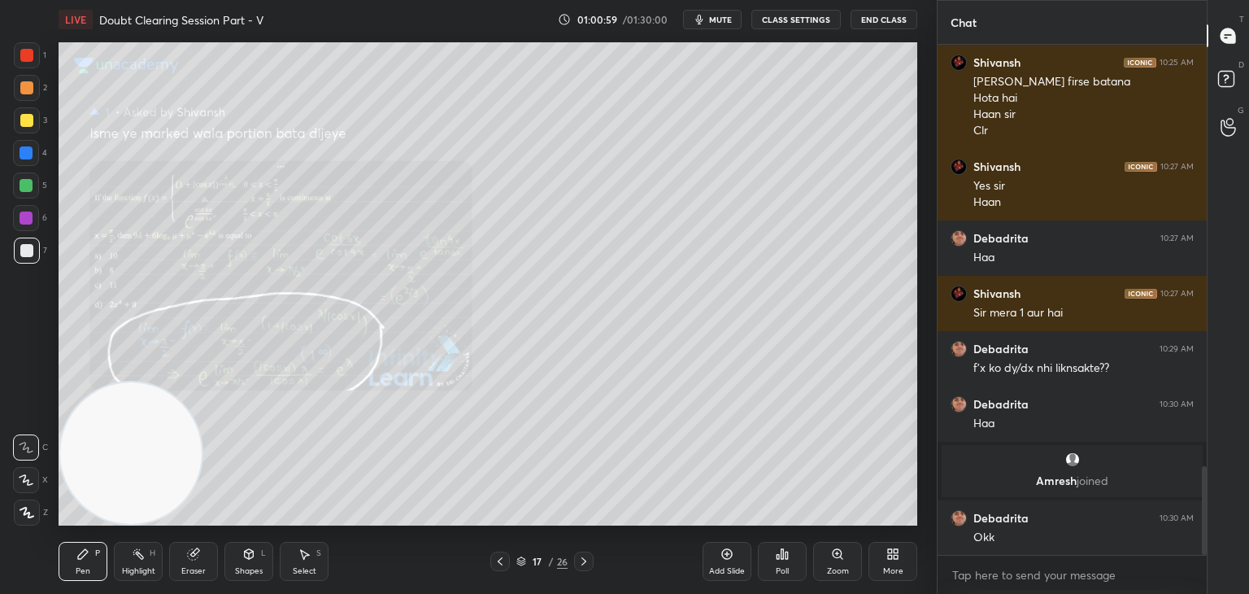
click at [833, 562] on div "Zoom" at bounding box center [837, 561] width 49 height 39
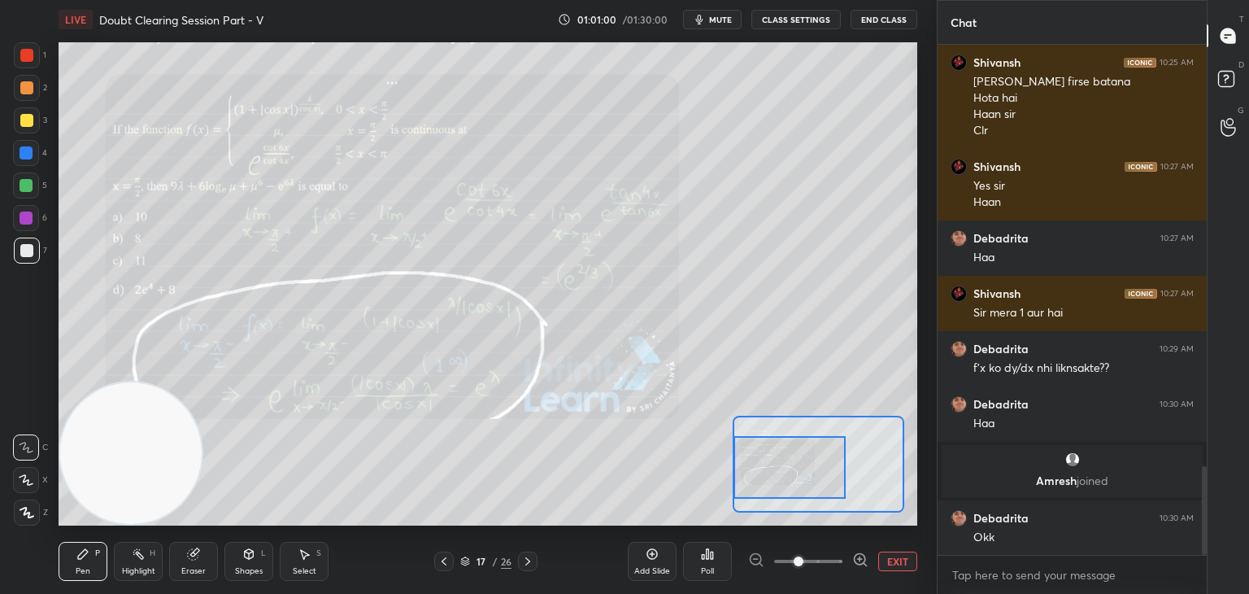
click at [729, 462] on div "Setting up your live class Poll for secs No correct answer Start poll" at bounding box center [488, 283] width 859 height 483
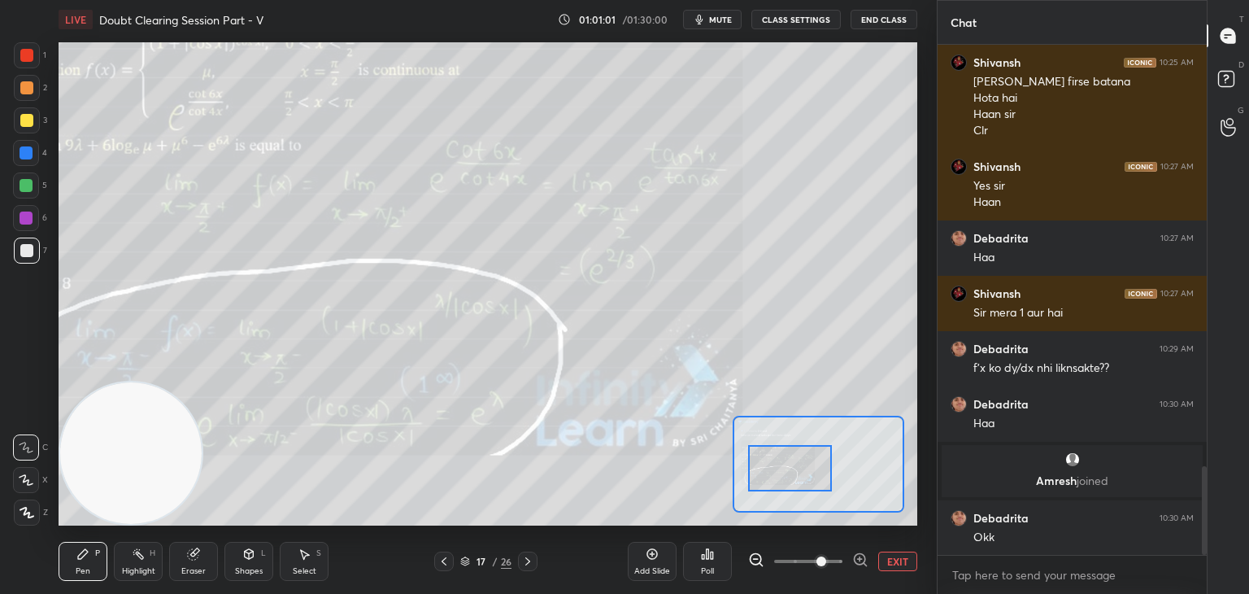
drag, startPoint x: 823, startPoint y: 564, endPoint x: 823, endPoint y: 554, distance: 9.8
click at [821, 564] on span at bounding box center [808, 561] width 68 height 24
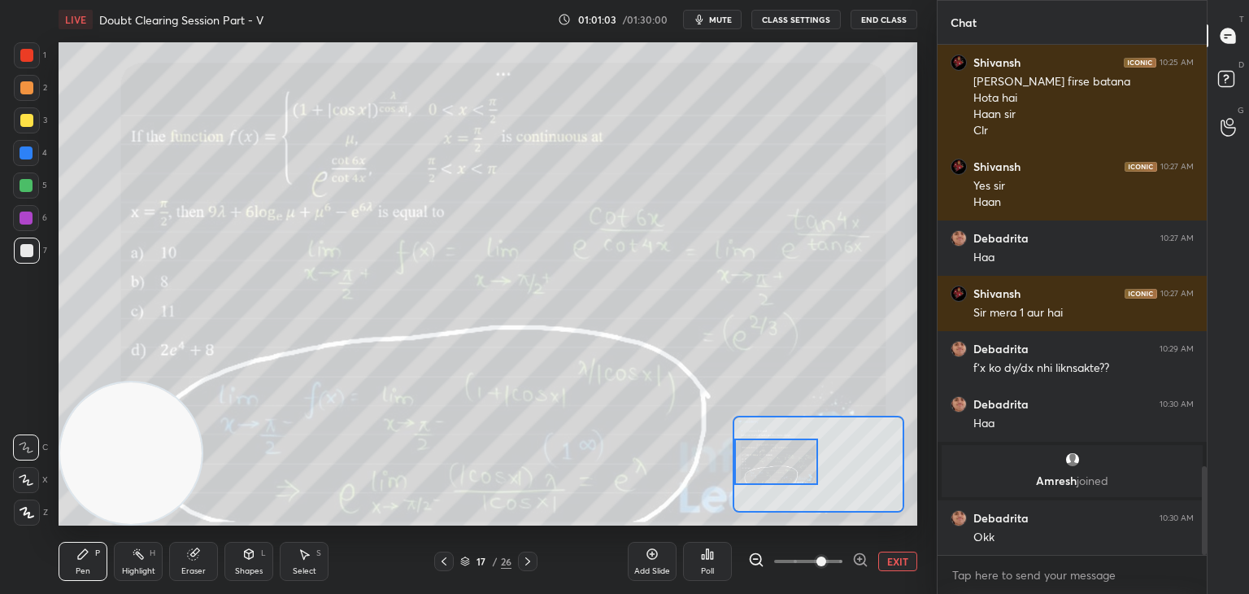
drag, startPoint x: 794, startPoint y: 459, endPoint x: 738, endPoint y: 453, distance: 55.7
click at [738, 453] on div at bounding box center [776, 461] width 85 height 46
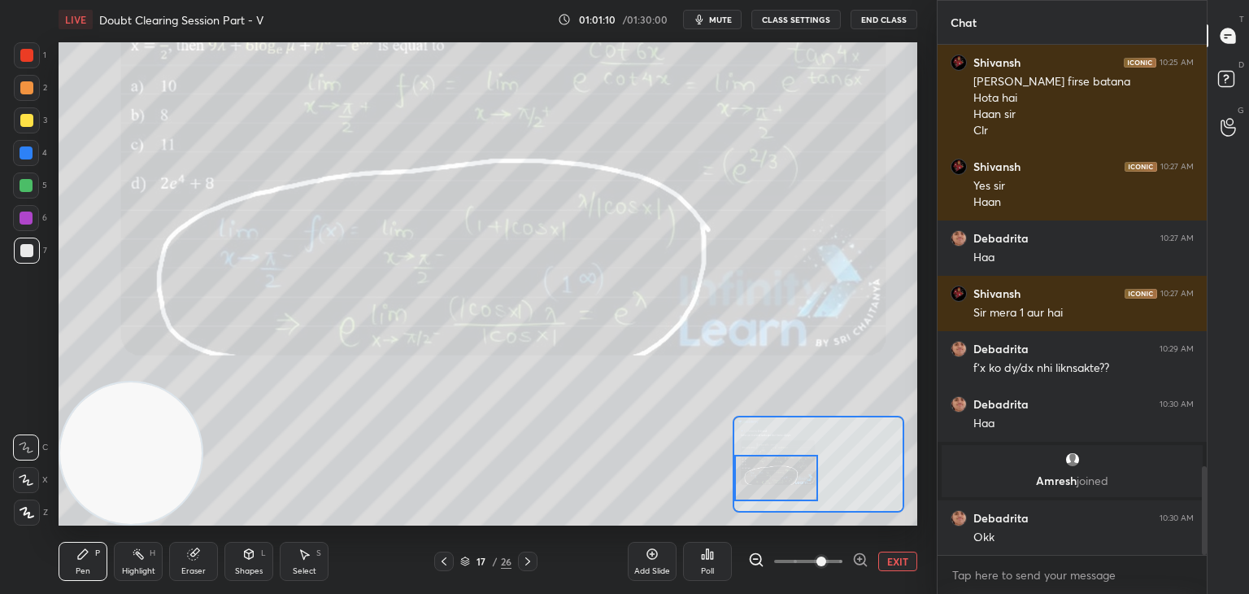
drag, startPoint x: 796, startPoint y: 463, endPoint x: 761, endPoint y: 481, distance: 39.3
click at [767, 483] on div at bounding box center [776, 478] width 85 height 46
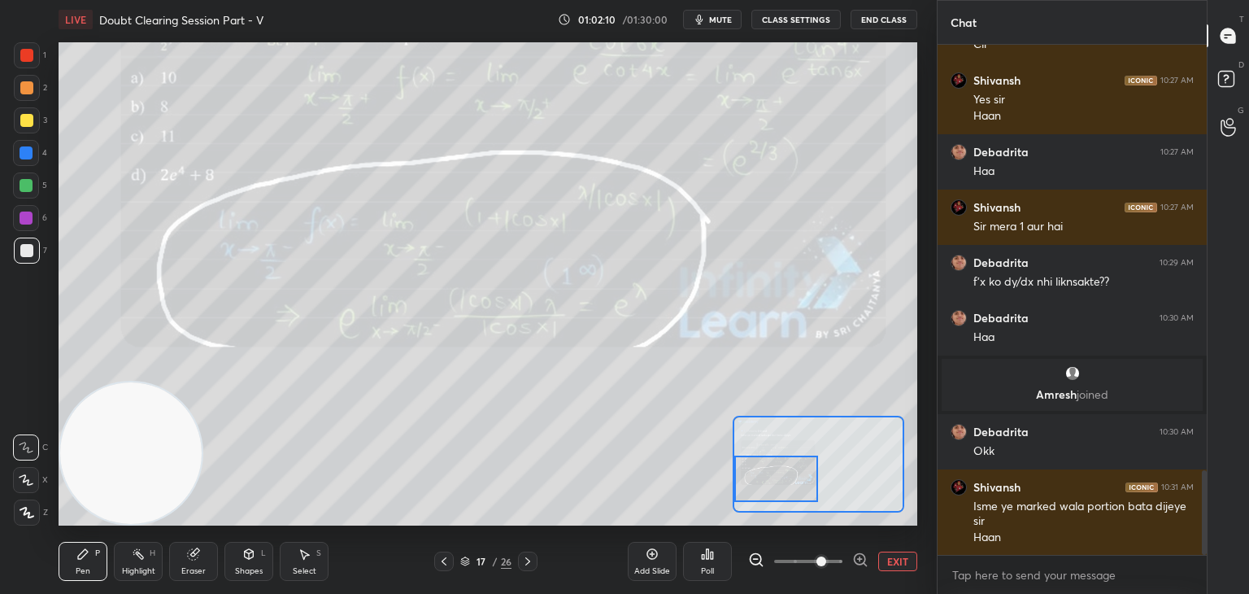
scroll to position [2571, 0]
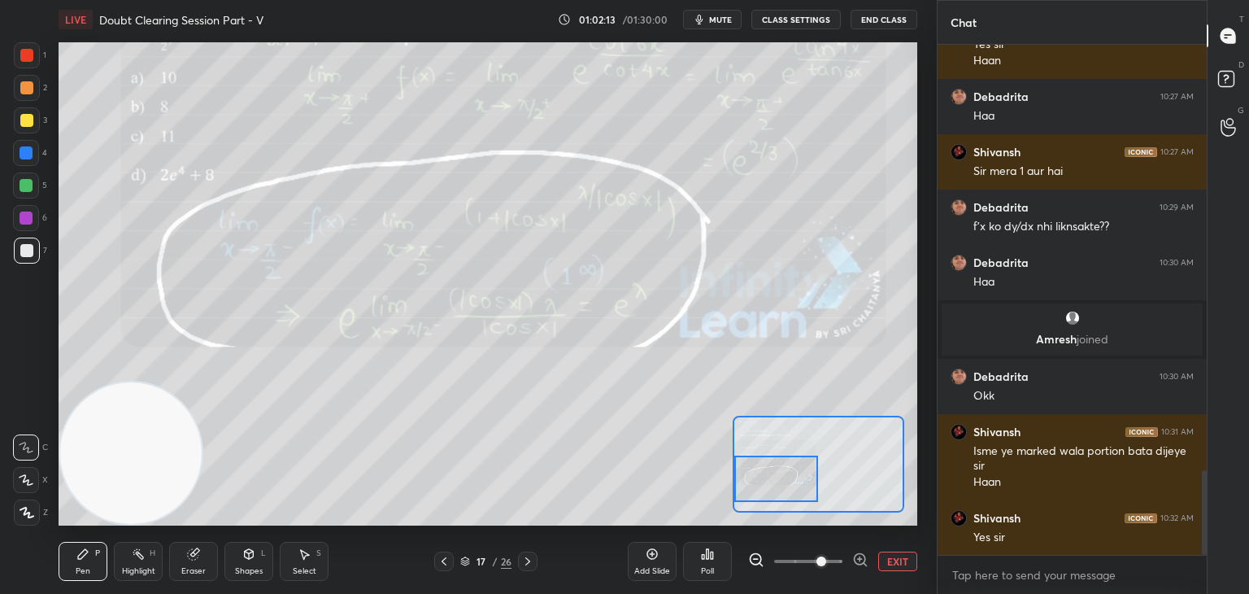
click at [443, 560] on icon at bounding box center [443, 561] width 13 height 13
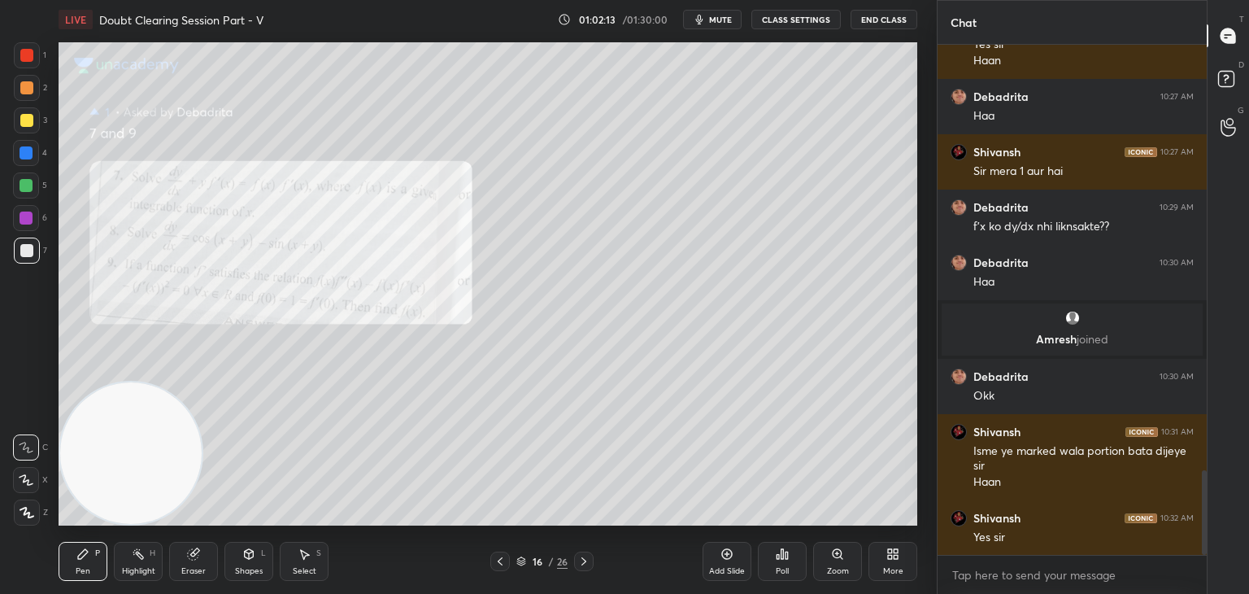
scroll to position [2587, 0]
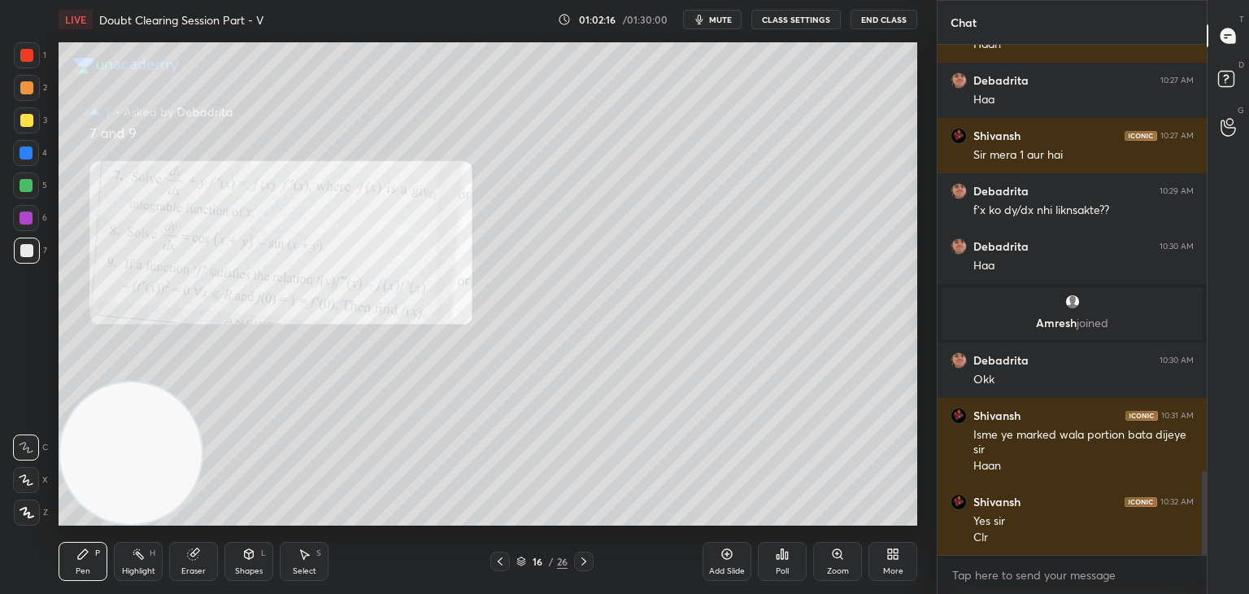
click at [839, 557] on icon at bounding box center [837, 553] width 9 height 9
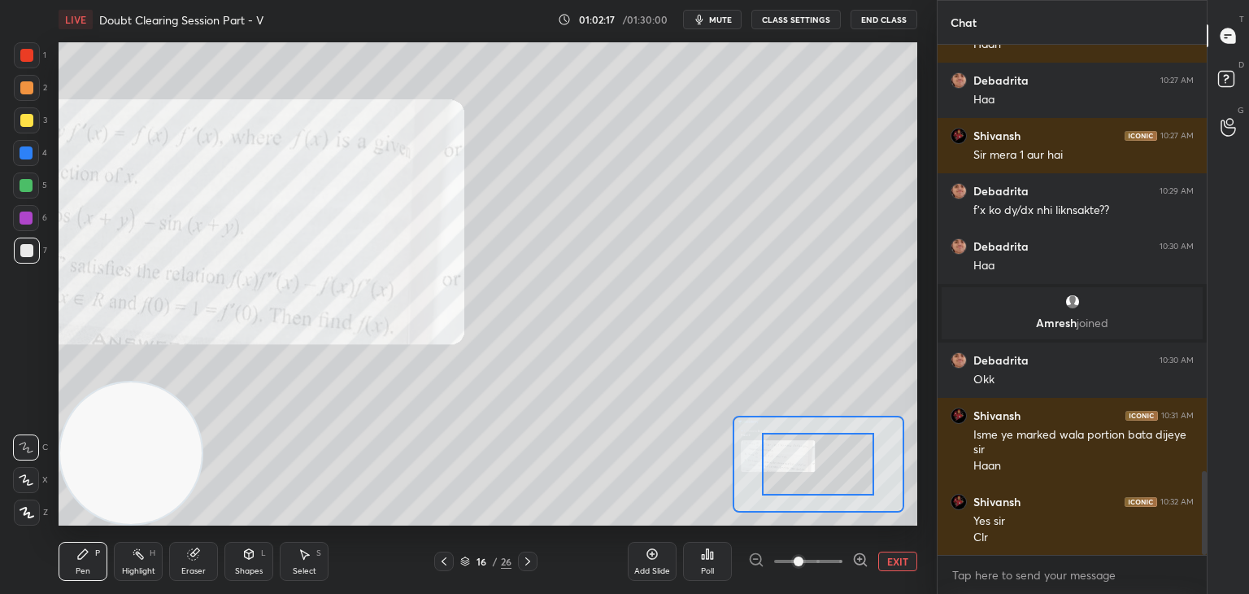
click at [827, 564] on span at bounding box center [808, 561] width 68 height 24
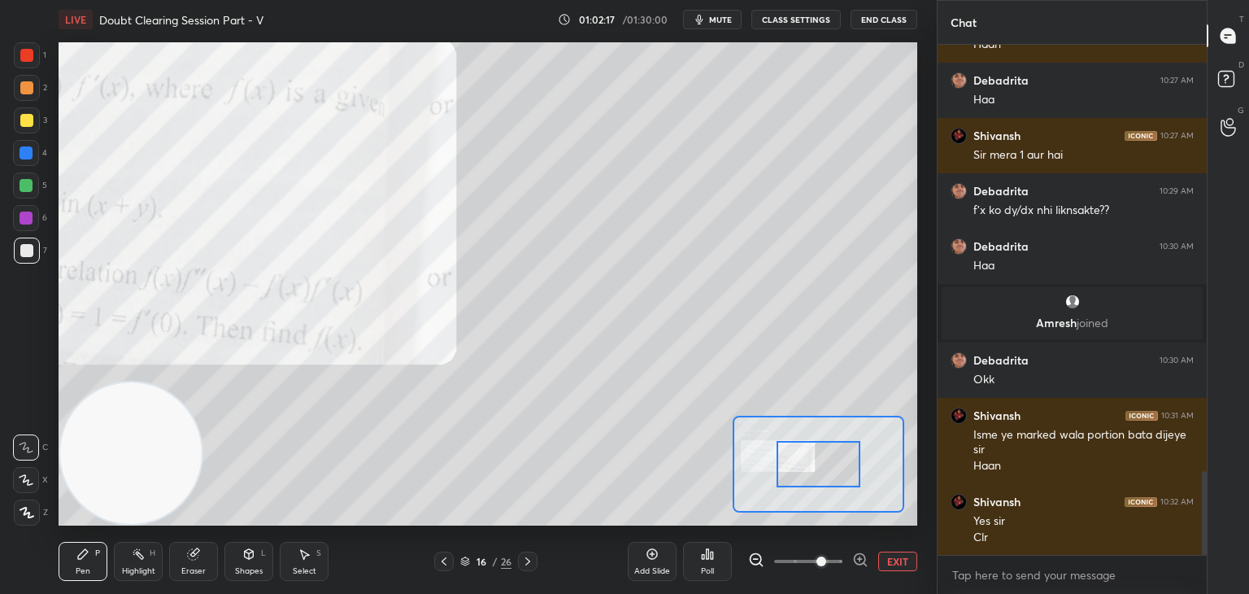
click at [826, 566] on span at bounding box center [821, 561] width 10 height 10
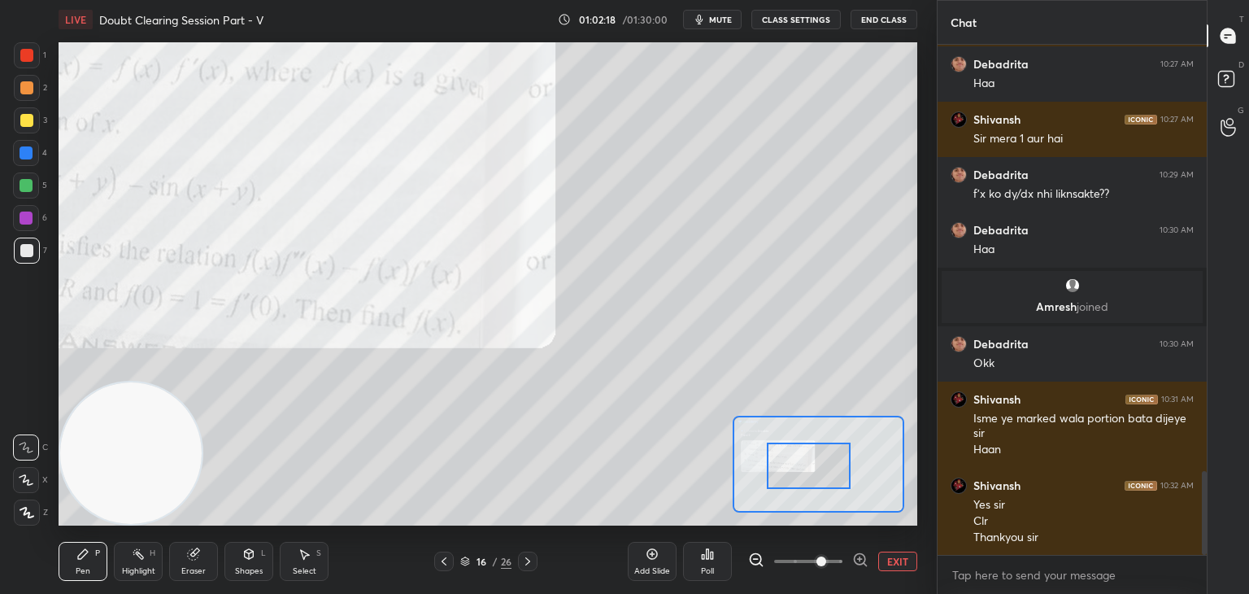
drag, startPoint x: 846, startPoint y: 468, endPoint x: 824, endPoint y: 472, distance: 22.3
click at [826, 472] on div at bounding box center [809, 465] width 85 height 46
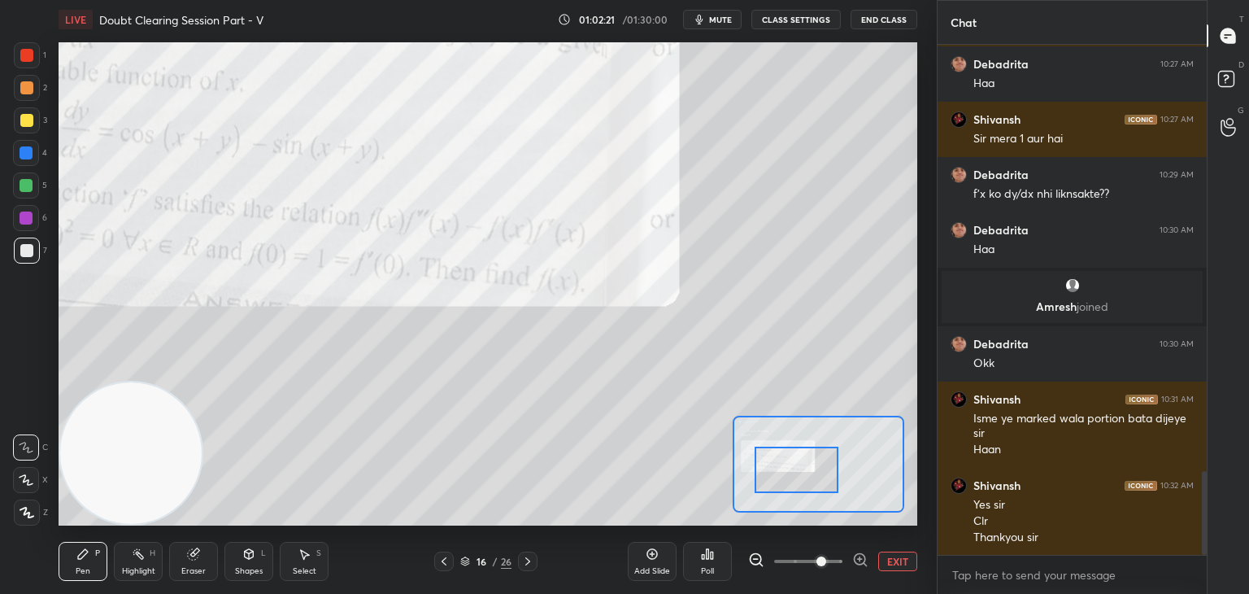
drag, startPoint x: 798, startPoint y: 463, endPoint x: 745, endPoint y: 479, distance: 55.3
click at [755, 479] on div at bounding box center [797, 469] width 85 height 46
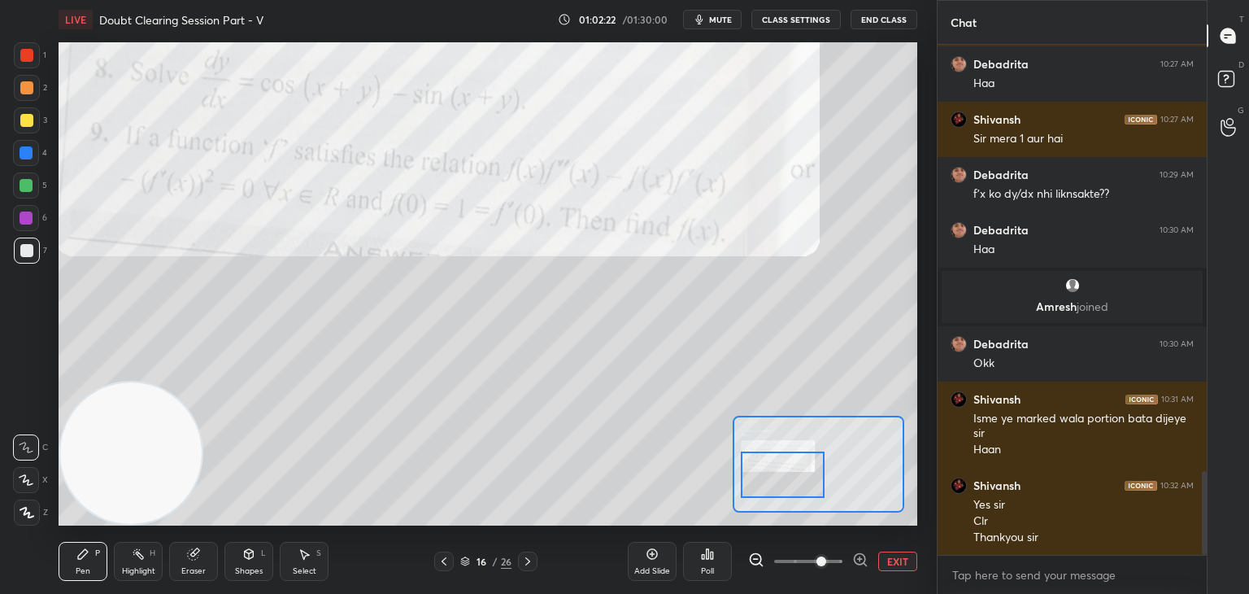
drag, startPoint x: 758, startPoint y: 469, endPoint x: 749, endPoint y: 463, distance: 11.1
click at [751, 463] on div at bounding box center [783, 474] width 85 height 46
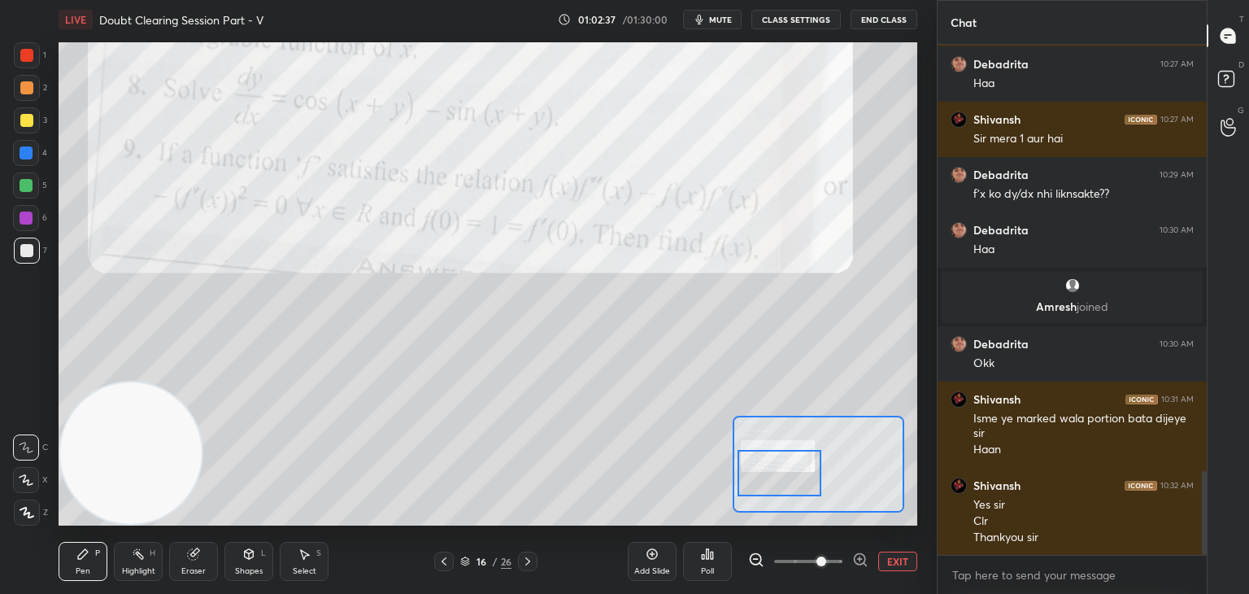
click at [894, 564] on button "EXIT" at bounding box center [897, 561] width 39 height 20
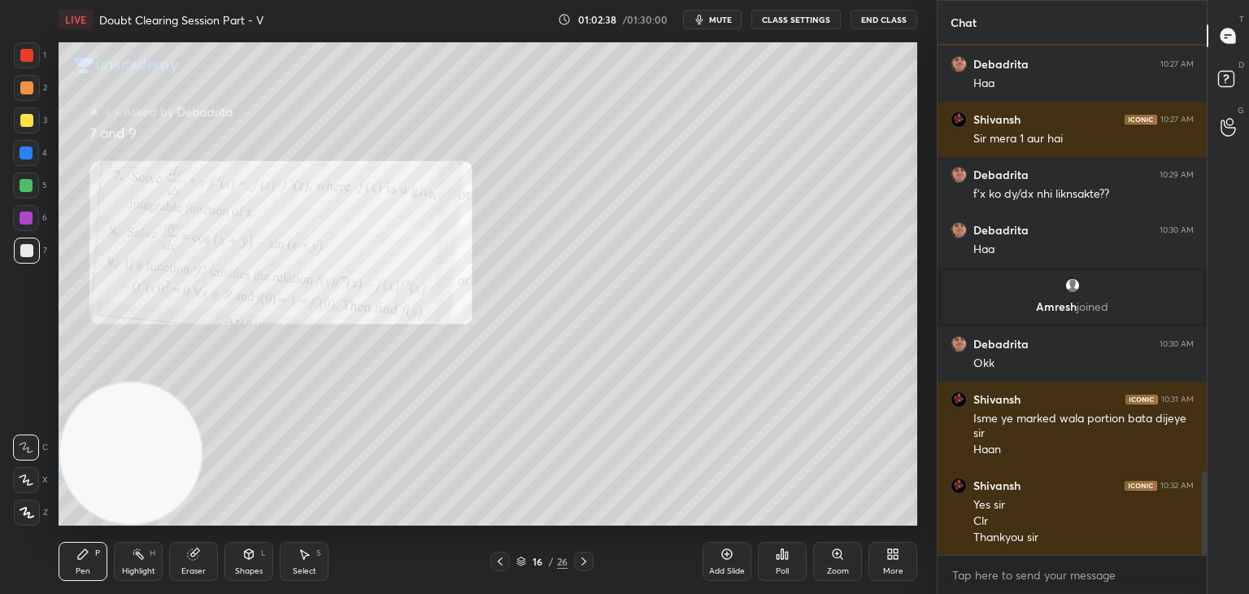
click at [182, 556] on div "Eraser" at bounding box center [193, 561] width 49 height 39
click at [31, 512] on span "Erase all" at bounding box center [26, 512] width 24 height 11
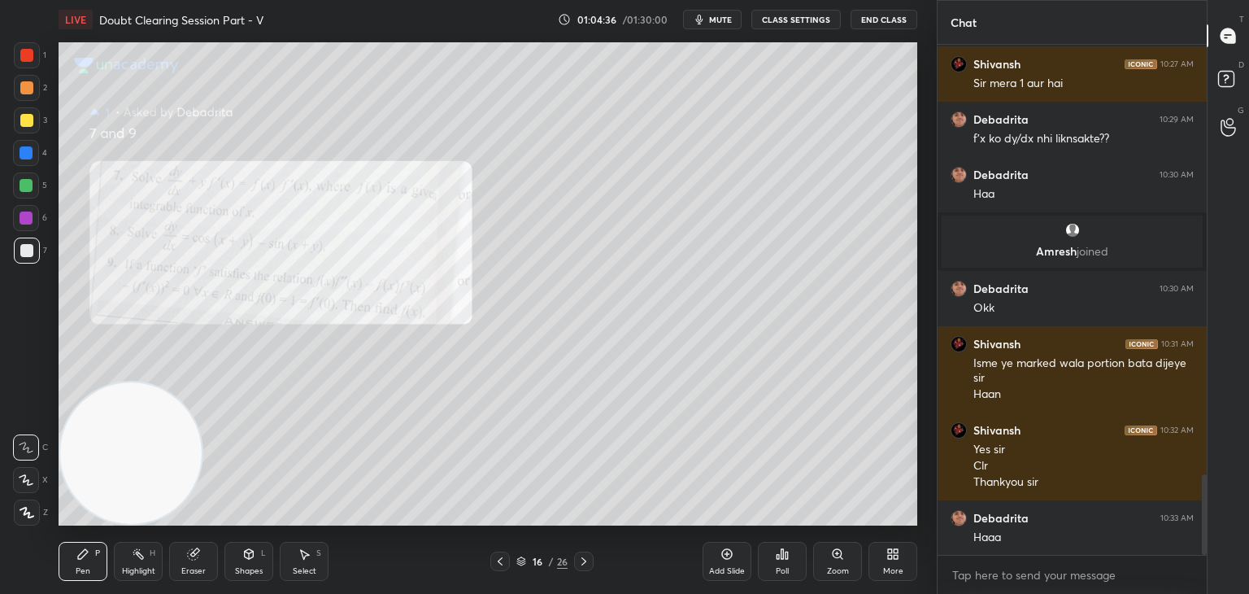
scroll to position [2714, 0]
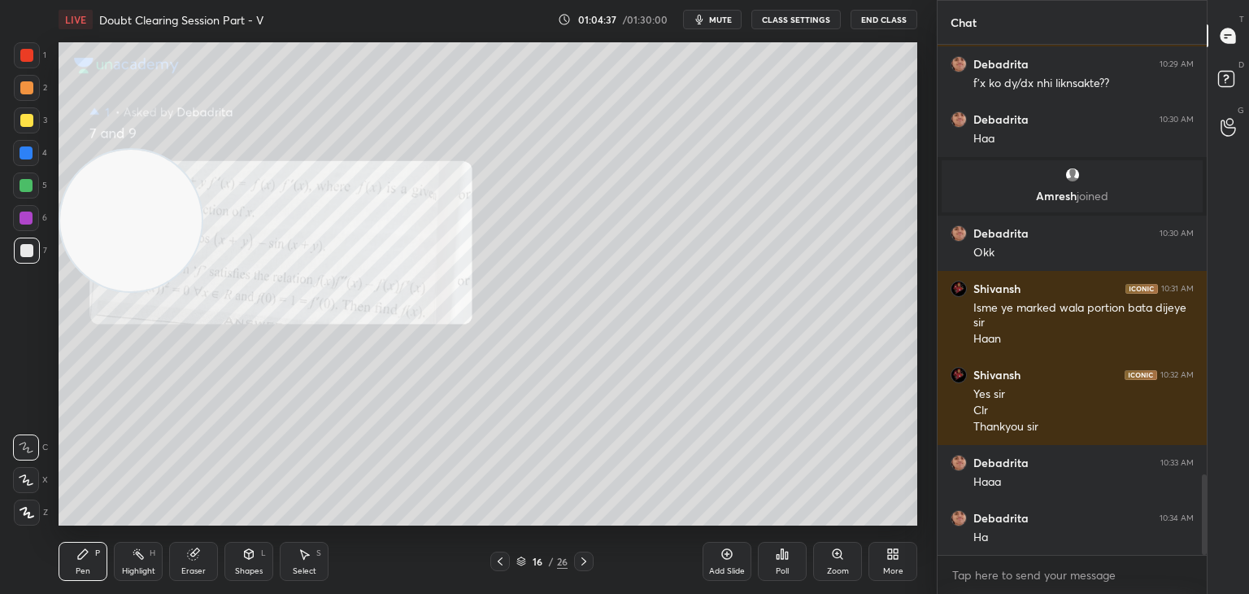
drag, startPoint x: 77, startPoint y: 320, endPoint x: 48, endPoint y: 102, distance: 219.9
click at [50, 102] on div "1 2 3 4 5 6 7 C X Z C X Z E E Erase all H H LIVE Doubt Clearing Session Part - …" at bounding box center [462, 297] width 924 height 594
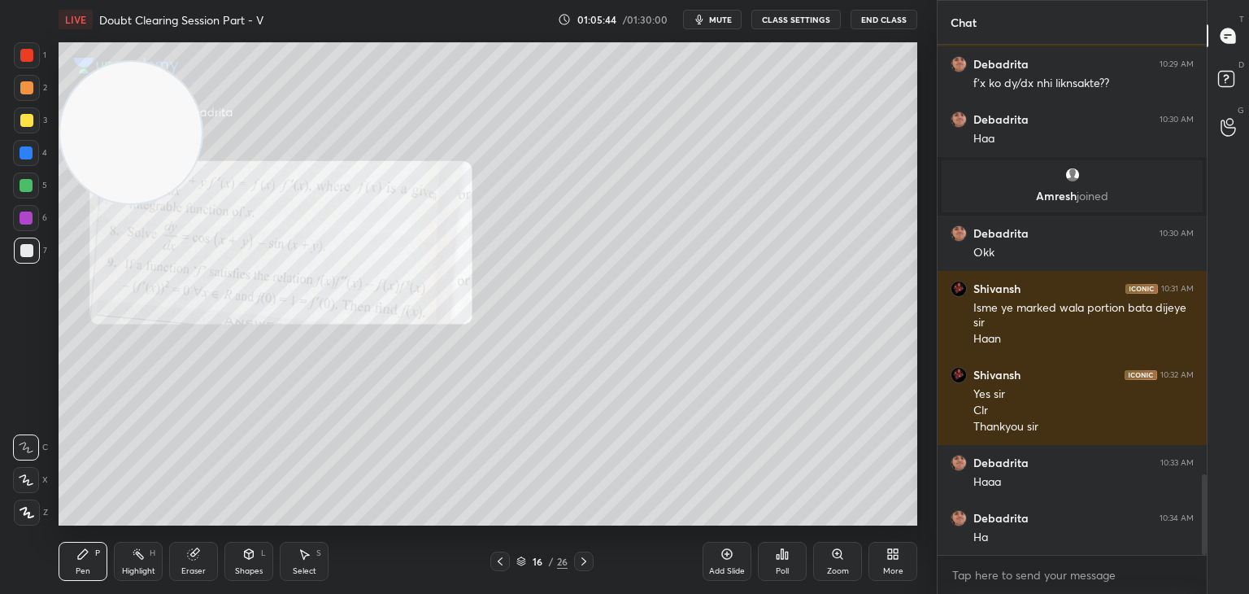
scroll to position [2770, 0]
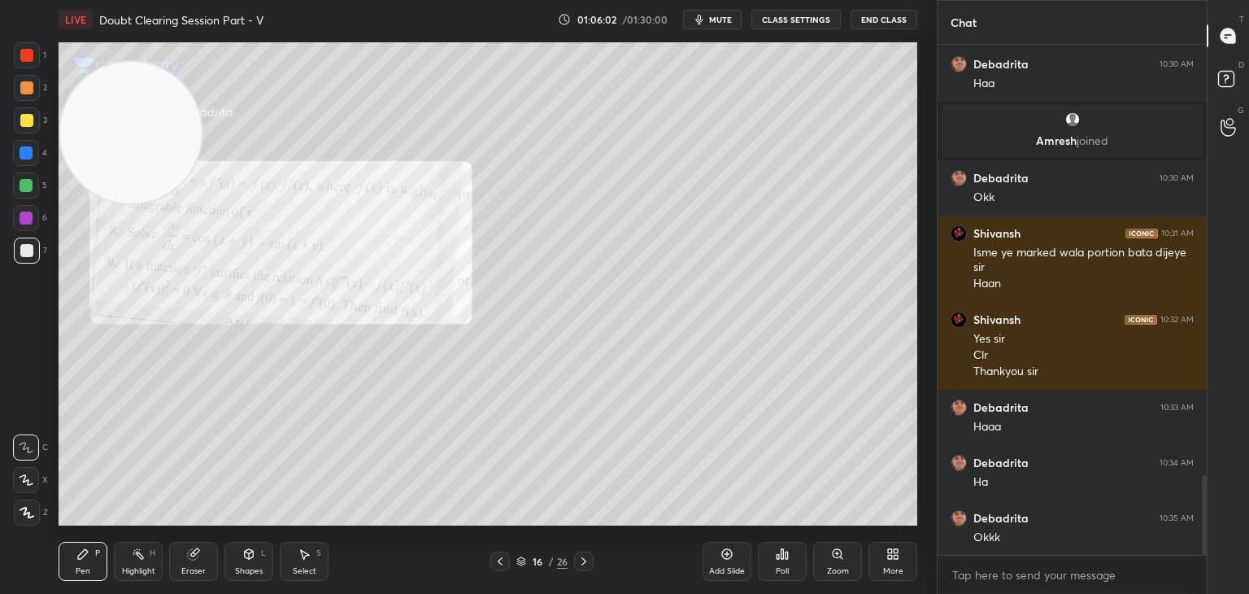
click at [583, 556] on icon at bounding box center [583, 561] width 13 height 13
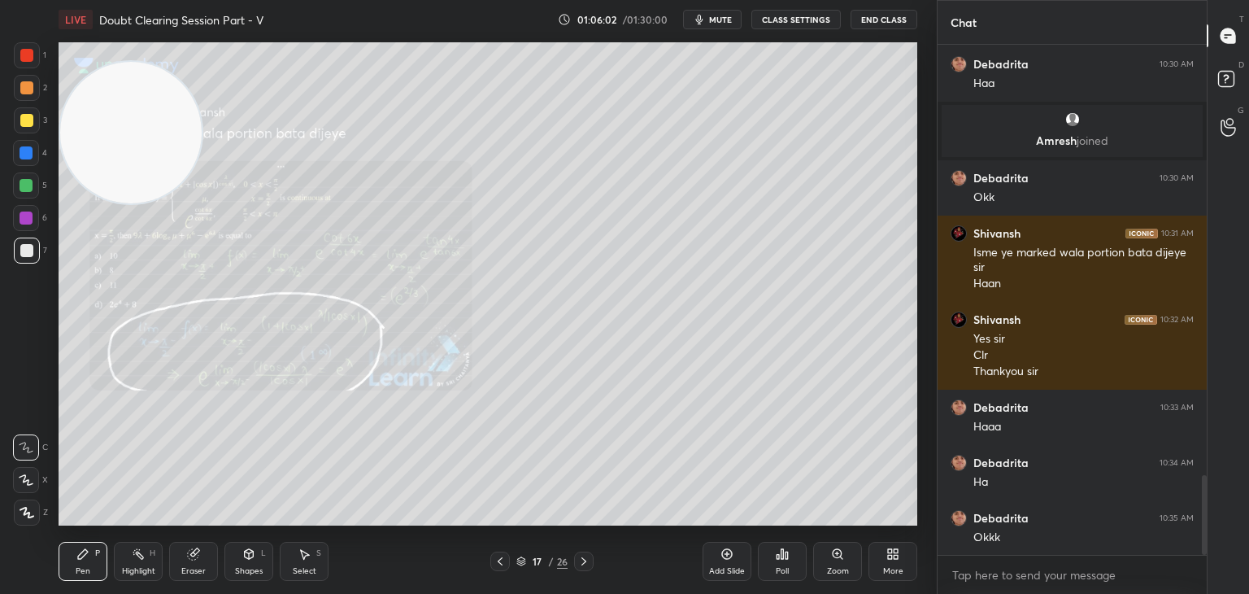
click at [584, 557] on icon at bounding box center [583, 561] width 13 height 13
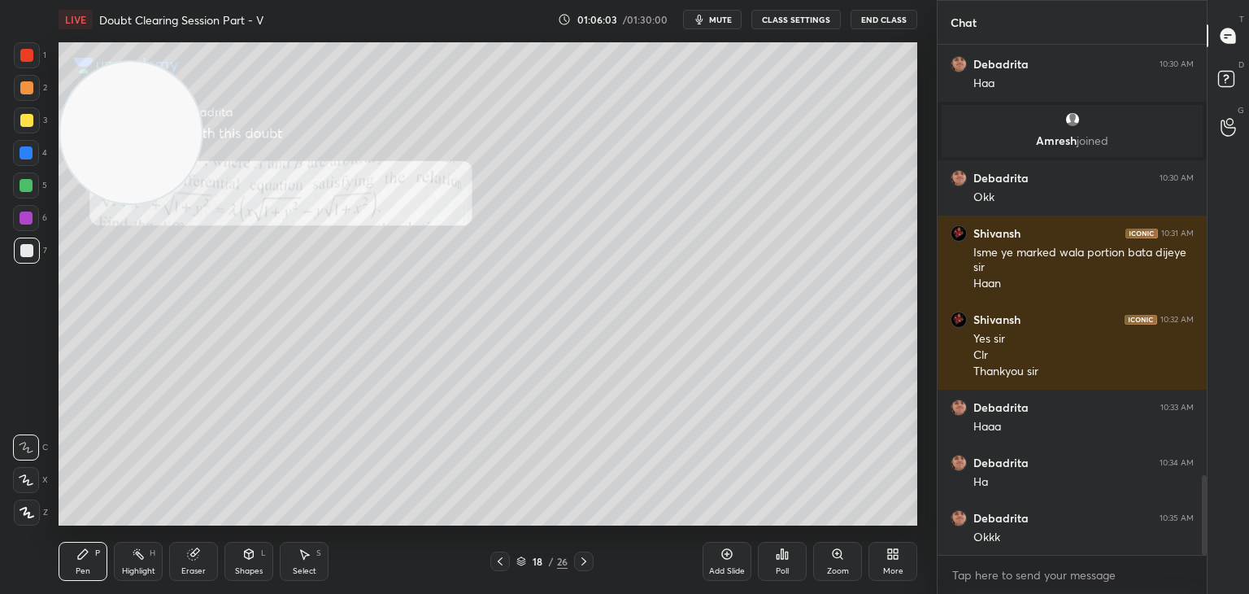
click at [585, 557] on icon at bounding box center [583, 561] width 13 height 13
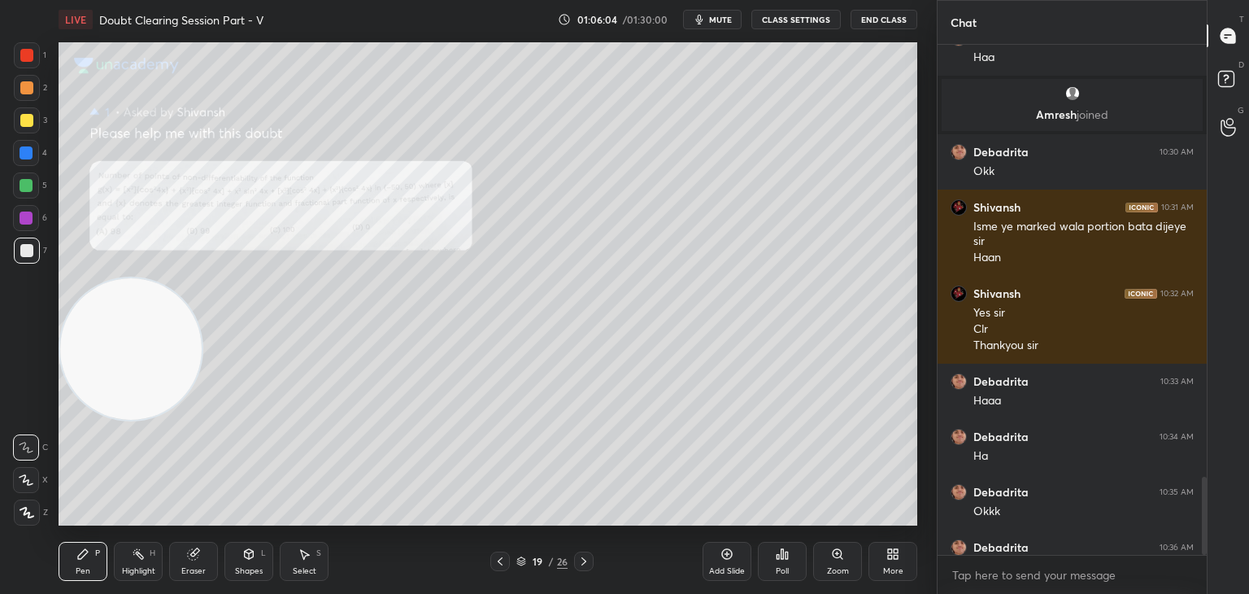
drag, startPoint x: 120, startPoint y: 252, endPoint x: 110, endPoint y: 610, distance: 357.9
click at [110, 0] on html "1 2 3 4 5 6 7 C X Z C X Z E E Erase all H H LIVE Doubt Clearing Session Part - …" at bounding box center [624, 0] width 1249 height 0
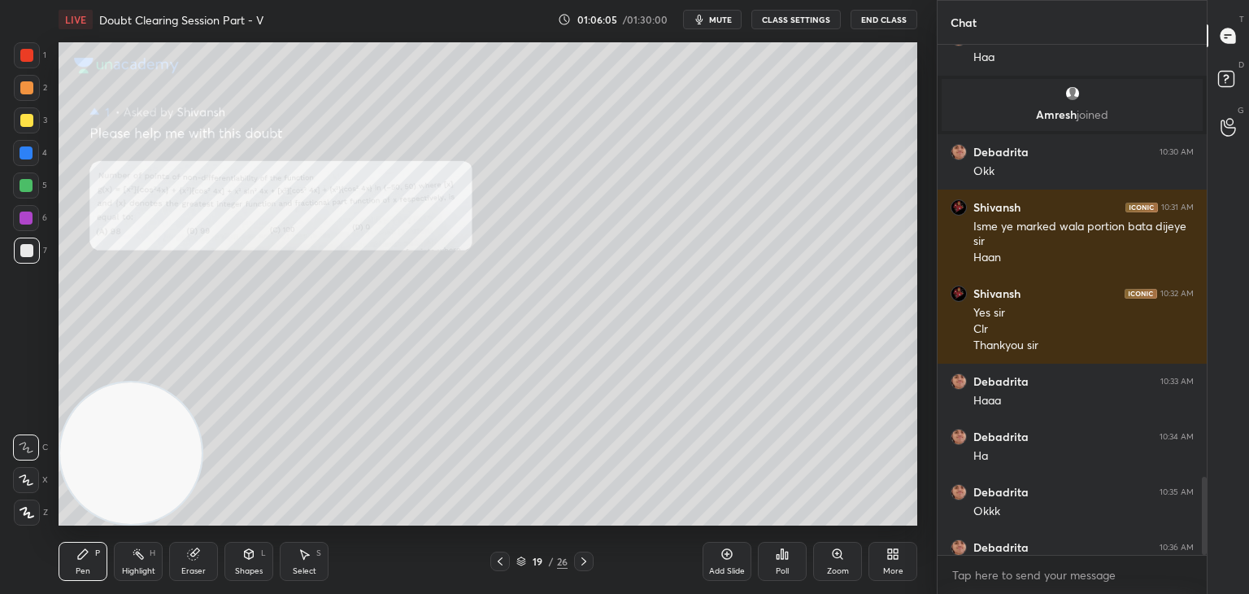
click at [494, 564] on icon at bounding box center [500, 561] width 13 height 13
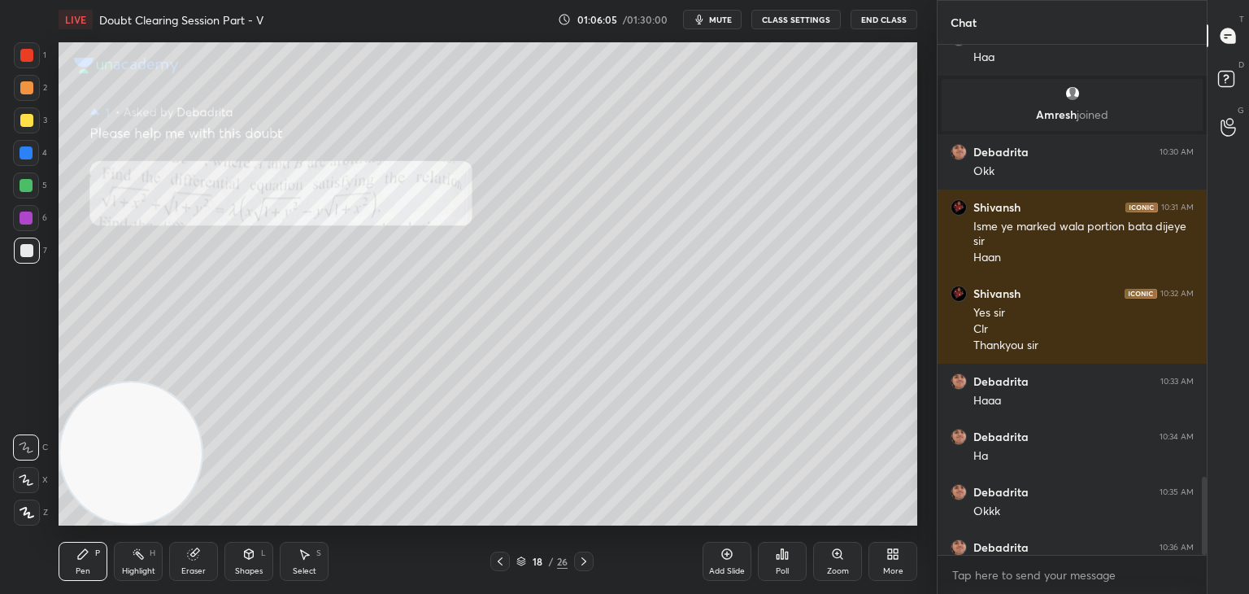
click at [494, 564] on icon at bounding box center [500, 561] width 13 height 13
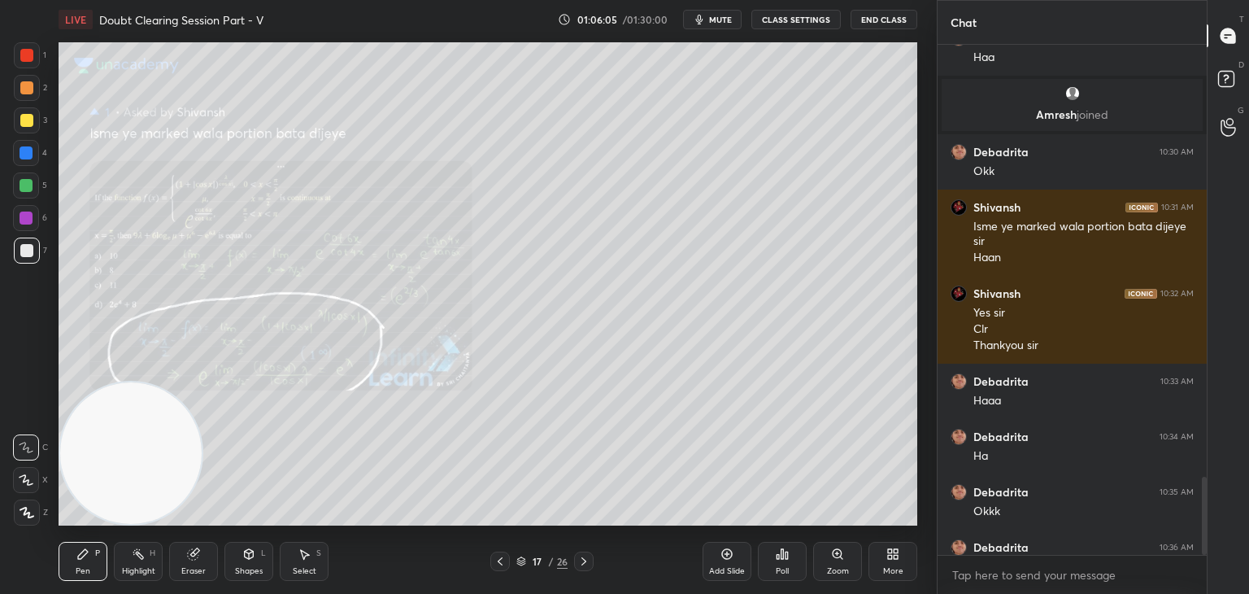
click at [494, 564] on icon at bounding box center [500, 561] width 13 height 13
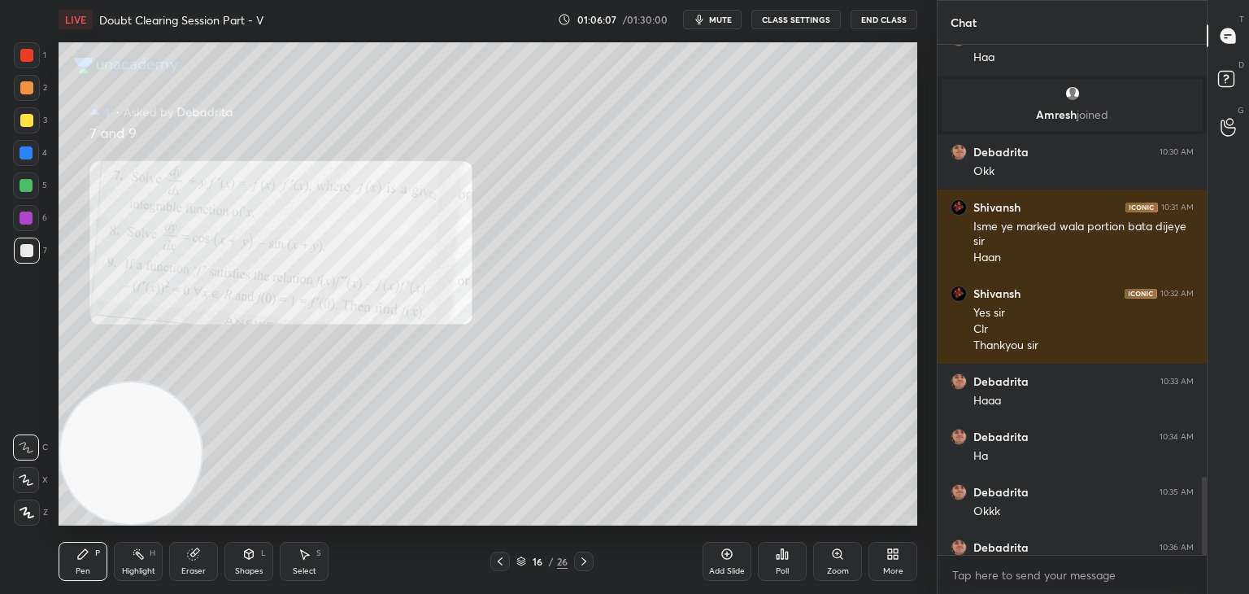
click at [580, 565] on icon at bounding box center [583, 561] width 13 height 13
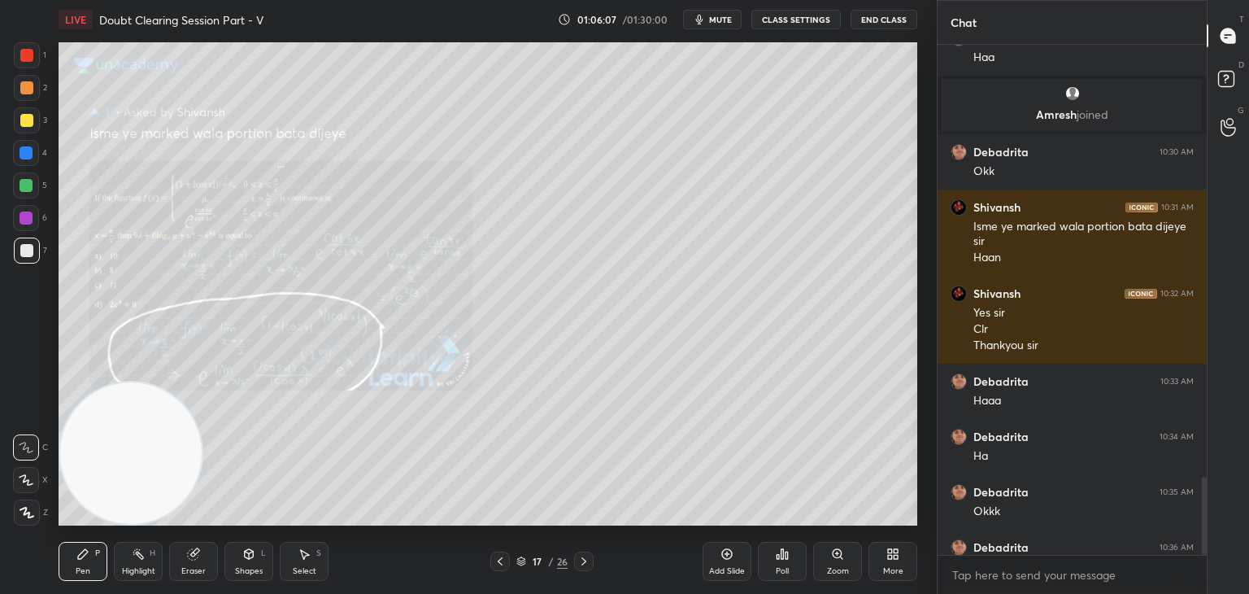
click at [582, 564] on icon at bounding box center [583, 561] width 13 height 13
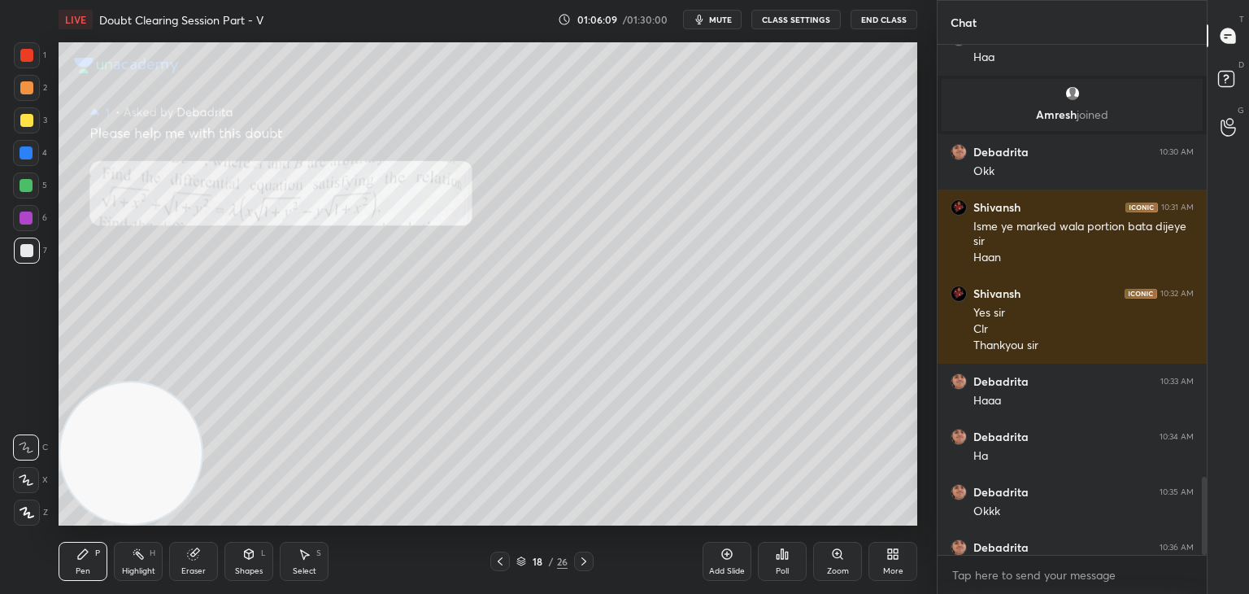
click at [585, 563] on icon at bounding box center [583, 561] width 13 height 13
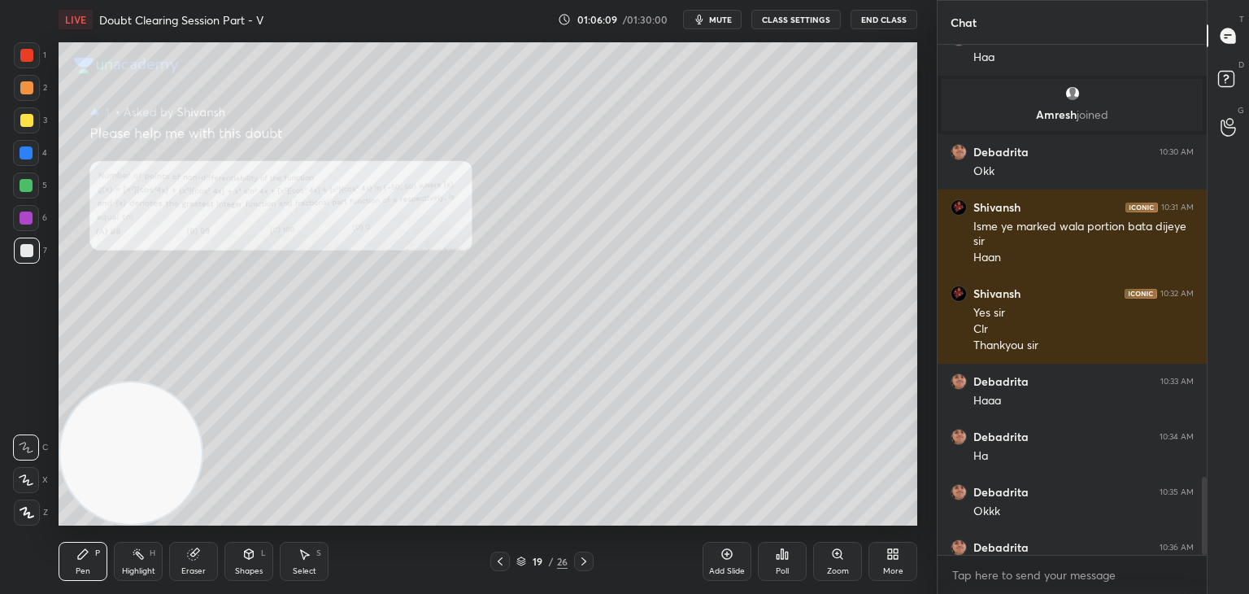
click at [585, 564] on icon at bounding box center [583, 561] width 13 height 13
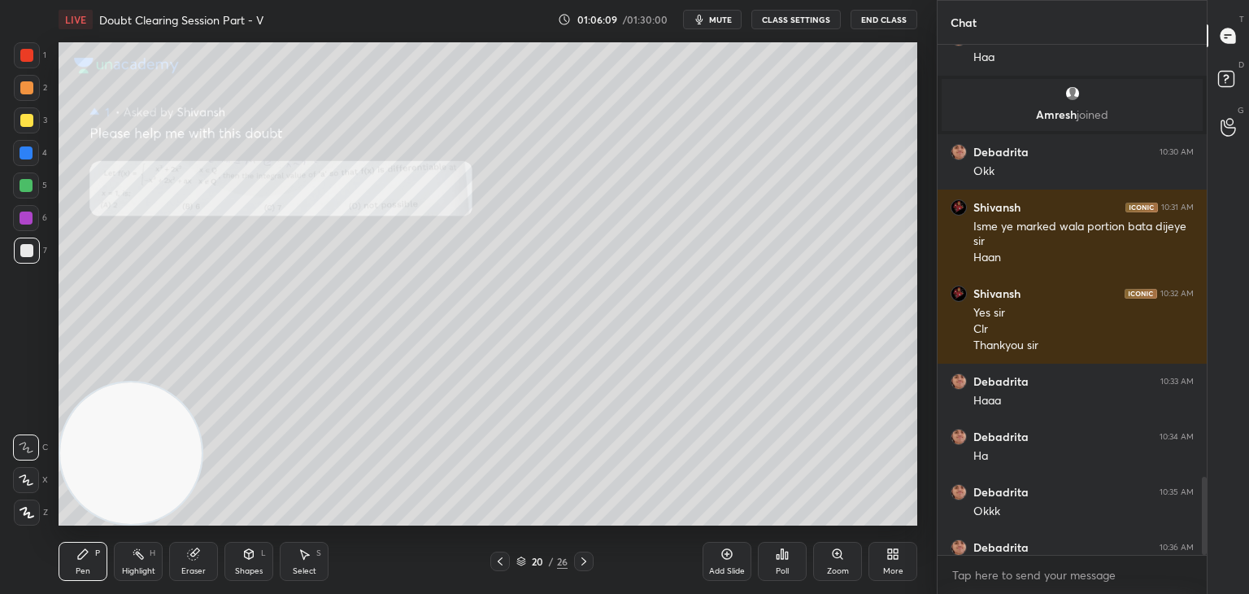
click at [585, 564] on icon at bounding box center [583, 561] width 13 height 13
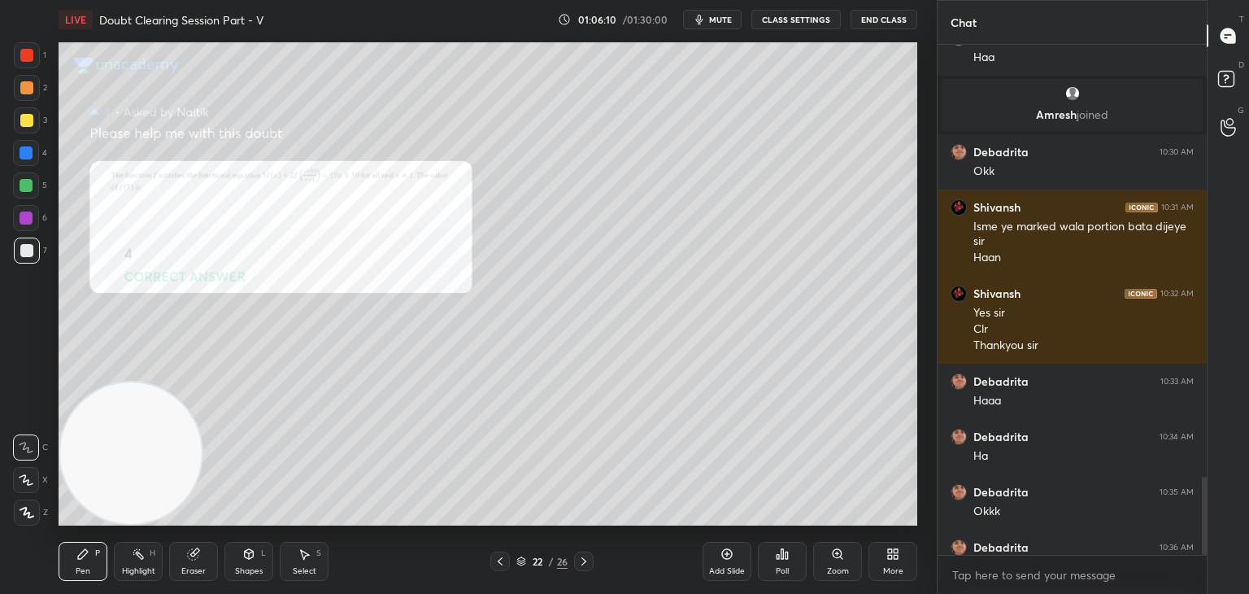
click at [583, 564] on icon at bounding box center [583, 561] width 13 height 13
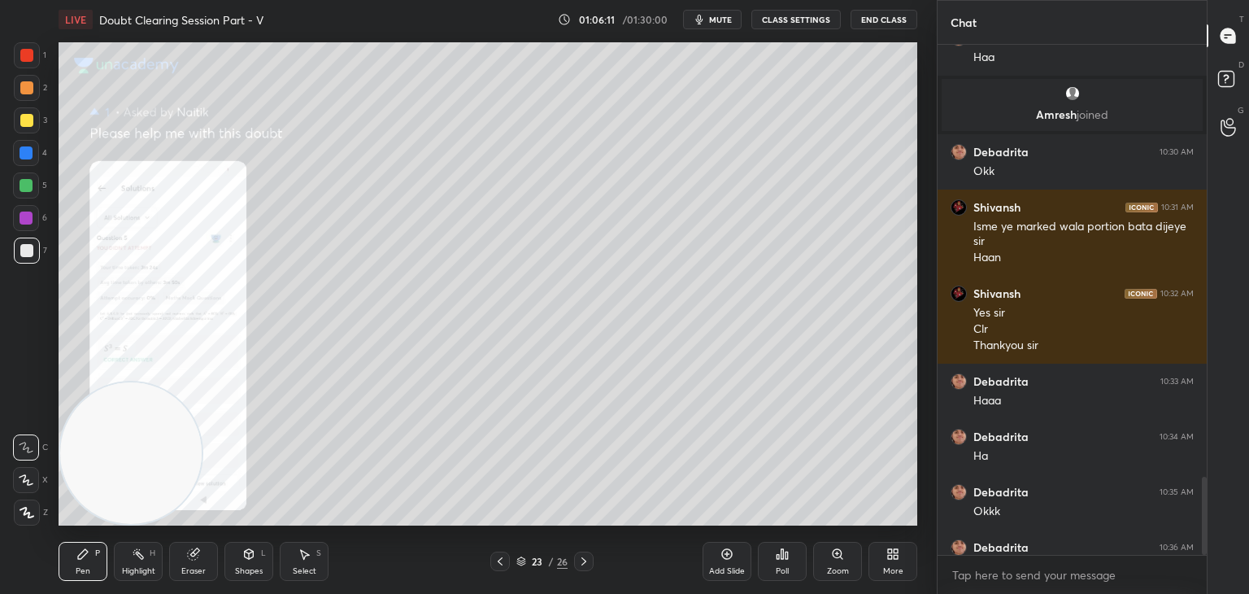
click at [498, 562] on icon at bounding box center [500, 561] width 13 height 13
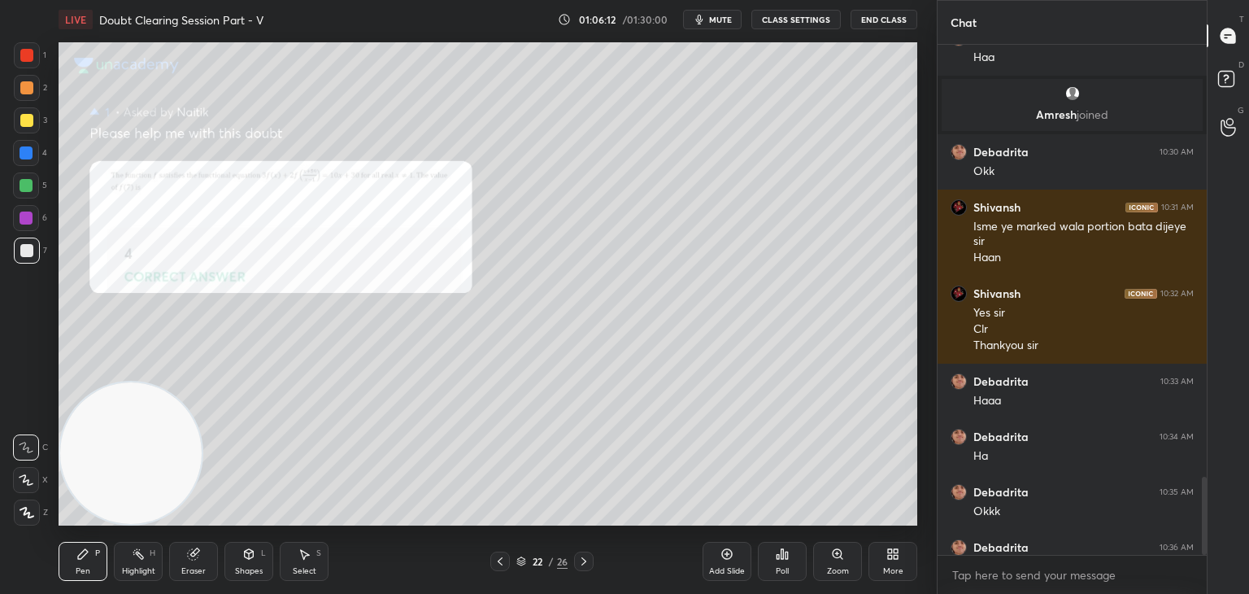
click at [491, 560] on div at bounding box center [500, 561] width 20 height 20
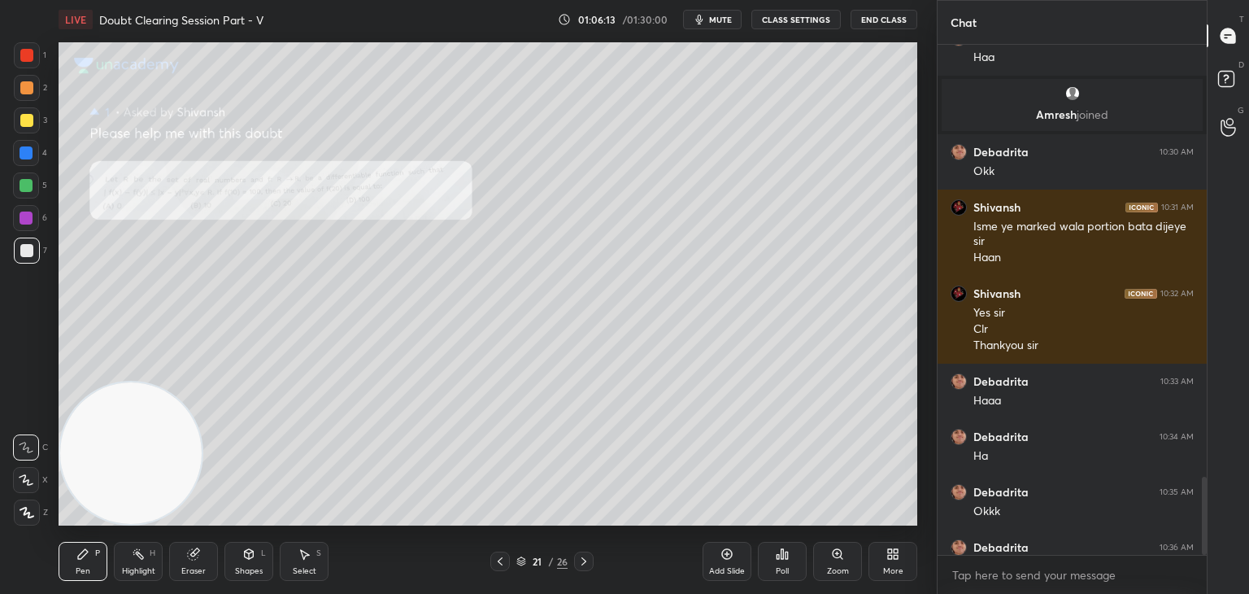
click at [581, 557] on icon at bounding box center [583, 561] width 13 height 13
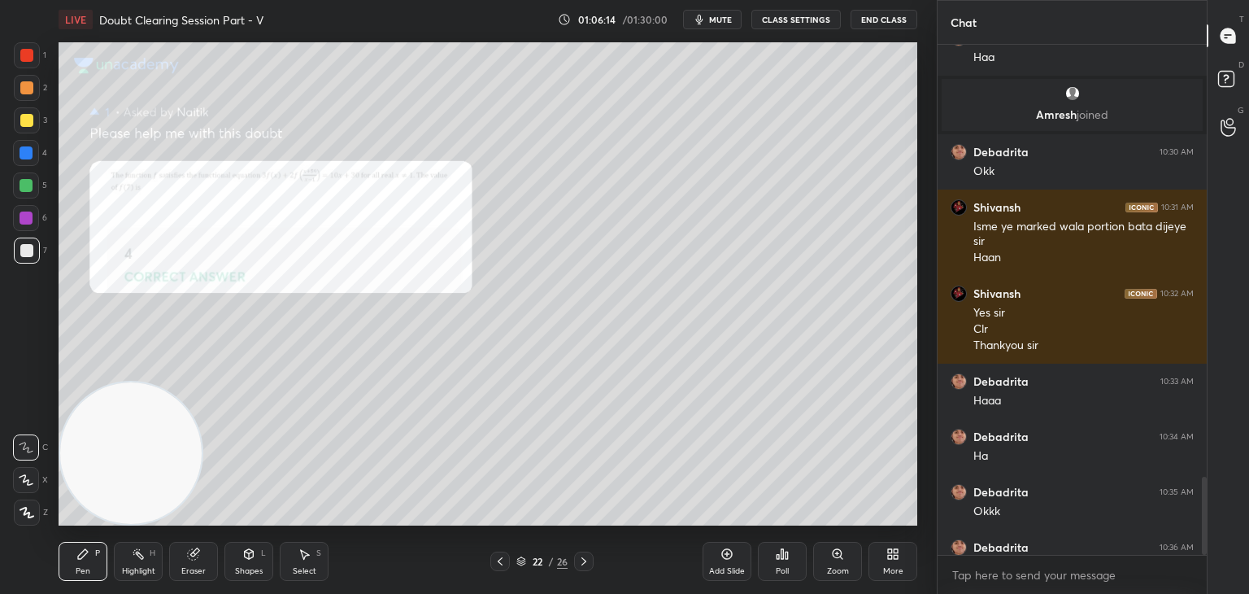
scroll to position [2854, 0]
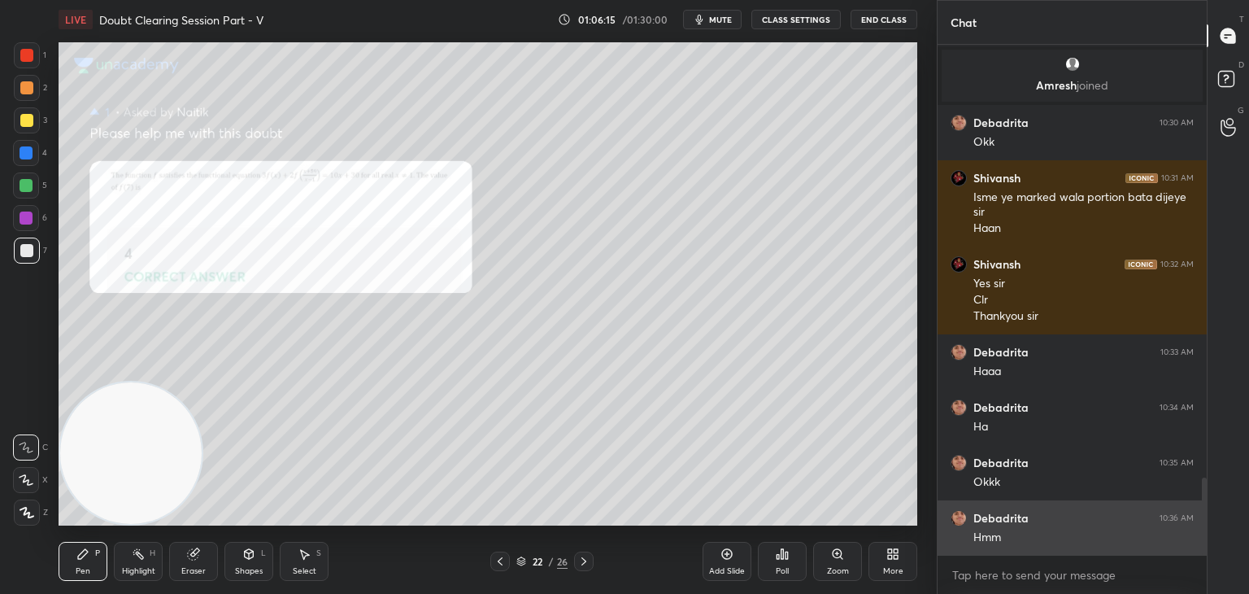
drag, startPoint x: 1201, startPoint y: 505, endPoint x: 1180, endPoint y: 544, distance: 44.4
click at [1194, 546] on div "[PERSON_NAME] 10:29 AM f'x ko dy/dx nhi liknsakte?? [PERSON_NAME] 10:30 AM Haa …" at bounding box center [1072, 300] width 269 height 510
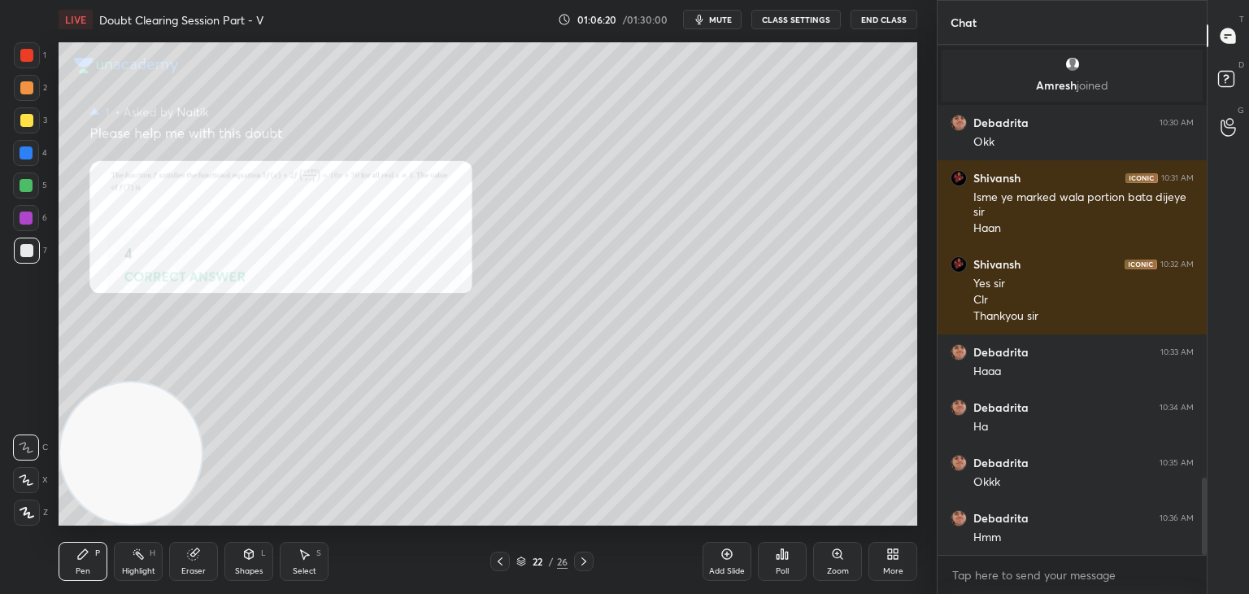
scroll to position [2909, 0]
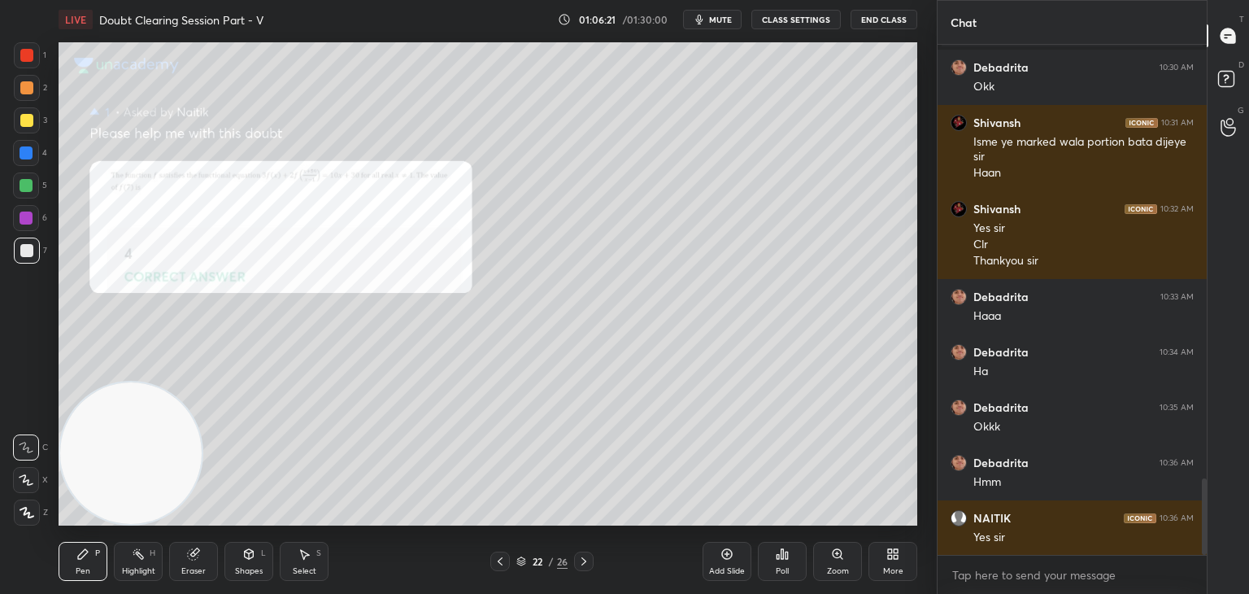
click at [829, 550] on div "Zoom" at bounding box center [837, 561] width 49 height 39
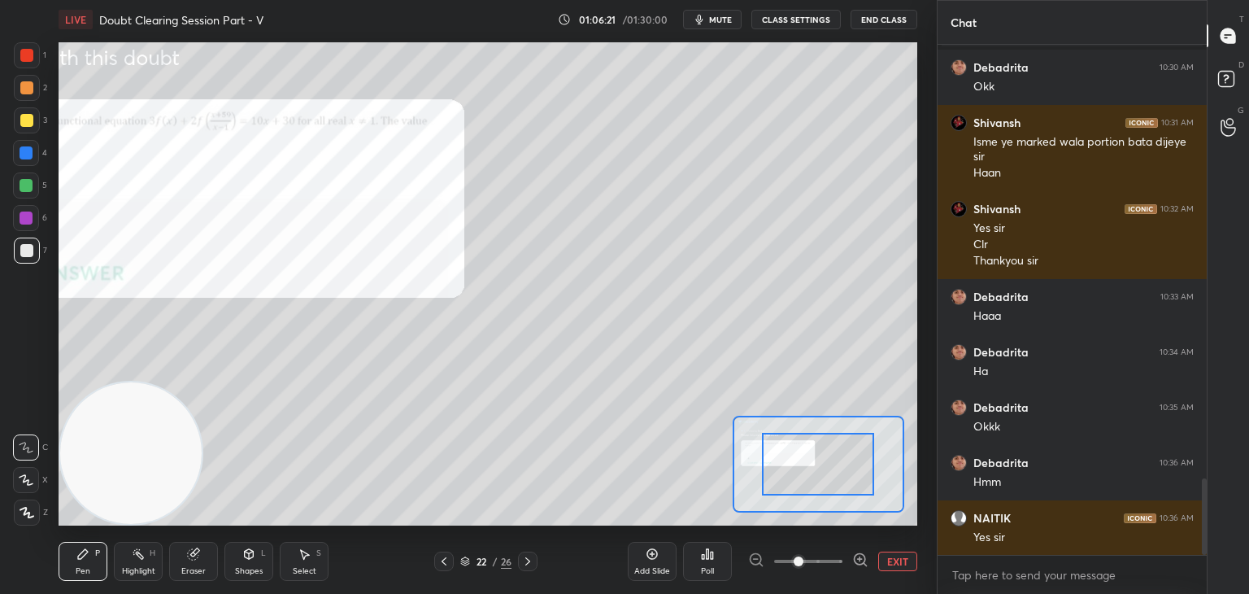
click at [824, 560] on span at bounding box center [808, 561] width 68 height 24
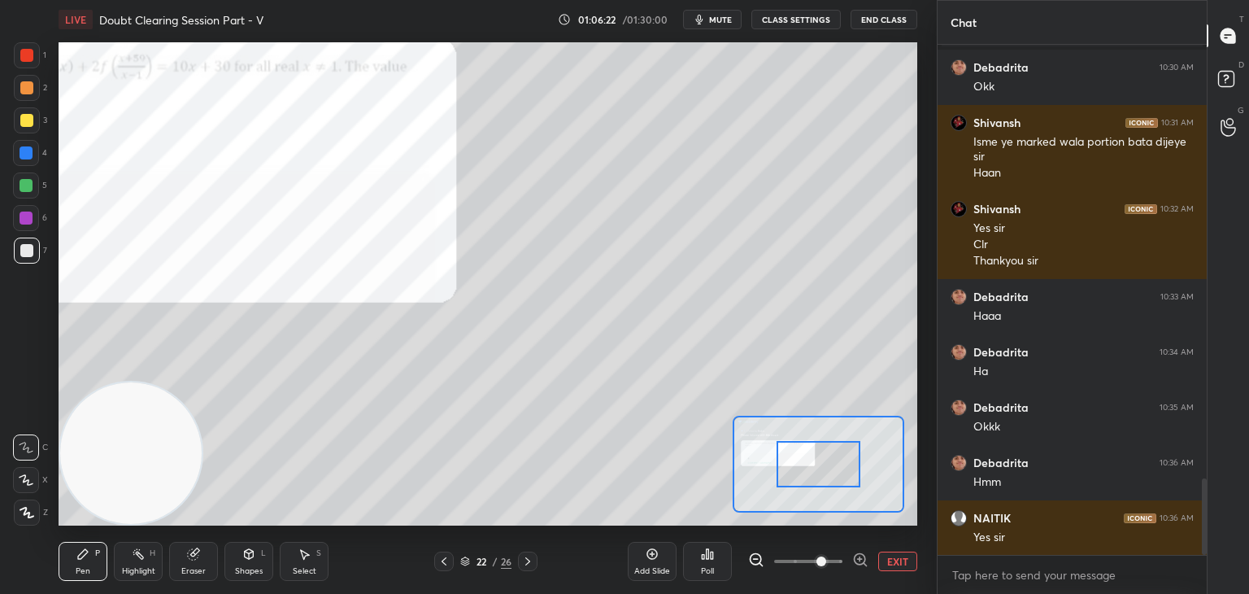
click at [826, 559] on span at bounding box center [821, 561] width 10 height 10
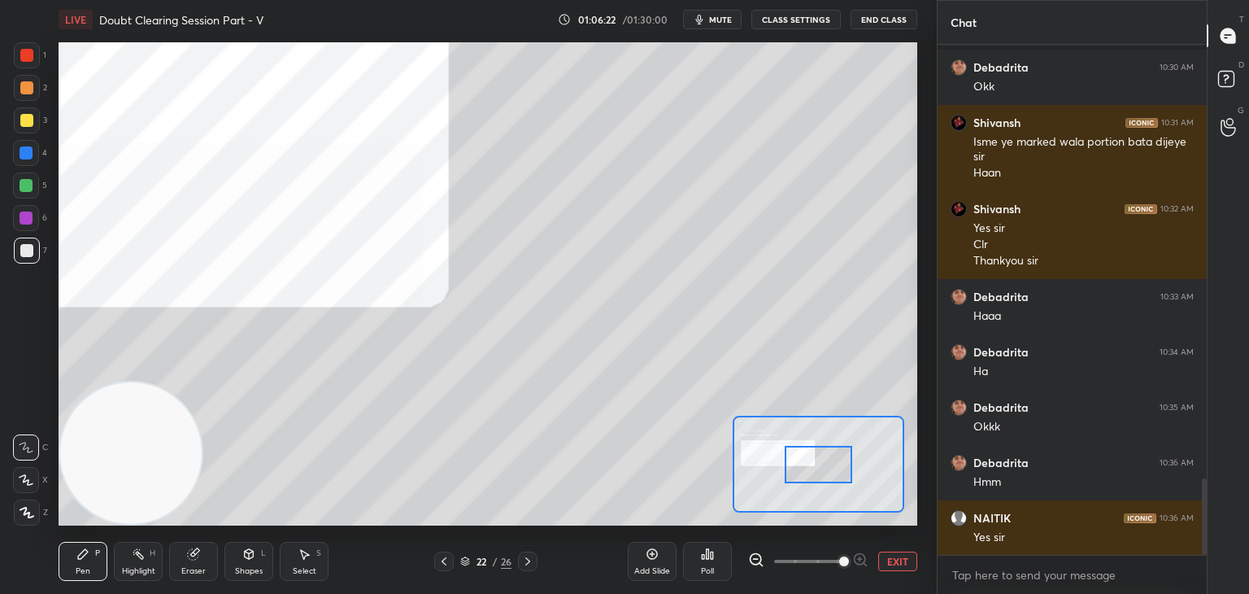
click at [839, 560] on span at bounding box center [844, 561] width 10 height 10
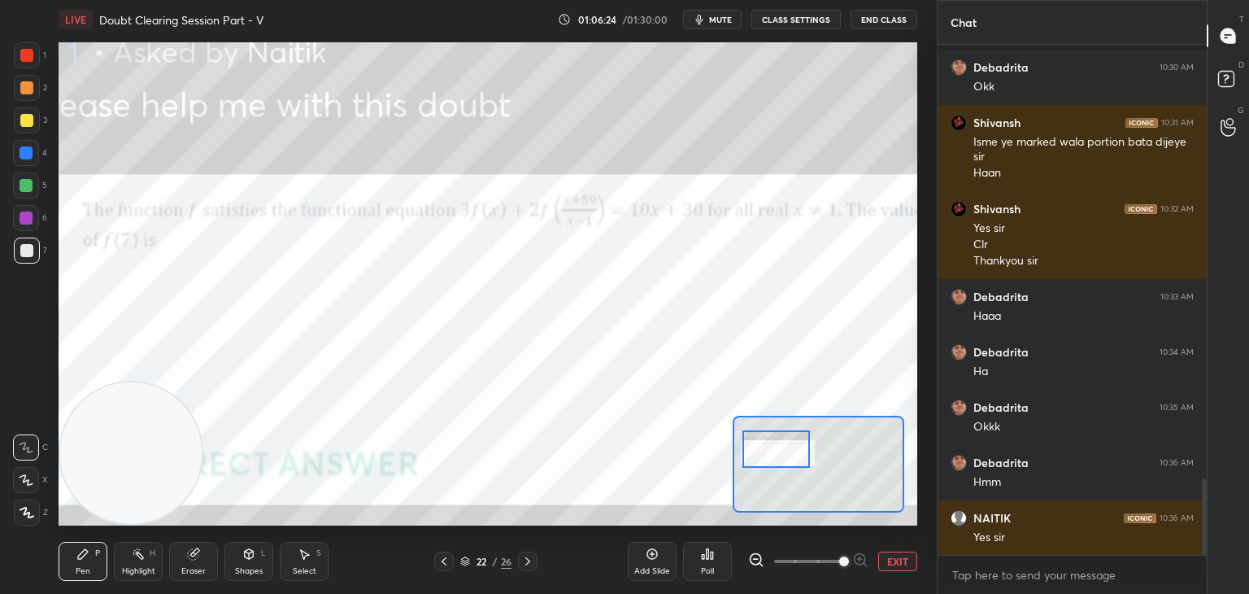
drag, startPoint x: 829, startPoint y: 472, endPoint x: 797, endPoint y: 463, distance: 32.9
click at [787, 456] on div at bounding box center [775, 448] width 67 height 37
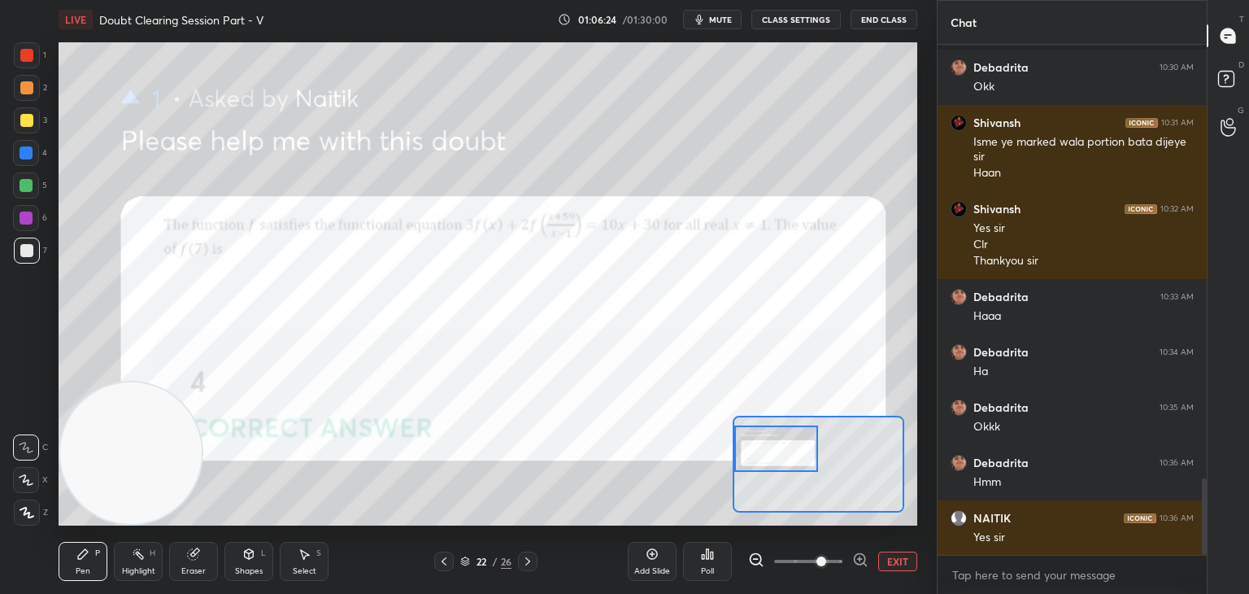
drag, startPoint x: 820, startPoint y: 555, endPoint x: 816, endPoint y: 547, distance: 9.1
click at [820, 555] on span at bounding box center [808, 561] width 68 height 24
drag, startPoint x: 19, startPoint y: 60, endPoint x: 22, endPoint y: 68, distance: 8.8
click at [18, 60] on div at bounding box center [27, 55] width 26 height 26
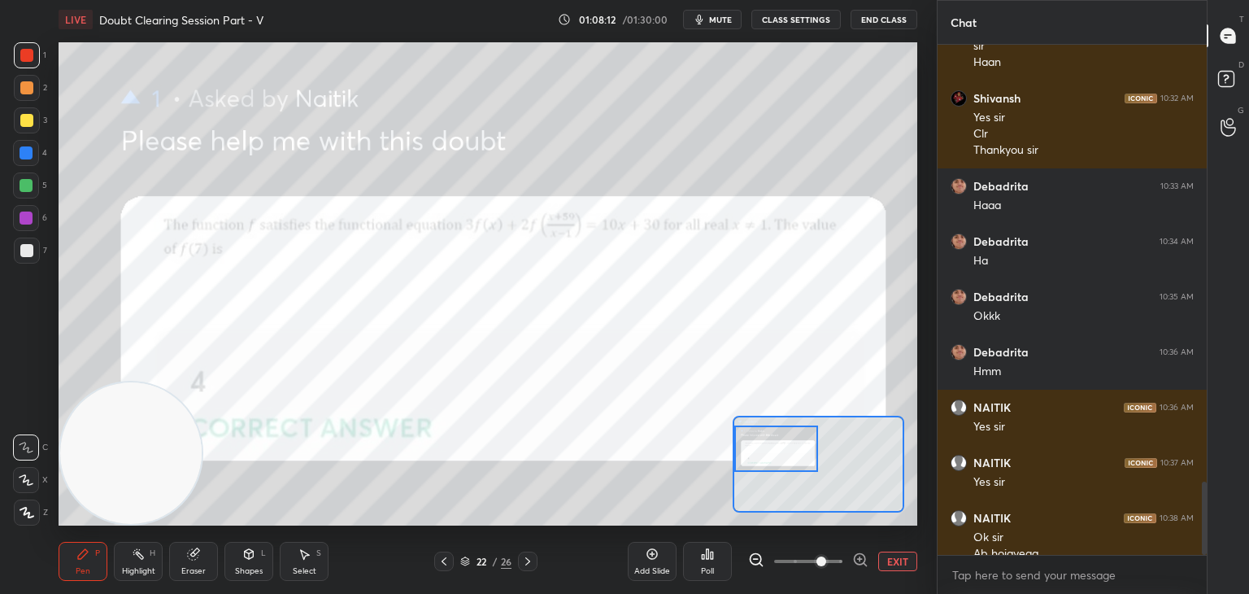
scroll to position [3036, 0]
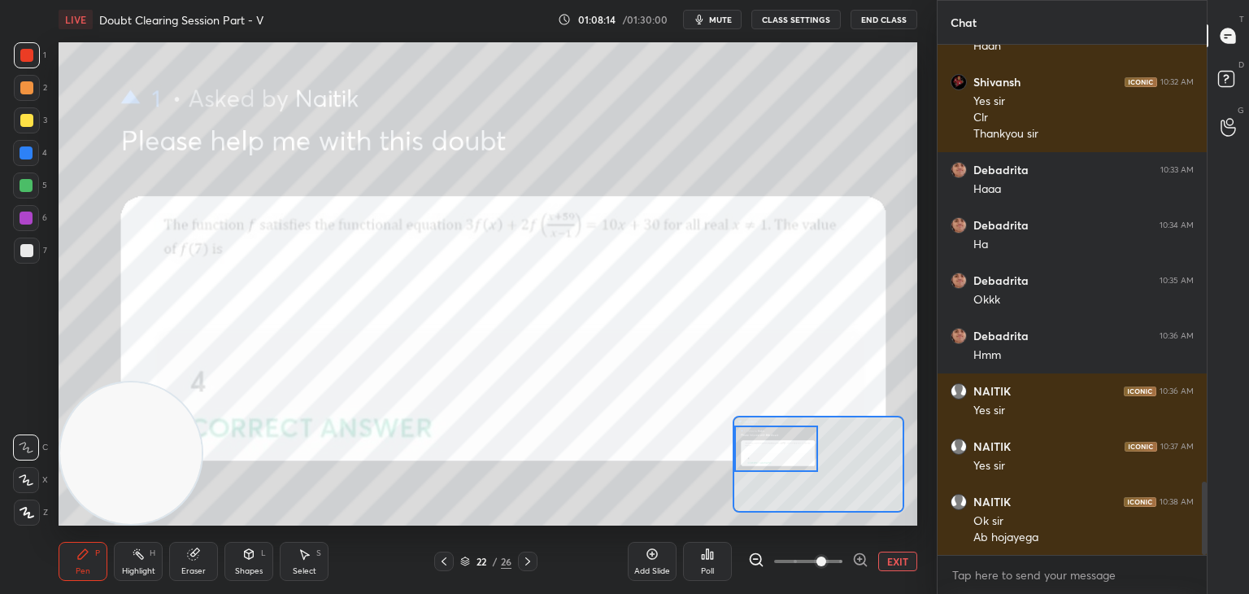
click at [528, 559] on icon at bounding box center [527, 561] width 13 height 13
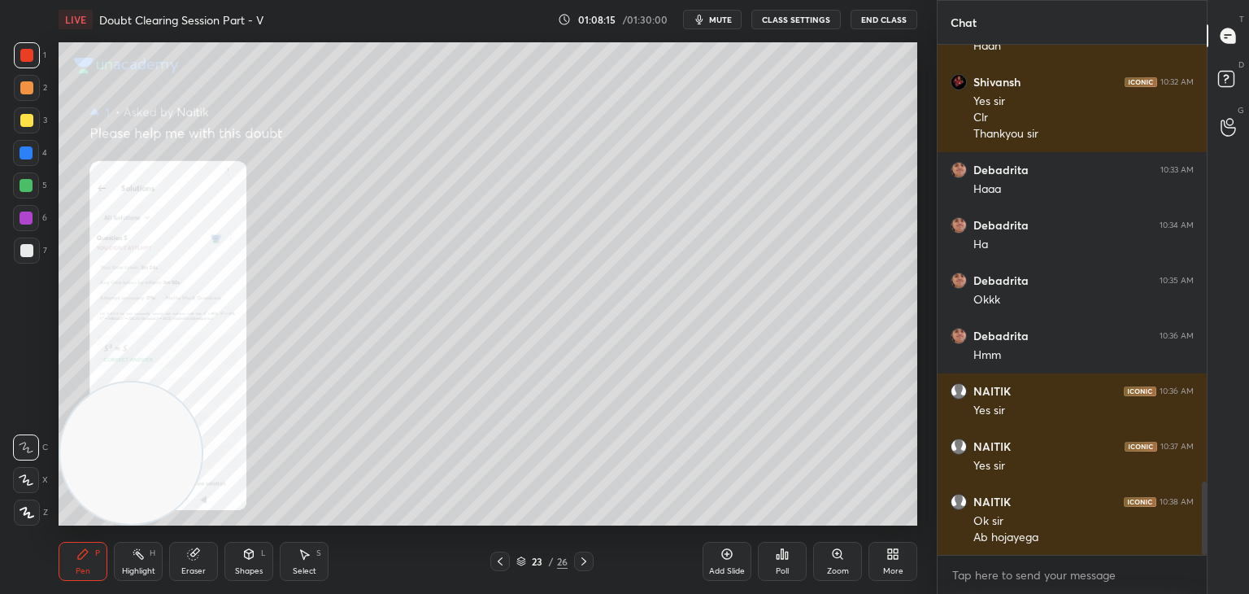
click at [831, 557] on icon at bounding box center [837, 553] width 13 height 13
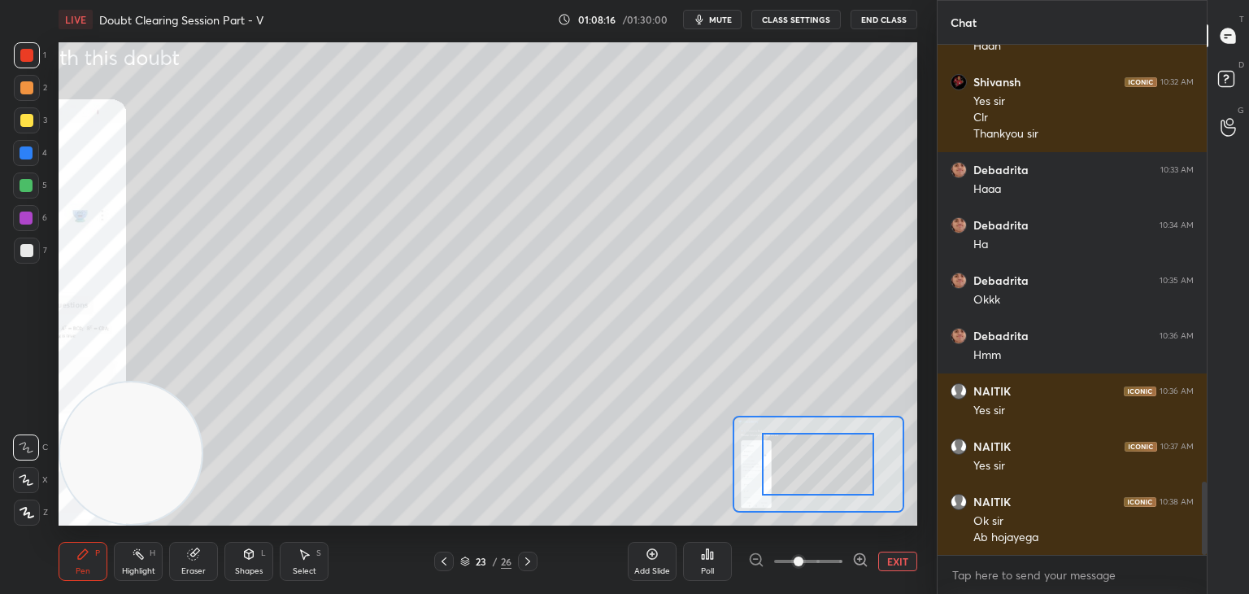
click at [822, 560] on span at bounding box center [808, 561] width 68 height 24
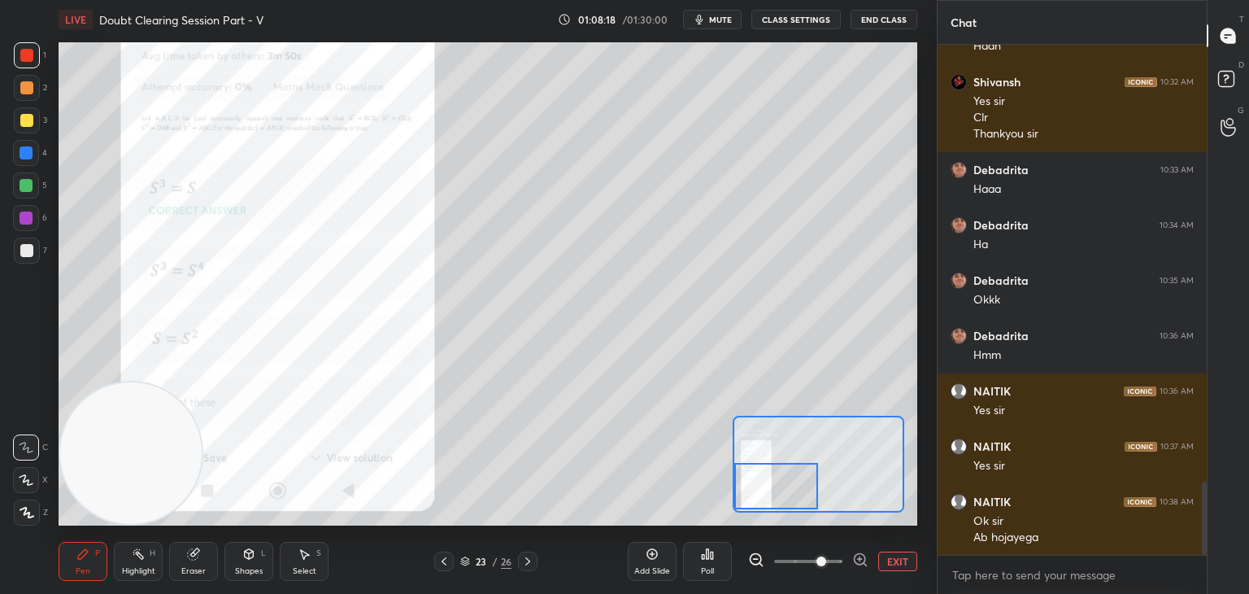
click at [728, 469] on div "Setting up your live class Poll for secs No correct answer Start poll" at bounding box center [488, 283] width 859 height 483
click at [826, 560] on span at bounding box center [821, 561] width 10 height 10
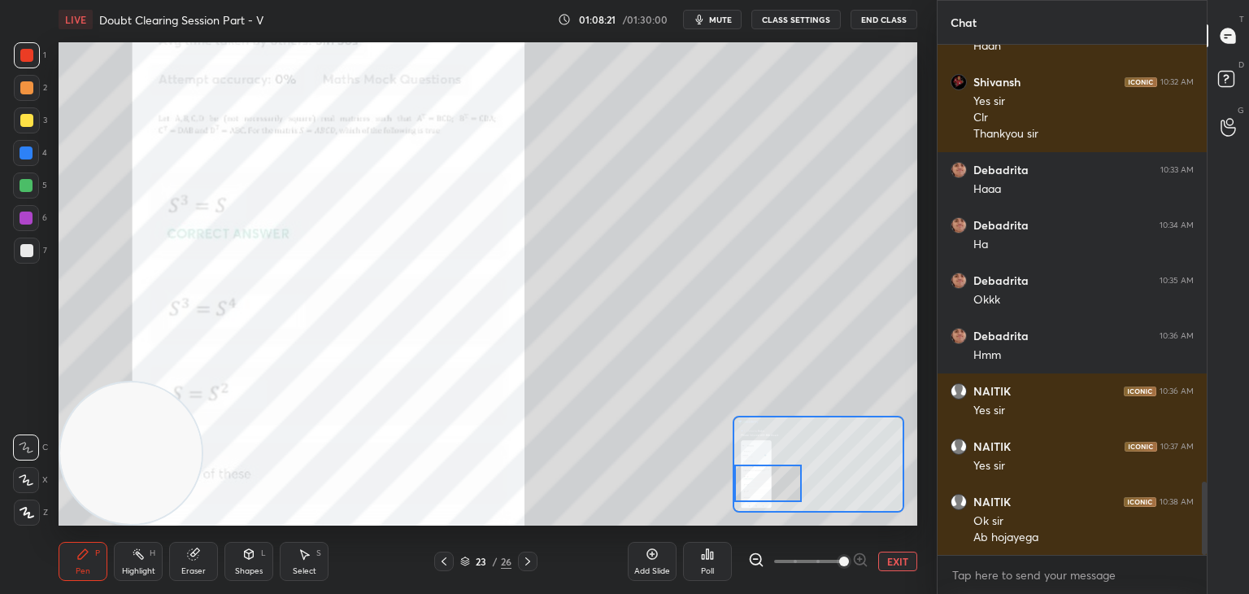
drag, startPoint x: 762, startPoint y: 465, endPoint x: 749, endPoint y: 464, distance: 13.0
click at [751, 465] on div at bounding box center [767, 482] width 67 height 37
drag, startPoint x: 890, startPoint y: 555, endPoint x: 864, endPoint y: 557, distance: 25.3
click at [888, 556] on button "EXIT" at bounding box center [897, 561] width 39 height 20
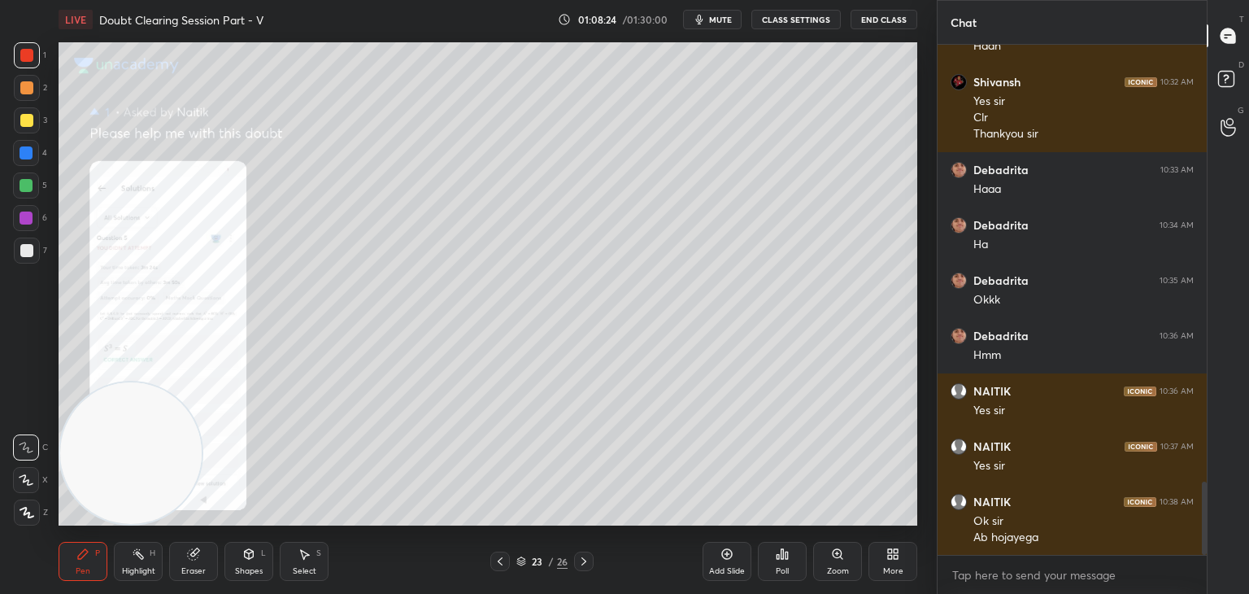
click at [579, 564] on icon at bounding box center [583, 561] width 13 height 13
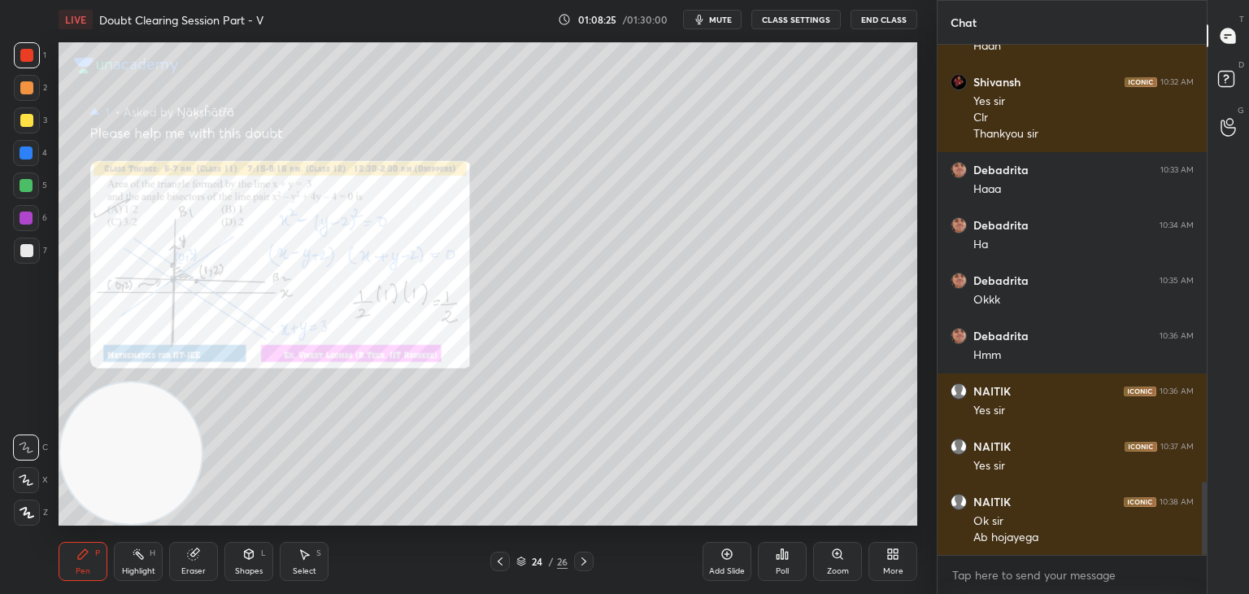
click at [578, 559] on icon at bounding box center [583, 561] width 13 height 13
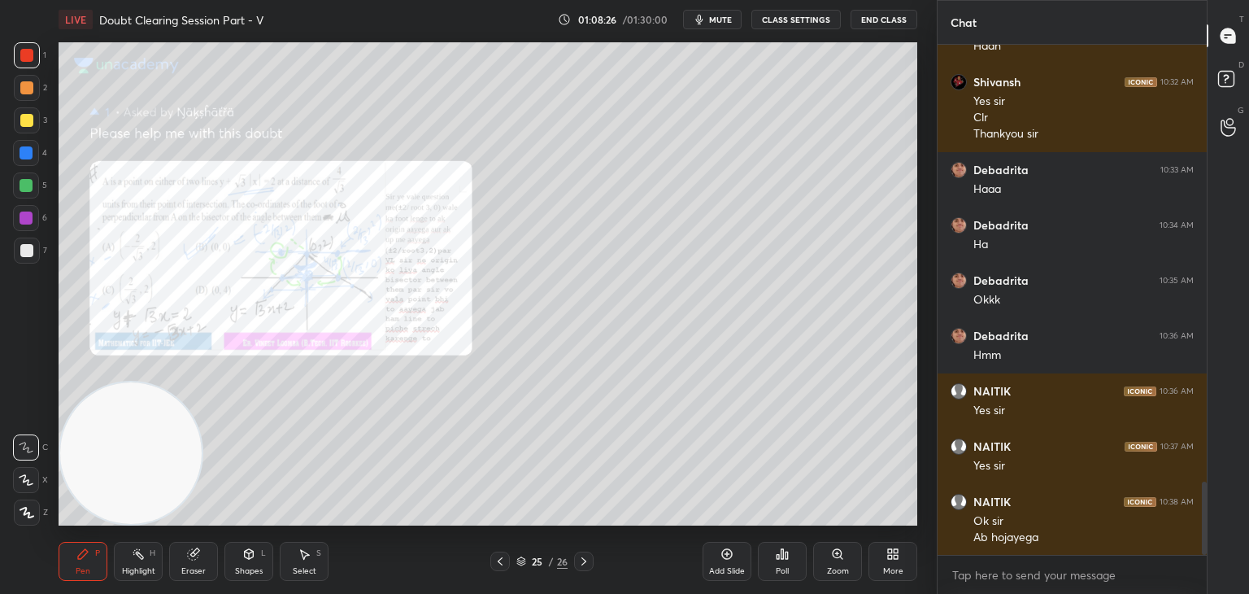
click at [494, 563] on icon at bounding box center [500, 561] width 13 height 13
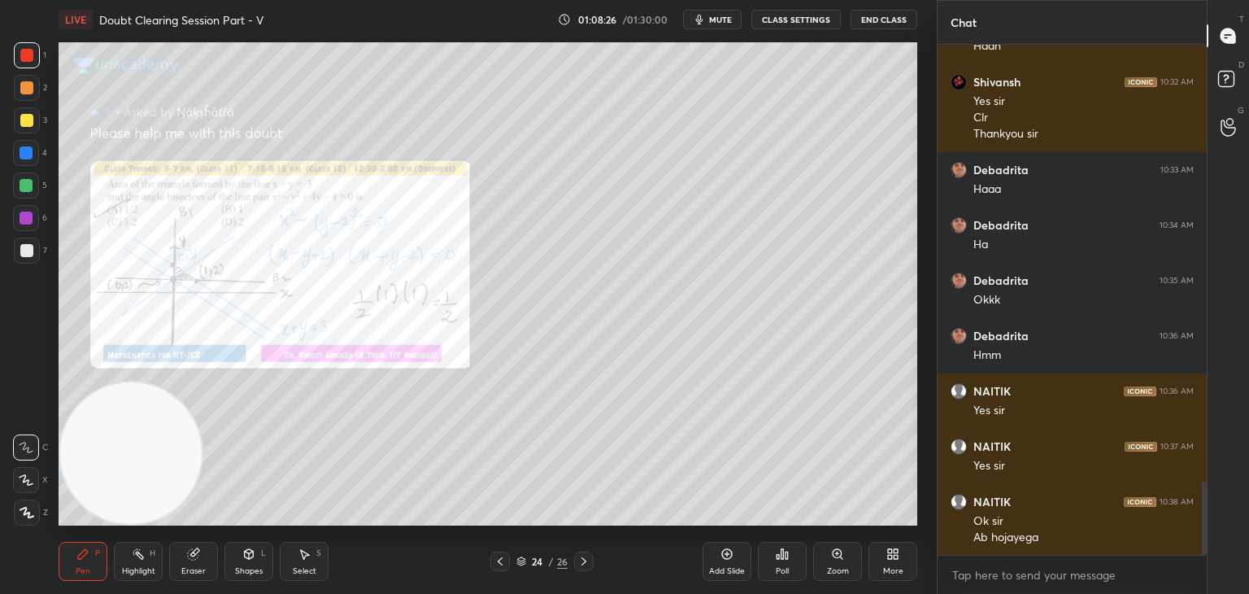
click at [497, 564] on icon at bounding box center [500, 561] width 13 height 13
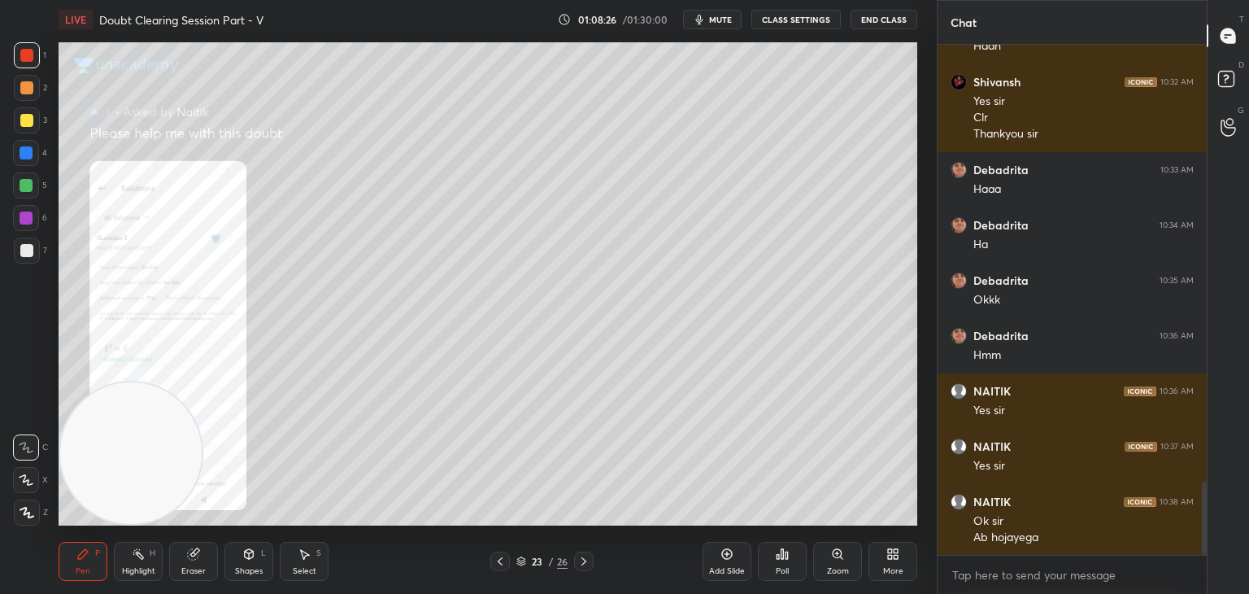
click at [498, 564] on icon at bounding box center [500, 561] width 13 height 13
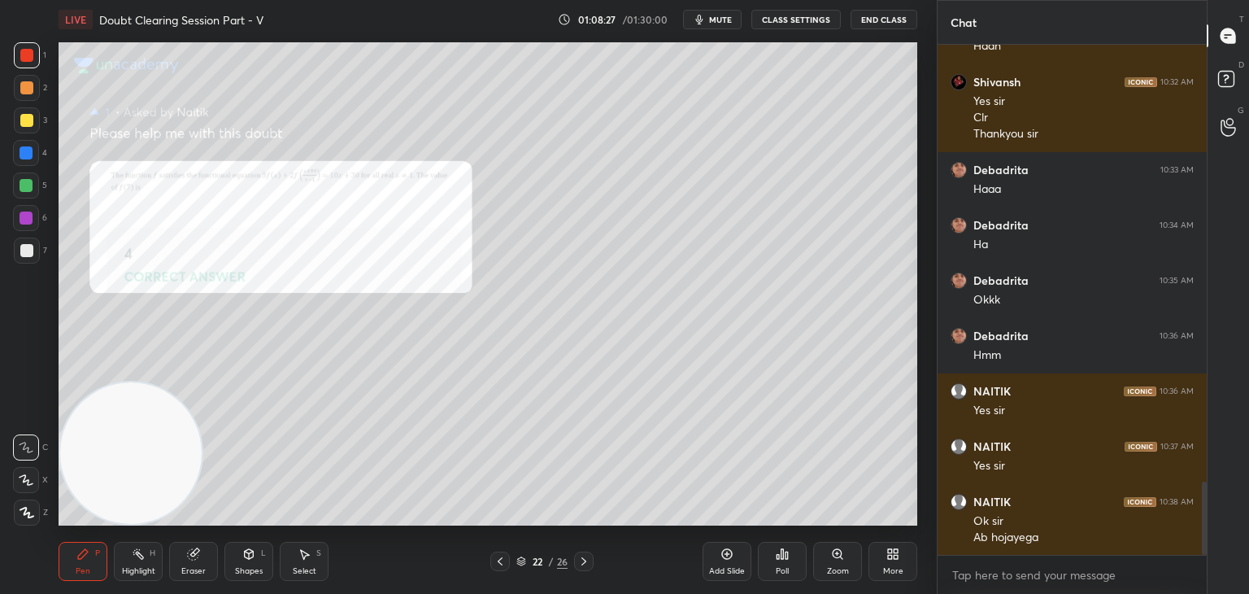
click at [498, 564] on icon at bounding box center [500, 561] width 13 height 13
click at [497, 564] on icon at bounding box center [500, 561] width 13 height 13
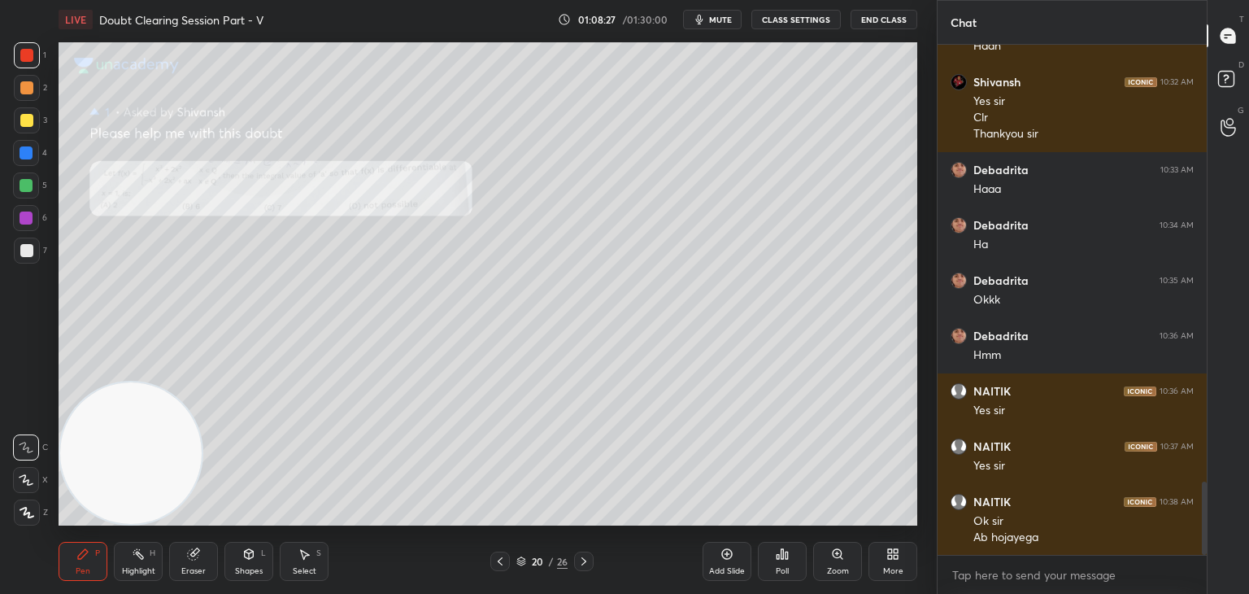
click at [496, 564] on icon at bounding box center [500, 561] width 13 height 13
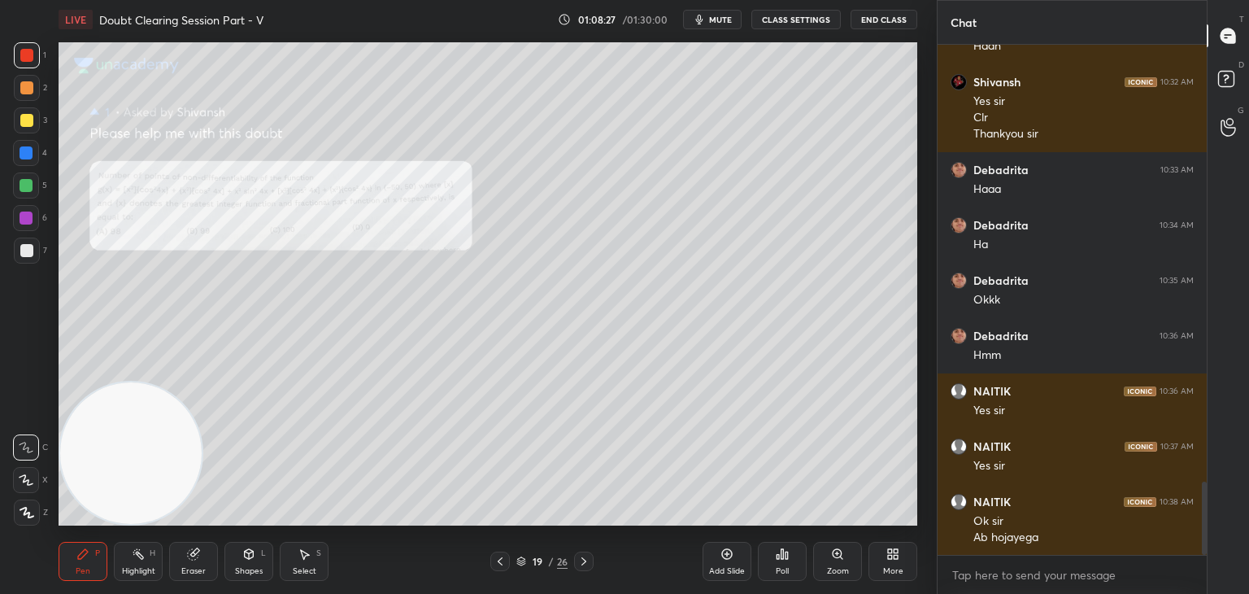
click at [499, 562] on icon at bounding box center [500, 561] width 13 height 13
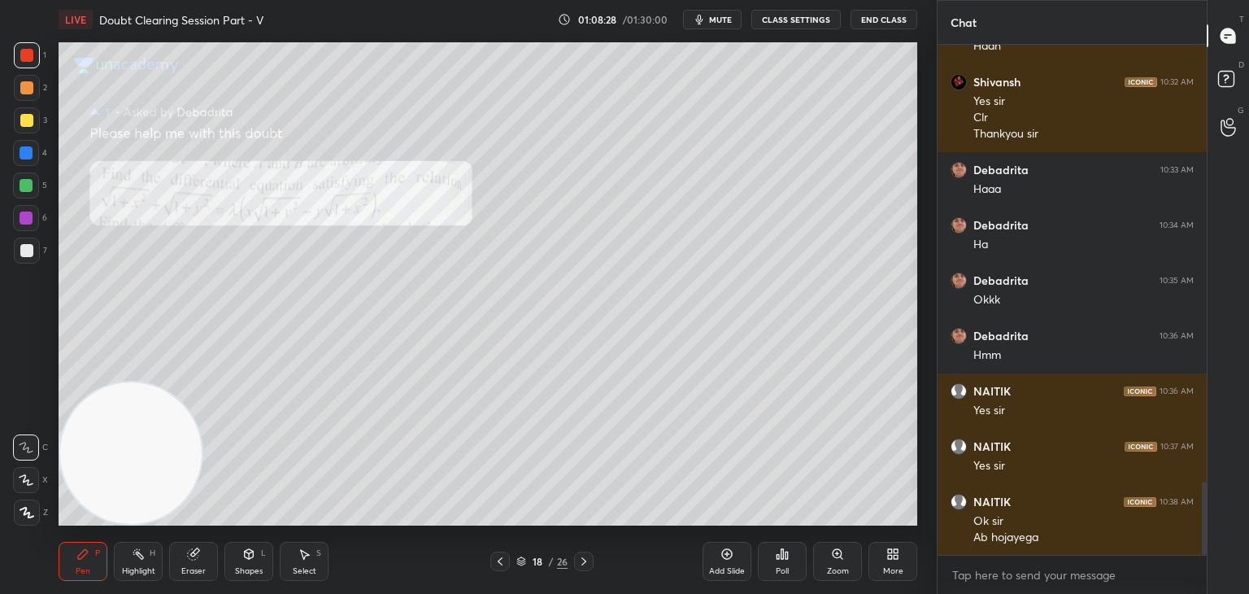
click at [499, 564] on icon at bounding box center [500, 561] width 13 height 13
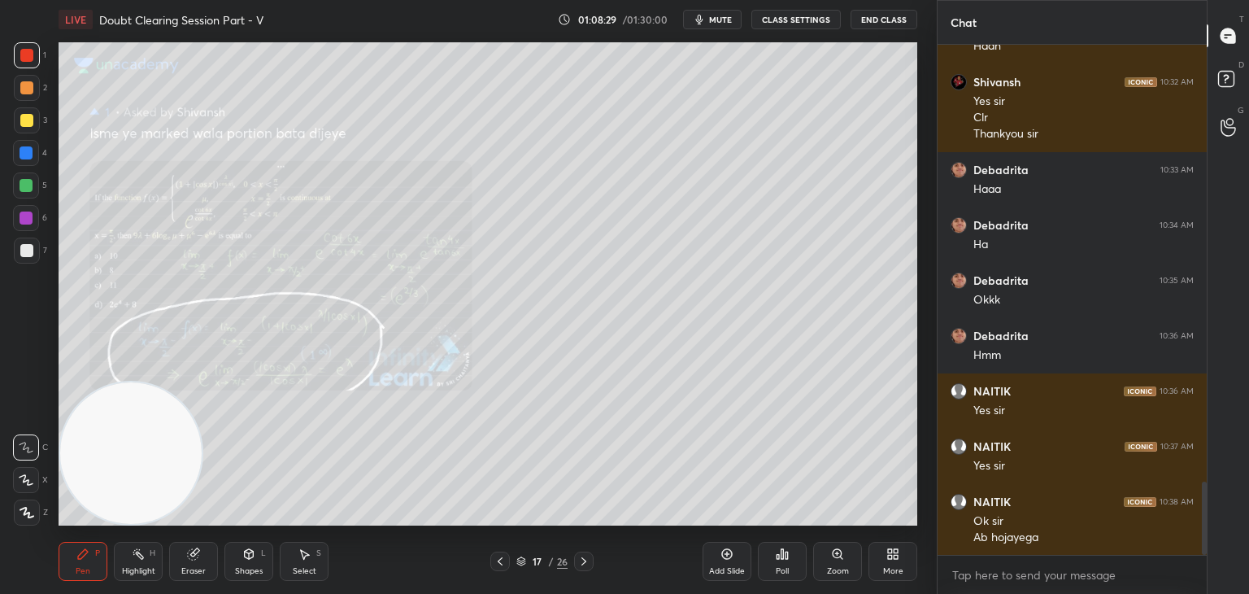
click at [576, 560] on div at bounding box center [584, 561] width 20 height 20
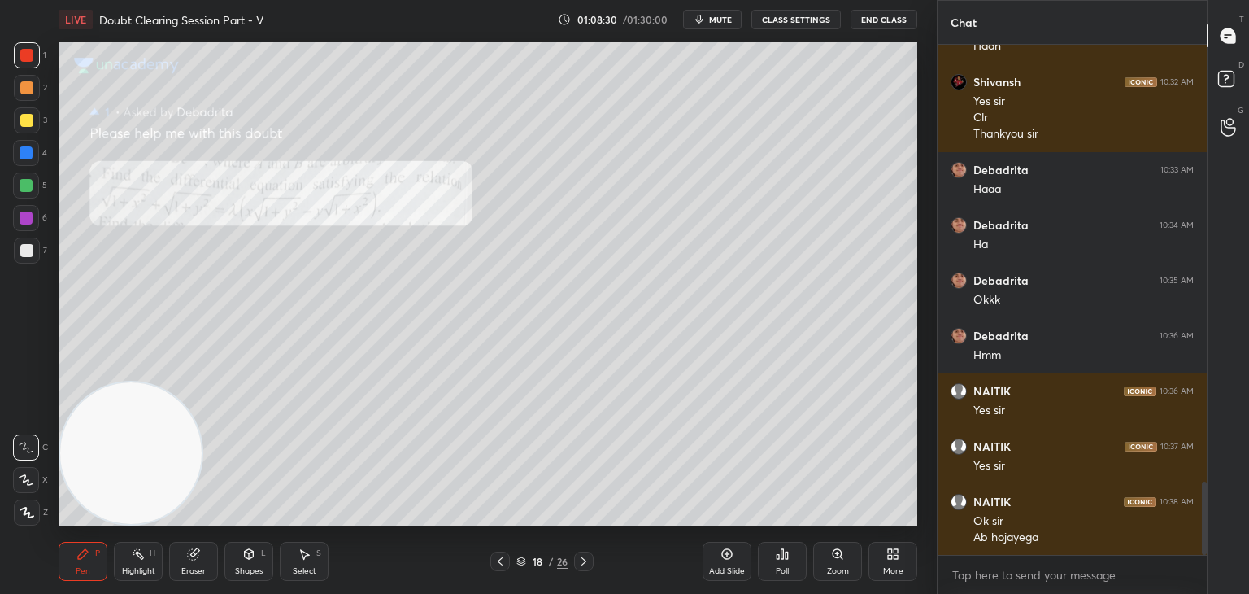
click at [833, 555] on icon at bounding box center [837, 553] width 9 height 9
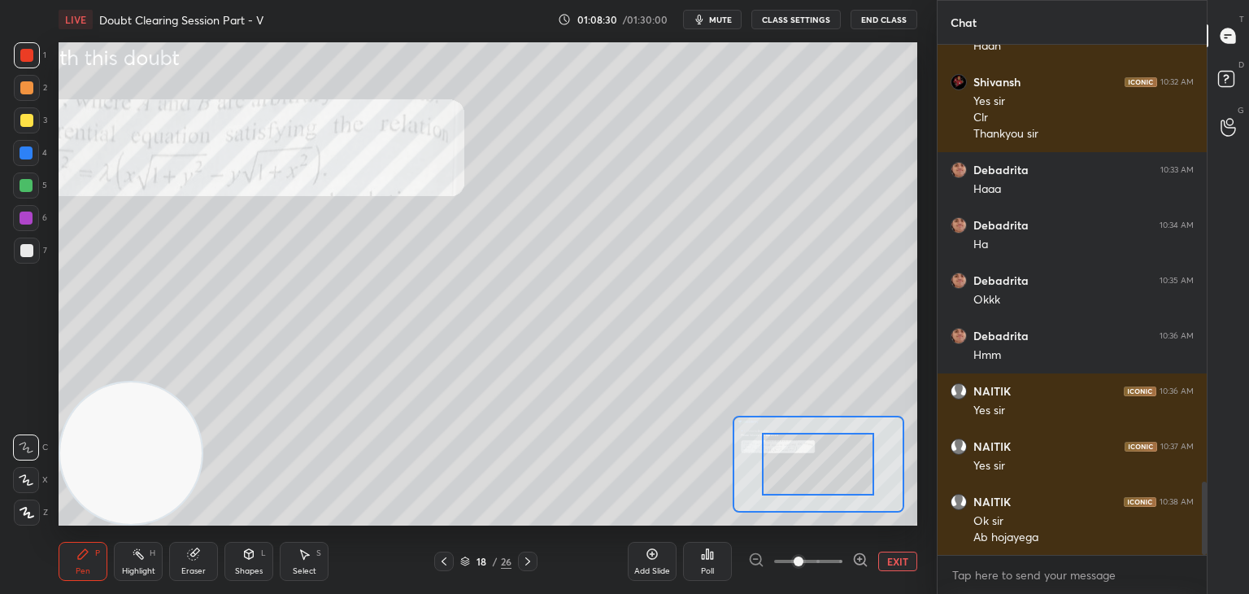
click at [828, 559] on span at bounding box center [808, 561] width 68 height 24
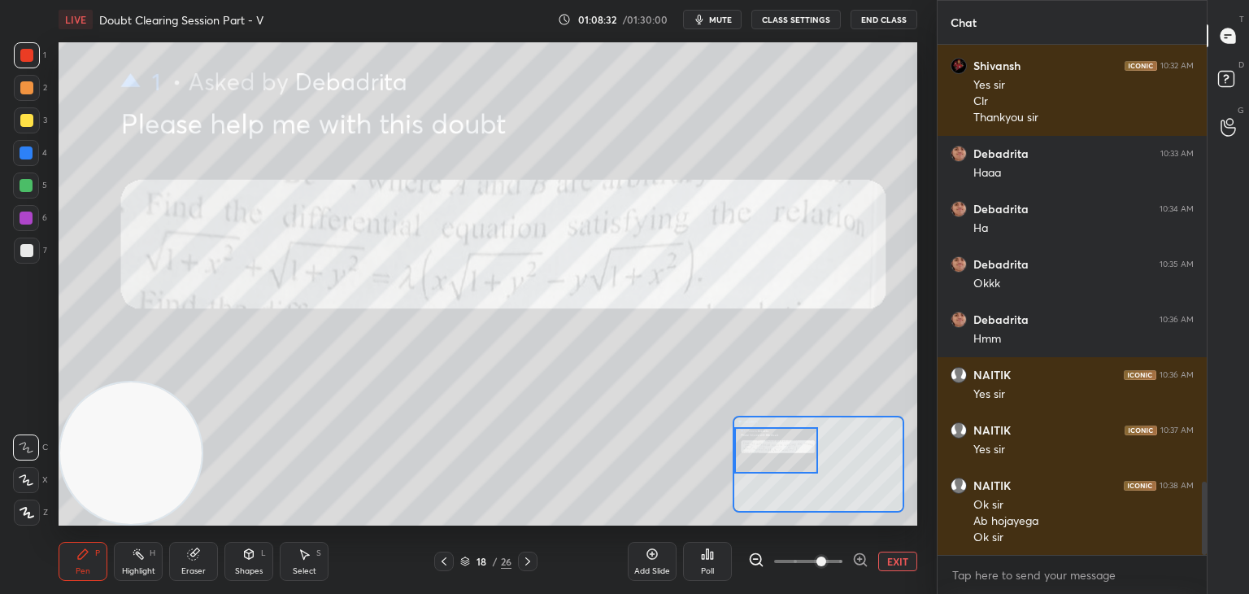
drag, startPoint x: 811, startPoint y: 469, endPoint x: 772, endPoint y: 460, distance: 40.0
click at [772, 460] on div at bounding box center [776, 450] width 85 height 46
click at [33, 246] on div at bounding box center [27, 250] width 26 height 26
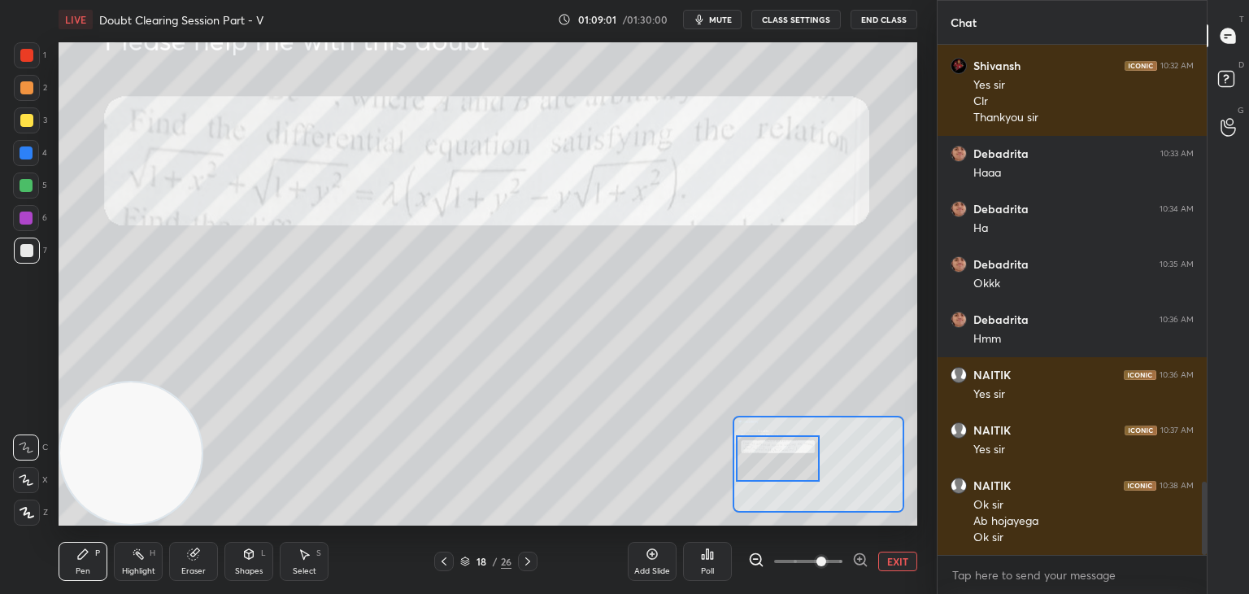
drag, startPoint x: 787, startPoint y: 463, endPoint x: 783, endPoint y: 471, distance: 9.1
click at [786, 474] on div at bounding box center [778, 458] width 85 height 46
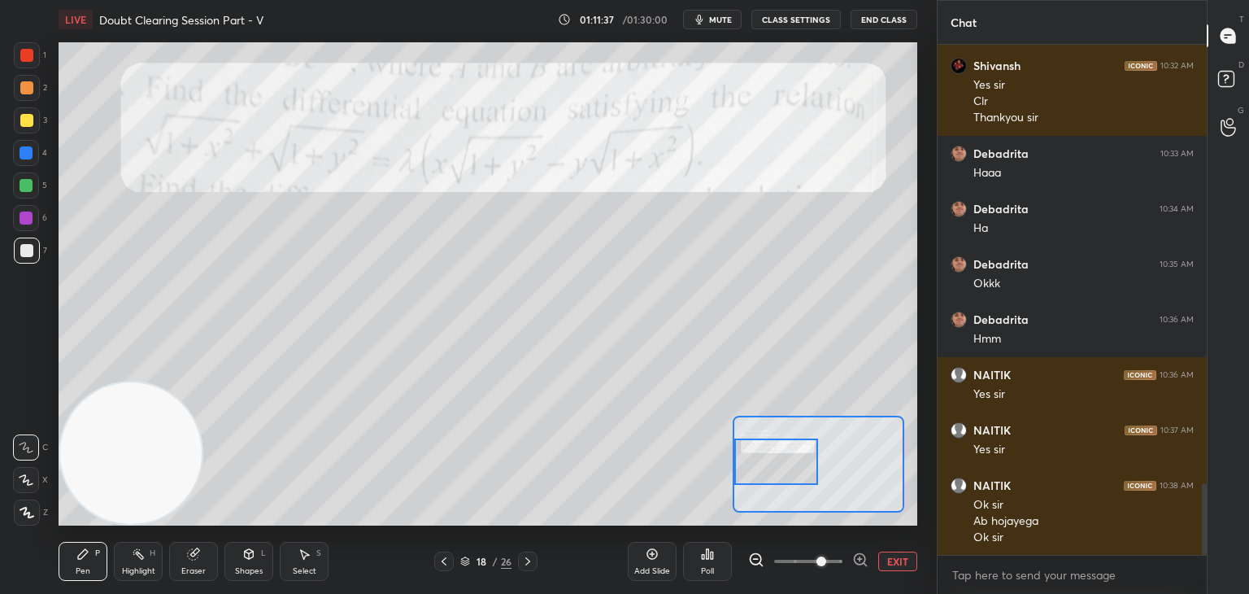
scroll to position [3108, 0]
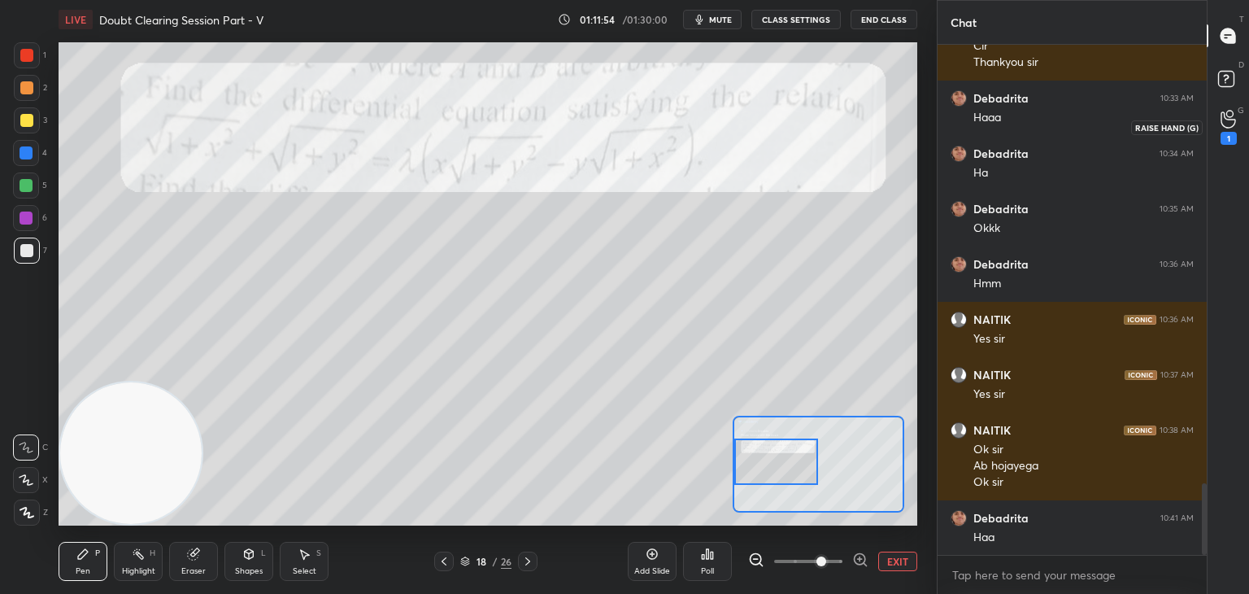
drag, startPoint x: 1220, startPoint y: 123, endPoint x: 1207, endPoint y: 121, distance: 13.1
click at [1219, 123] on div "1" at bounding box center [1228, 126] width 33 height 29
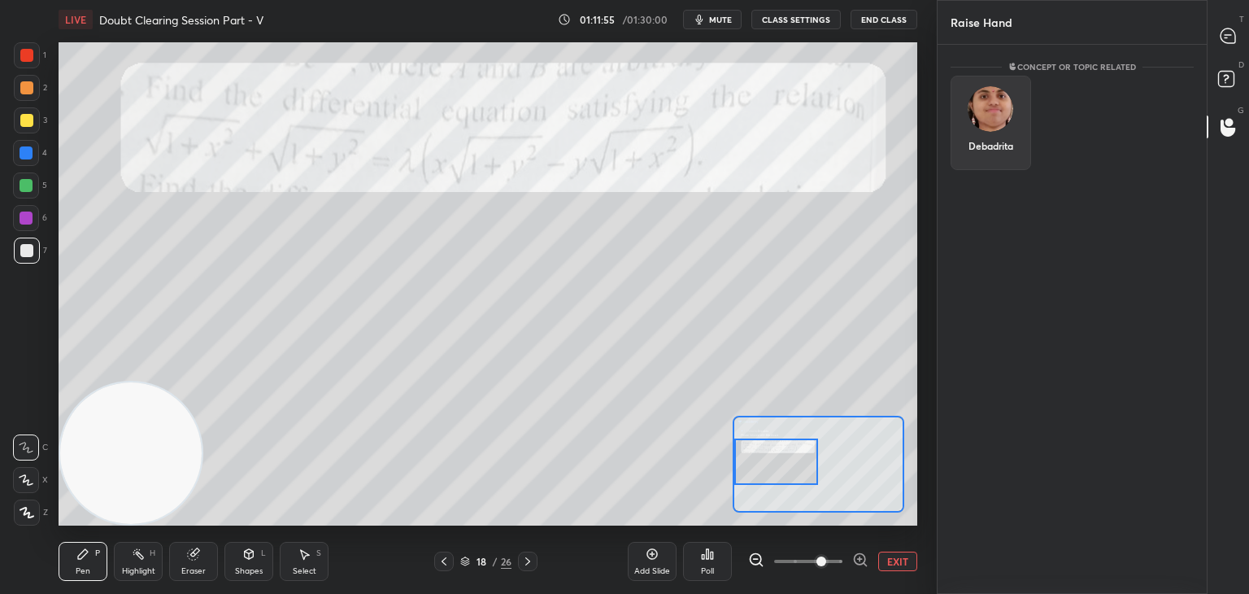
click at [985, 134] on div "Debadrita" at bounding box center [991, 123] width 81 height 94
click at [985, 159] on button "INVITE" at bounding box center [991, 156] width 66 height 21
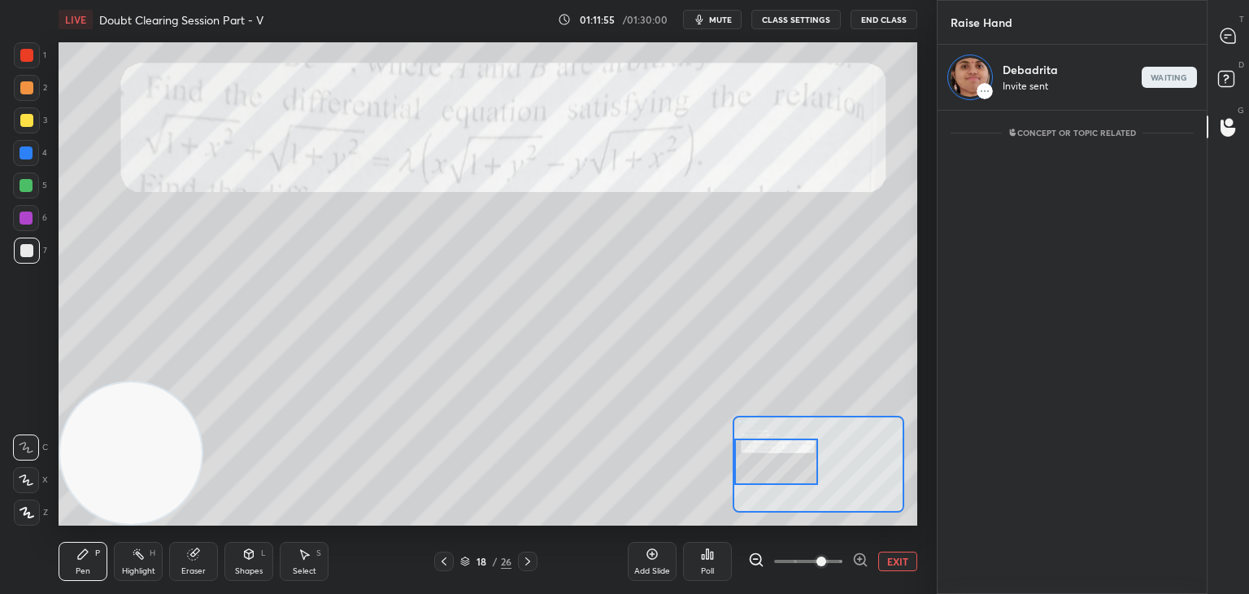
scroll to position [6, 5]
drag, startPoint x: 1216, startPoint y: 32, endPoint x: 1200, endPoint y: 28, distance: 16.0
click at [1216, 32] on div at bounding box center [1228, 35] width 33 height 29
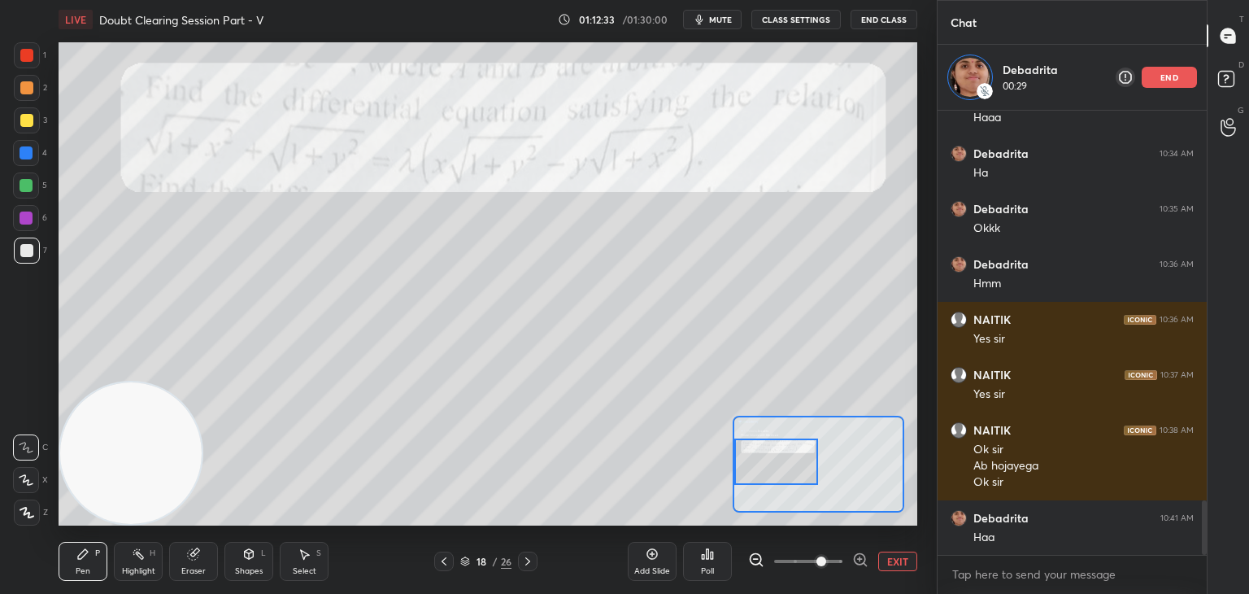
click at [898, 560] on button "EXIT" at bounding box center [897, 561] width 39 height 20
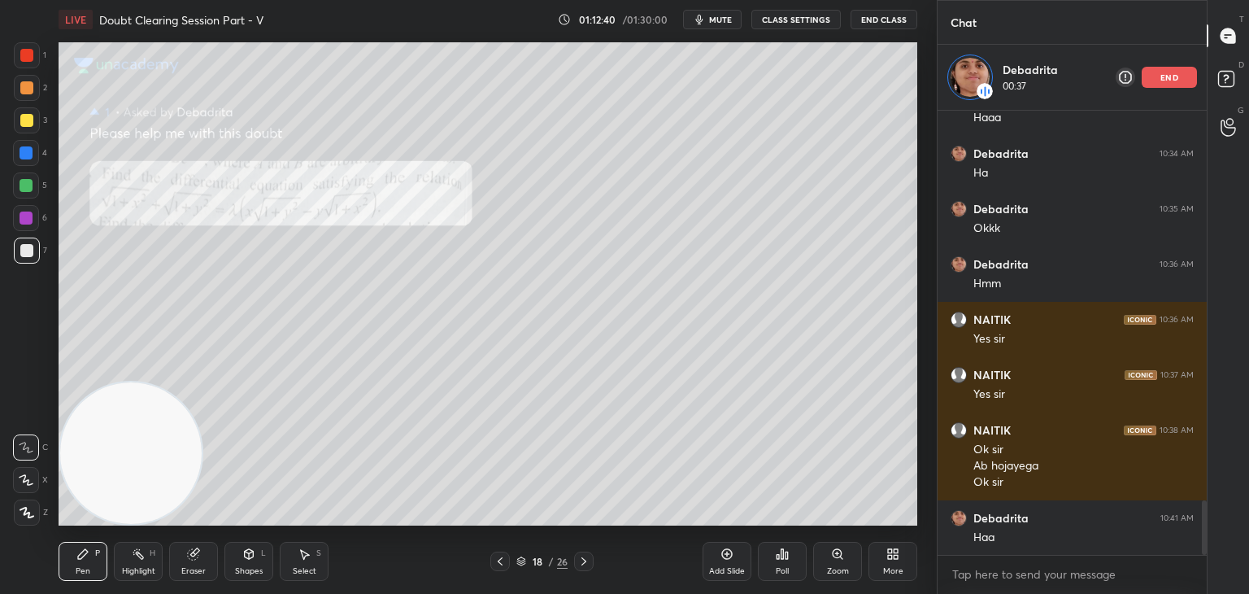
click at [585, 570] on div "Pen P Highlight H Eraser Shapes L Select S 18 / 26 Add Slide Poll Zoom More" at bounding box center [488, 561] width 859 height 65
click at [583, 563] on icon at bounding box center [583, 561] width 13 height 13
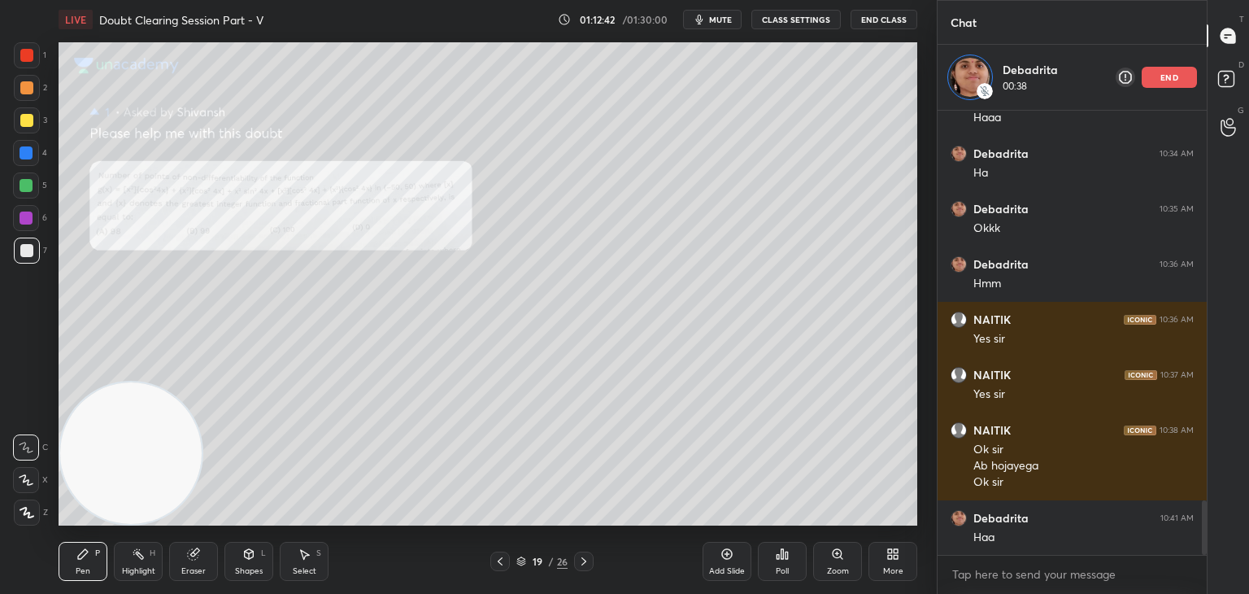
click at [585, 564] on icon at bounding box center [583, 561] width 13 height 13
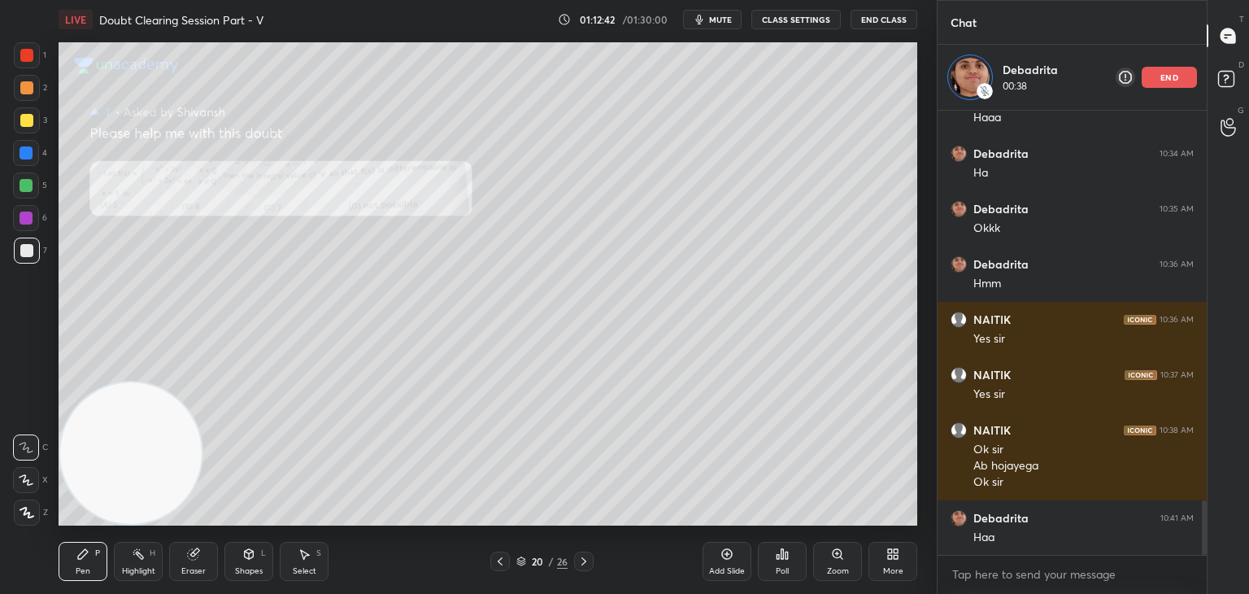
click at [584, 566] on icon at bounding box center [583, 561] width 13 height 13
click at [583, 566] on icon at bounding box center [583, 561] width 13 height 13
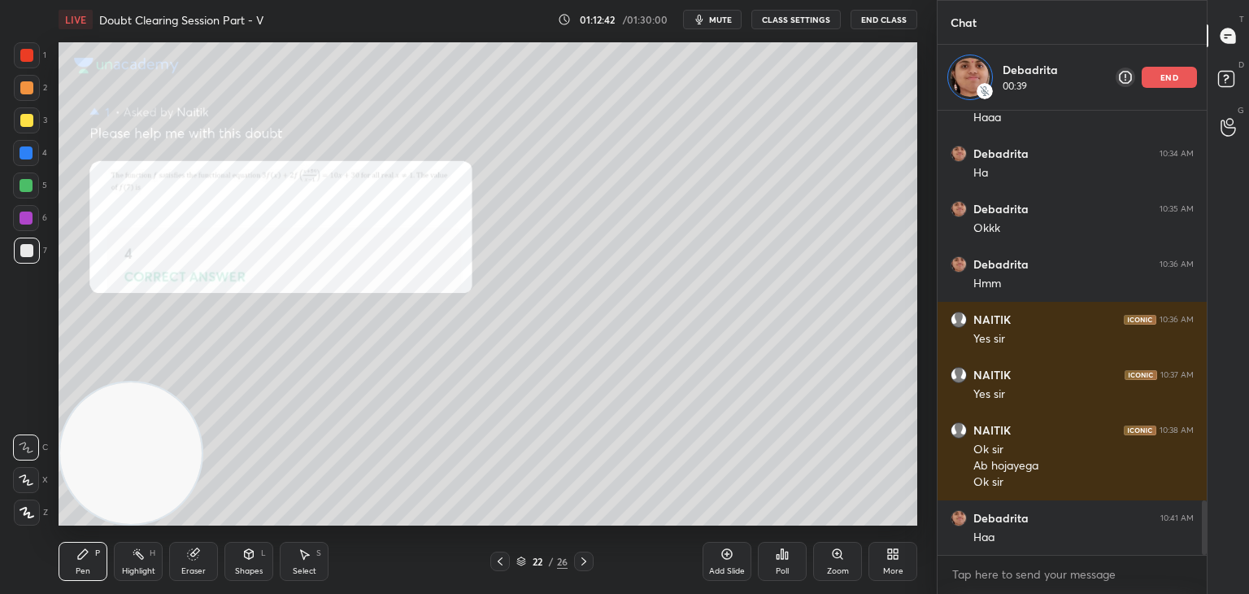
click at [584, 567] on icon at bounding box center [583, 561] width 13 height 13
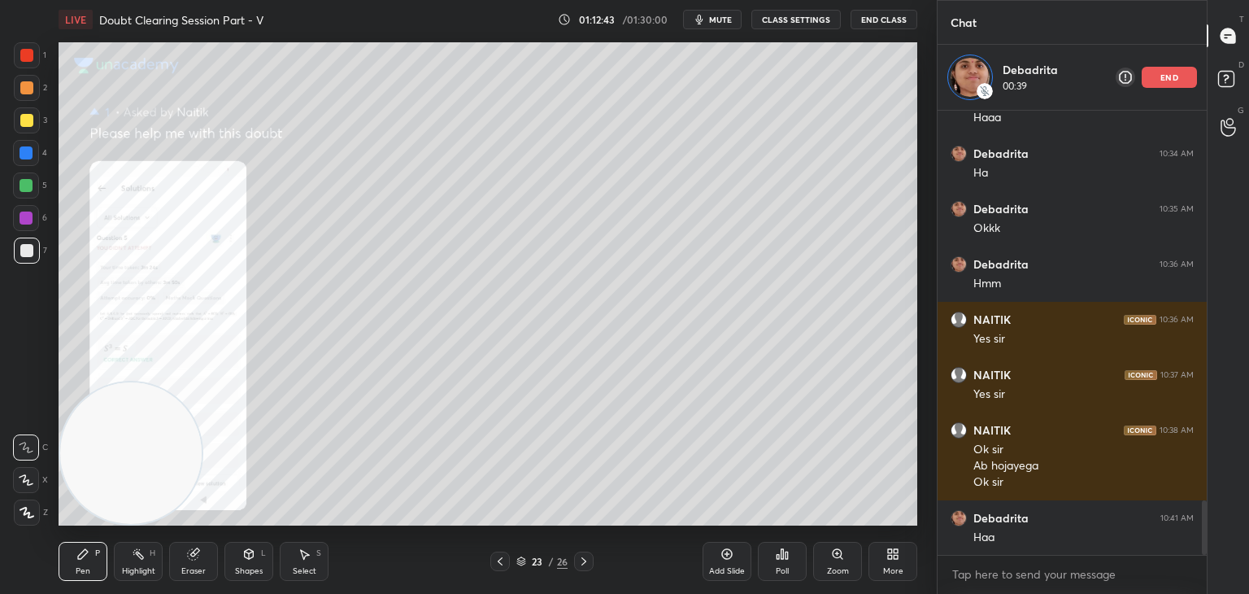
click at [584, 567] on icon at bounding box center [583, 561] width 13 height 13
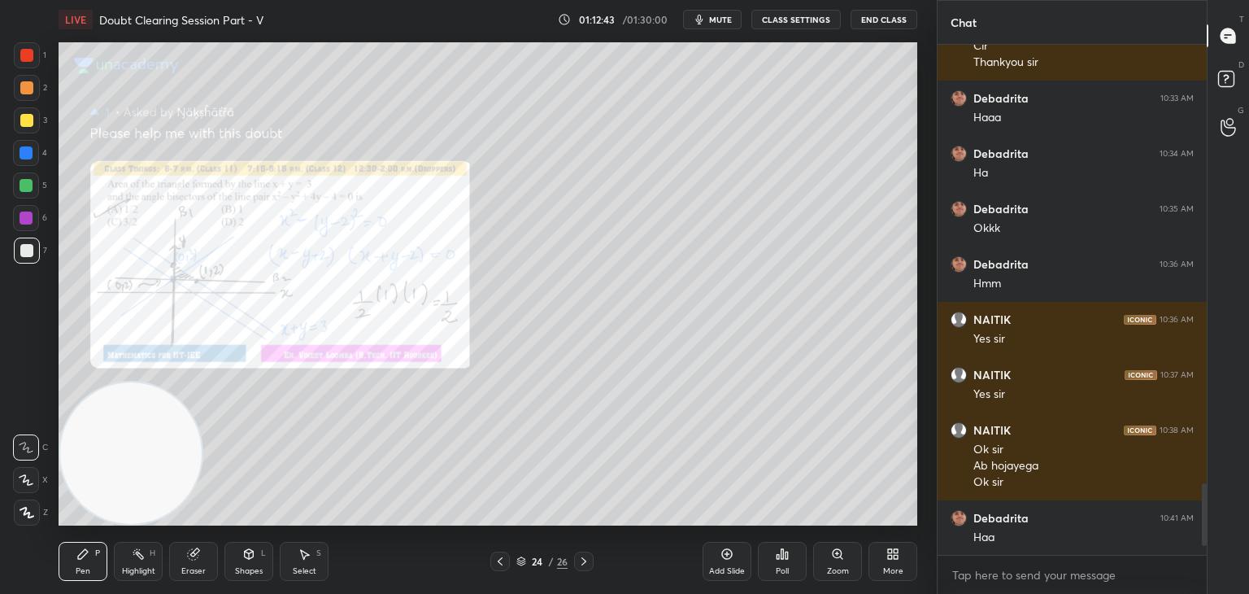
click at [581, 567] on icon at bounding box center [583, 561] width 13 height 13
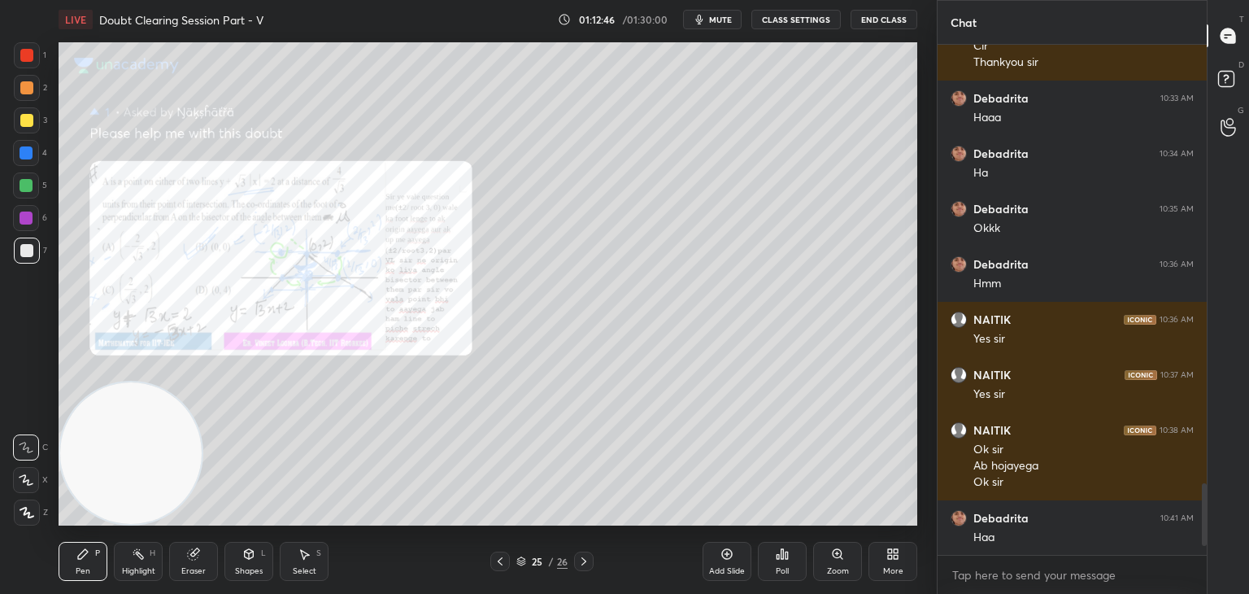
click at [496, 560] on icon at bounding box center [500, 561] width 13 height 13
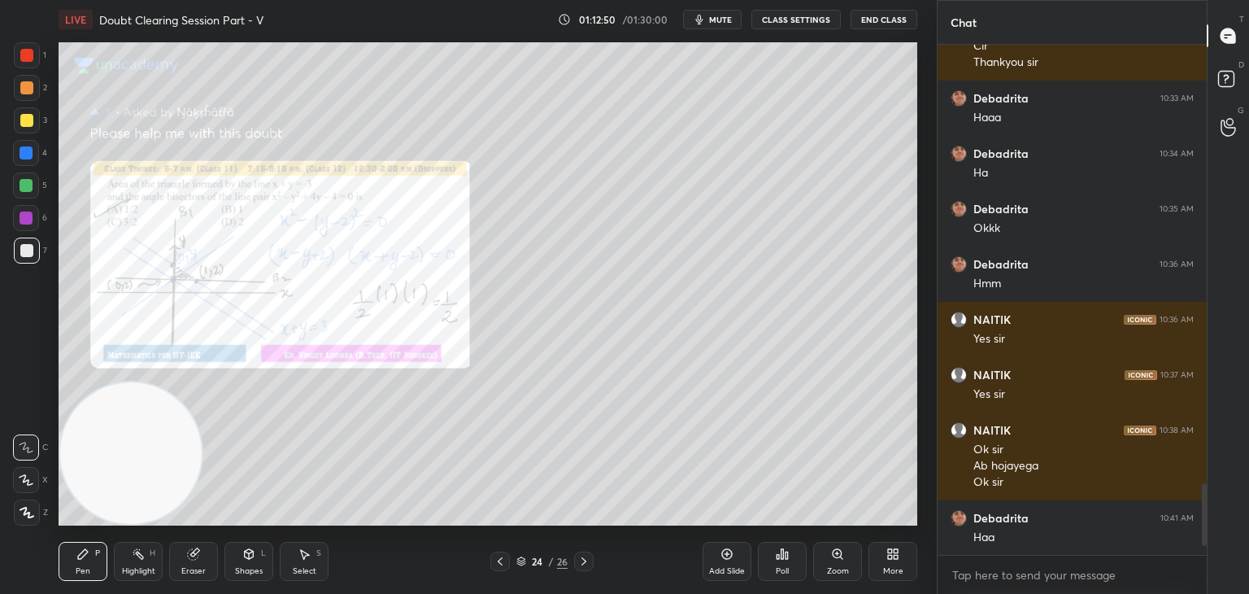
click at [832, 557] on icon at bounding box center [837, 553] width 13 height 13
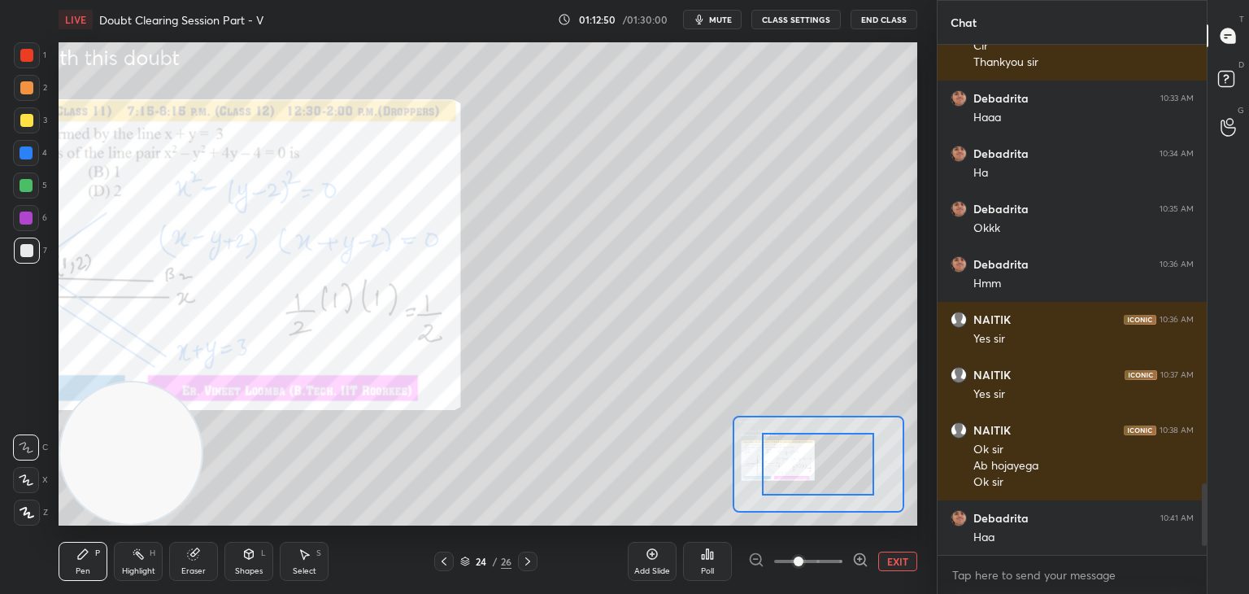
click at [825, 560] on span at bounding box center [808, 561] width 68 height 24
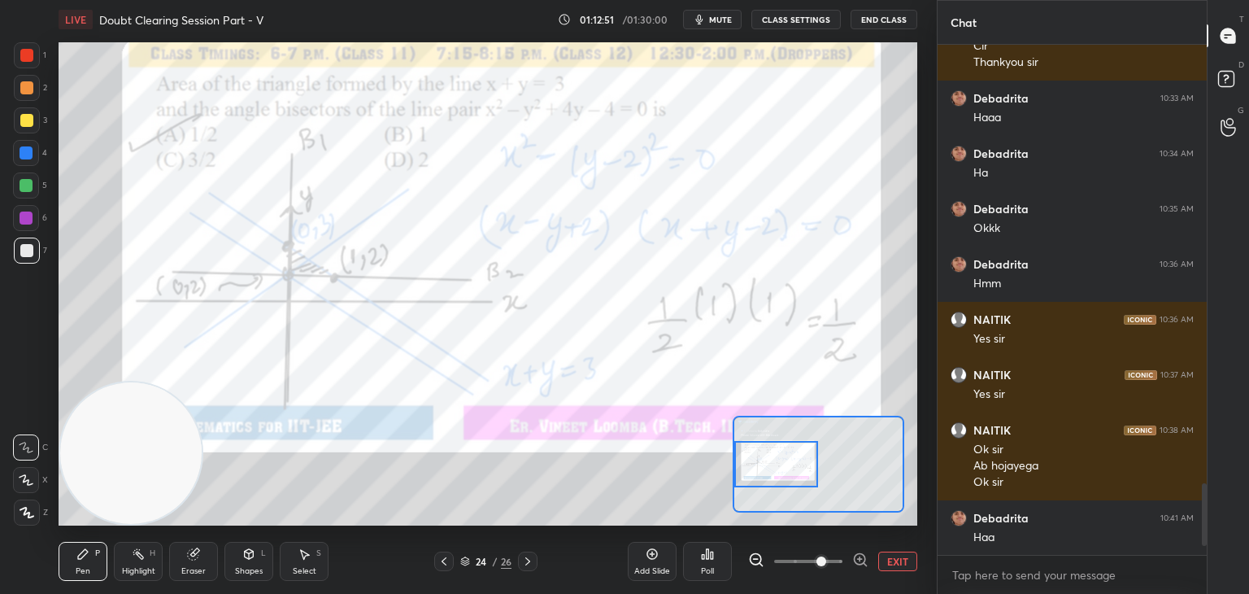
drag, startPoint x: 825, startPoint y: 474, endPoint x: 761, endPoint y: 474, distance: 63.4
click at [761, 474] on div at bounding box center [776, 464] width 85 height 46
click at [716, 17] on span "mute" at bounding box center [720, 19] width 23 height 11
click at [725, 17] on span "unmute" at bounding box center [719, 19] width 35 height 11
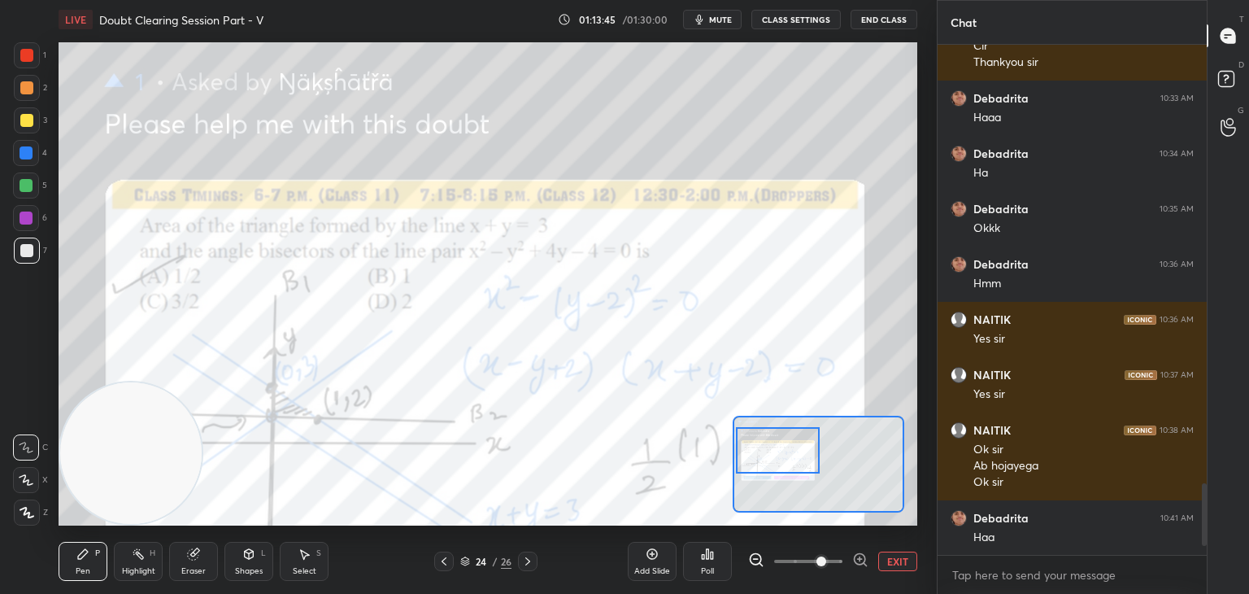
drag, startPoint x: 803, startPoint y: 468, endPoint x: 805, endPoint y: 453, distance: 15.6
click at [806, 453] on div at bounding box center [778, 450] width 85 height 46
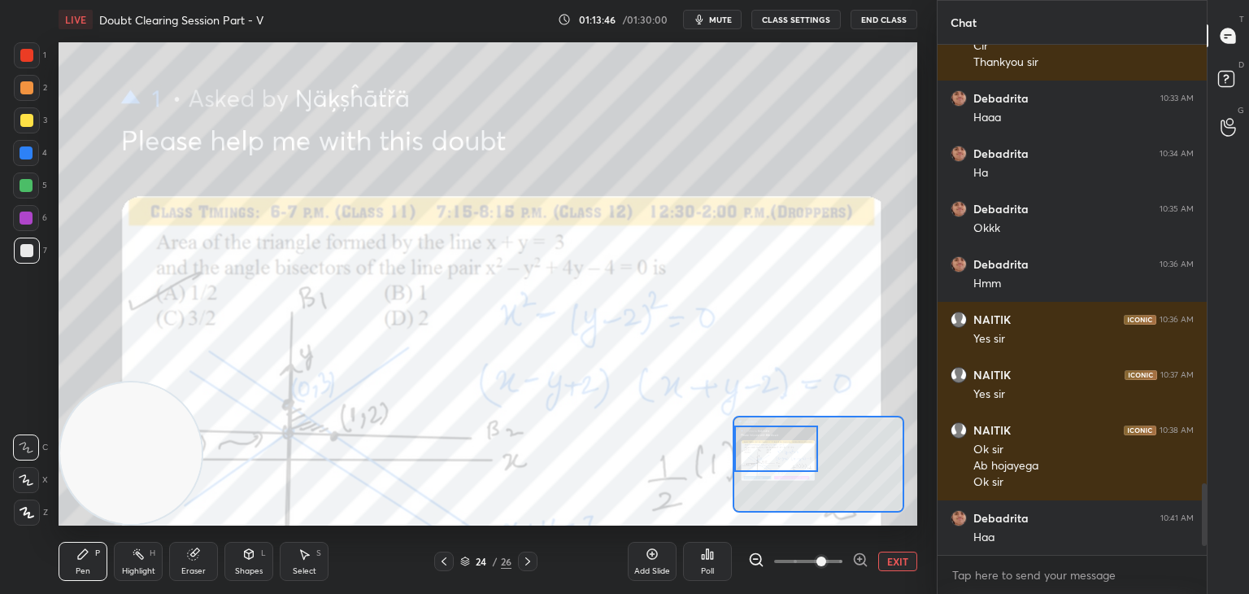
drag, startPoint x: 800, startPoint y: 452, endPoint x: 785, endPoint y: 451, distance: 15.5
click at [785, 452] on div at bounding box center [776, 448] width 85 height 46
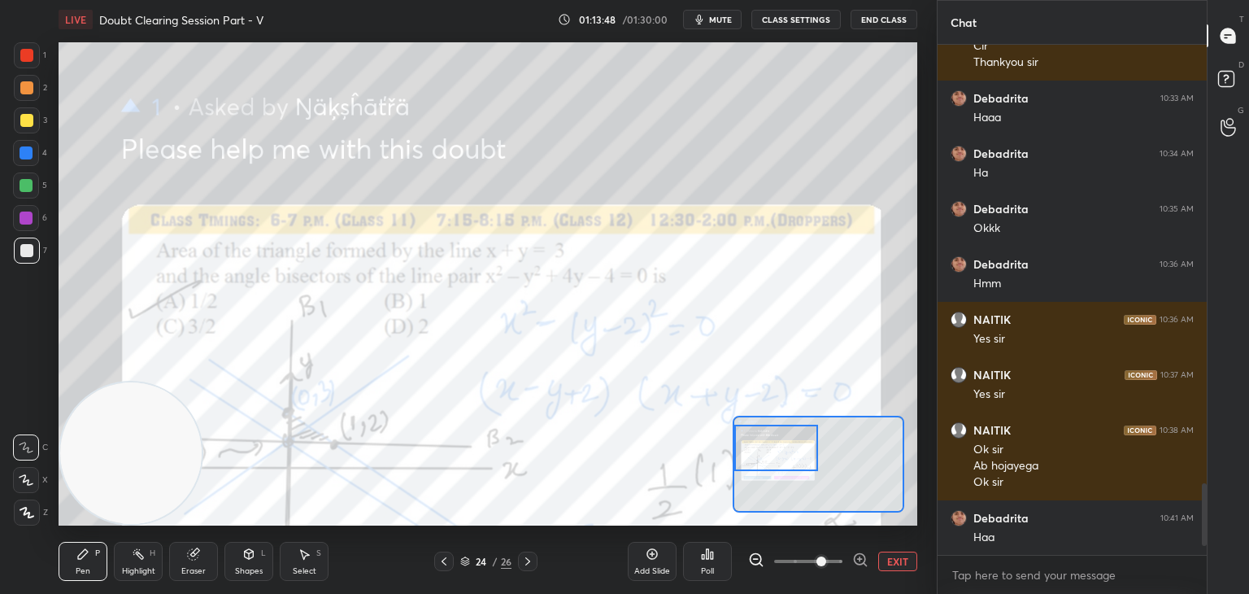
click at [891, 554] on button "EXIT" at bounding box center [897, 561] width 39 height 20
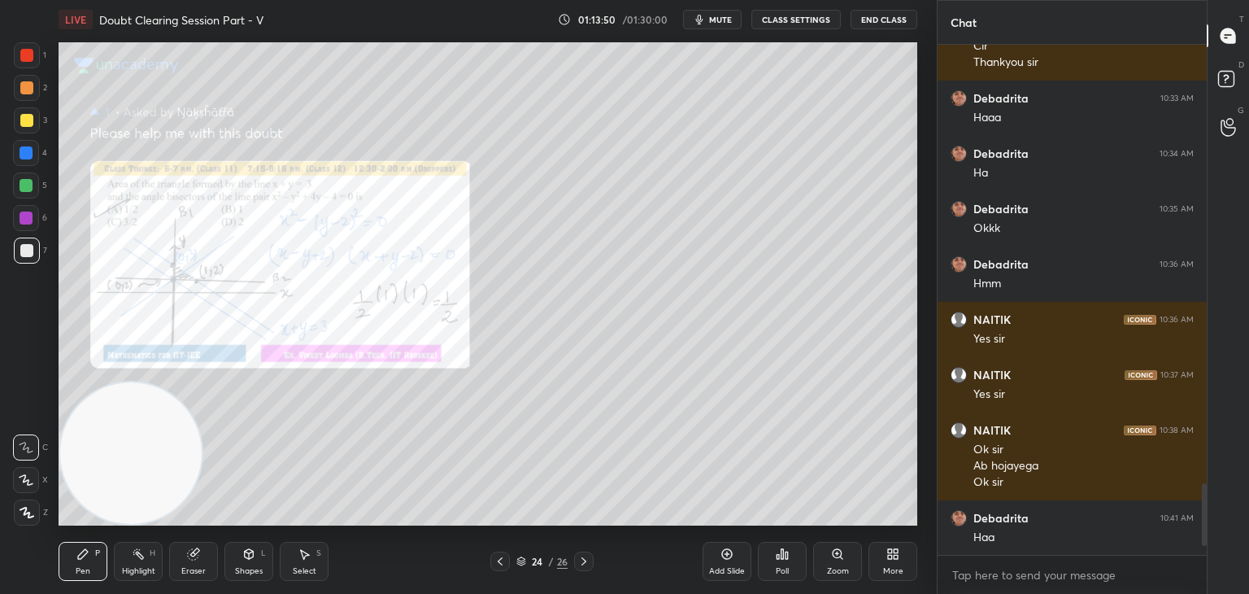
click at [577, 562] on icon at bounding box center [583, 561] width 13 height 13
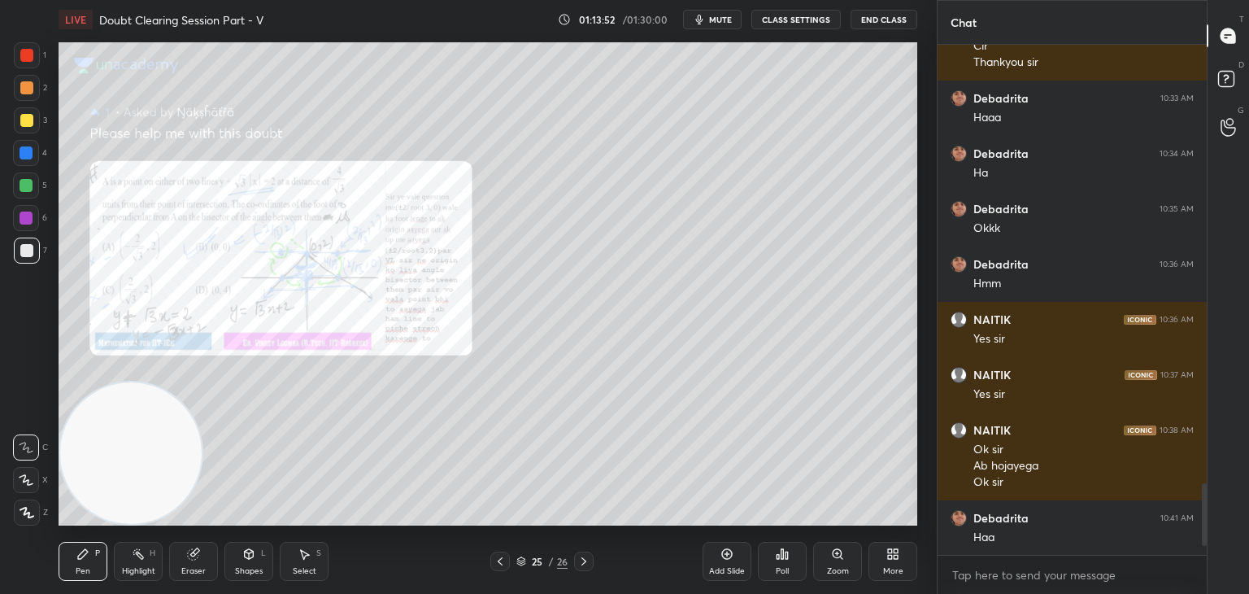
click at [826, 560] on div "Zoom" at bounding box center [837, 561] width 49 height 39
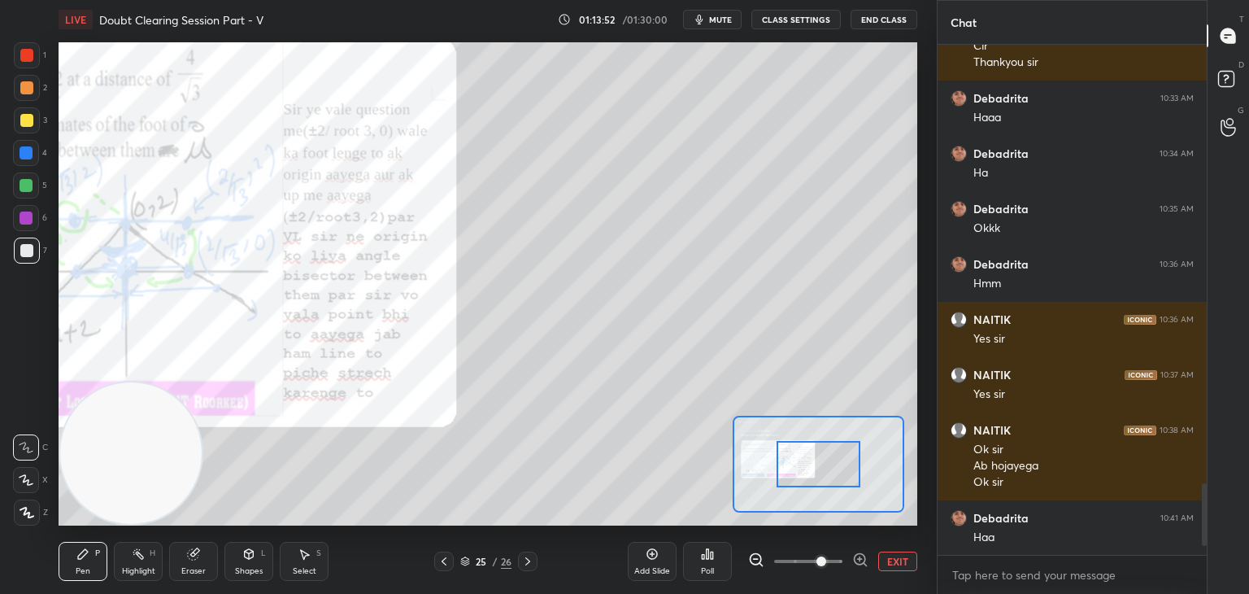
click at [826, 560] on span at bounding box center [821, 561] width 10 height 10
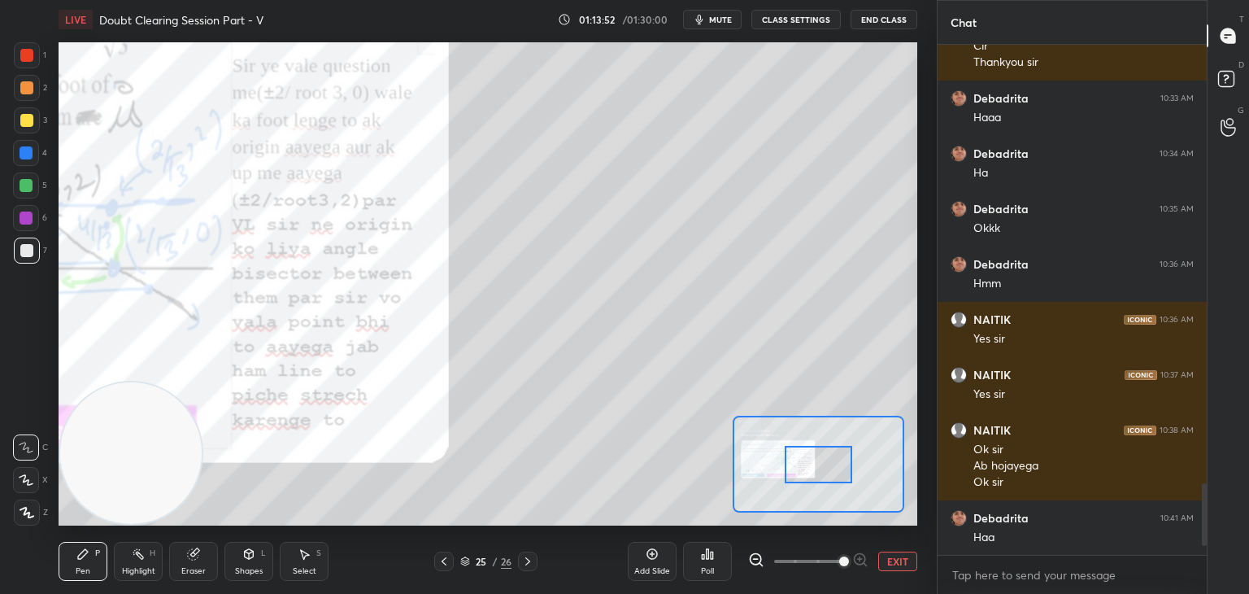
click at [839, 557] on span at bounding box center [844, 561] width 10 height 10
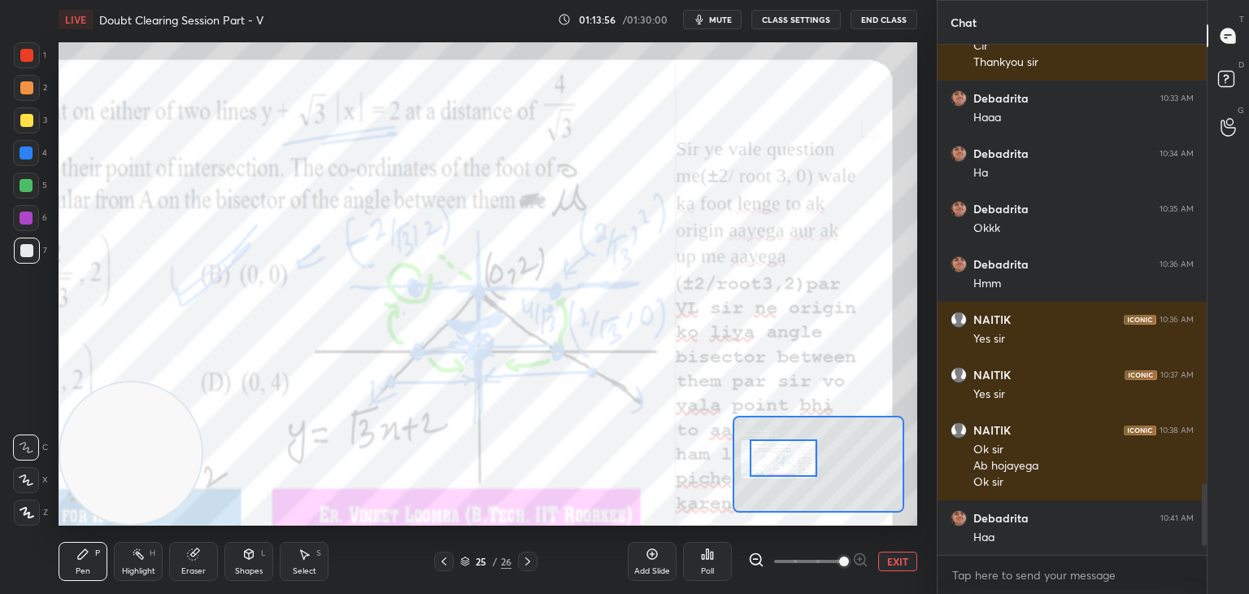
drag, startPoint x: 823, startPoint y: 463, endPoint x: 791, endPoint y: 456, distance: 32.4
click at [791, 456] on div at bounding box center [783, 457] width 67 height 37
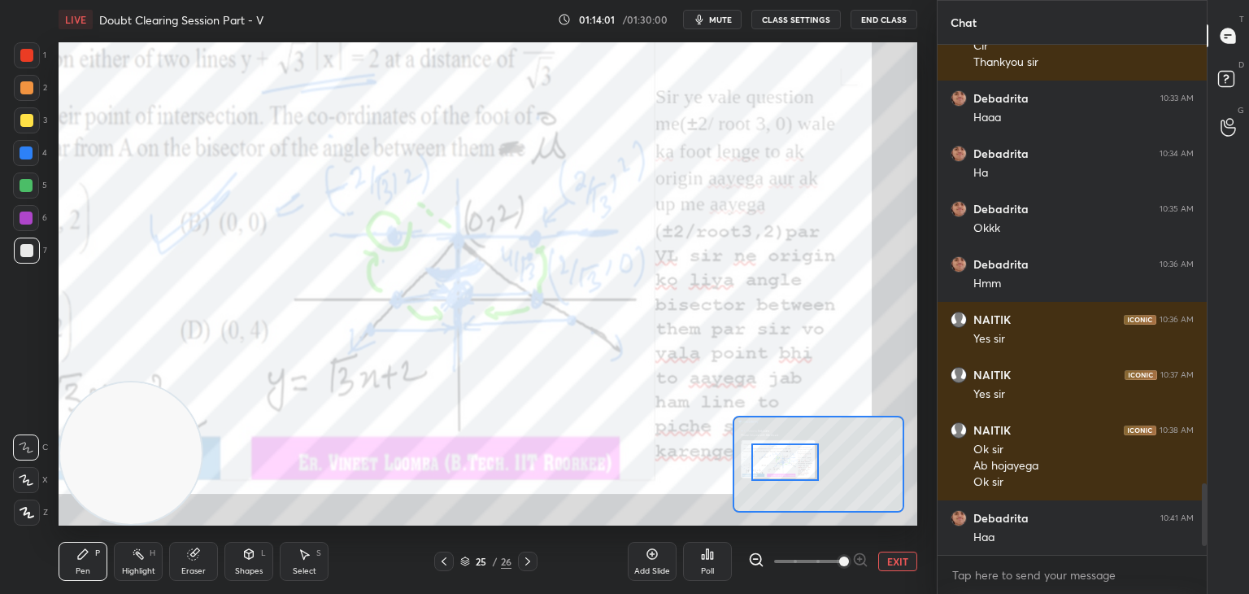
click at [797, 467] on div at bounding box center [784, 461] width 67 height 37
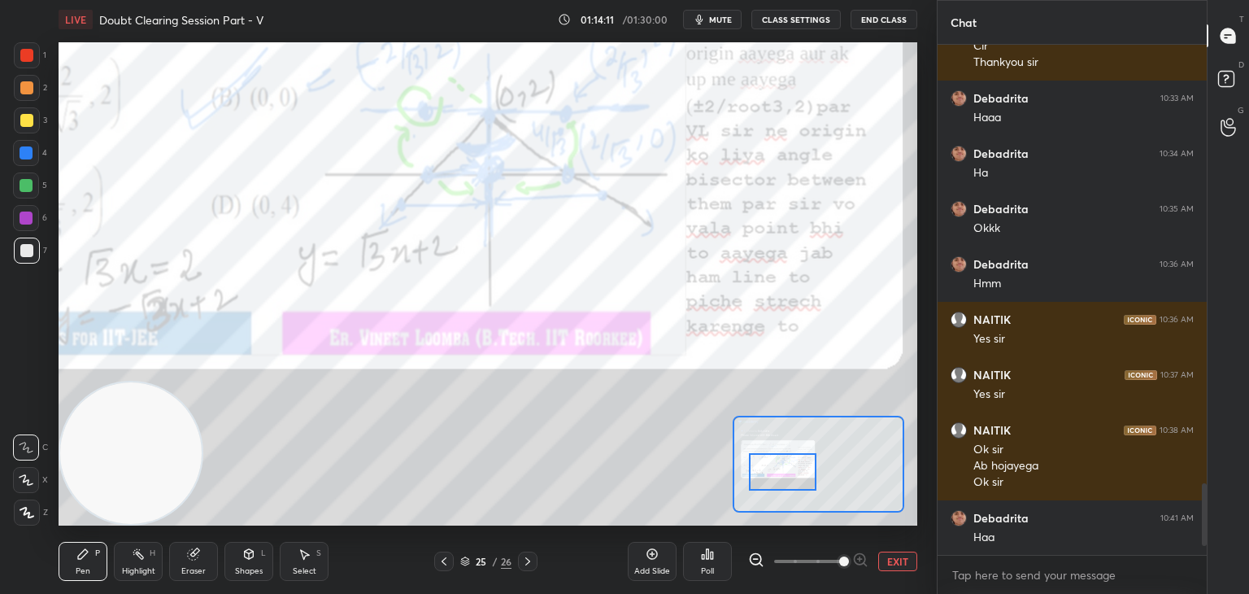
click at [790, 474] on div at bounding box center [782, 471] width 67 height 37
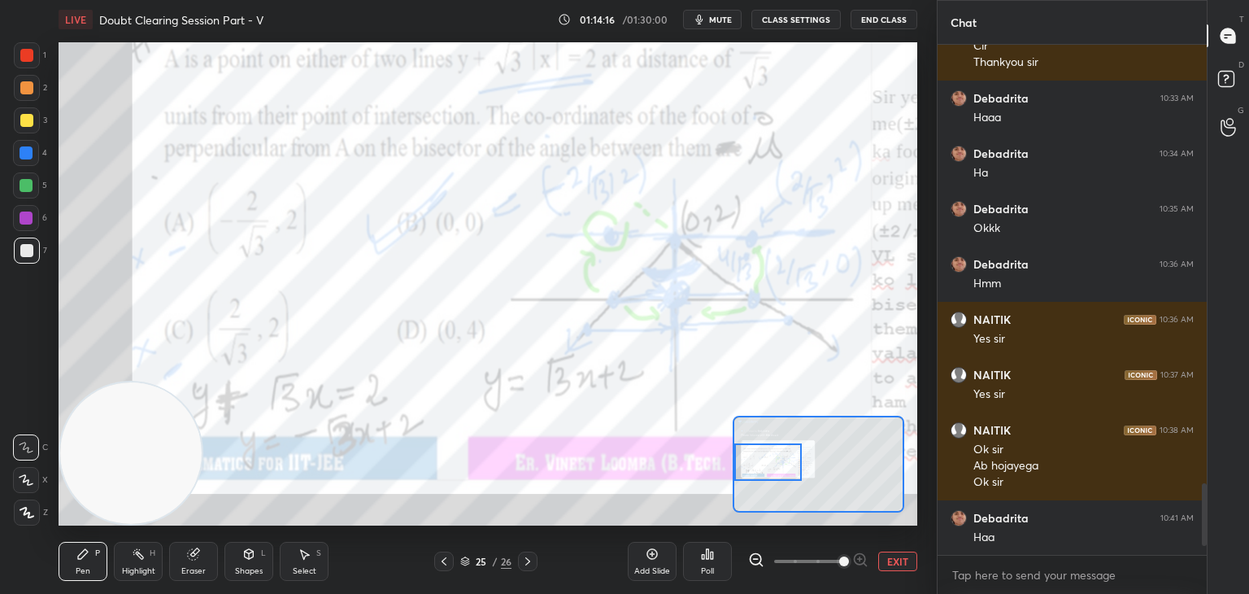
drag, startPoint x: 773, startPoint y: 459, endPoint x: 758, endPoint y: 456, distance: 15.8
click at [758, 456] on div at bounding box center [767, 461] width 67 height 37
click at [906, 564] on button "EXIT" at bounding box center [897, 561] width 39 height 20
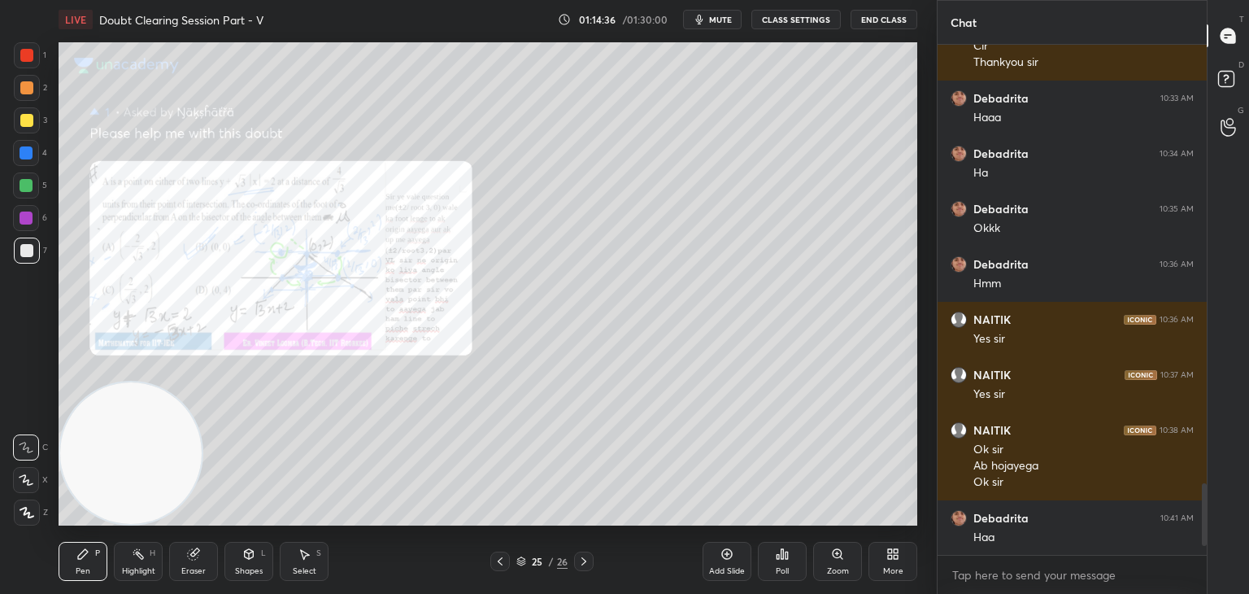
click at [581, 563] on icon at bounding box center [583, 561] width 13 height 13
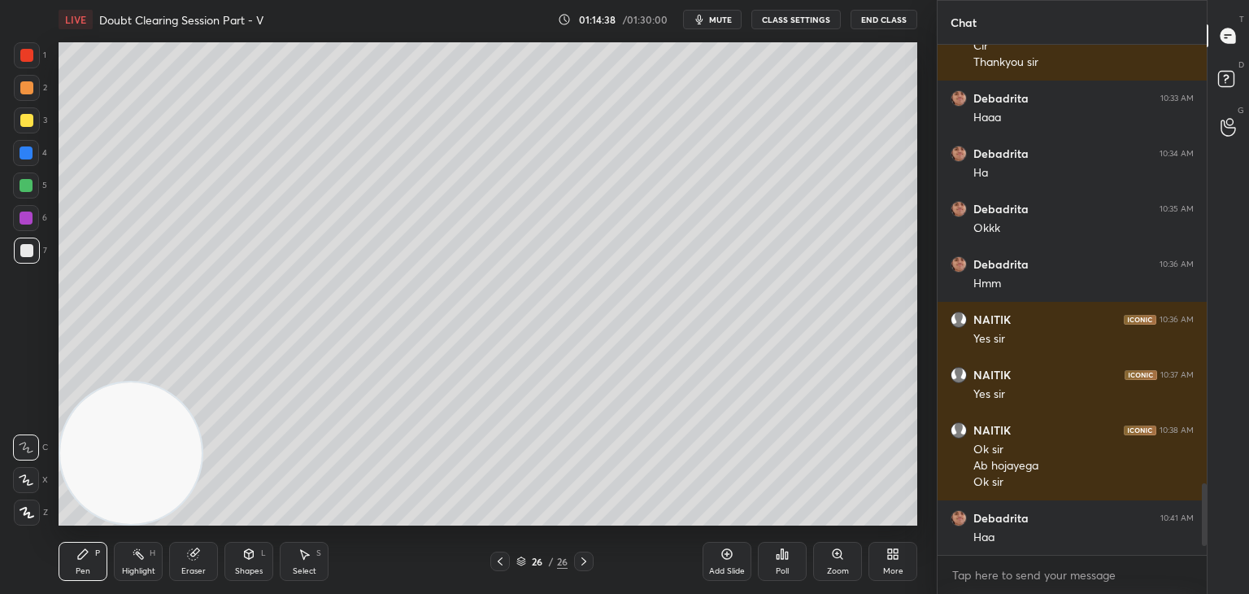
click at [716, 13] on button "mute" at bounding box center [712, 20] width 59 height 20
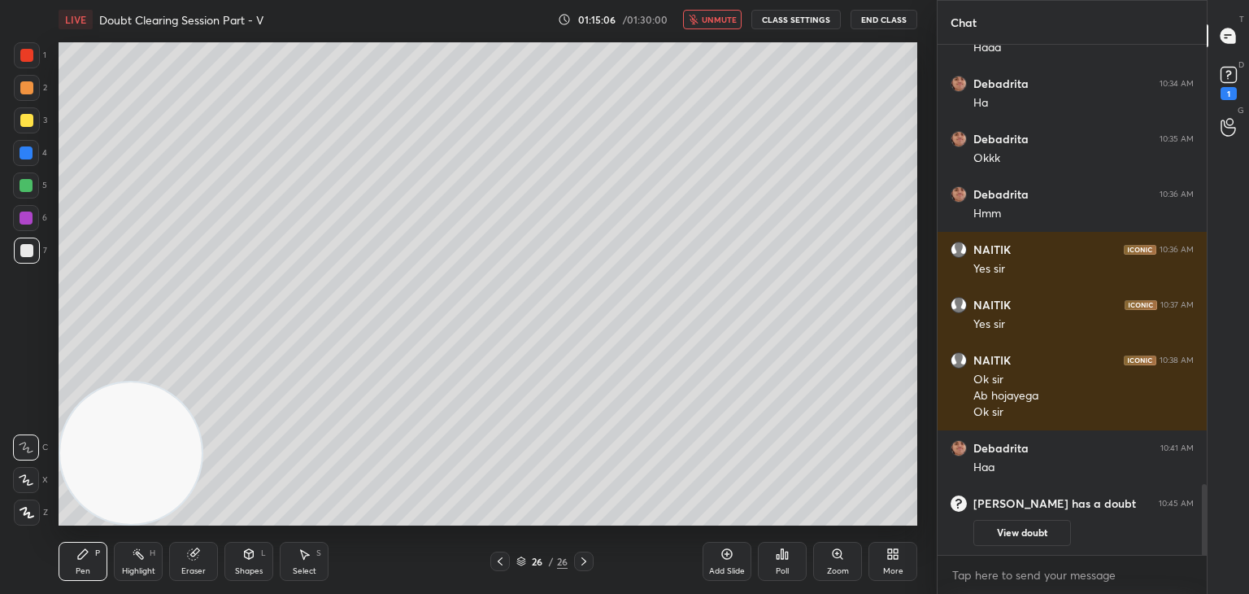
click at [706, 16] on span "unmute" at bounding box center [719, 19] width 35 height 11
click at [499, 565] on icon at bounding box center [500, 561] width 13 height 13
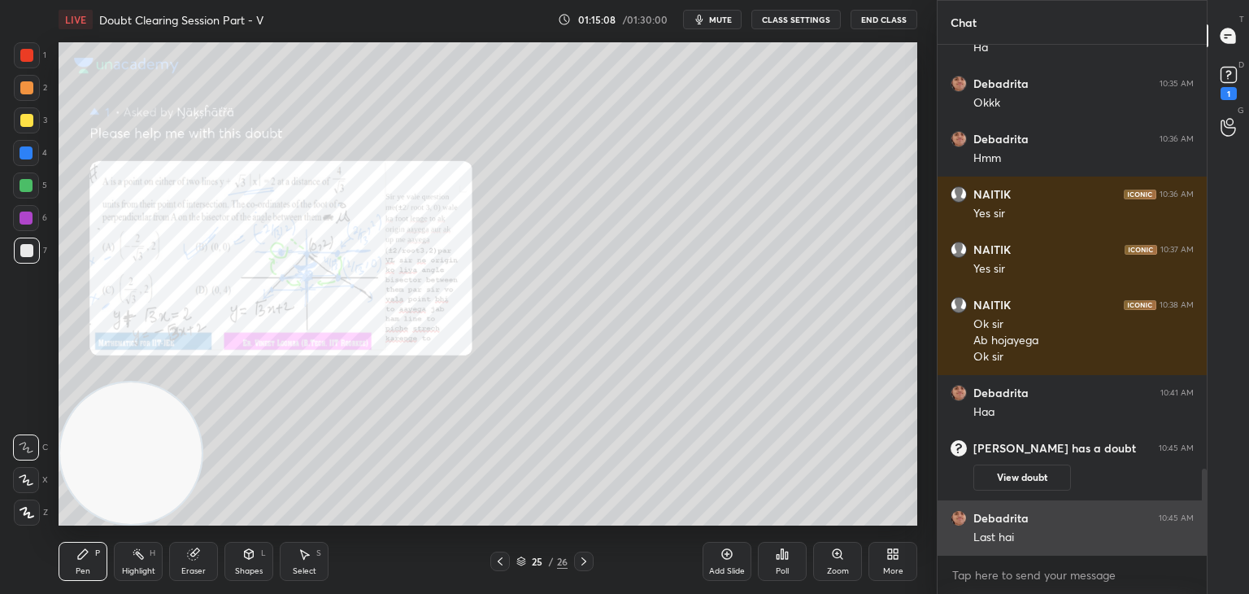
scroll to position [2513, 0]
click at [1016, 529] on div "[PERSON_NAME] 10:27 AM Yes [PERSON_NAME] 10:27 AM Haa [PERSON_NAME] 10:27 AM Si…" at bounding box center [1072, 300] width 269 height 511
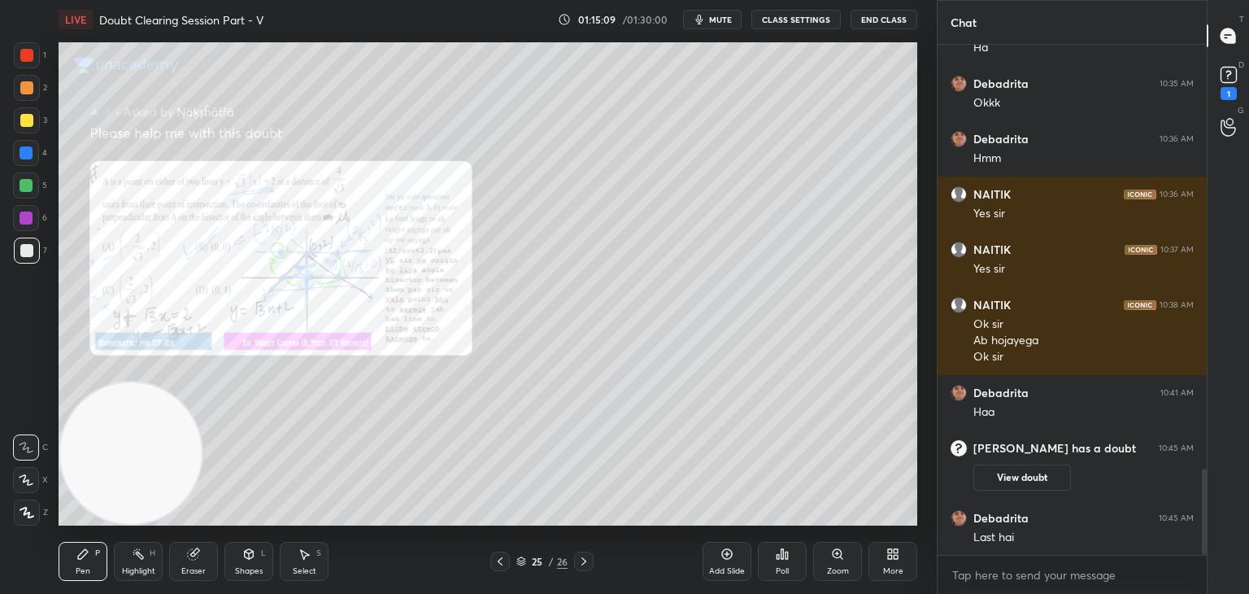
click at [1003, 469] on button "View doubt" at bounding box center [1022, 477] width 98 height 26
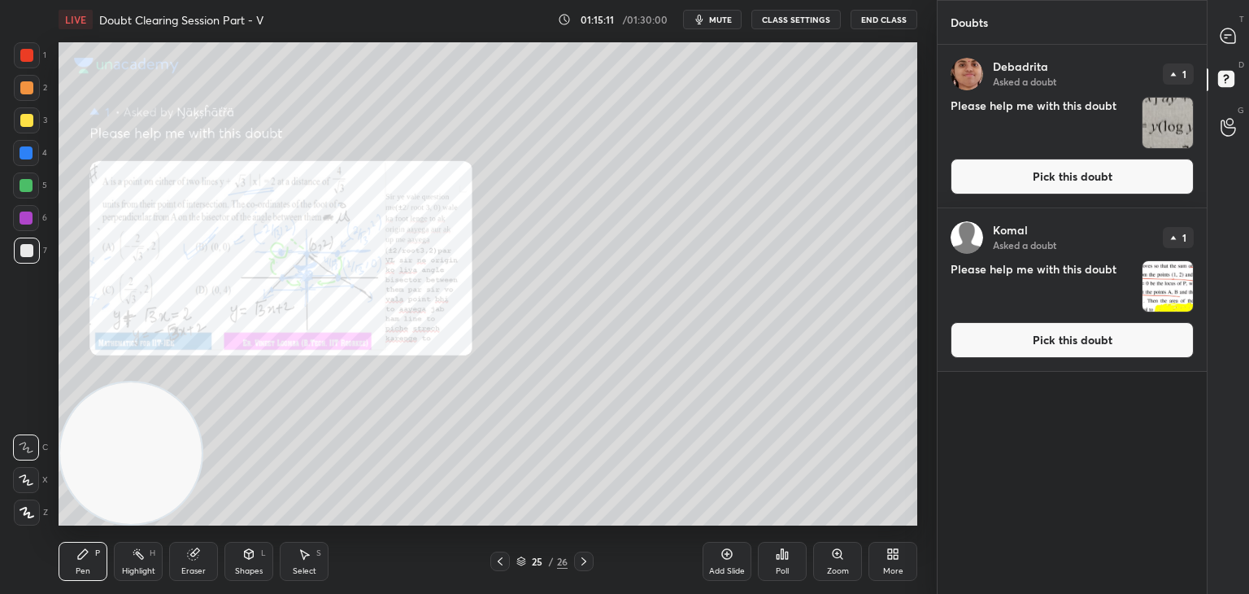
click at [1031, 182] on button "Pick this doubt" at bounding box center [1072, 177] width 243 height 36
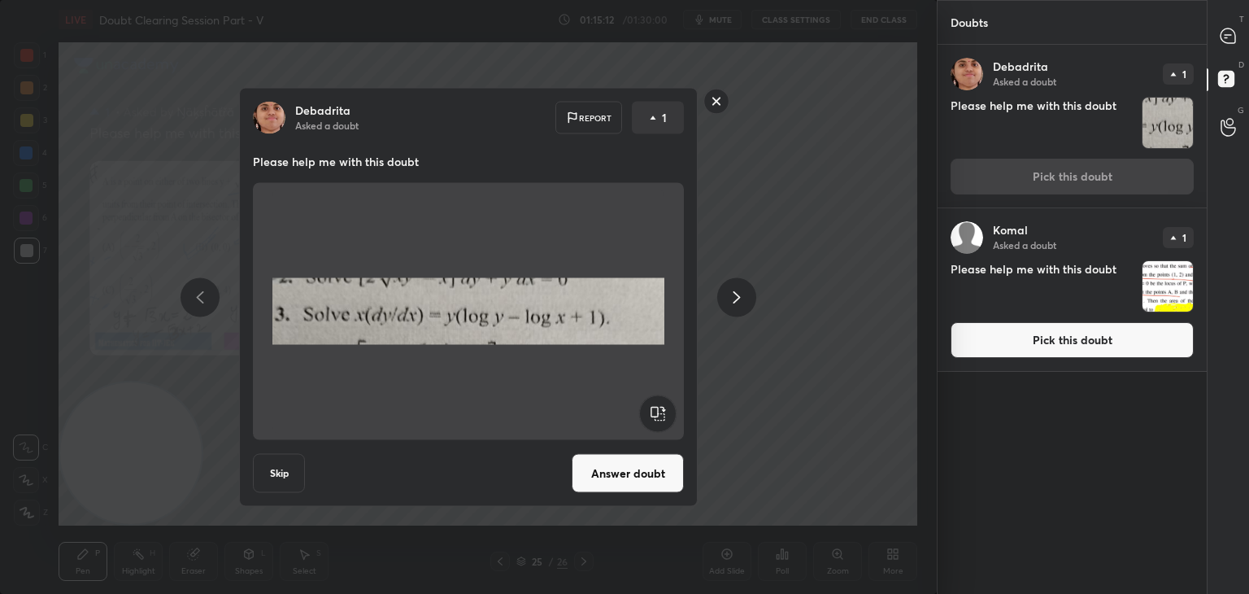
click at [594, 472] on button "Answer doubt" at bounding box center [628, 473] width 112 height 39
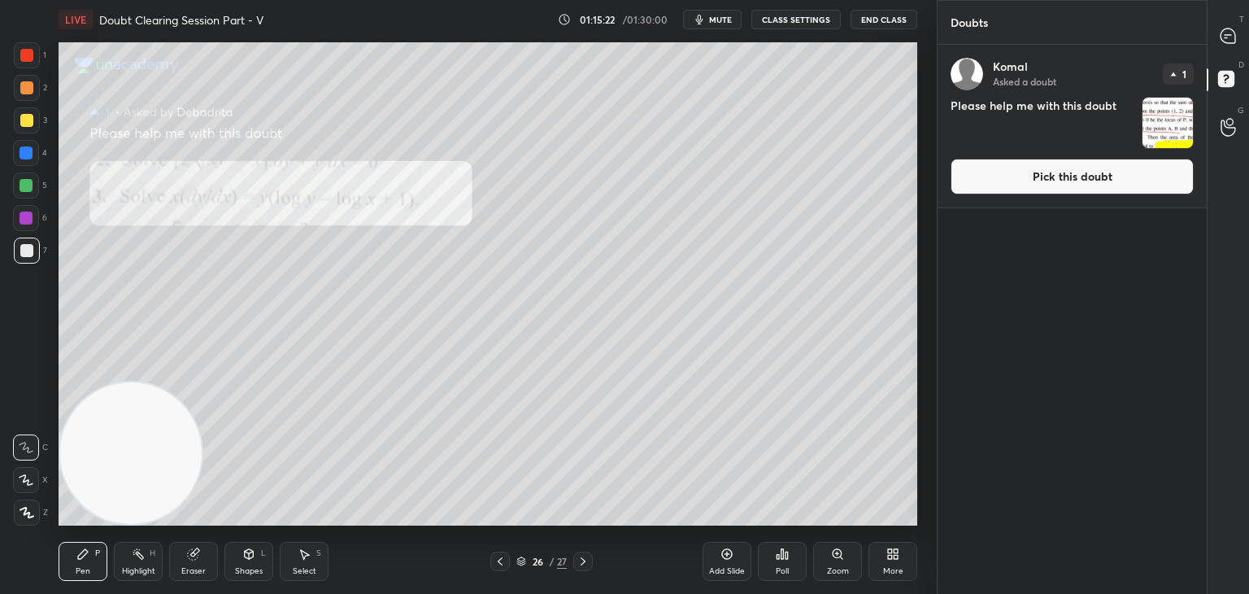
click at [1074, 186] on button "Pick this doubt" at bounding box center [1072, 177] width 243 height 36
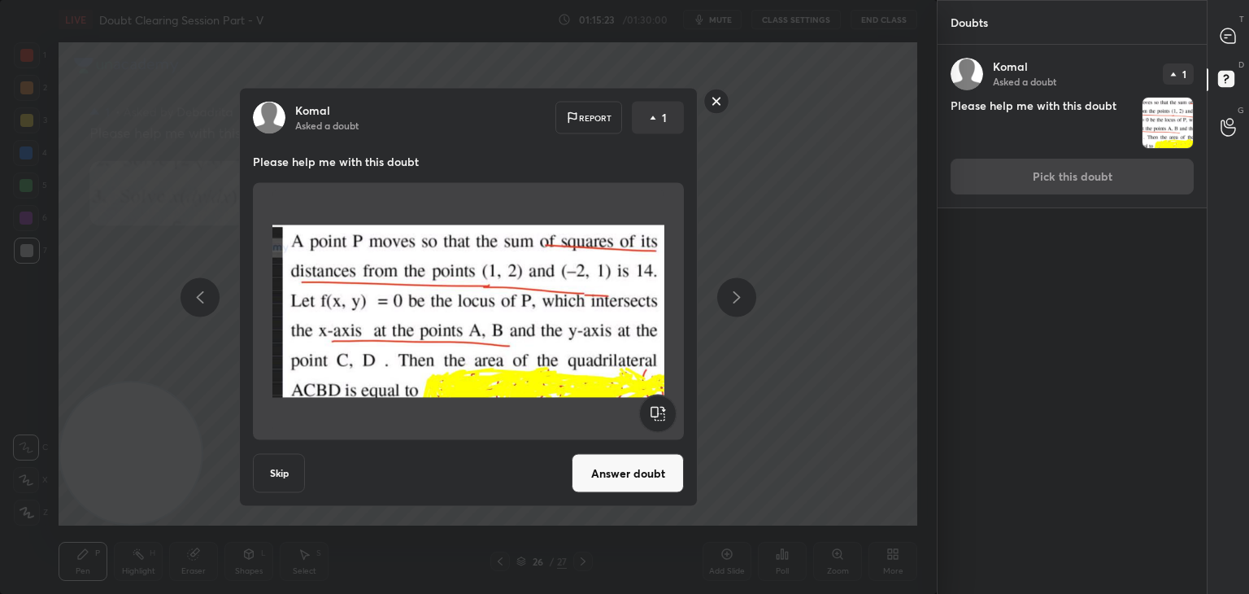
click at [625, 477] on button "Answer doubt" at bounding box center [628, 473] width 112 height 39
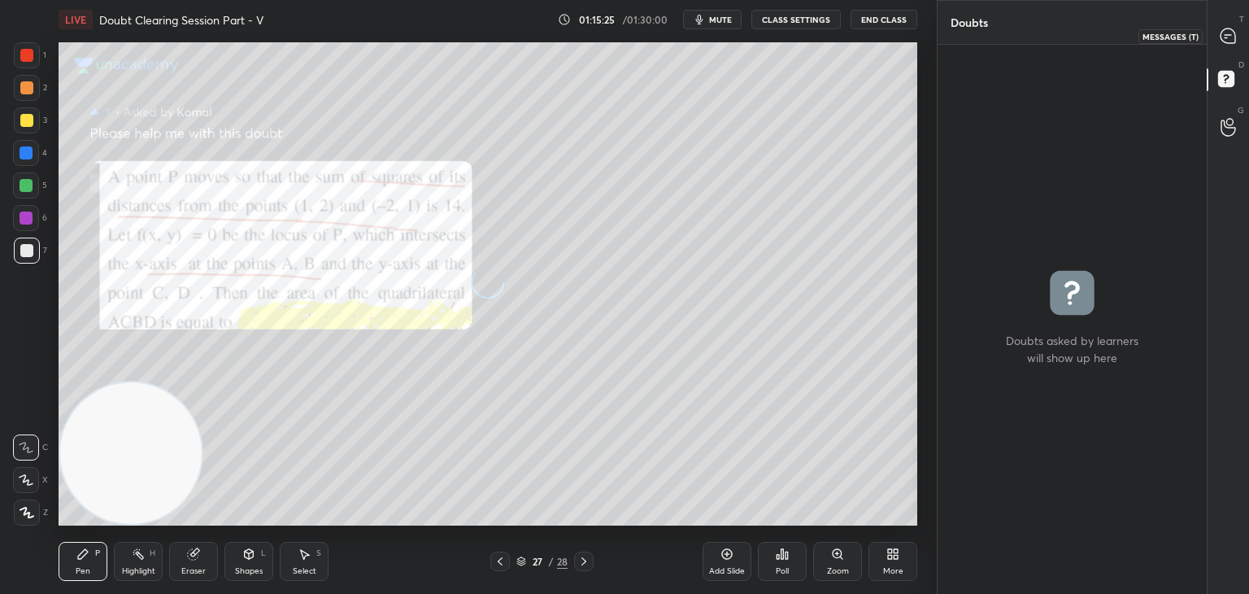
click at [1225, 41] on icon at bounding box center [1228, 35] width 15 height 15
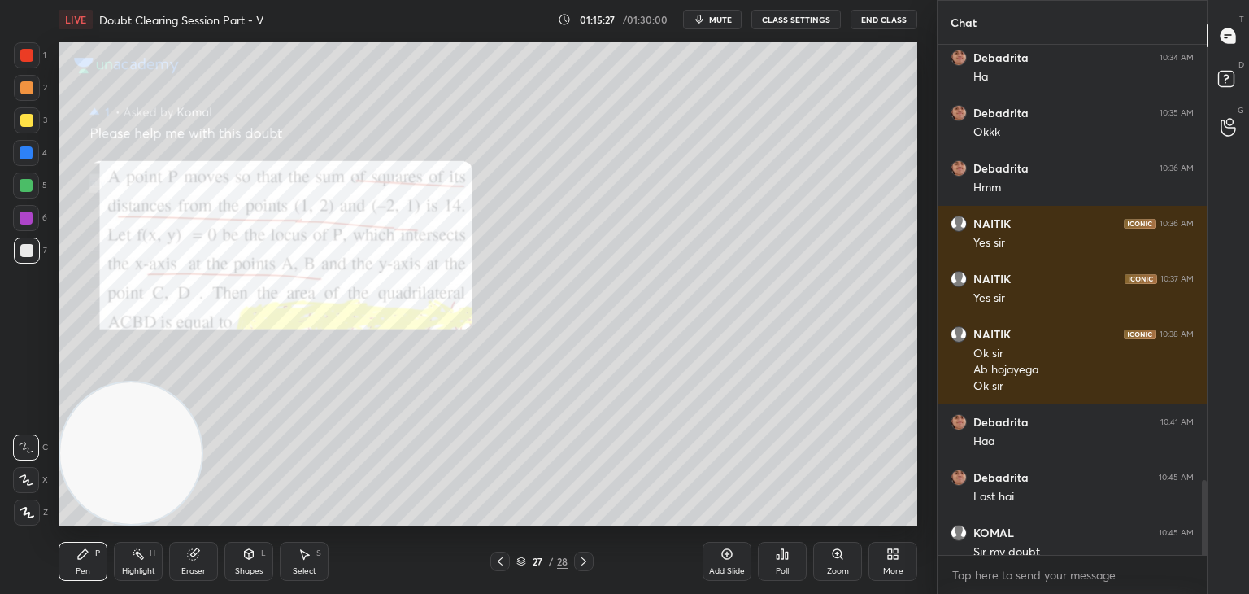
scroll to position [3069, 0]
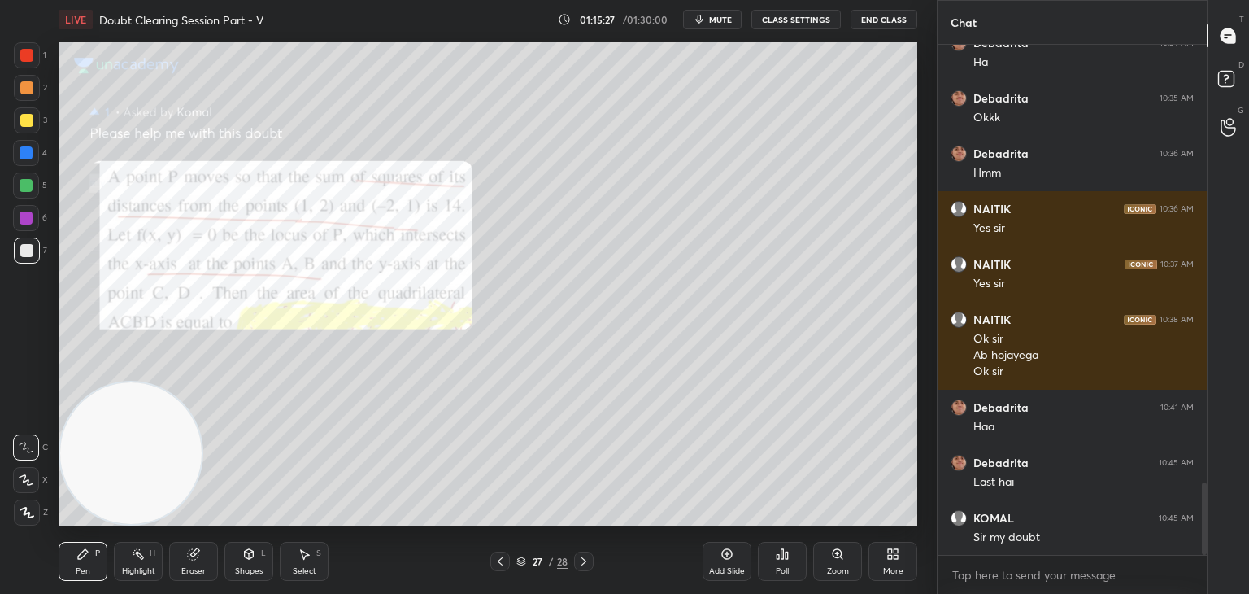
drag, startPoint x: 1203, startPoint y: 495, endPoint x: 1200, endPoint y: 549, distance: 53.8
click at [1202, 549] on div at bounding box center [1204, 518] width 5 height 72
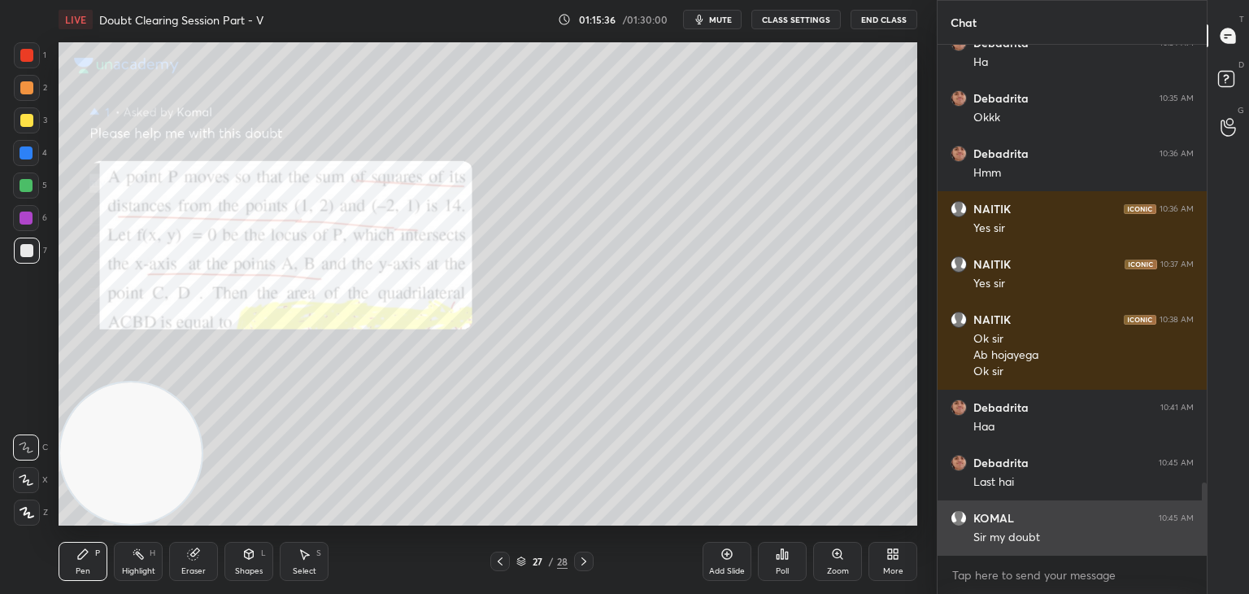
scroll to position [3124, 0]
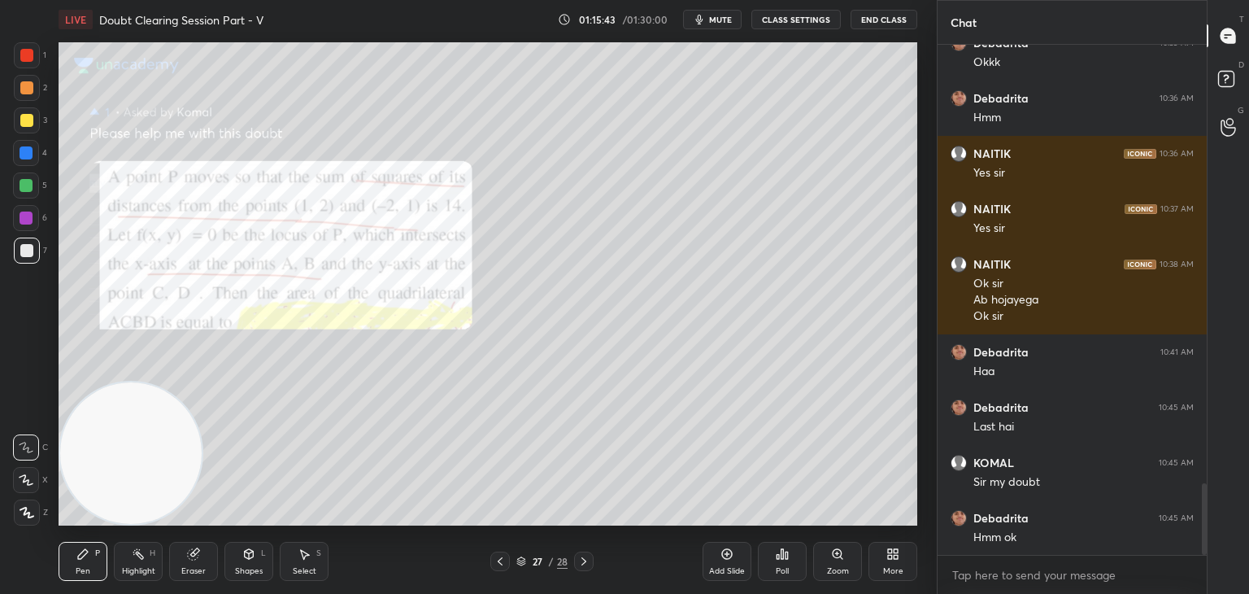
click at [824, 569] on div "Zoom" at bounding box center [837, 561] width 49 height 39
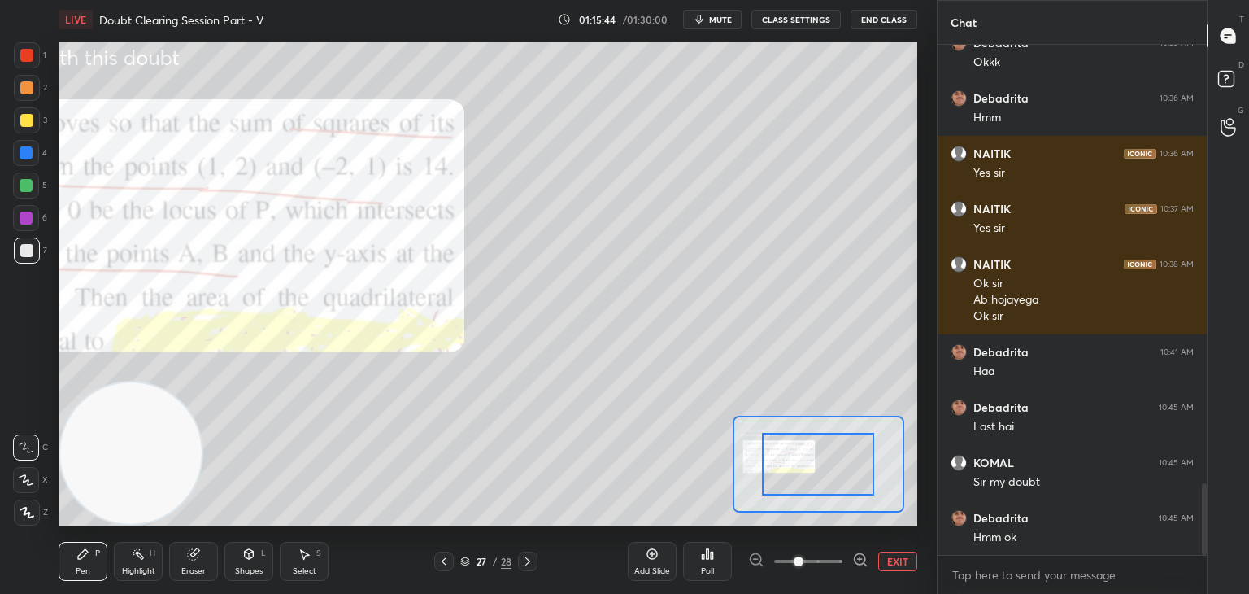
drag, startPoint x: 821, startPoint y: 570, endPoint x: 812, endPoint y: 533, distance: 37.7
click at [820, 570] on span at bounding box center [808, 561] width 68 height 24
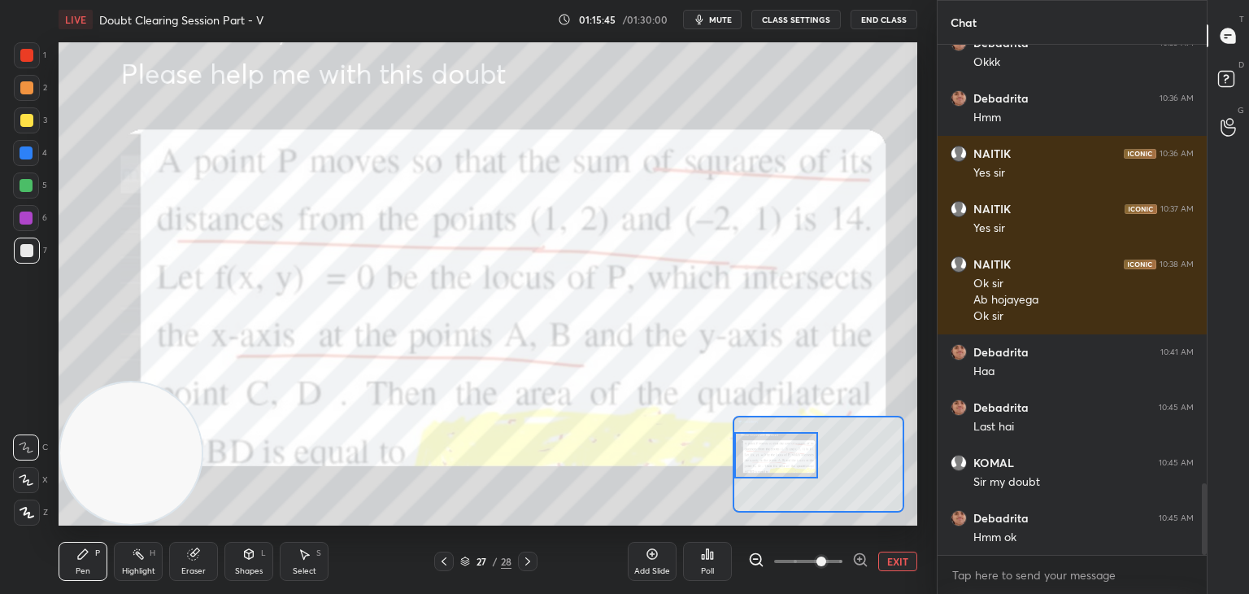
drag, startPoint x: 794, startPoint y: 443, endPoint x: 775, endPoint y: 444, distance: 18.7
click at [777, 446] on div at bounding box center [776, 455] width 85 height 46
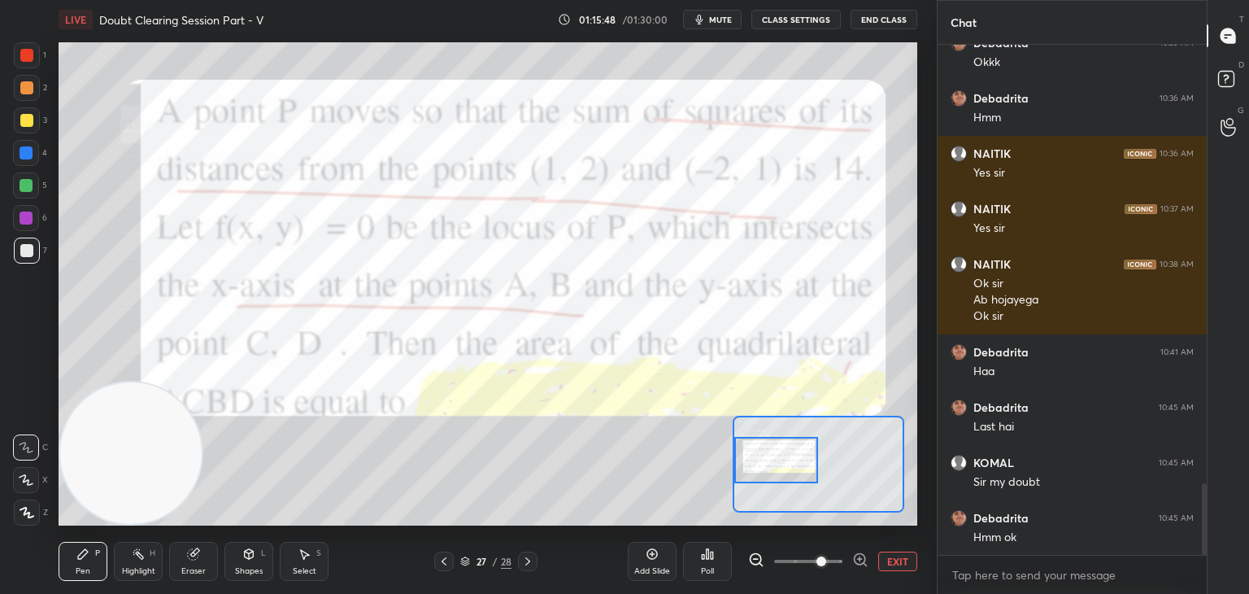
click at [33, 59] on div at bounding box center [27, 55] width 26 height 26
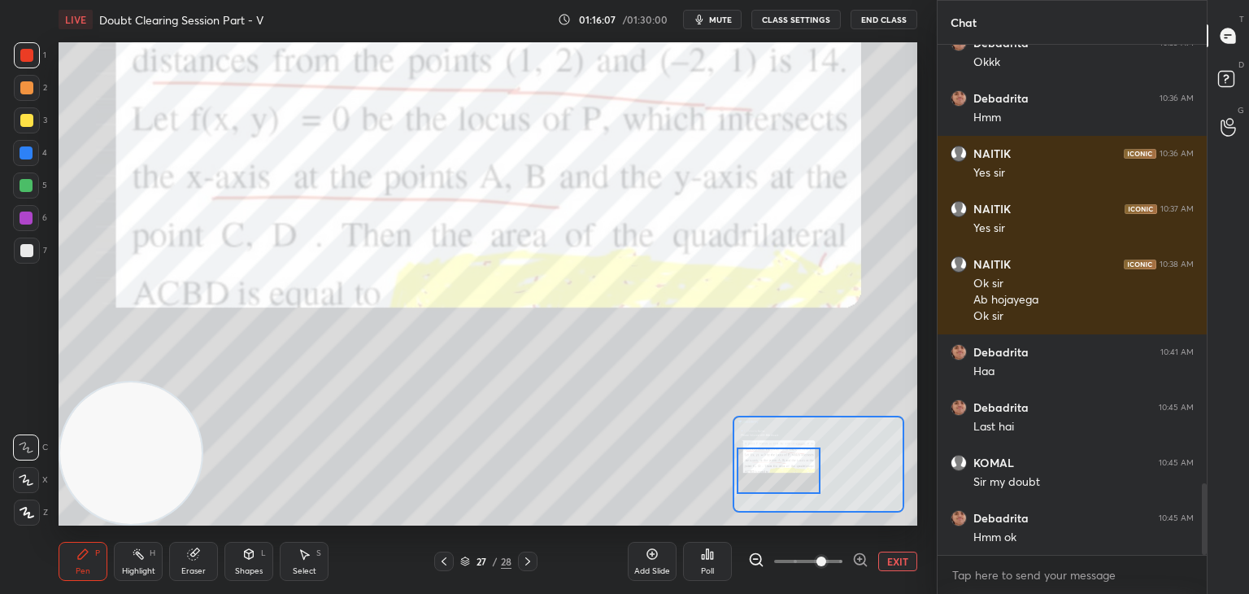
drag, startPoint x: 790, startPoint y: 461, endPoint x: 772, endPoint y: 450, distance: 21.9
click at [788, 466] on div at bounding box center [779, 470] width 85 height 46
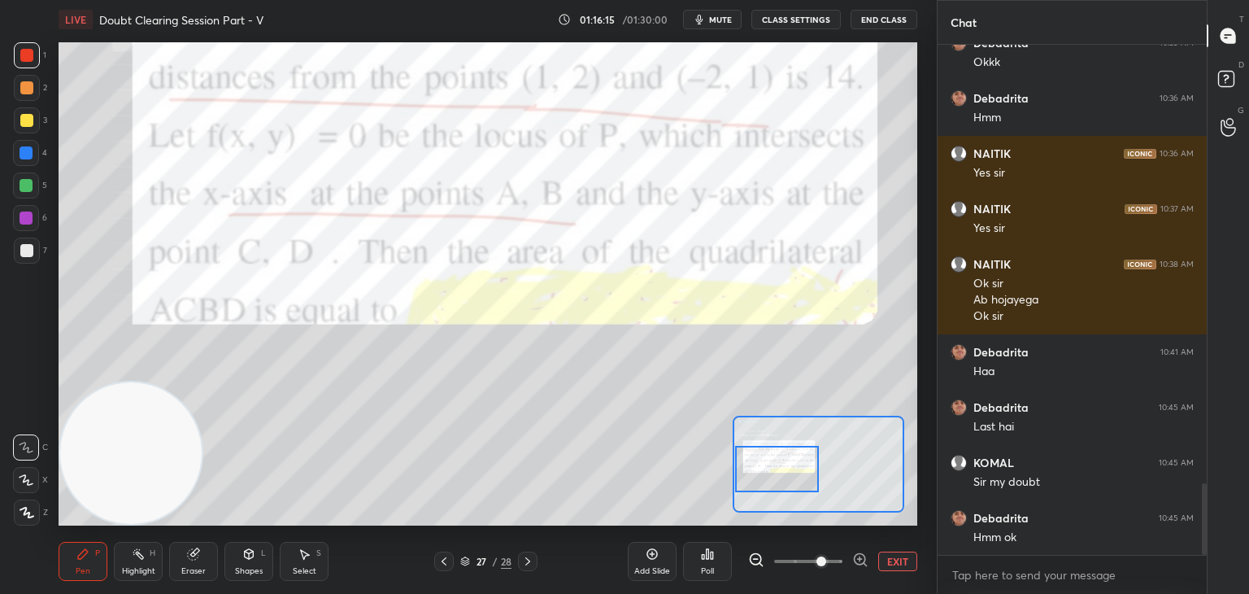
click at [874, 563] on div "EXIT" at bounding box center [832, 561] width 169 height 20
click at [883, 563] on button "EXIT" at bounding box center [897, 561] width 39 height 20
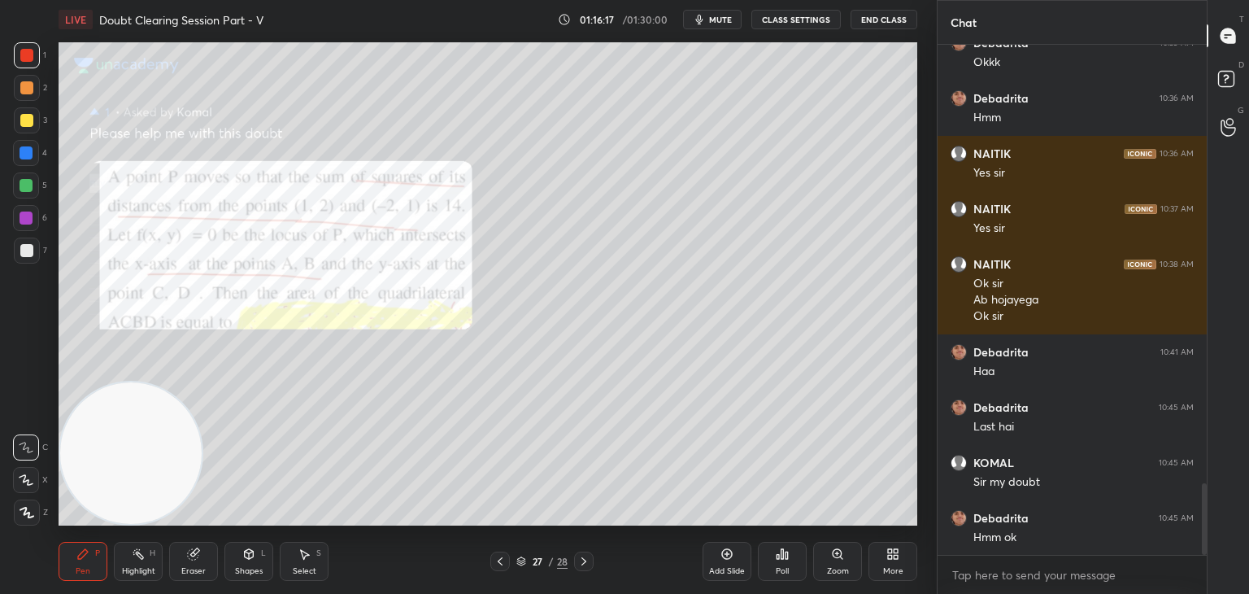
click at [16, 120] on div at bounding box center [27, 120] width 26 height 26
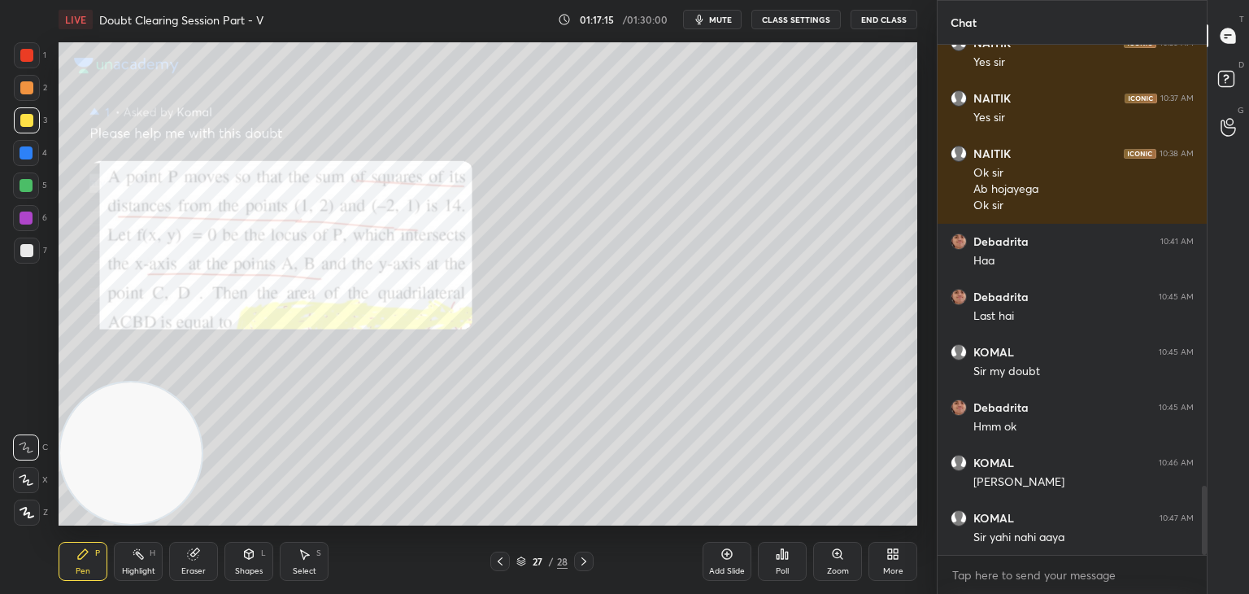
scroll to position [3251, 0]
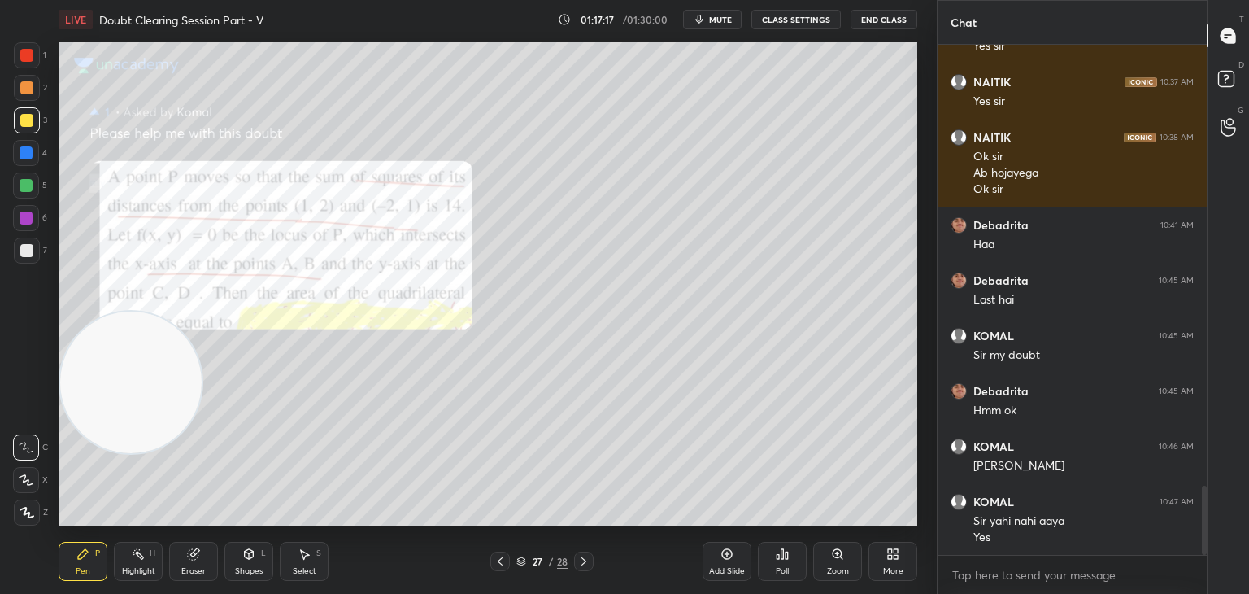
drag, startPoint x: 76, startPoint y: 424, endPoint x: 45, endPoint y: 98, distance: 326.8
click at [48, 102] on div "1 2 3 4 5 6 7 C X Z C X Z E E Erase all H H LIVE Doubt Clearing Session Part - …" at bounding box center [462, 297] width 924 height 594
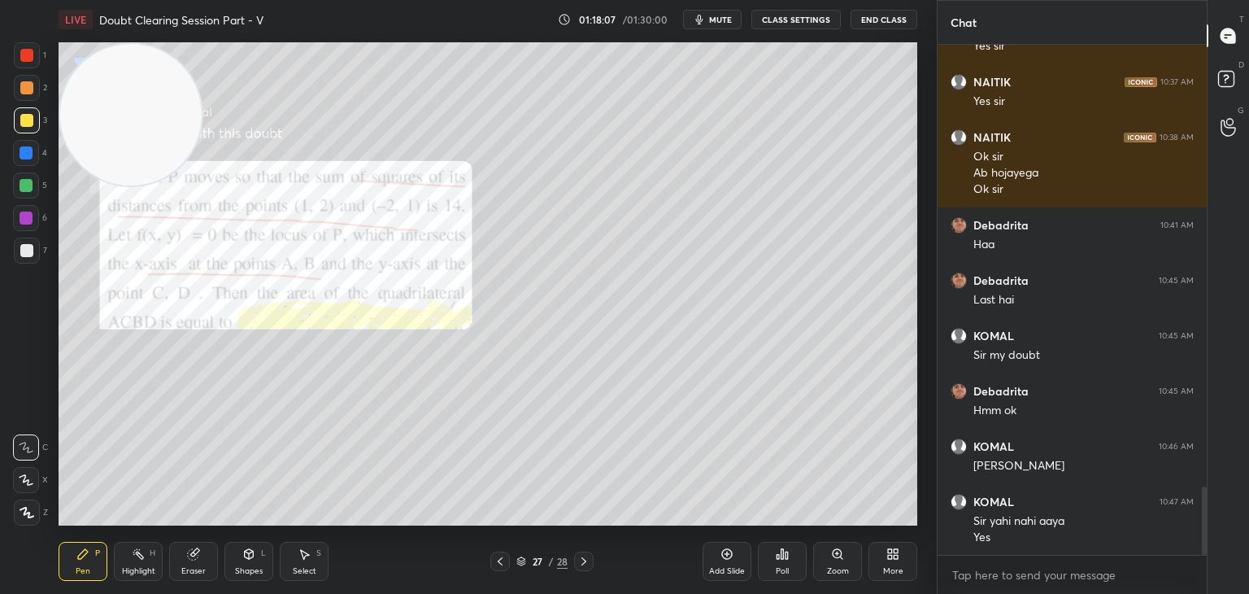
scroll to position [3306, 0]
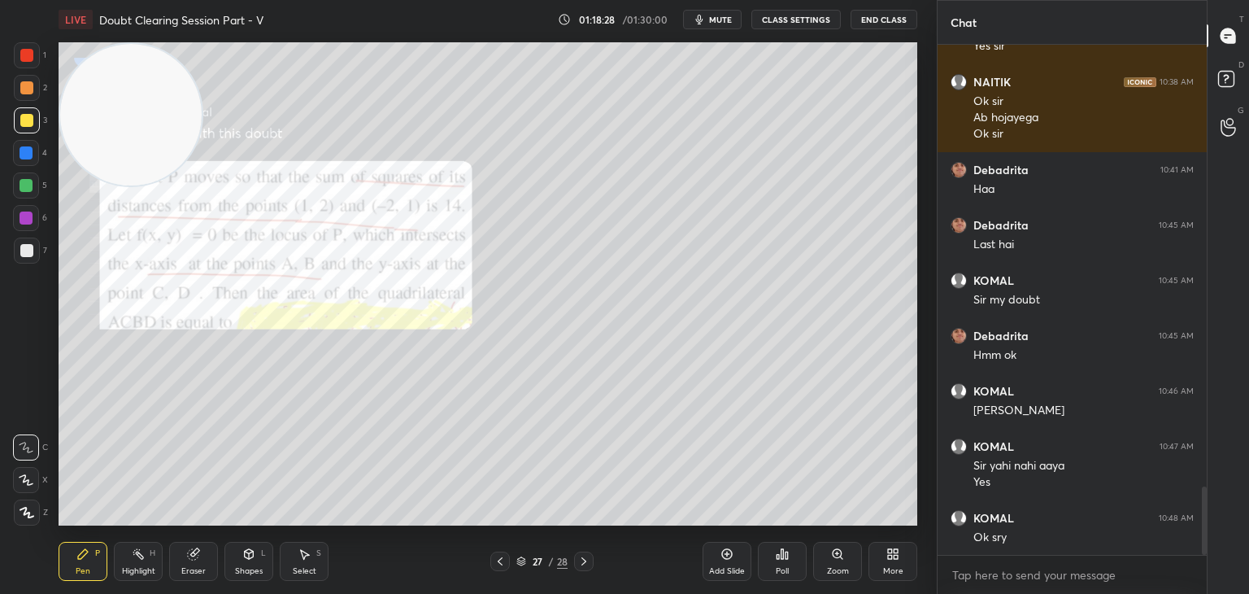
click at [199, 558] on div "Eraser" at bounding box center [193, 561] width 49 height 39
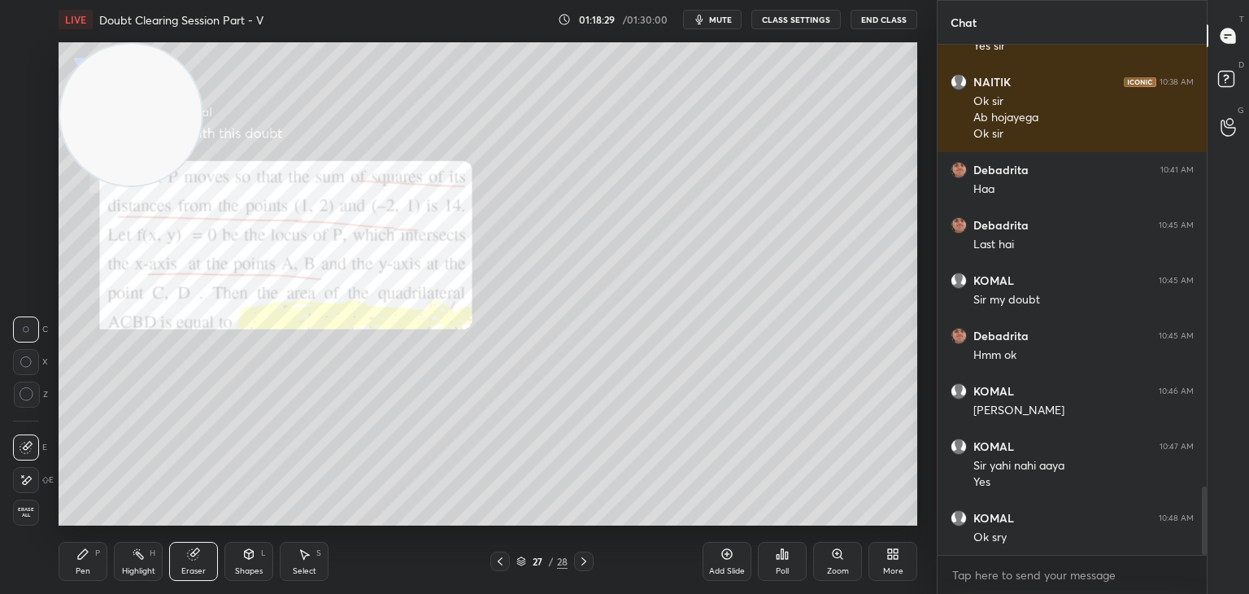
drag, startPoint x: 84, startPoint y: 564, endPoint x: 95, endPoint y: 534, distance: 32.2
click at [82, 564] on div "Pen P" at bounding box center [83, 561] width 49 height 39
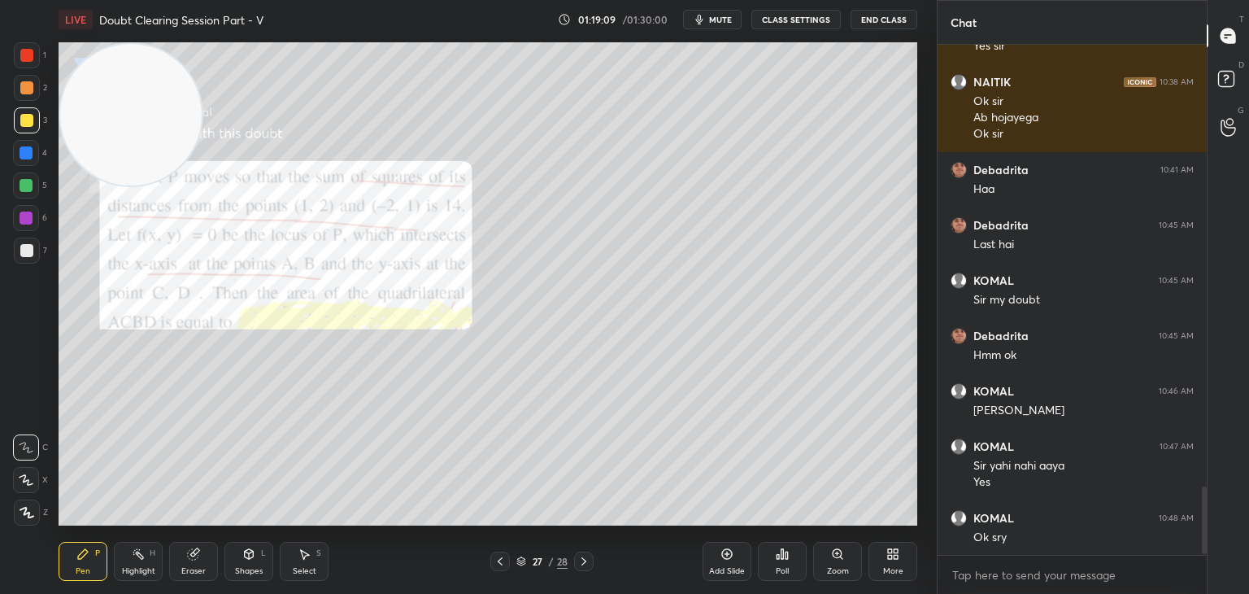
scroll to position [3362, 0]
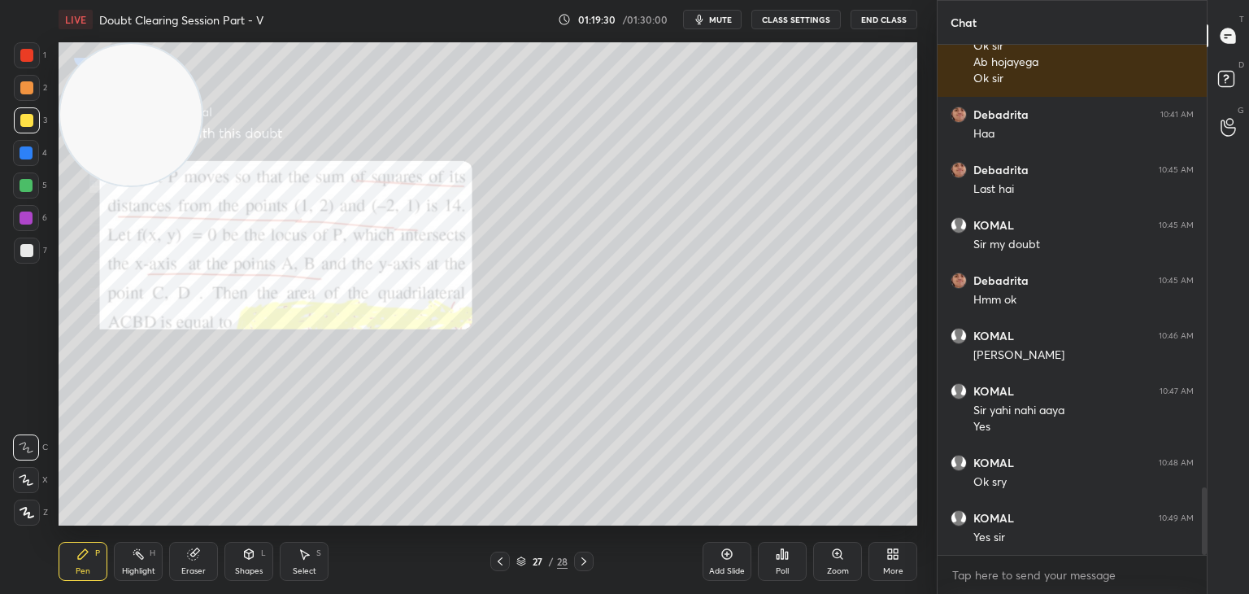
click at [205, 553] on div "Eraser" at bounding box center [193, 561] width 49 height 39
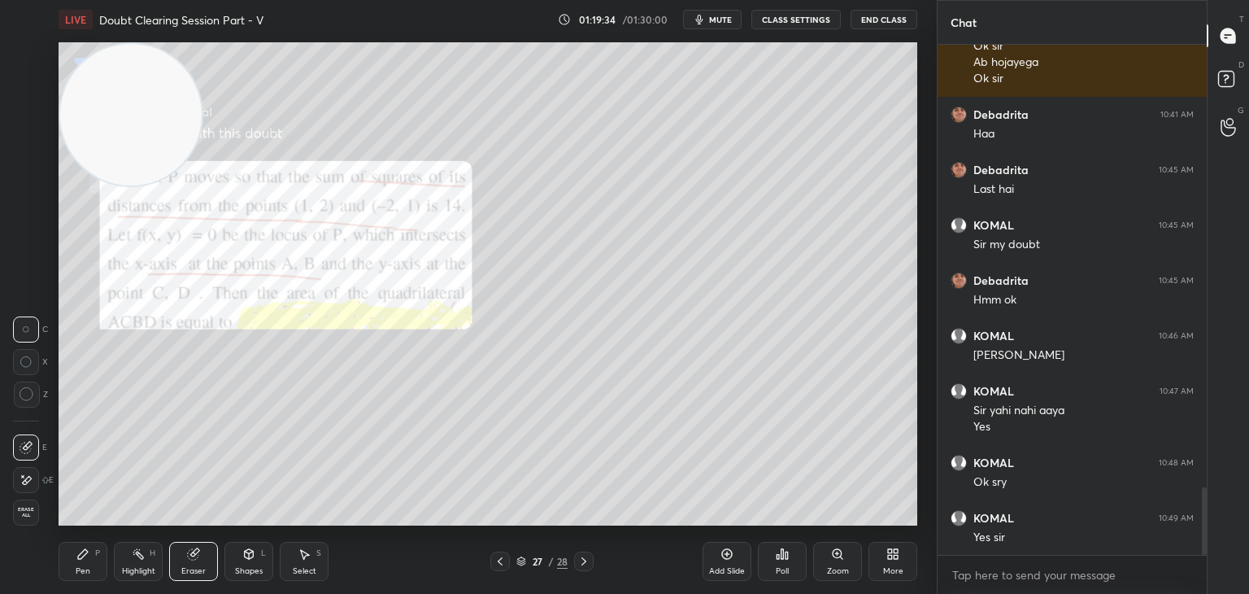
click at [88, 554] on div "Pen P" at bounding box center [83, 561] width 49 height 39
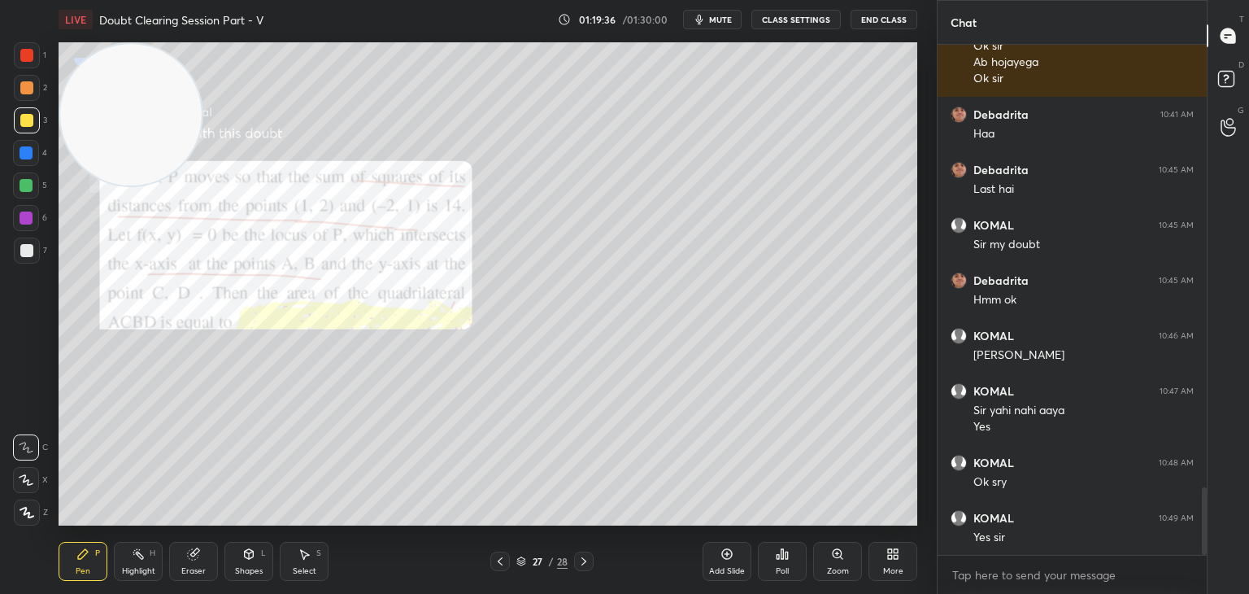
click at [25, 261] on div at bounding box center [27, 250] width 26 height 26
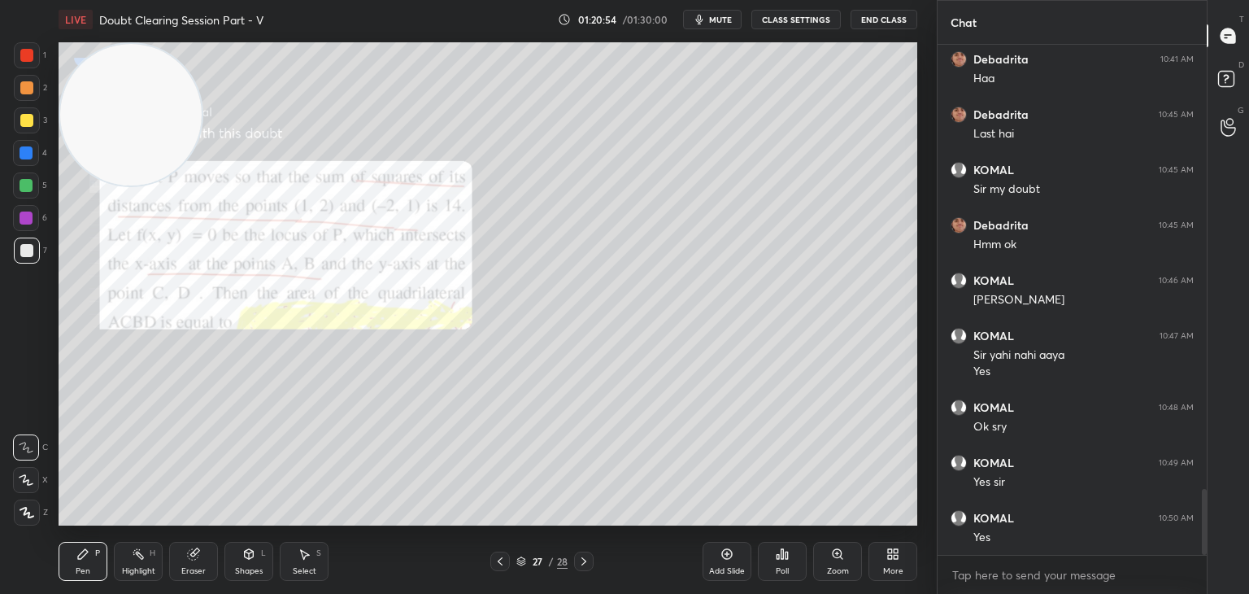
scroll to position [3433, 0]
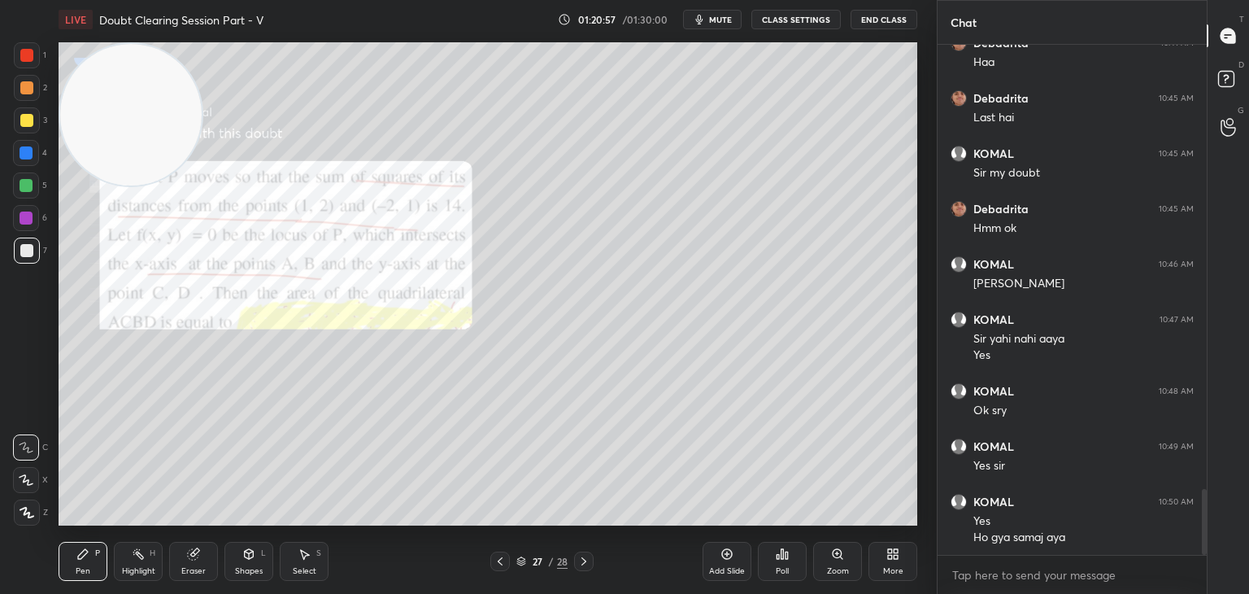
click at [499, 567] on icon at bounding box center [500, 561] width 13 height 13
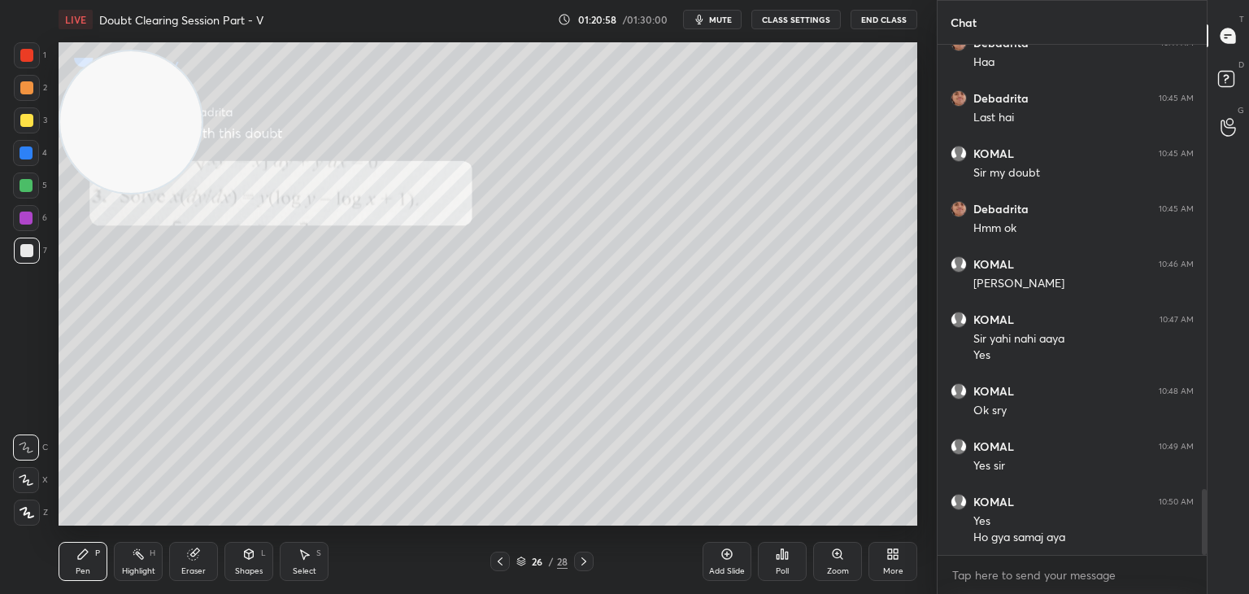
drag, startPoint x: 143, startPoint y: 154, endPoint x: 0, endPoint y: 539, distance: 410.4
click at [0, 539] on div "1 2 3 4 5 6 7 C X Z C X Z E E Erase all H H LIVE Doubt Clearing Session Part - …" at bounding box center [462, 297] width 924 height 594
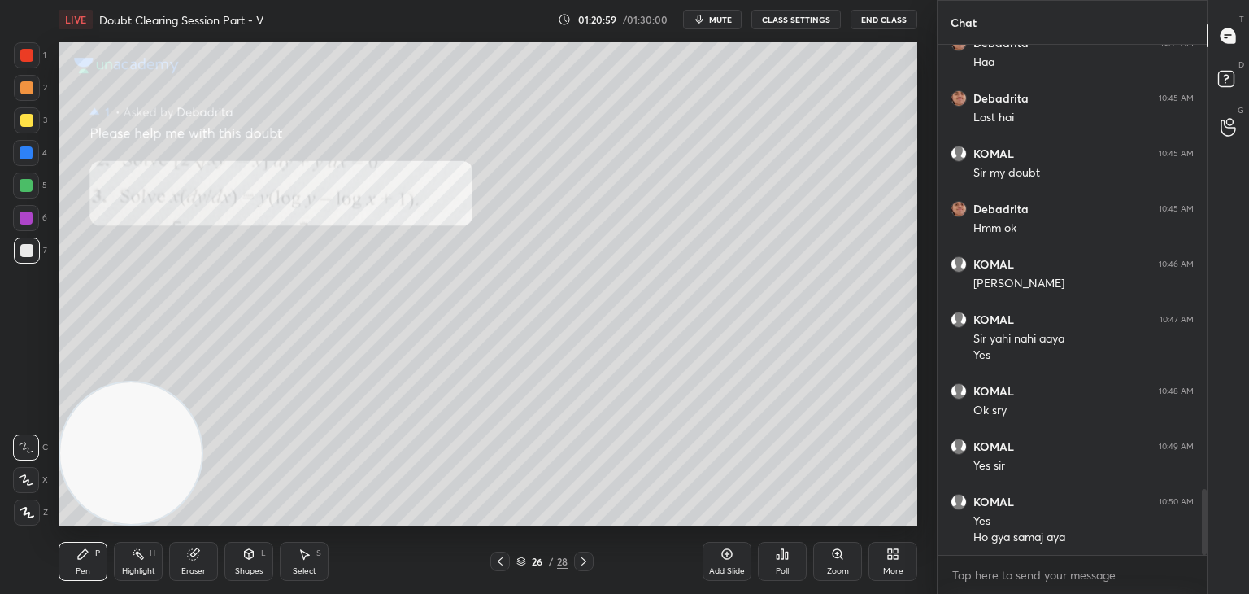
click at [836, 562] on div "Zoom" at bounding box center [837, 561] width 49 height 39
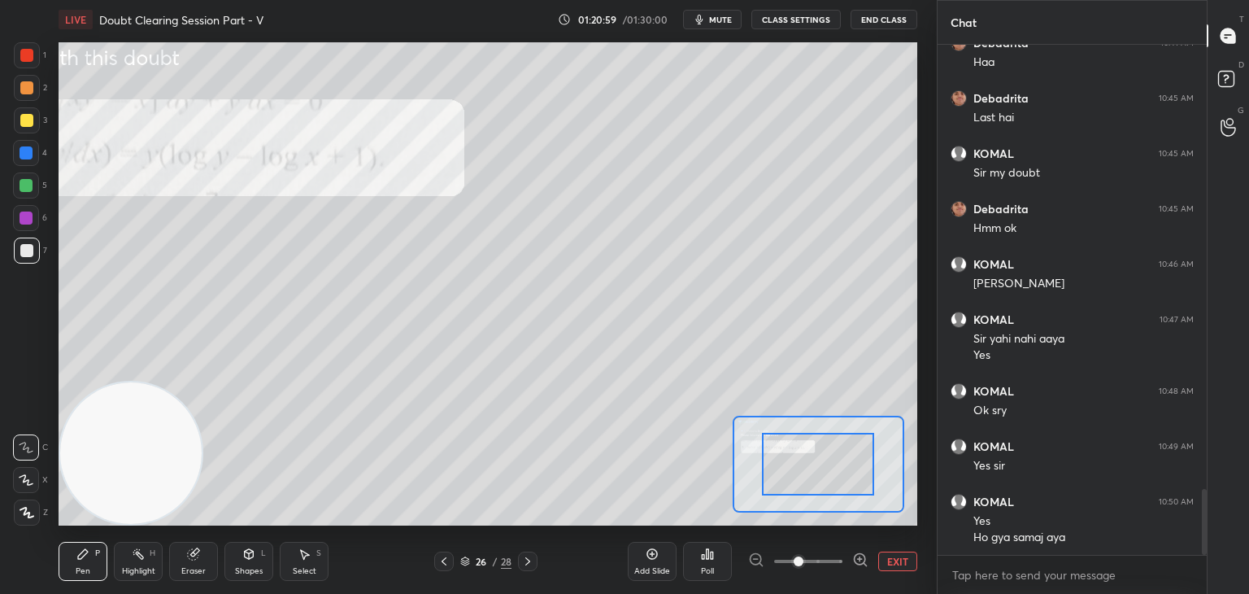
click at [833, 566] on span at bounding box center [808, 561] width 68 height 24
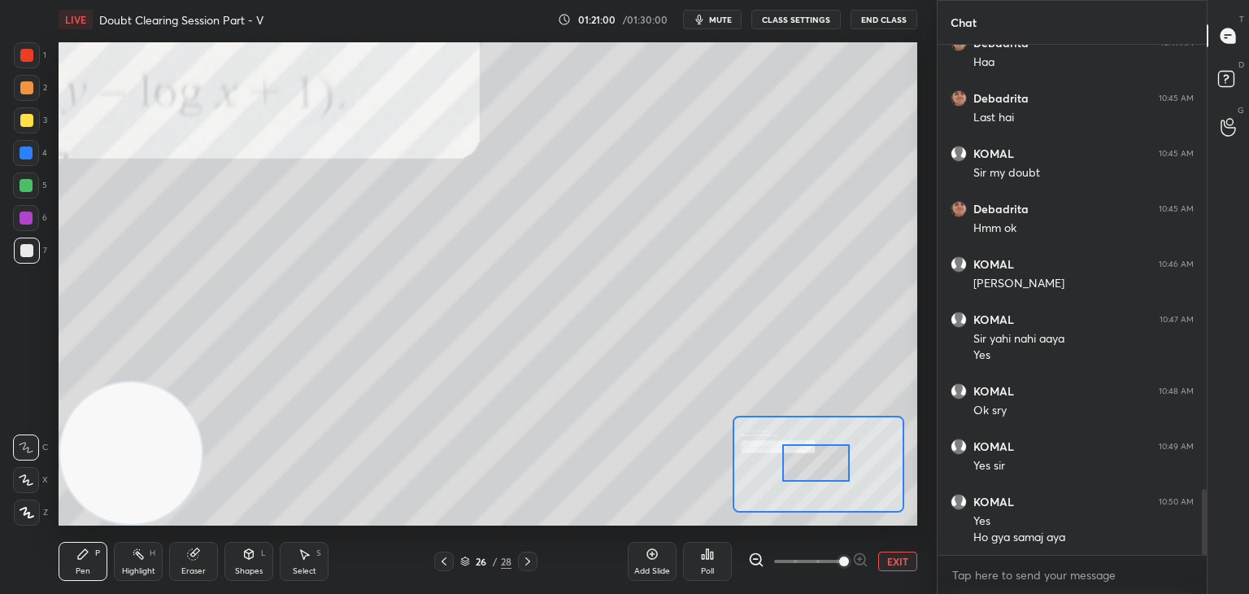
drag, startPoint x: 836, startPoint y: 469, endPoint x: 768, endPoint y: 460, distance: 68.1
click at [782, 463] on div at bounding box center [815, 462] width 67 height 37
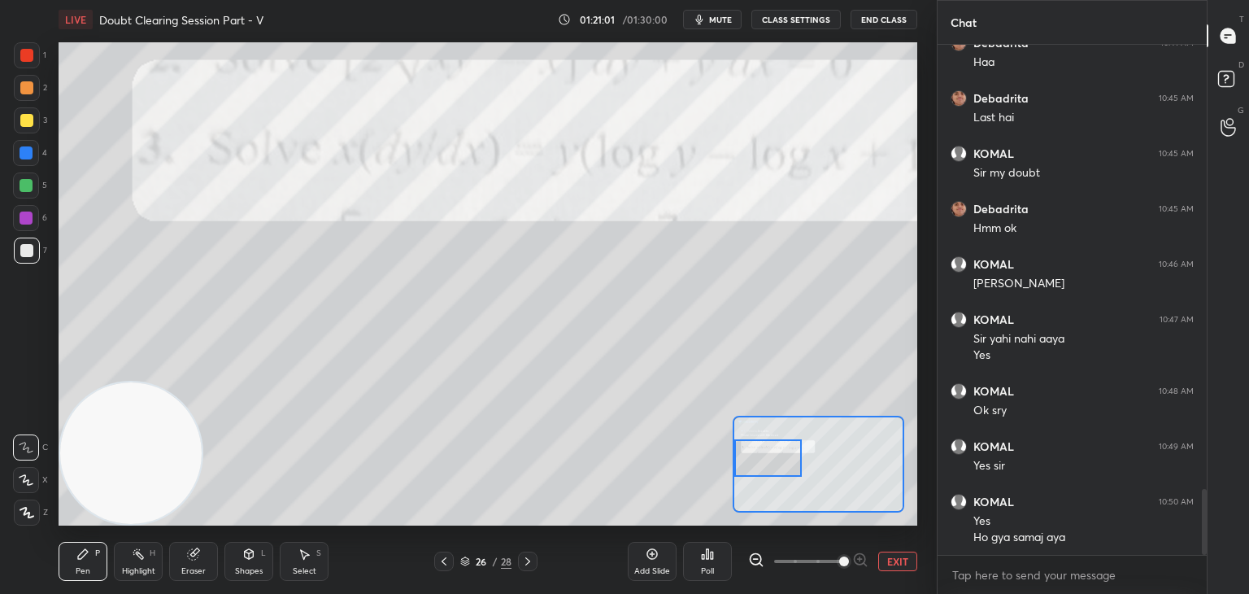
click at [822, 567] on span at bounding box center [808, 561] width 68 height 24
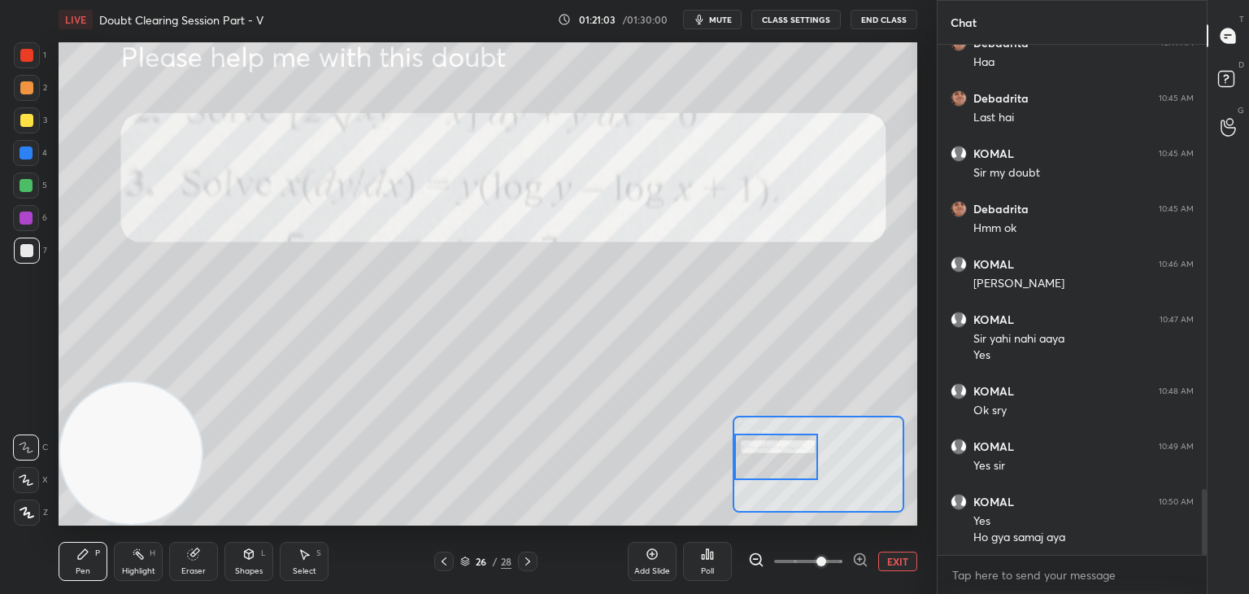
drag, startPoint x: 781, startPoint y: 465, endPoint x: 772, endPoint y: 468, distance: 9.5
click at [779, 468] on div at bounding box center [776, 456] width 85 height 46
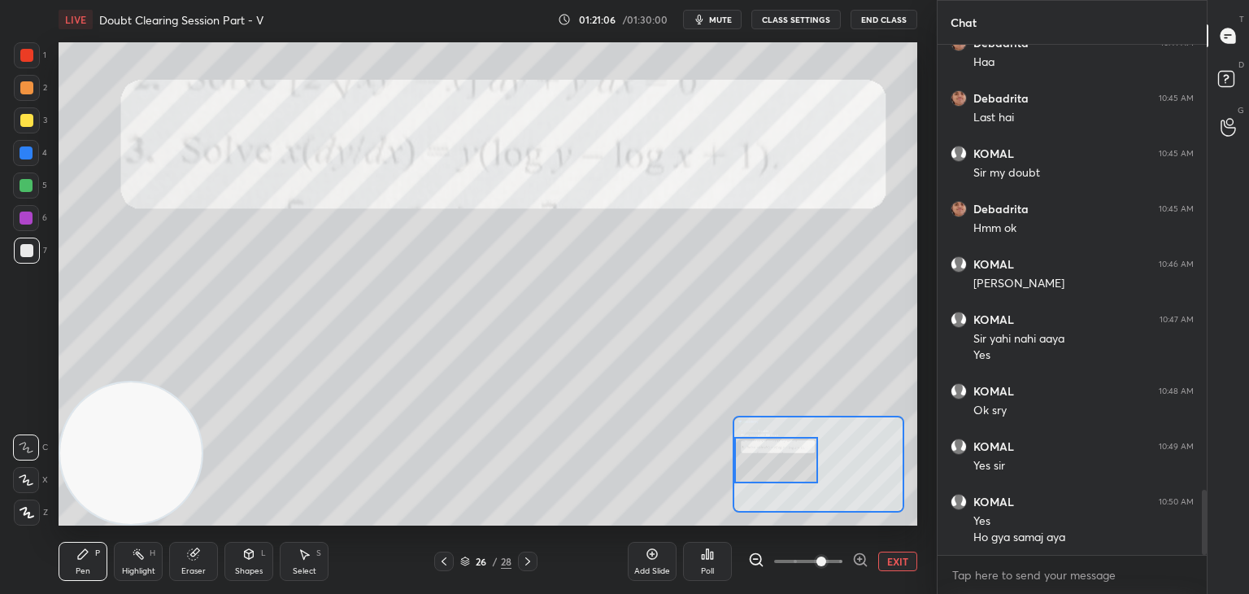
scroll to position [3488, 0]
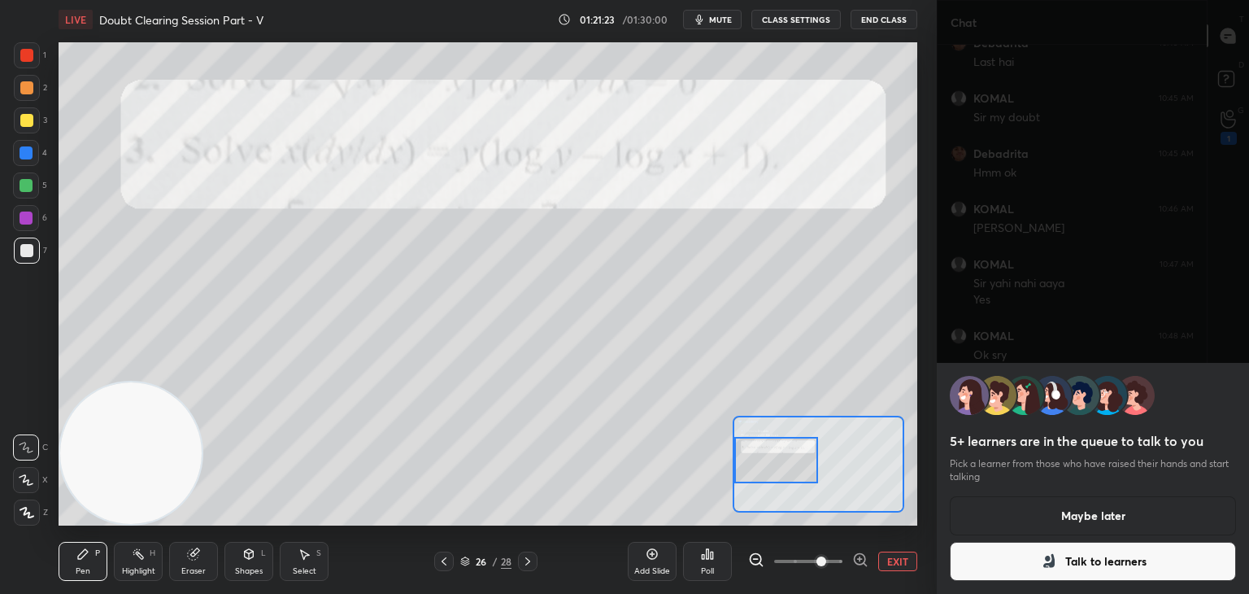
click at [1128, 563] on button "Talk to learners" at bounding box center [1093, 561] width 286 height 39
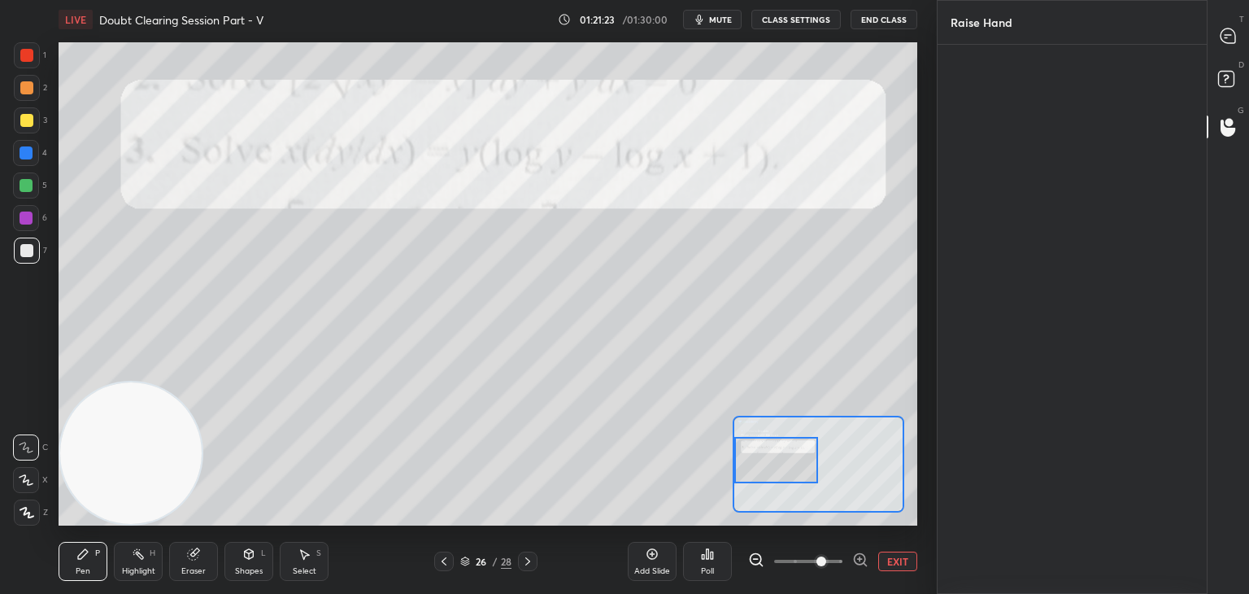
scroll to position [5, 5]
click at [995, 133] on div "Debadrita" at bounding box center [991, 123] width 81 height 94
click at [988, 156] on button "INVITE" at bounding box center [991, 156] width 66 height 21
drag, startPoint x: 1221, startPoint y: 31, endPoint x: 1187, endPoint y: 37, distance: 34.8
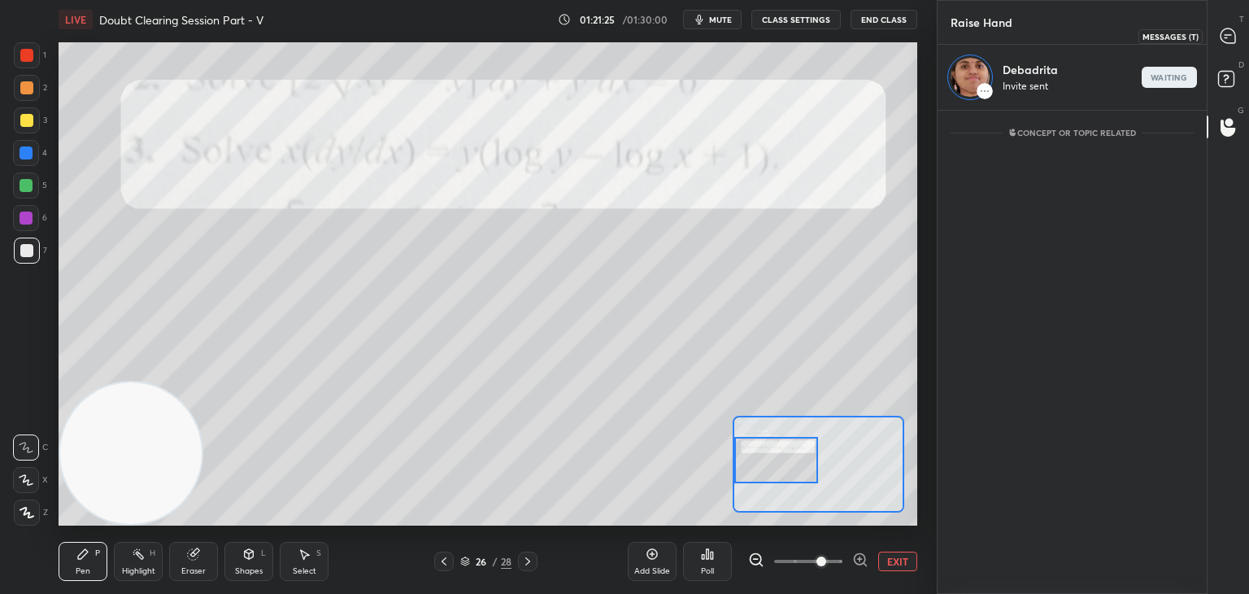
click at [1221, 30] on icon at bounding box center [1228, 36] width 17 height 17
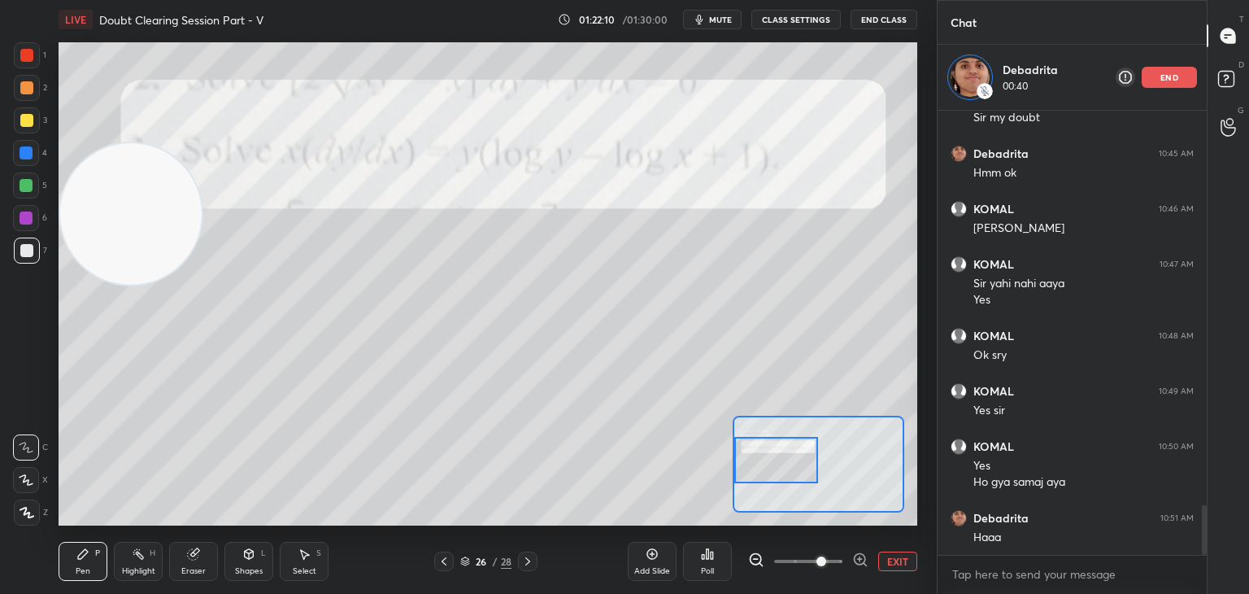
drag, startPoint x: 124, startPoint y: 394, endPoint x: 104, endPoint y: 155, distance: 239.1
click at [125, 143] on video at bounding box center [130, 213] width 141 height 141
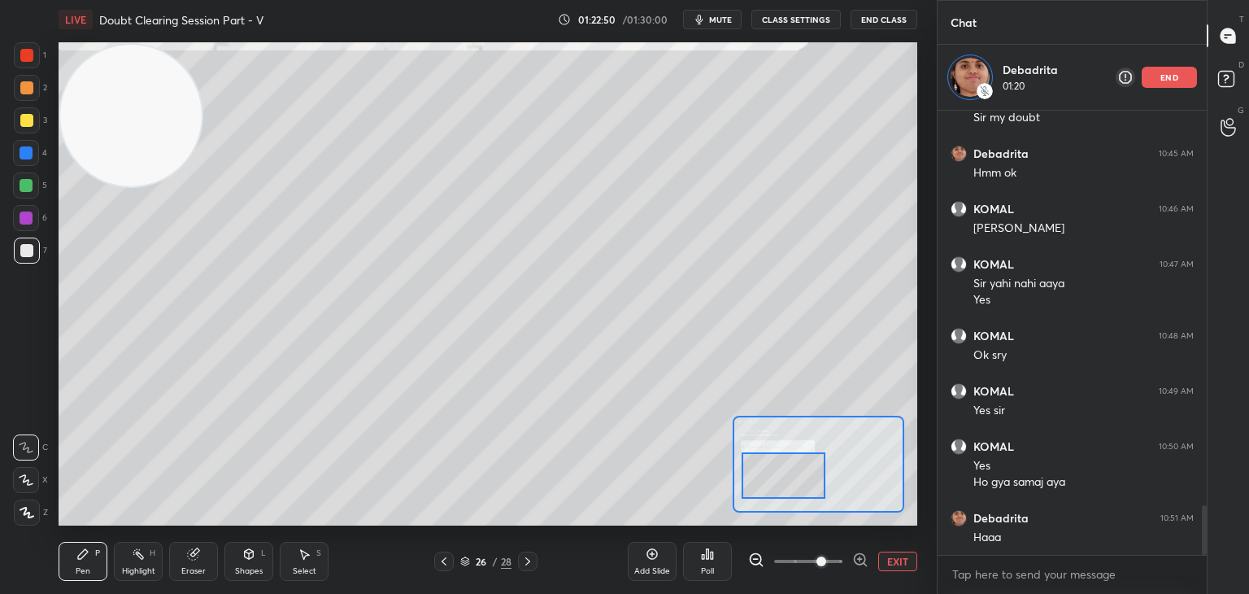
drag, startPoint x: 800, startPoint y: 466, endPoint x: 785, endPoint y: 468, distance: 14.8
click at [810, 487] on div at bounding box center [784, 475] width 85 height 46
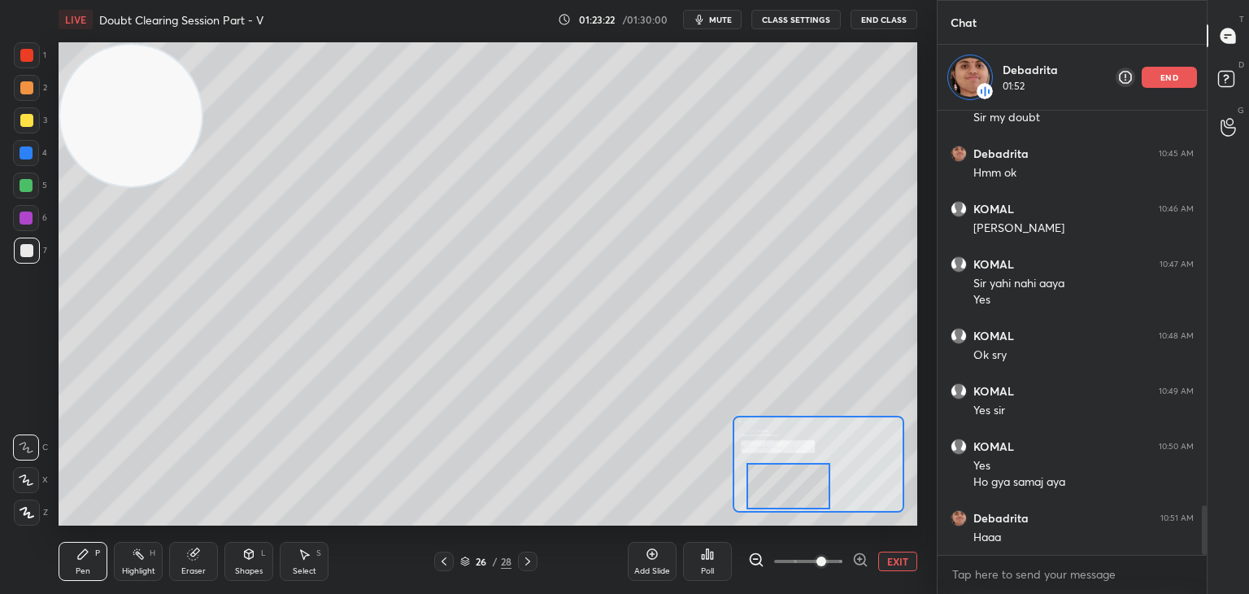
click at [796, 470] on div at bounding box center [788, 486] width 85 height 46
click at [825, 488] on div at bounding box center [797, 488] width 85 height 46
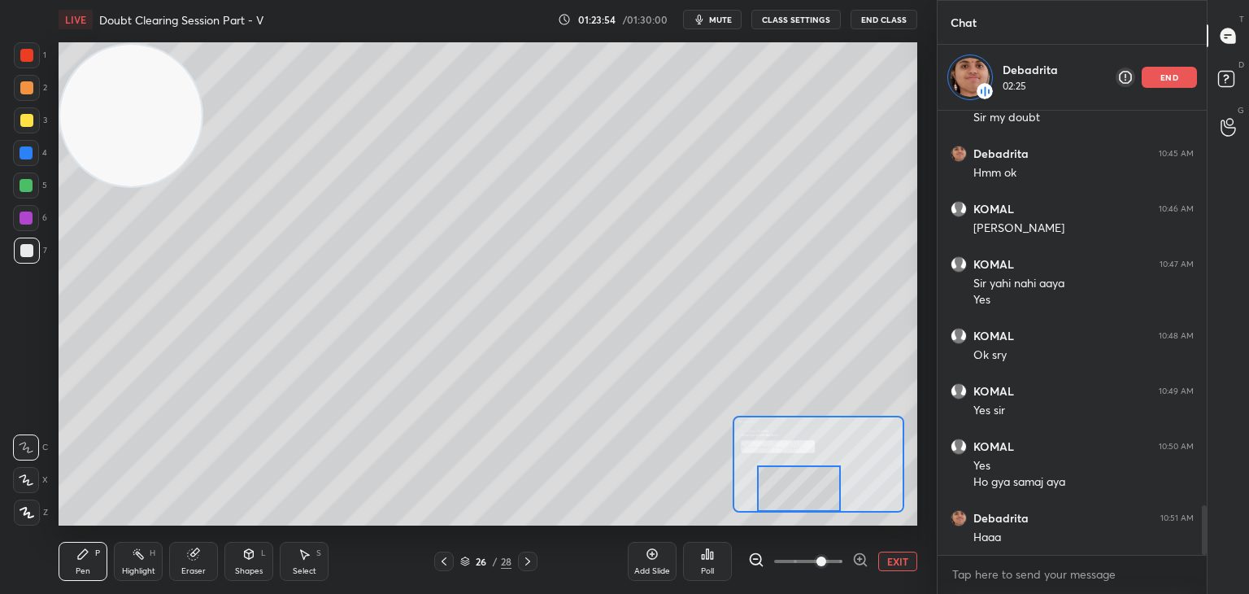
click at [897, 564] on button "EXIT" at bounding box center [897, 561] width 39 height 20
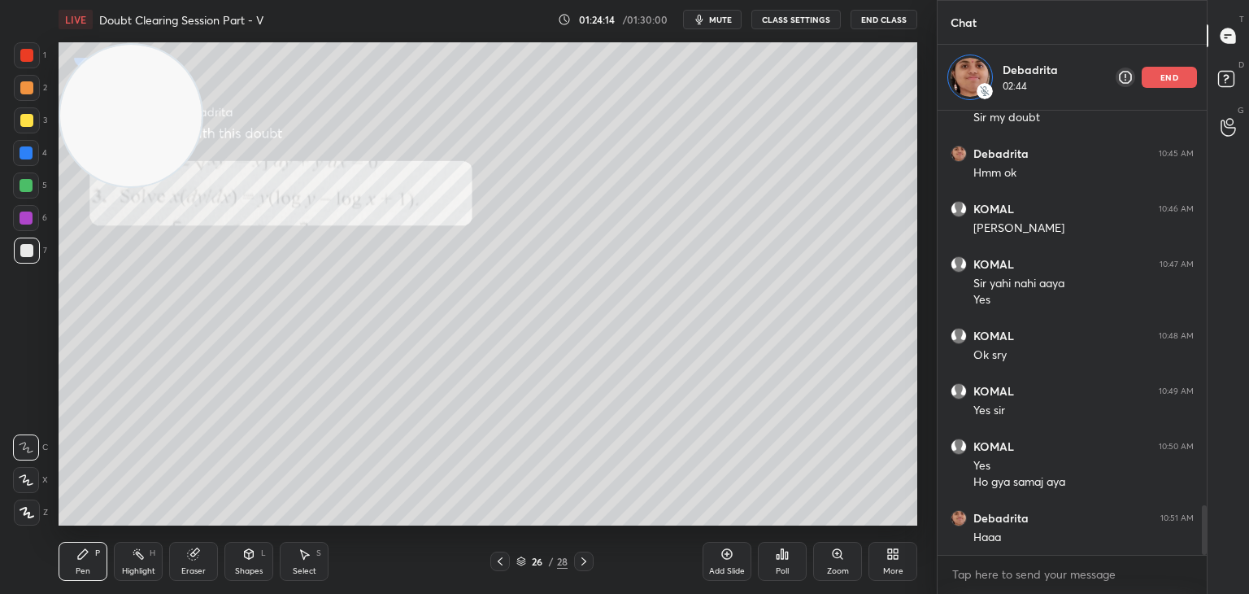
click at [584, 560] on icon at bounding box center [583, 561] width 13 height 13
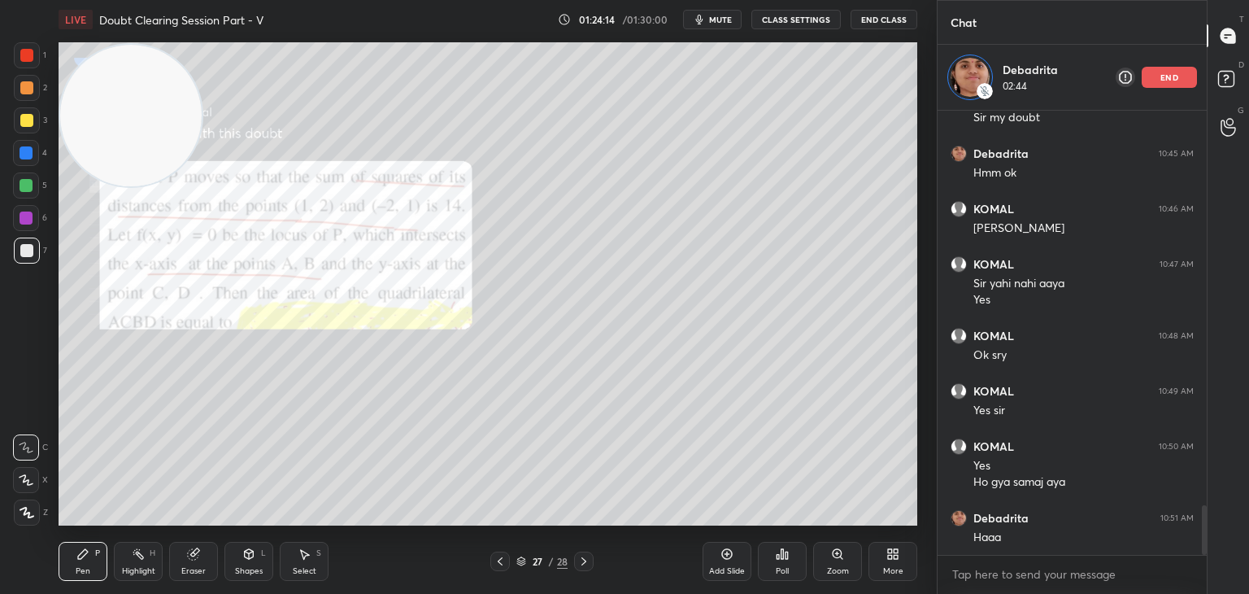
click at [582, 560] on icon at bounding box center [583, 561] width 13 height 13
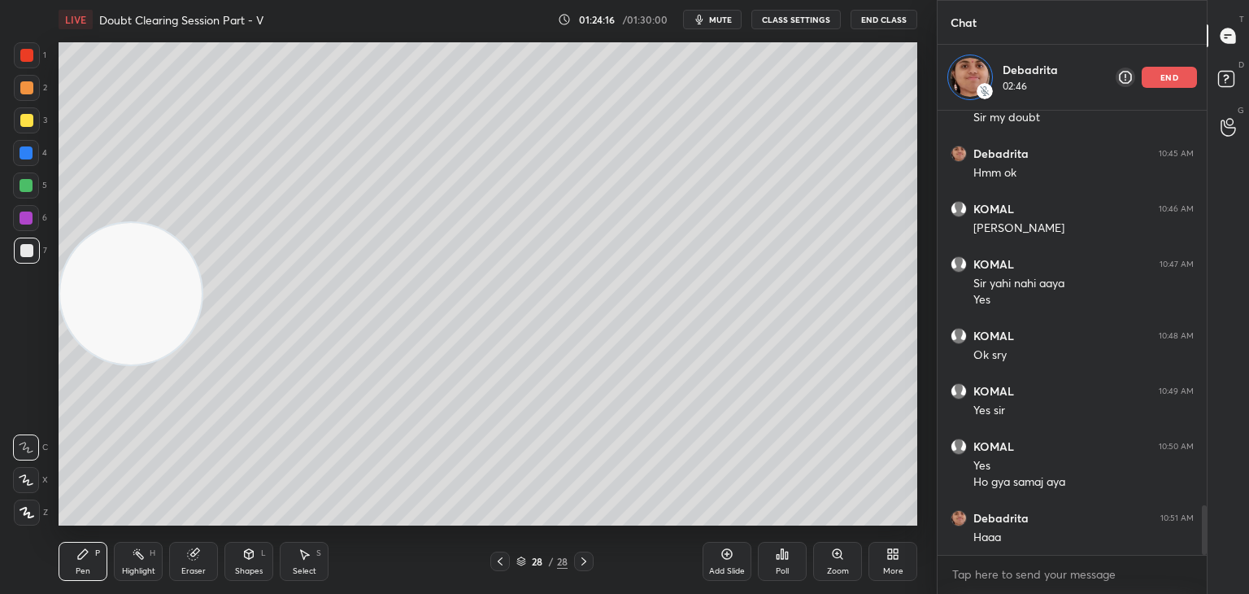
drag, startPoint x: 145, startPoint y: 146, endPoint x: 76, endPoint y: 602, distance: 461.4
click at [76, 0] on html "1 2 3 4 5 6 7 C X Z C X Z E E Erase all H H LIVE Doubt Clearing Session Part - …" at bounding box center [624, 0] width 1249 height 0
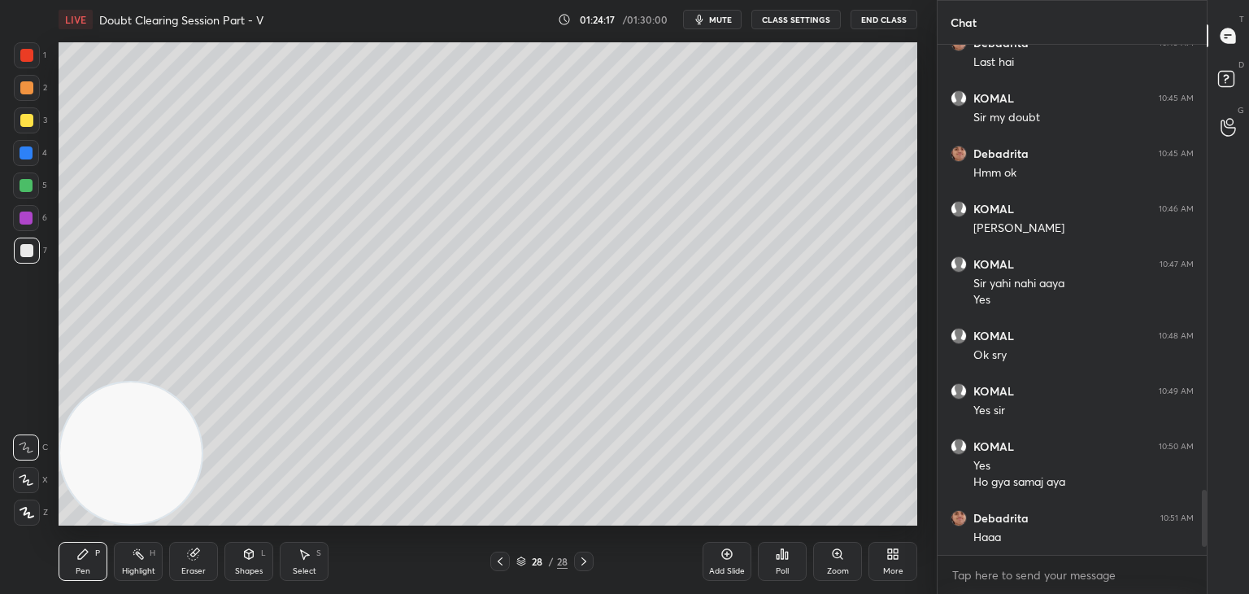
scroll to position [3488, 0]
click at [720, 20] on span "mute" at bounding box center [720, 19] width 23 height 11
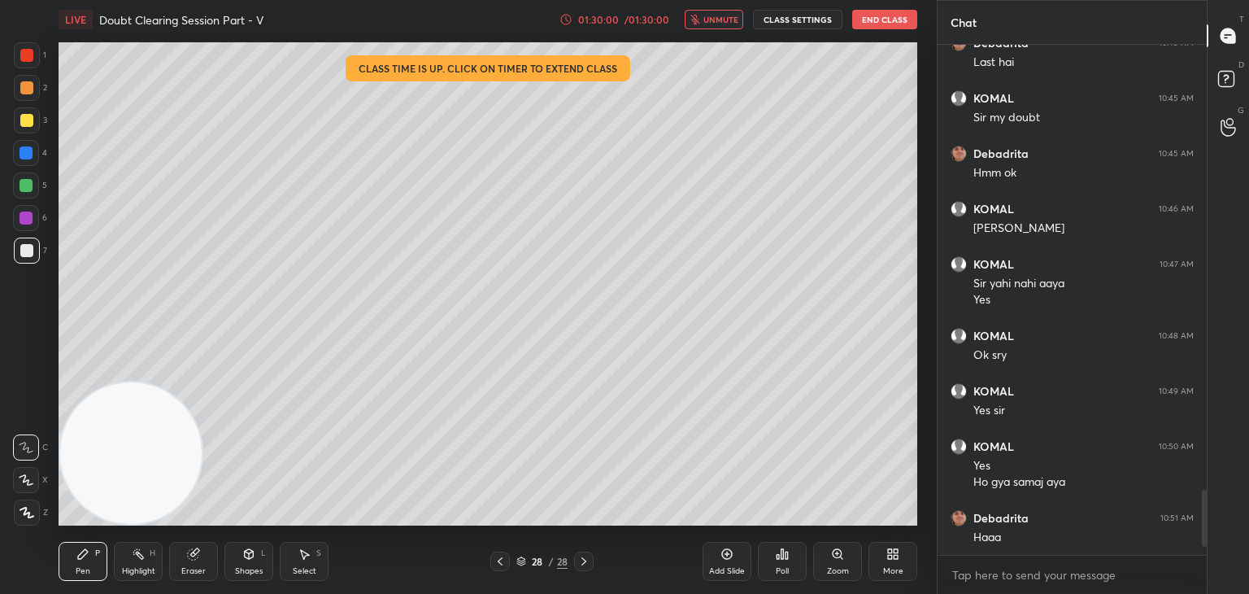
click at [716, 22] on span "unmute" at bounding box center [720, 19] width 35 height 11
click at [884, 23] on button "End Class" at bounding box center [884, 20] width 65 height 20
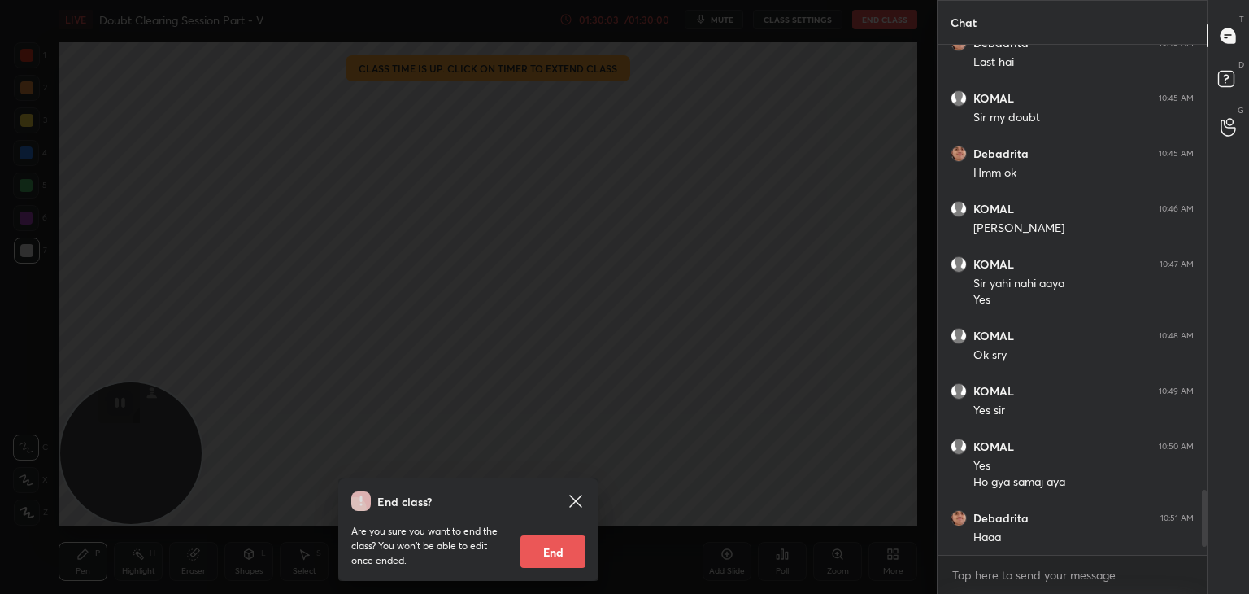
drag, startPoint x: 569, startPoint y: 550, endPoint x: 576, endPoint y: 544, distance: 8.6
click at [568, 550] on button "End" at bounding box center [552, 551] width 65 height 33
type textarea "x"
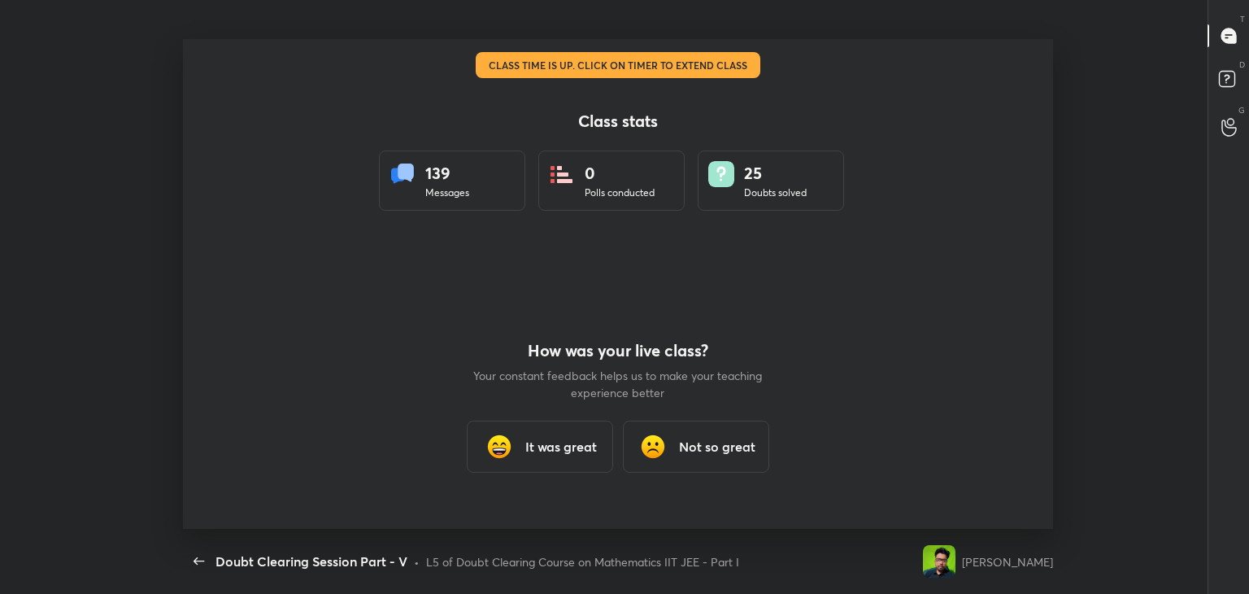
scroll to position [0, 0]
click at [544, 444] on h3 "It was great" at bounding box center [561, 447] width 72 height 20
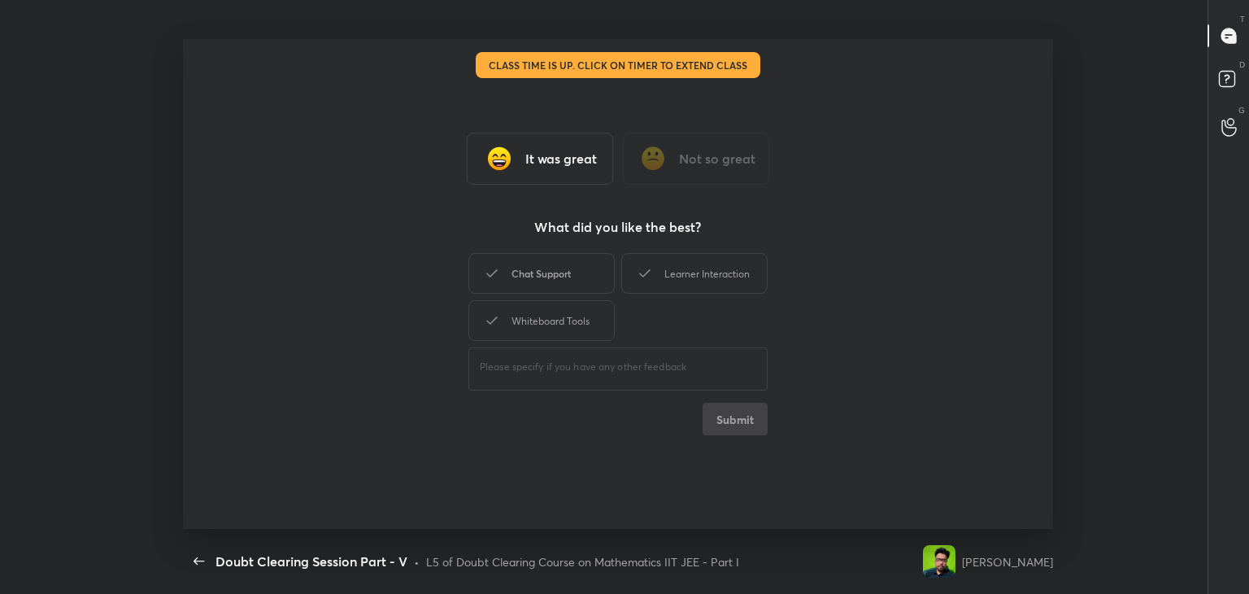
drag, startPoint x: 566, startPoint y: 286, endPoint x: 598, endPoint y: 283, distance: 32.7
click at [567, 289] on div "Chat Support" at bounding box center [541, 273] width 146 height 41
drag, startPoint x: 667, startPoint y: 280, endPoint x: 601, endPoint y: 307, distance: 71.1
click at [656, 281] on div "Learner Interaction" at bounding box center [694, 273] width 146 height 41
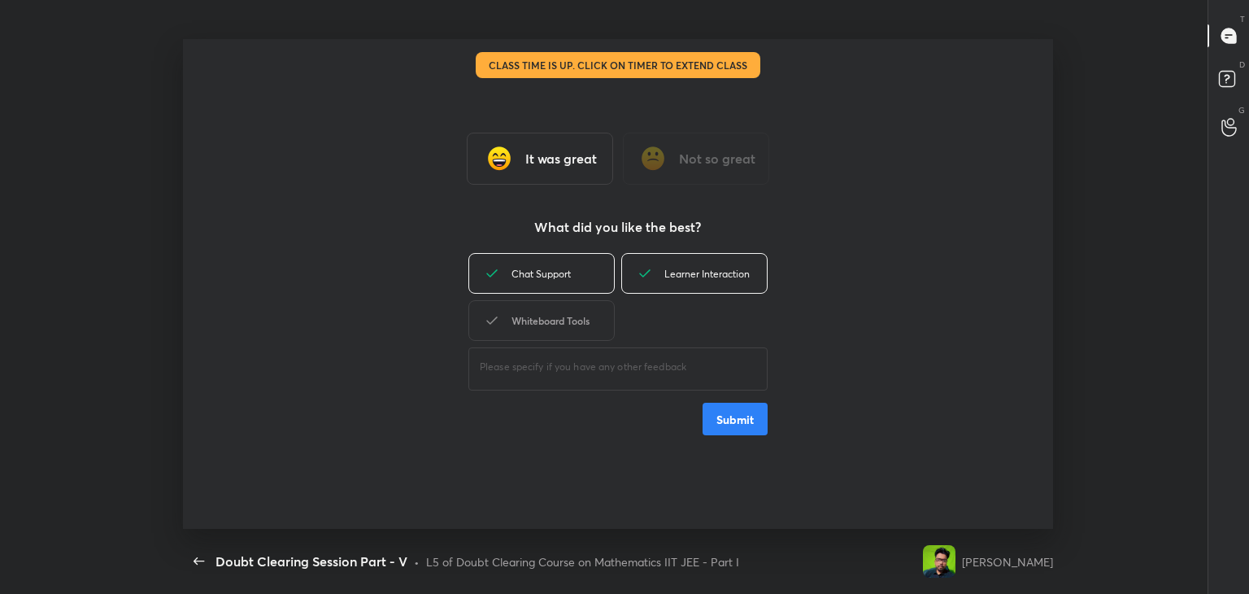
click at [553, 329] on div "Whiteboard Tools" at bounding box center [541, 320] width 146 height 41
click at [740, 419] on button "Submit" at bounding box center [735, 419] width 65 height 33
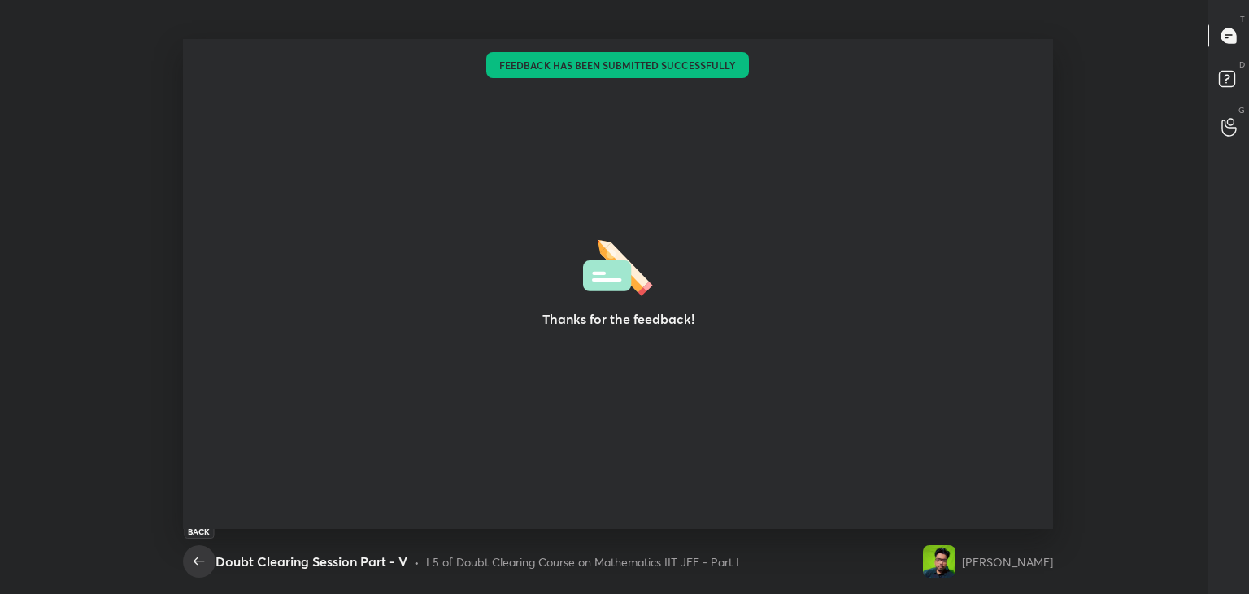
click at [197, 558] on icon "button" at bounding box center [199, 560] width 11 height 7
